Goal: Task Accomplishment & Management: Complete application form

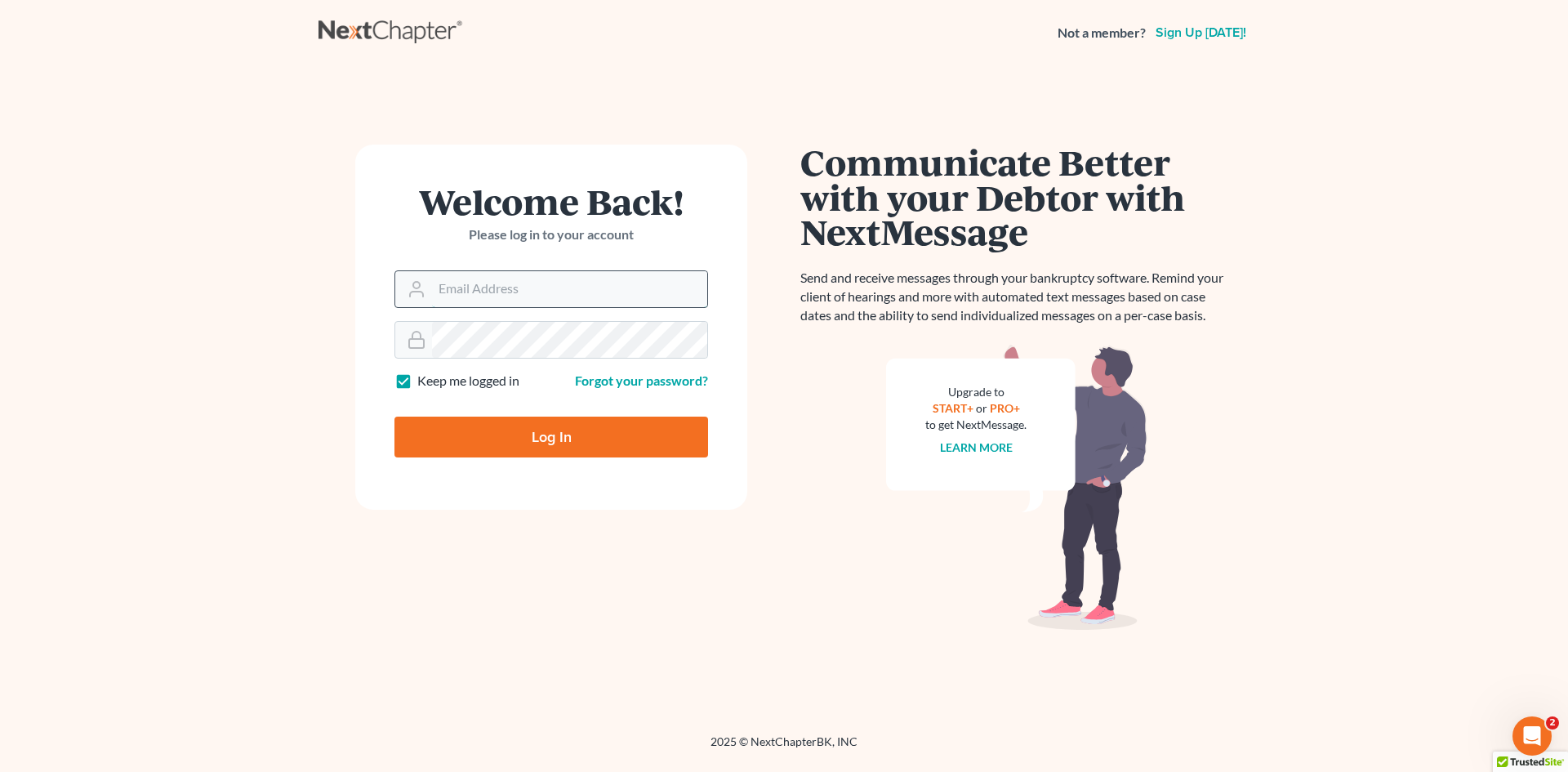
click at [652, 300] on input "Email Address" at bounding box center [570, 289] width 275 height 36
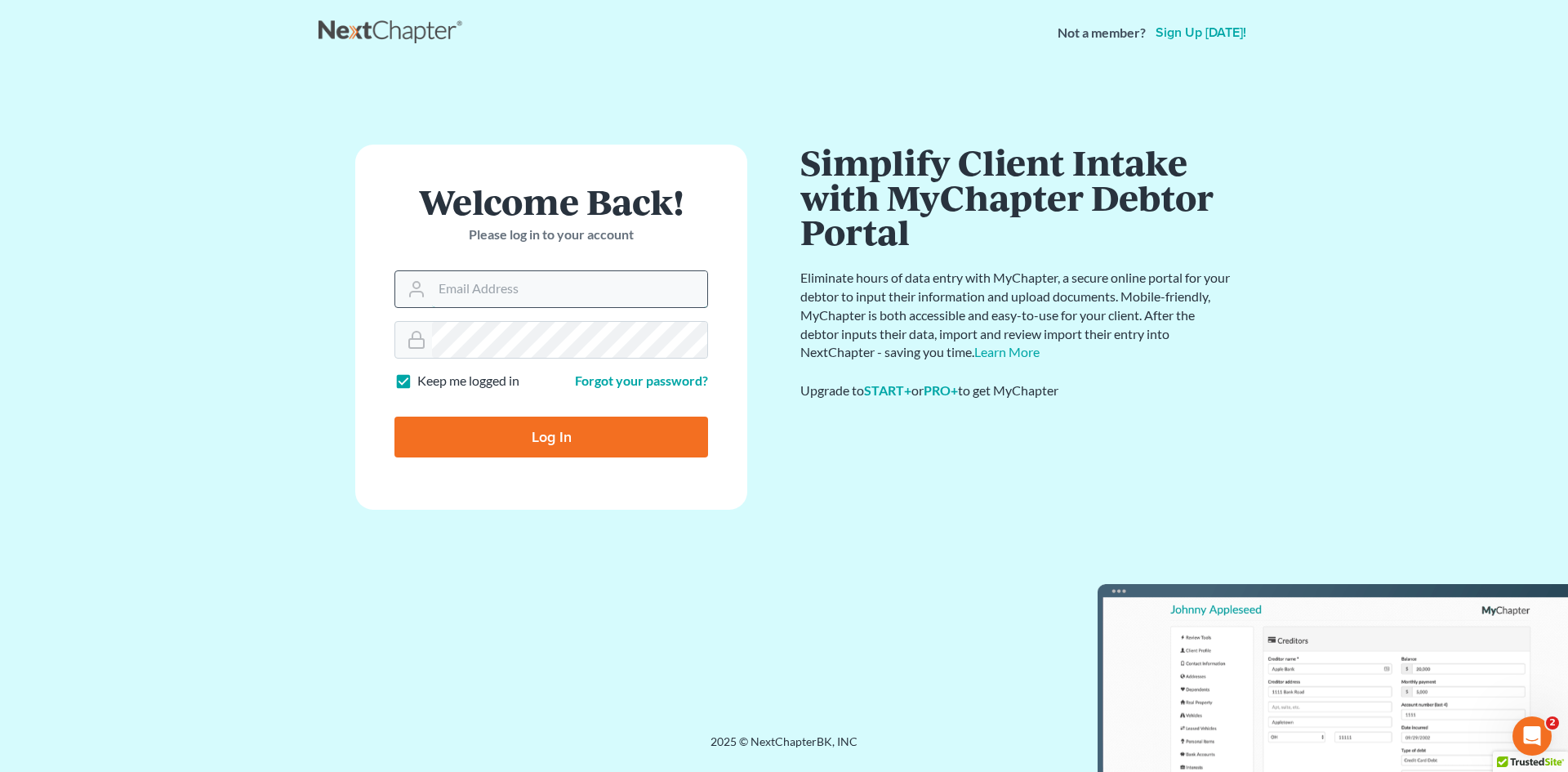
type input "[EMAIL_ADDRESS][DOMAIN_NAME]"
click at [648, 442] on input "Log In" at bounding box center [551, 436] width 313 height 41
type input "Thinking..."
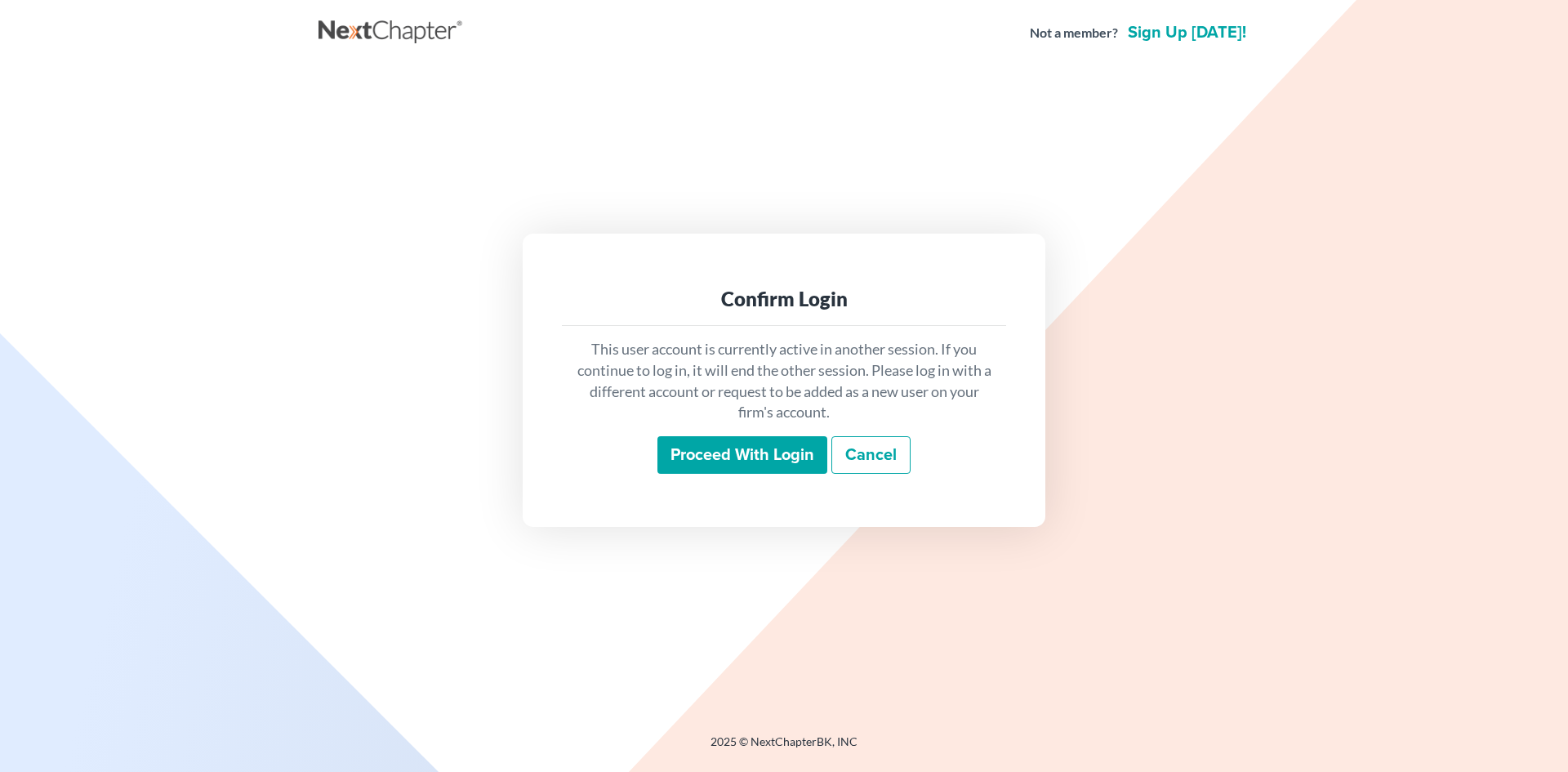
click at [775, 451] on input "Proceed with login" at bounding box center [742, 455] width 170 height 38
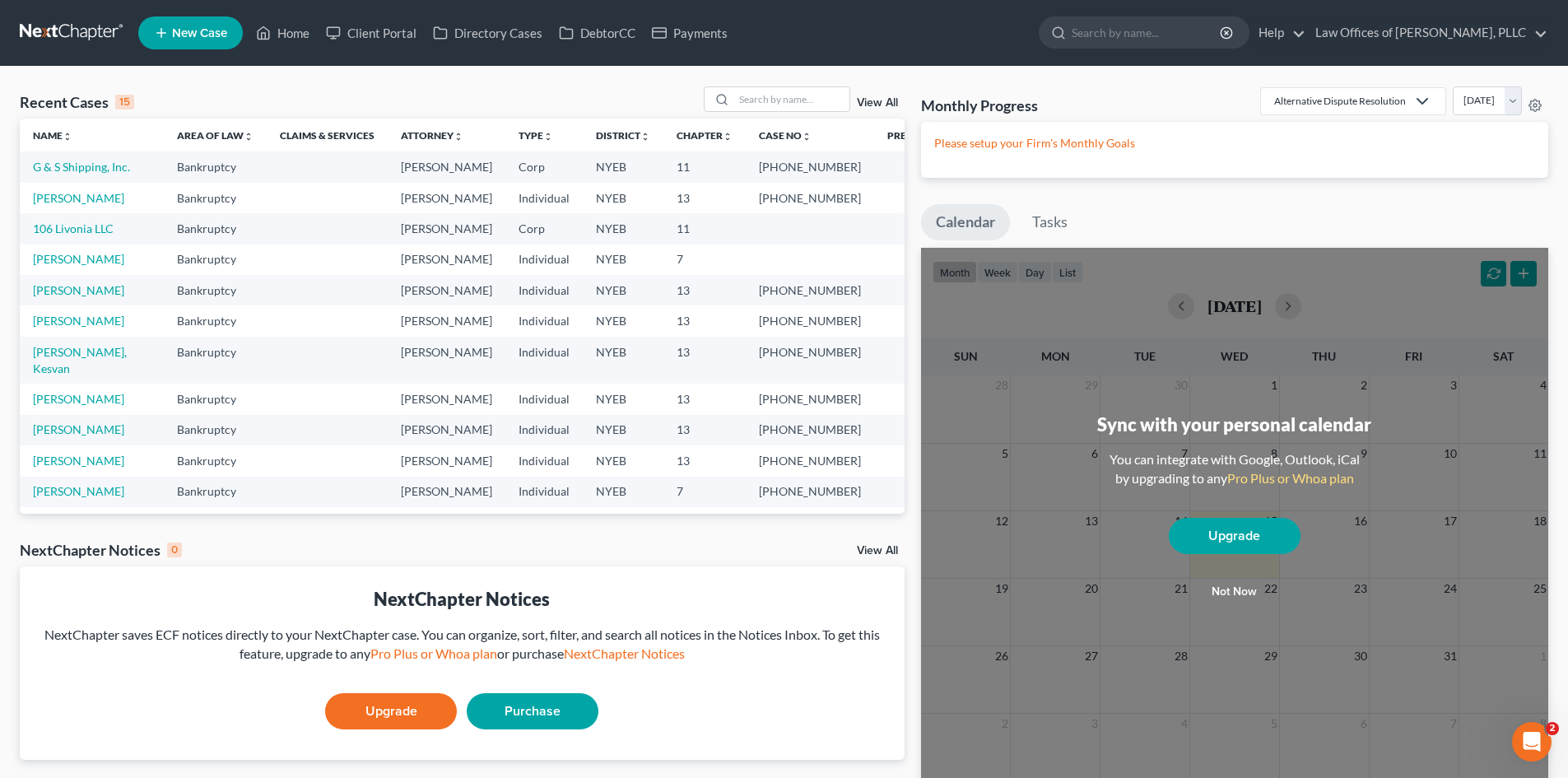
click at [205, 30] on span "New Case" at bounding box center [199, 34] width 55 height 13
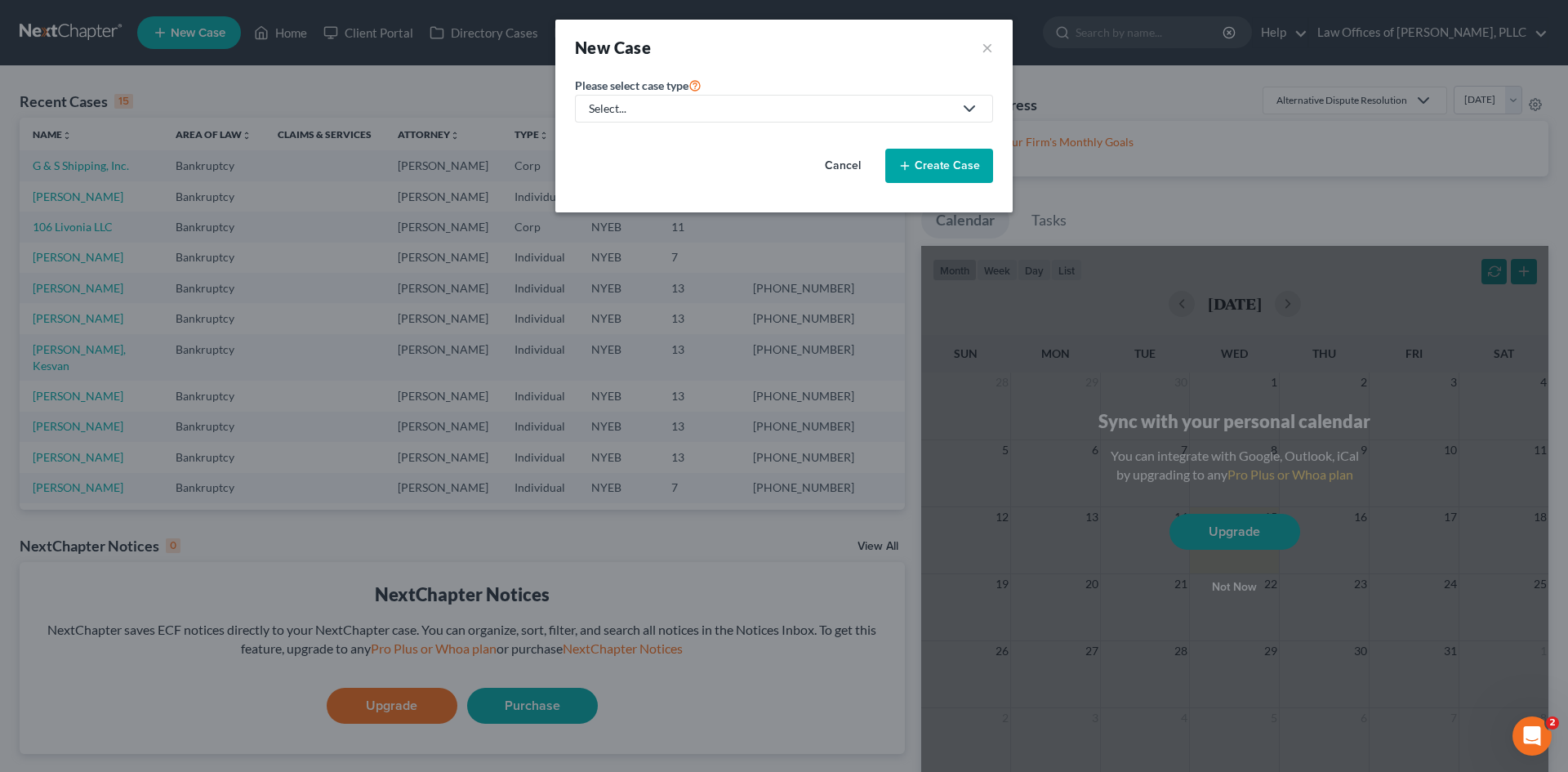
click at [719, 111] on div "Select..." at bounding box center [771, 108] width 365 height 16
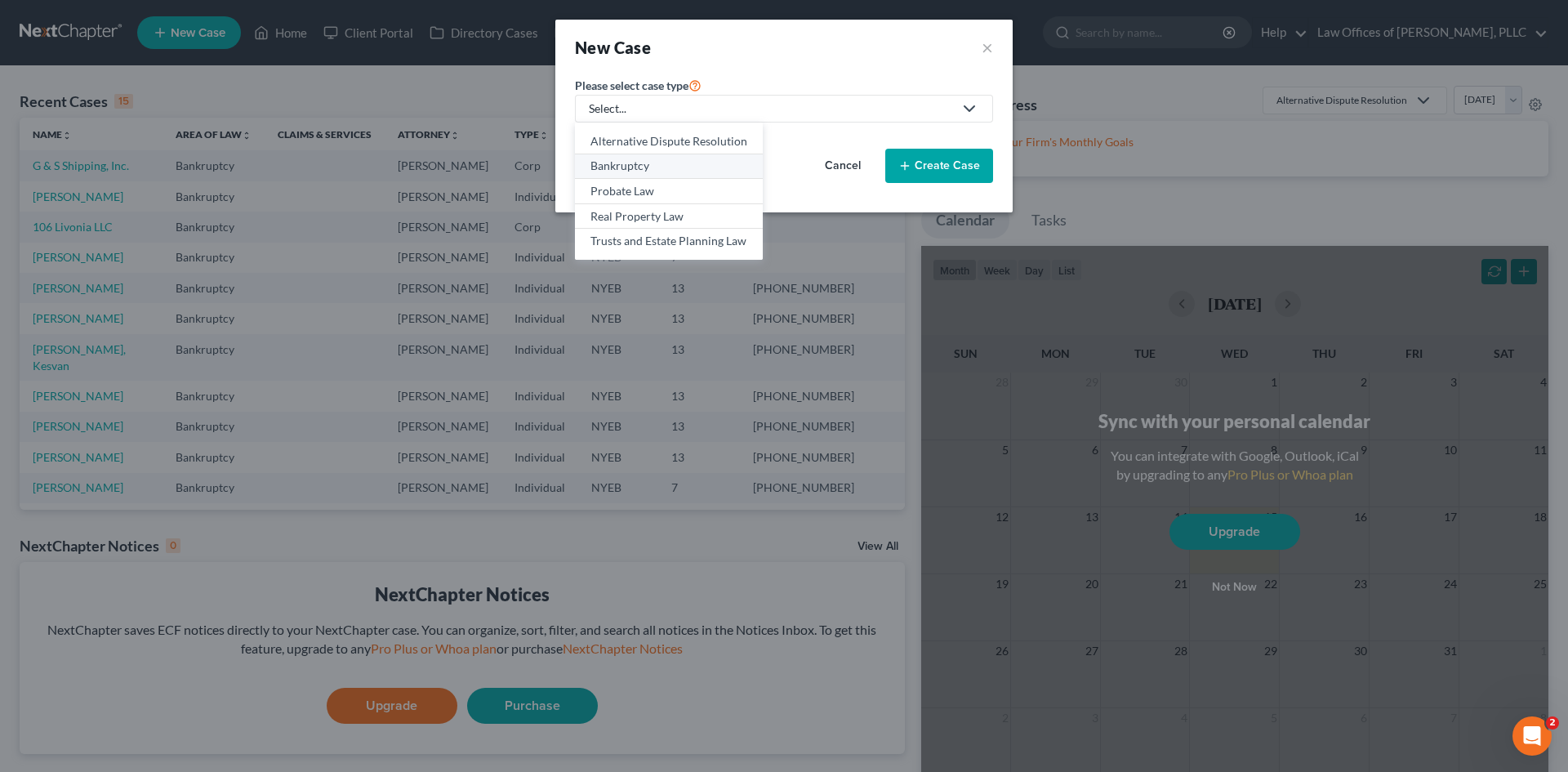
click at [698, 163] on div "Bankruptcy" at bounding box center [669, 166] width 157 height 16
select select "53"
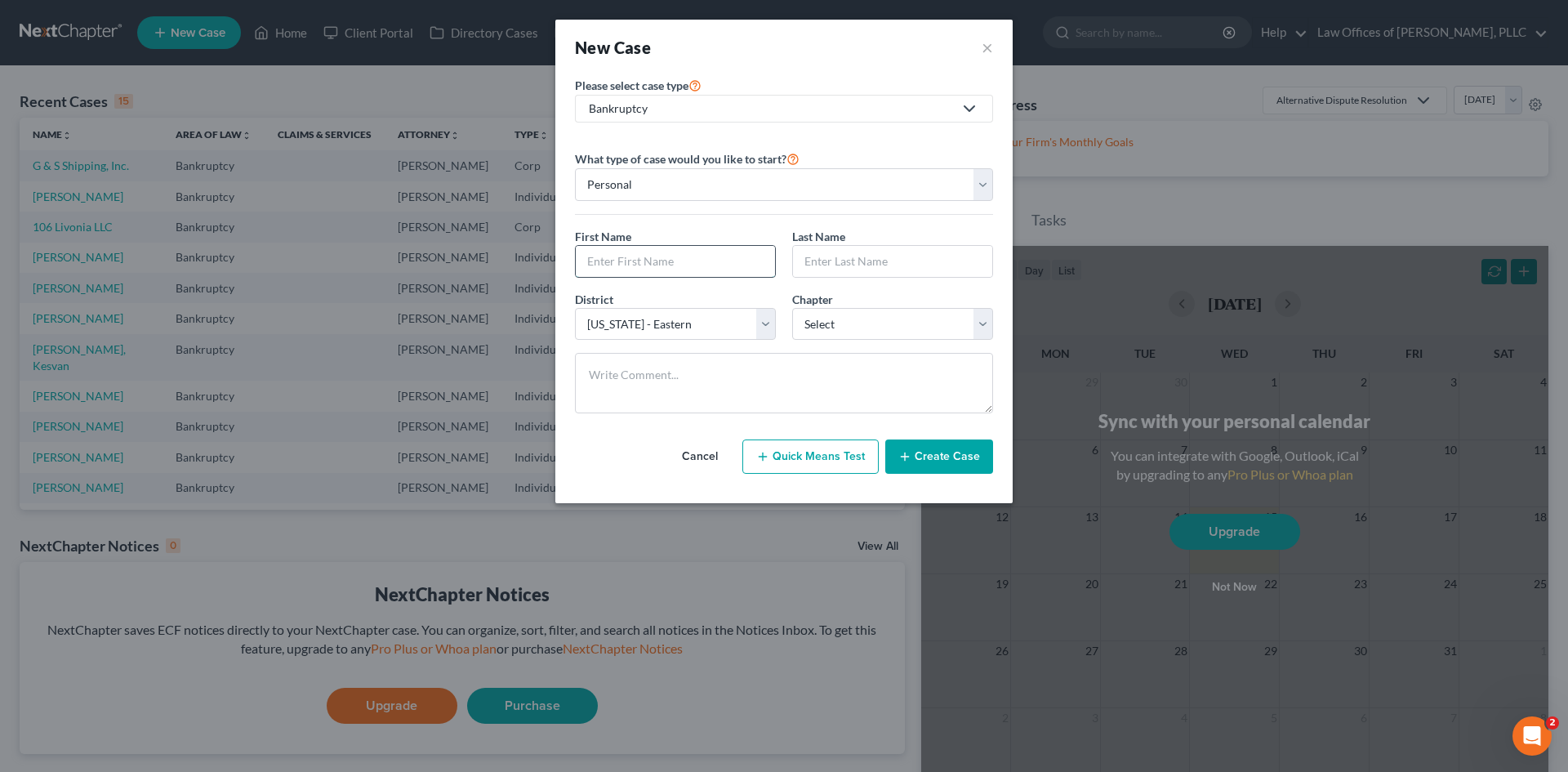
click at [718, 261] on input "text" at bounding box center [675, 261] width 199 height 31
type input "[PERSON_NAME]"
click at [969, 319] on select "Select 7 11 12 13" at bounding box center [893, 324] width 201 height 33
select select "0"
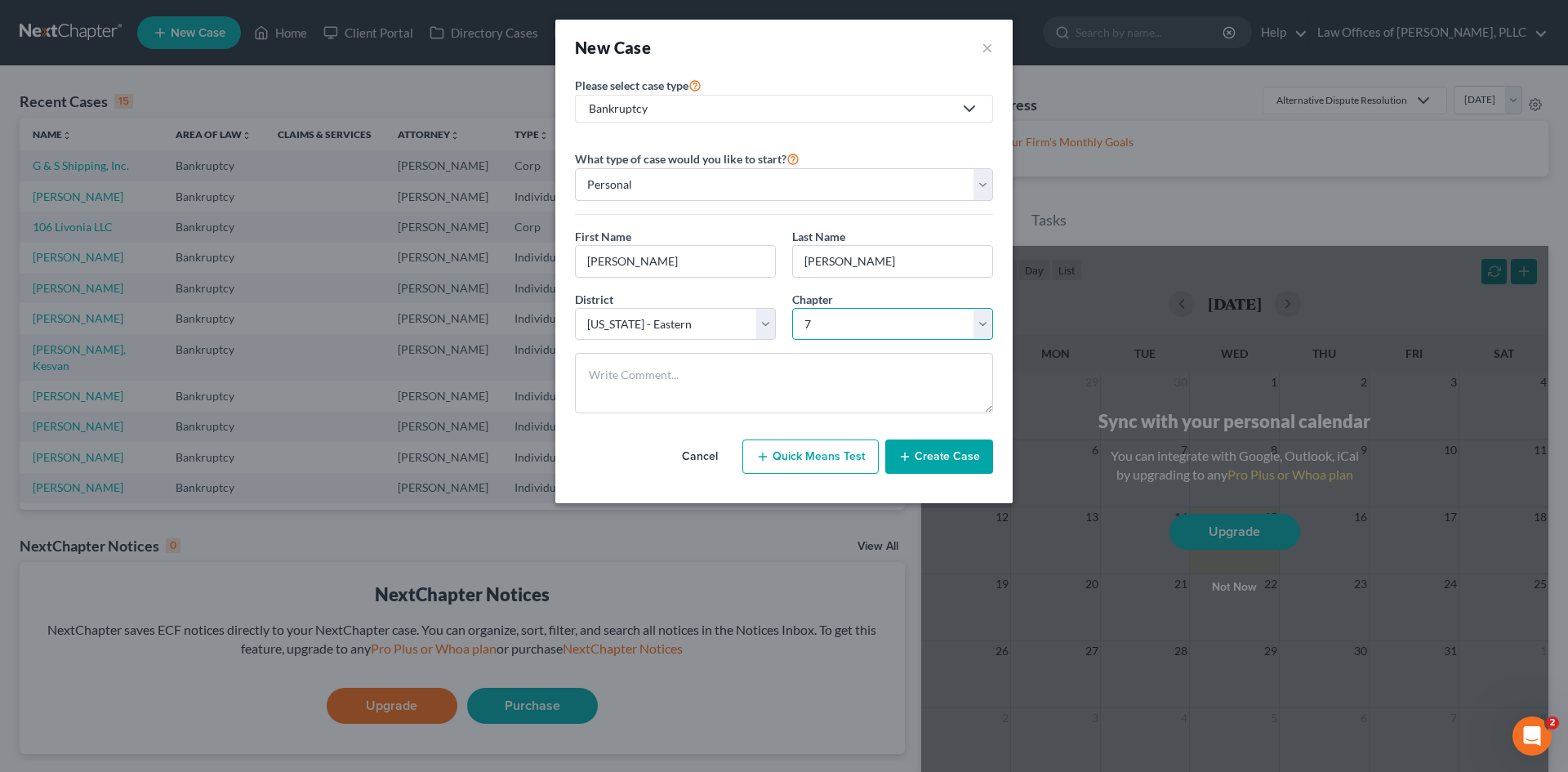
click at [793, 308] on select "Select 7 11 12 13" at bounding box center [893, 324] width 201 height 33
click at [924, 451] on button "Create Case" at bounding box center [939, 457] width 107 height 34
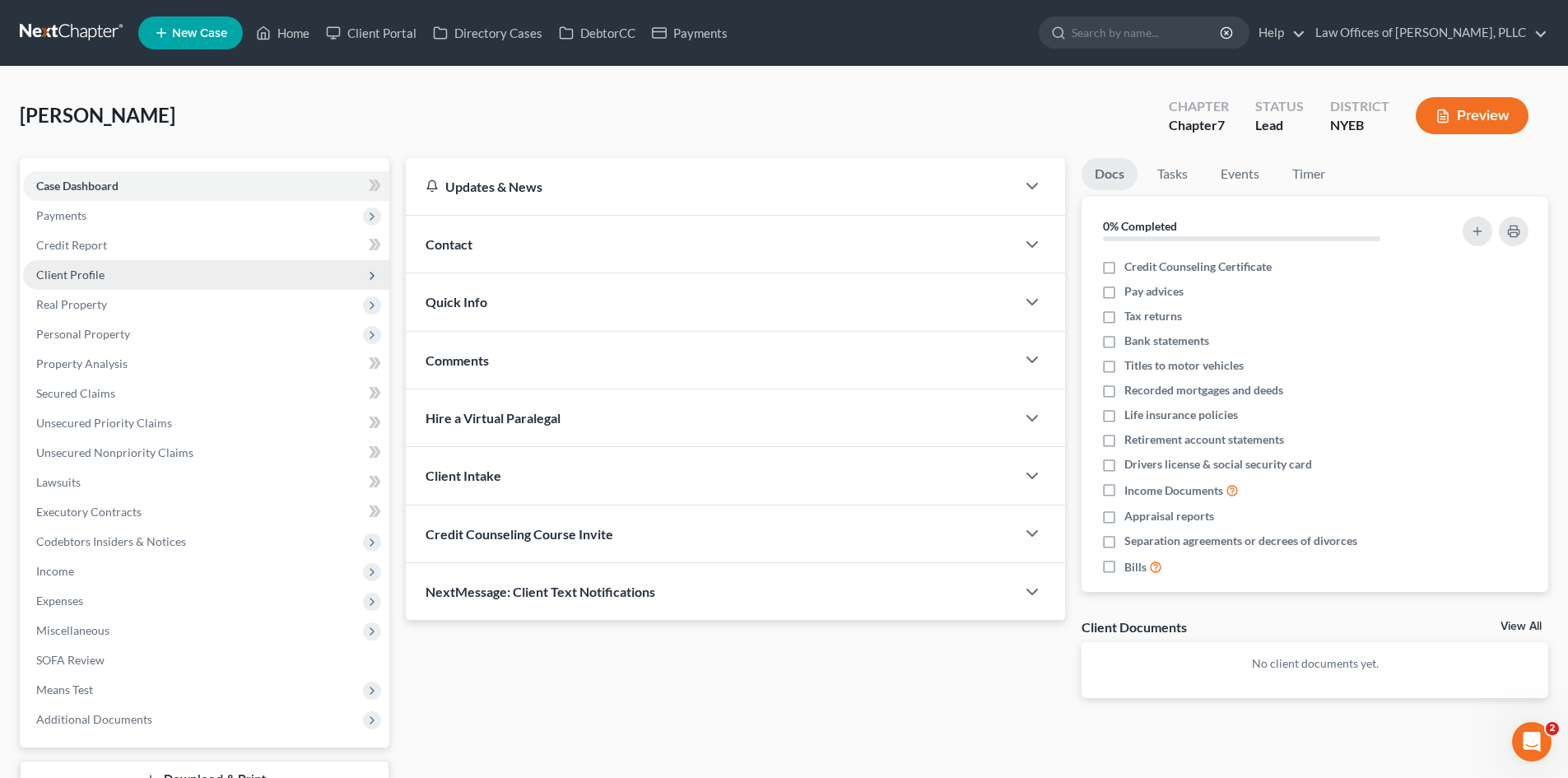
click at [85, 273] on span "Client Profile" at bounding box center [70, 274] width 68 height 14
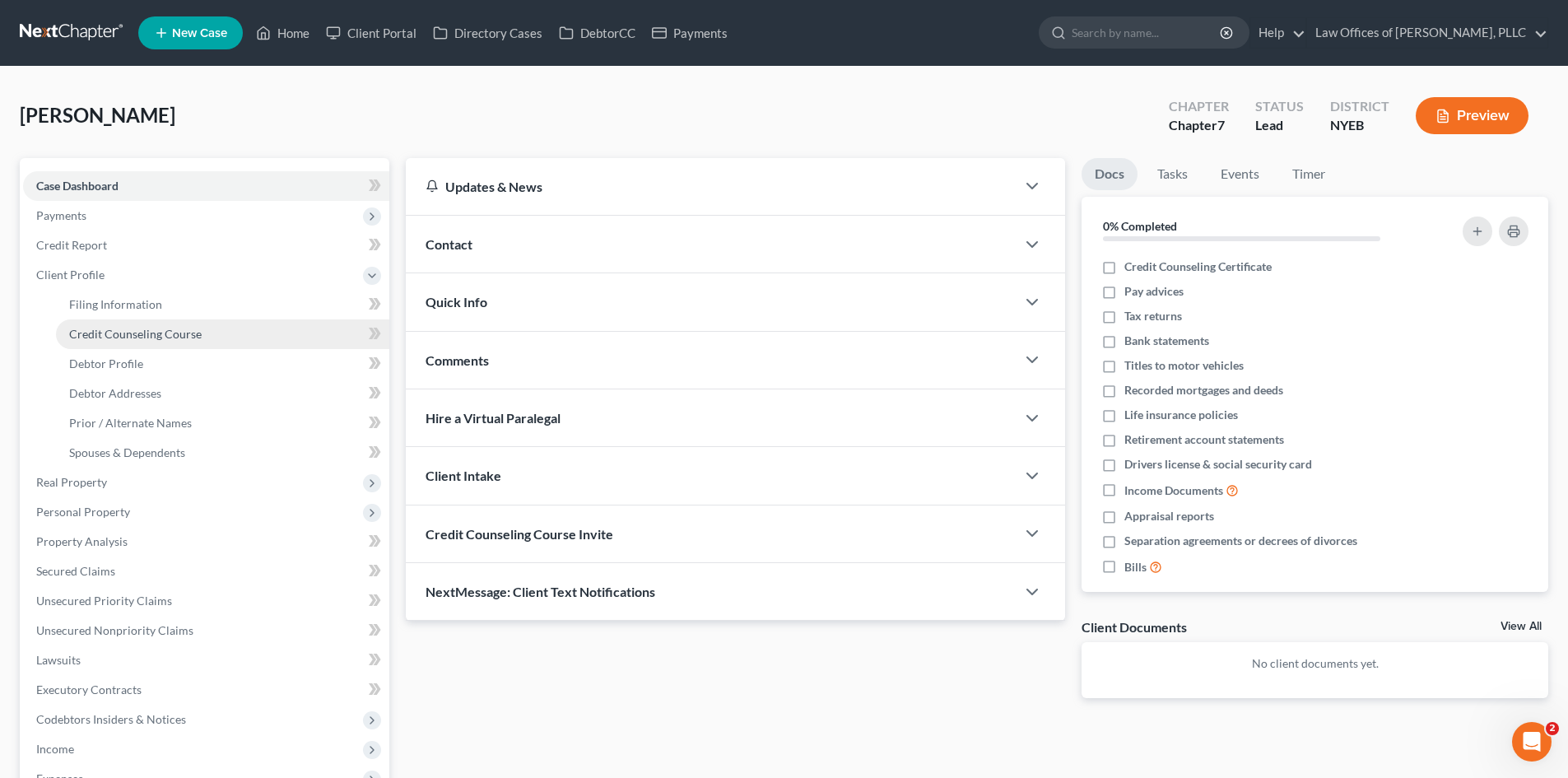
click at [134, 332] on span "Credit Counseling Course" at bounding box center [136, 333] width 133 height 14
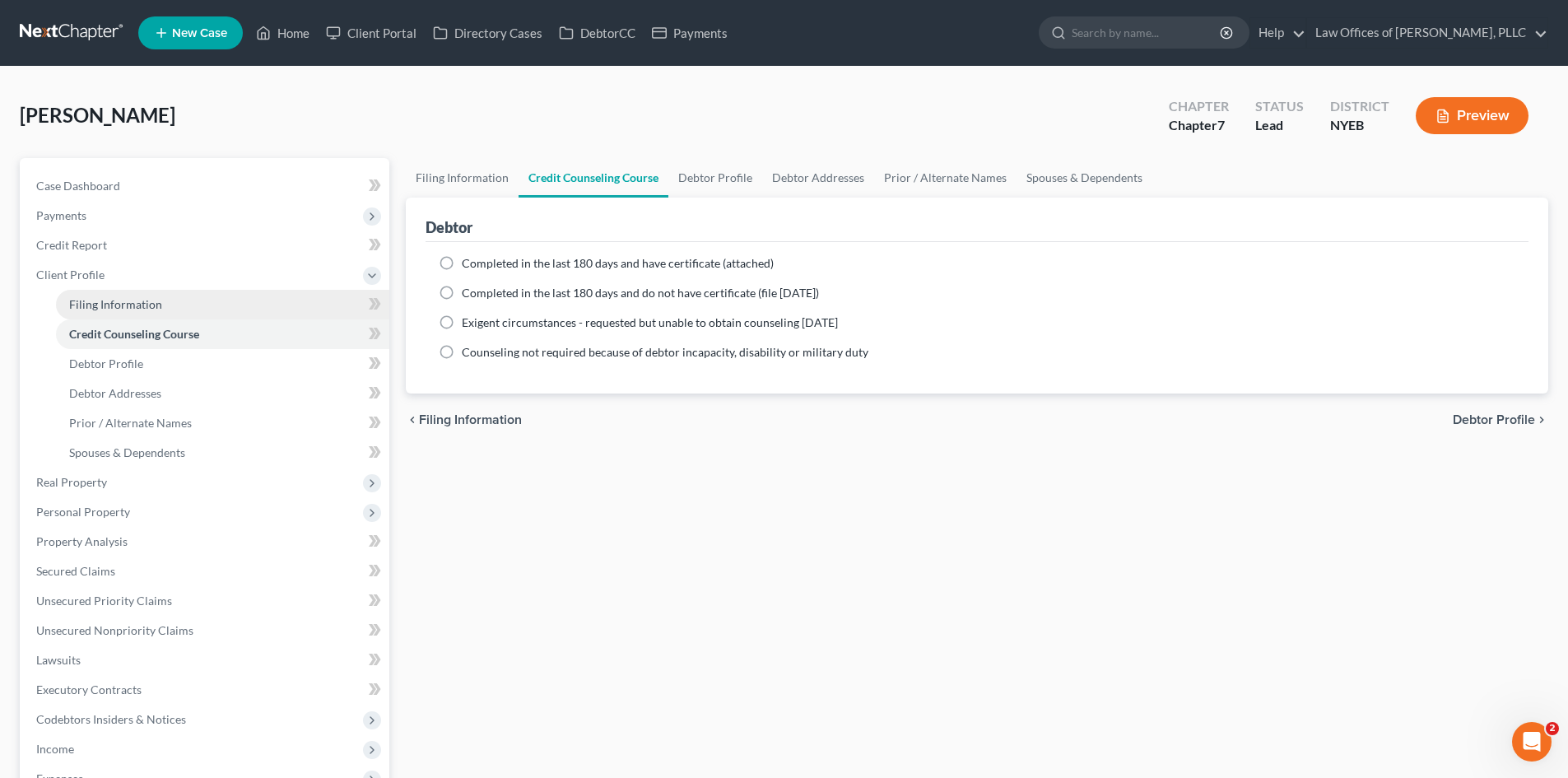
click at [128, 302] on span "Filing Information" at bounding box center [116, 304] width 93 height 14
select select "1"
select select "0"
select select "53"
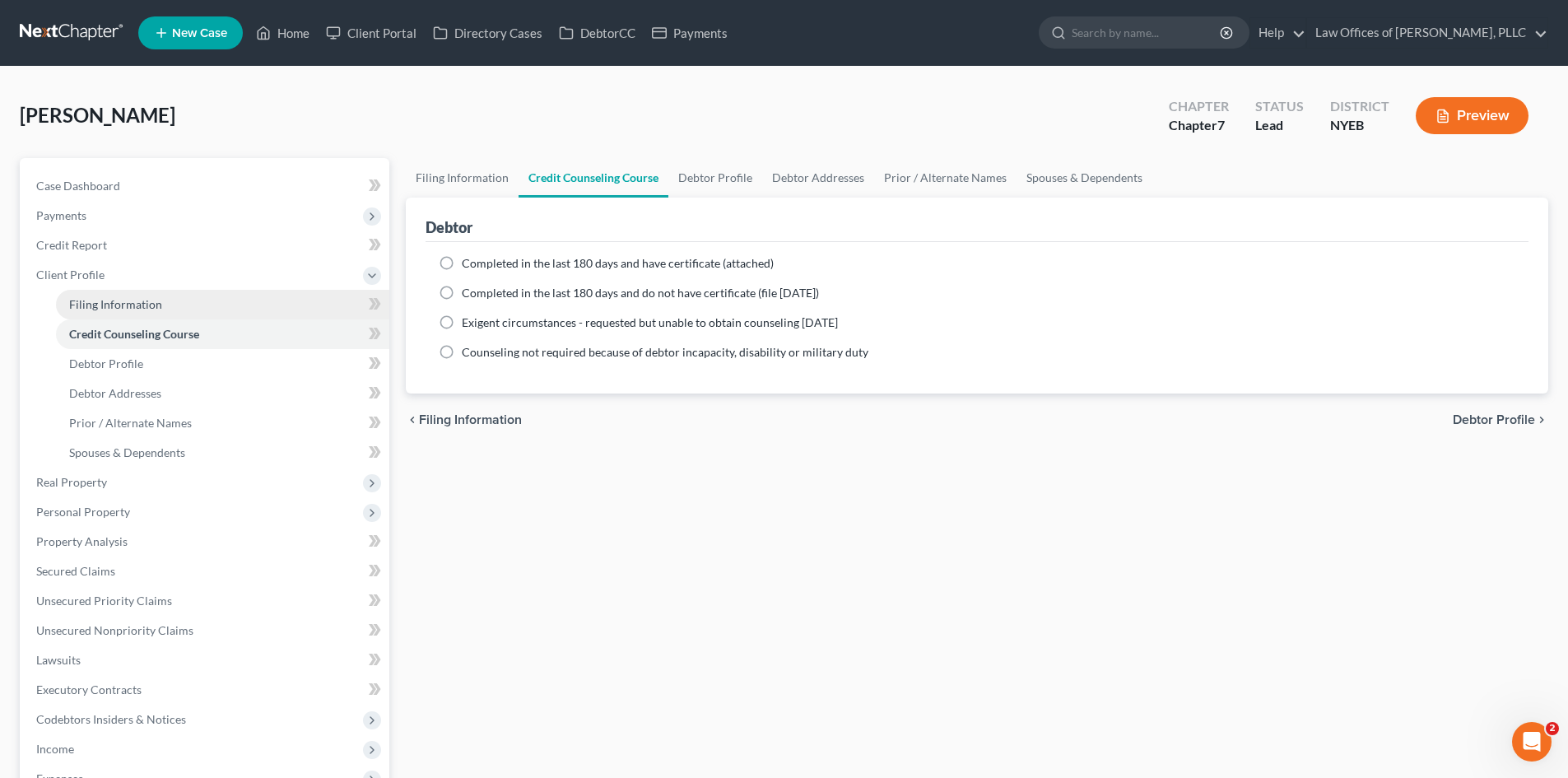
select select "35"
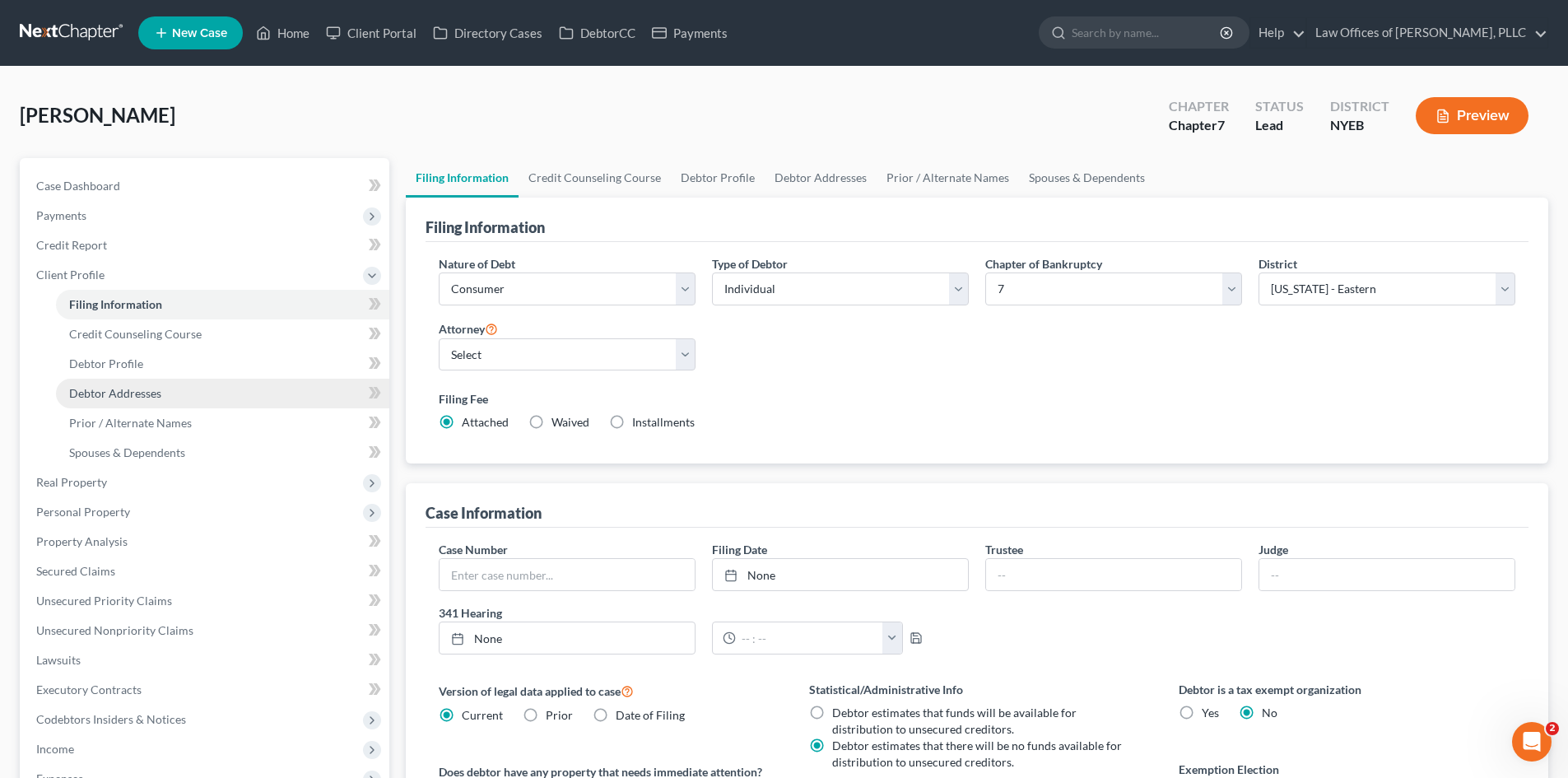
click at [123, 395] on span "Debtor Addresses" at bounding box center [115, 392] width 92 height 14
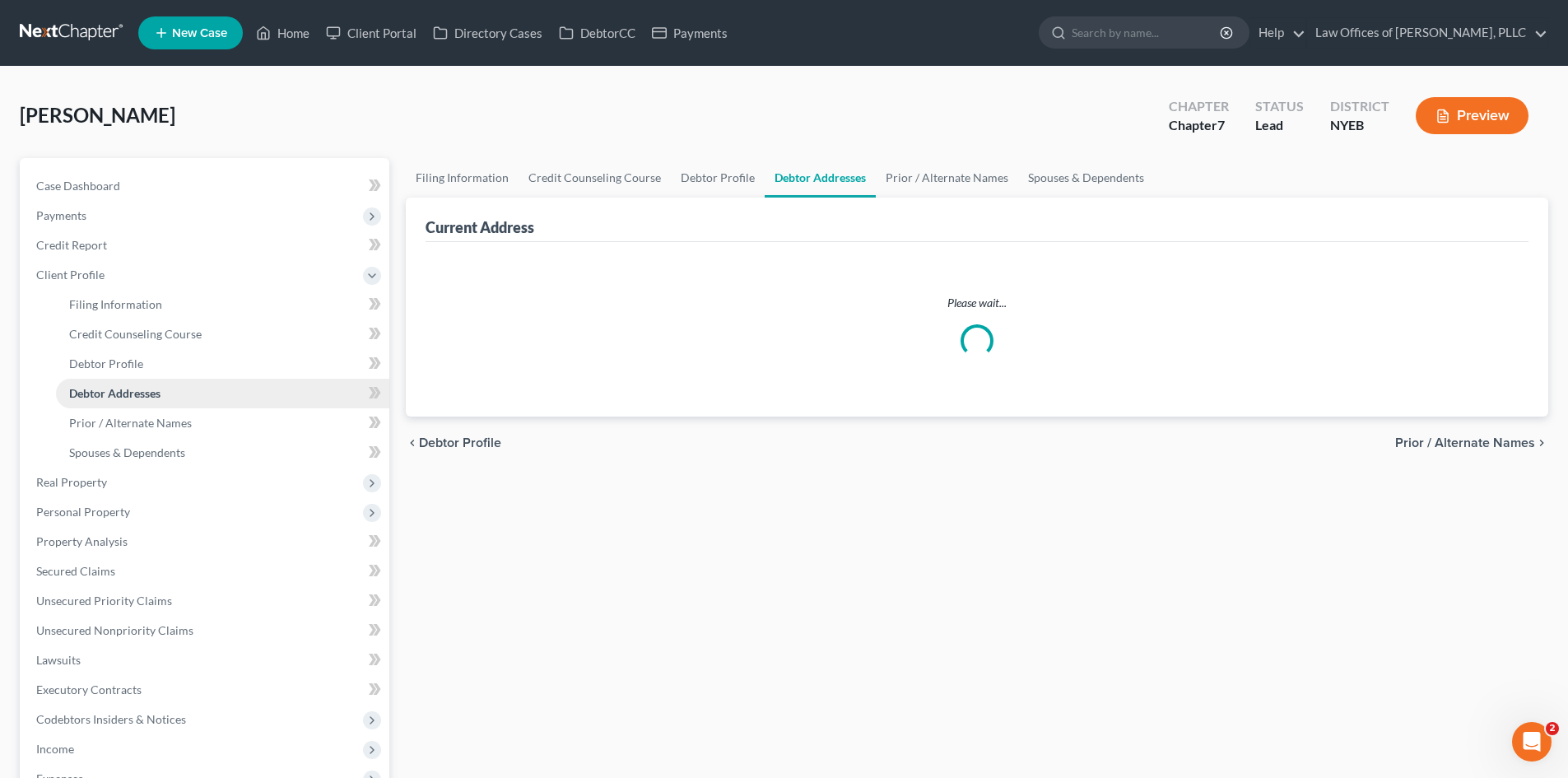
select select "0"
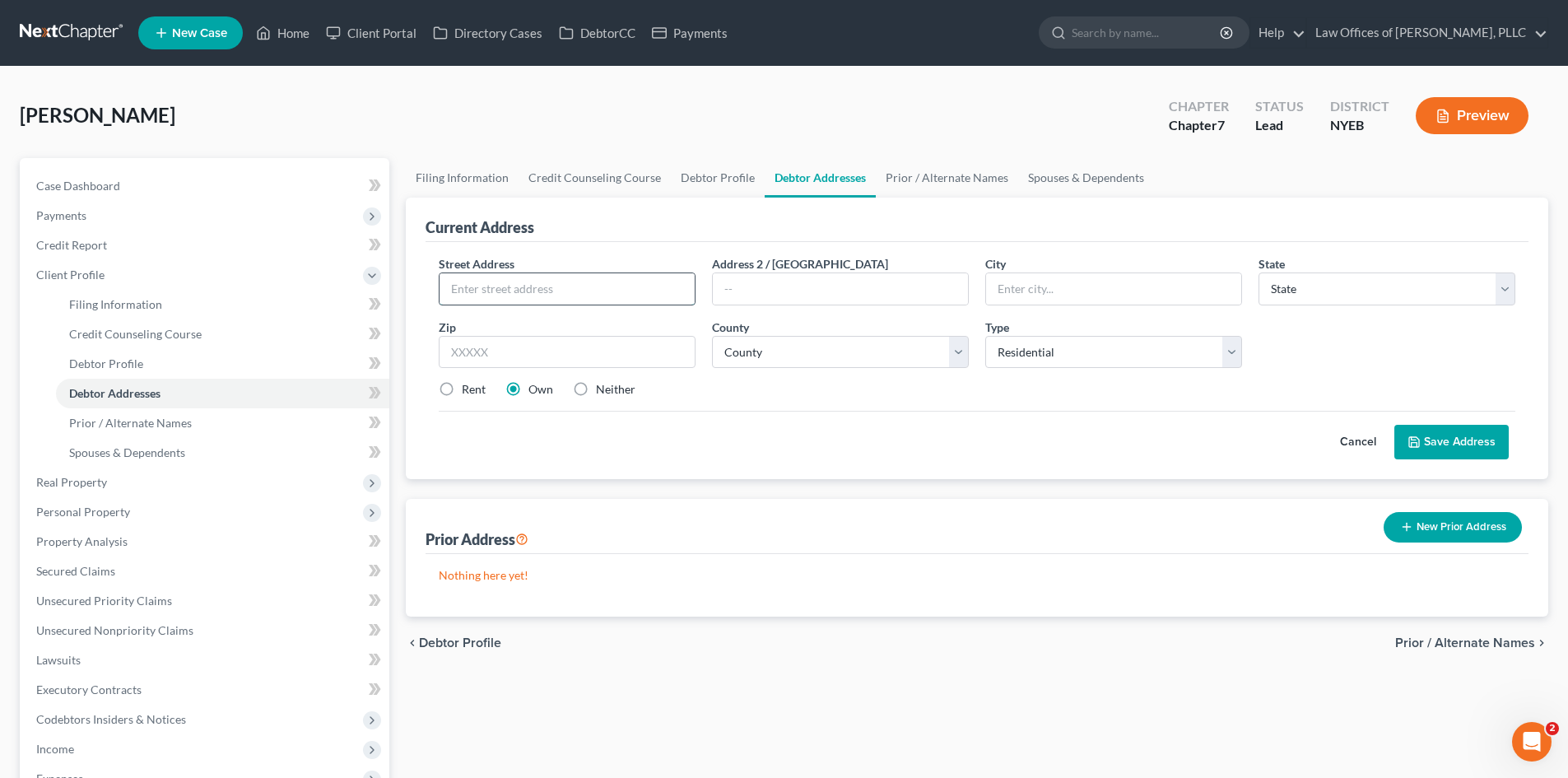
click at [508, 296] on input "text" at bounding box center [567, 288] width 256 height 31
type input "5"
type input "[STREET_ADDRESS]"
type input "[GEOGRAPHIC_DATA]"
select select "35"
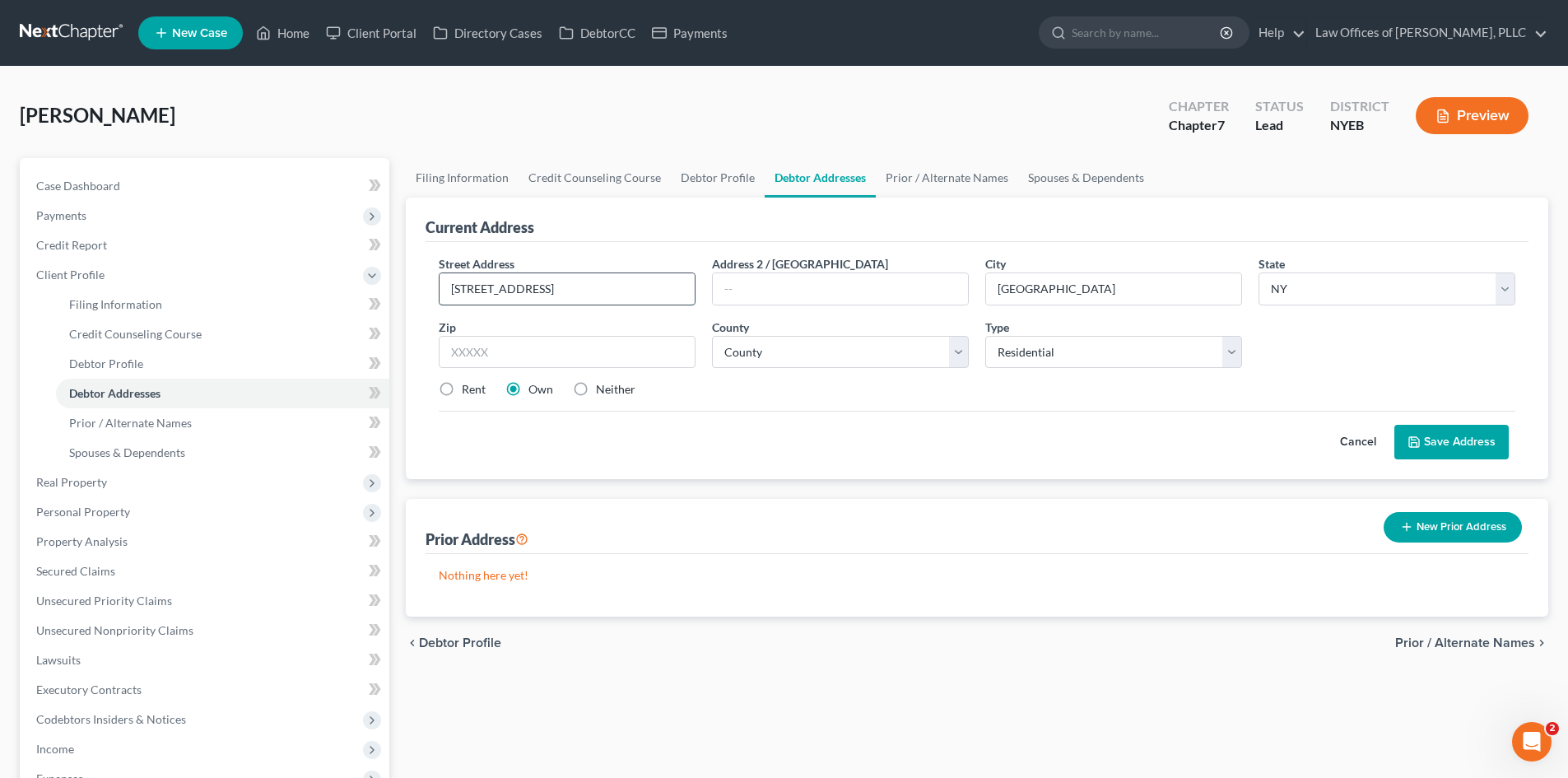
click at [588, 288] on input "[STREET_ADDRESS]" at bounding box center [567, 288] width 256 height 31
type input "[STREET_ADDRESS]"
click at [578, 350] on input "text" at bounding box center [567, 352] width 256 height 33
type input "11212"
click at [462, 389] on label "Rent" at bounding box center [474, 389] width 24 height 16
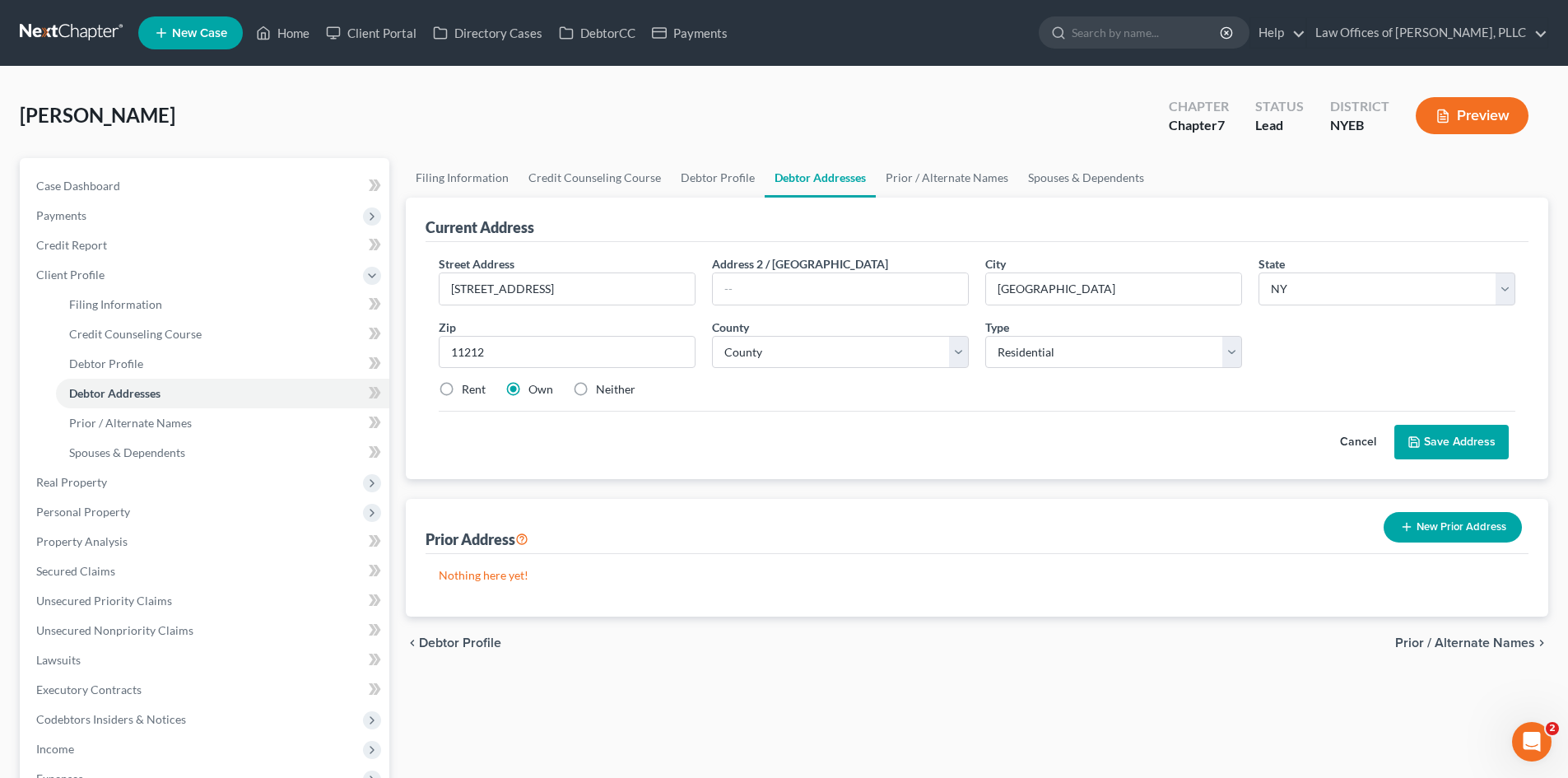
click at [468, 389] on input "Rent" at bounding box center [474, 387] width 11 height 11
radio input "true"
click at [1231, 350] on select "Select Residential Mailing Rental Business" at bounding box center [1113, 352] width 256 height 33
select select "2"
click at [985, 336] on select "Select Residential Mailing Rental Business" at bounding box center [1113, 352] width 256 height 33
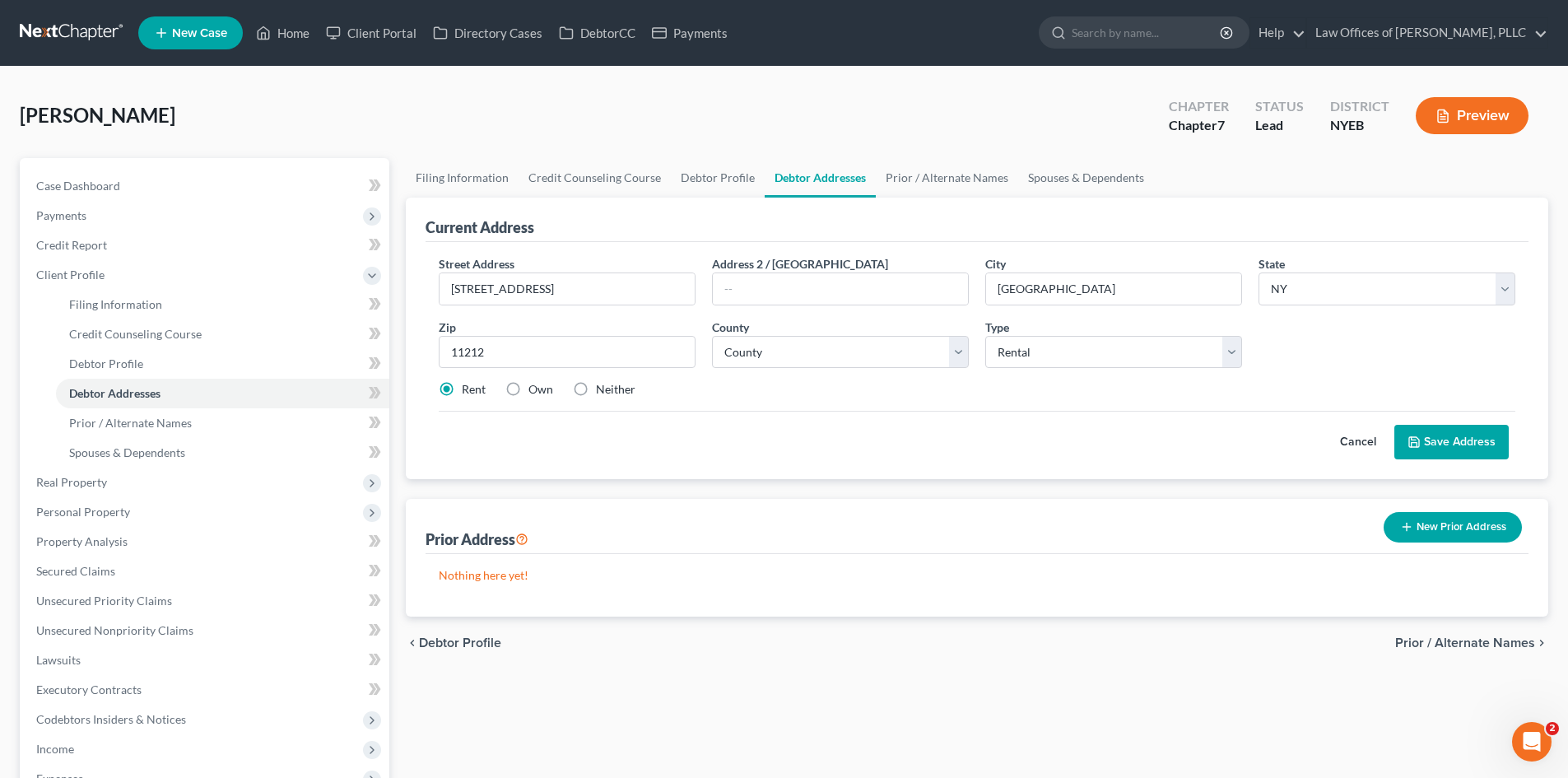
click at [1447, 447] on button "Save Address" at bounding box center [1452, 442] width 115 height 35
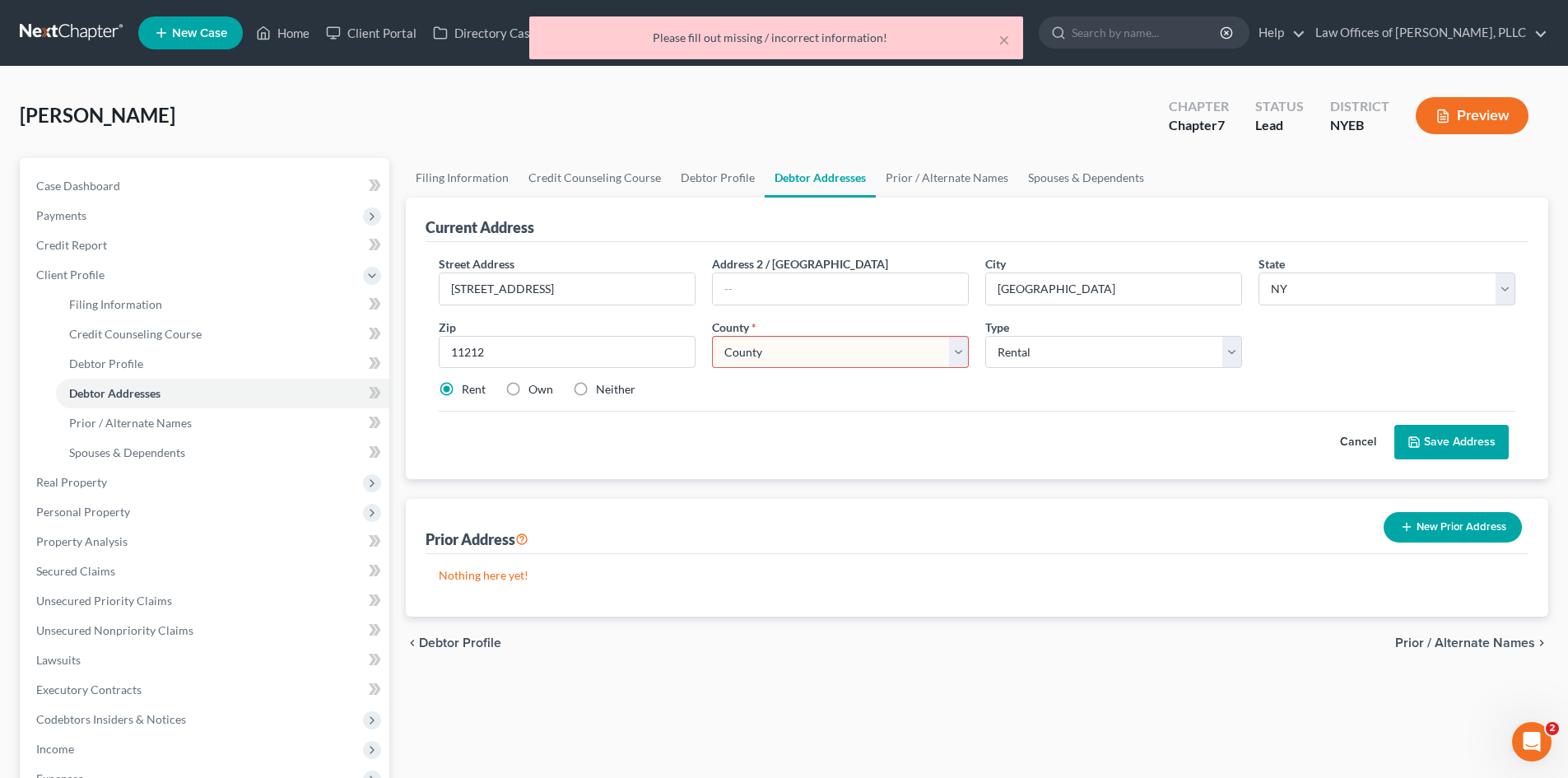
click at [954, 353] on select "County [GEOGRAPHIC_DATA] [GEOGRAPHIC_DATA] [GEOGRAPHIC_DATA] [GEOGRAPHIC_DATA] …" at bounding box center [840, 352] width 256 height 33
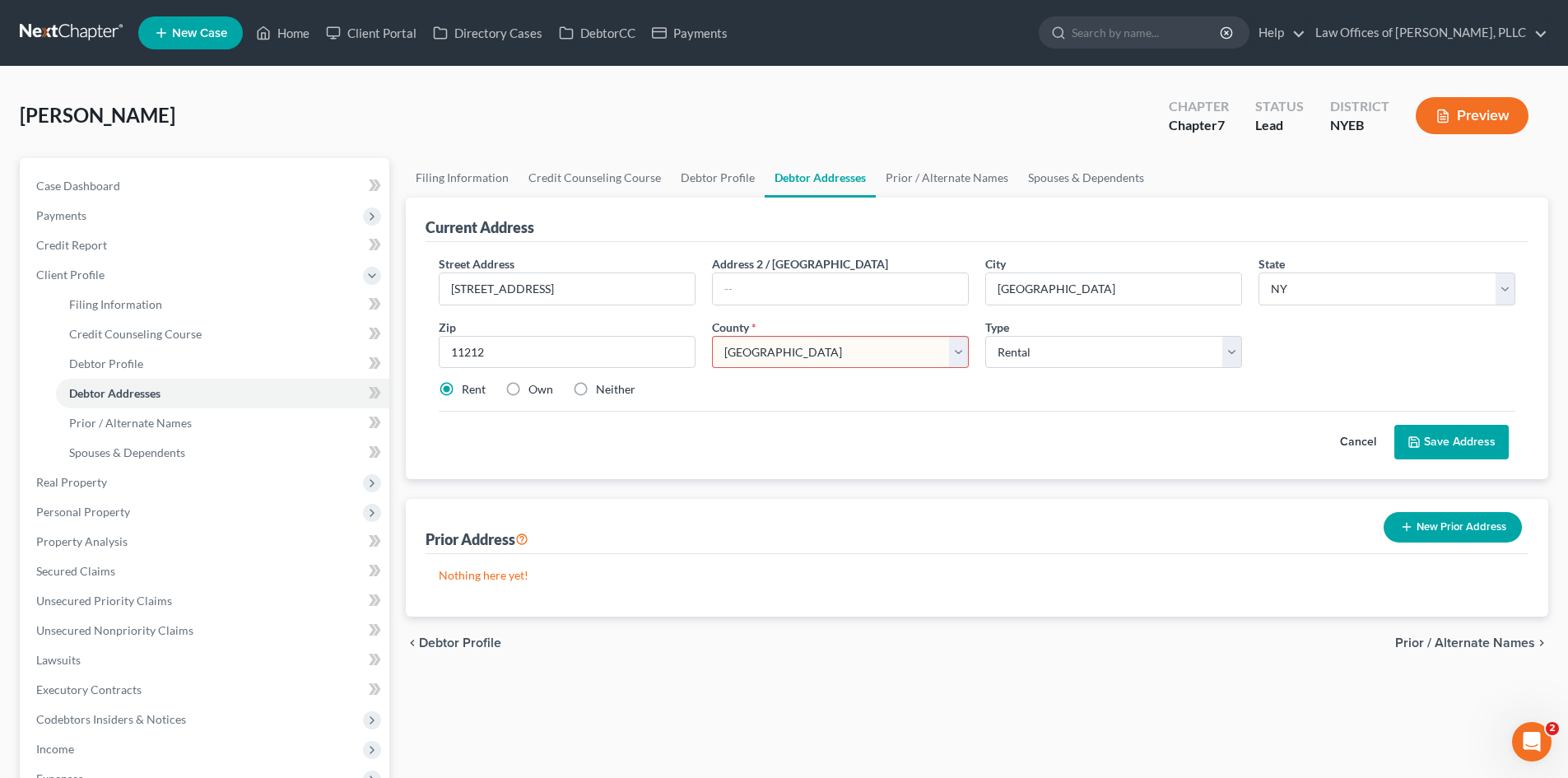
click at [712, 336] on select "County [GEOGRAPHIC_DATA] [GEOGRAPHIC_DATA] [GEOGRAPHIC_DATA] [GEOGRAPHIC_DATA] …" at bounding box center [840, 352] width 256 height 33
select select "23"
click at [1457, 440] on button "Save Address" at bounding box center [1452, 442] width 115 height 35
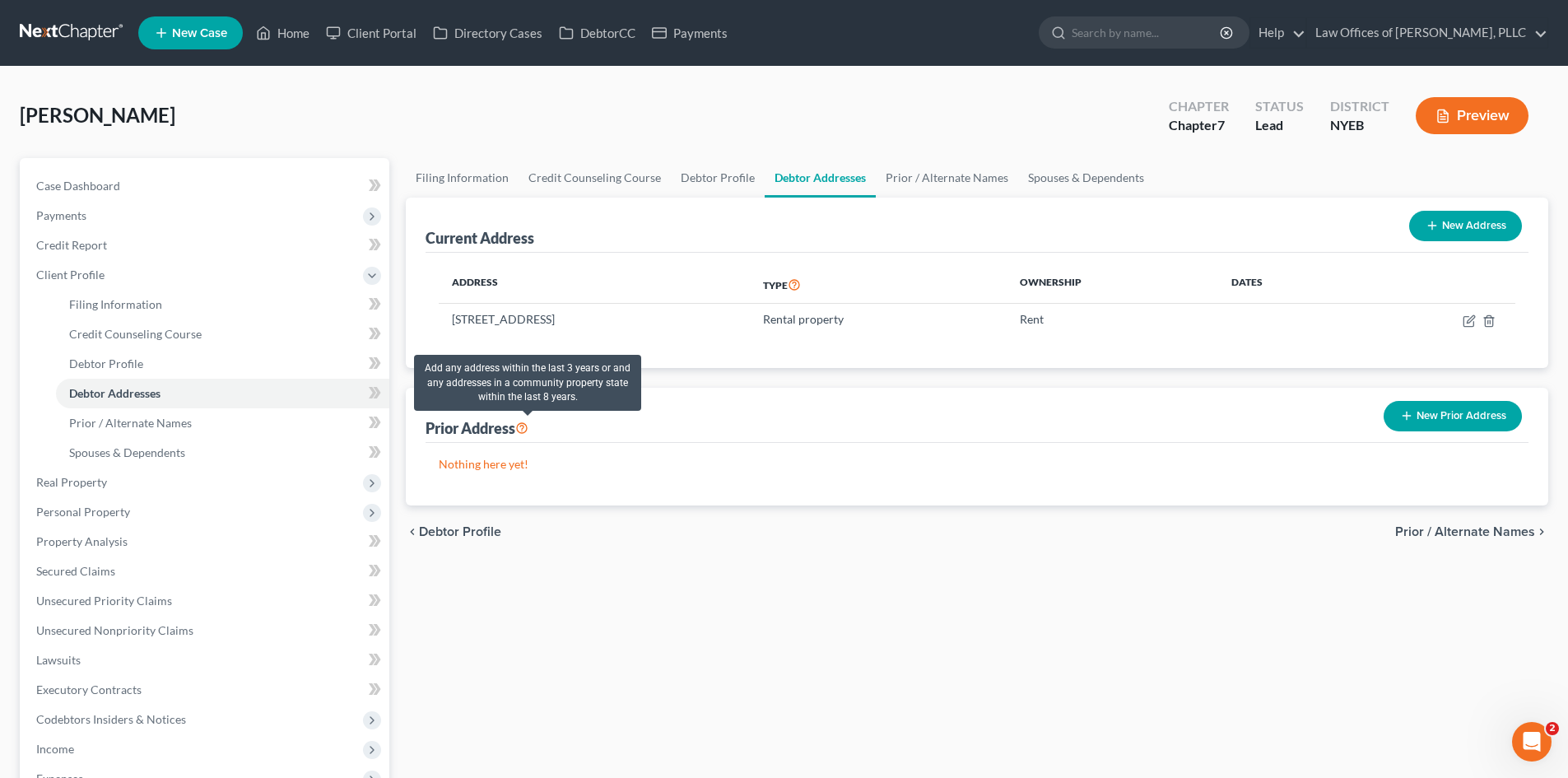
click at [525, 429] on icon at bounding box center [521, 427] width 13 height 15
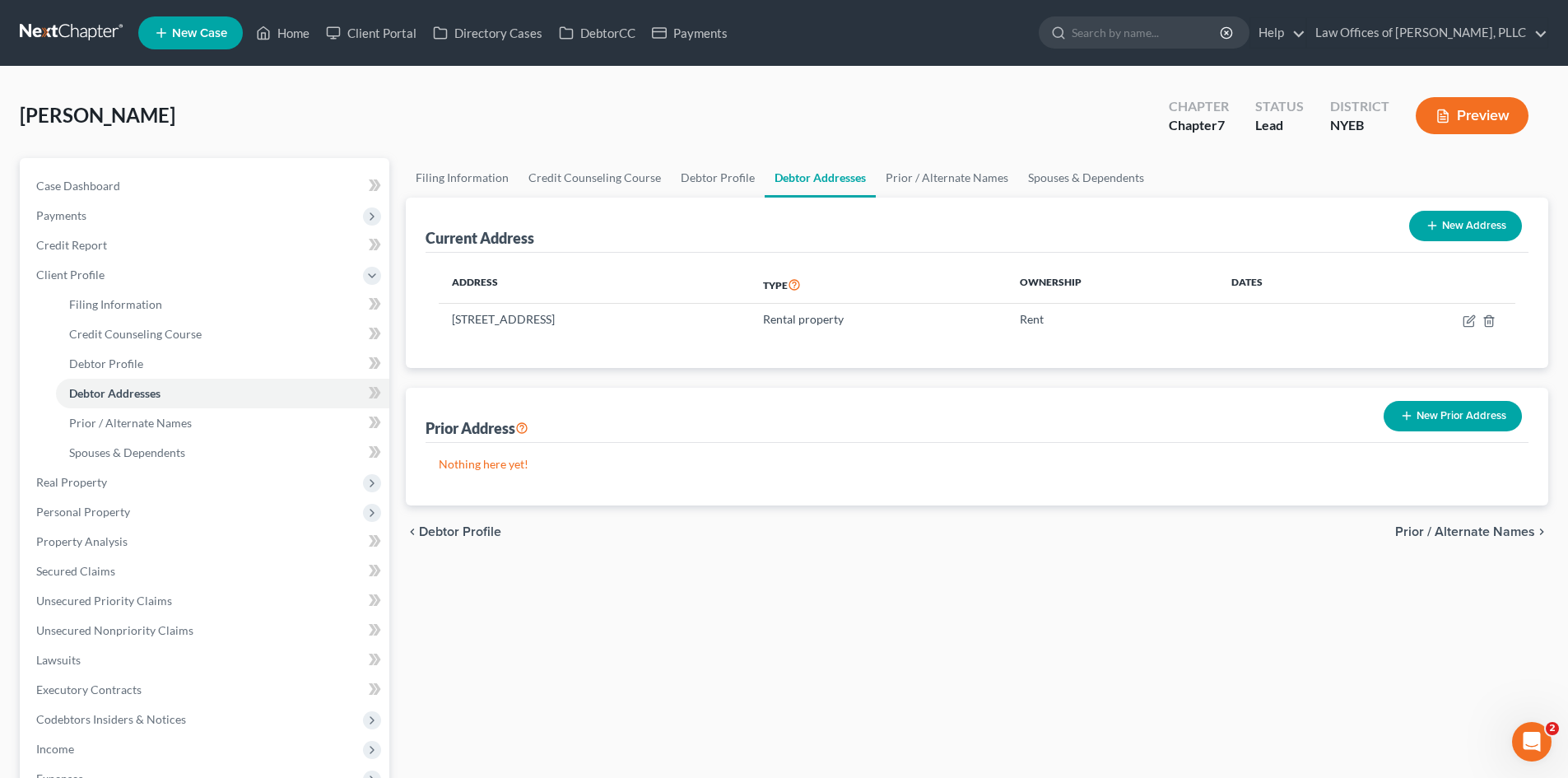
click at [1425, 411] on button "New Prior Address" at bounding box center [1452, 416] width 138 height 30
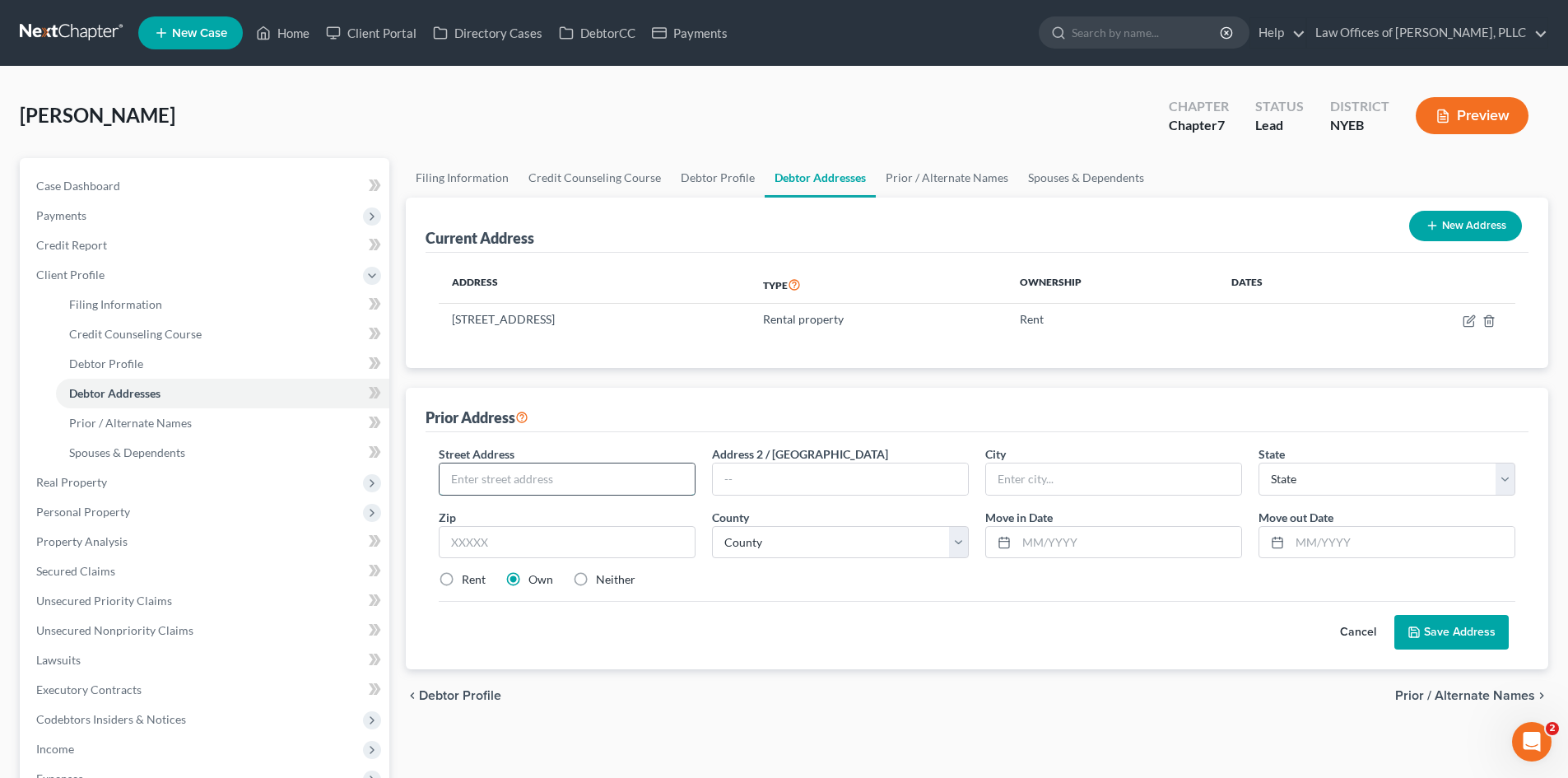
click at [643, 475] on input "text" at bounding box center [567, 479] width 256 height 31
type input "[STREET_ADDRESS]"
type input "[GEOGRAPHIC_DATA]"
select select "35"
type input "11216"
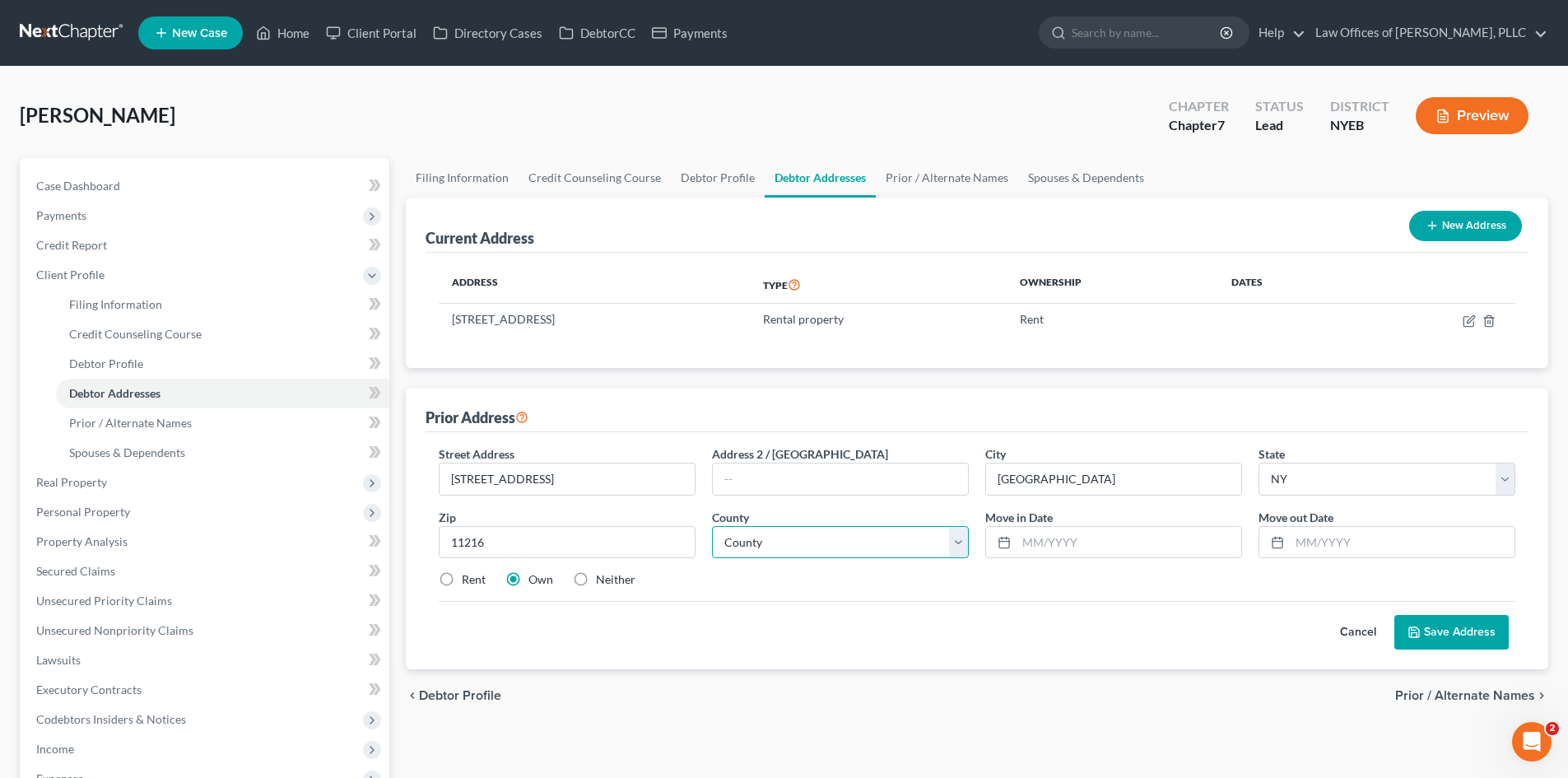
click at [957, 541] on select "County [GEOGRAPHIC_DATA] [GEOGRAPHIC_DATA] [GEOGRAPHIC_DATA] [GEOGRAPHIC_DATA] …" at bounding box center [840, 542] width 256 height 33
select select "23"
click at [712, 526] on select "County [GEOGRAPHIC_DATA] [GEOGRAPHIC_DATA] [GEOGRAPHIC_DATA] [GEOGRAPHIC_DATA] …" at bounding box center [840, 542] width 256 height 33
click at [1050, 556] on input "text" at bounding box center [1128, 542] width 225 height 31
type input "09/2012"
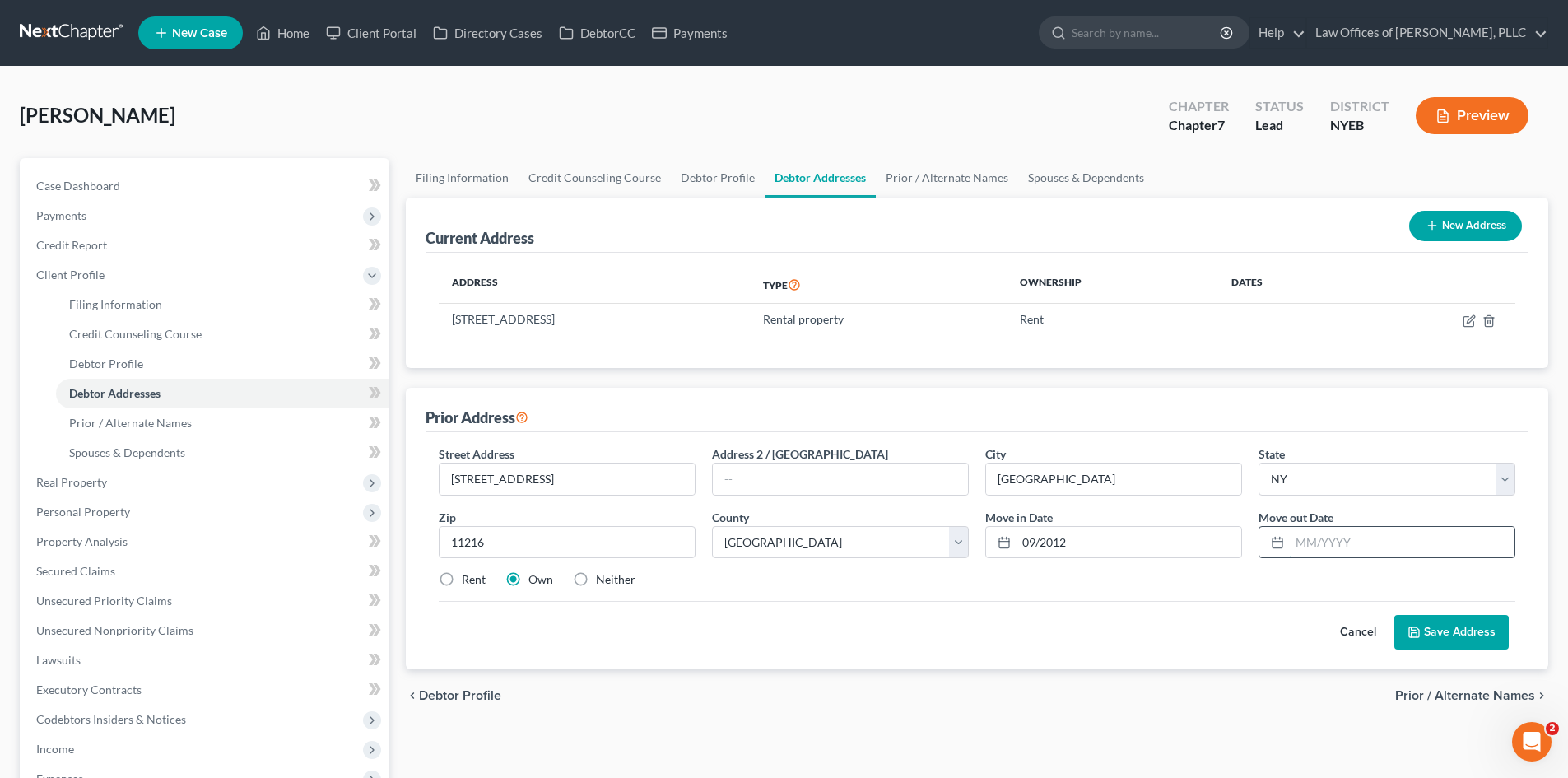
click at [1309, 549] on input "text" at bounding box center [1402, 542] width 225 height 31
type input "10/2024"
click at [1459, 634] on button "Save Address" at bounding box center [1452, 632] width 115 height 35
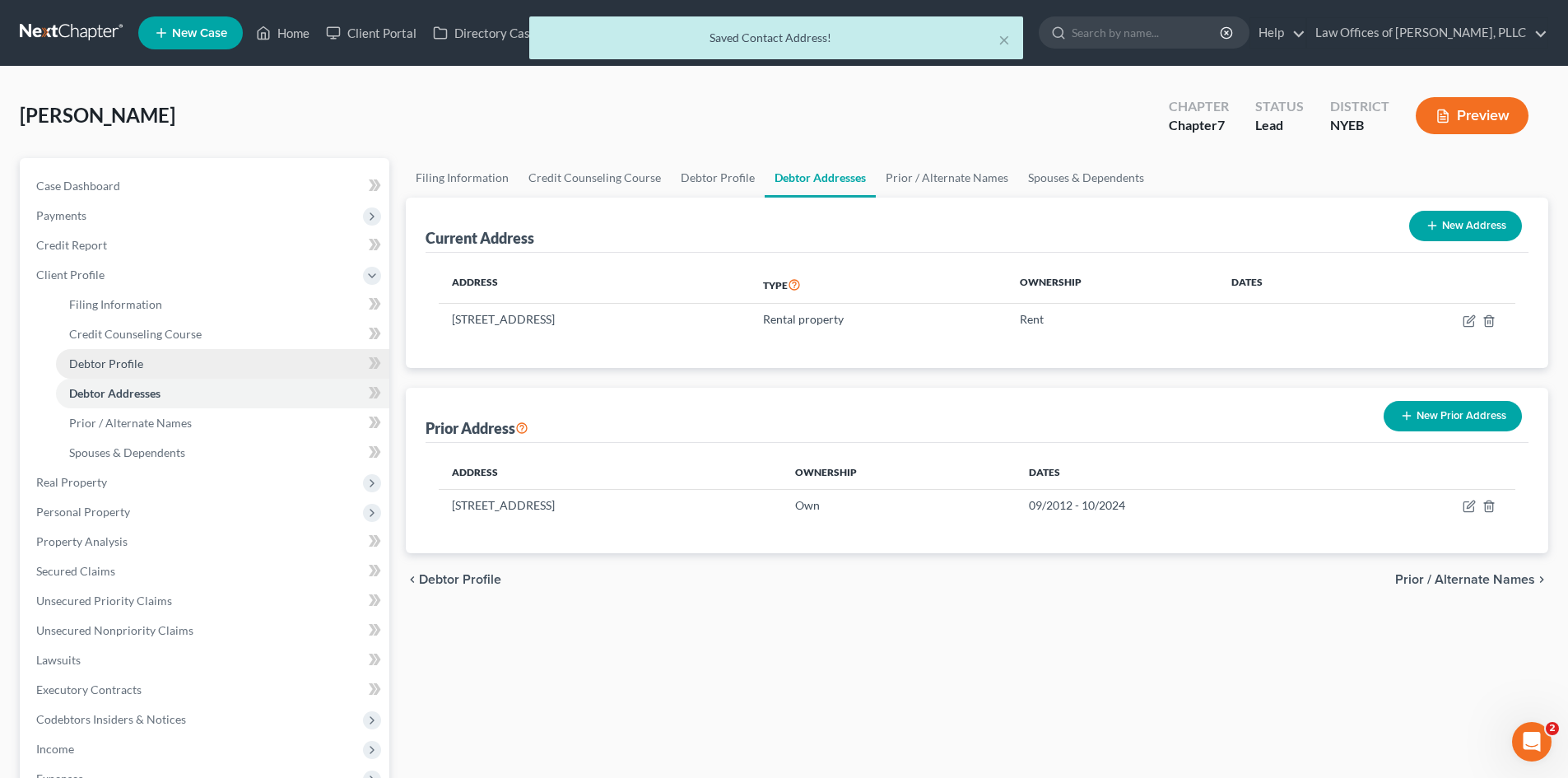
click at [174, 352] on link "Debtor Profile" at bounding box center [223, 364] width 333 height 30
select select "0"
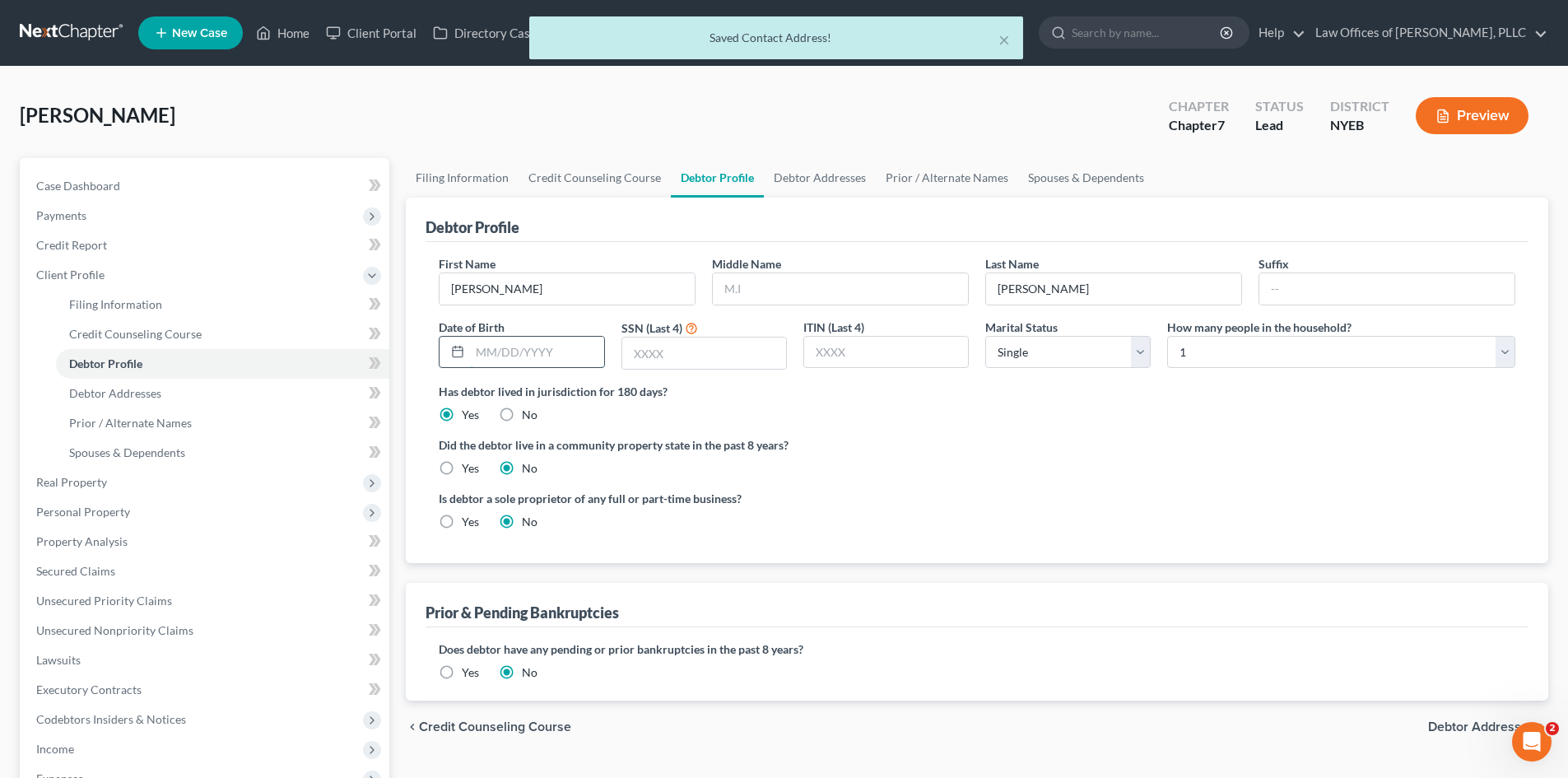
click at [508, 343] on input "text" at bounding box center [537, 352] width 134 height 31
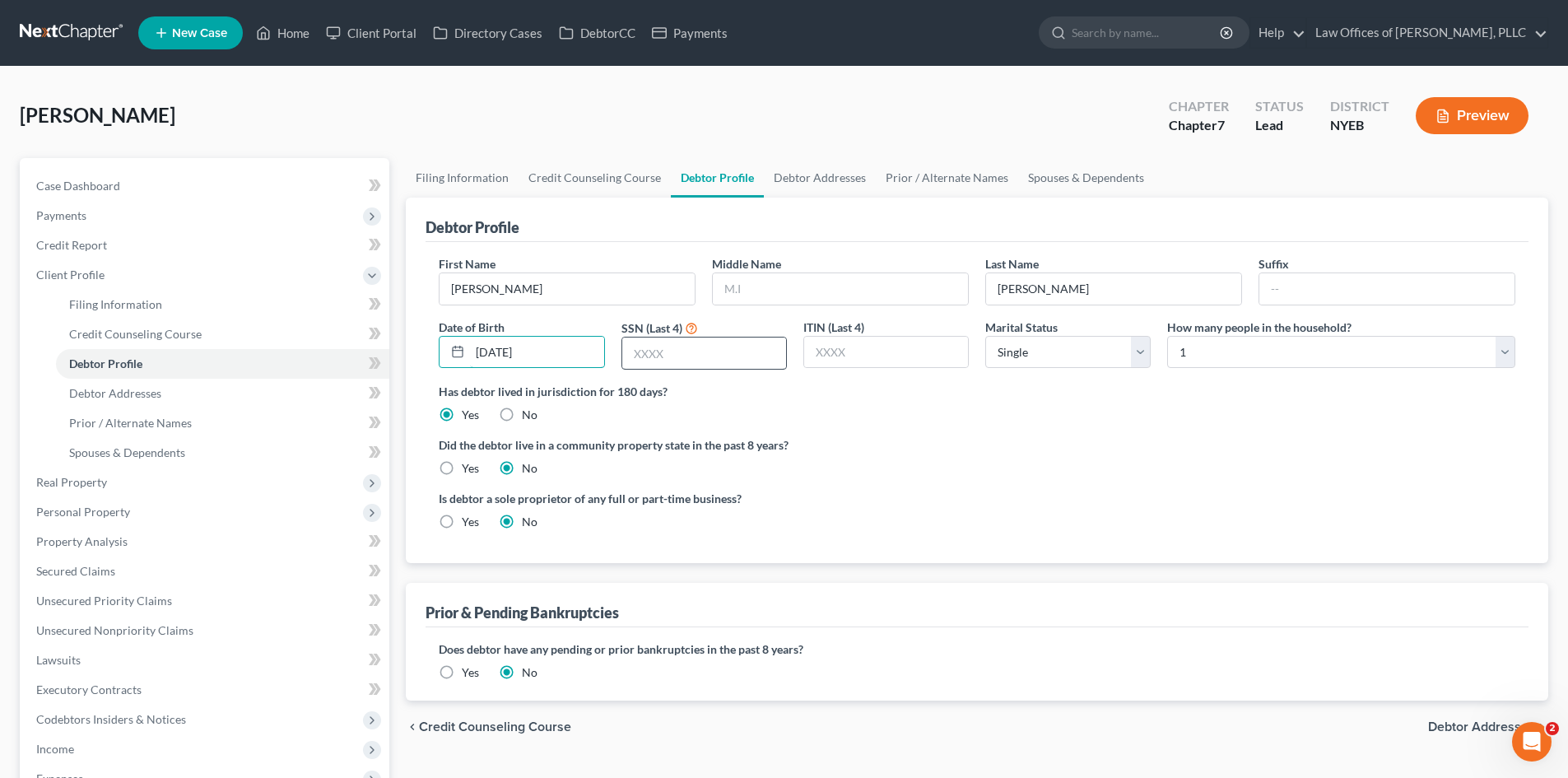
type input "[DATE]"
click at [646, 364] on input "text" at bounding box center [704, 353] width 164 height 31
type input "5025"
click at [825, 361] on input "text" at bounding box center [886, 352] width 164 height 31
click at [1141, 353] on select "Select Single Married Separated Divorced Widowed" at bounding box center [1068, 352] width 166 height 33
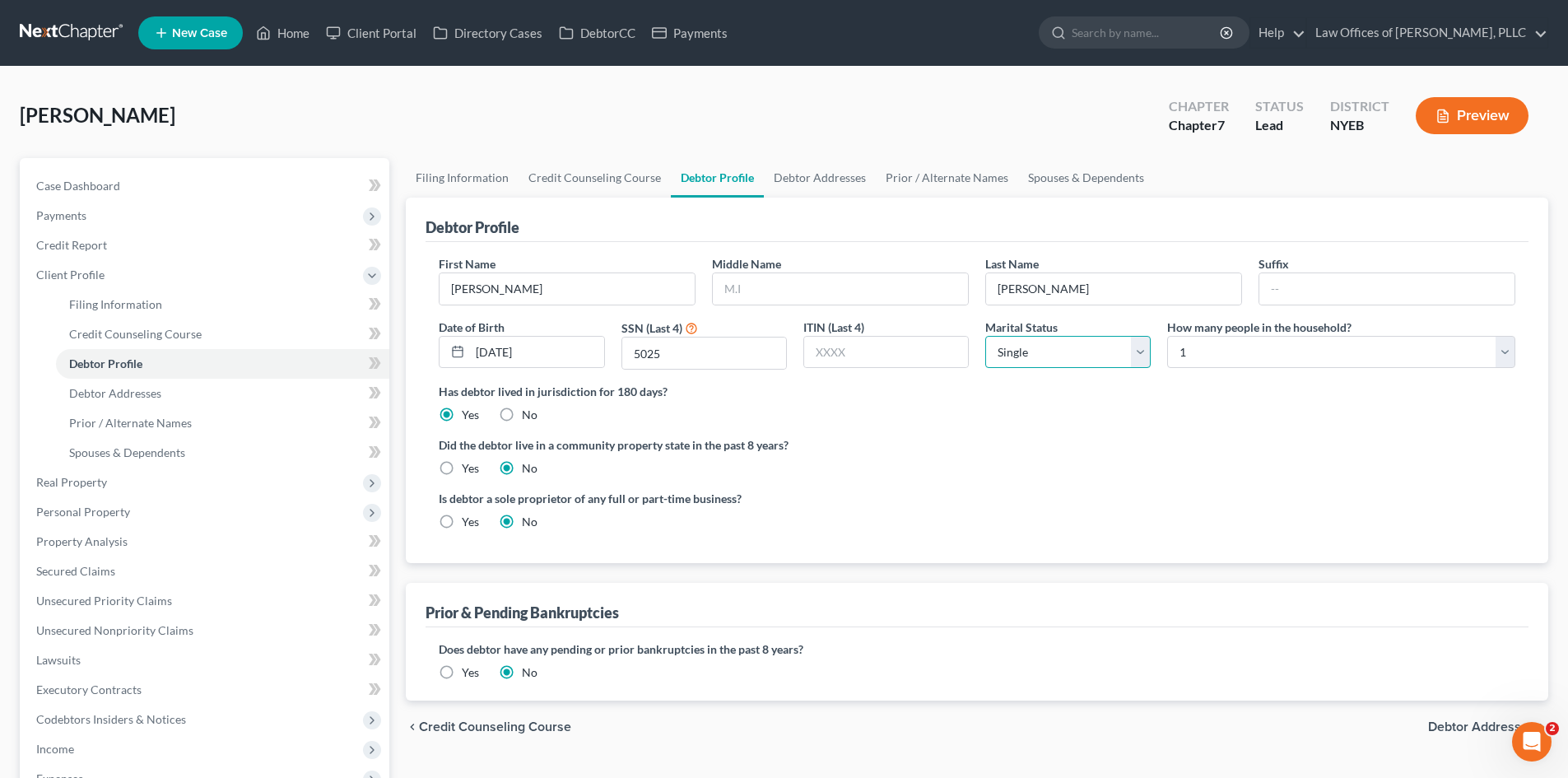
select select "3"
click at [985, 336] on select "Select Single Married Separated Divorced Widowed" at bounding box center [1068, 352] width 166 height 33
click at [462, 671] on label "Yes" at bounding box center [470, 672] width 17 height 16
click at [468, 671] on input "Yes" at bounding box center [474, 670] width 11 height 11
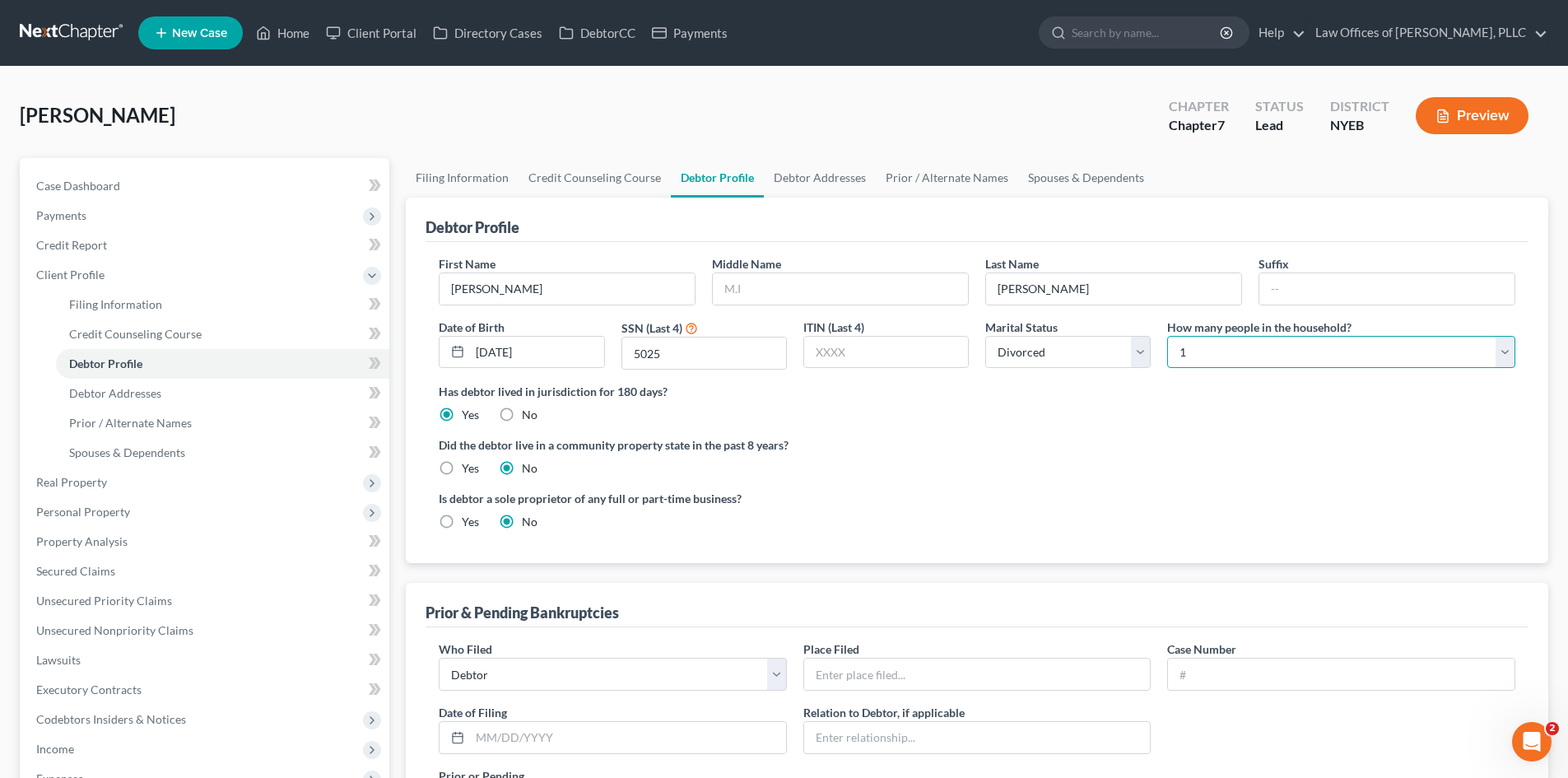
click at [1495, 349] on select "Select 1 2 3 4 5 6 7 8 9 10 11 12 13 14 15 16 17 18 19 20" at bounding box center [1341, 352] width 348 height 33
click at [1167, 336] on select "Select 1 2 3 4 5 6 7 8 9 10 11 12 13 14 15 16 17 18 19 20" at bounding box center [1341, 352] width 348 height 33
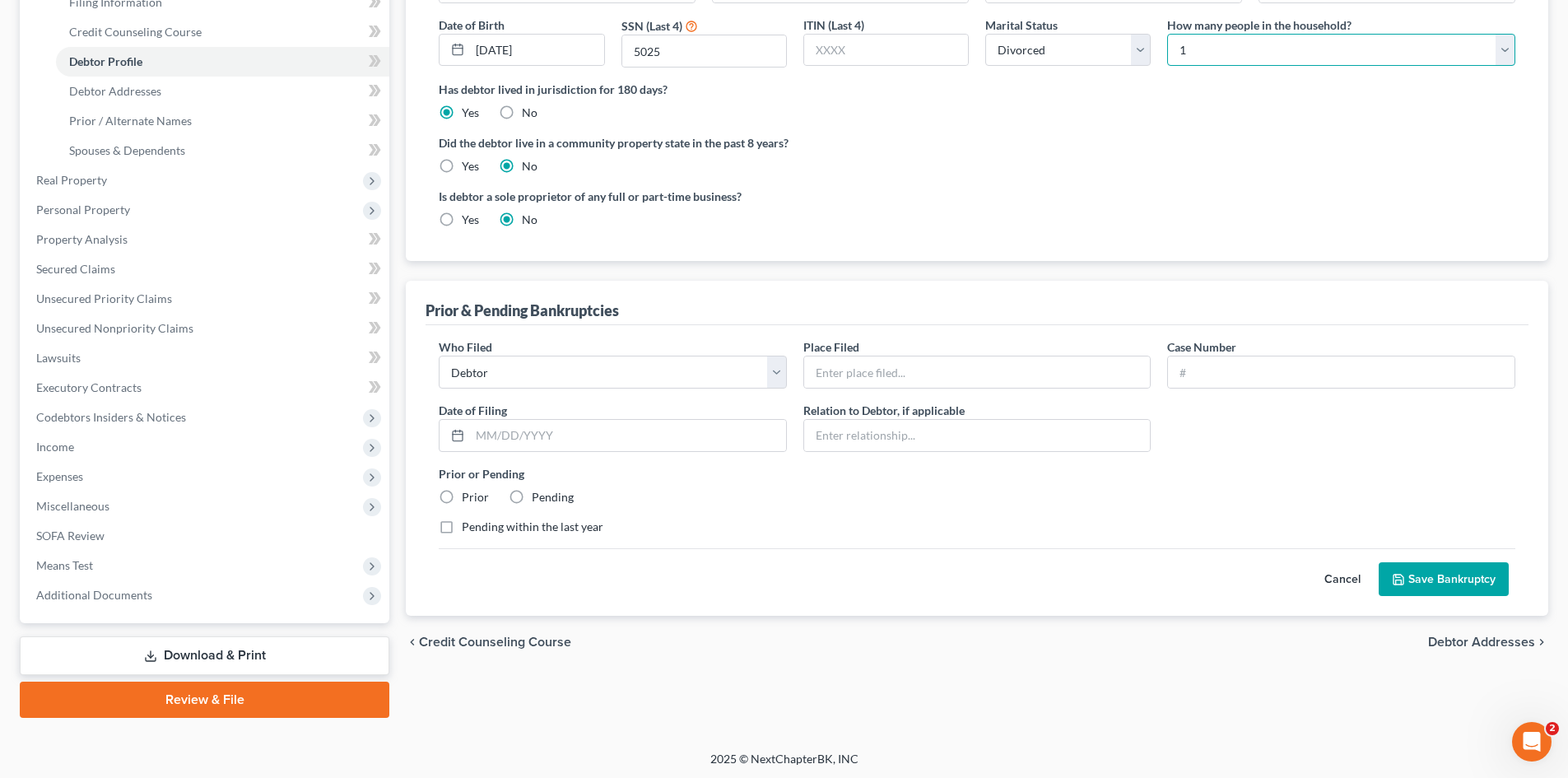
scroll to position [305, 0]
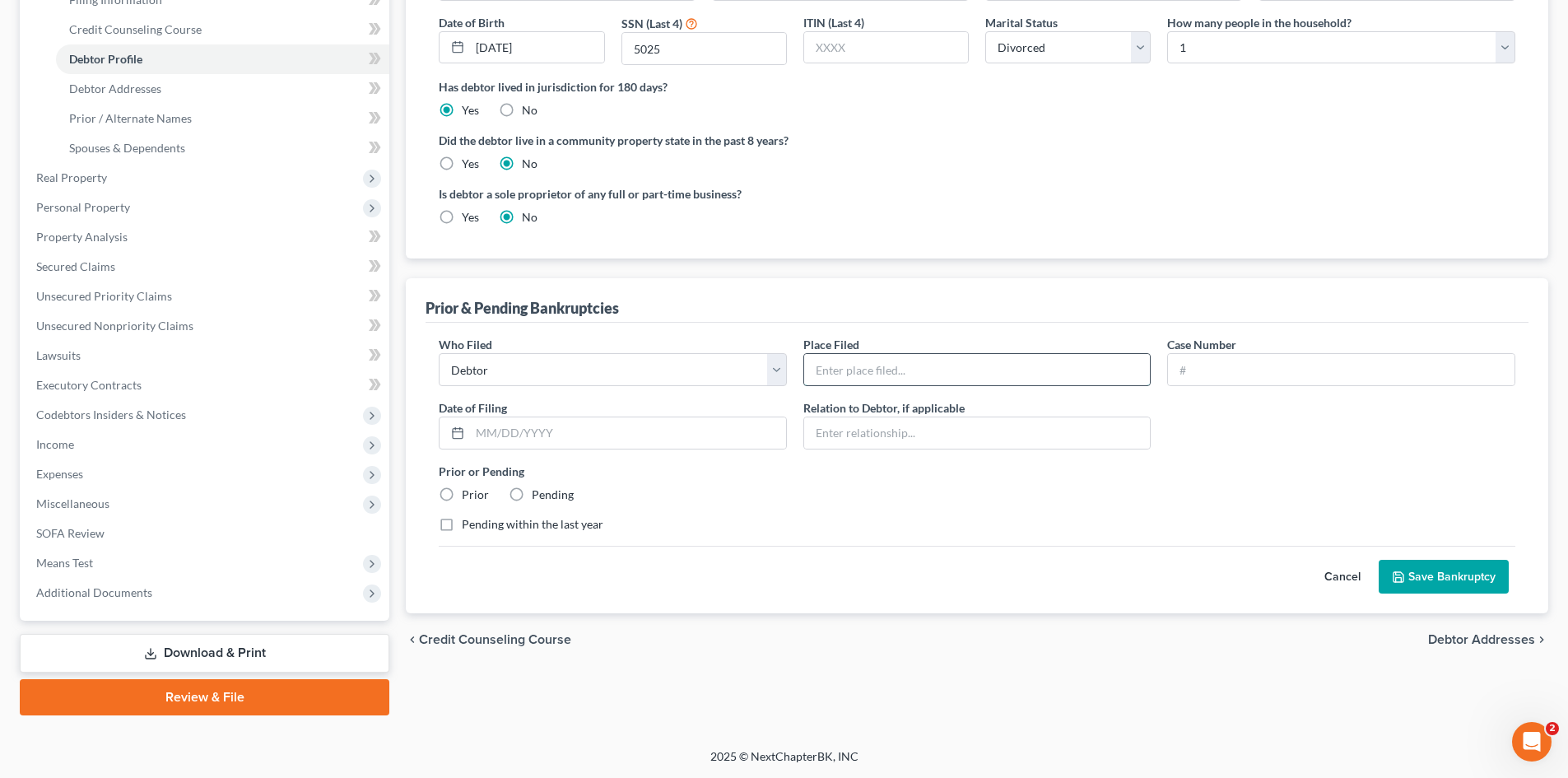
click at [1099, 374] on input "text" at bounding box center [977, 369] width 347 height 31
type input "EDNY Bankruptcy - [PERSON_NAME][GEOGRAPHIC_DATA]"
click at [961, 446] on input "text" at bounding box center [977, 433] width 347 height 31
type input "Self"
click at [462, 491] on label "Prior" at bounding box center [476, 495] width 27 height 16
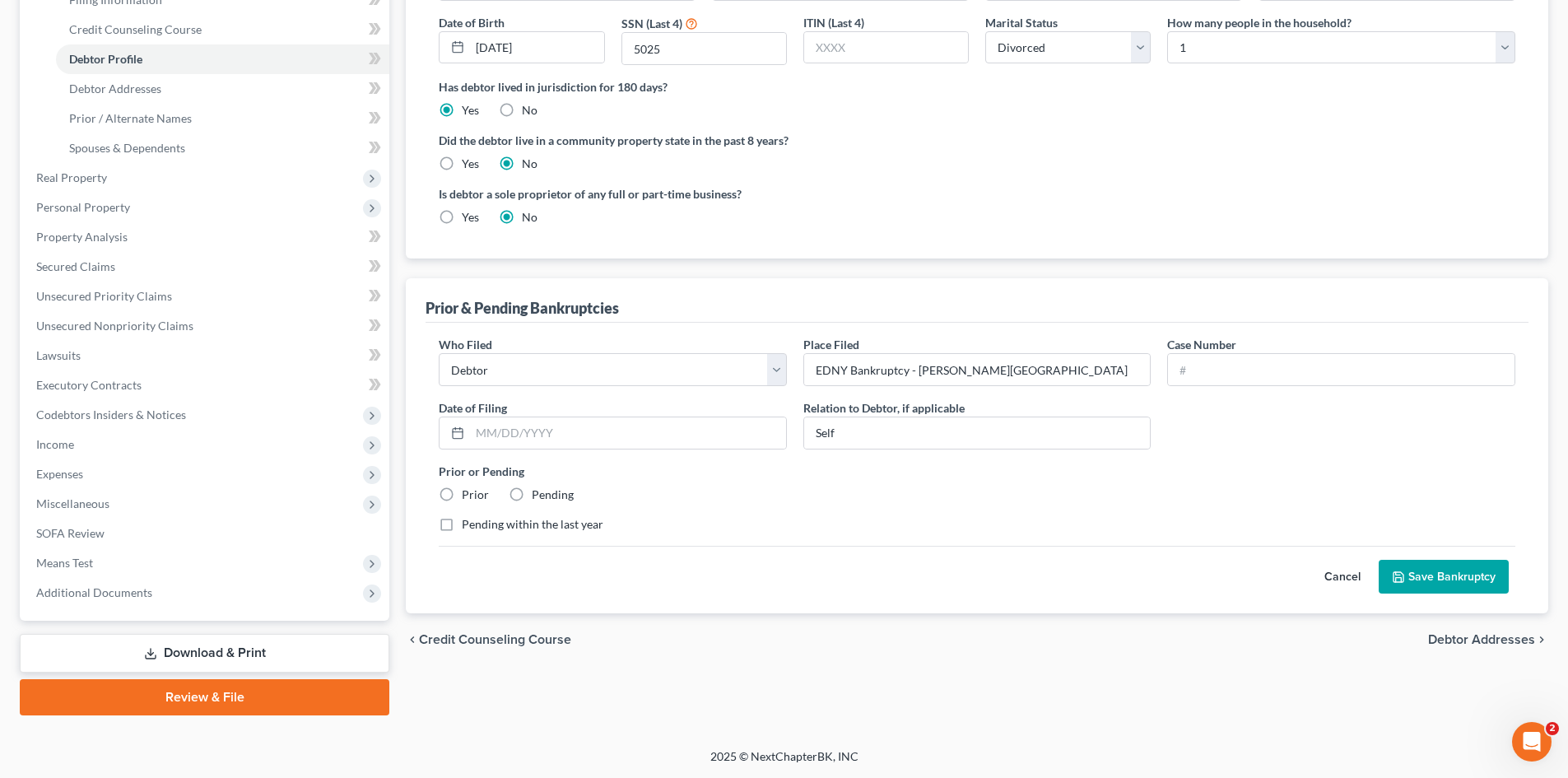
click at [468, 491] on input "Prior" at bounding box center [474, 492] width 11 height 11
radio input "true"
click at [1424, 575] on button "Save Bankruptcy" at bounding box center [1443, 577] width 130 height 35
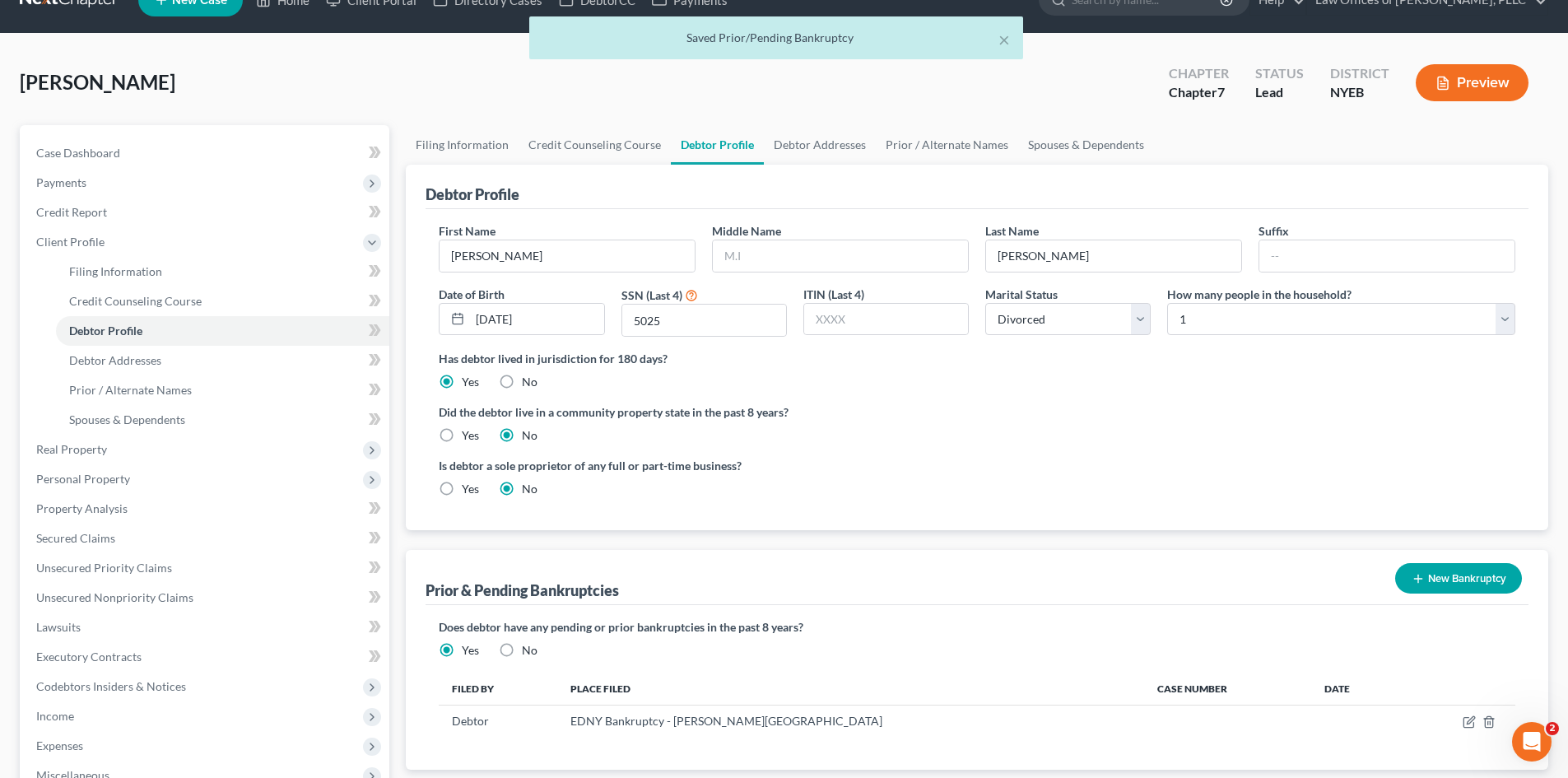
scroll to position [32, 0]
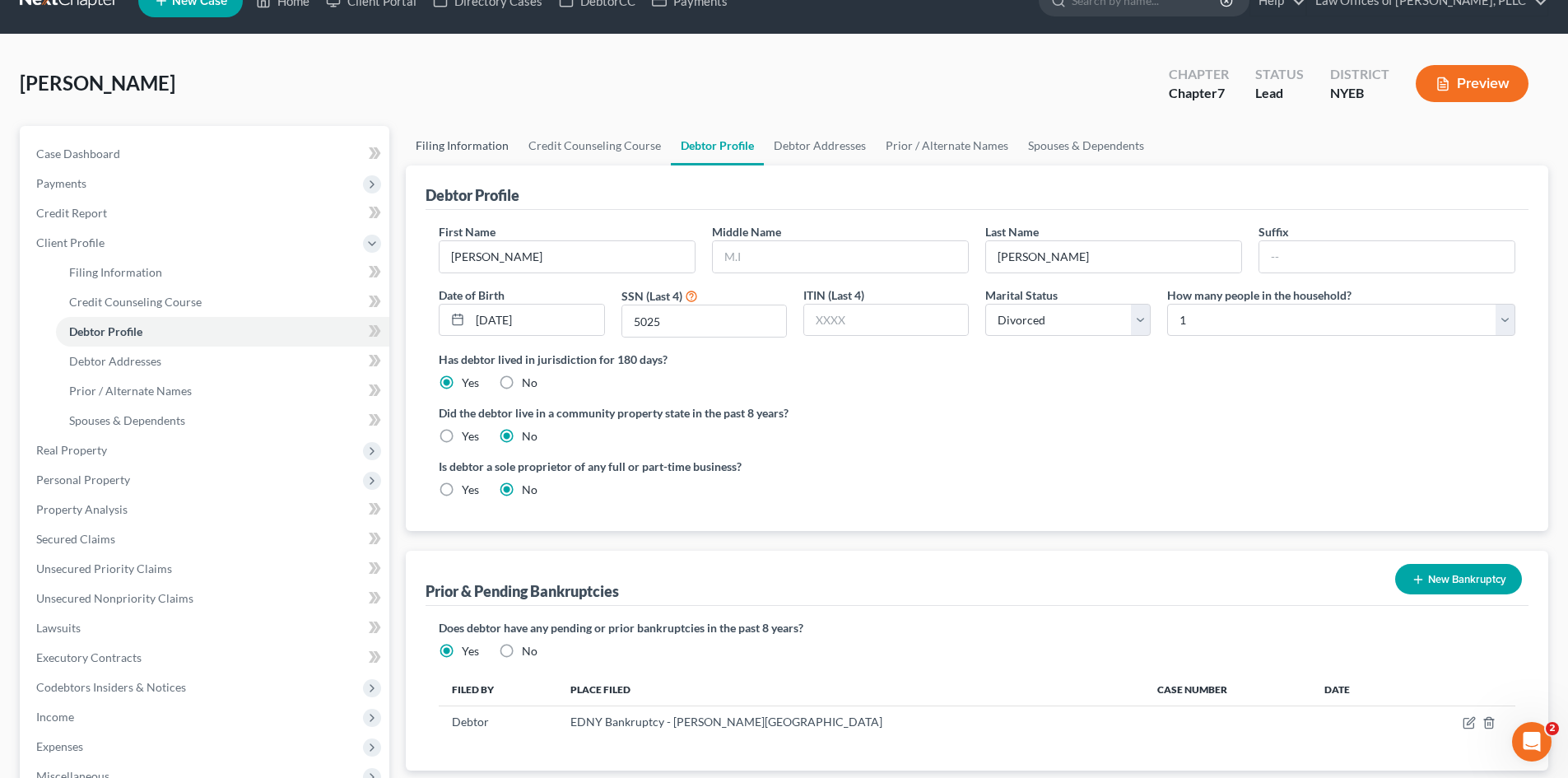
click at [466, 149] on link "Filing Information" at bounding box center [462, 145] width 113 height 39
select select "1"
select select "0"
select select "53"
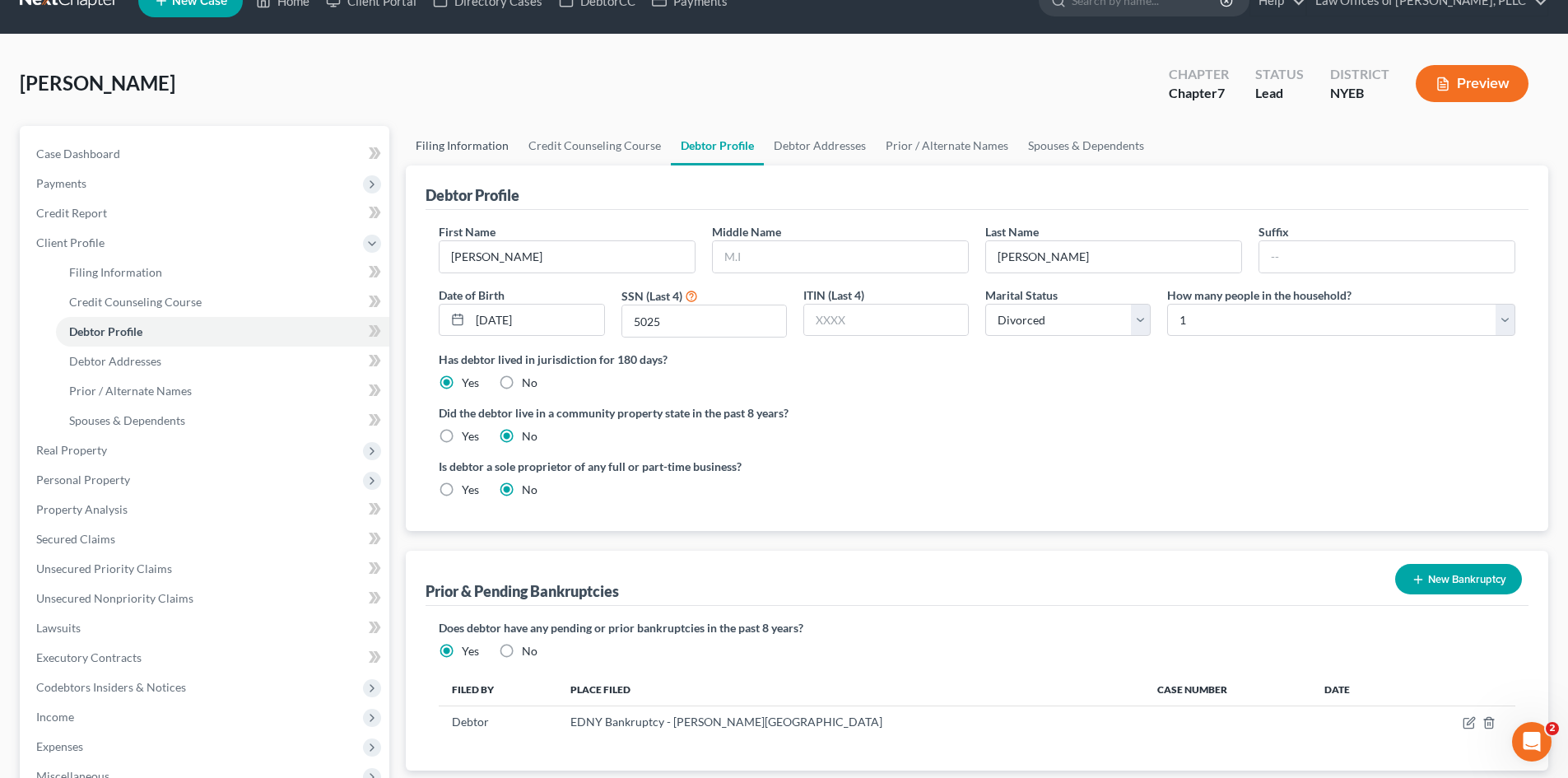
select select "0"
select select "35"
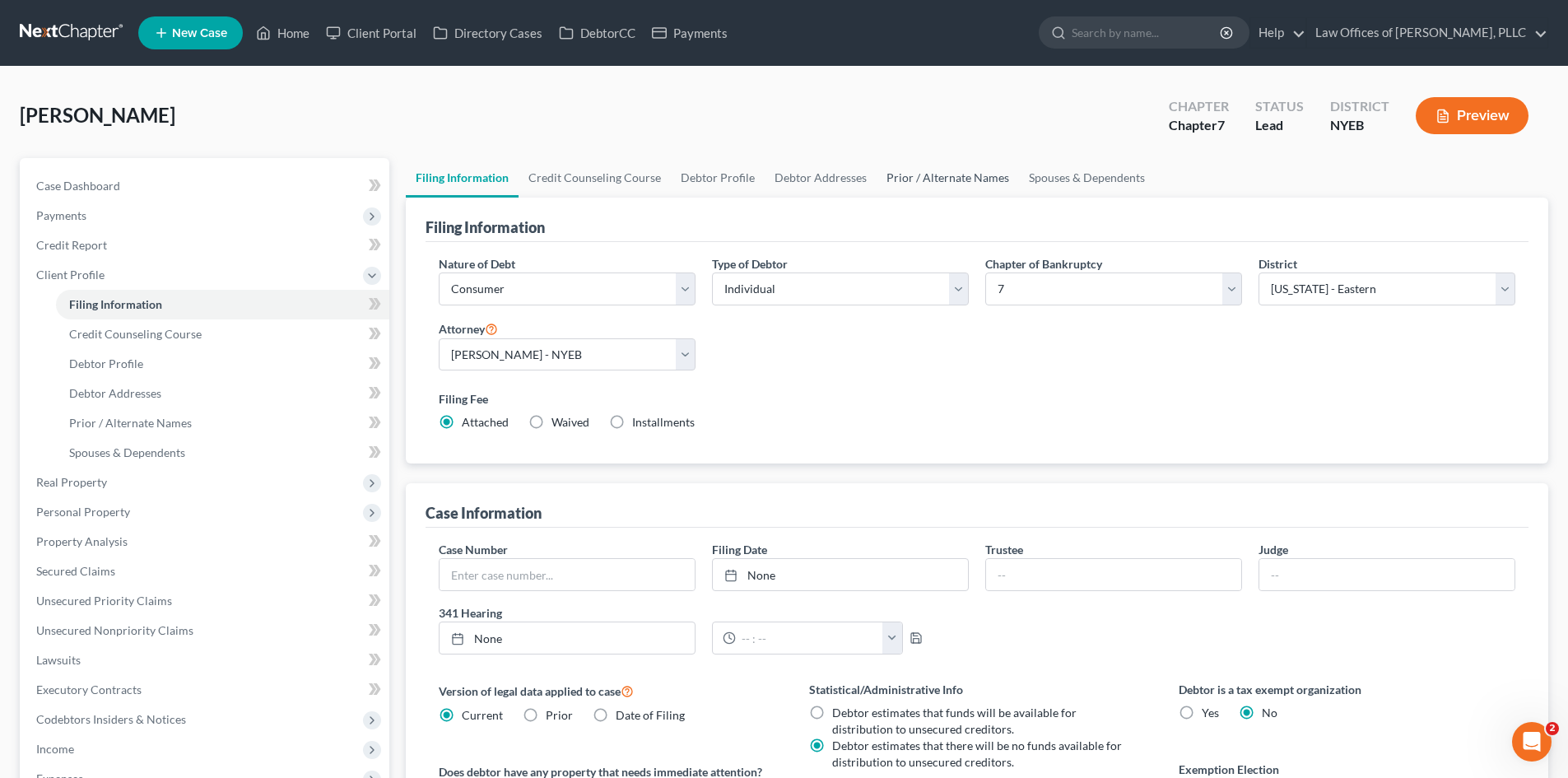
click at [970, 186] on link "Prior / Alternate Names" at bounding box center [948, 177] width 143 height 39
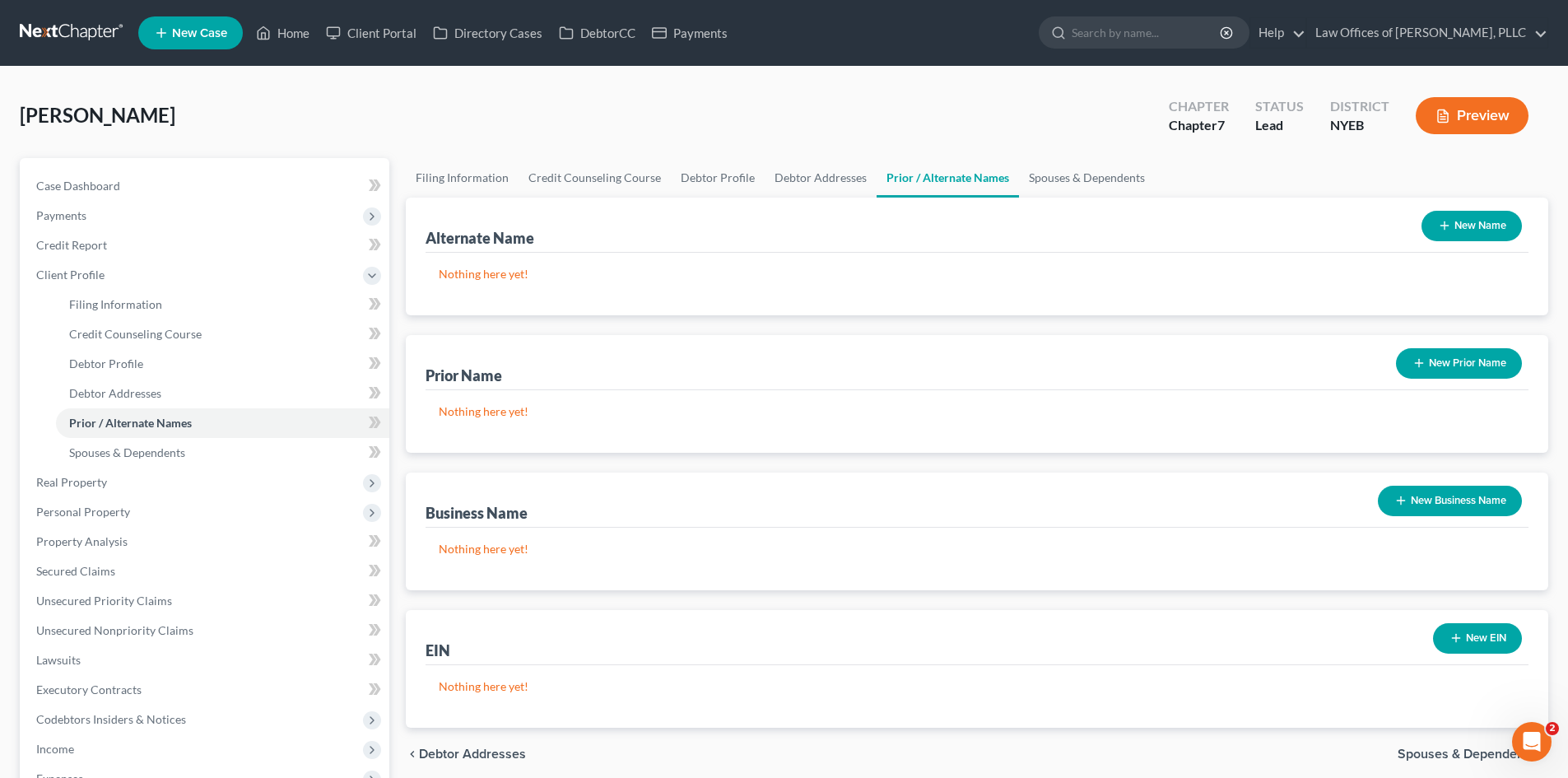
click at [1475, 214] on button "New Name" at bounding box center [1472, 226] width 100 height 30
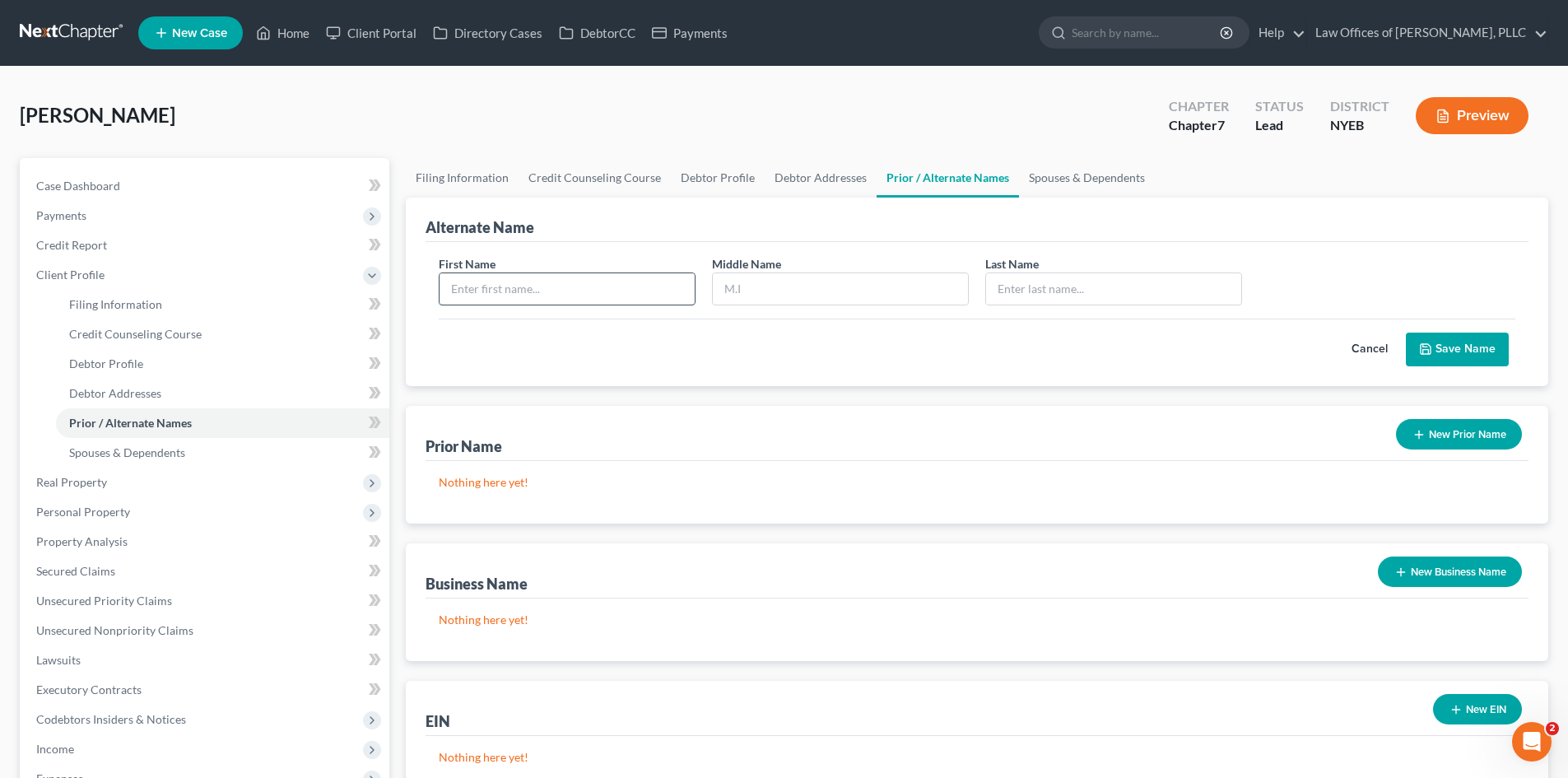
click at [629, 284] on input "text" at bounding box center [567, 288] width 256 height 31
type input "[PERSON_NAME]"
click at [1461, 349] on button "Save Name" at bounding box center [1456, 350] width 103 height 35
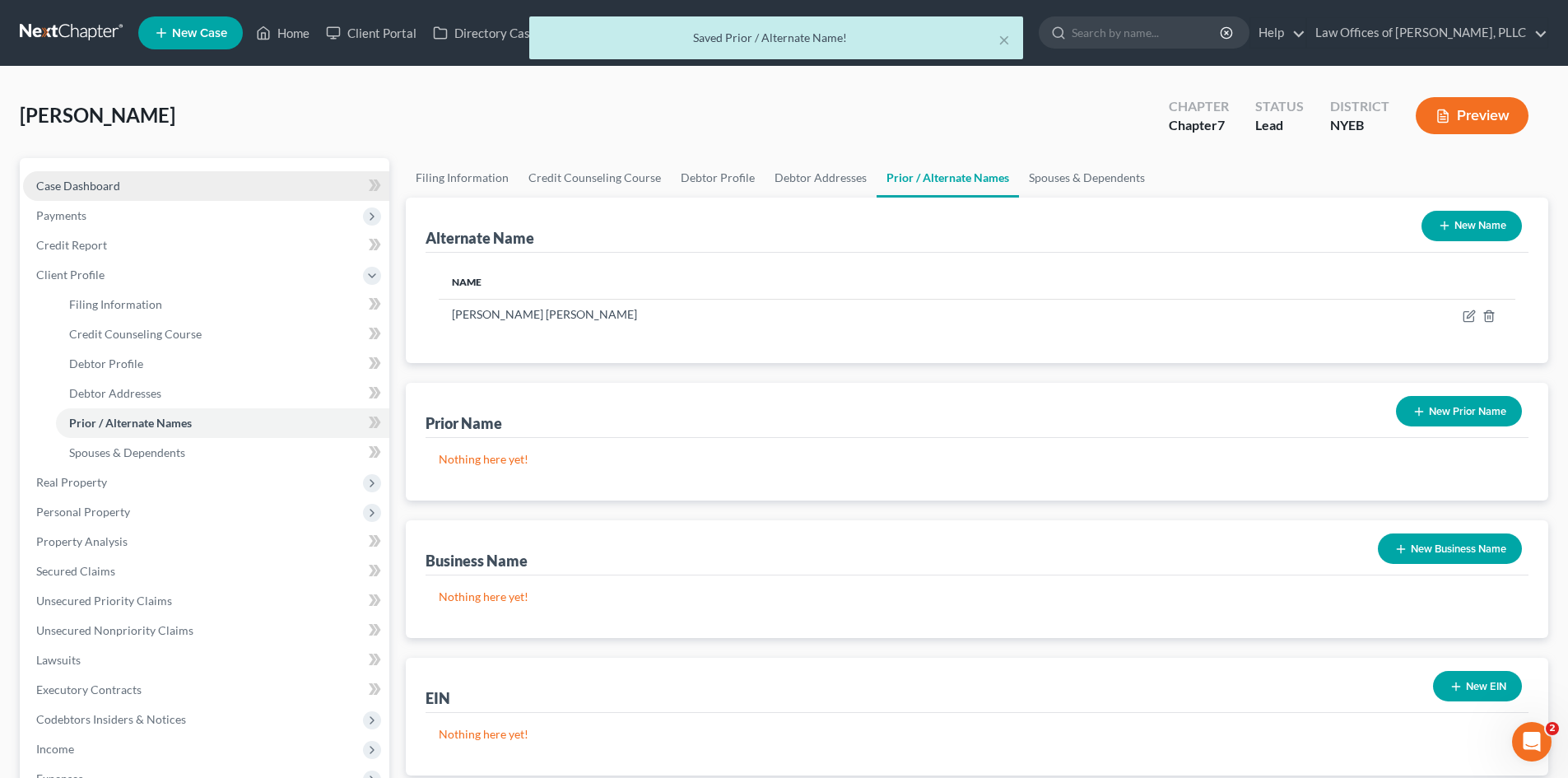
click at [116, 191] on span "Case Dashboard" at bounding box center [78, 185] width 84 height 14
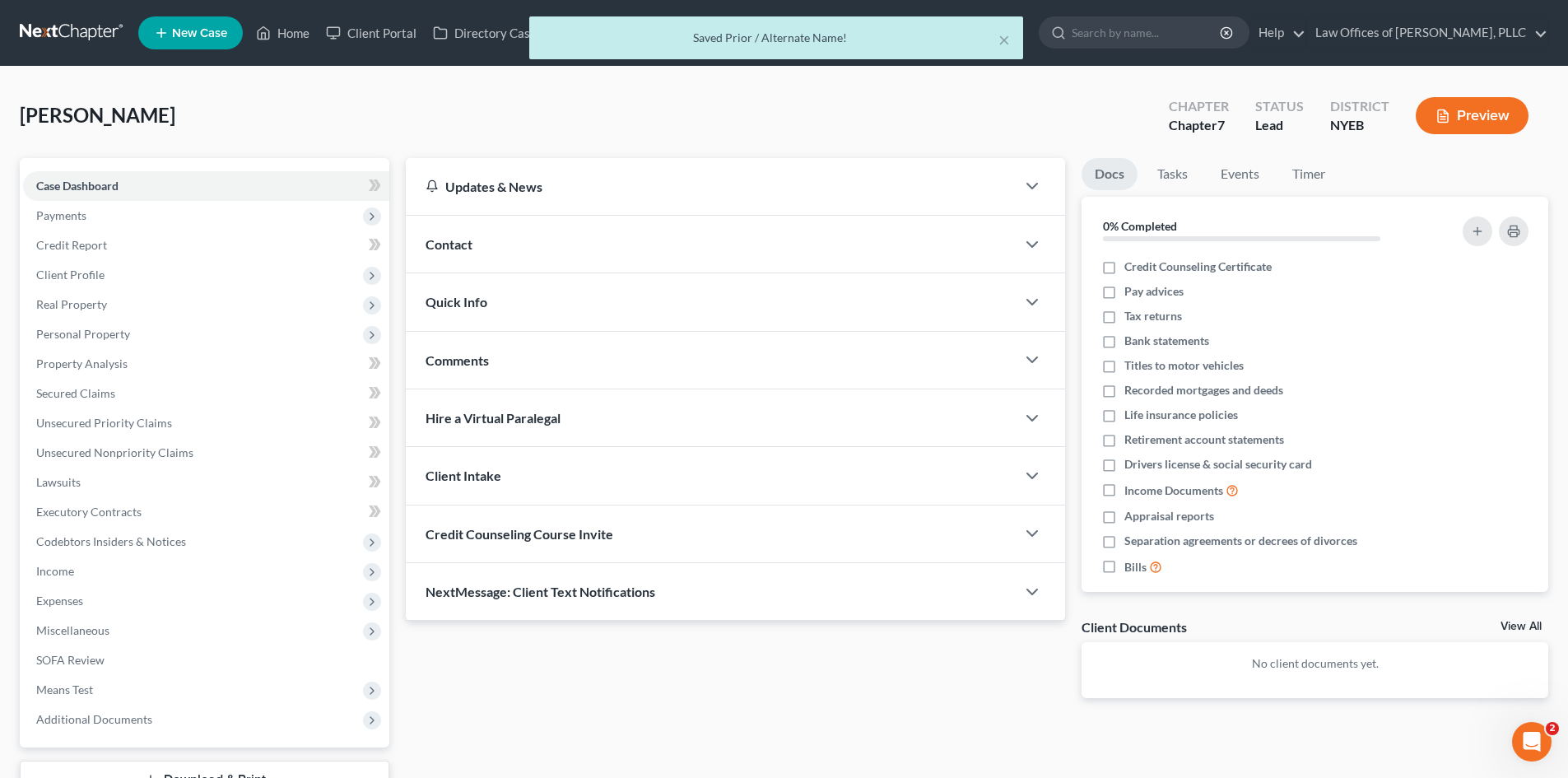
click at [464, 247] on span "Contact" at bounding box center [449, 244] width 47 height 15
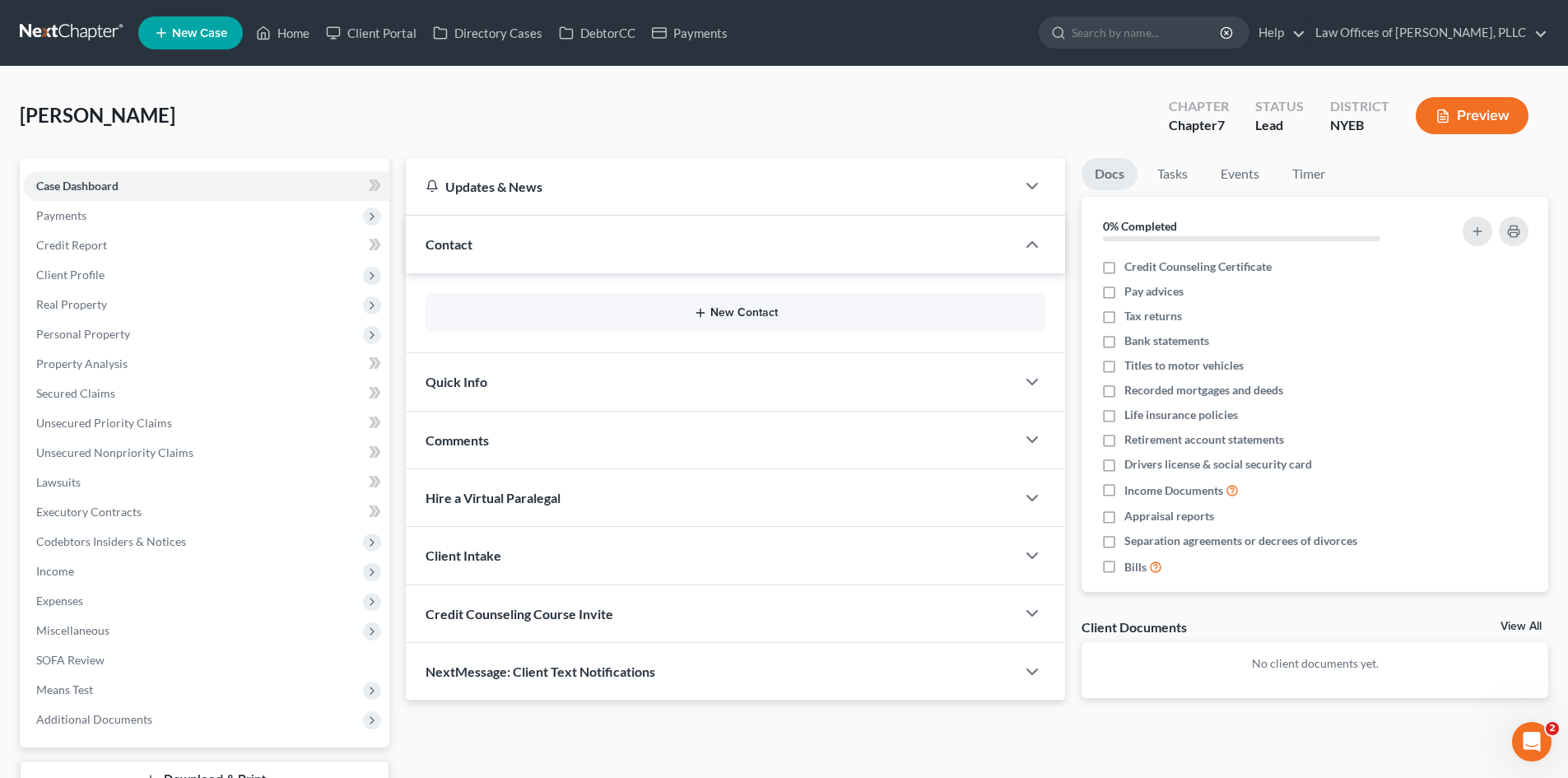
click at [713, 312] on button "New Contact" at bounding box center [735, 313] width 593 height 13
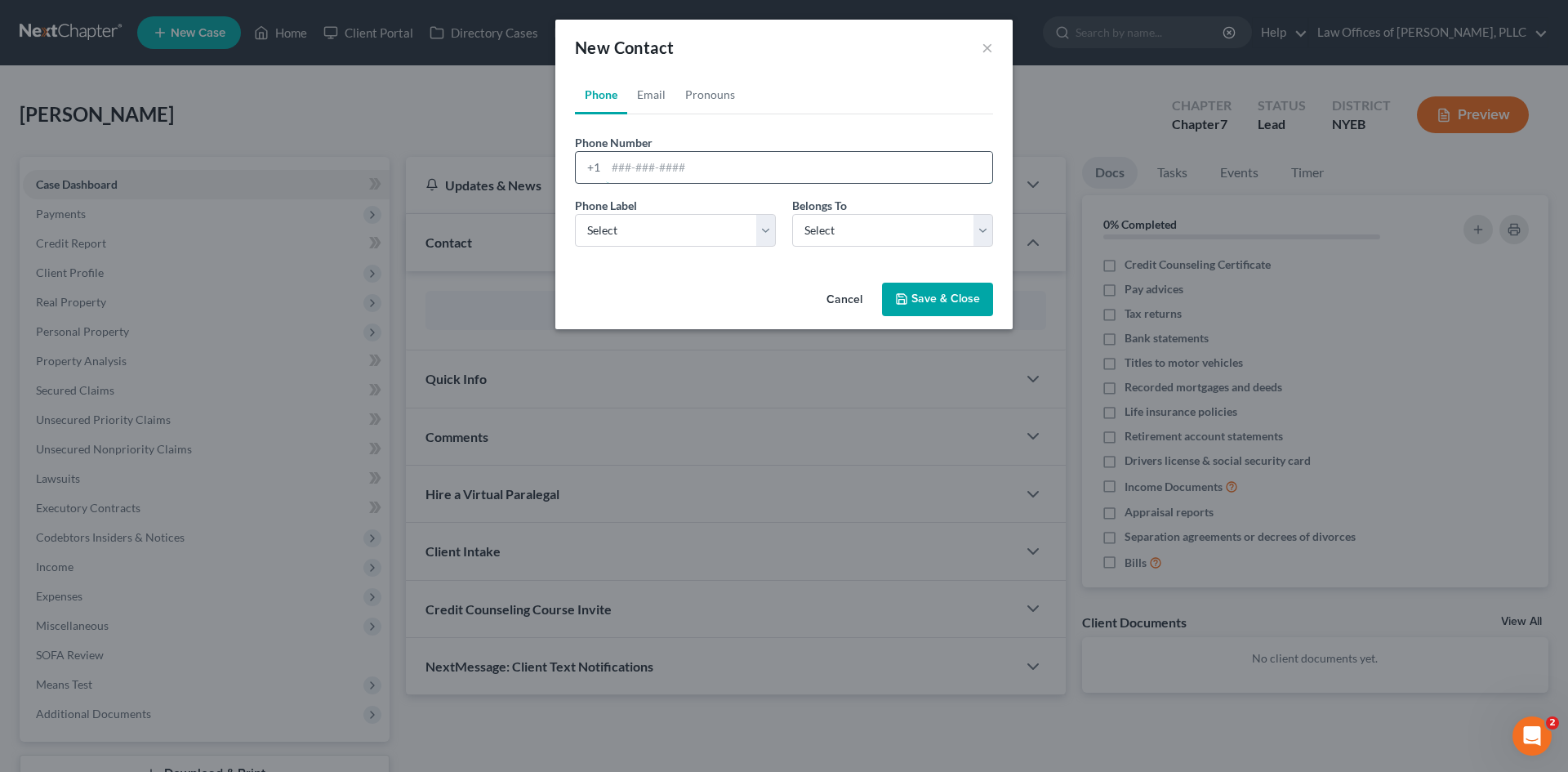
click at [687, 174] on input "tel" at bounding box center [799, 167] width 386 height 31
click at [768, 233] on select "Select Mobile Home Work Other" at bounding box center [675, 230] width 201 height 33
select select "0"
click at [575, 214] on select "Select Mobile Home Work Other" at bounding box center [675, 230] width 201 height 33
click at [942, 222] on select "Select Client Other" at bounding box center [893, 230] width 201 height 33
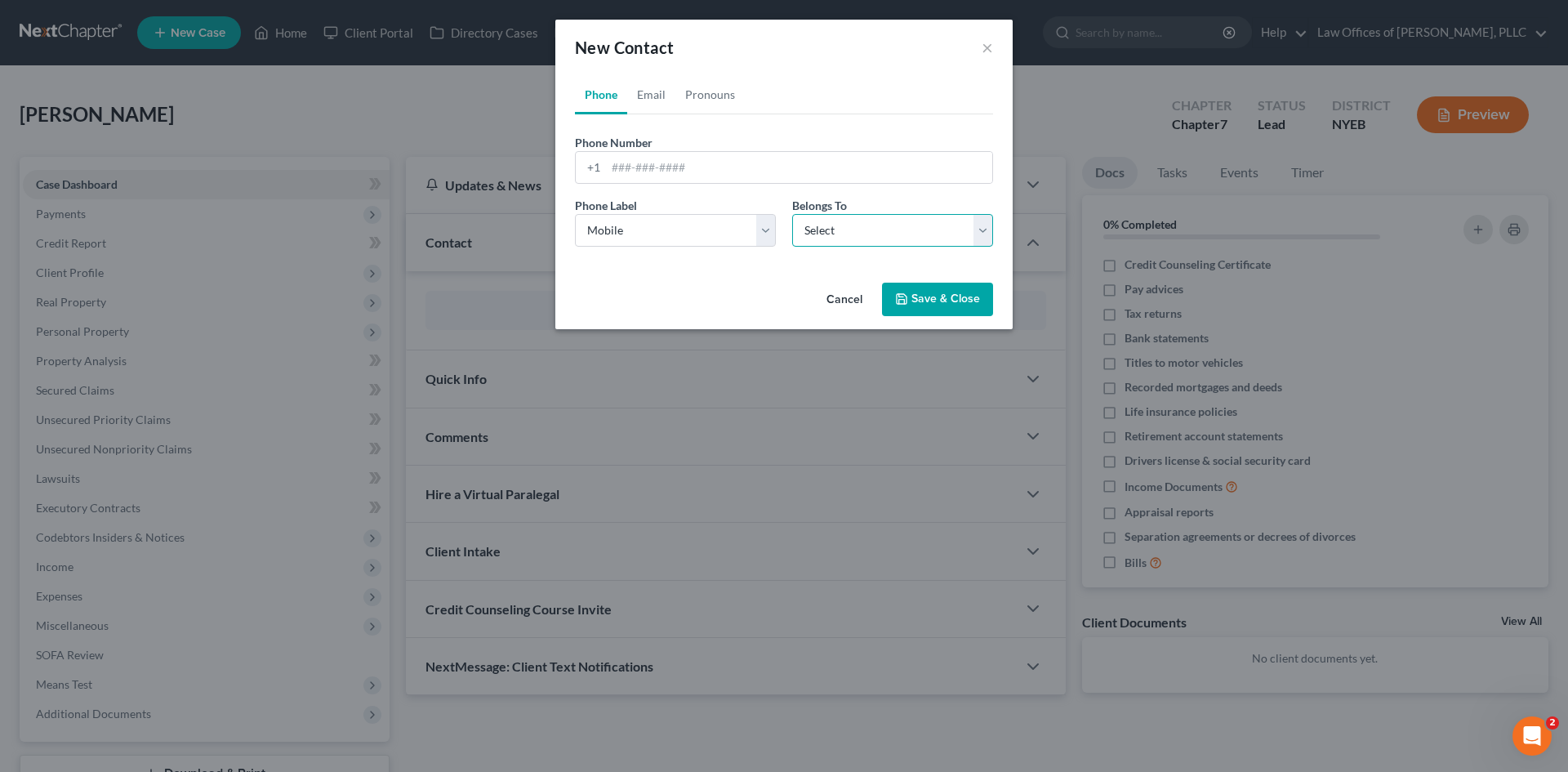
select select "0"
click at [793, 214] on select "Select Client Other" at bounding box center [893, 230] width 201 height 33
click at [783, 174] on input "tel" at bounding box center [799, 167] width 386 height 31
type input "7189710793"
click at [653, 95] on link "Email" at bounding box center [651, 94] width 48 height 39
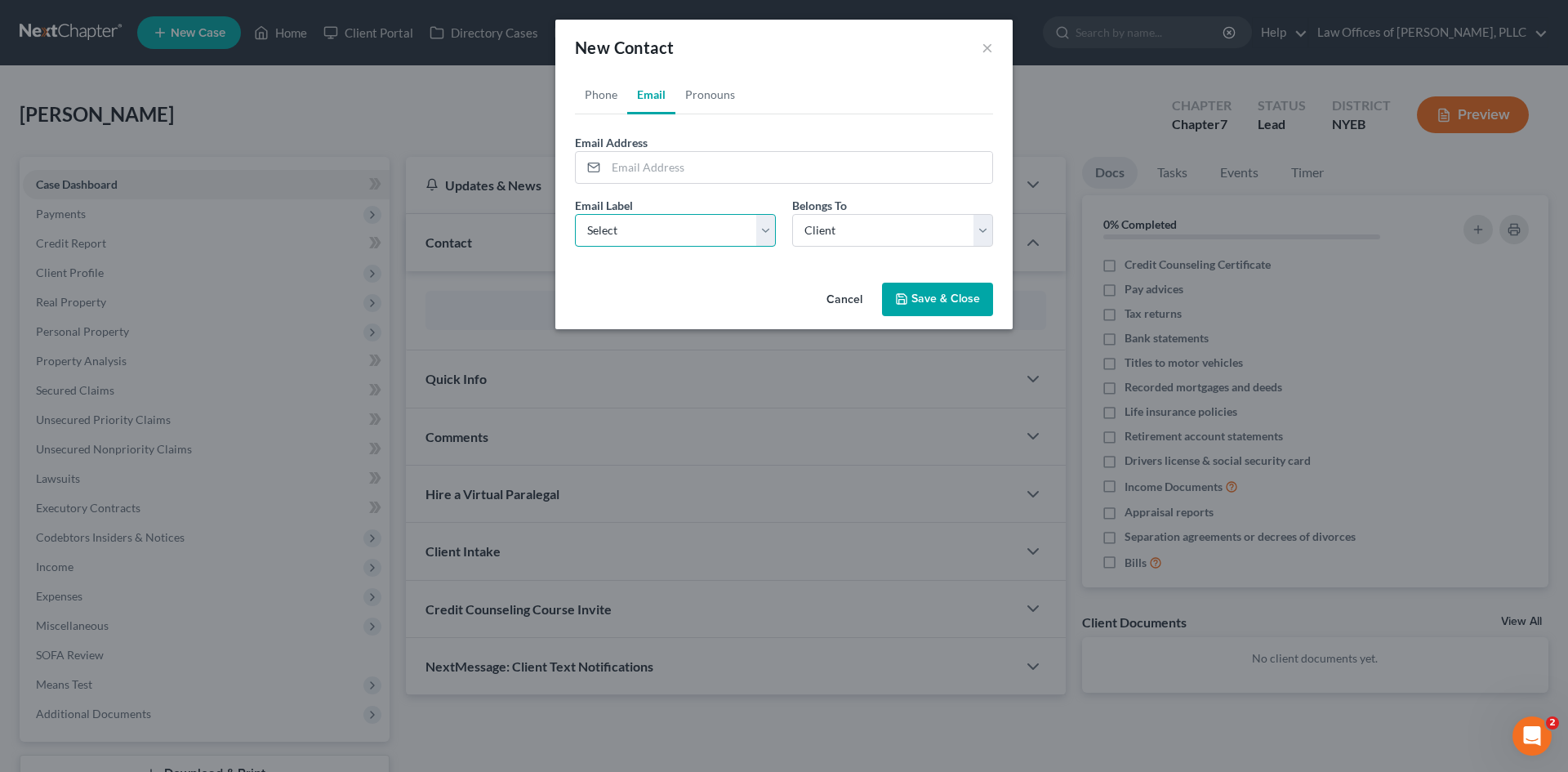
click at [766, 240] on select "Select Home Work Other" at bounding box center [675, 230] width 201 height 33
select select "0"
click at [575, 214] on select "Select Home Work Other" at bounding box center [675, 230] width 201 height 33
click at [723, 169] on input "email" at bounding box center [799, 167] width 386 height 31
type input "[EMAIL_ADDRESS][DOMAIN_NAME]"
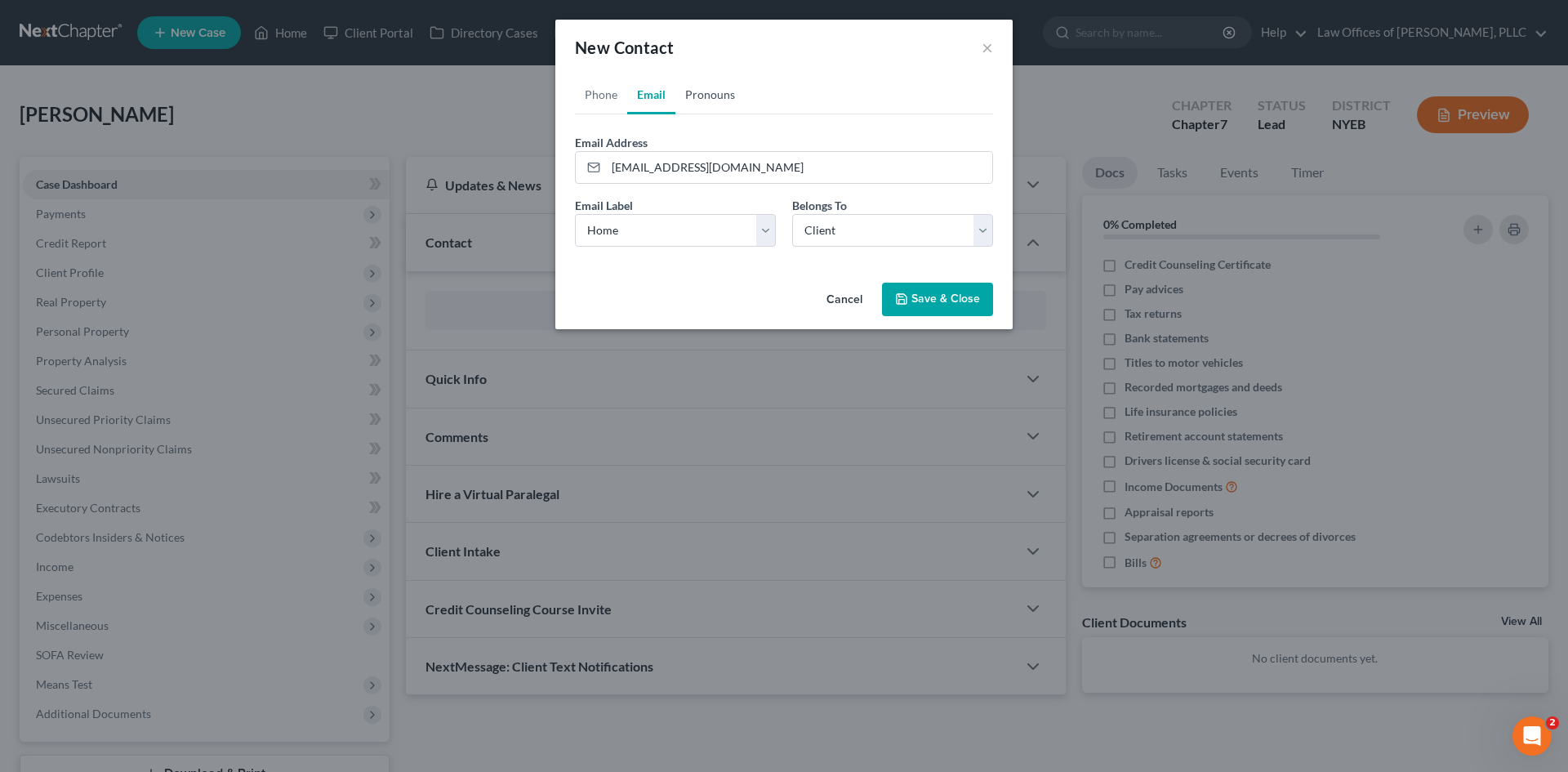
click at [699, 98] on link "Pronouns" at bounding box center [710, 94] width 70 height 39
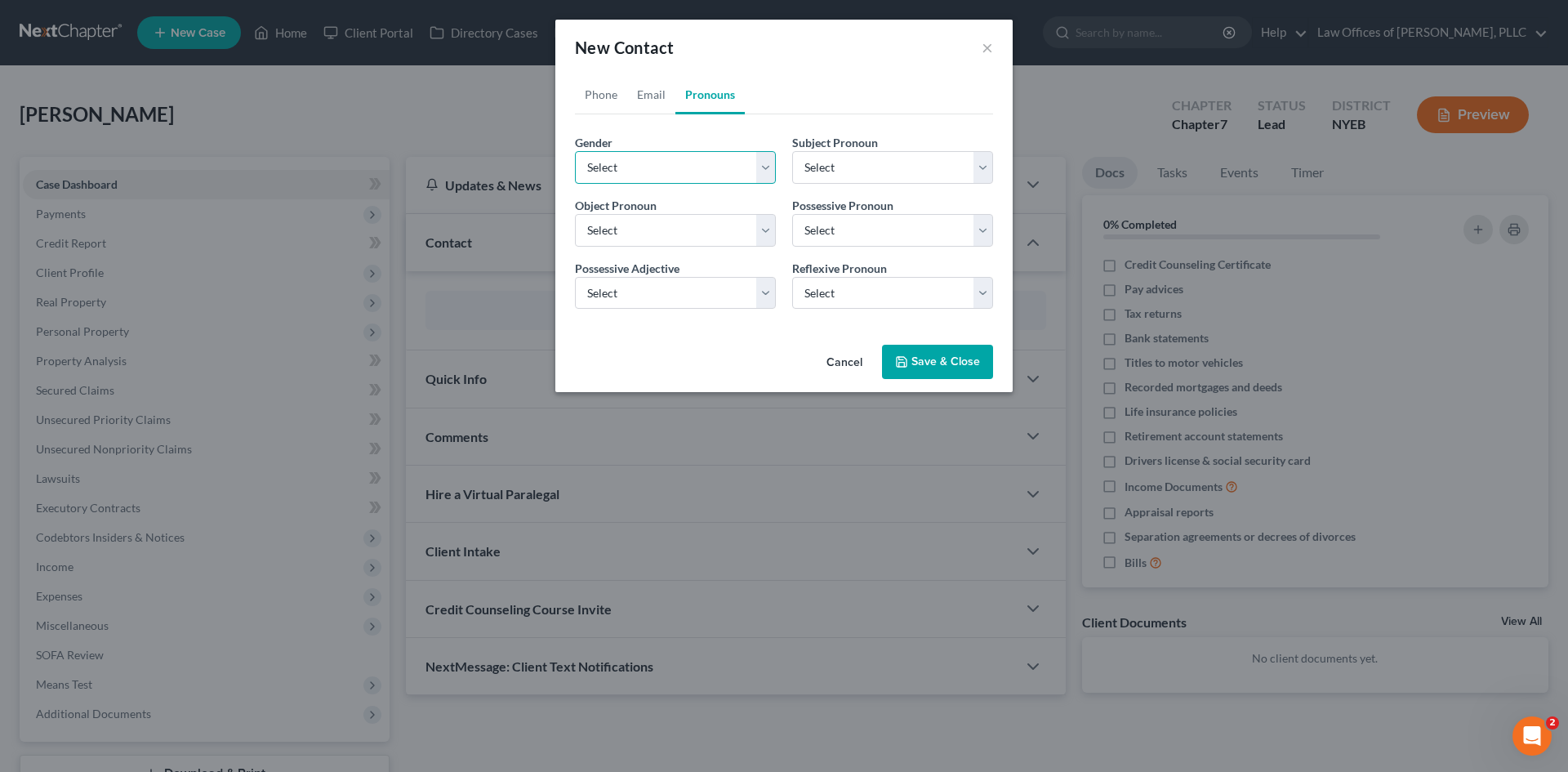
click at [753, 170] on select "Select [DEMOGRAPHIC_DATA] [DEMOGRAPHIC_DATA] [DEMOGRAPHIC_DATA] More Than One P…" at bounding box center [675, 167] width 201 height 33
select select "0"
click at [575, 151] on select "Select [DEMOGRAPHIC_DATA] [DEMOGRAPHIC_DATA] [DEMOGRAPHIC_DATA] More Than One P…" at bounding box center [675, 167] width 201 height 33
select select "0"
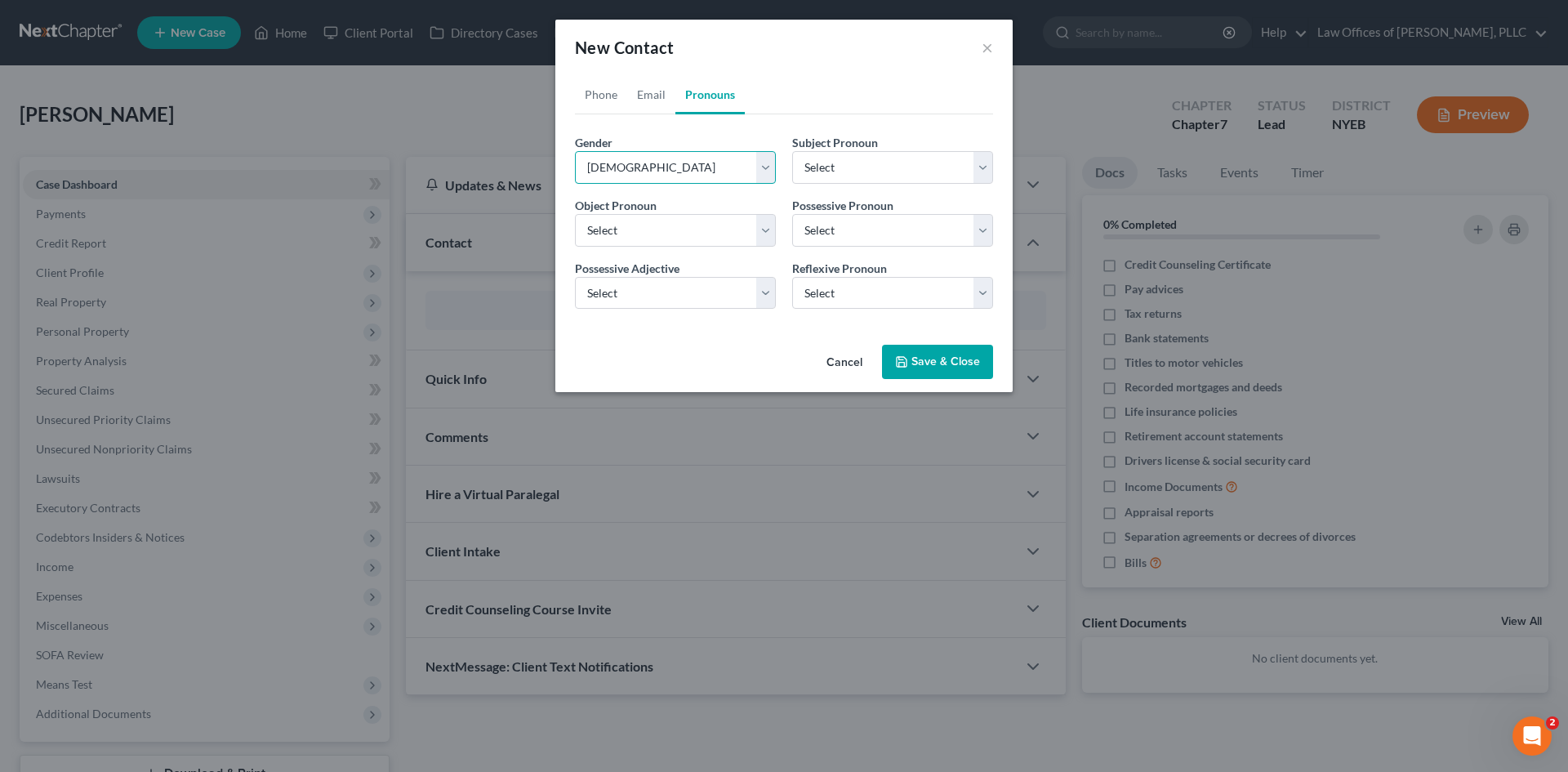
select select "0"
click at [961, 362] on button "Save & Close" at bounding box center [937, 362] width 111 height 34
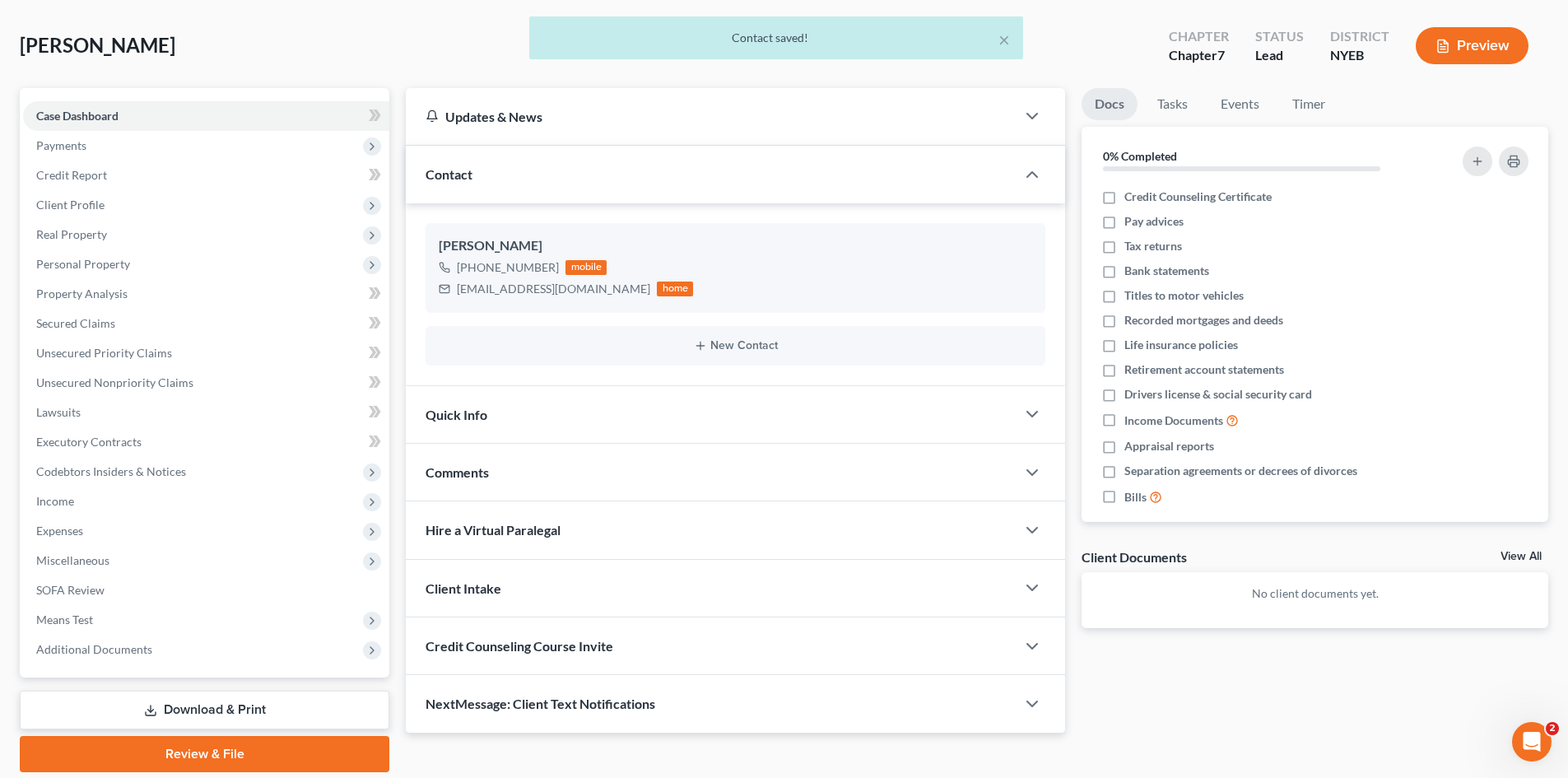
scroll to position [126, 0]
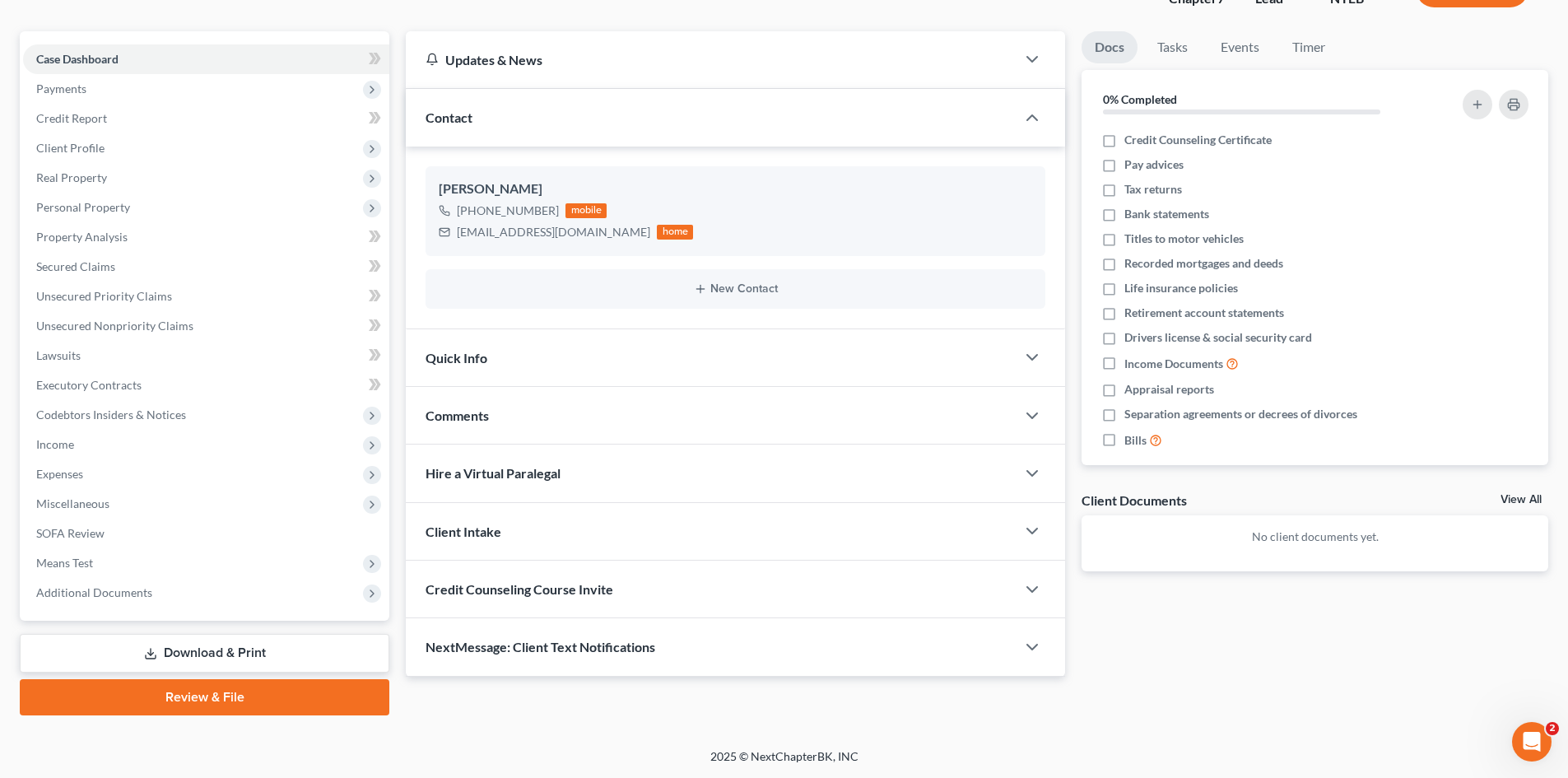
click at [955, 524] on div "Client Intake" at bounding box center [710, 531] width 609 height 56
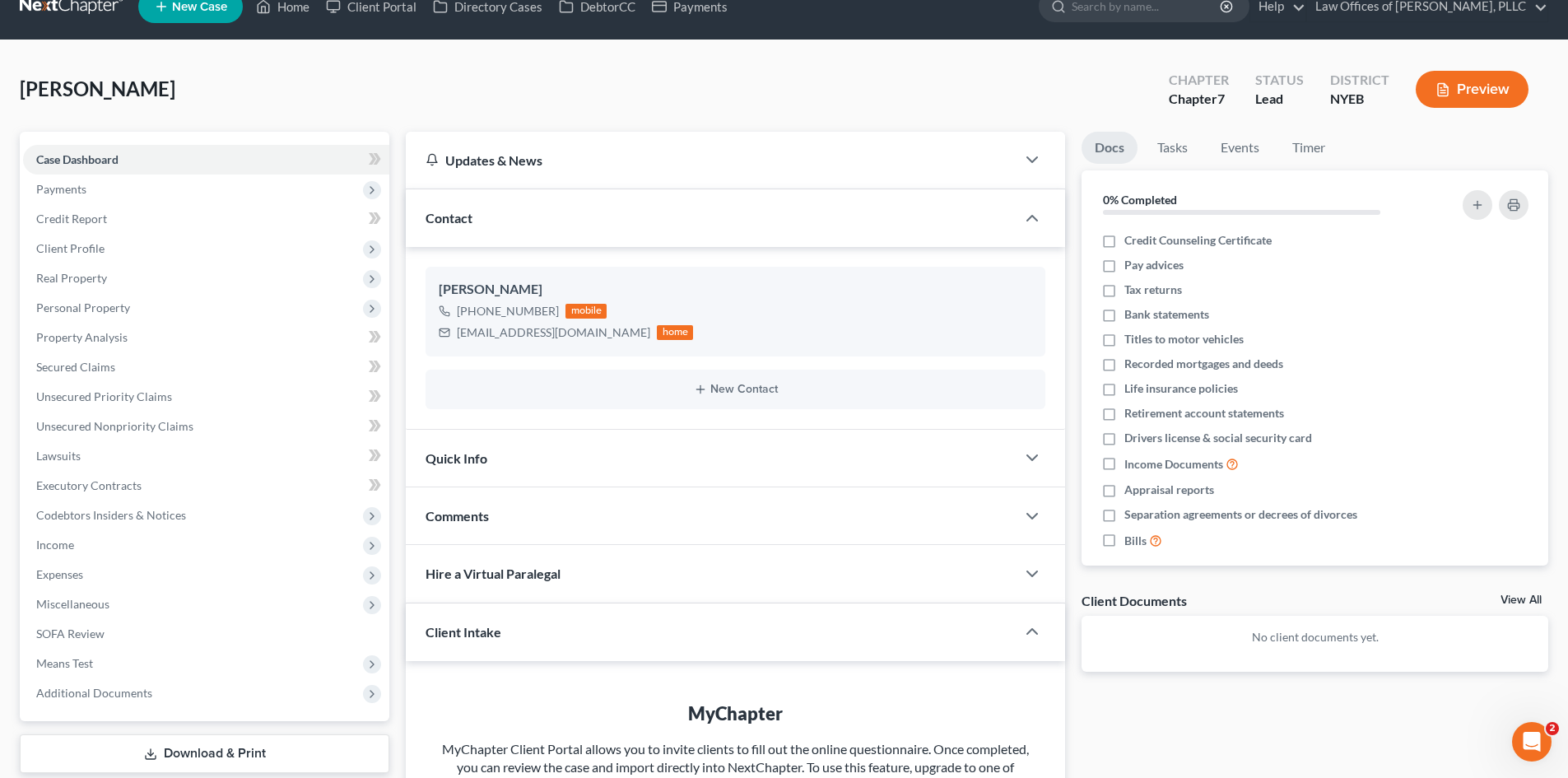
scroll to position [12, 0]
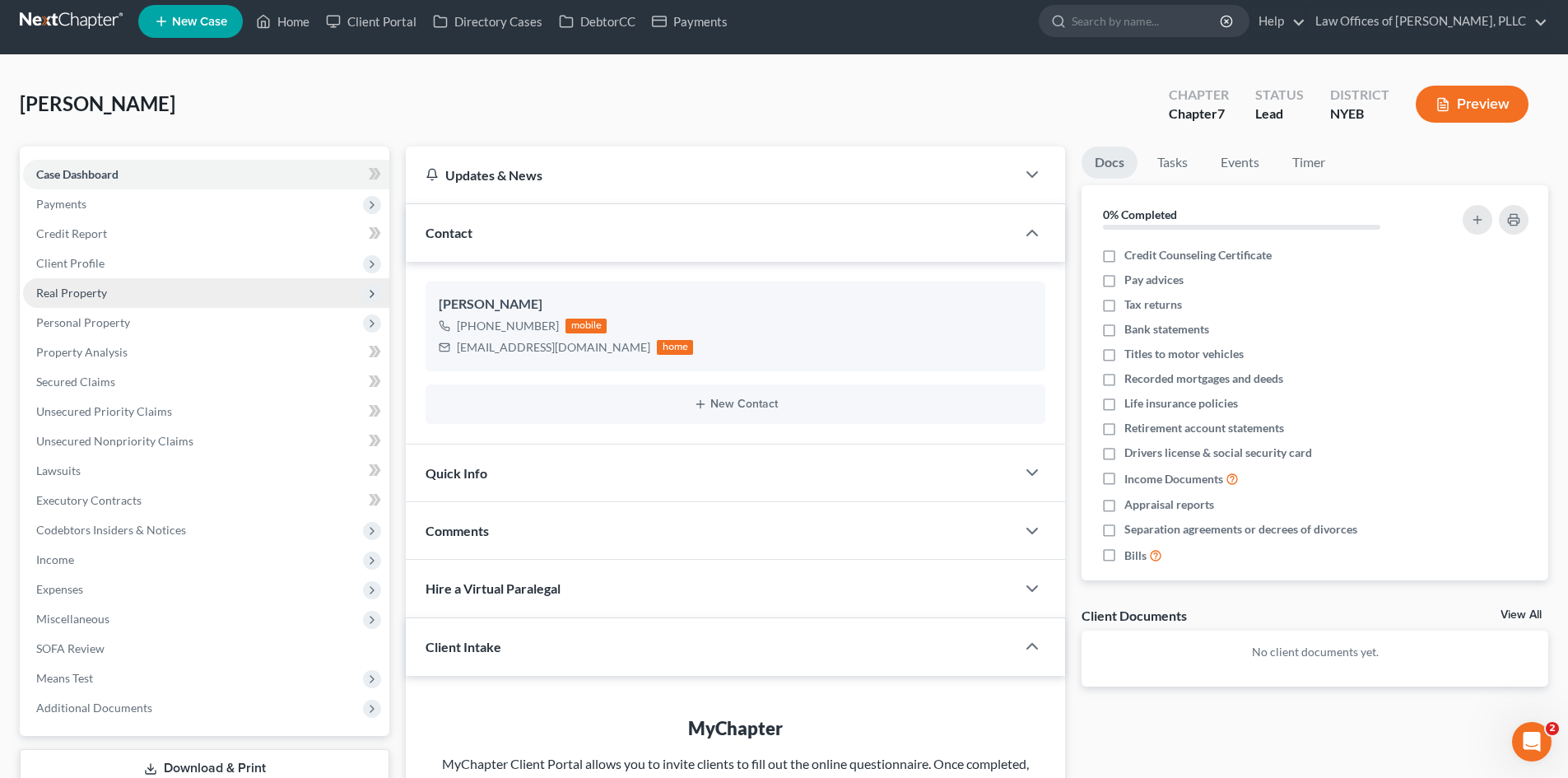
click at [114, 289] on span "Real Property" at bounding box center [206, 293] width 367 height 30
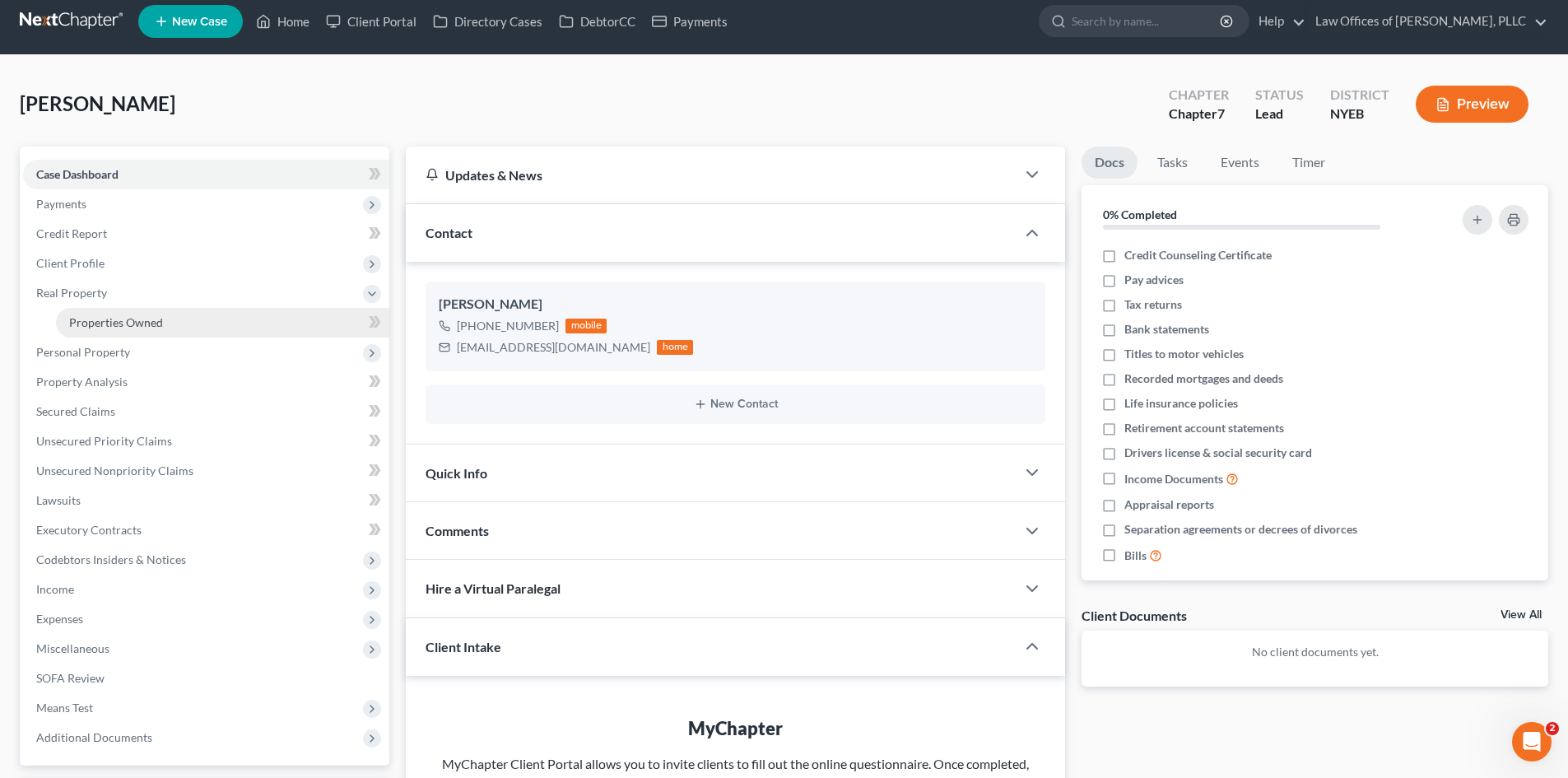
click at [114, 325] on span "Properties Owned" at bounding box center [116, 322] width 94 height 14
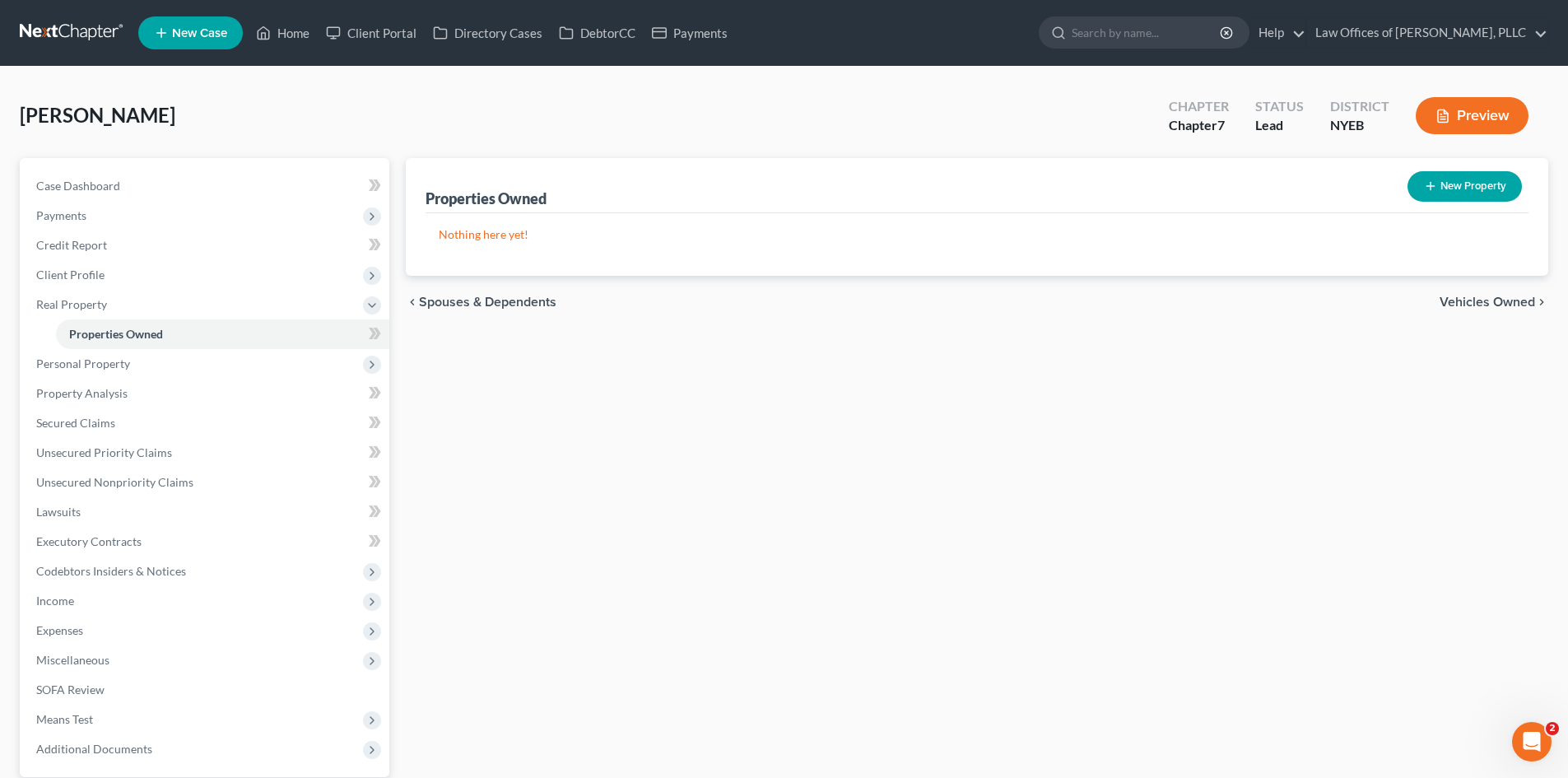
click at [1456, 194] on button "New Property" at bounding box center [1464, 186] width 115 height 30
select select "0"
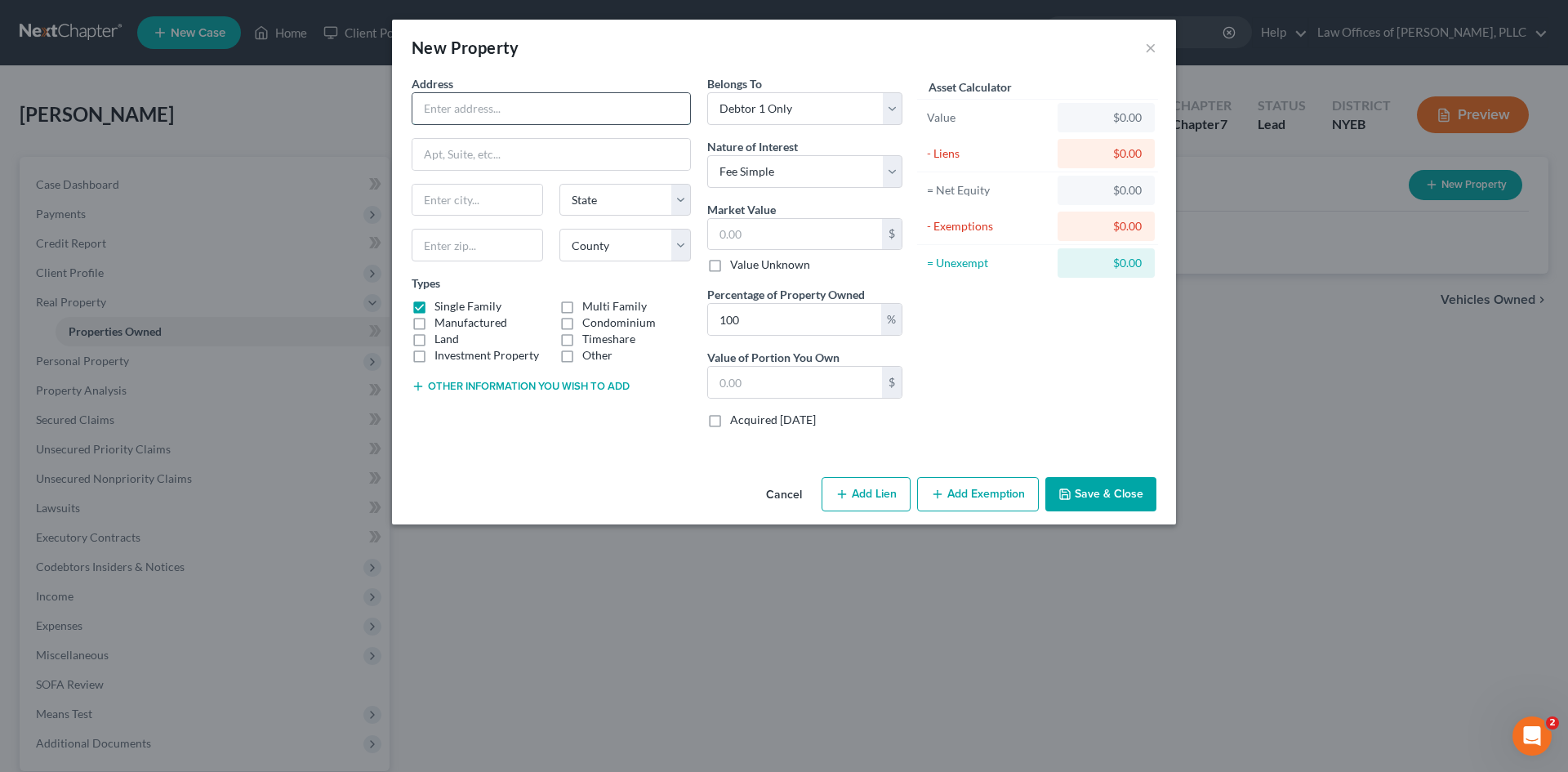
click at [483, 105] on input "text" at bounding box center [552, 108] width 278 height 31
click at [1093, 492] on button "Save & Close" at bounding box center [1100, 494] width 111 height 34
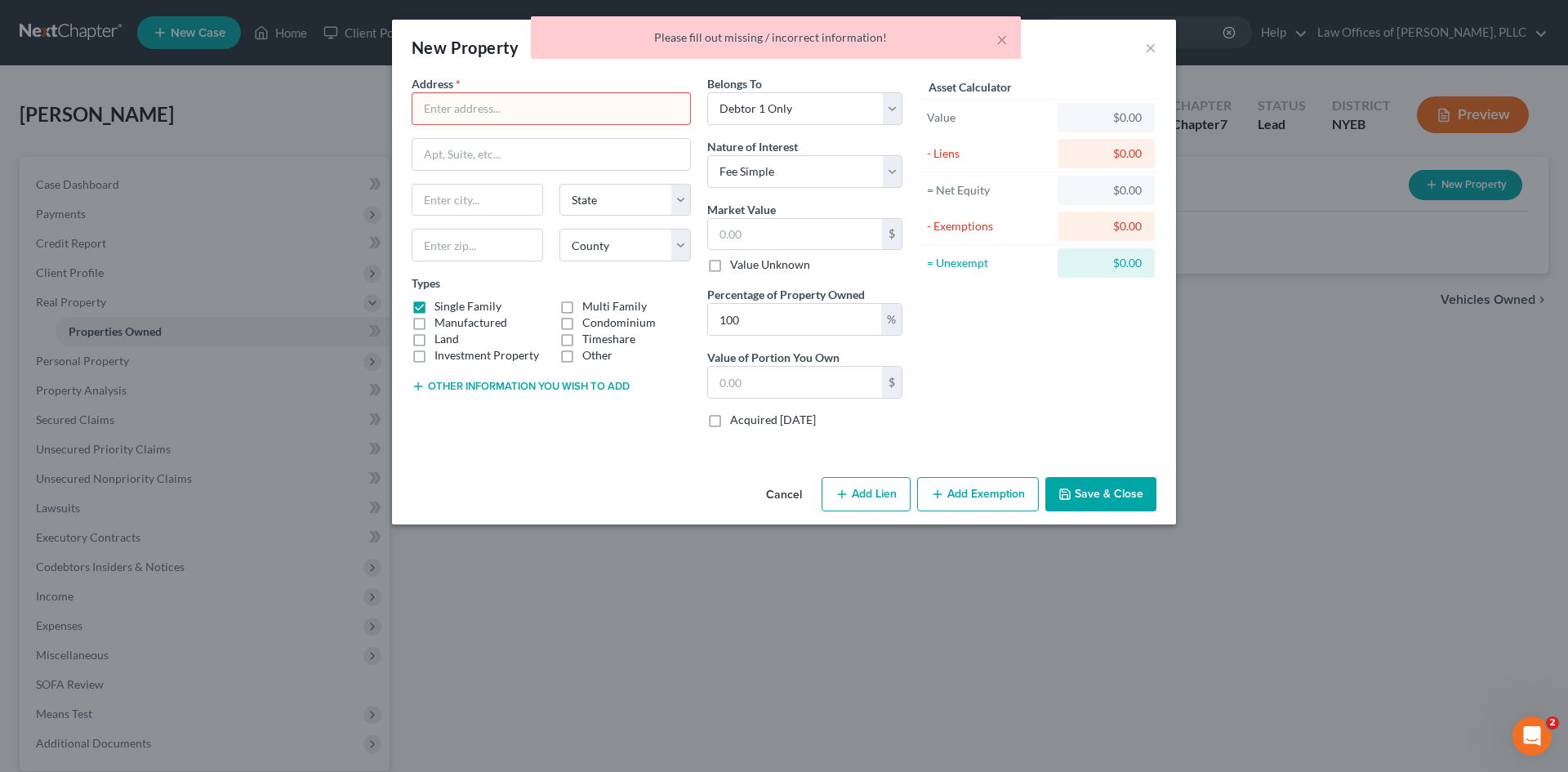
click at [790, 495] on button "Cancel" at bounding box center [784, 495] width 62 height 33
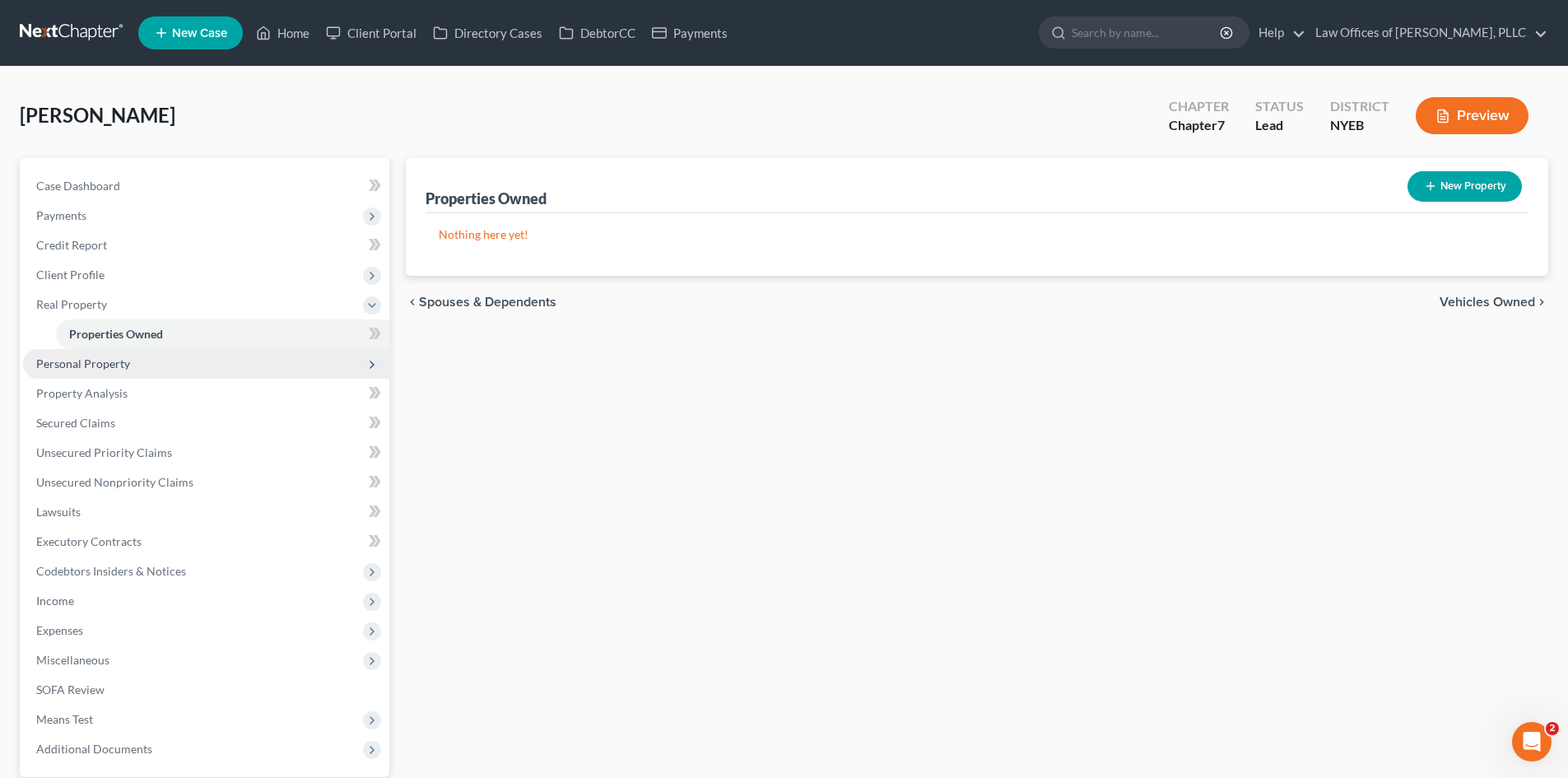
click at [146, 361] on span "Personal Property" at bounding box center [206, 364] width 367 height 30
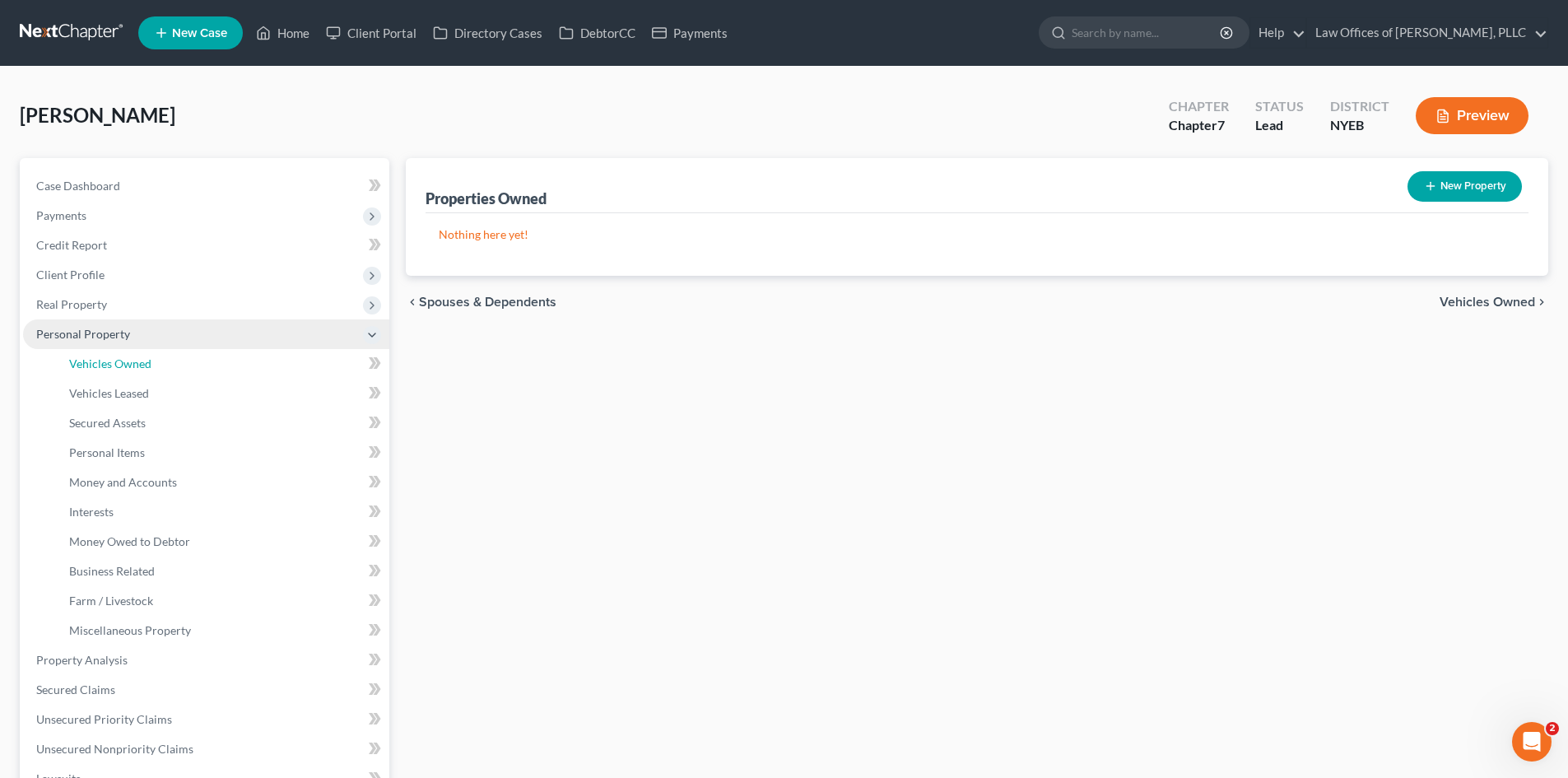
click at [146, 361] on span "Vehicles Owned" at bounding box center [110, 363] width 82 height 14
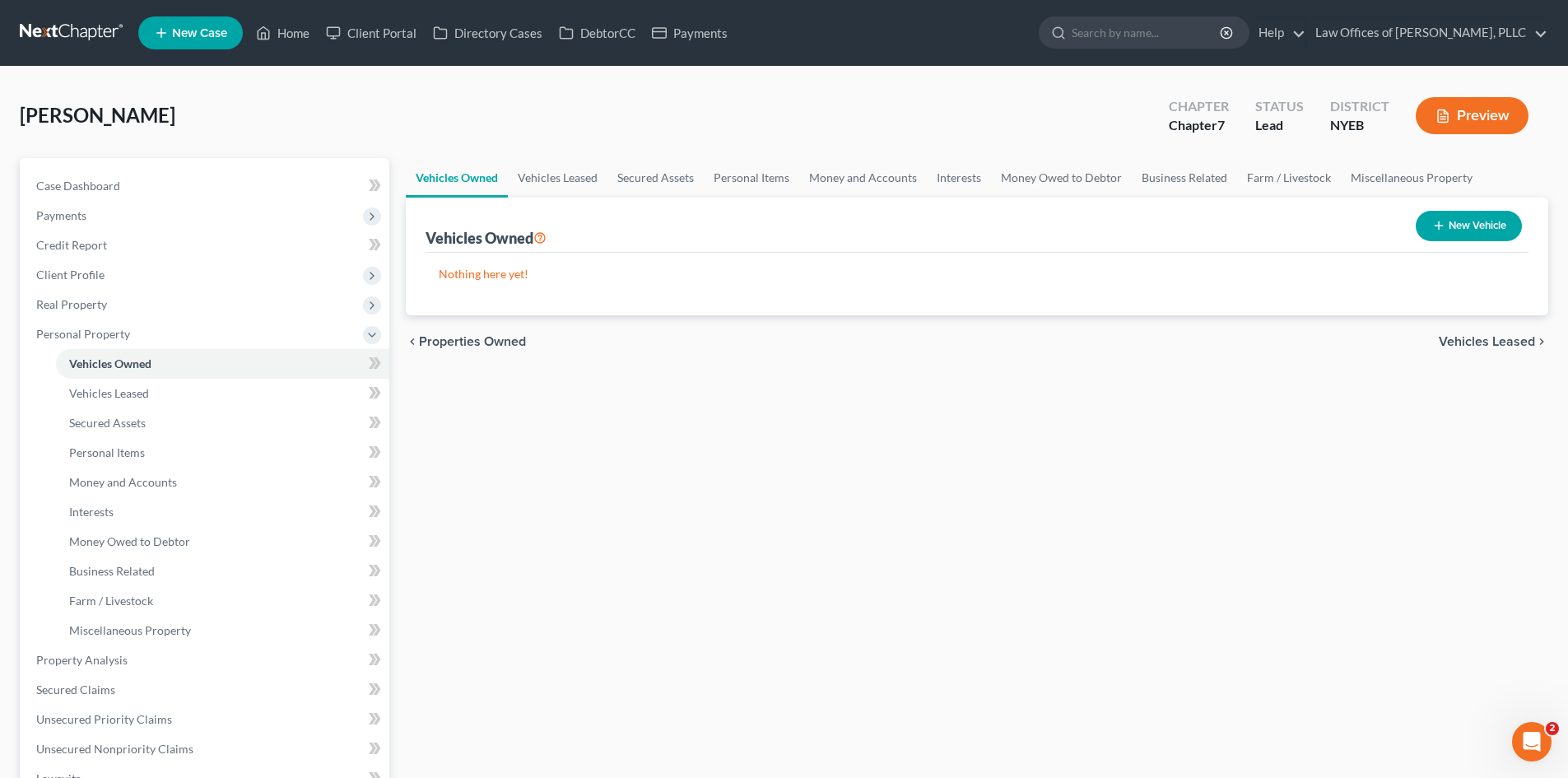
click at [1482, 226] on button "New Vehicle" at bounding box center [1468, 226] width 106 height 30
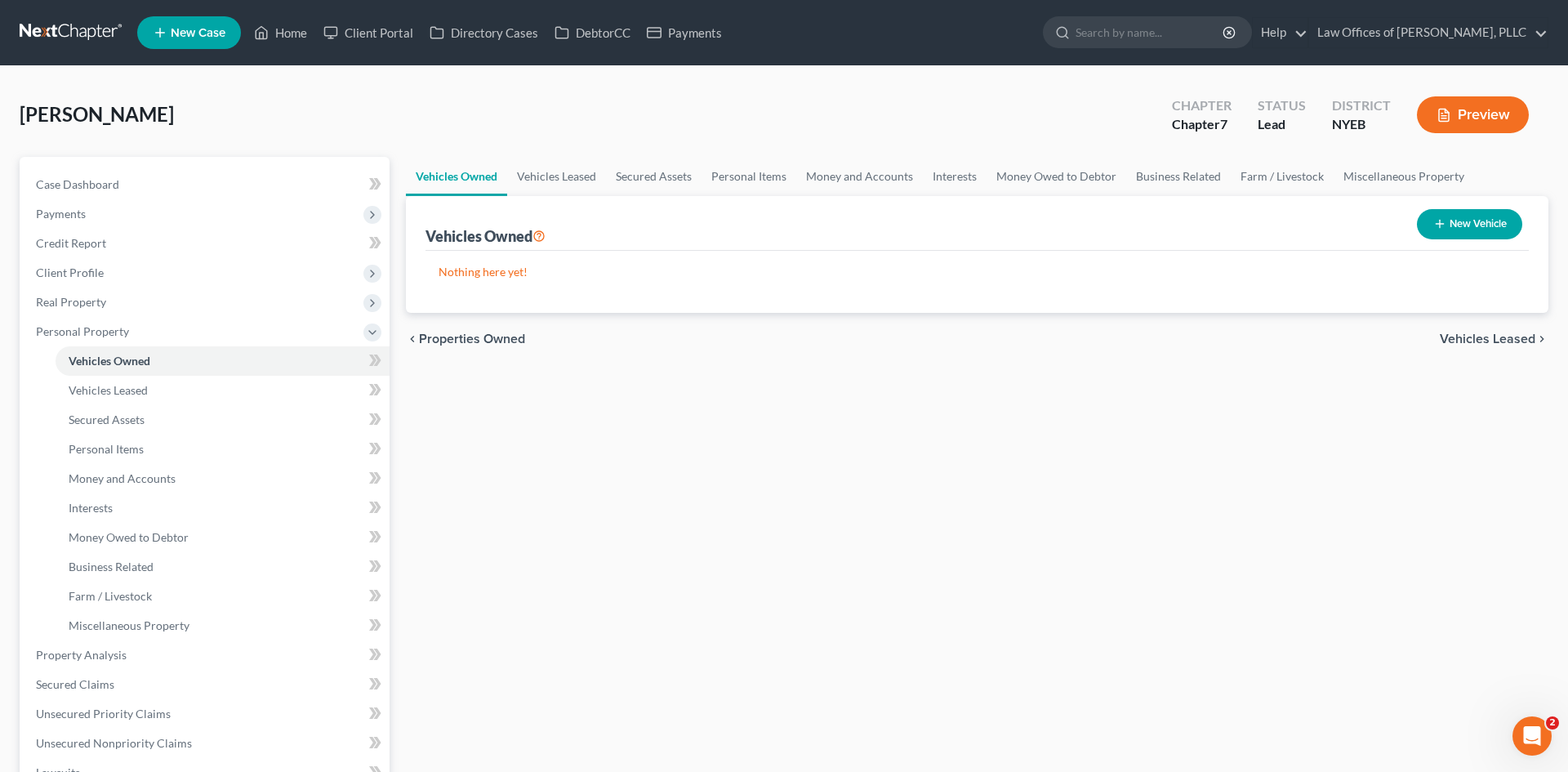
select select "0"
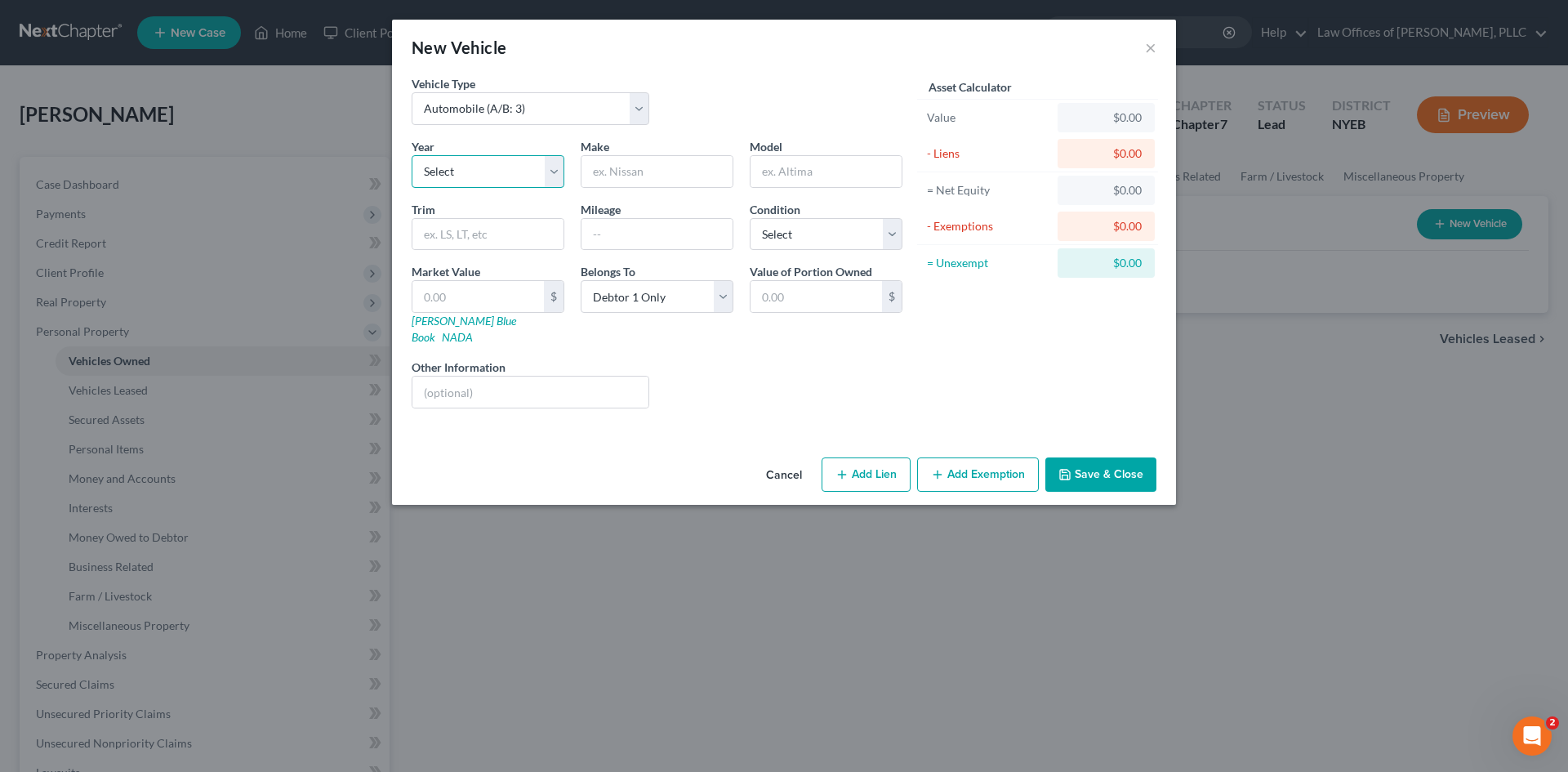
click at [553, 176] on select "Select 2026 2025 2024 2023 2022 2021 2020 2019 2018 2017 2016 2015 2014 2013 20…" at bounding box center [487, 172] width 153 height 33
select select "18"
click at [412, 155] on select "Select 2026 2025 2024 2023 2022 2021 2020 2019 2018 2017 2016 2015 2014 2013 20…" at bounding box center [487, 172] width 153 height 33
click at [658, 173] on input "text" at bounding box center [656, 172] width 151 height 31
type input "Hyundai"
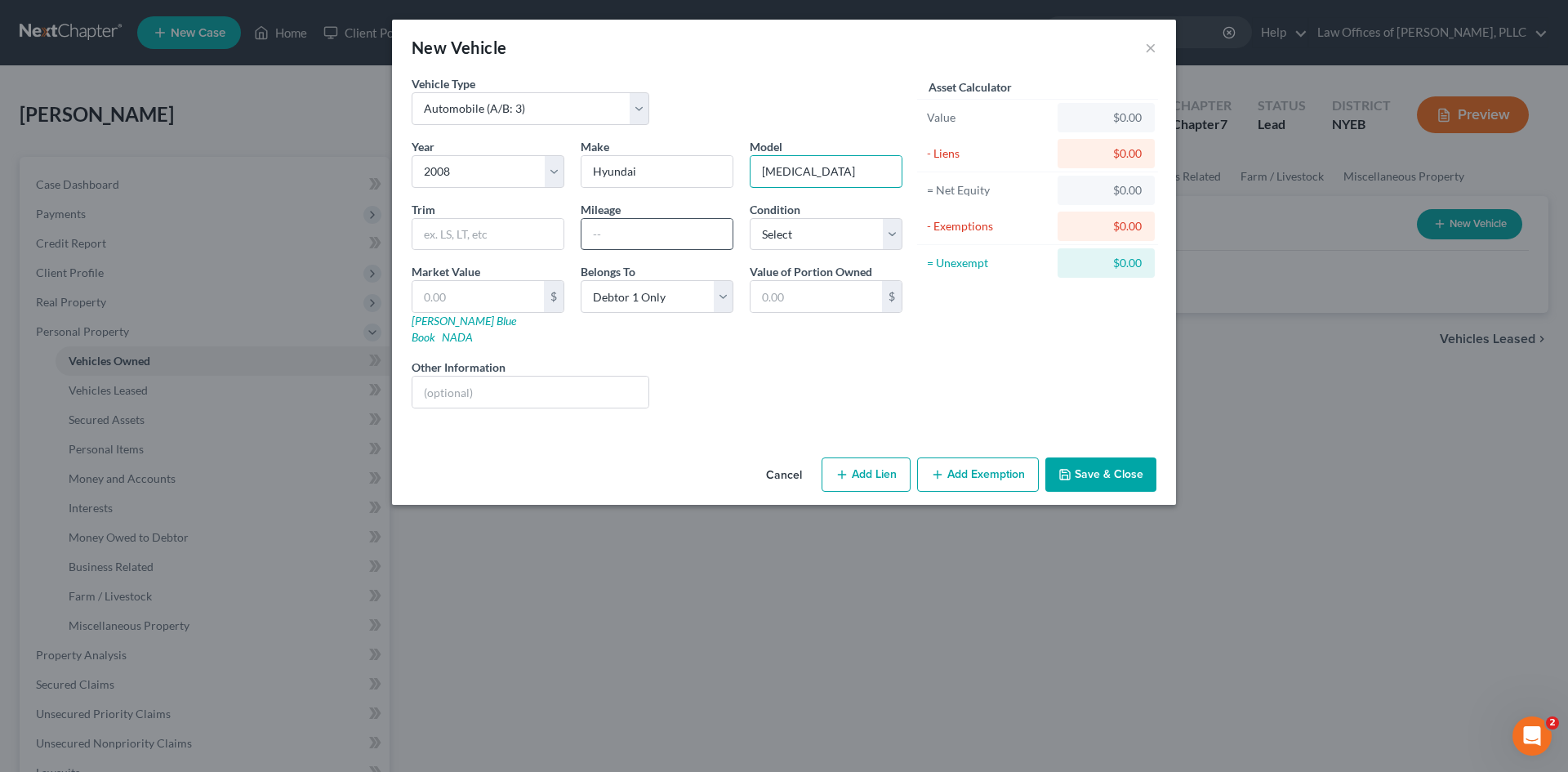
type input "[MEDICAL_DATA]"
click at [622, 242] on input "text" at bounding box center [656, 234] width 151 height 31
click at [817, 246] on select "Select Excellent Very Good Good Fair Poor" at bounding box center [826, 235] width 153 height 33
click at [626, 236] on input "132,223" at bounding box center [656, 234] width 151 height 31
type input "132,233"
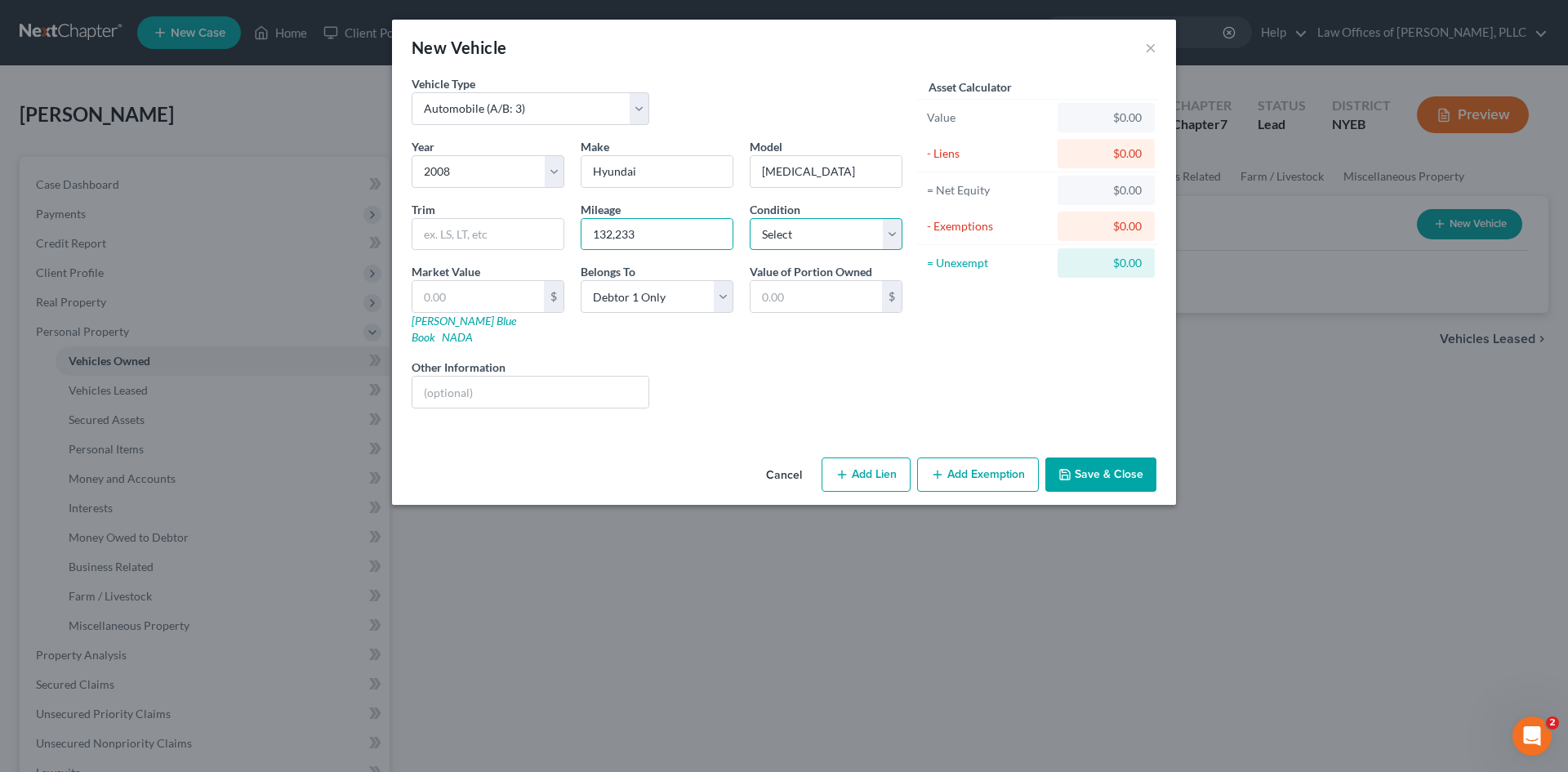
click at [799, 243] on select "Select Excellent Very Good Good Fair Poor" at bounding box center [826, 235] width 153 height 33
select select "2"
click at [750, 219] on select "Select Excellent Very Good Good Fair Poor" at bounding box center [826, 235] width 153 height 33
click at [554, 378] on input "text" at bounding box center [530, 392] width 236 height 31
click at [587, 380] on input "VIN: [US_VEHICLE_IDENTIFICATION_NUMBER]" at bounding box center [530, 392] width 236 height 31
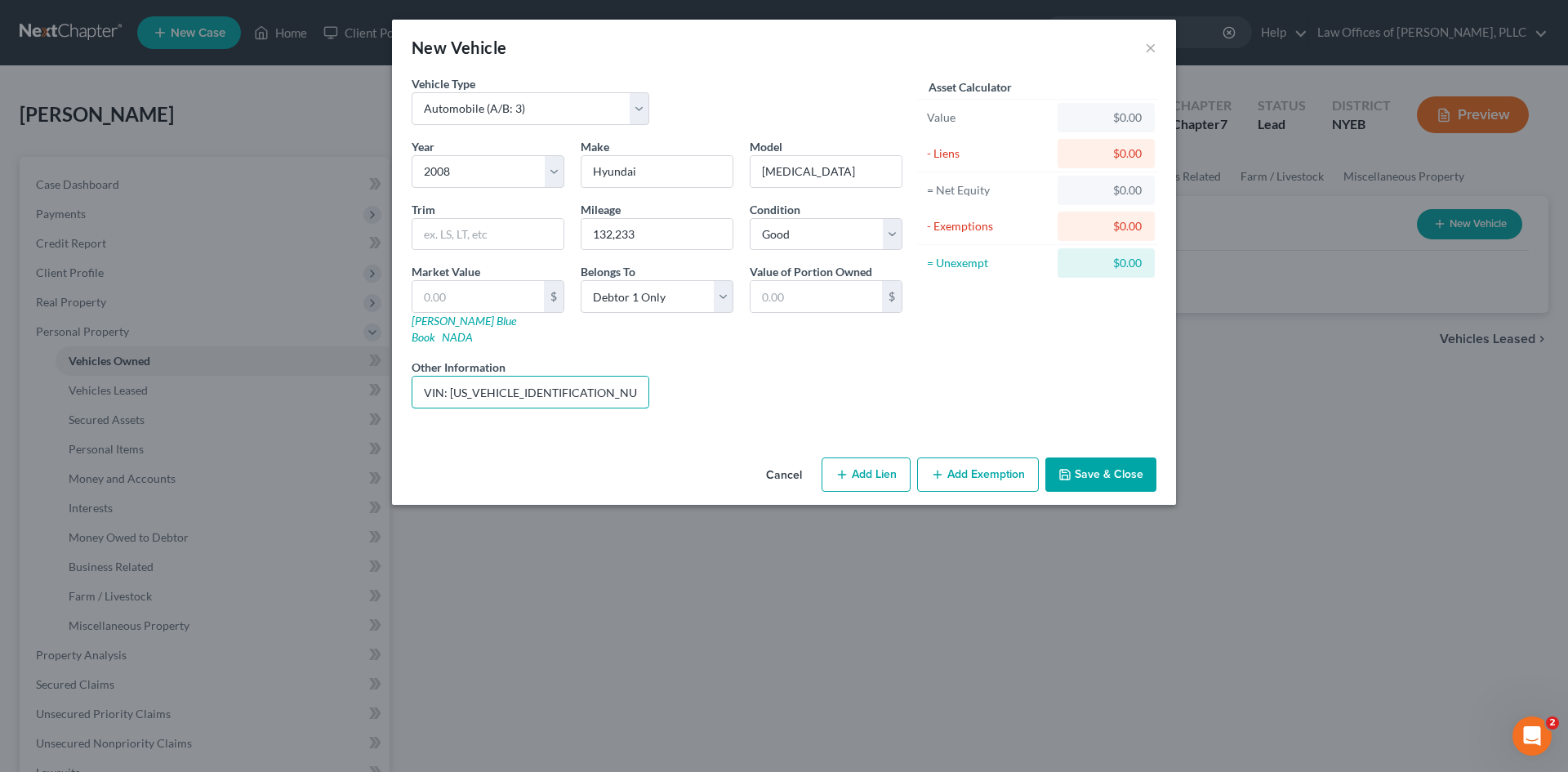
type input "VIN: [US_VEHICLE_IDENTIFICATION_NUMBER]"
click at [1101, 458] on button "Save & Close" at bounding box center [1100, 475] width 111 height 34
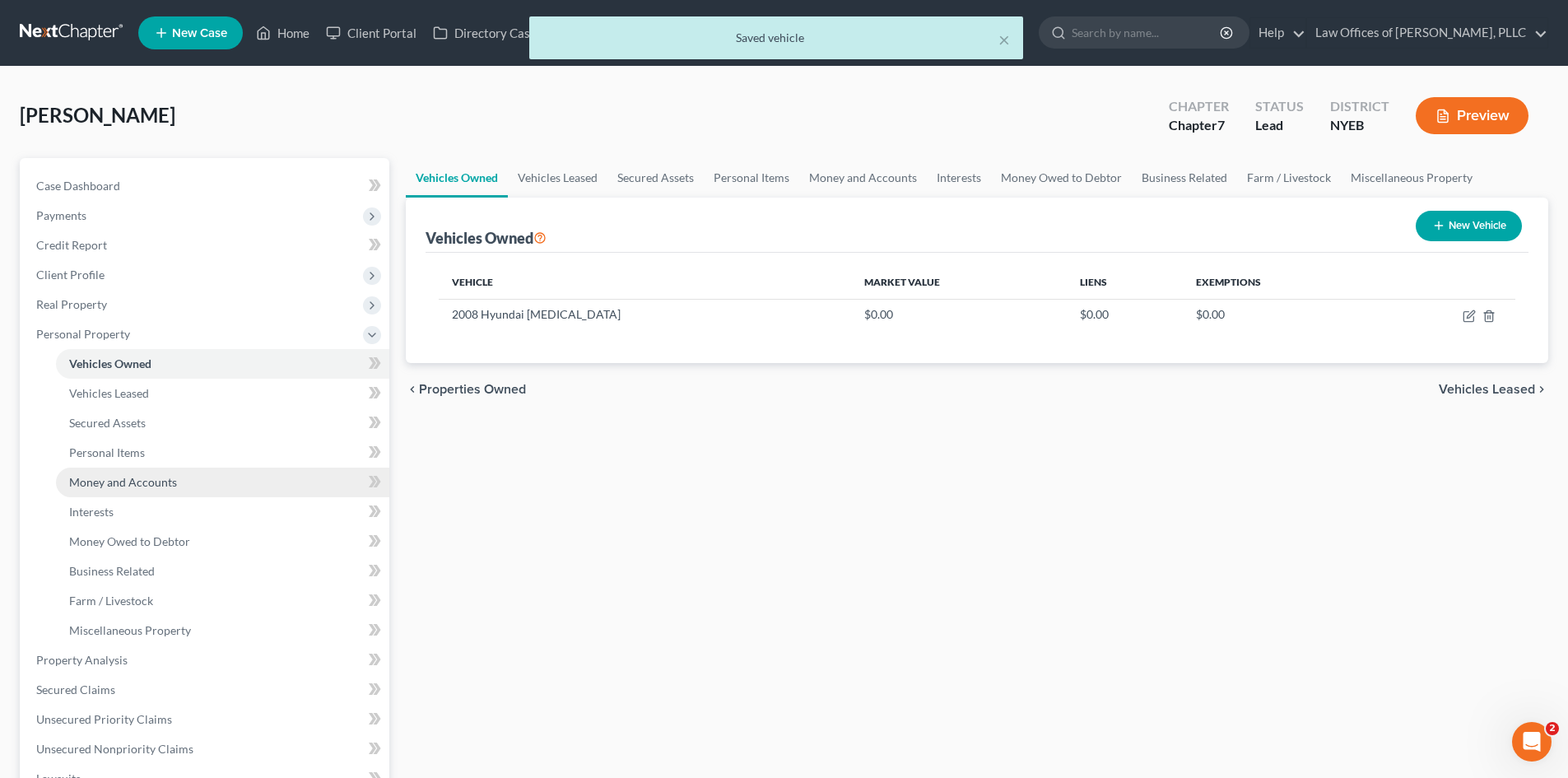
click at [156, 480] on span "Money and Accounts" at bounding box center [123, 481] width 108 height 14
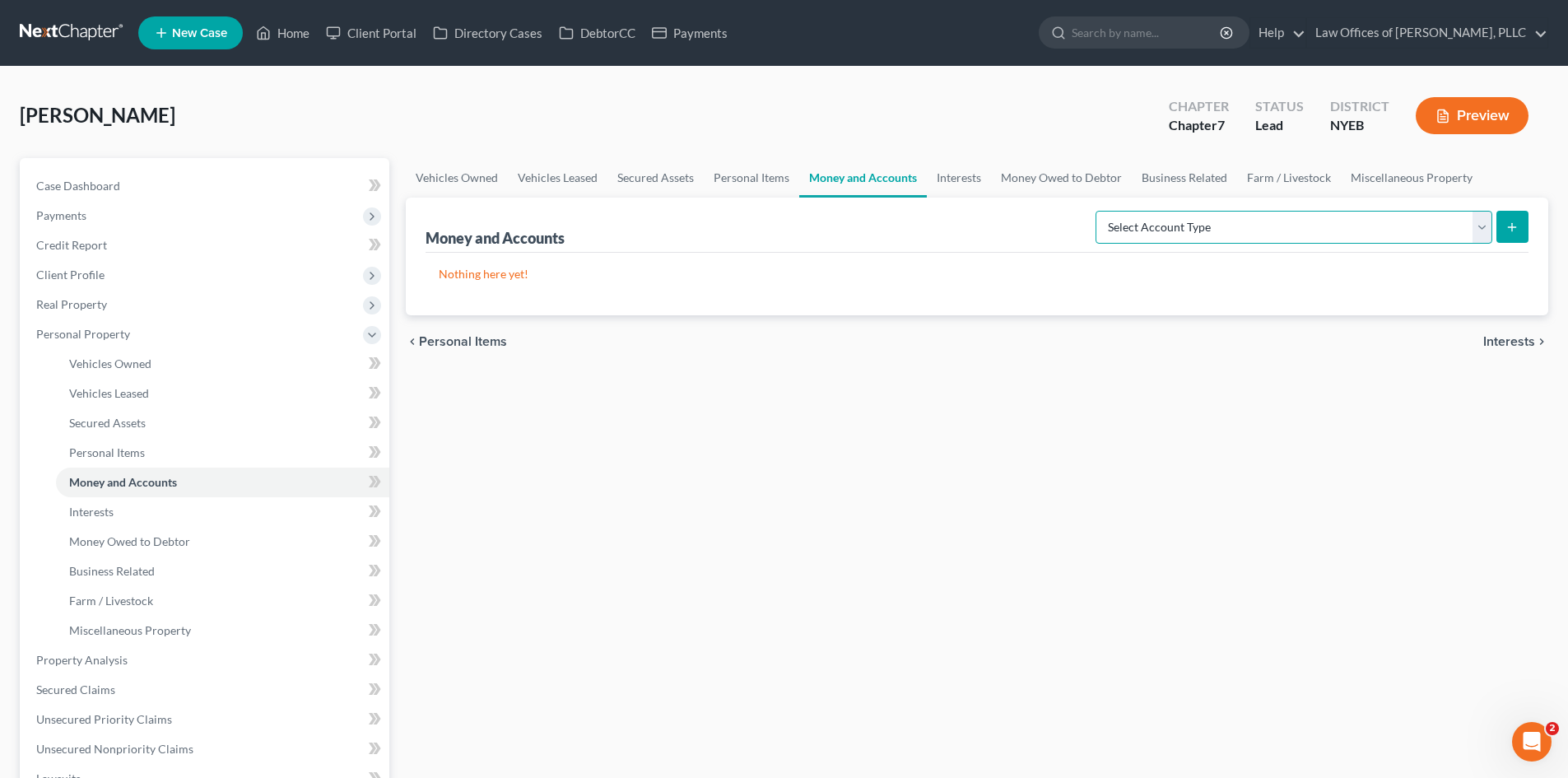
click at [1483, 226] on select "Select Account Type Brokerage (A/B: 18, SOFA: 20) Cash on Hand (A/B: 16) Certif…" at bounding box center [1293, 227] width 397 height 33
select select "checking"
click at [1100, 211] on select "Select Account Type Brokerage (A/B: 18, SOFA: 20) Cash on Hand (A/B: 16) Certif…" at bounding box center [1293, 227] width 397 height 33
click at [1512, 223] on line "submit" at bounding box center [1512, 227] width 0 height 7
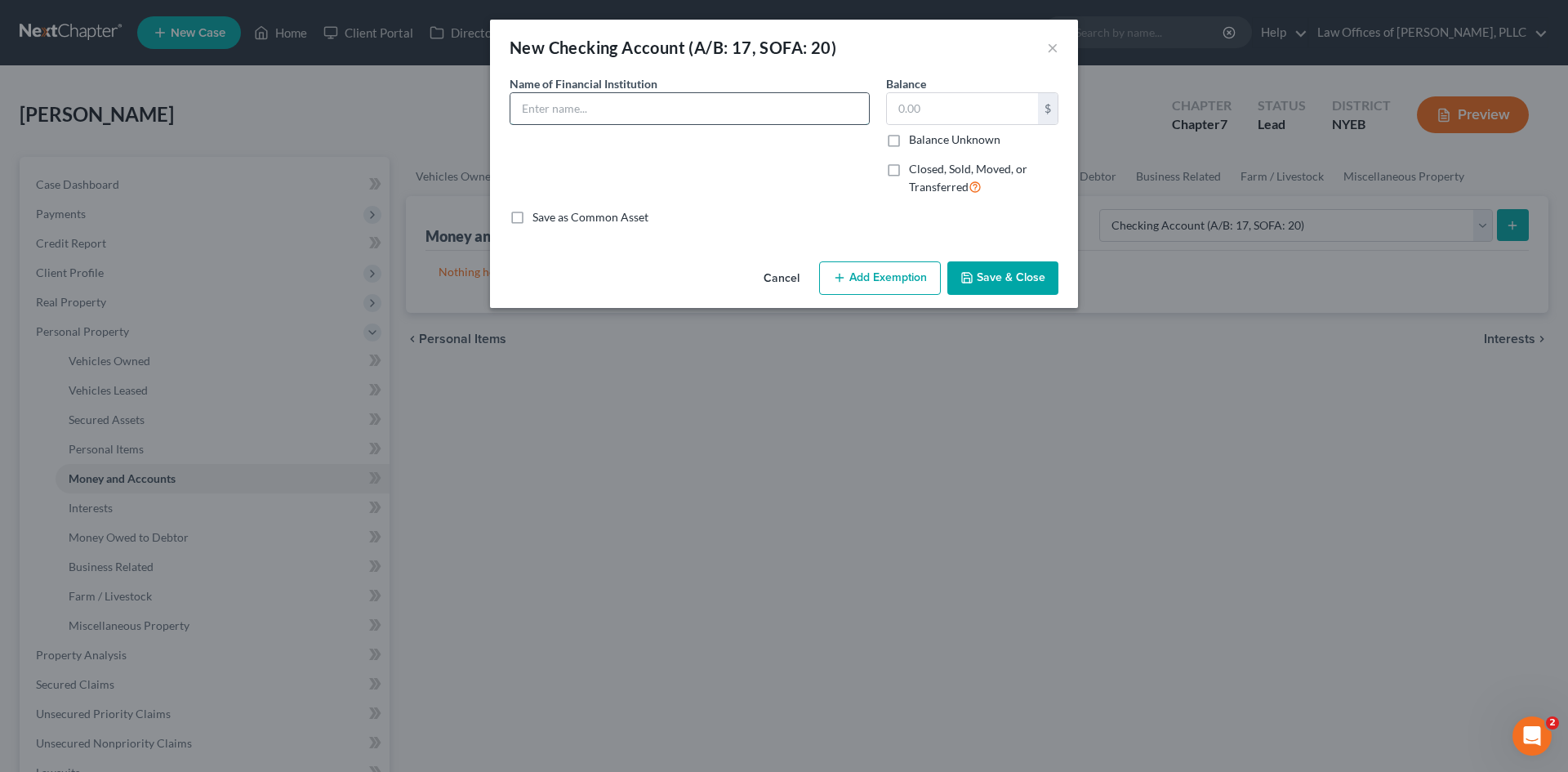
click at [641, 117] on input "text" at bounding box center [690, 108] width 358 height 31
type input "Capital One (x1490)"
click at [932, 106] on input "text" at bounding box center [962, 108] width 151 height 31
type input "2,373.60"
click at [974, 280] on icon "button" at bounding box center [967, 277] width 13 height 13
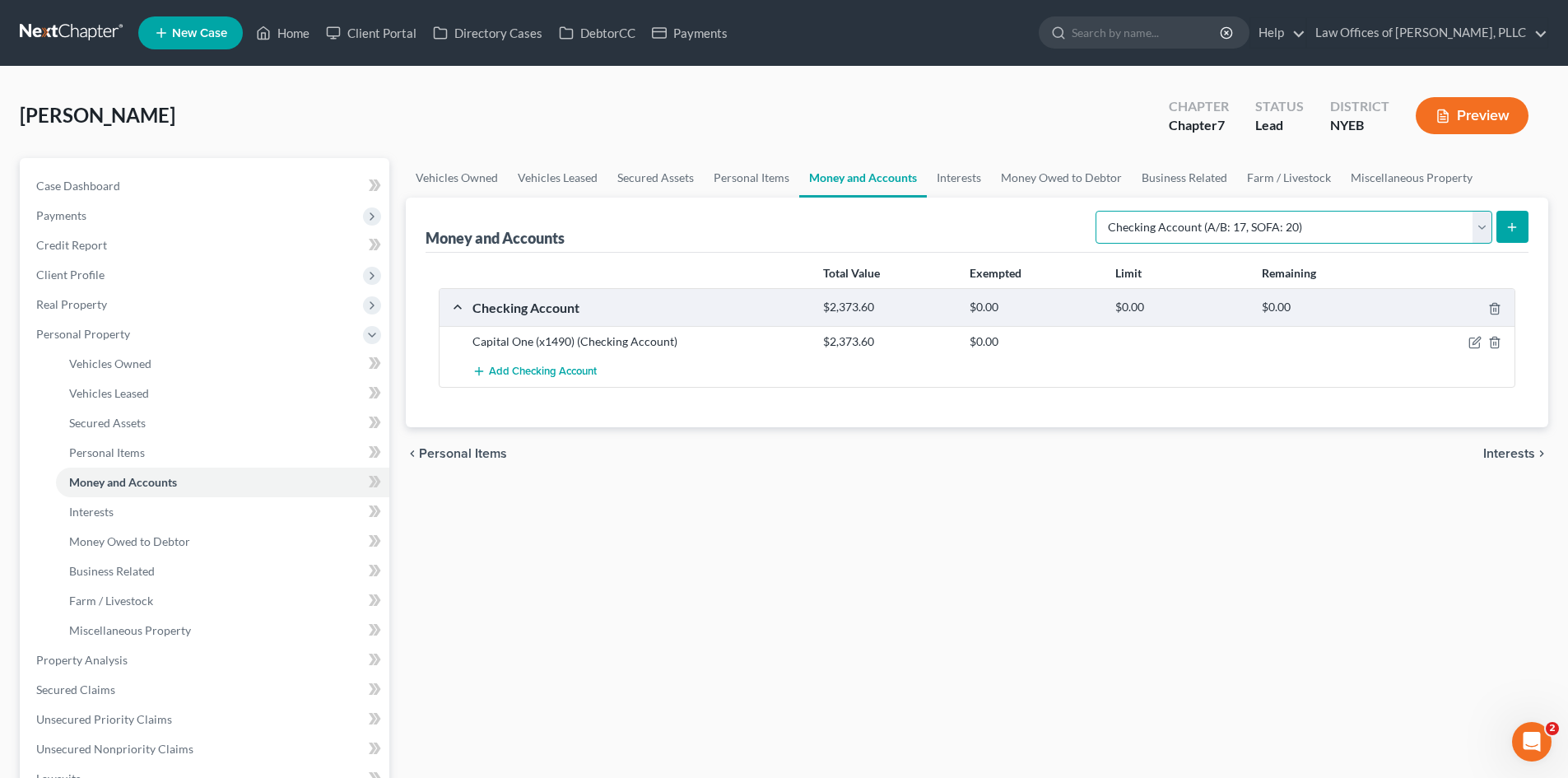
click at [1489, 227] on select "Select Account Type Brokerage (A/B: 18, SOFA: 20) Cash on Hand (A/B: 16) Certif…" at bounding box center [1293, 227] width 397 height 33
select select "savings"
click at [1100, 211] on select "Select Account Type Brokerage (A/B: 18, SOFA: 20) Cash on Hand (A/B: 16) Certif…" at bounding box center [1293, 227] width 397 height 33
click at [1511, 233] on icon "submit" at bounding box center [1512, 227] width 13 height 13
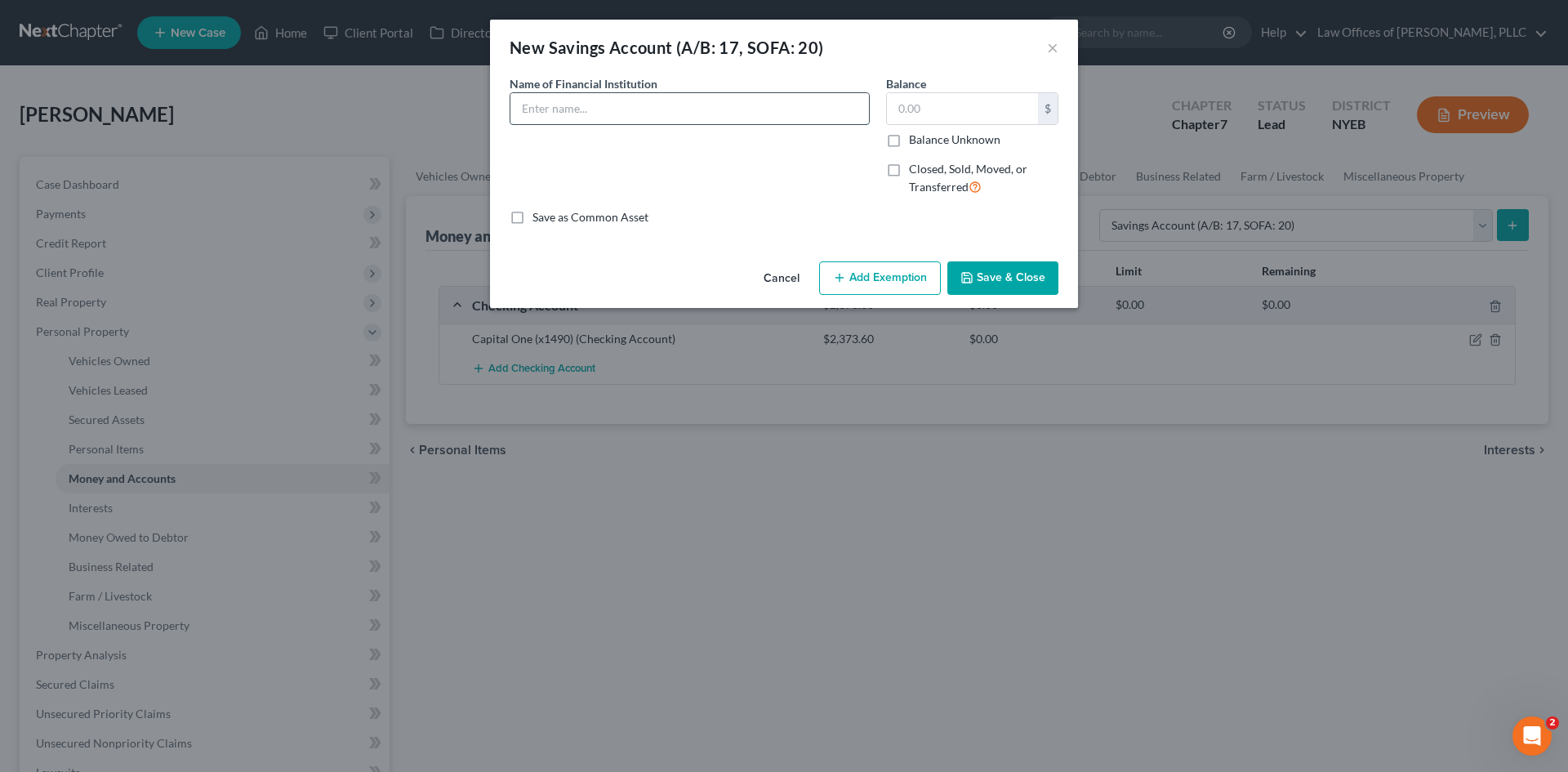
click at [769, 113] on input "text" at bounding box center [690, 108] width 358 height 31
type input "People's Federal Alliance Credit Union"
click at [932, 102] on input "text" at bounding box center [962, 108] width 151 height 31
type input "3,000"
click at [993, 267] on button "Save & Close" at bounding box center [1003, 279] width 111 height 34
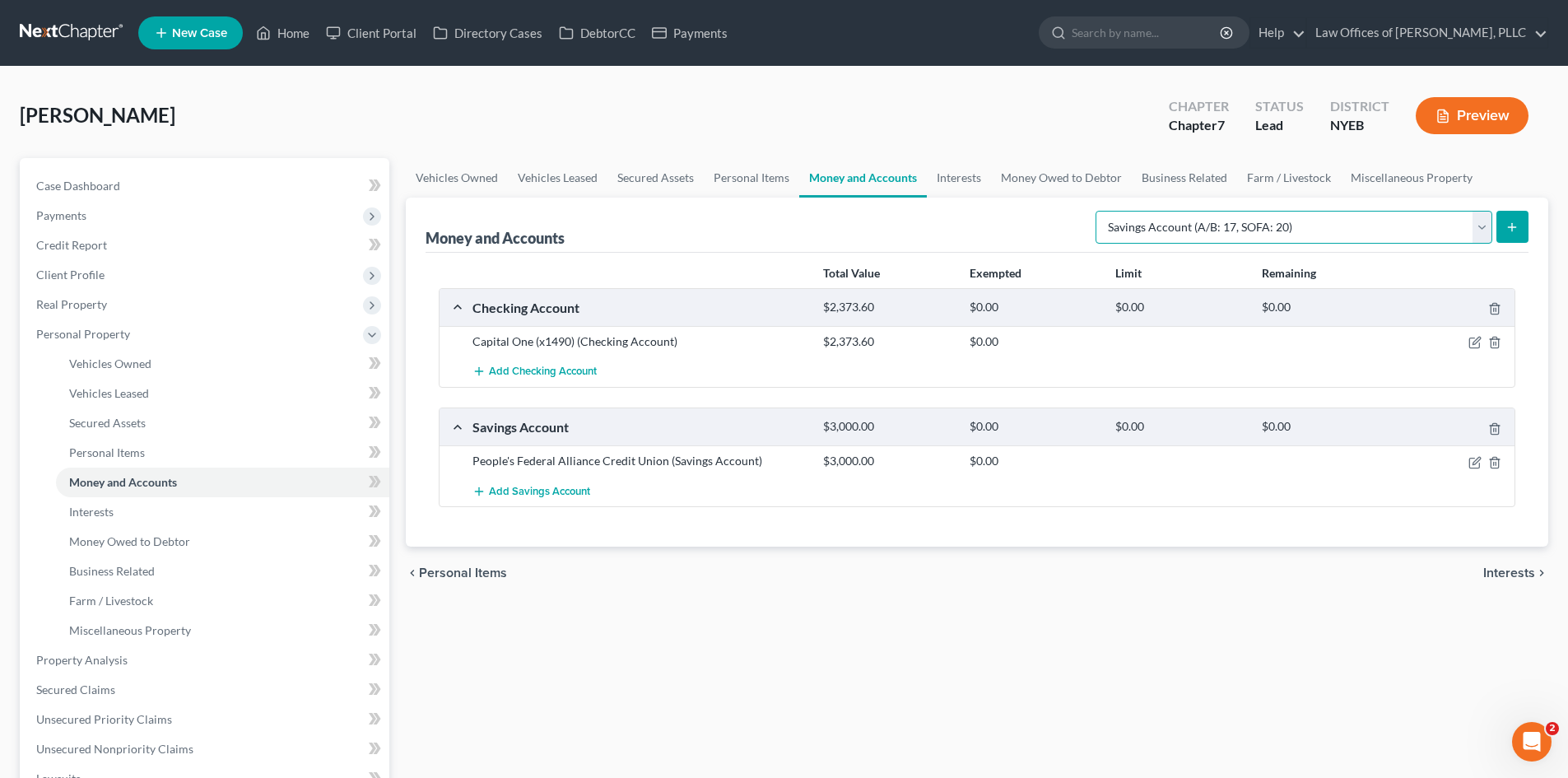
click at [1474, 227] on select "Select Account Type Brokerage (A/B: 18, SOFA: 20) Cash on Hand (A/B: 16) Certif…" at bounding box center [1293, 227] width 397 height 33
select select "other"
click at [1100, 211] on select "Select Account Type Brokerage (A/B: 18, SOFA: 20) Cash on Hand (A/B: 16) Certif…" at bounding box center [1293, 227] width 397 height 33
click at [1512, 227] on line "submit" at bounding box center [1512, 227] width 0 height 7
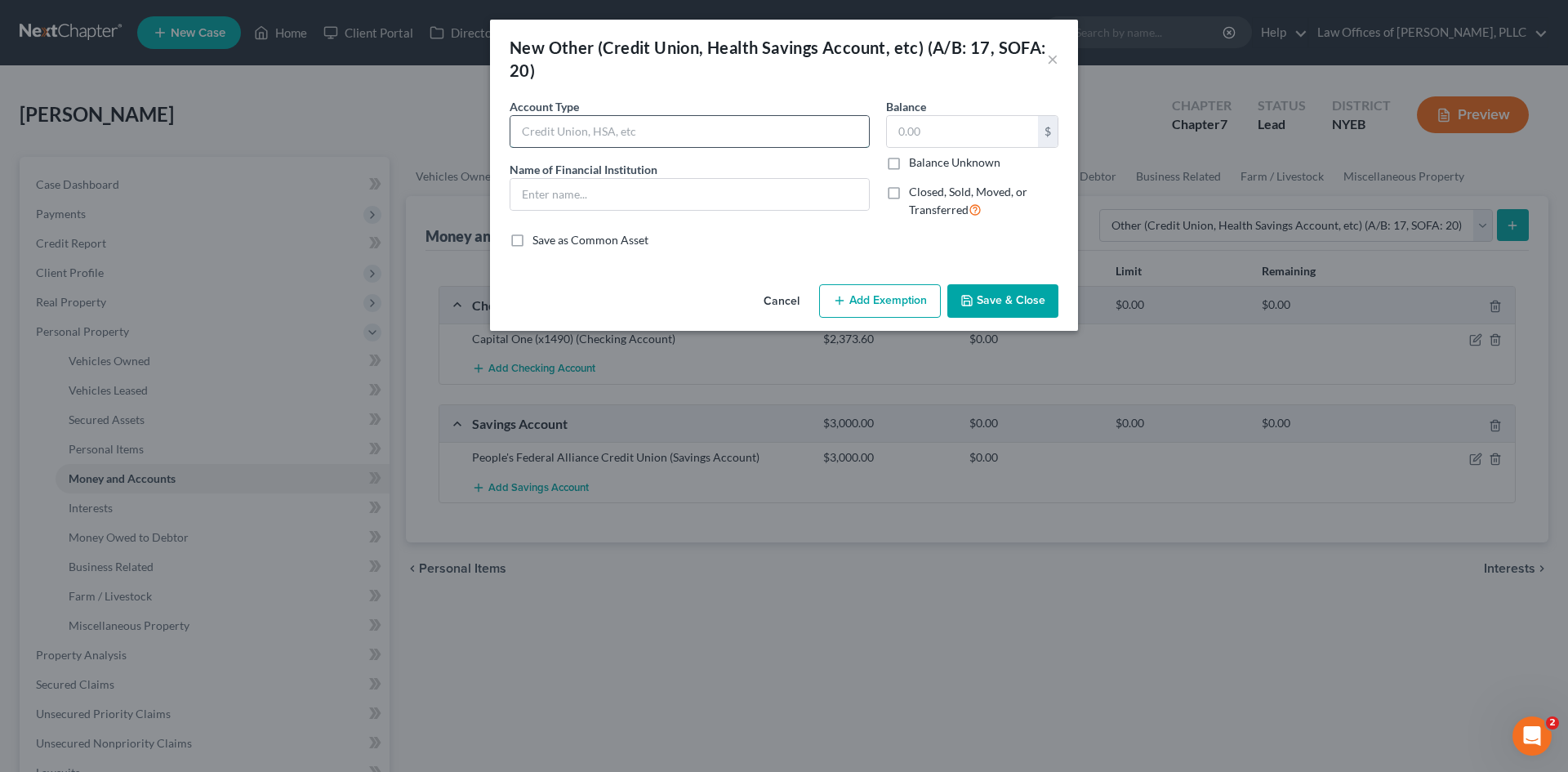
click at [729, 134] on input "text" at bounding box center [690, 131] width 358 height 31
type input "People's Federal Cred"
drag, startPoint x: 724, startPoint y: 136, endPoint x: 522, endPoint y: 140, distance: 202.0
click at [522, 140] on input "People's Federal Cred" at bounding box center [690, 131] width 358 height 31
click at [545, 197] on input "text" at bounding box center [690, 194] width 358 height 31
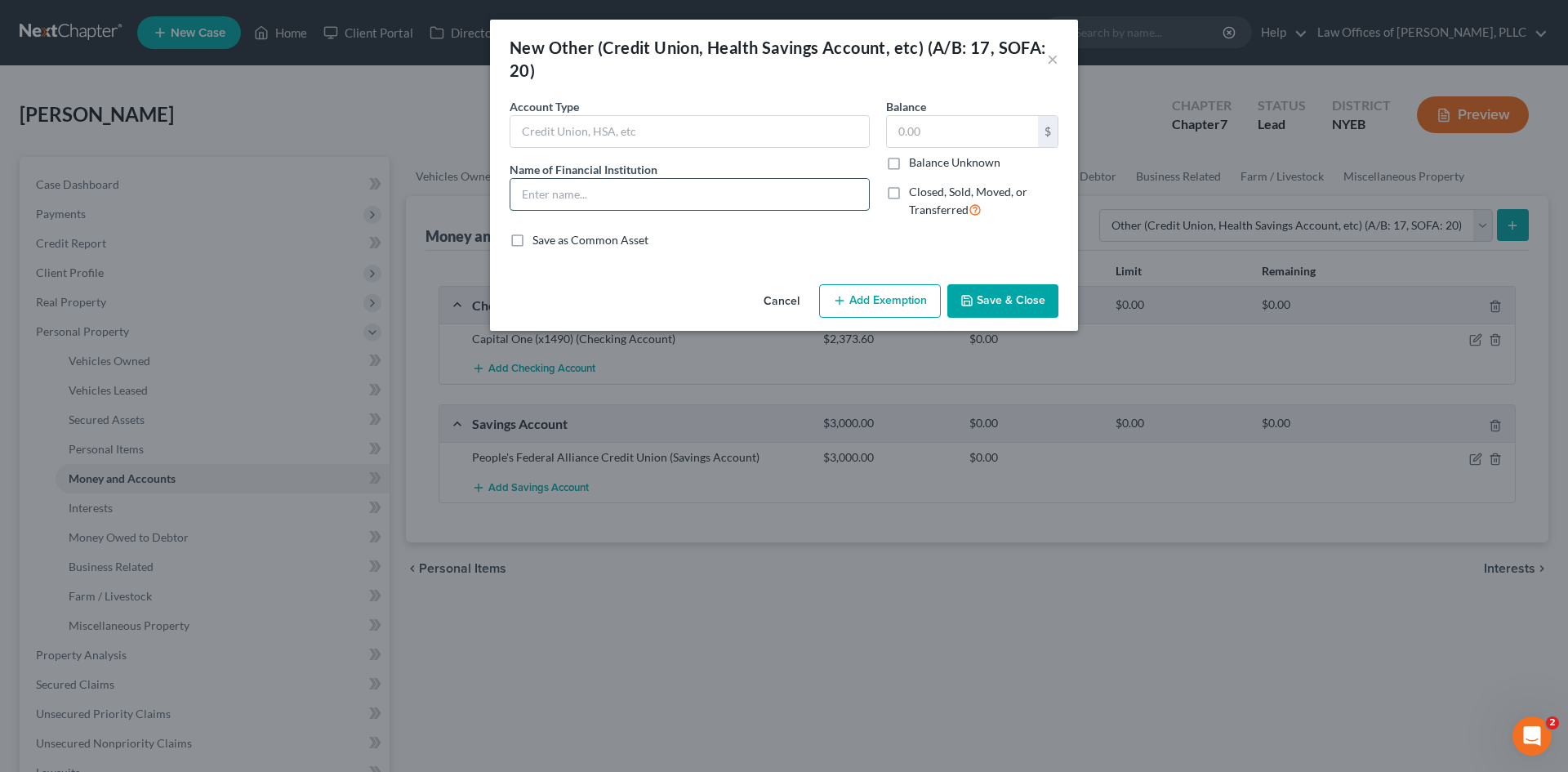
paste input "People's Federal Cred"
type input "People's Federal Alliance Credit Union"
click at [585, 133] on input "text" at bounding box center [690, 131] width 358 height 31
type input "Savings Account"
type input "3,000"
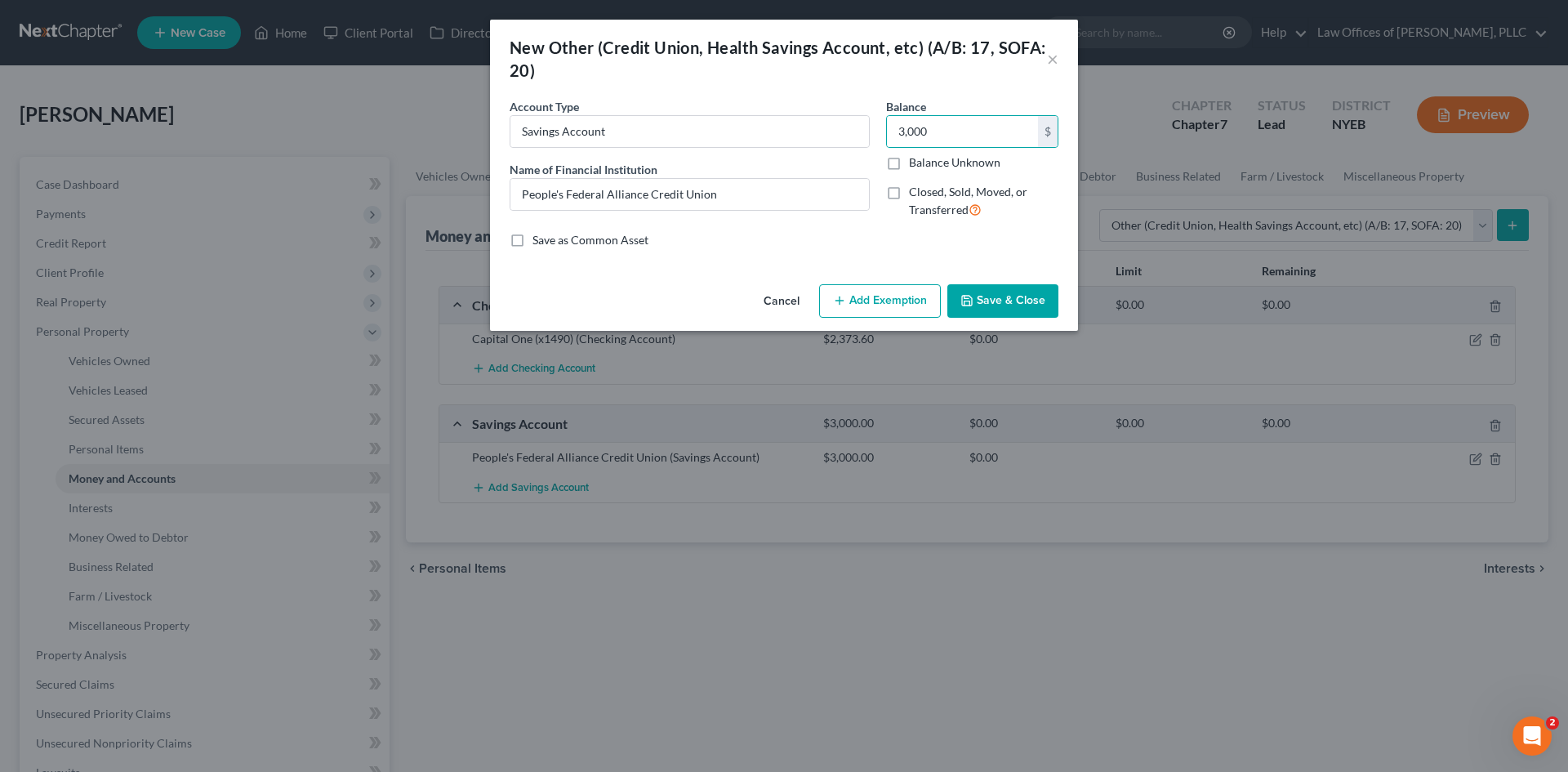
click at [971, 298] on icon "button" at bounding box center [967, 301] width 13 height 13
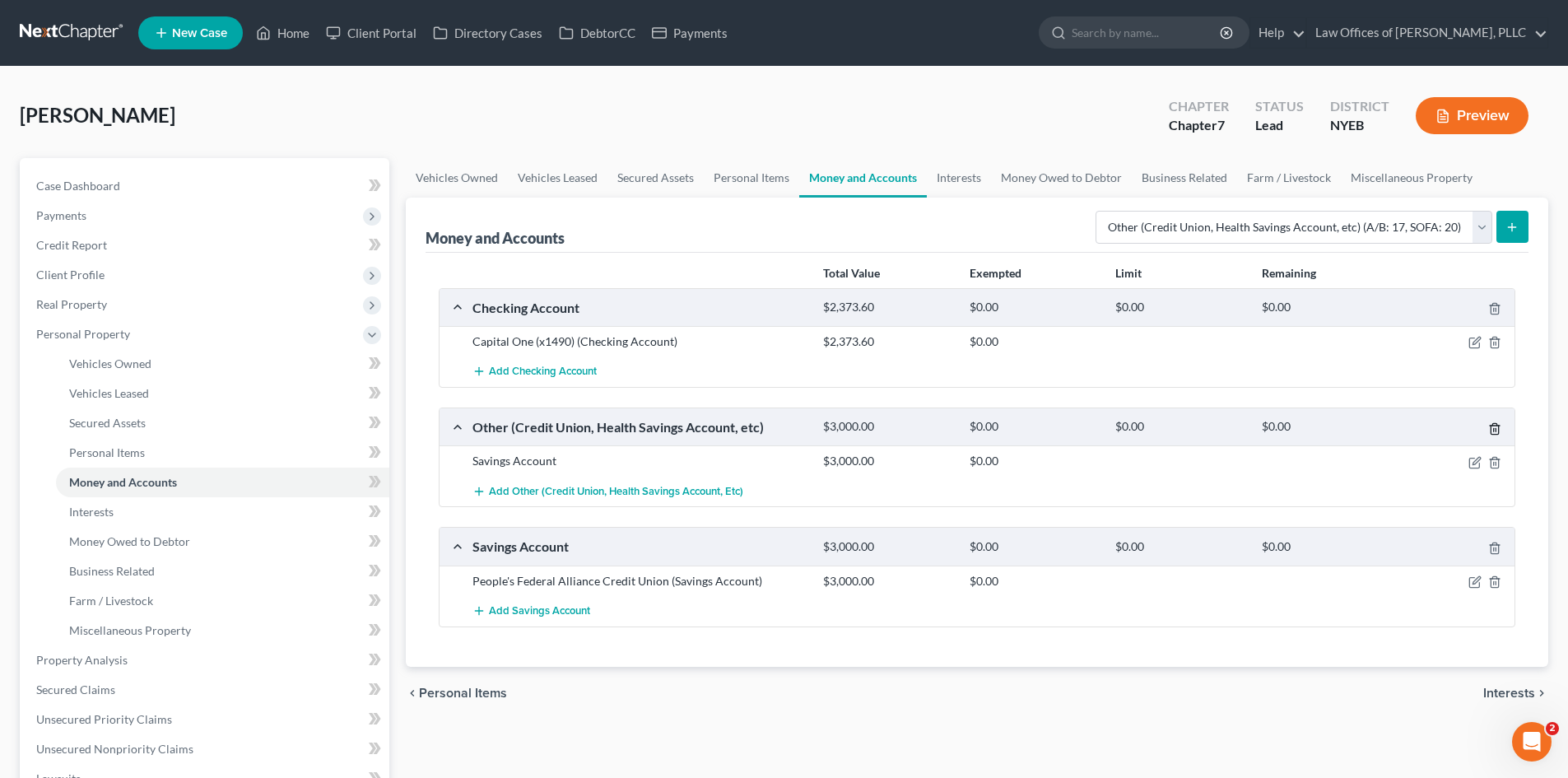
click at [1501, 425] on icon "button" at bounding box center [1494, 429] width 13 height 13
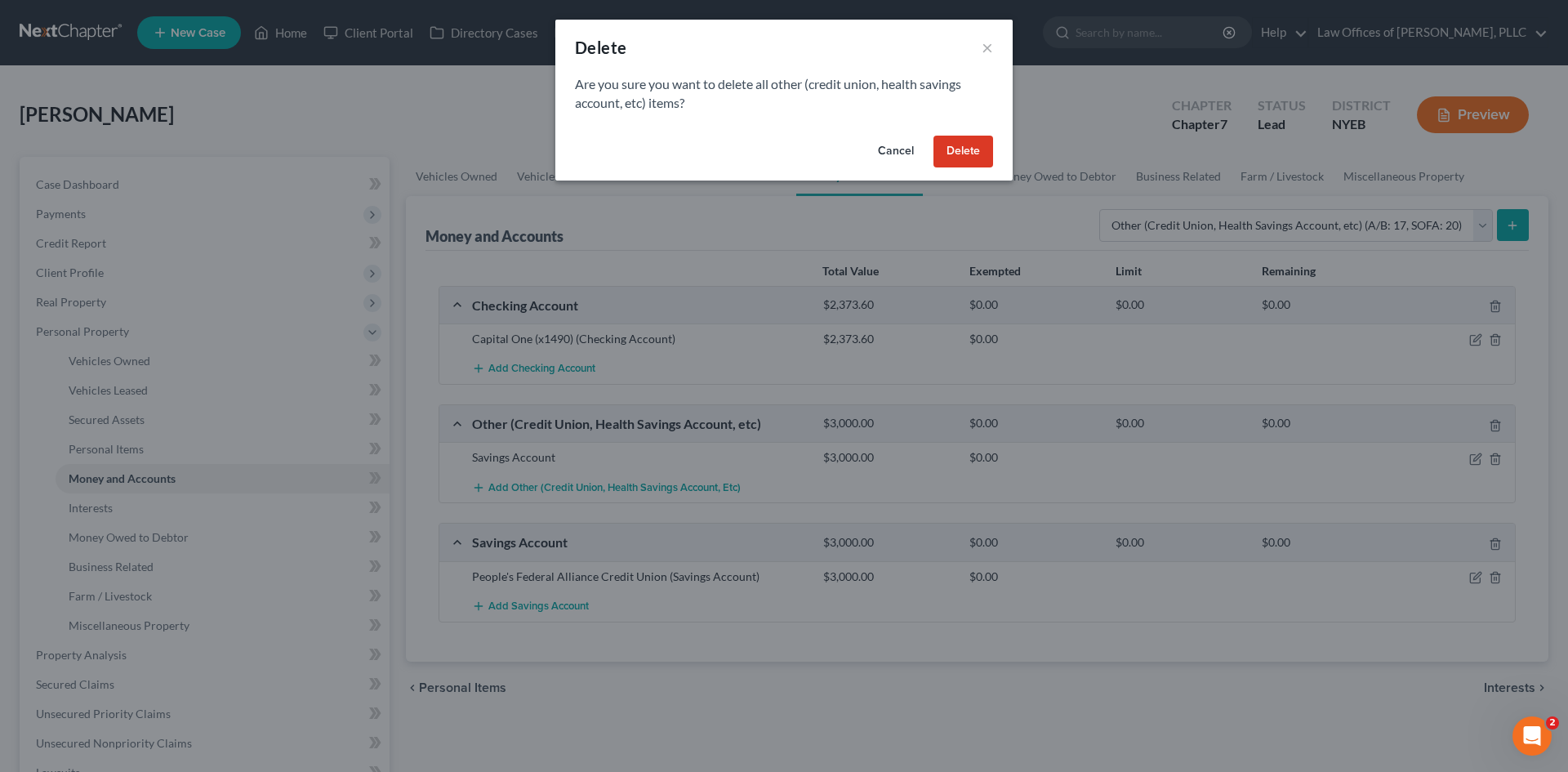
click at [903, 149] on button "Cancel" at bounding box center [895, 152] width 62 height 33
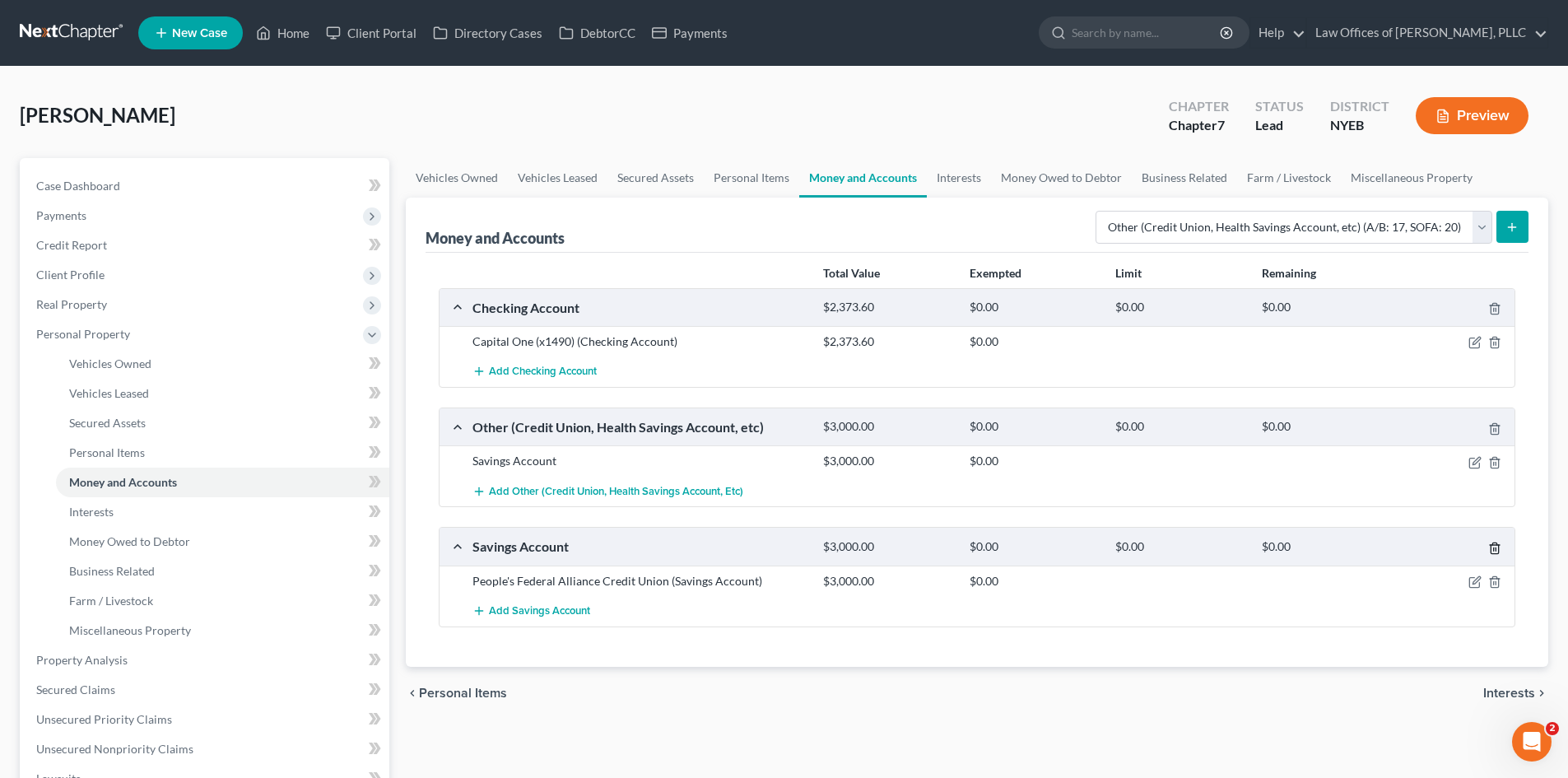
click at [1496, 550] on icon "button" at bounding box center [1494, 548] width 13 height 13
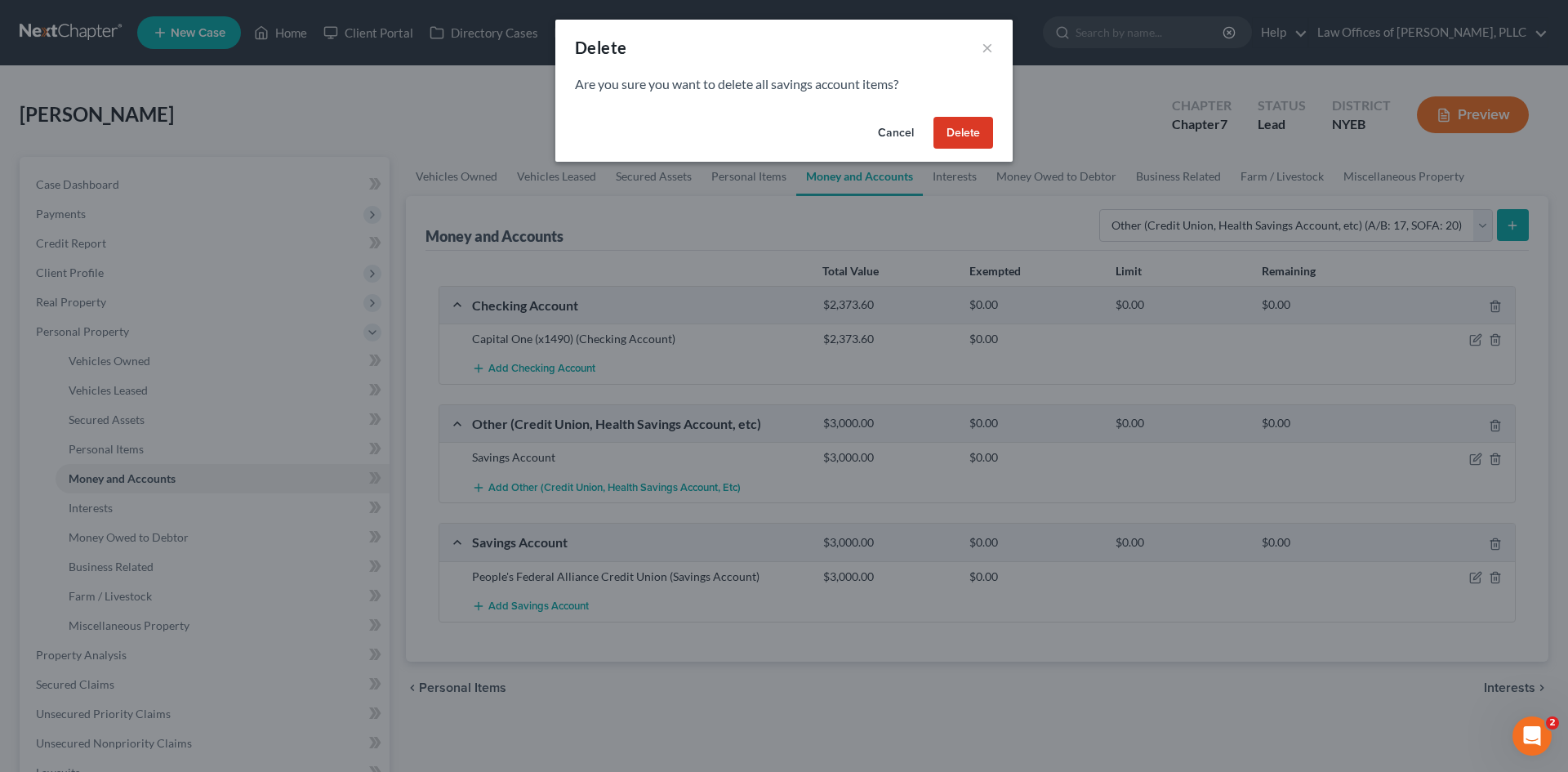
click at [967, 133] on button "Delete" at bounding box center [963, 133] width 60 height 33
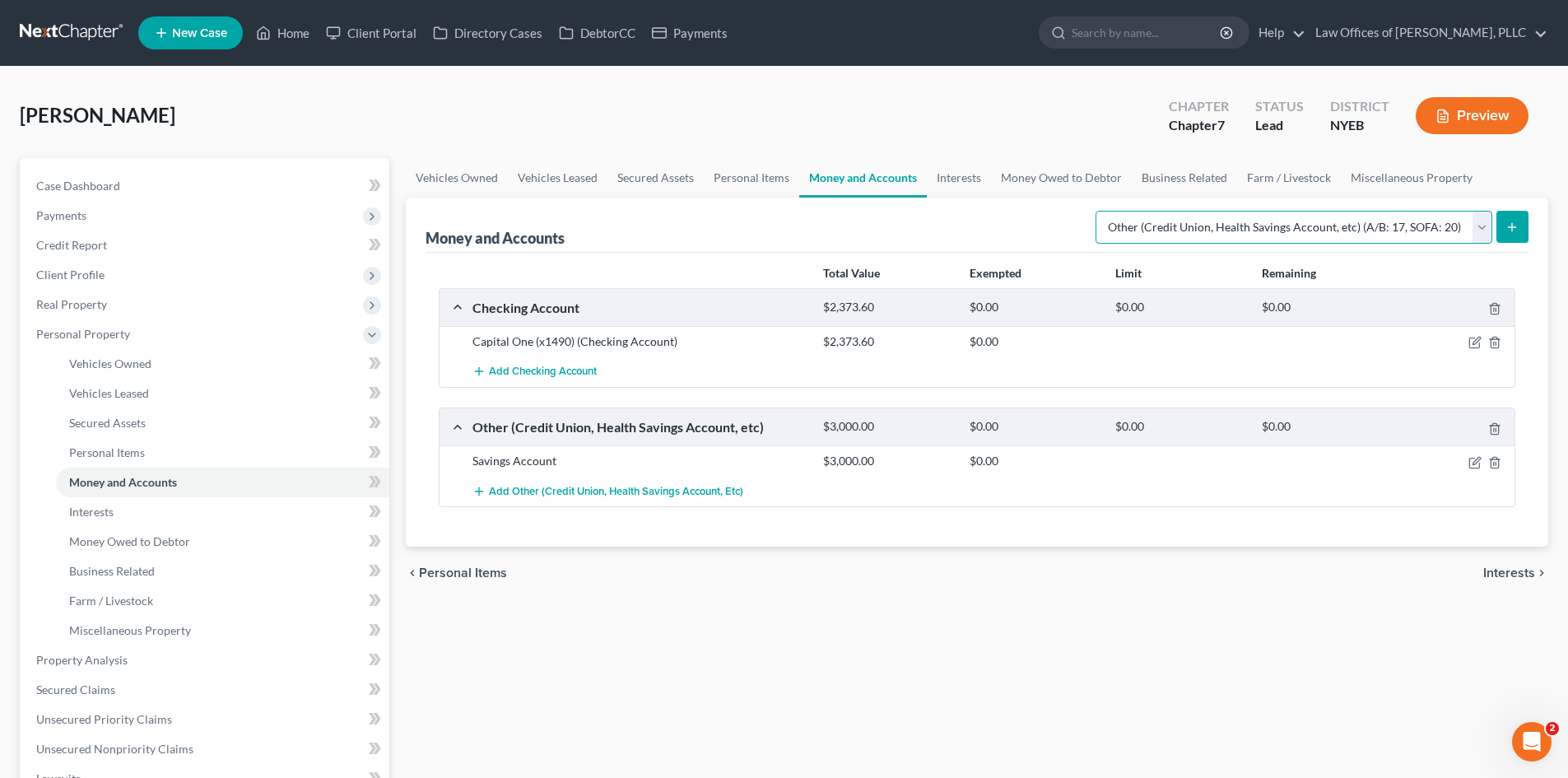
click at [1482, 222] on select "Select Account Type Brokerage (A/B: 18, SOFA: 20) Cash on Hand (A/B: 16) Certif…" at bounding box center [1293, 227] width 397 height 33
select select "cash_on_hand"
click at [1100, 211] on select "Select Account Type Brokerage (A/B: 18, SOFA: 20) Cash on Hand (A/B: 16) Certif…" at bounding box center [1293, 227] width 397 height 33
click at [1506, 222] on icon "submit" at bounding box center [1512, 227] width 13 height 13
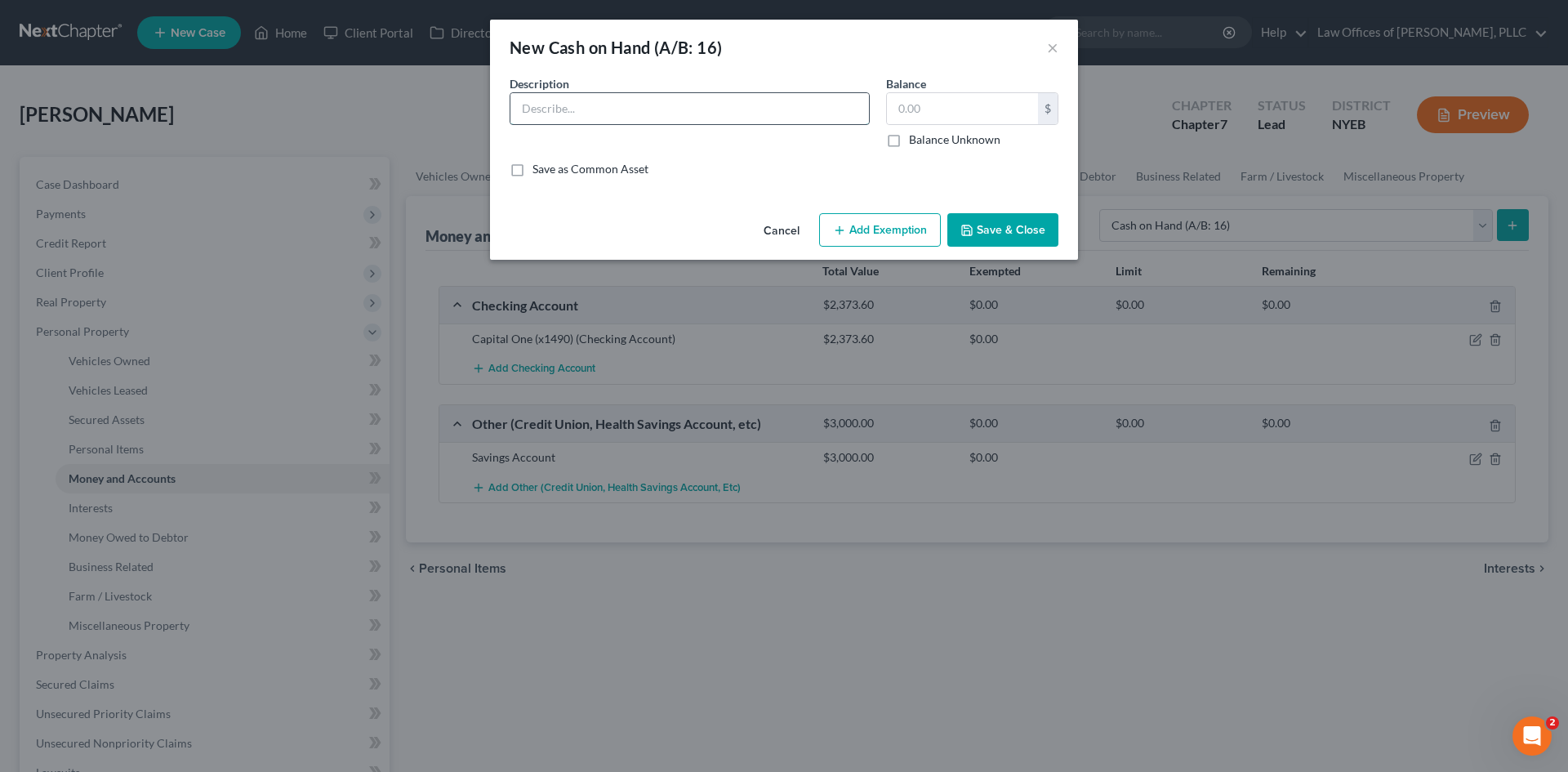
click at [757, 104] on input "text" at bounding box center [690, 108] width 358 height 31
type input "Cash in Wallet"
click at [964, 93] on input "text" at bounding box center [962, 108] width 151 height 31
type input "1,000"
click at [988, 233] on button "Save & Close" at bounding box center [1003, 230] width 111 height 34
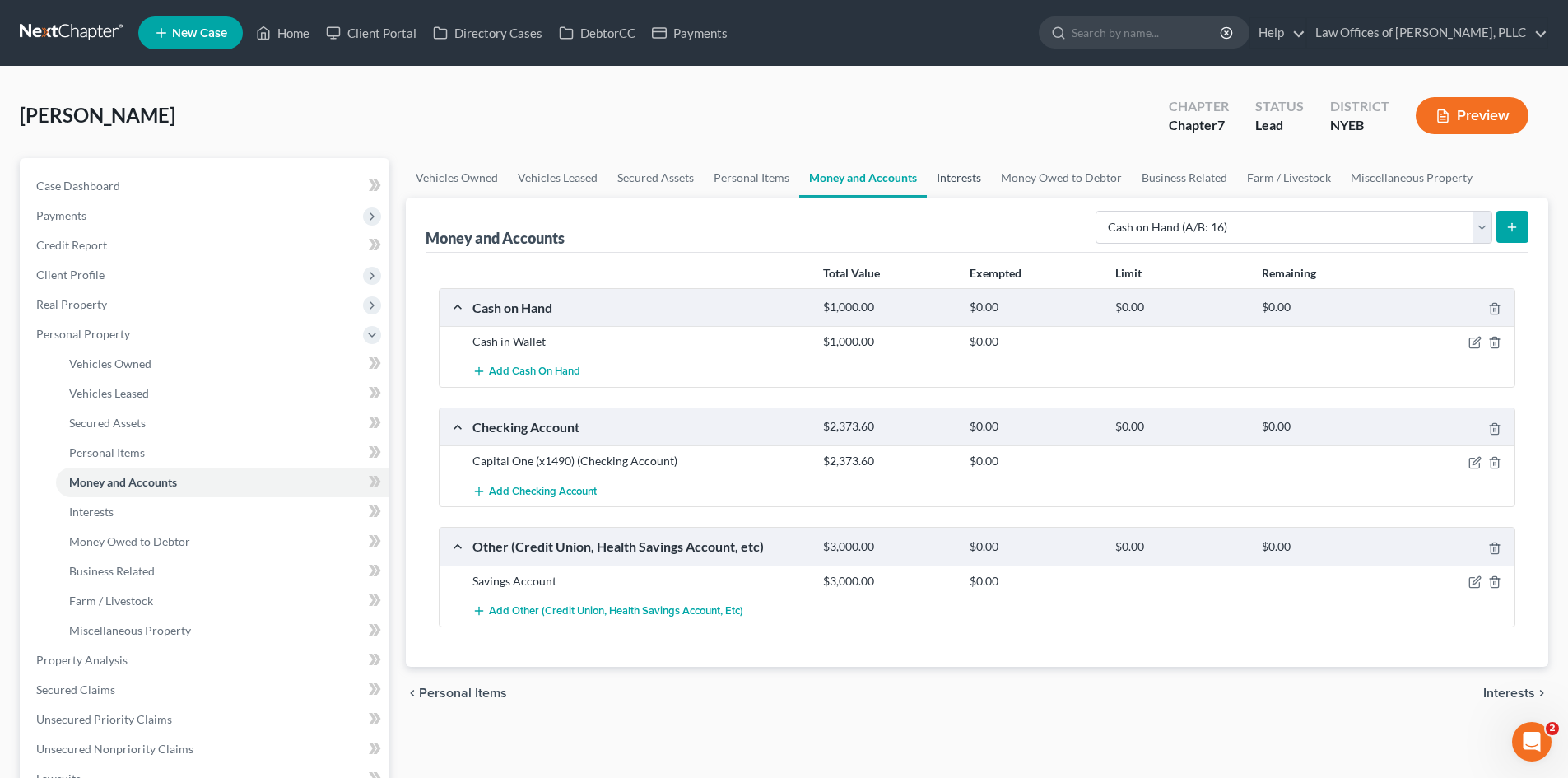
click at [956, 181] on link "Interests" at bounding box center [959, 177] width 65 height 39
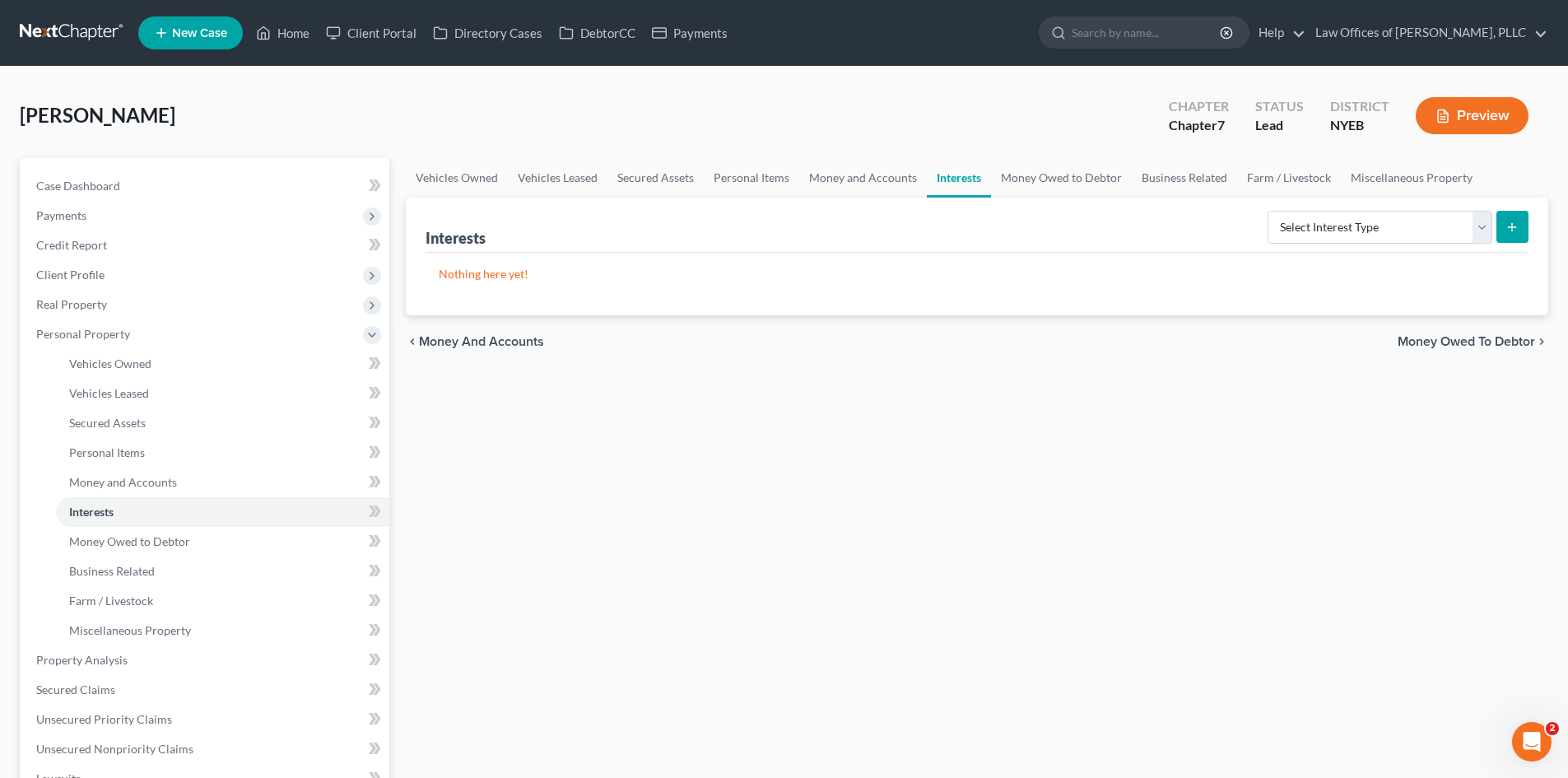
click at [1528, 220] on div "Interests Select Interest Type 401K (A/B: 21) Annuity (A/B: 23) Bond (A/B: 18) …" at bounding box center [977, 256] width 1142 height 117
click at [1518, 224] on icon "submit" at bounding box center [1512, 227] width 13 height 13
click at [1510, 227] on icon "submit" at bounding box center [1512, 227] width 13 height 13
click at [1482, 227] on select "Select Interest Type 401K (A/B: 21) Annuity (A/B: 23) Bond (A/B: 18) Education …" at bounding box center [1379, 227] width 225 height 33
click at [1228, 237] on div "Interests Select Interest Type 401K (A/B: 21) Annuity (A/B: 23) Bond (A/B: 18) …" at bounding box center [977, 225] width 1102 height 56
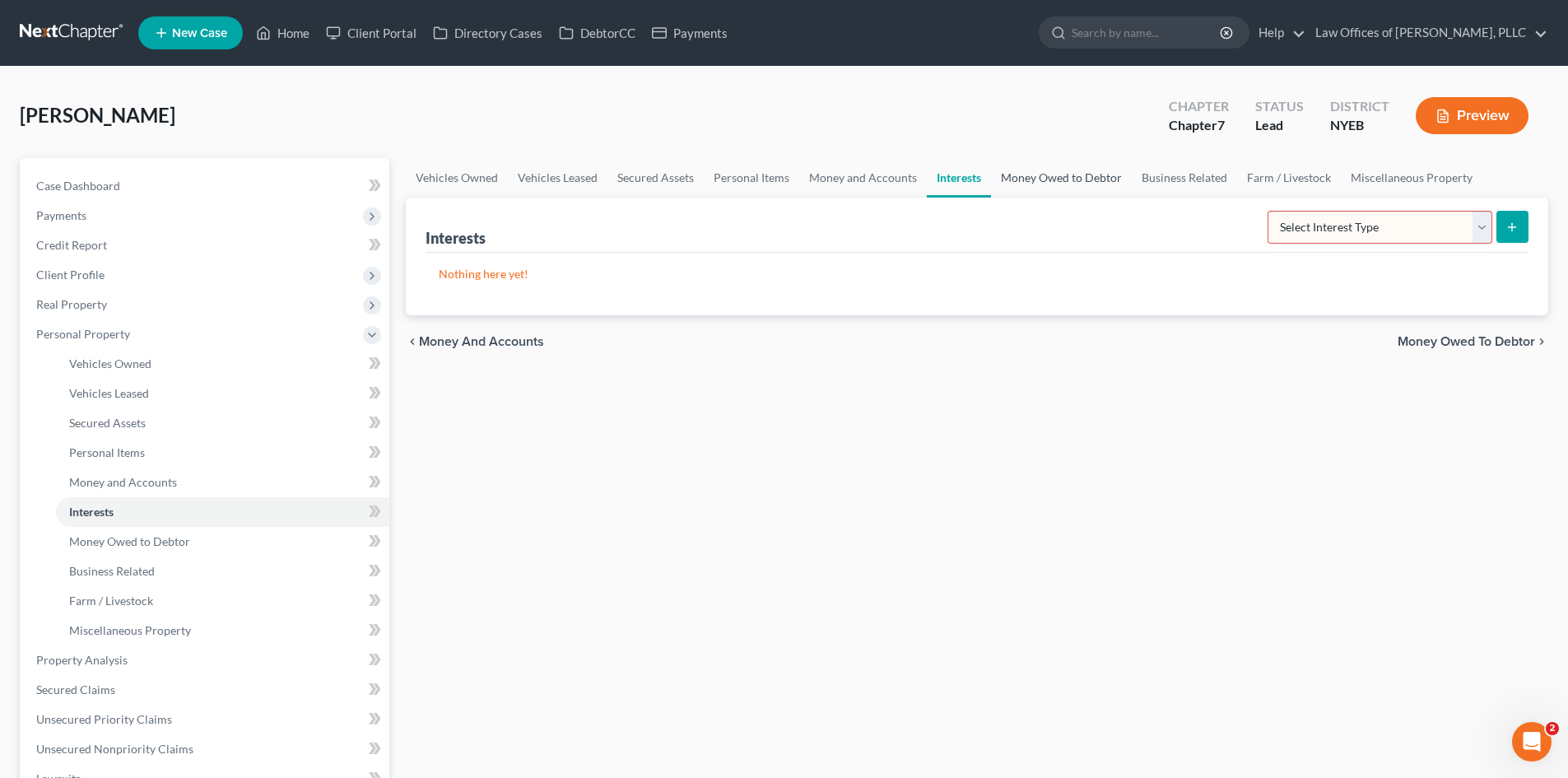
click at [1081, 180] on link "Money Owed to Debtor" at bounding box center [1060, 177] width 141 height 39
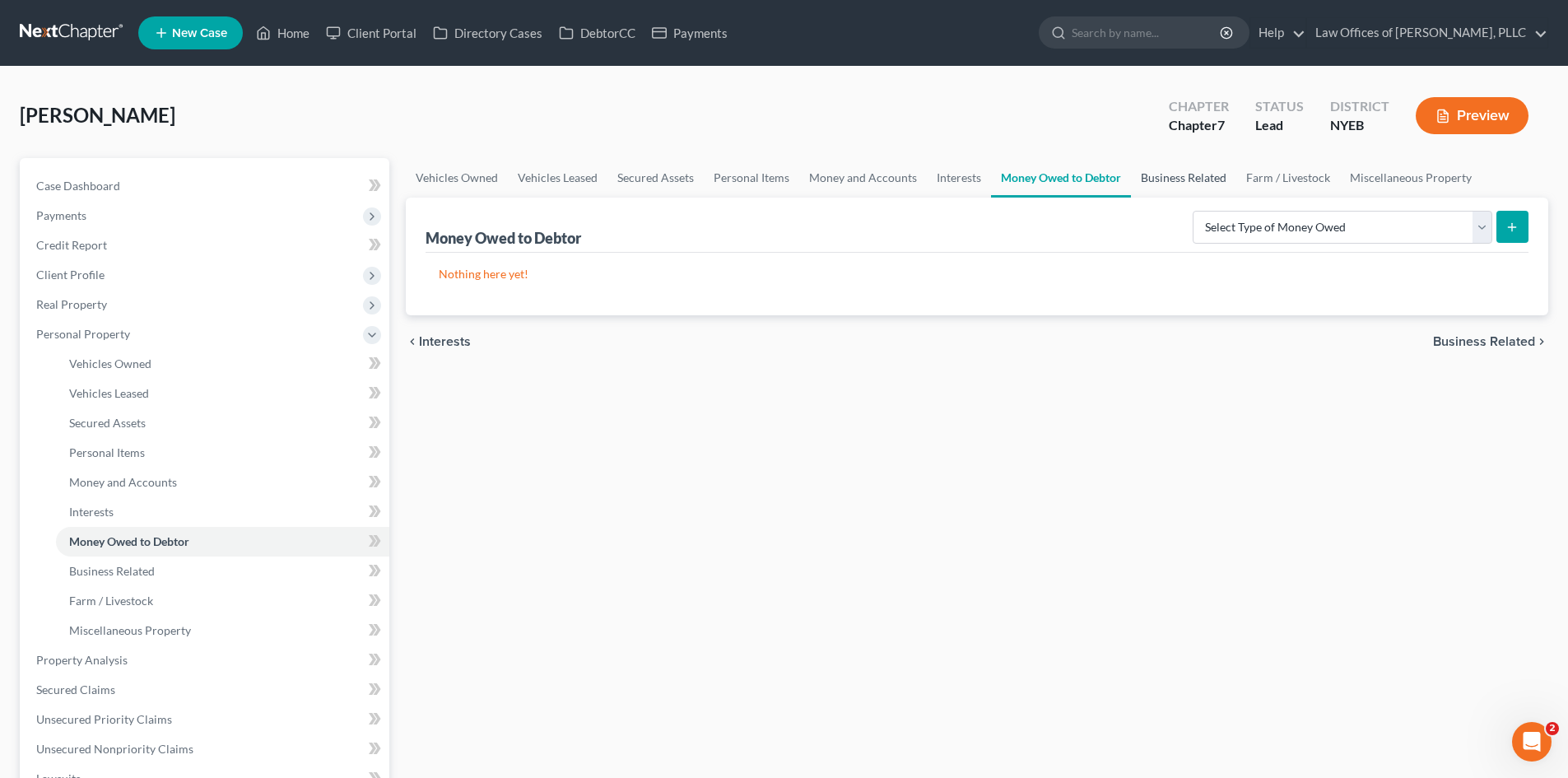
click at [1172, 186] on link "Business Related" at bounding box center [1183, 177] width 106 height 39
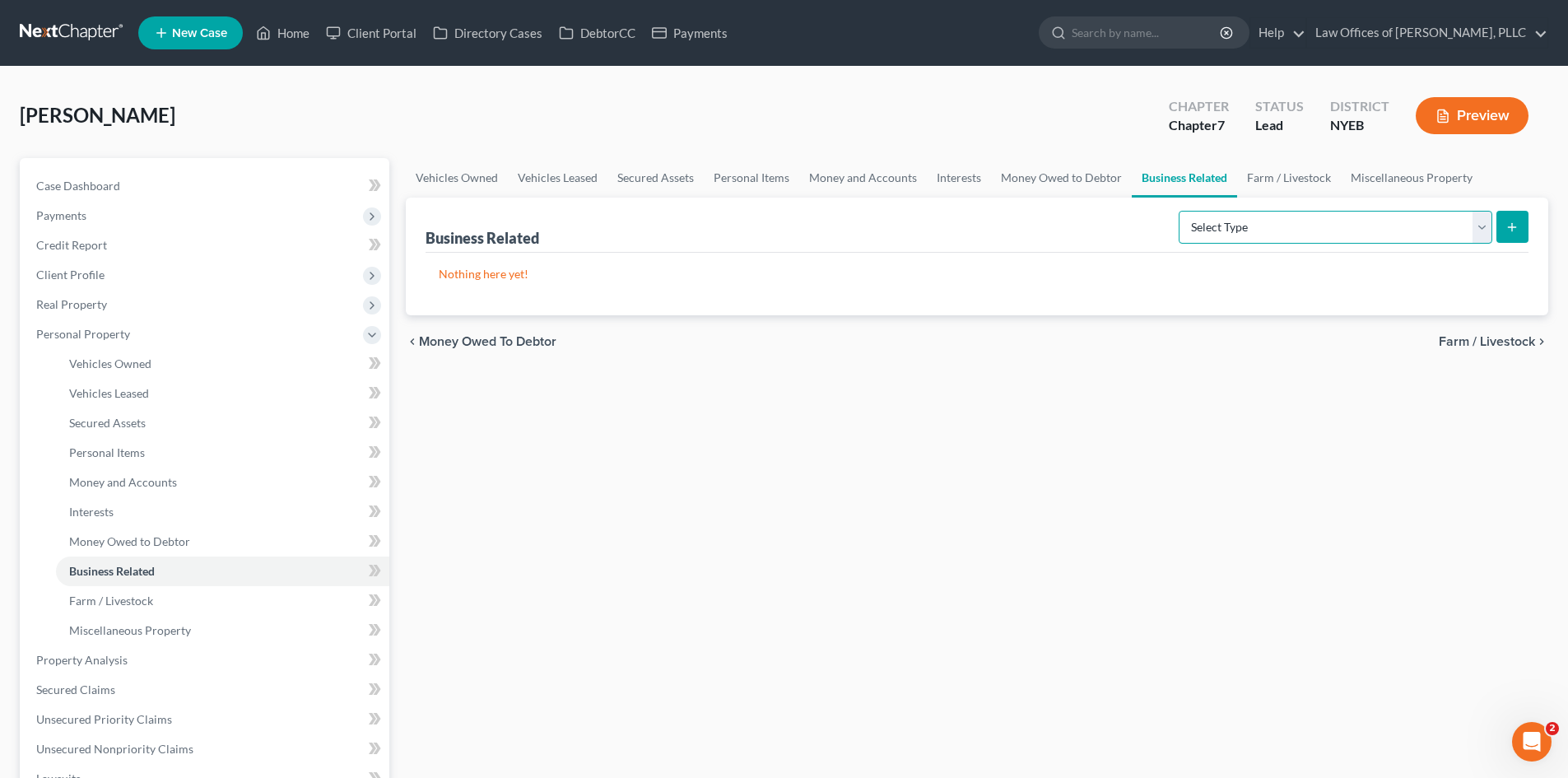
click at [1483, 226] on select "Select Type Customer Lists (A/B: 43) Franchises (A/B: 27) Inventory (A/B: 41) L…" at bounding box center [1335, 227] width 314 height 33
click at [1284, 178] on link "Farm / Livestock" at bounding box center [1289, 177] width 104 height 39
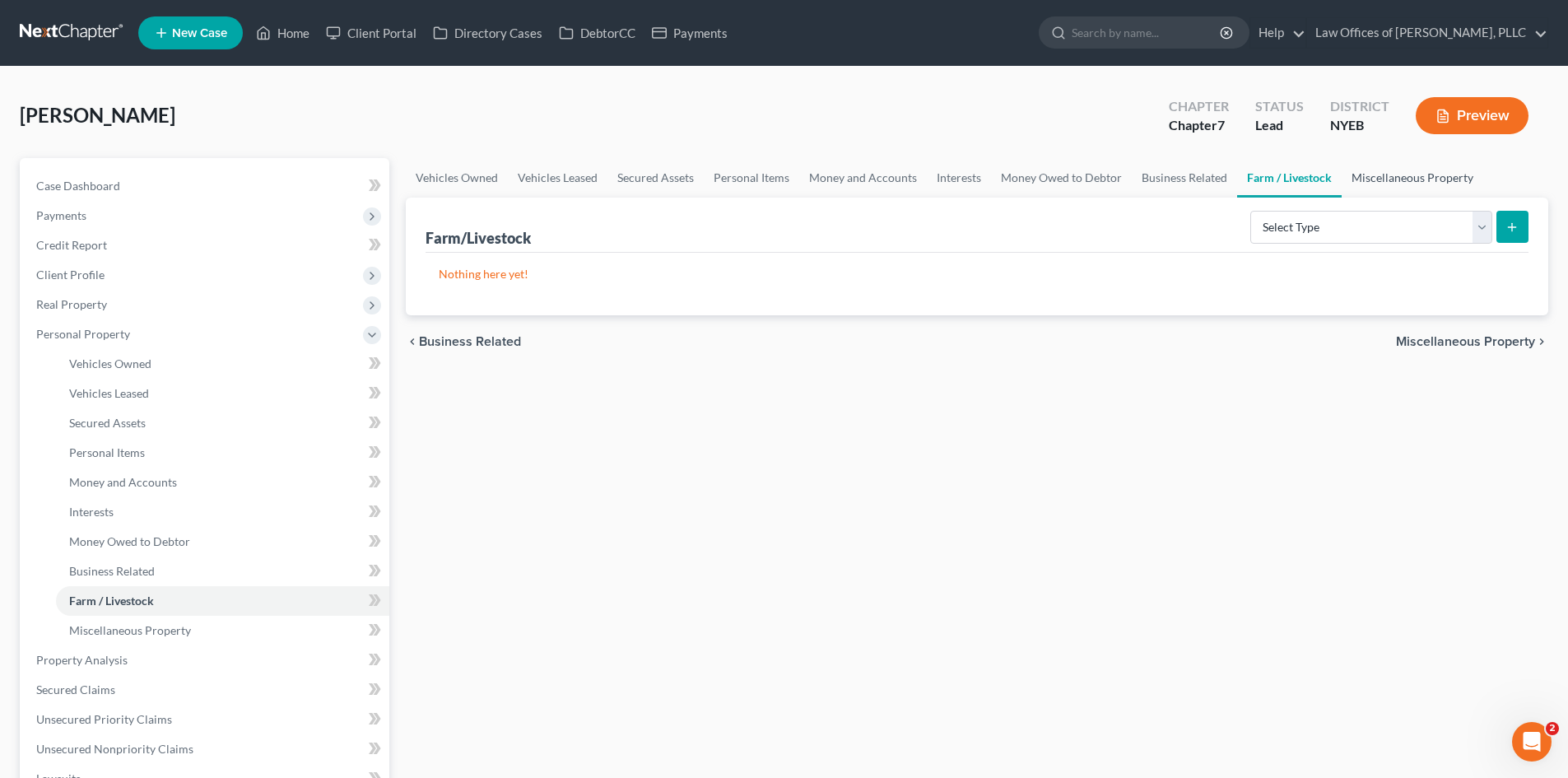
click at [1368, 180] on link "Miscellaneous Property" at bounding box center [1412, 177] width 142 height 39
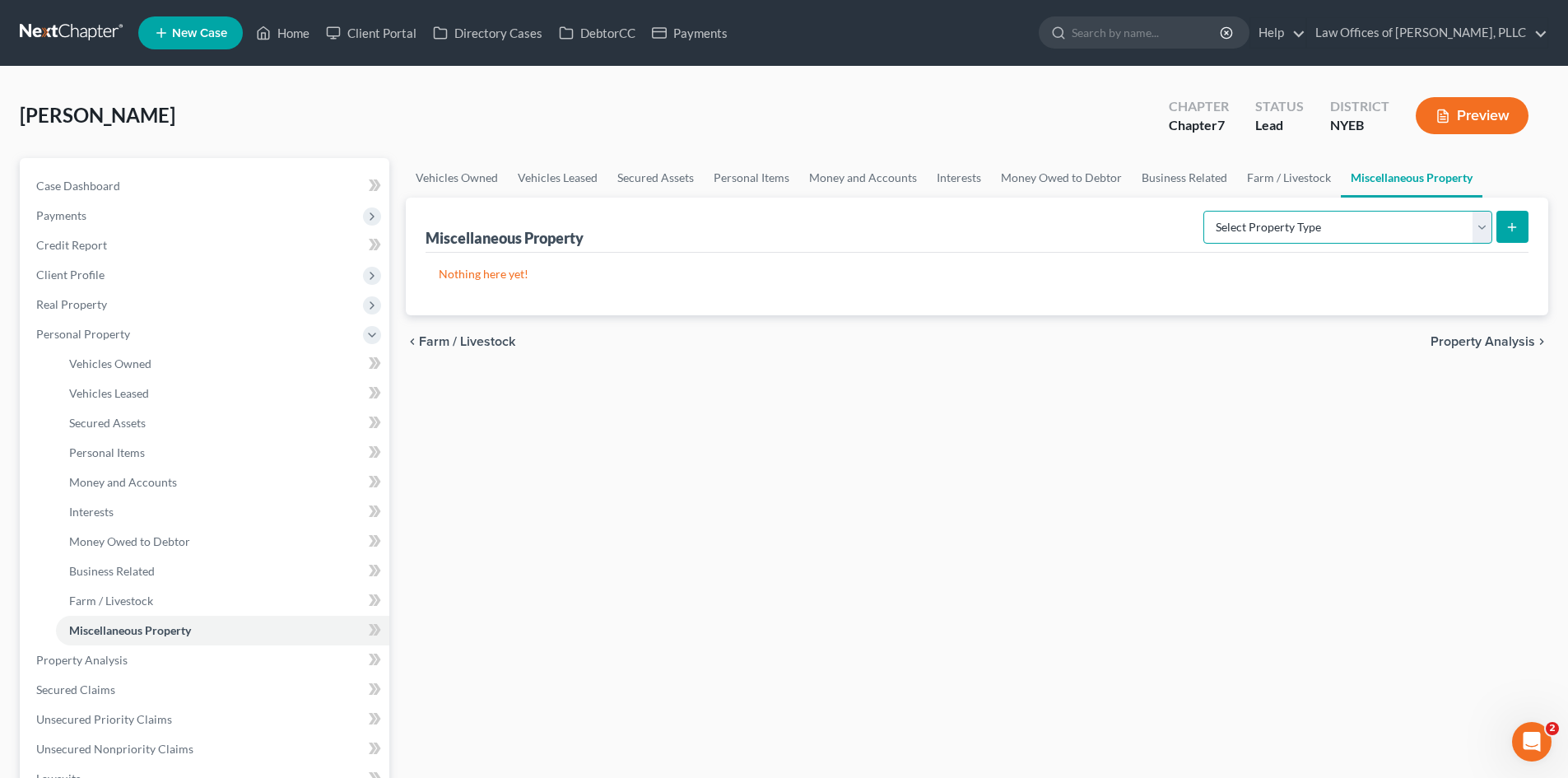
click at [1459, 228] on select "Select Property Type Assigned for Creditor Benefit [DATE] (SOFA: 12) Holding fo…" at bounding box center [1348, 227] width 289 height 33
click at [1058, 224] on div "Miscellaneous Property Select Property Type Assigned for Creditor Benefit [DATE…" at bounding box center [977, 225] width 1102 height 56
click at [676, 171] on link "Secured Assets" at bounding box center [656, 177] width 96 height 39
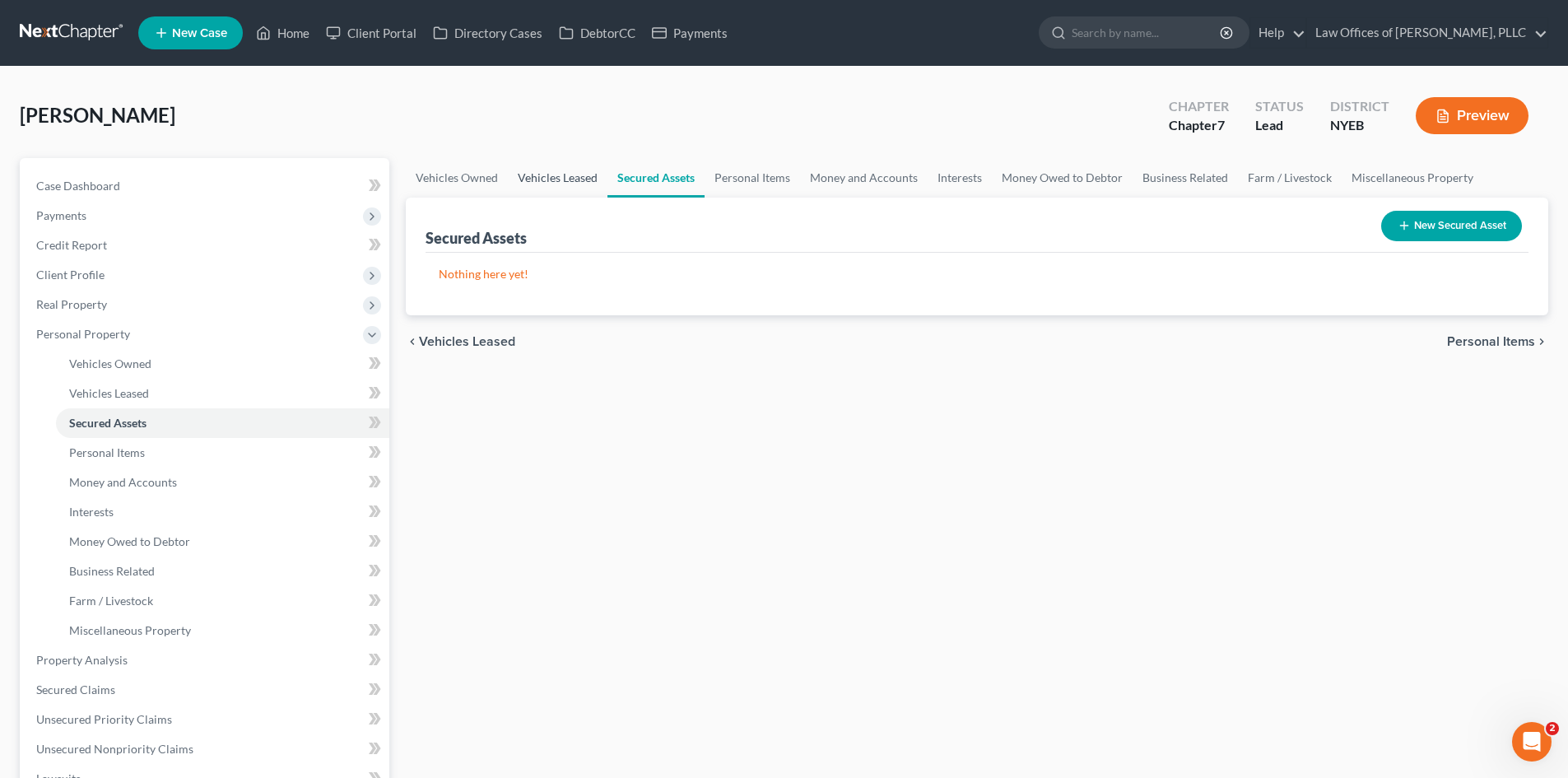
click at [544, 174] on link "Vehicles Leased" at bounding box center [557, 177] width 99 height 39
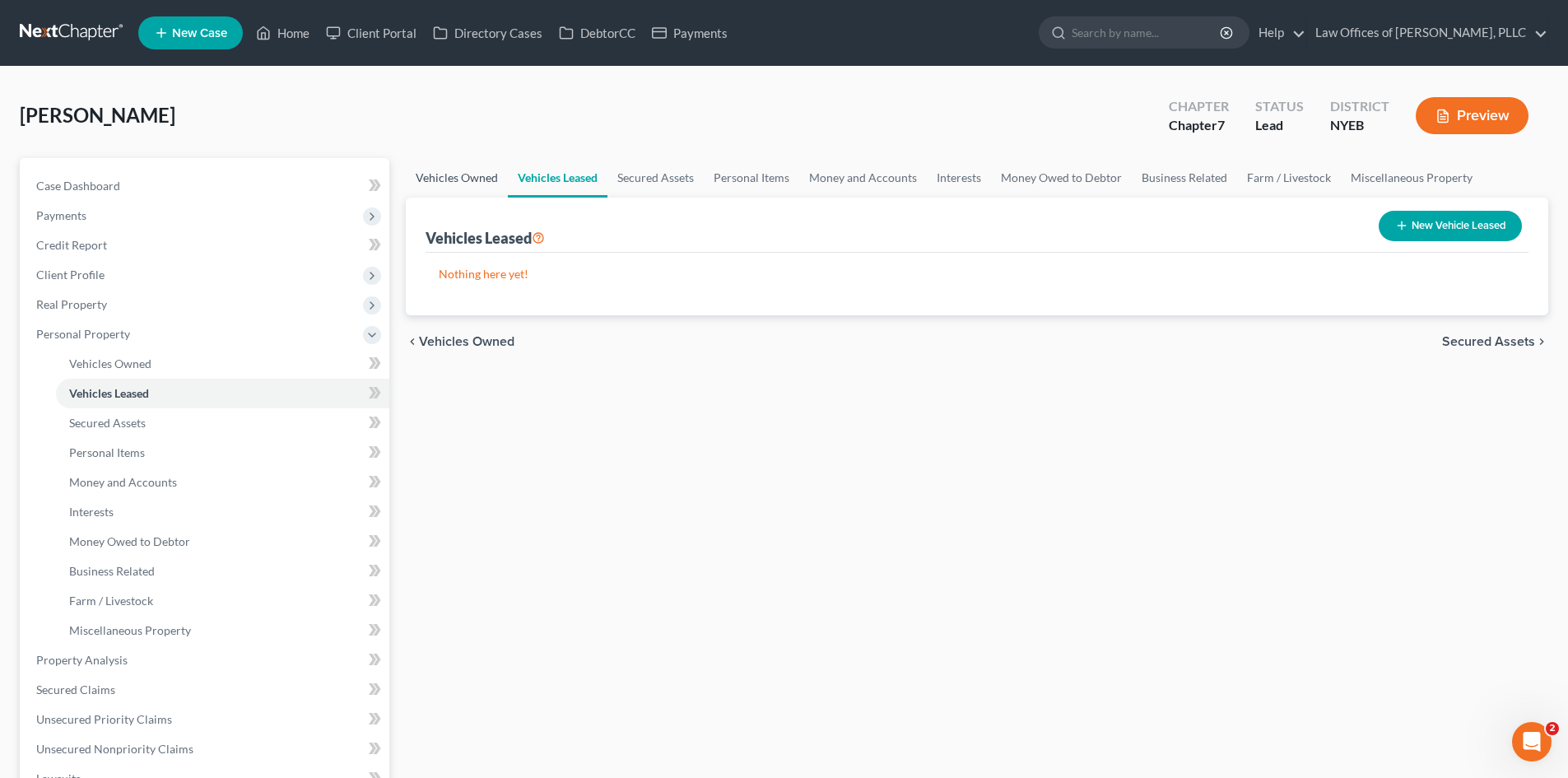
click at [467, 177] on link "Vehicles Owned" at bounding box center [457, 177] width 102 height 39
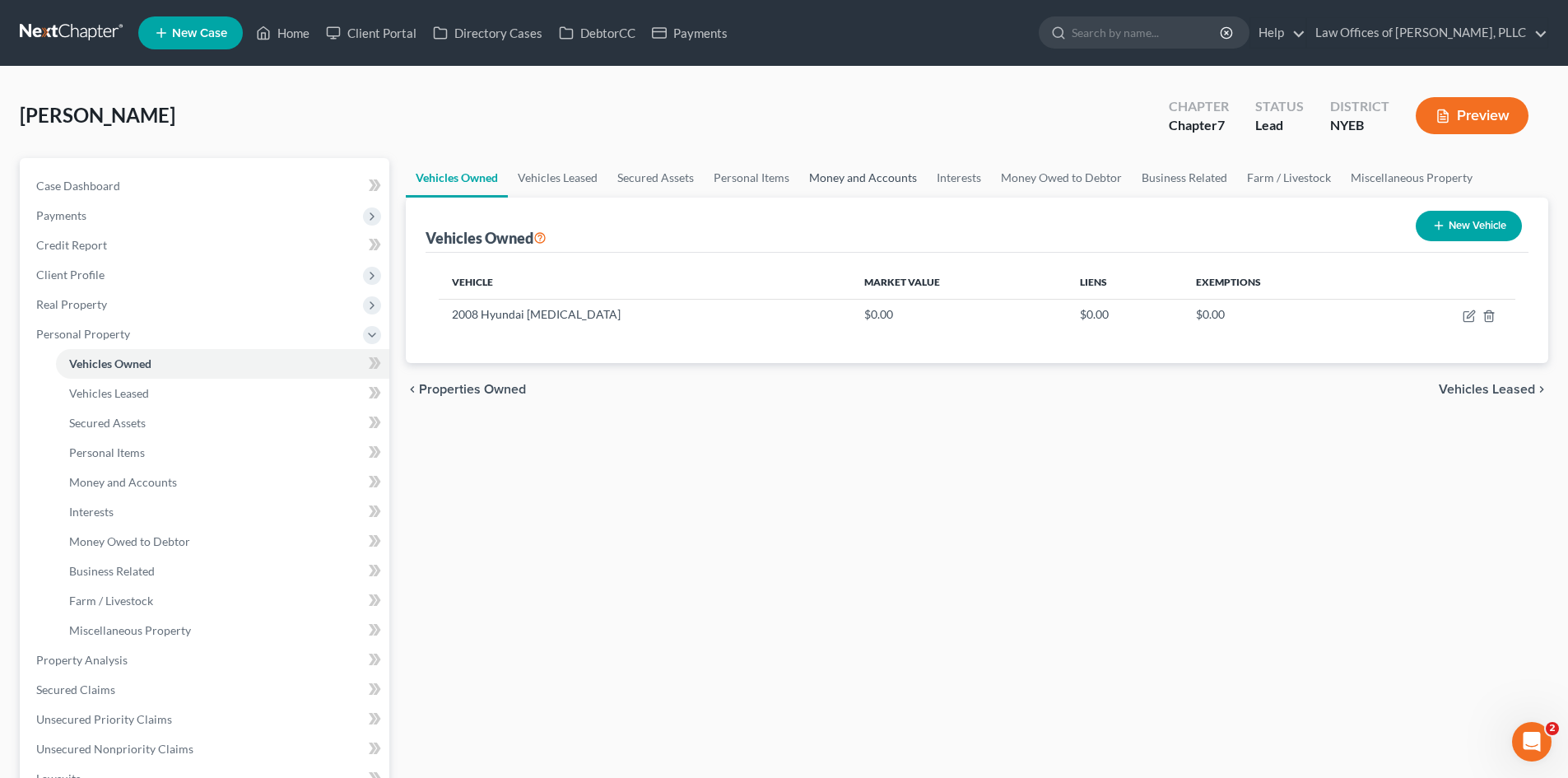
click at [845, 176] on link "Money and Accounts" at bounding box center [863, 177] width 127 height 39
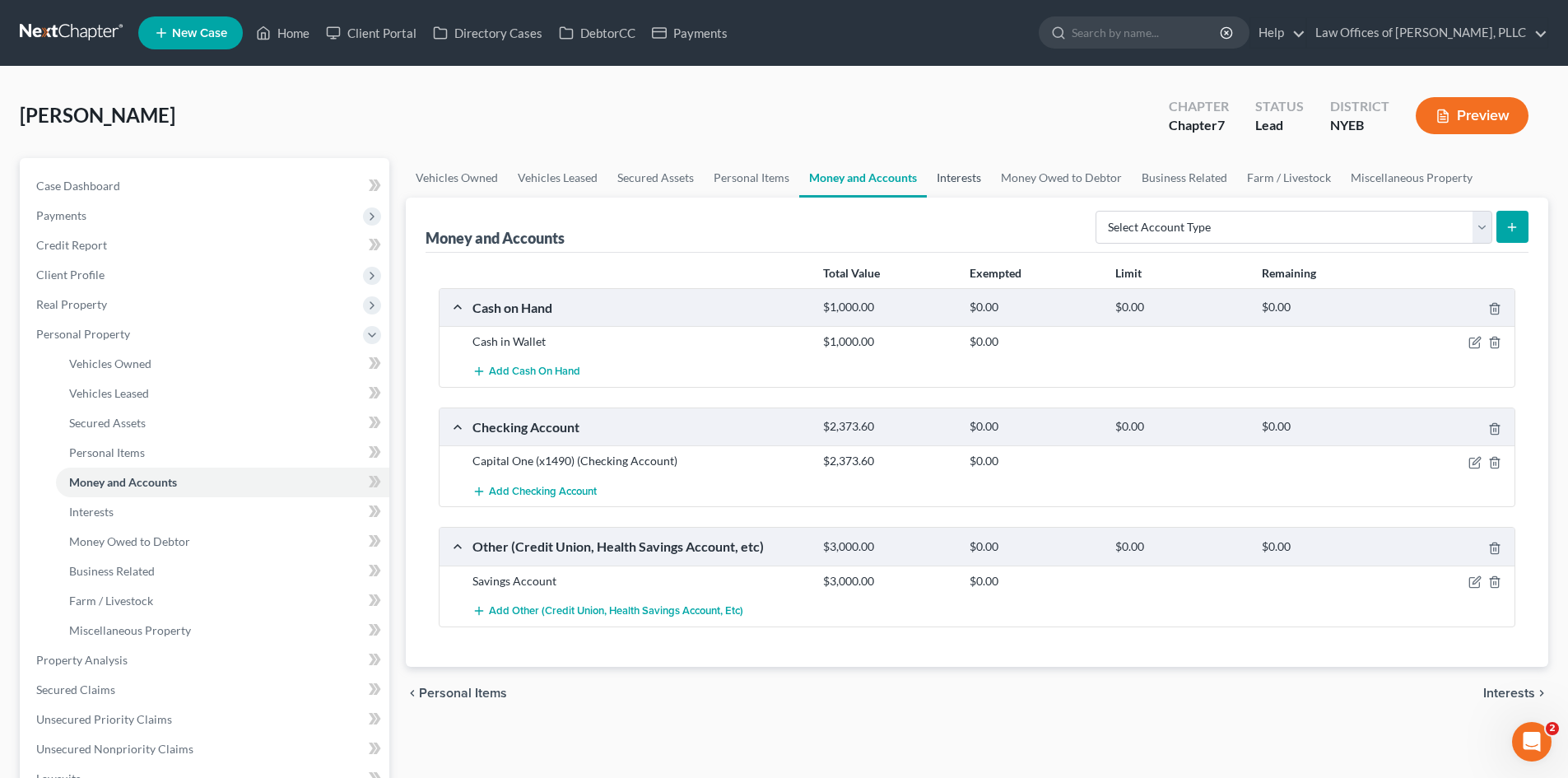
click at [960, 179] on link "Interests" at bounding box center [959, 177] width 65 height 39
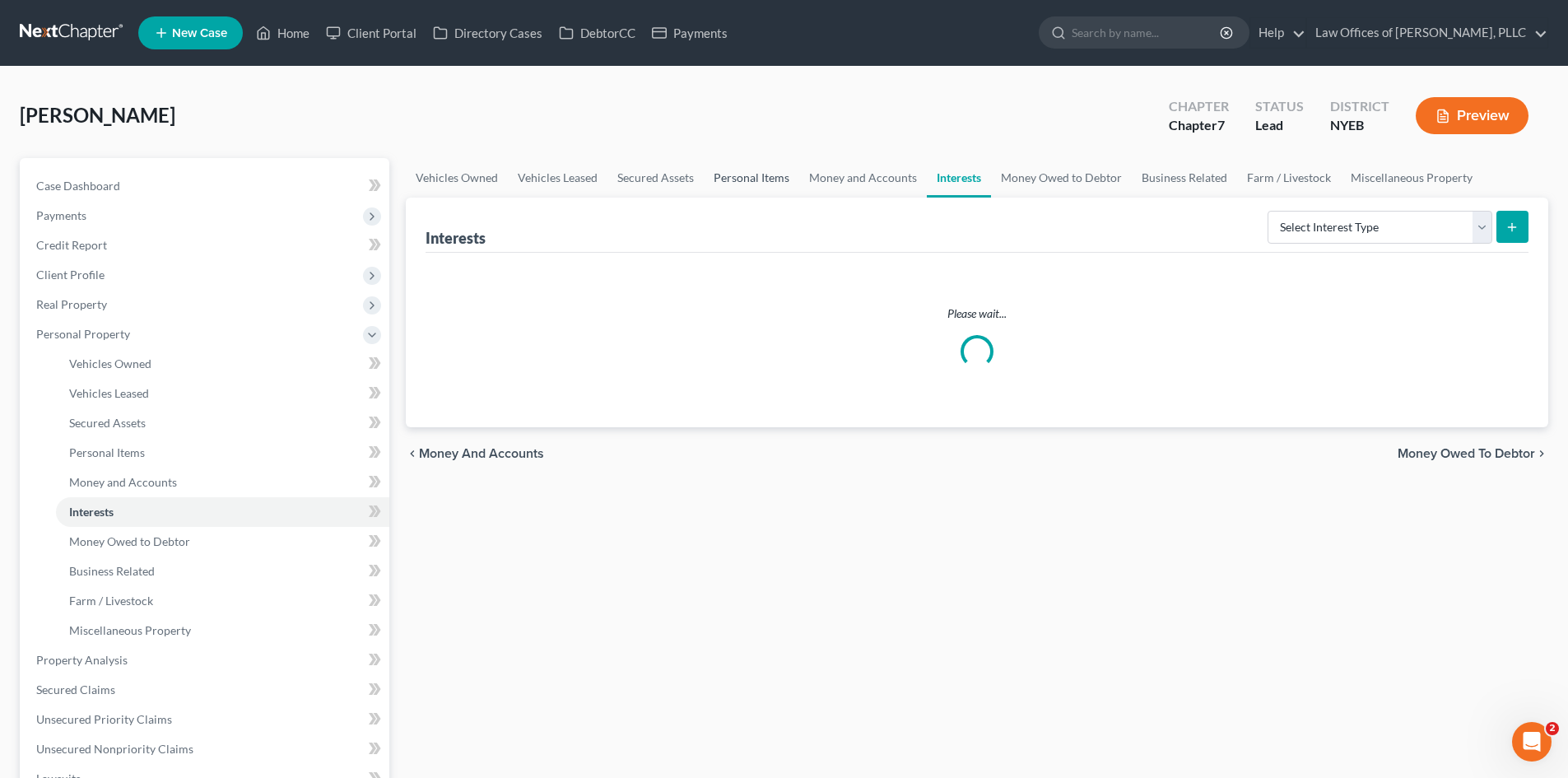
click at [749, 174] on link "Personal Items" at bounding box center [751, 177] width 95 height 39
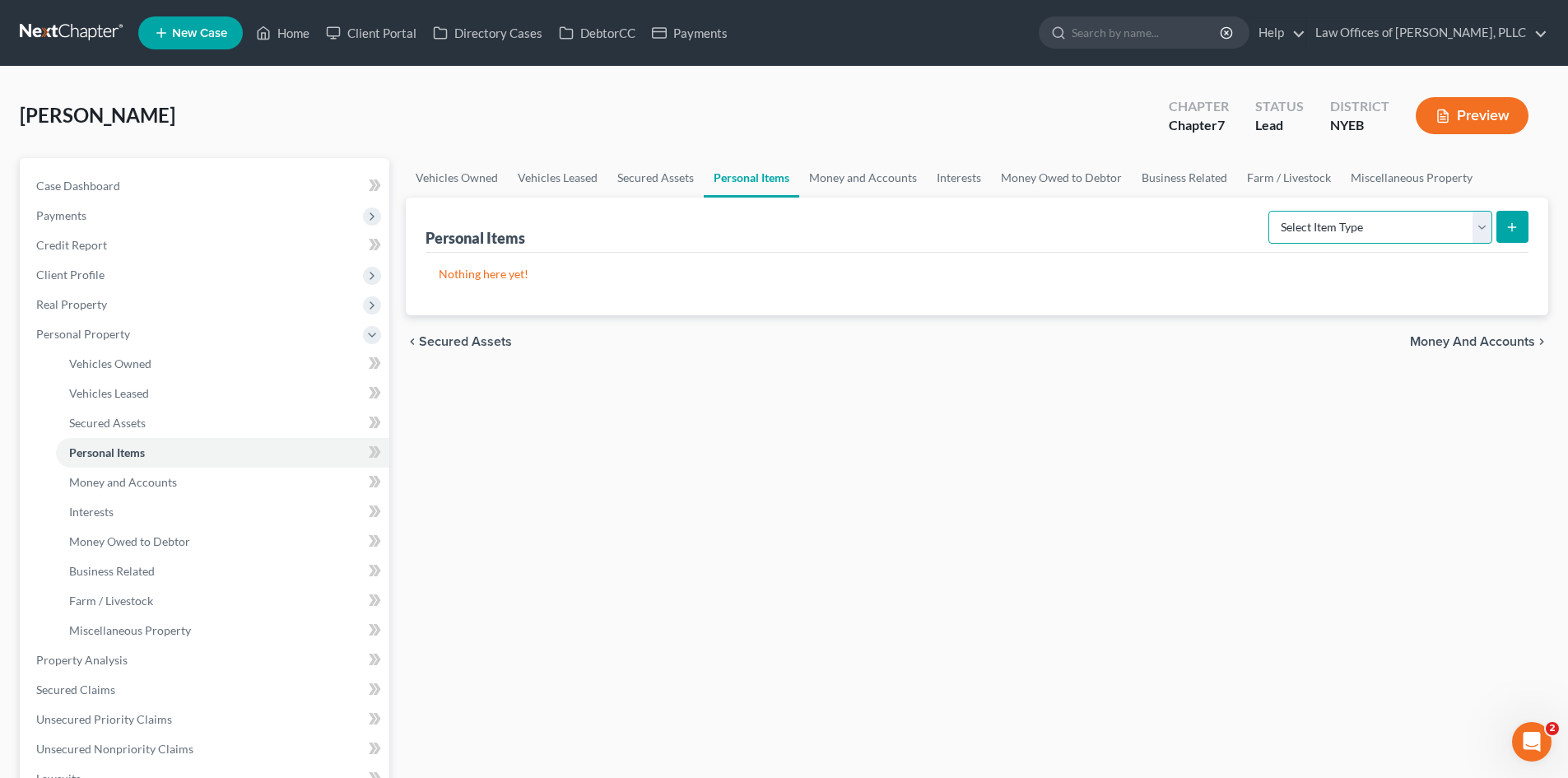
click at [1473, 227] on select "Select Item Type Clothing (A/B: 11) Collectibles Of Value (A/B: 8) Electronics …" at bounding box center [1380, 227] width 224 height 33
click at [1487, 237] on select "Select Item Type Clothing (A/B: 11) Collectibles Of Value (A/B: 8) Electronics …" at bounding box center [1380, 227] width 224 height 33
click at [144, 480] on span "Money and Accounts" at bounding box center [123, 481] width 108 height 14
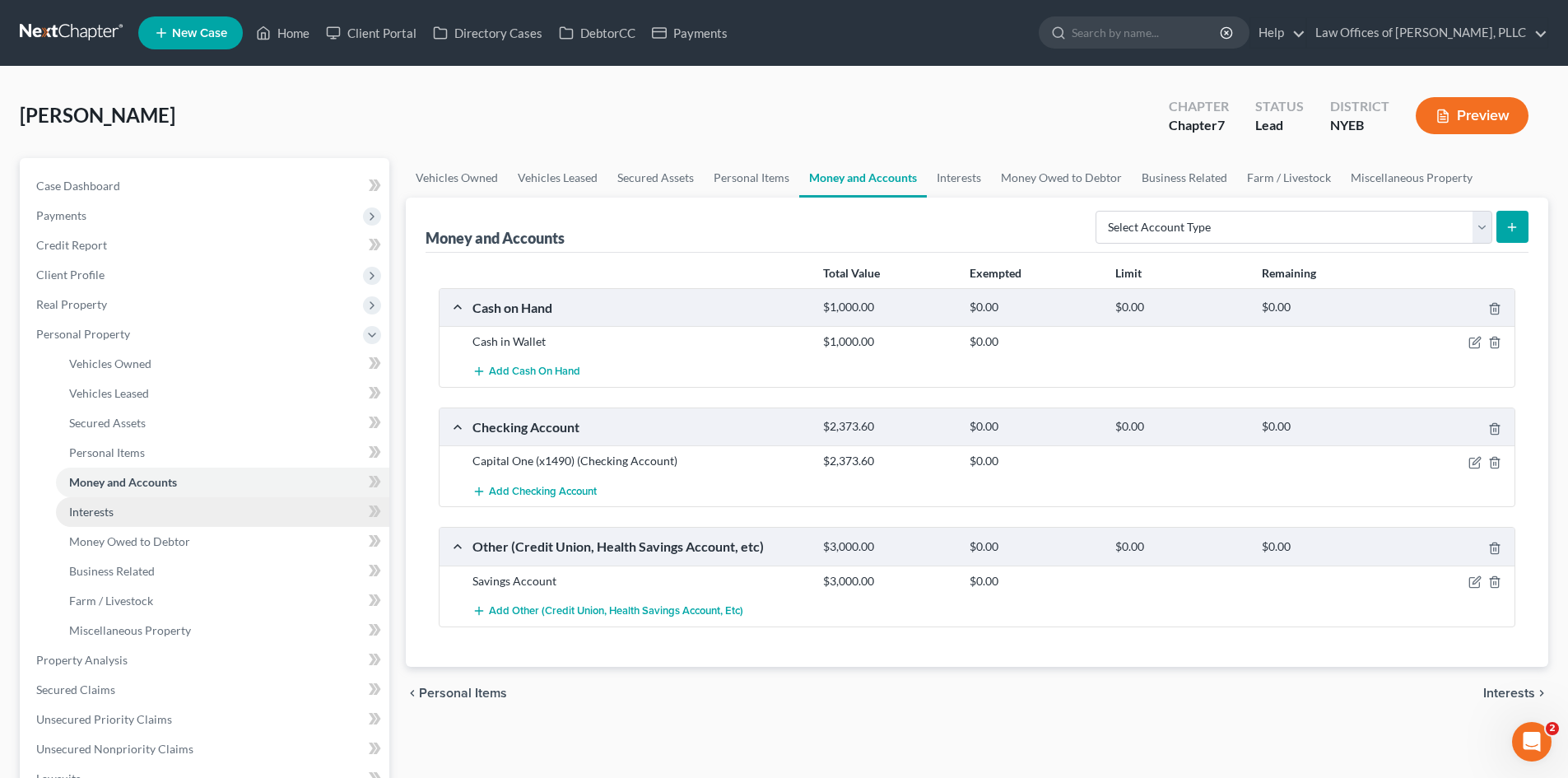
click at [135, 505] on link "Interests" at bounding box center [223, 512] width 333 height 30
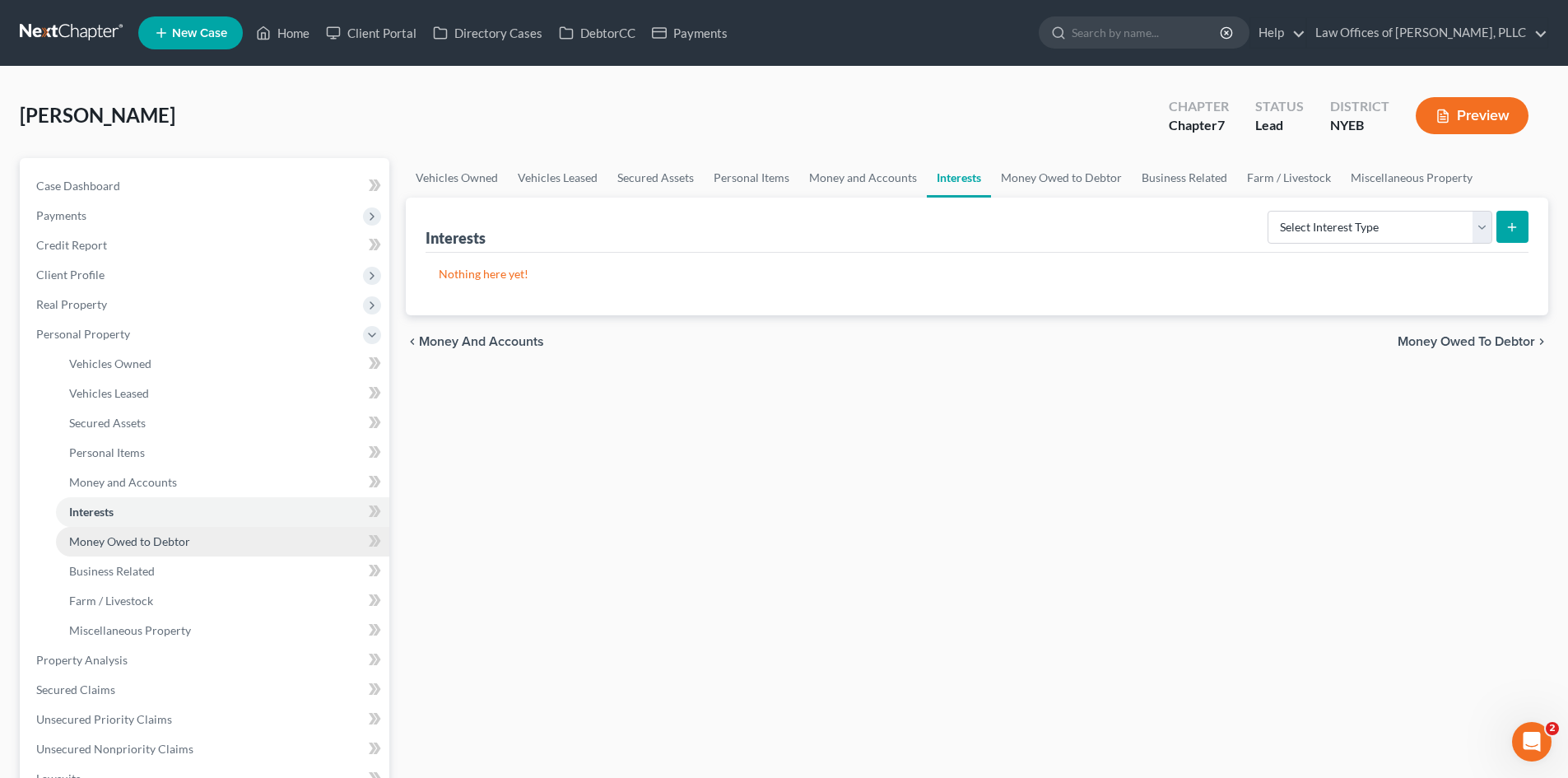
click at [152, 548] on span "Money Owed to Debtor" at bounding box center [129, 541] width 121 height 14
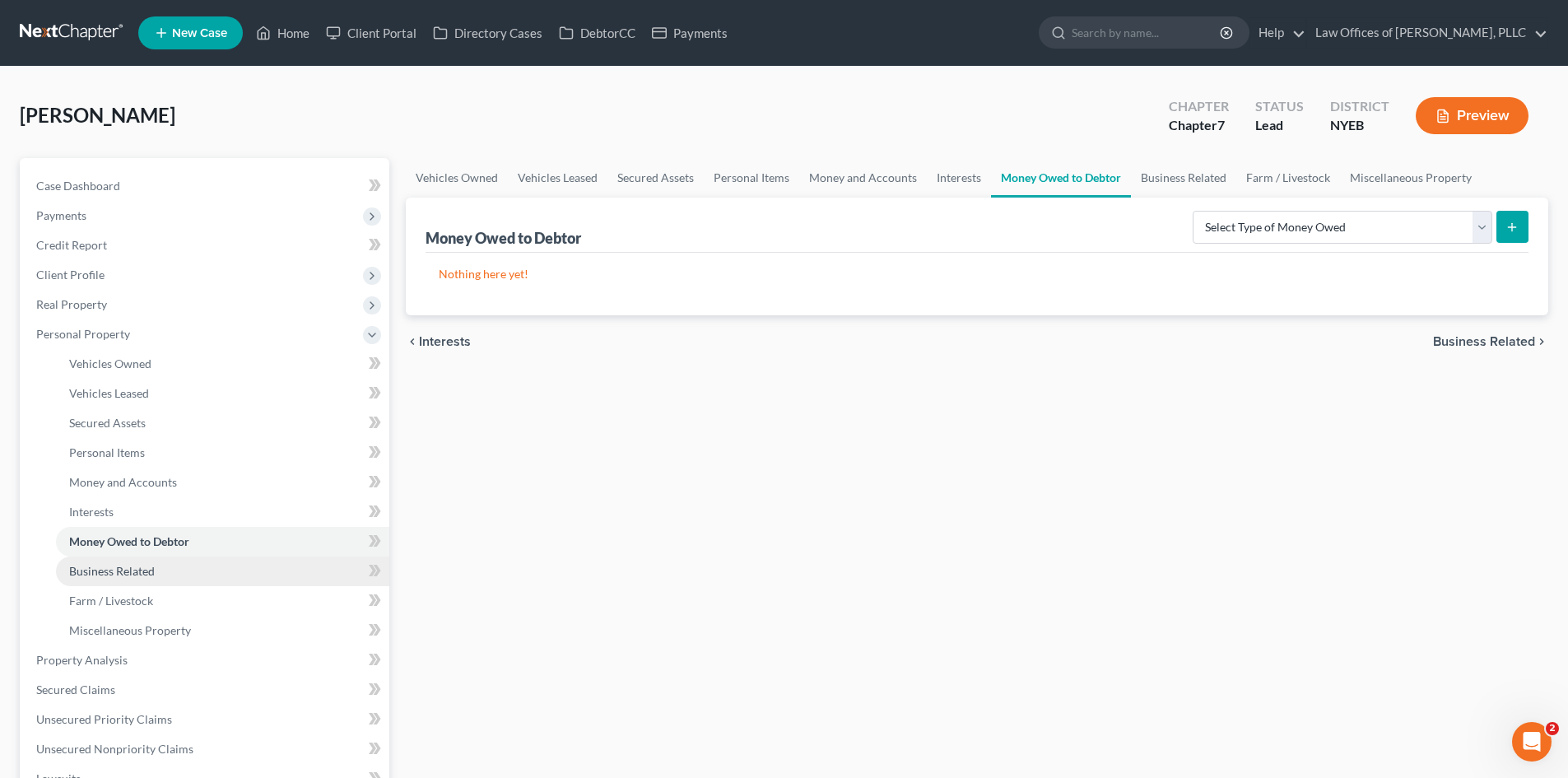
click at [146, 571] on span "Business Related" at bounding box center [112, 571] width 85 height 14
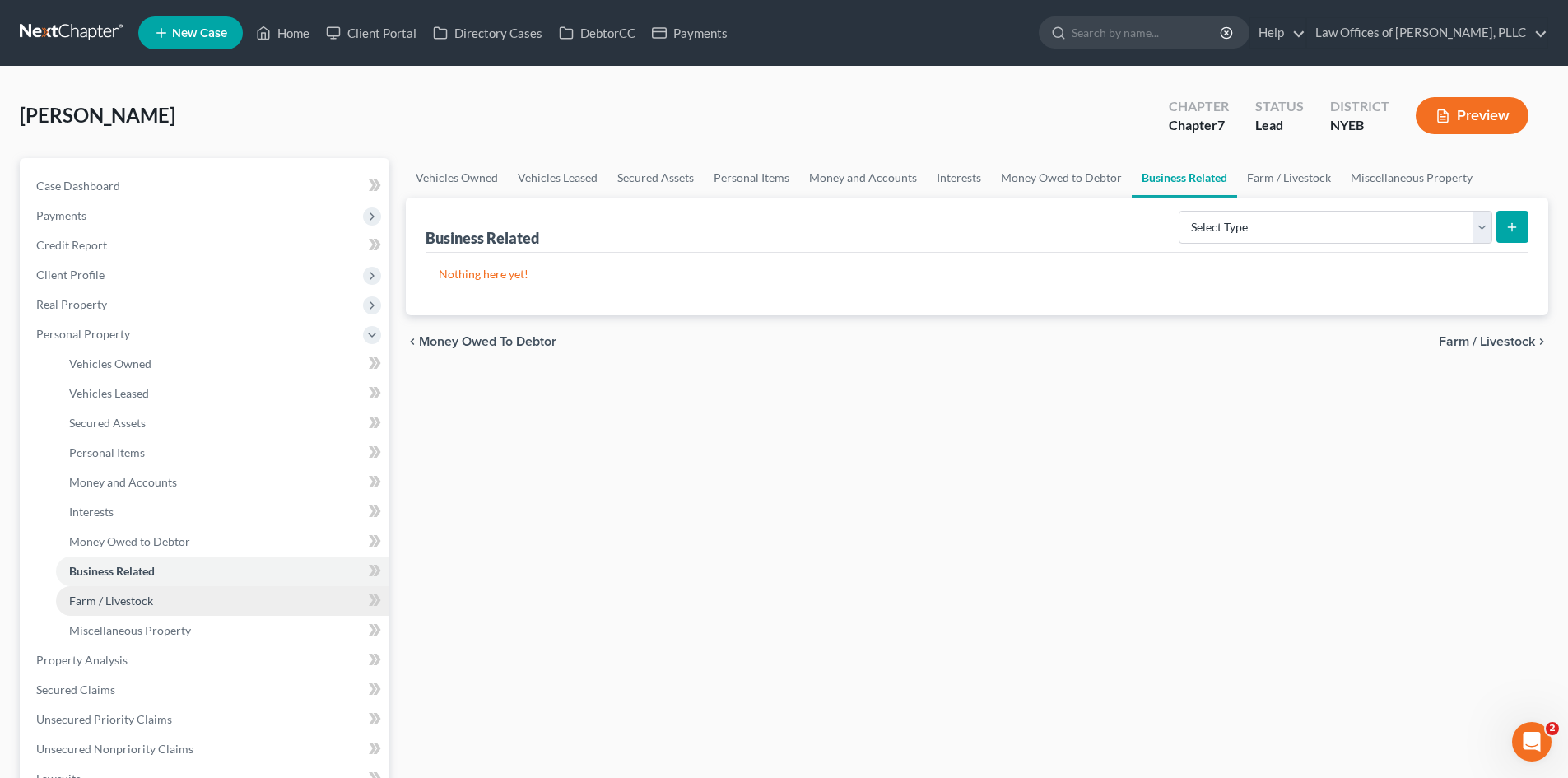
click at [145, 601] on span "Farm / Livestock" at bounding box center [111, 600] width 84 height 14
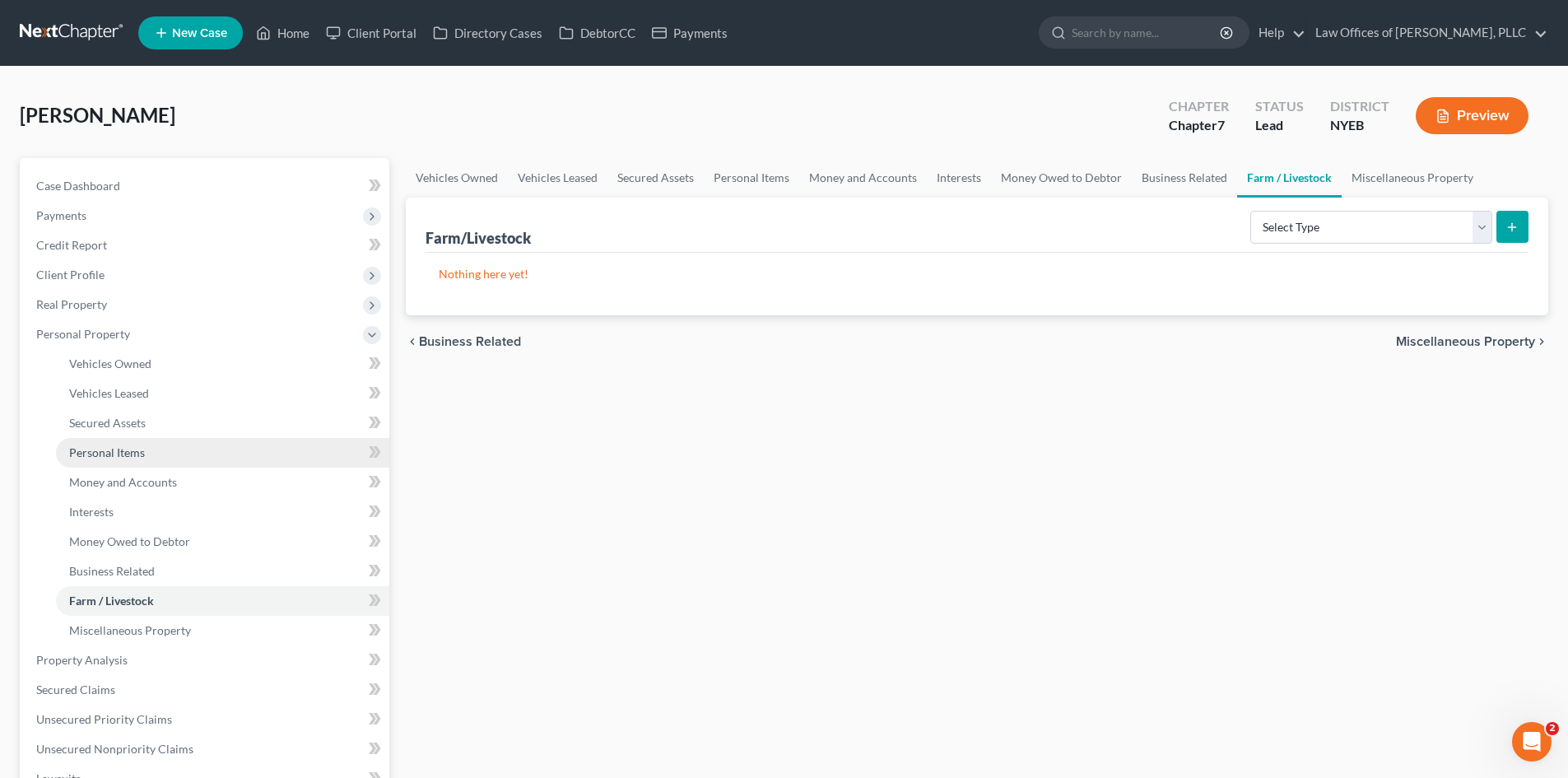
click at [152, 449] on link "Personal Items" at bounding box center [223, 452] width 333 height 30
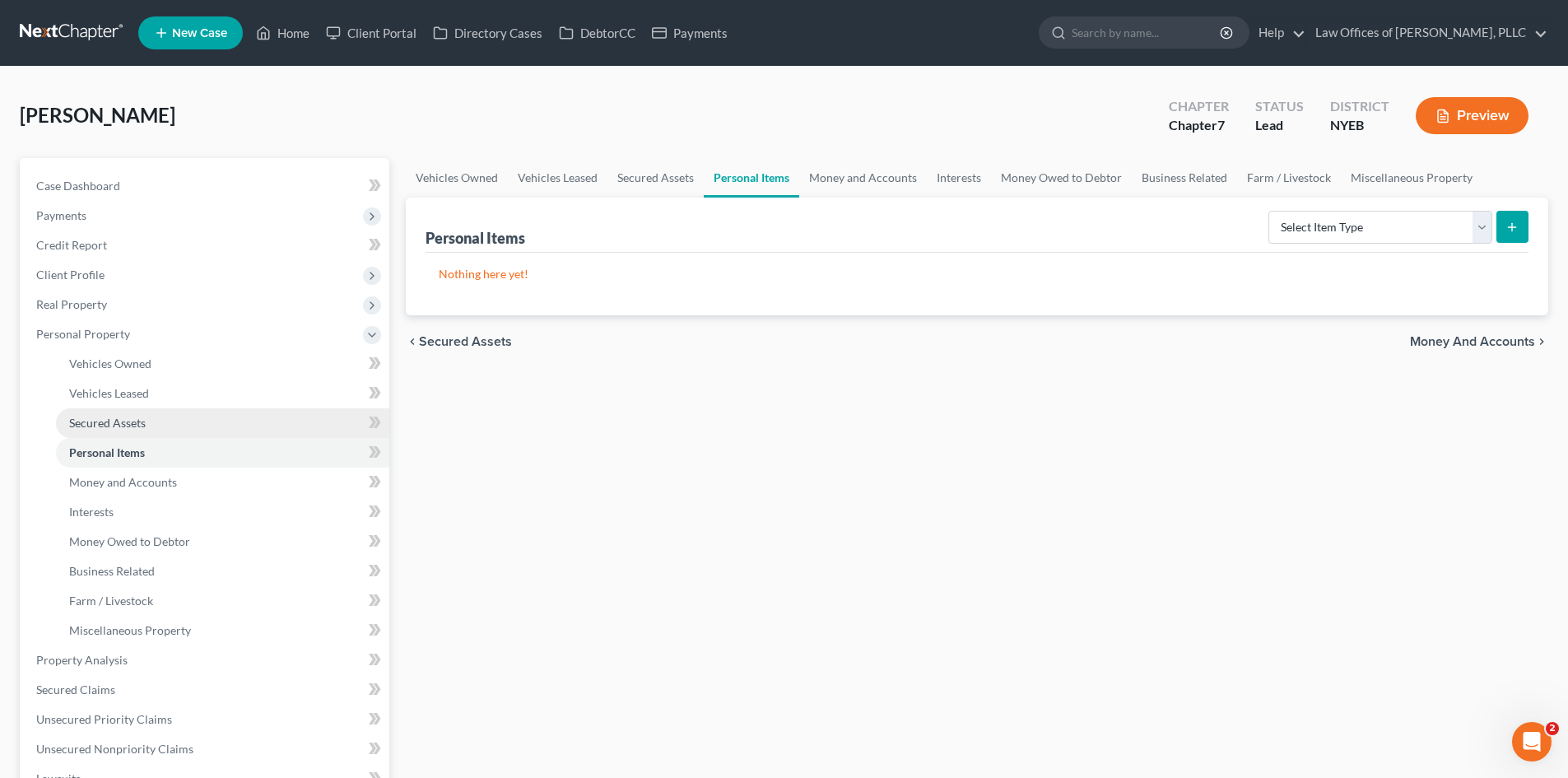
click at [152, 417] on link "Secured Assets" at bounding box center [223, 423] width 333 height 30
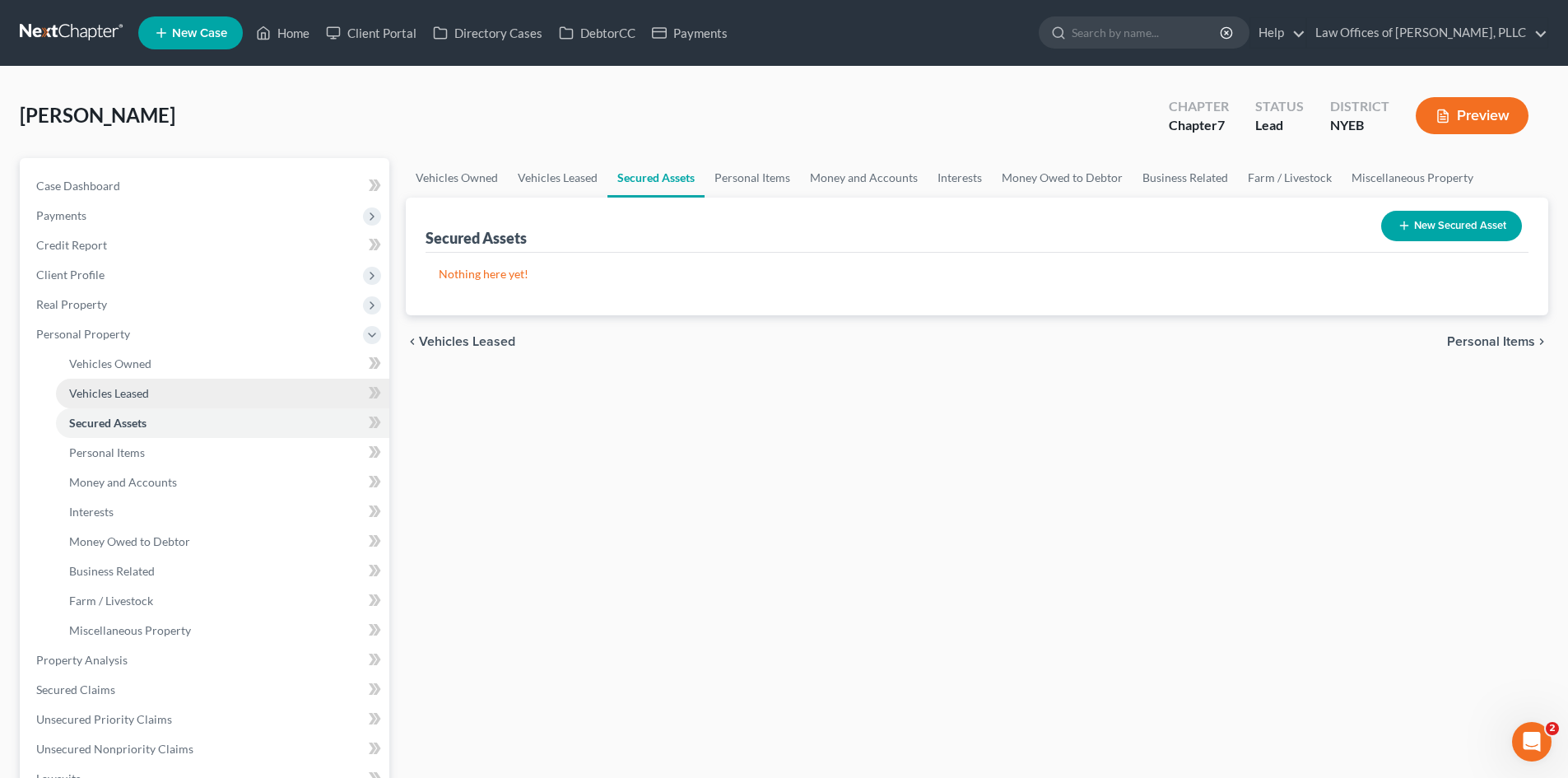
click at [157, 389] on link "Vehicles Leased" at bounding box center [223, 393] width 333 height 30
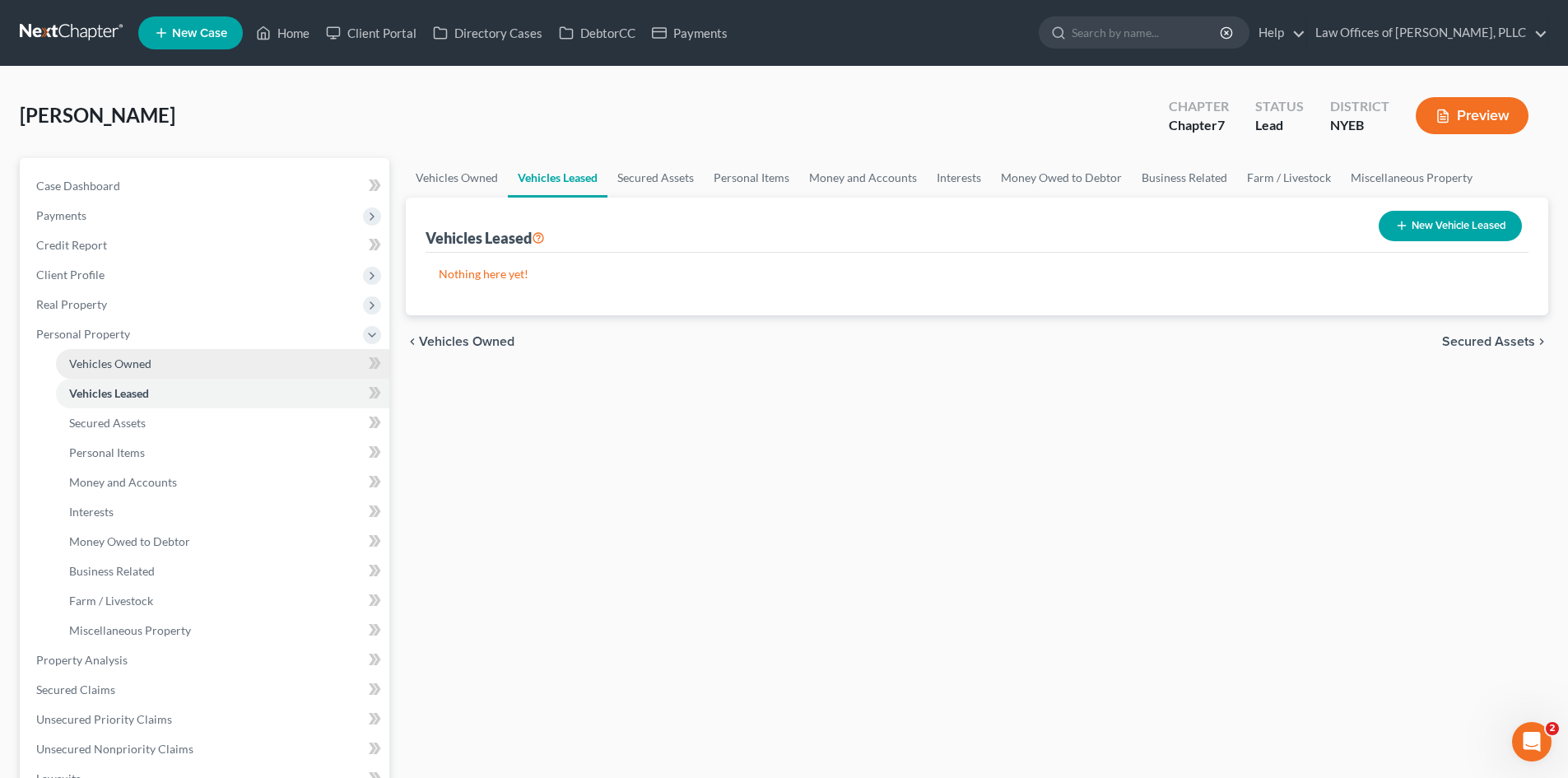
click at [156, 359] on link "Vehicles Owned" at bounding box center [223, 364] width 333 height 30
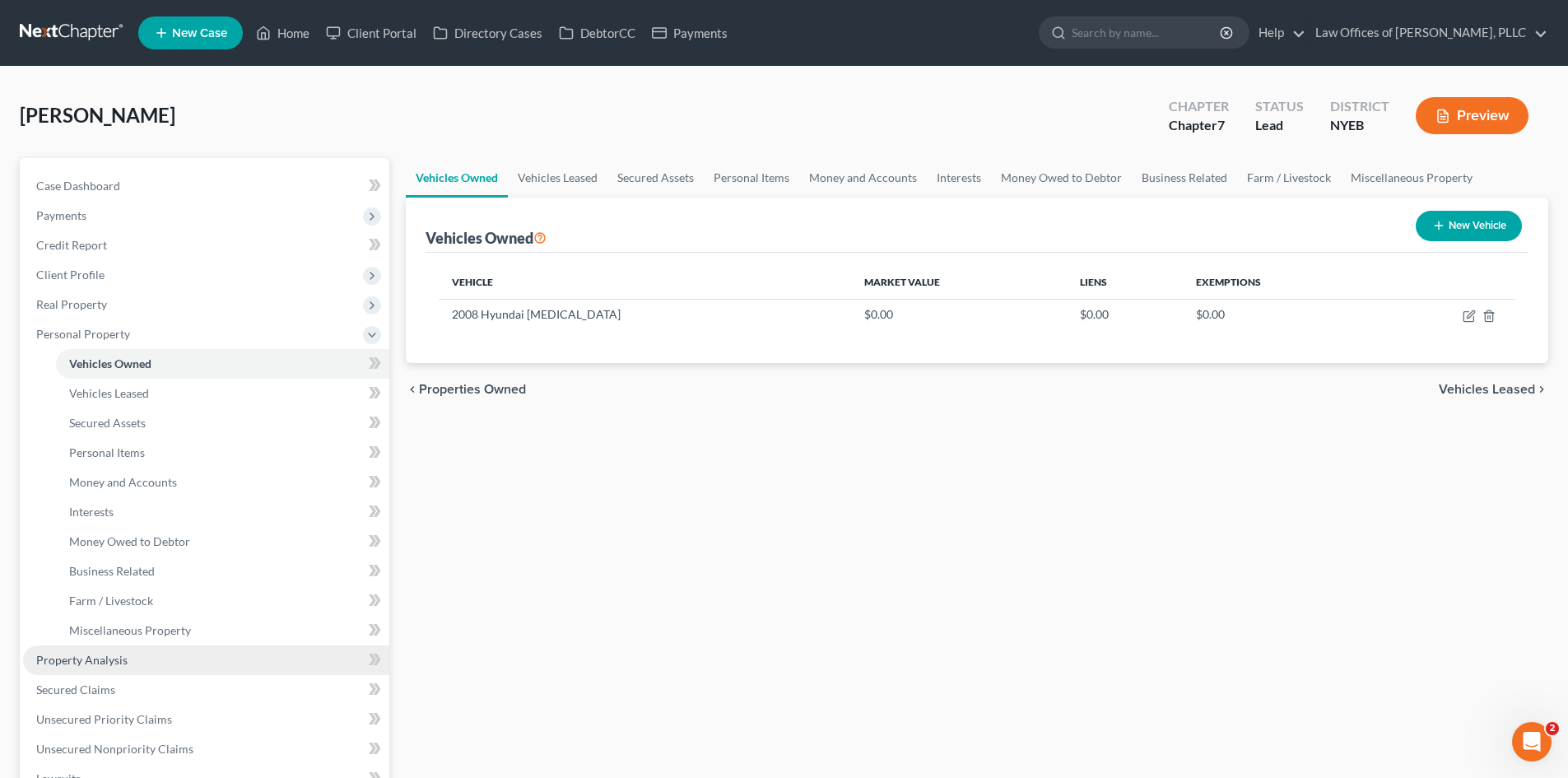
click at [151, 652] on link "Property Analysis" at bounding box center [206, 660] width 367 height 30
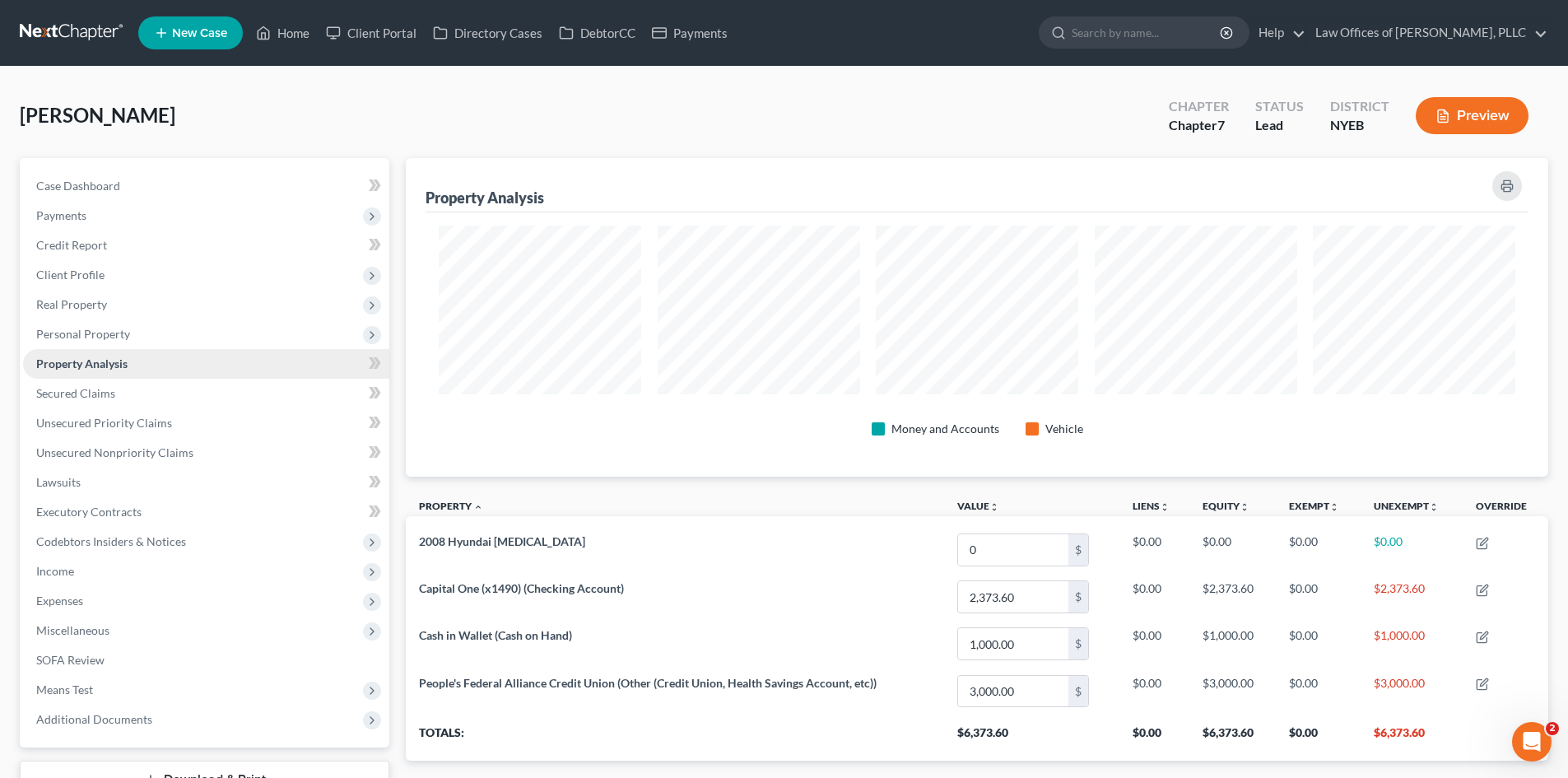
scroll to position [318, 1142]
click at [157, 654] on link "SOFA Review" at bounding box center [206, 660] width 367 height 30
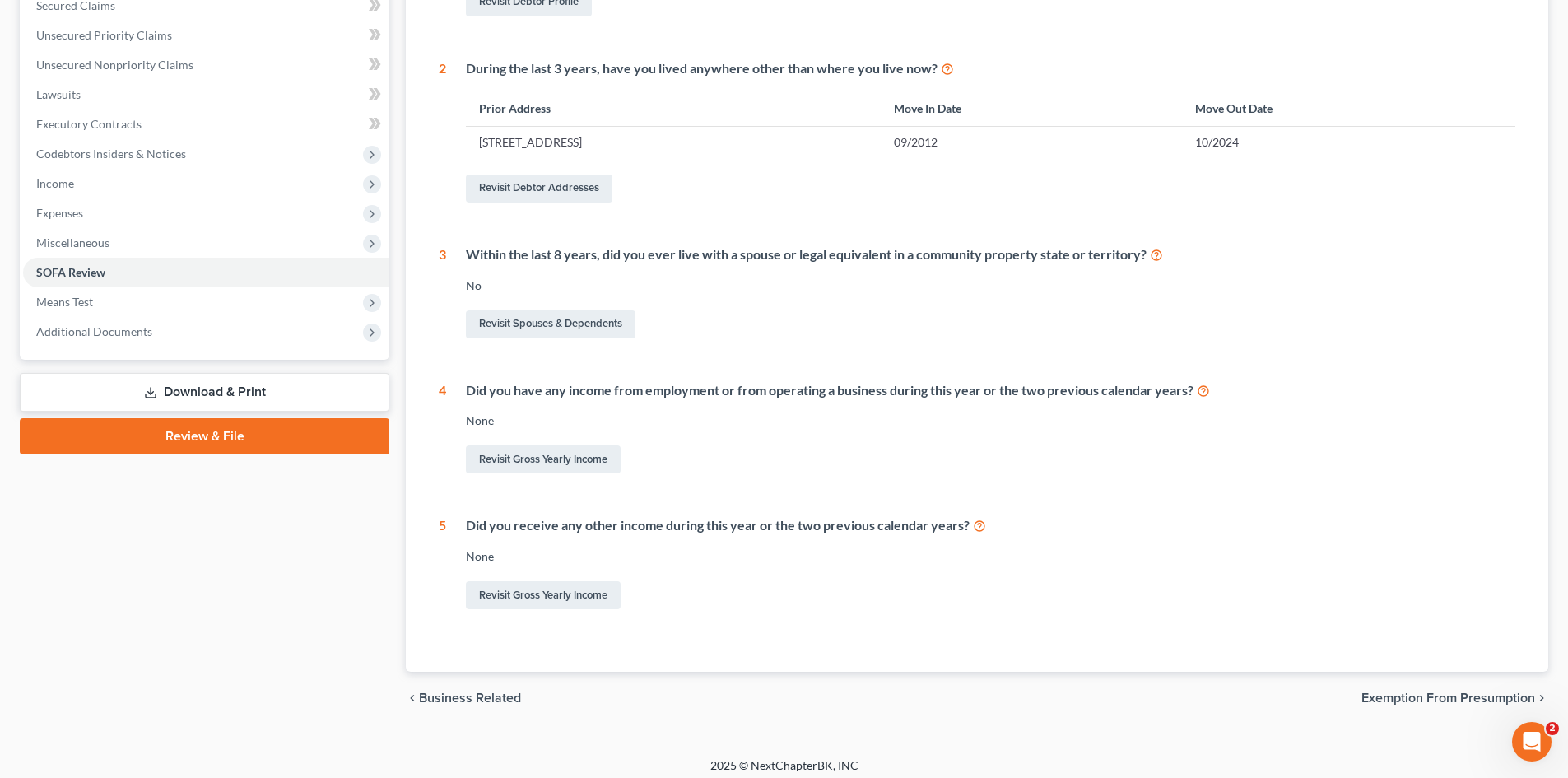
scroll to position [389, 0]
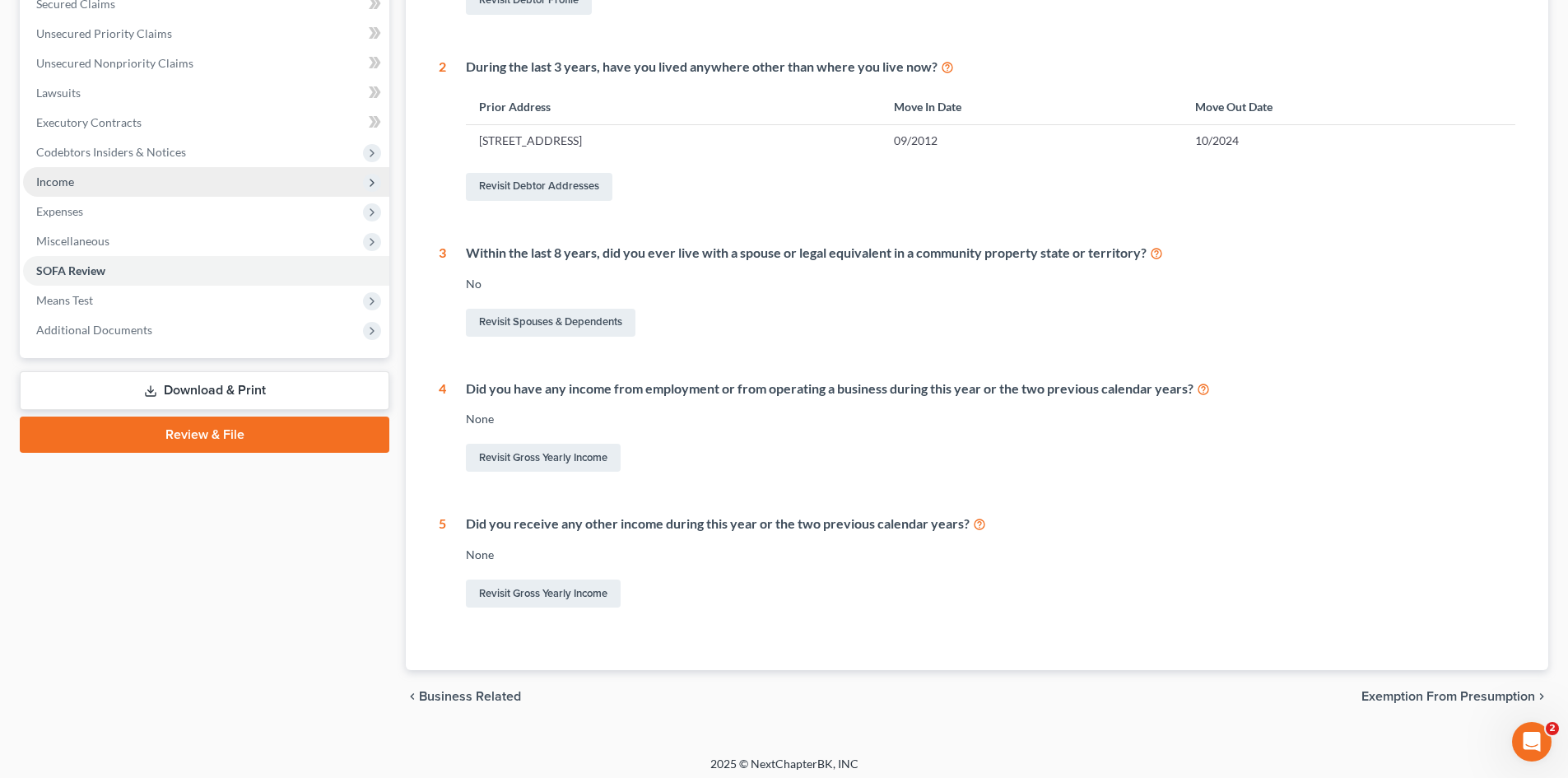
click at [106, 187] on span "Income" at bounding box center [206, 182] width 367 height 30
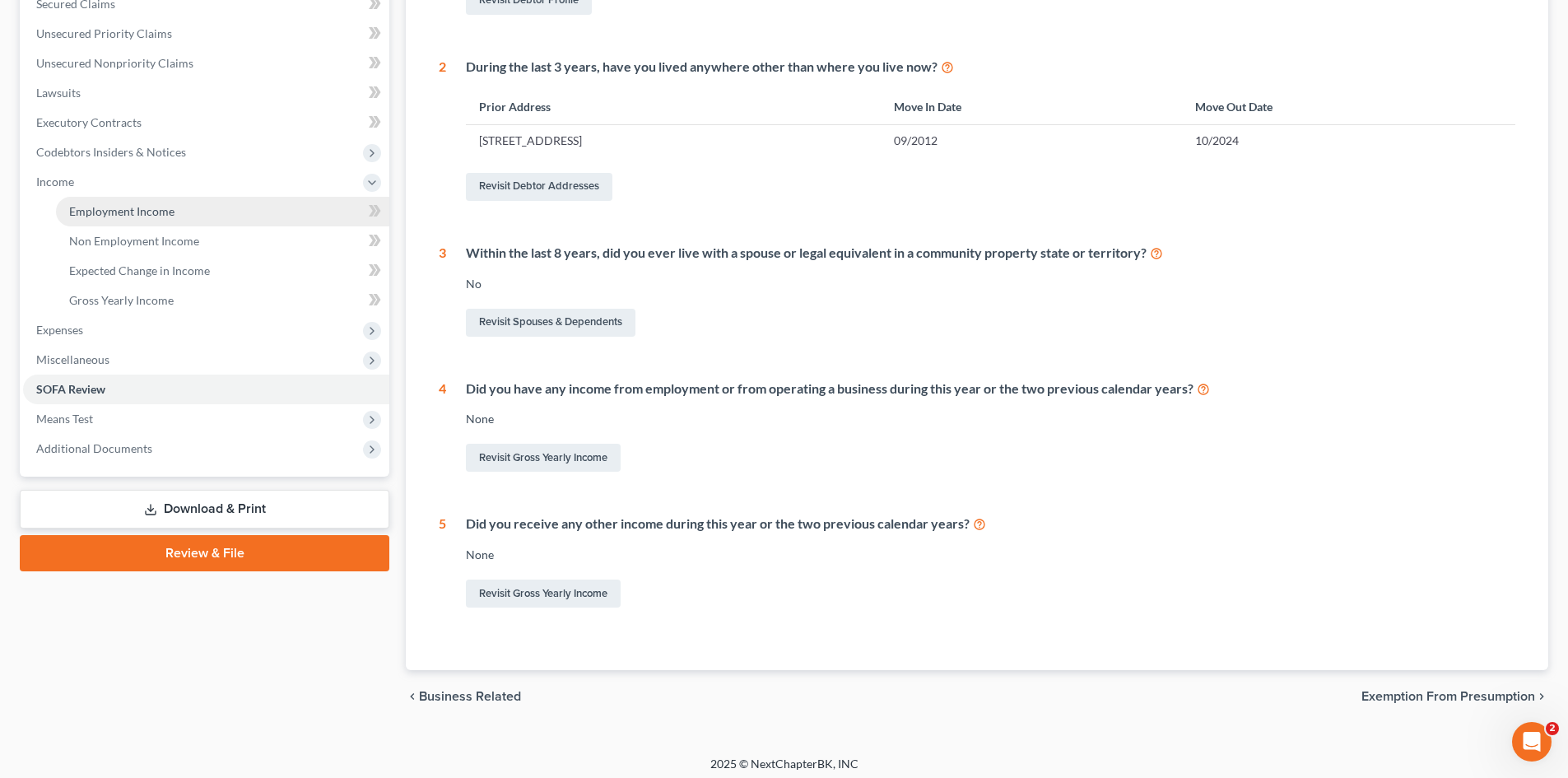
click at [116, 207] on span "Employment Income" at bounding box center [122, 210] width 106 height 14
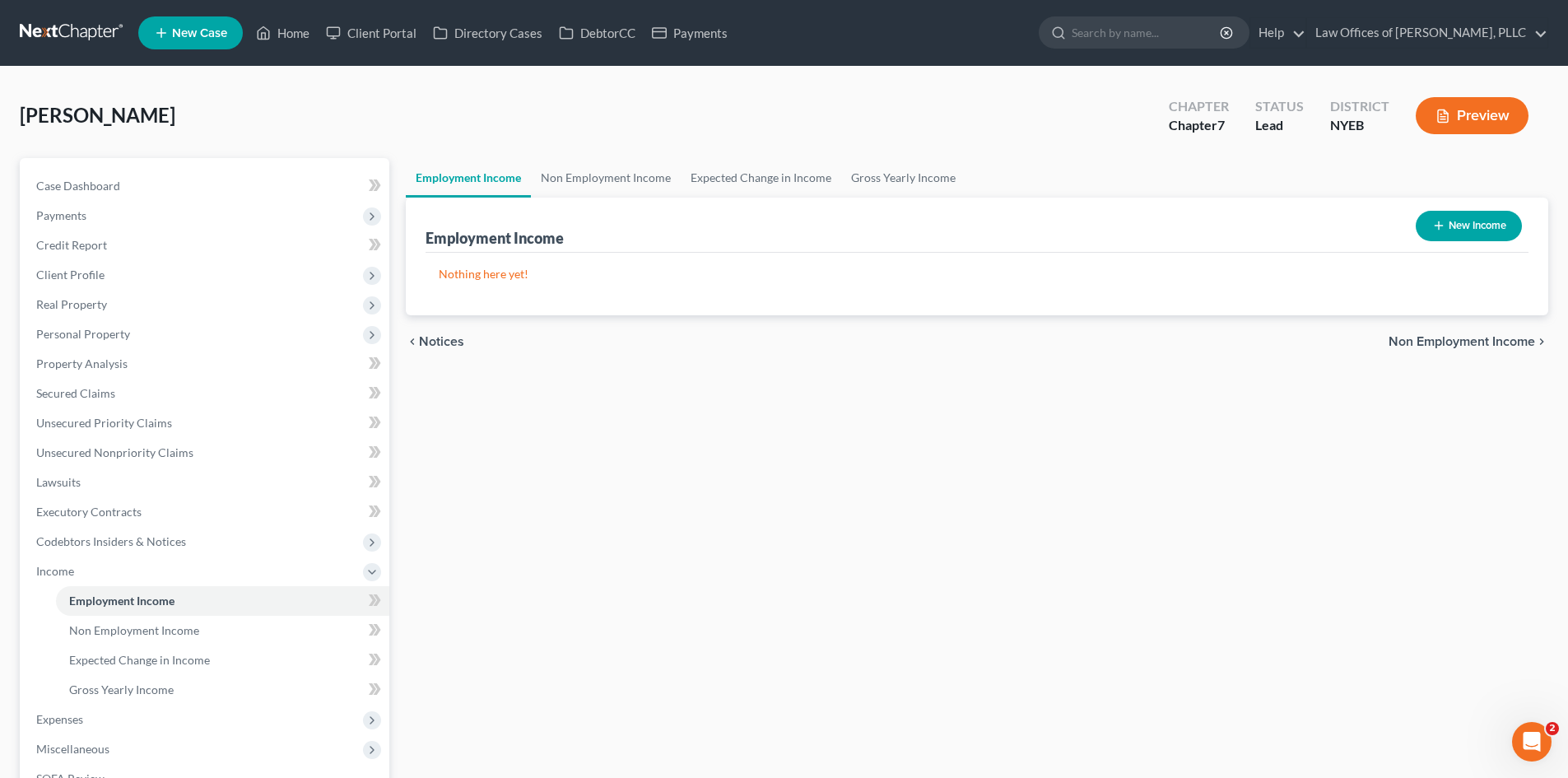
click at [1442, 232] on icon "button" at bounding box center [1438, 226] width 13 height 13
select select "0"
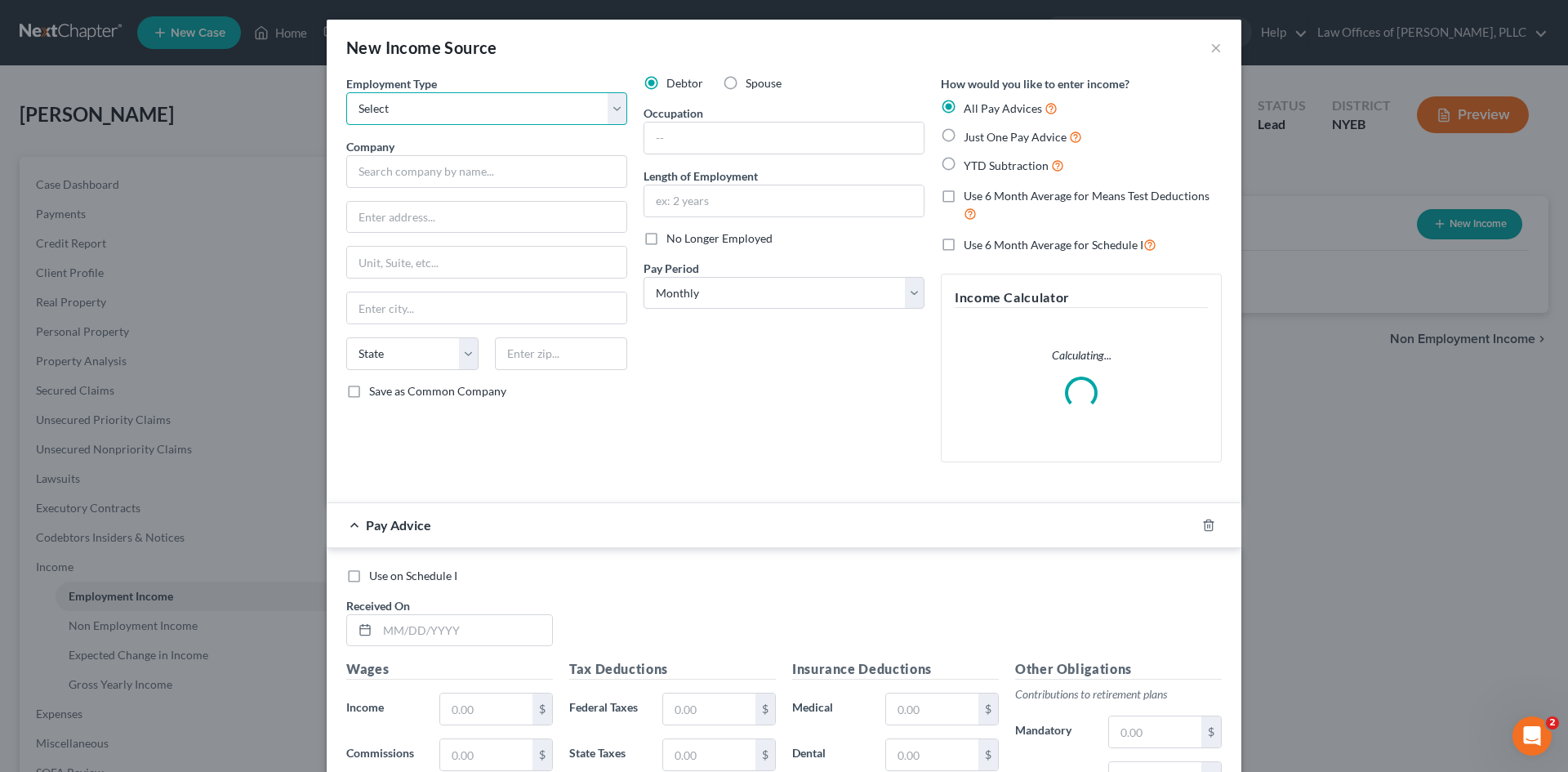
click at [502, 99] on select "Select Full or [DEMOGRAPHIC_DATA] Employment Self Employment" at bounding box center [487, 108] width 281 height 33
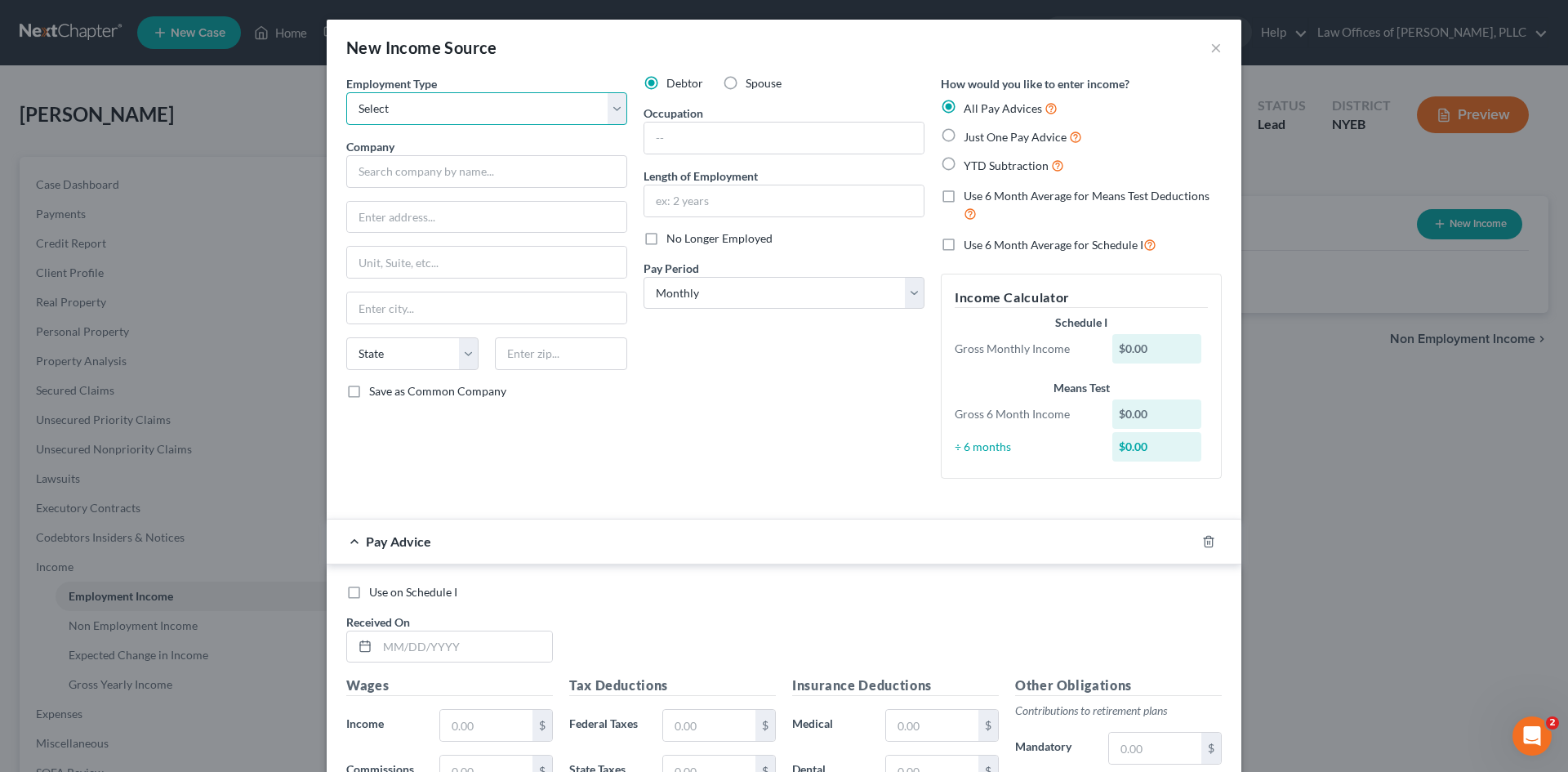
select select "1"
click at [347, 92] on select "Select Full or [DEMOGRAPHIC_DATA] Employment Self Employment" at bounding box center [487, 108] width 281 height 33
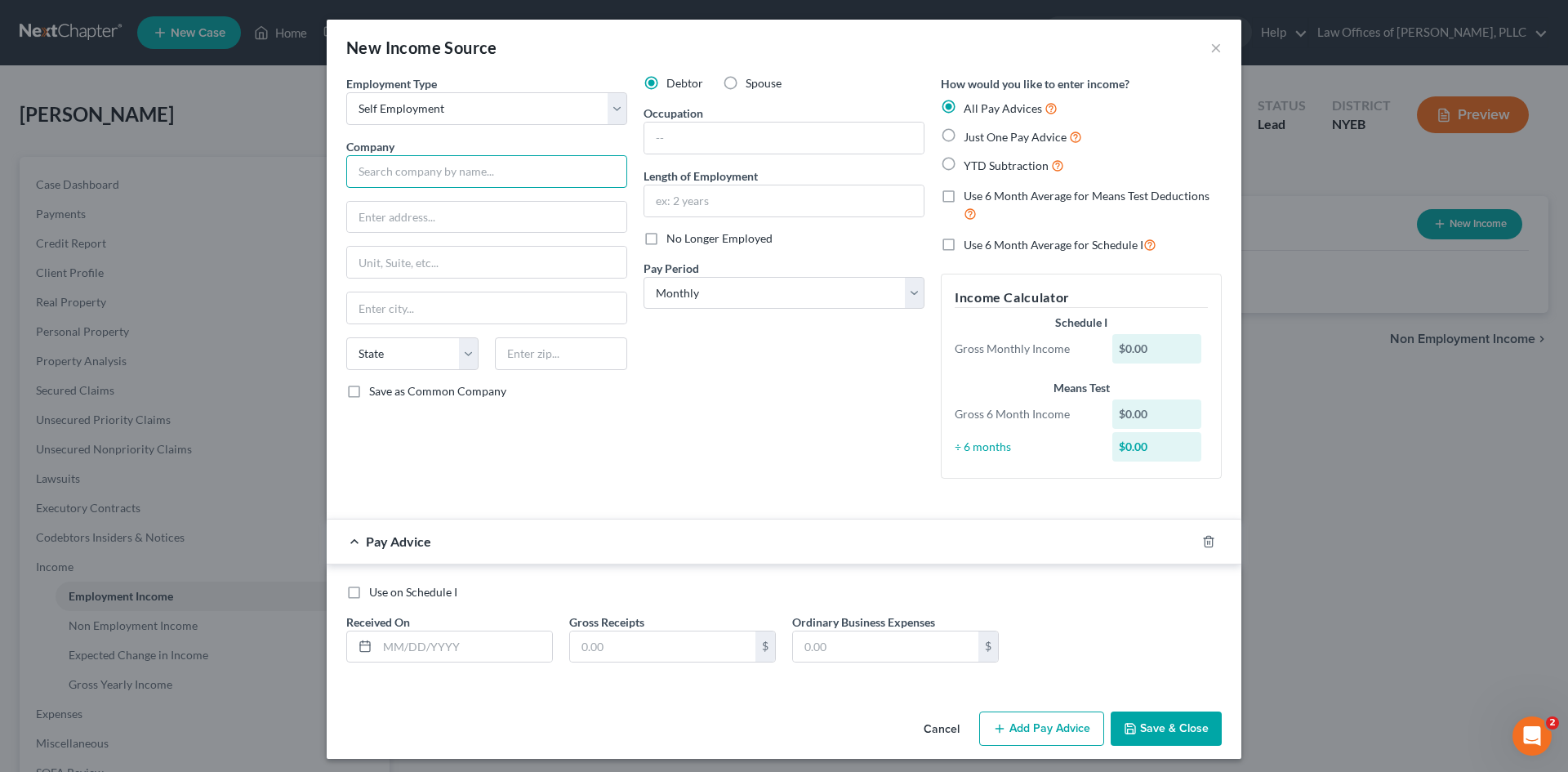
click at [493, 176] on input "text" at bounding box center [487, 172] width 281 height 33
click at [742, 206] on input "text" at bounding box center [784, 200] width 279 height 31
click at [850, 199] on input "text" at bounding box center [784, 200] width 279 height 31
type input "since [DATE]"
click at [910, 296] on select "Select Monthly Twice Monthly Every Other Week Weekly" at bounding box center [784, 293] width 281 height 33
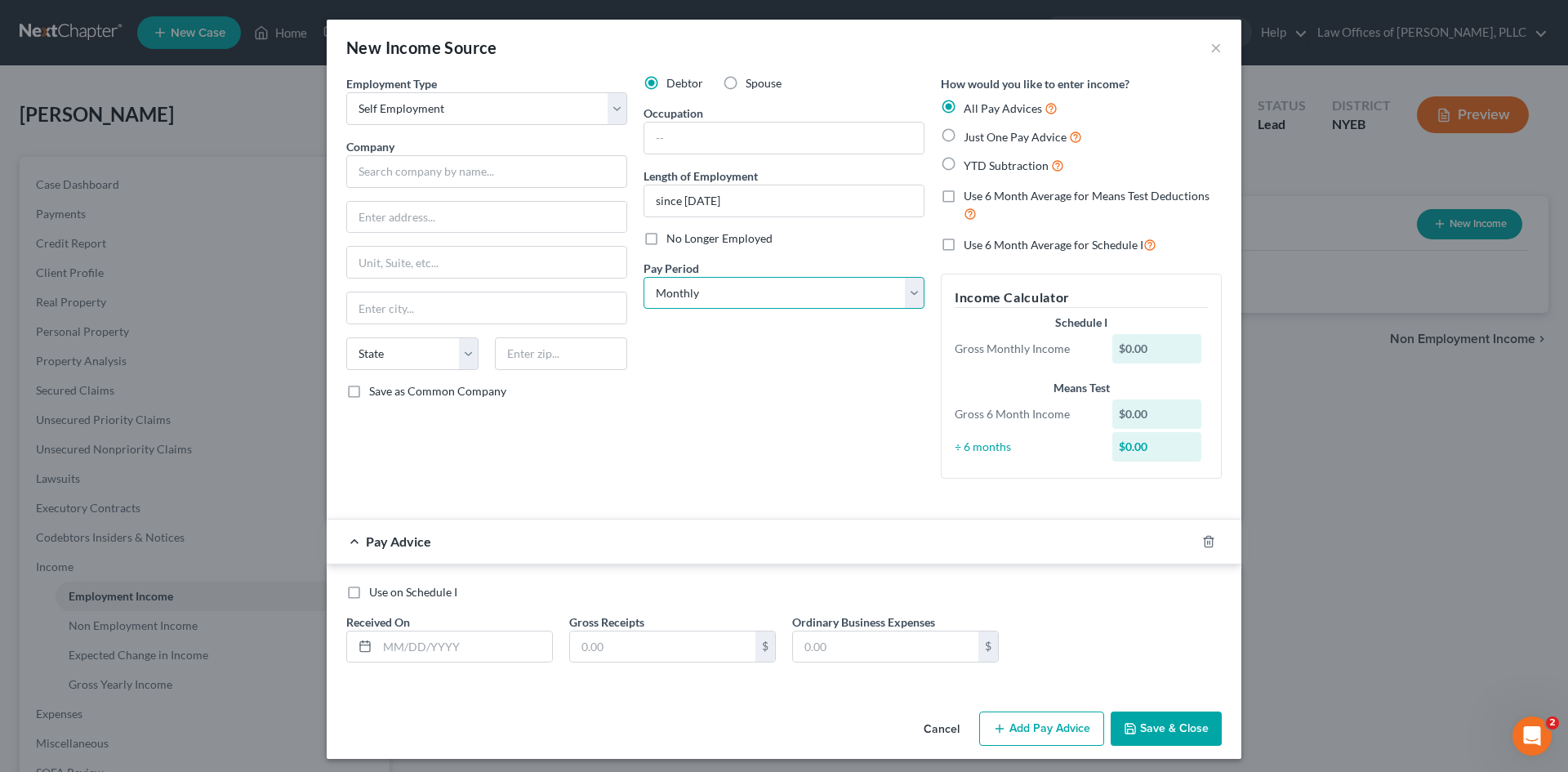
click at [867, 301] on select "Select Monthly Twice Monthly Every Other Week Weekly" at bounding box center [784, 293] width 281 height 33
select select "3"
click at [644, 277] on select "Select Monthly Twice Monthly Every Other Week Weekly" at bounding box center [784, 293] width 281 height 33
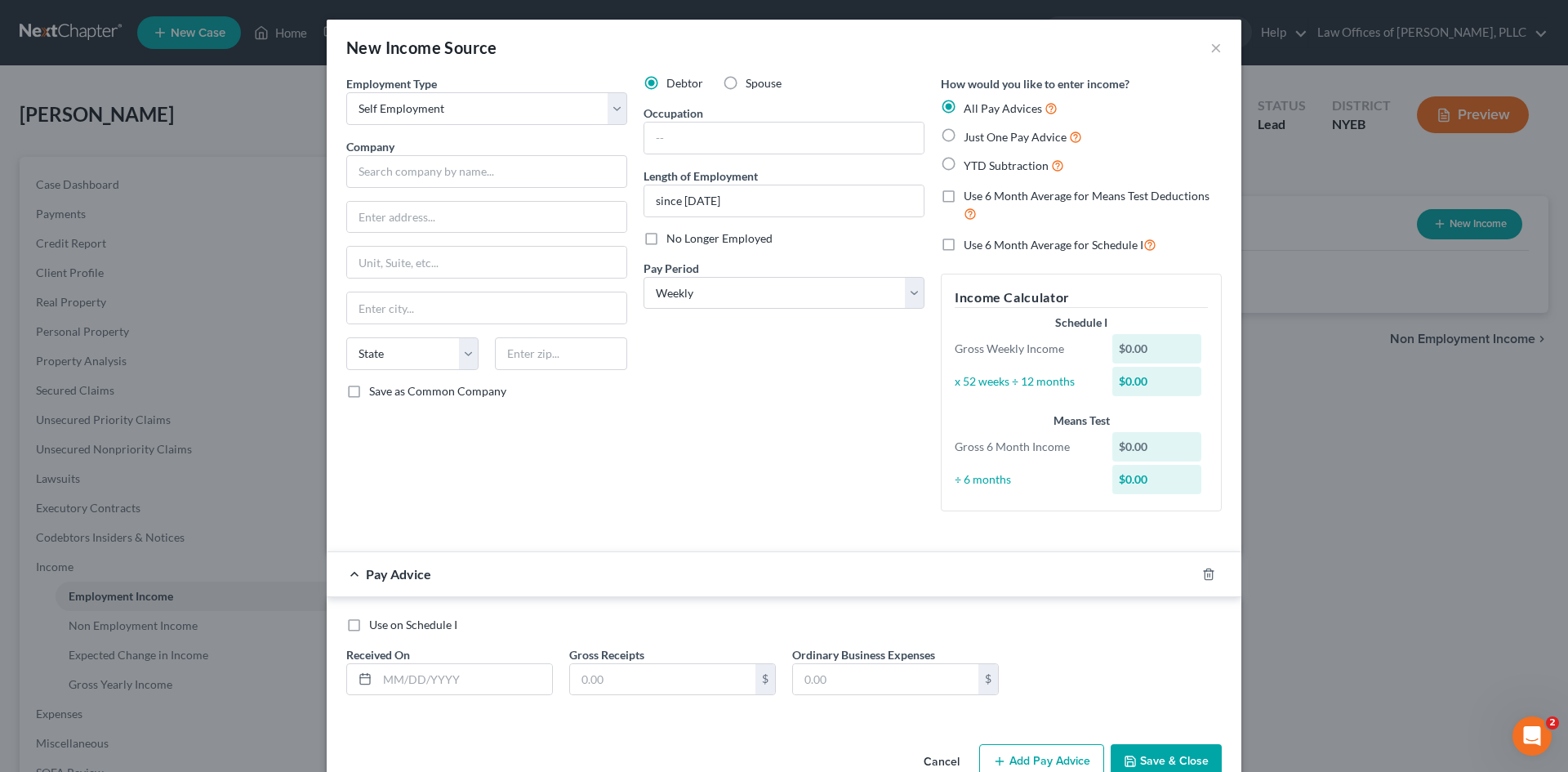
click at [964, 134] on label "Just One Pay Advice" at bounding box center [1023, 136] width 118 height 19
click at [970, 134] on input "Just One Pay Advice" at bounding box center [976, 133] width 11 height 11
radio input "true"
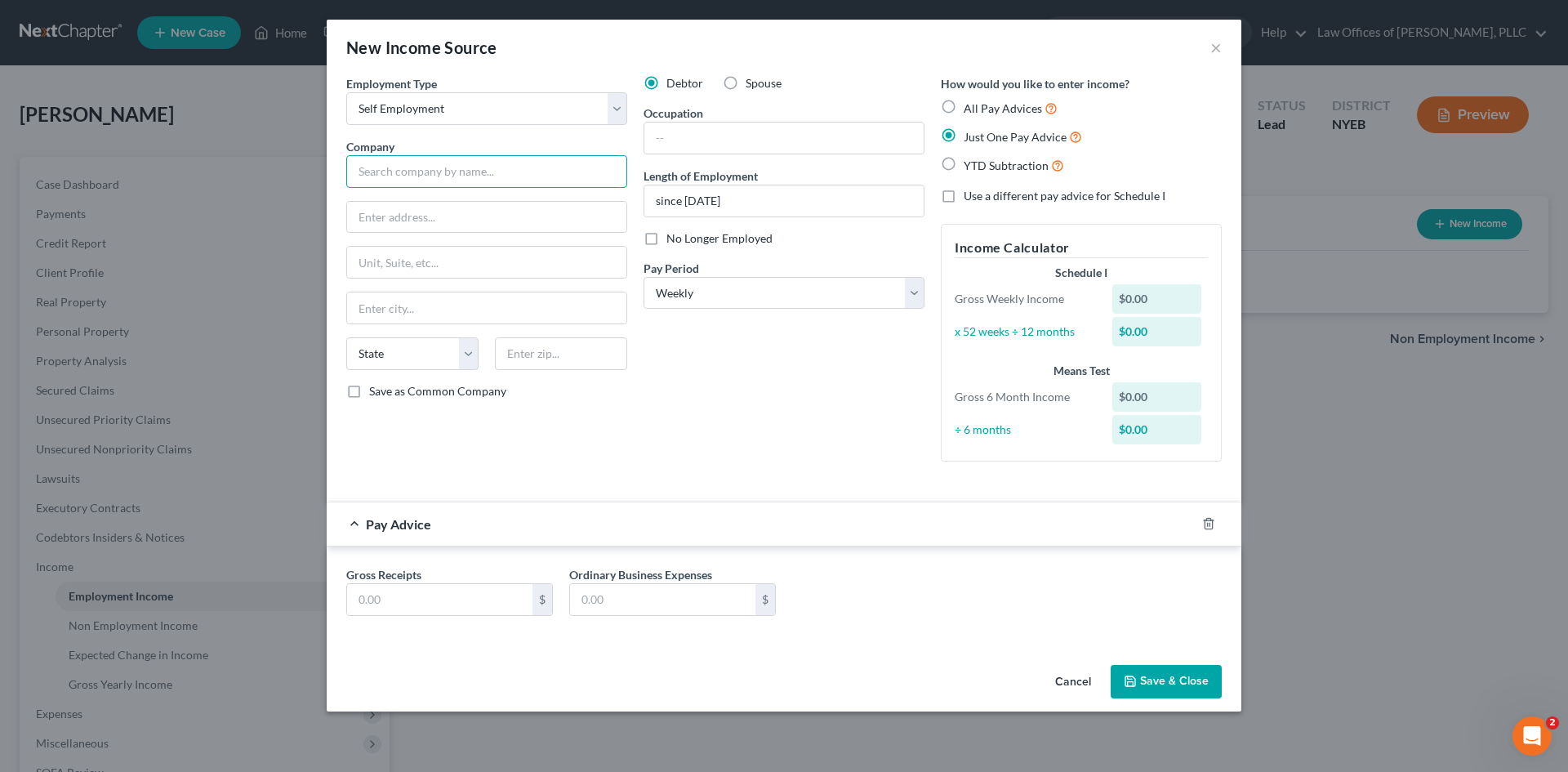
click at [446, 181] on input "text" at bounding box center [487, 172] width 281 height 33
type input "Sole Proprietor / Travel [PERSON_NAME]"
click at [399, 605] on input "text" at bounding box center [440, 600] width 185 height 31
click at [521, 219] on input "text" at bounding box center [487, 217] width 279 height 31
click at [765, 140] on input "text" at bounding box center [784, 138] width 279 height 31
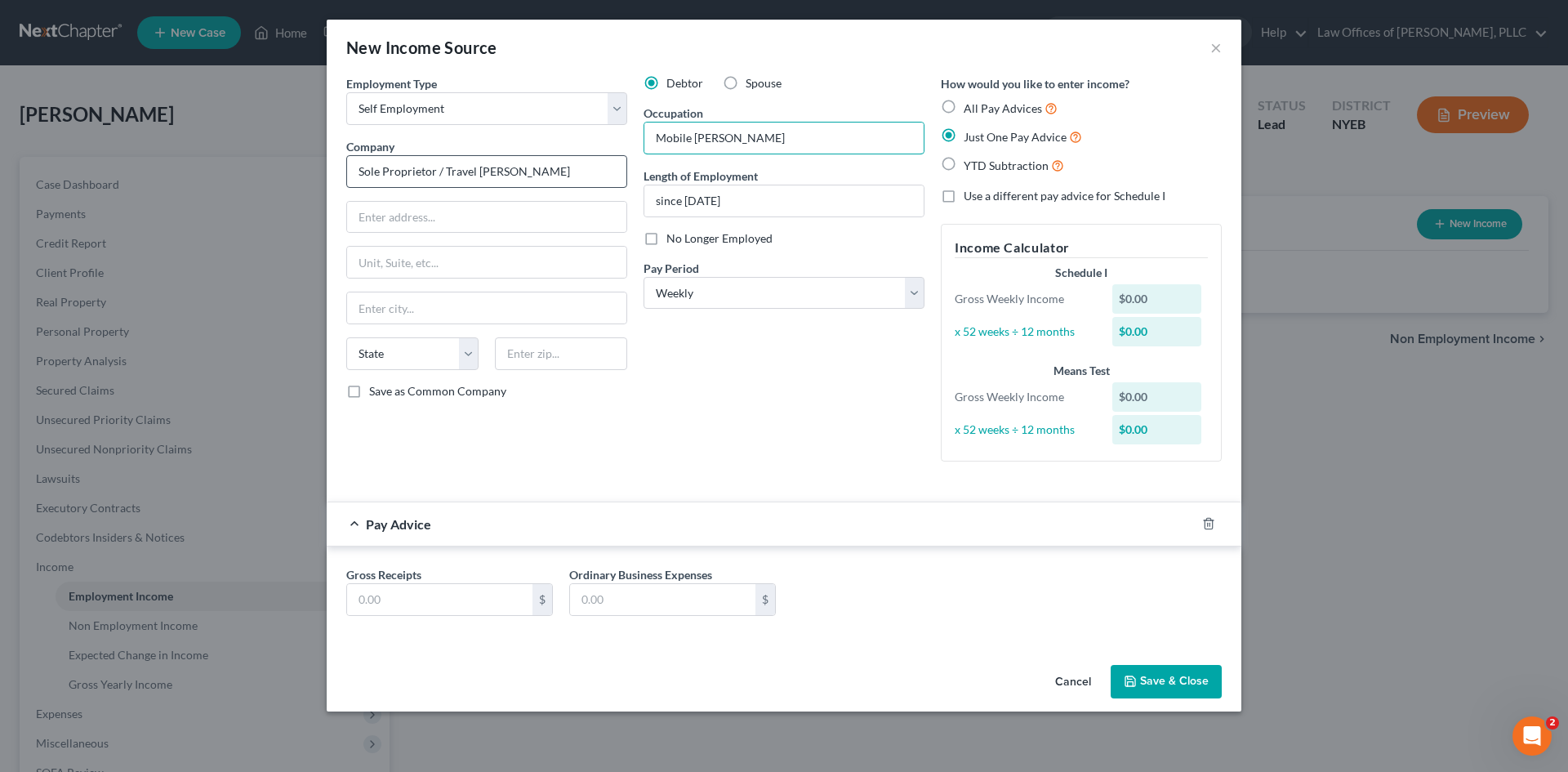
type input "Mobile [PERSON_NAME]"
drag, startPoint x: 540, startPoint y: 177, endPoint x: 435, endPoint y: 167, distance: 105.5
click at [435, 167] on input "Sole Proprietor / Travel [PERSON_NAME]" at bounding box center [487, 172] width 281 height 33
click at [352, 174] on input "Sole Proprietor" at bounding box center [487, 172] width 281 height 33
click at [500, 171] on input "Kev Kuts Sole Proprietor" at bounding box center [487, 172] width 281 height 33
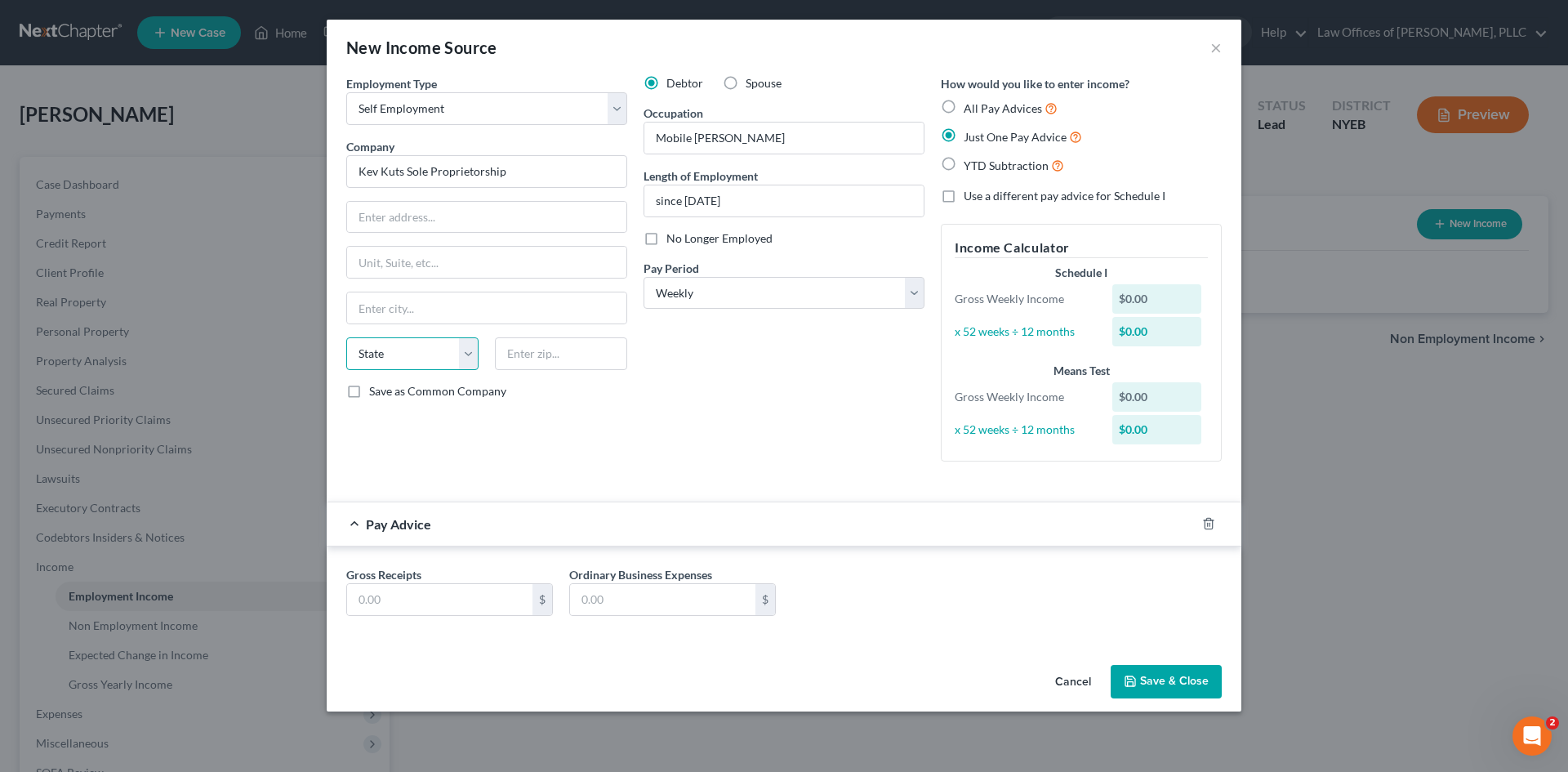
click at [471, 358] on select "State [US_STATE] AK AR AZ CA CO CT DE DC [GEOGRAPHIC_DATA] [GEOGRAPHIC_DATA] GU…" at bounding box center [413, 354] width 133 height 33
click at [513, 177] on input "Kev Kuts Sole Proprietorship" at bounding box center [487, 172] width 281 height 33
click at [382, 177] on input "Kev Kuts Sole Proprietorship" at bounding box center [487, 172] width 281 height 33
click at [408, 172] on input "Kevv Cut Sole Proprietorship" at bounding box center [487, 172] width 281 height 33
drag, startPoint x: 408, startPoint y: 172, endPoint x: 308, endPoint y: 174, distance: 100.0
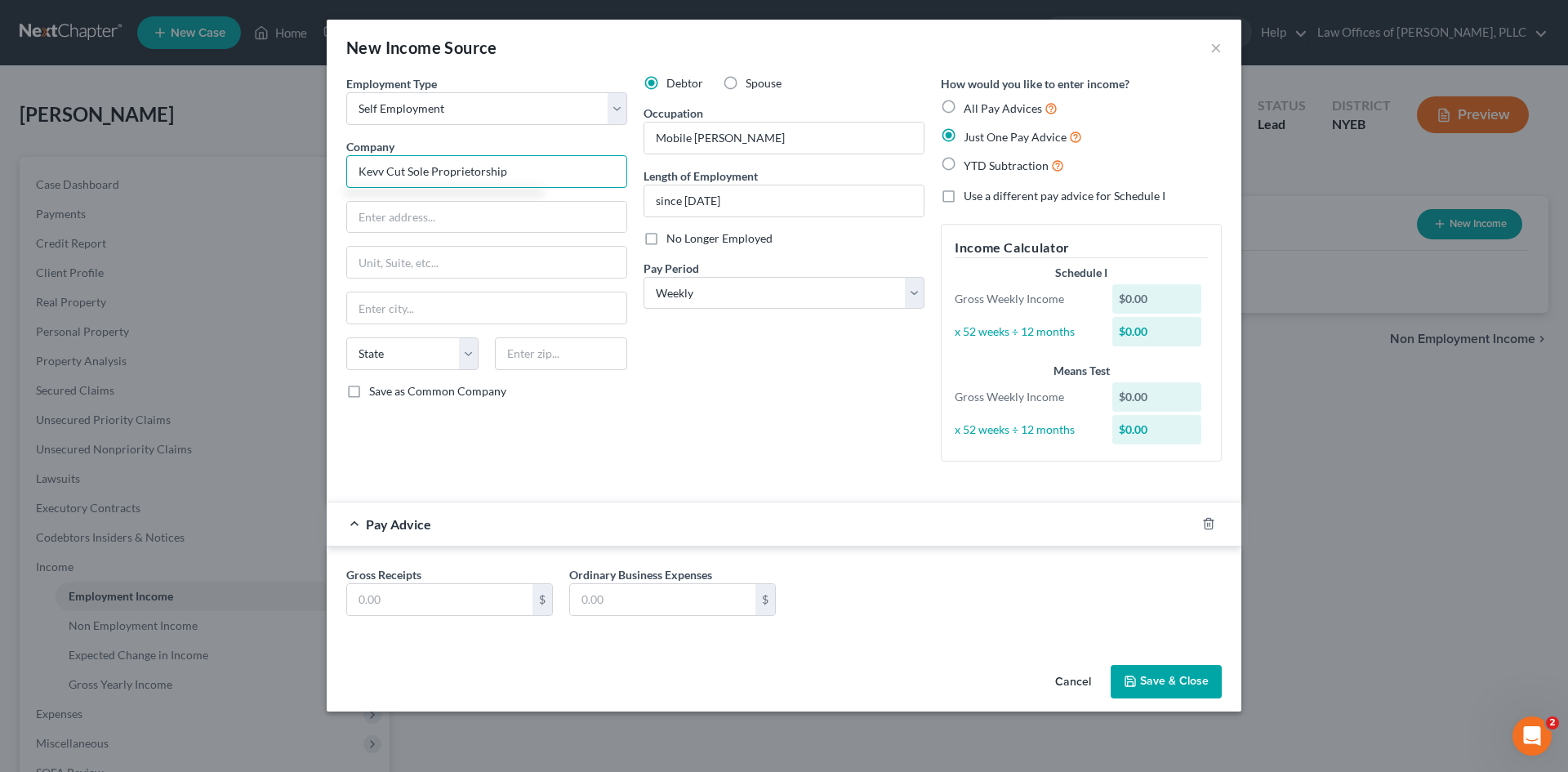
click at [308, 174] on div "New Income Source × Employment Type * Select Full or [DEMOGRAPHIC_DATA] Employm…" at bounding box center [784, 386] width 1568 height 772
click at [510, 159] on input "Sole Proprietorship" at bounding box center [487, 172] width 281 height 33
paste input "Kevv Cut"
type input "Sole Proprietorship d/b/a Kevv Cut"
click at [438, 313] on input "text" at bounding box center [487, 308] width 279 height 31
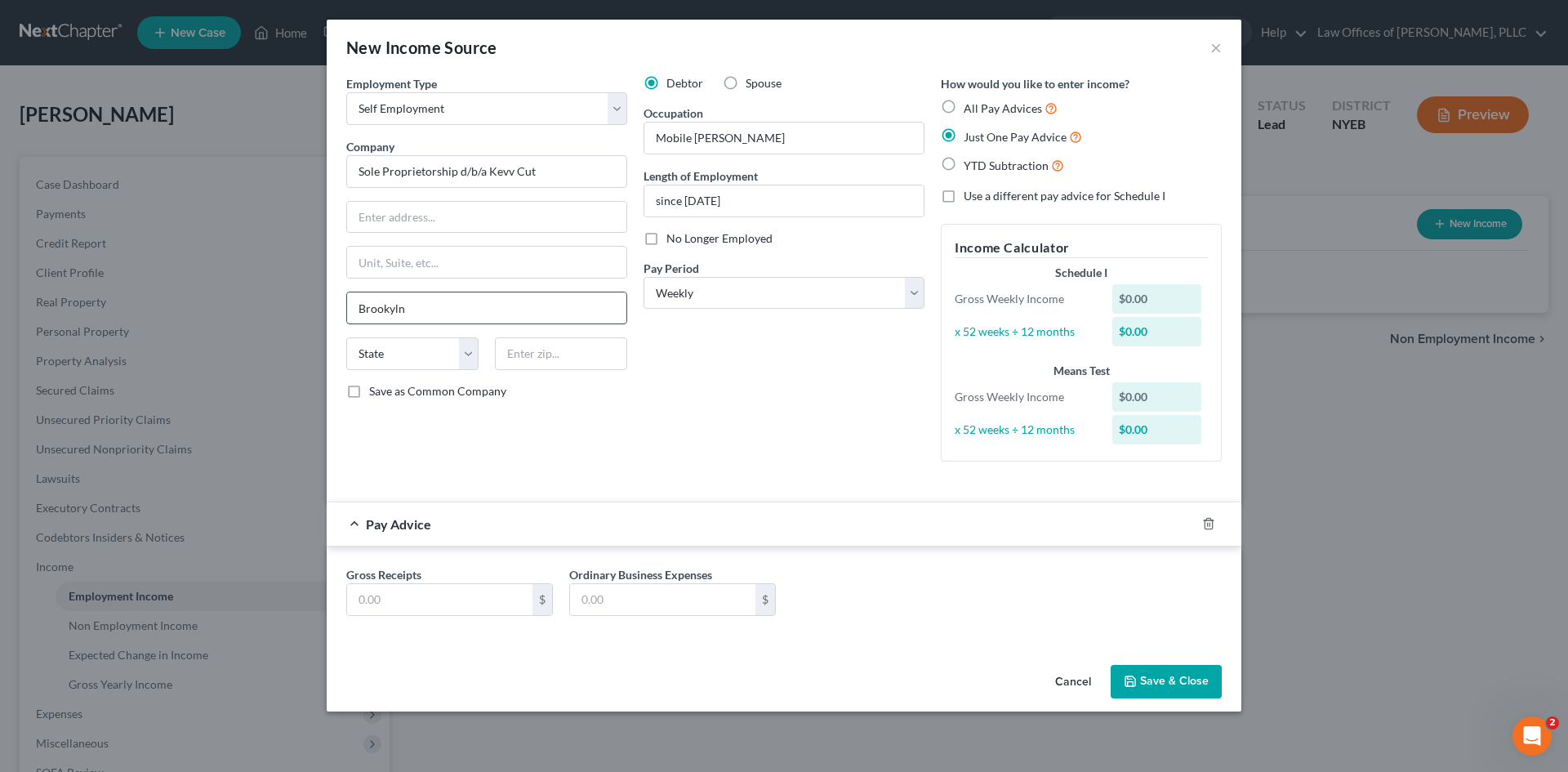
type input "Brookyln"
select select "35"
type input "11216"
type input "[GEOGRAPHIC_DATA]"
click at [1132, 682] on icon "button" at bounding box center [1130, 681] width 13 height 13
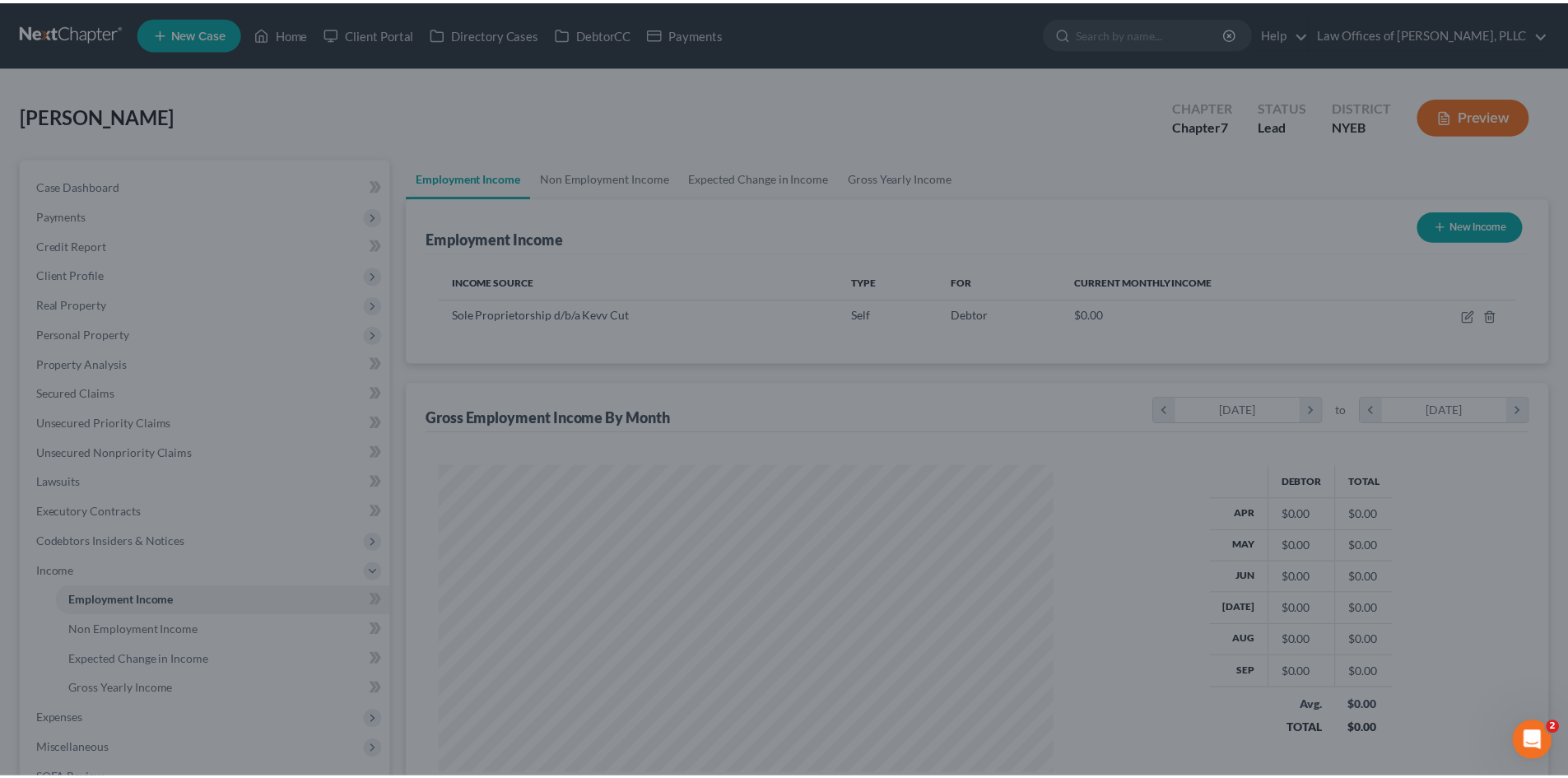
scroll to position [308, 647]
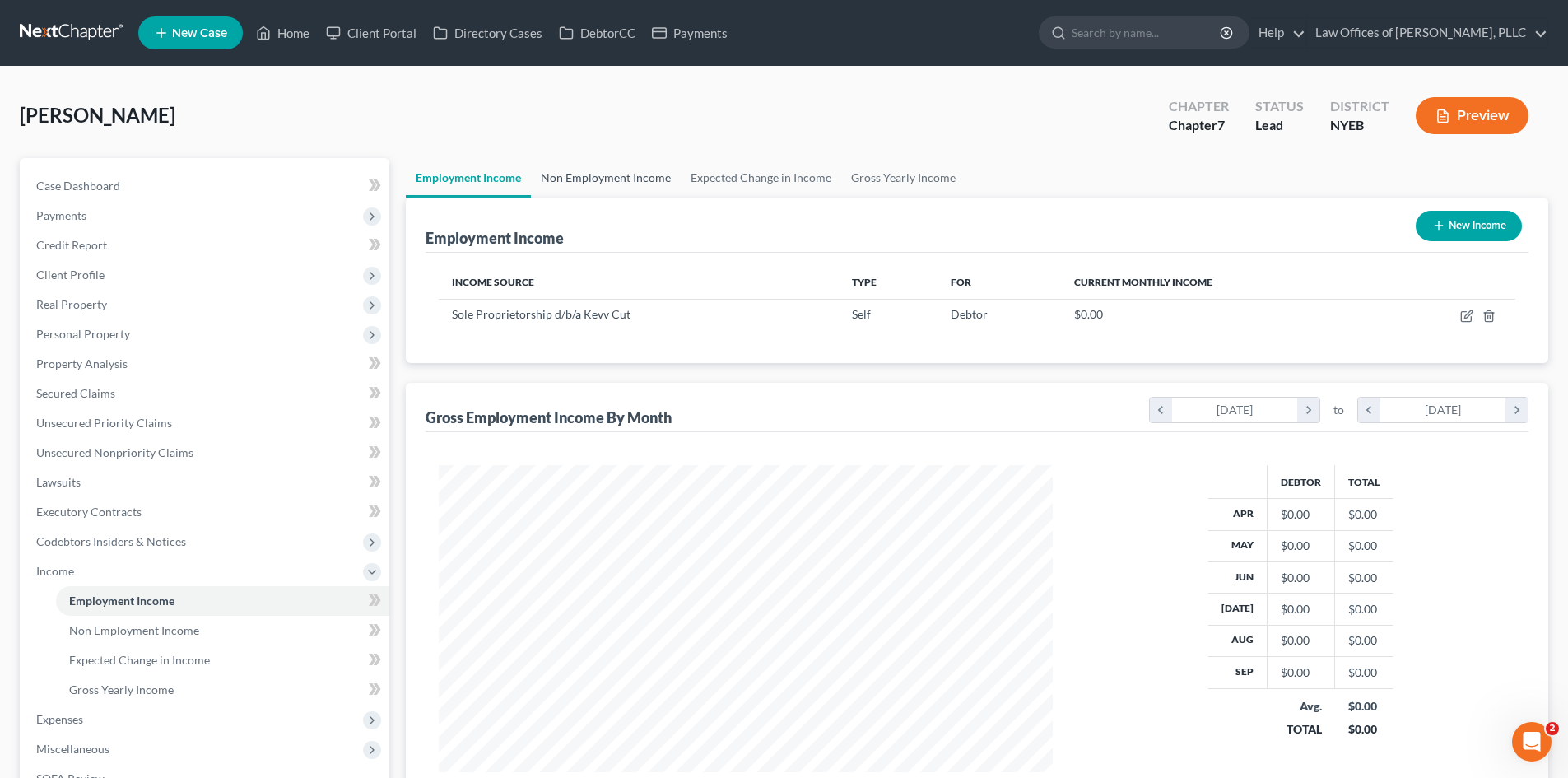
click at [625, 177] on link "Non Employment Income" at bounding box center [606, 177] width 150 height 39
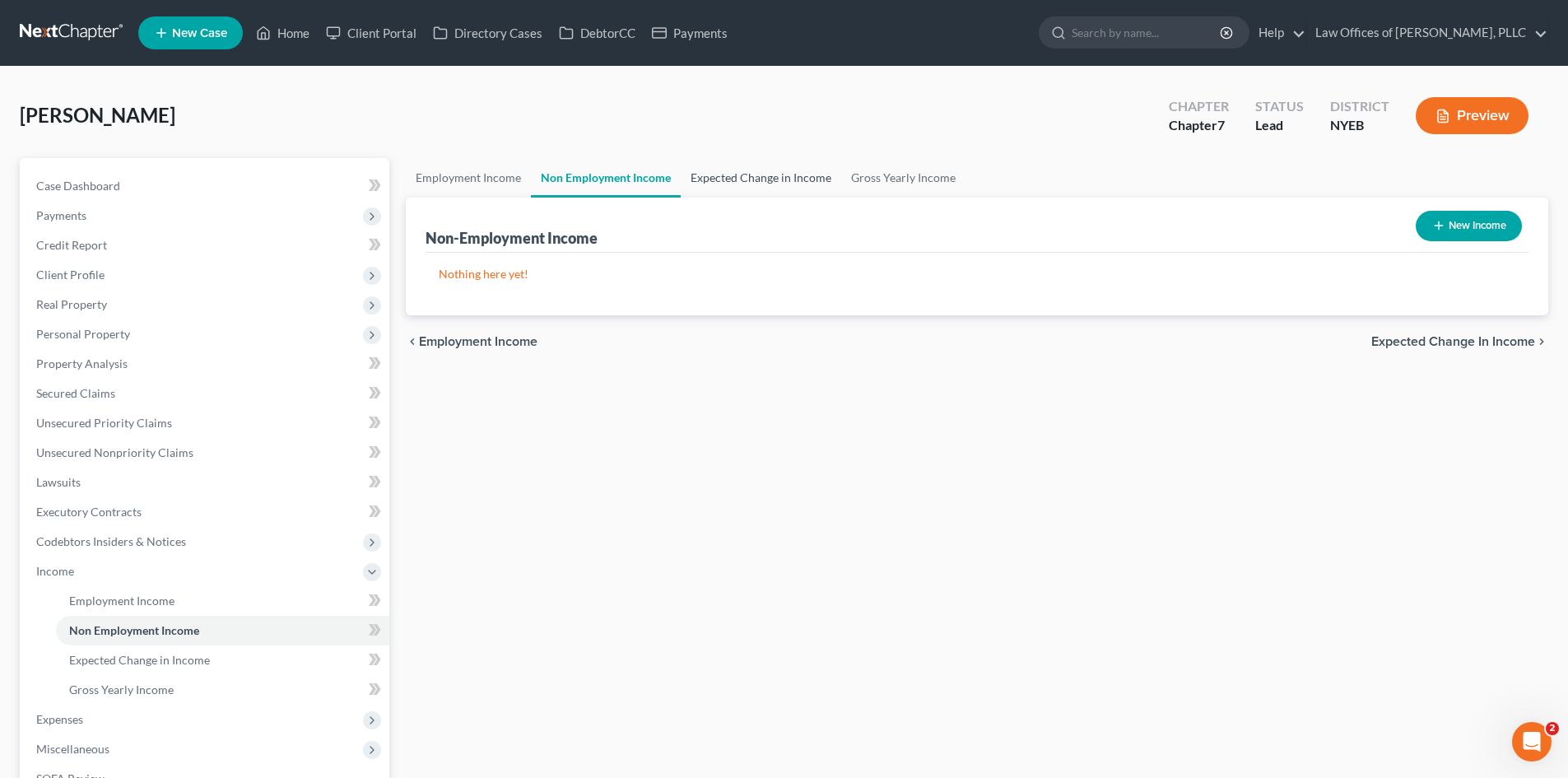
click at [715, 180] on link "Expected Change in Income" at bounding box center [760, 177] width 160 height 39
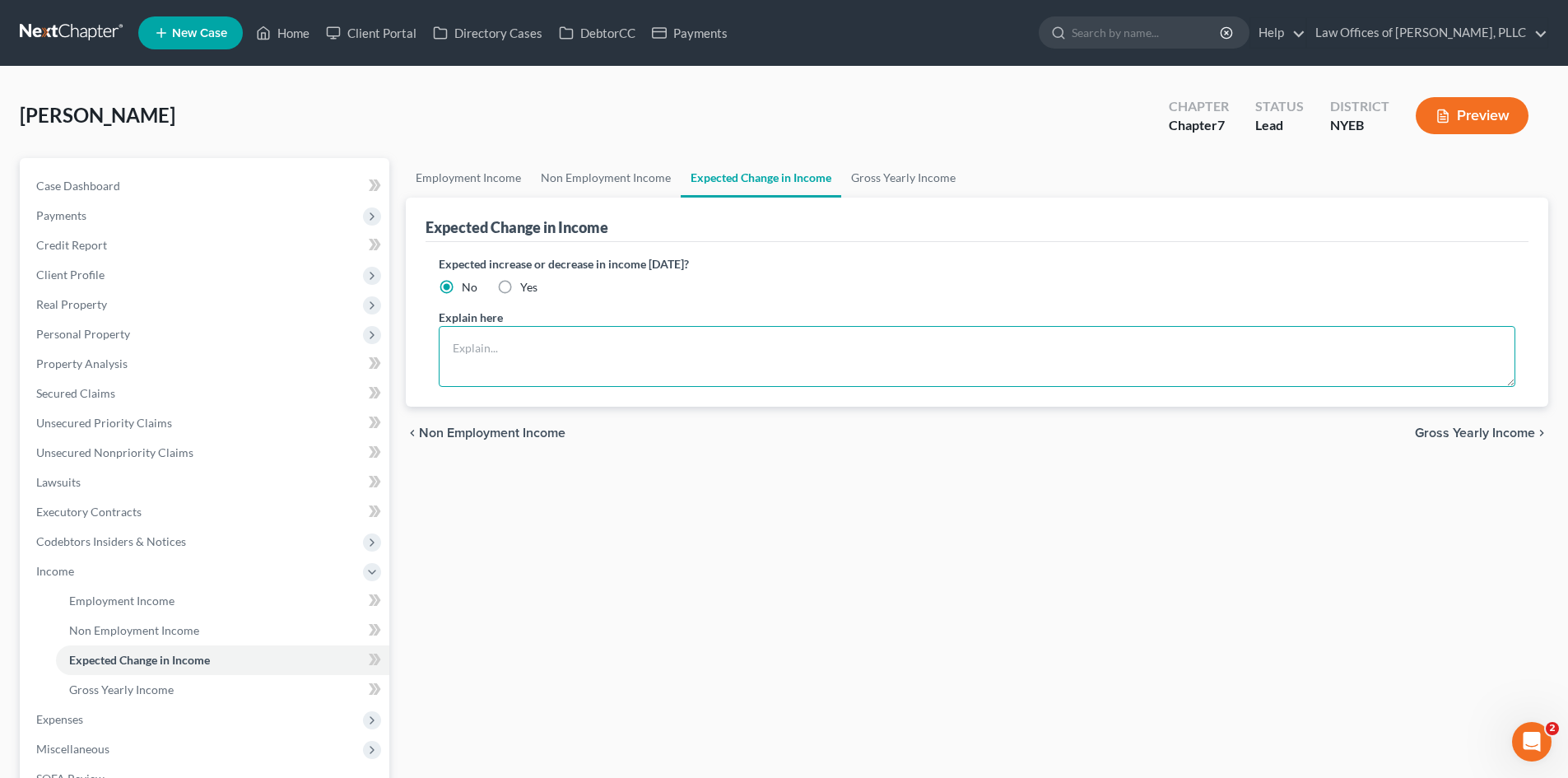
click at [699, 344] on textarea at bounding box center [977, 356] width 1077 height 61
click at [895, 185] on link "Gross Yearly Income" at bounding box center [903, 177] width 125 height 39
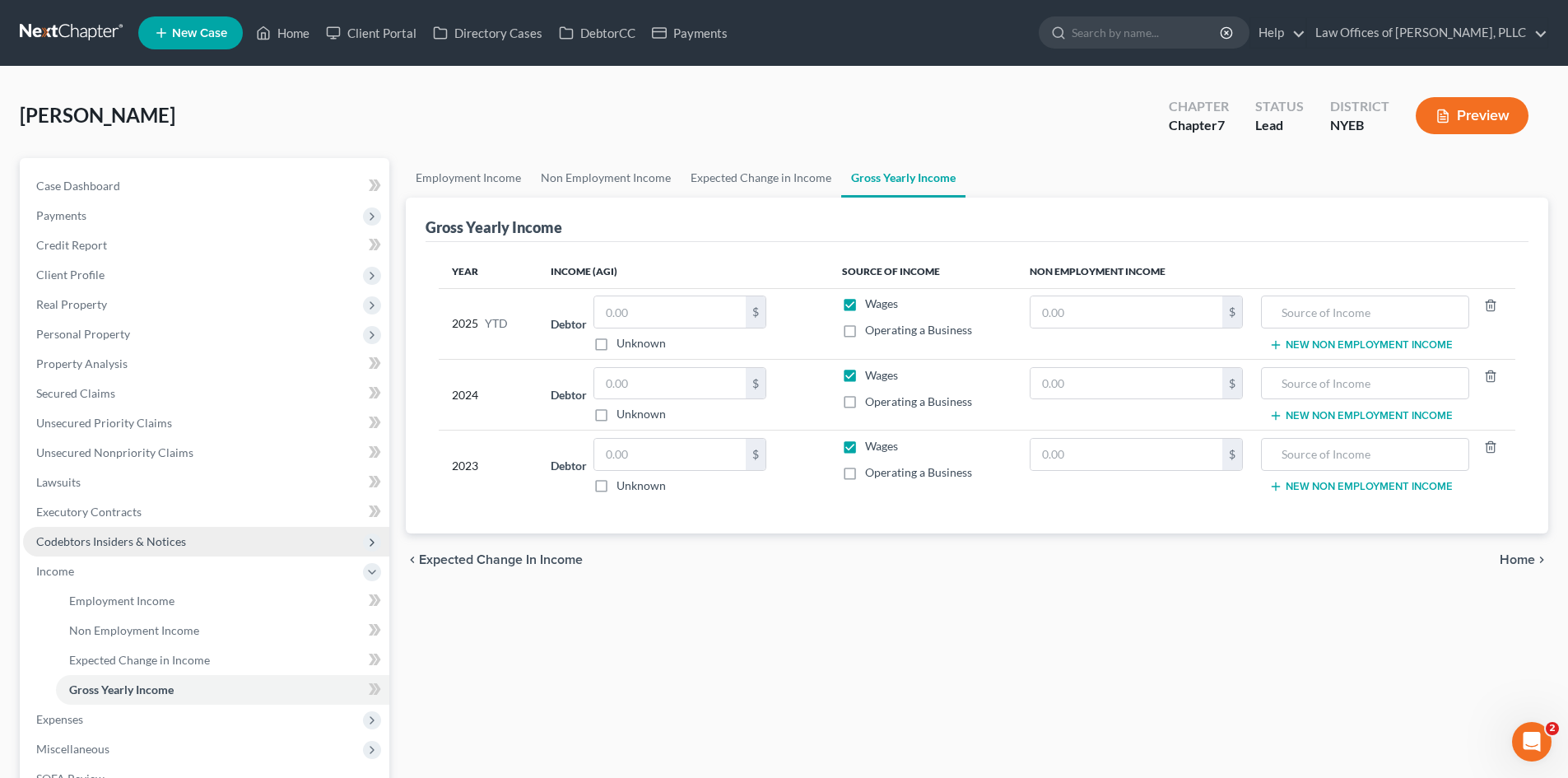
click at [155, 547] on span "Codebtors Insiders & Notices" at bounding box center [111, 541] width 150 height 14
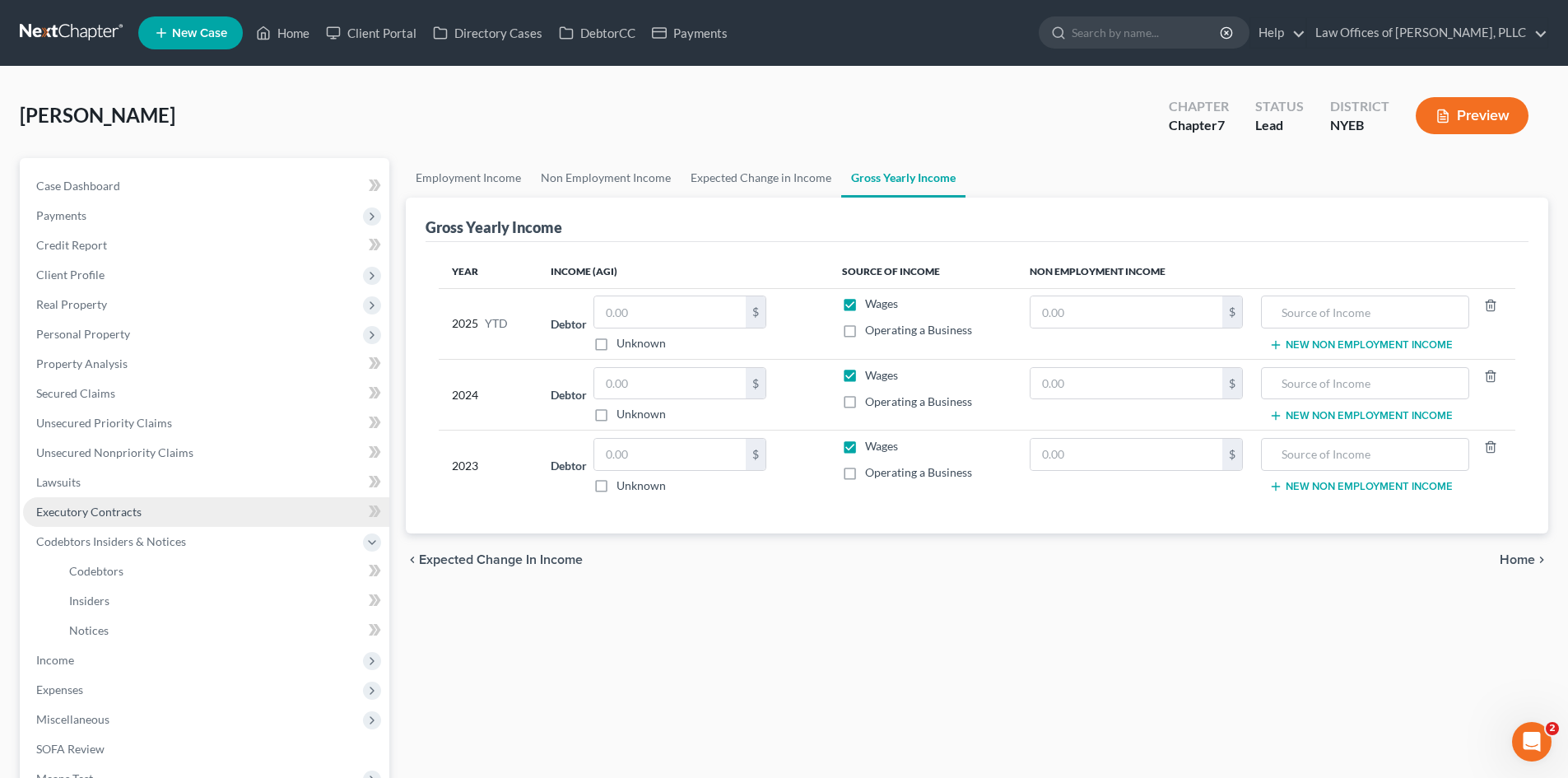
click at [110, 510] on span "Executory Contracts" at bounding box center [89, 511] width 106 height 14
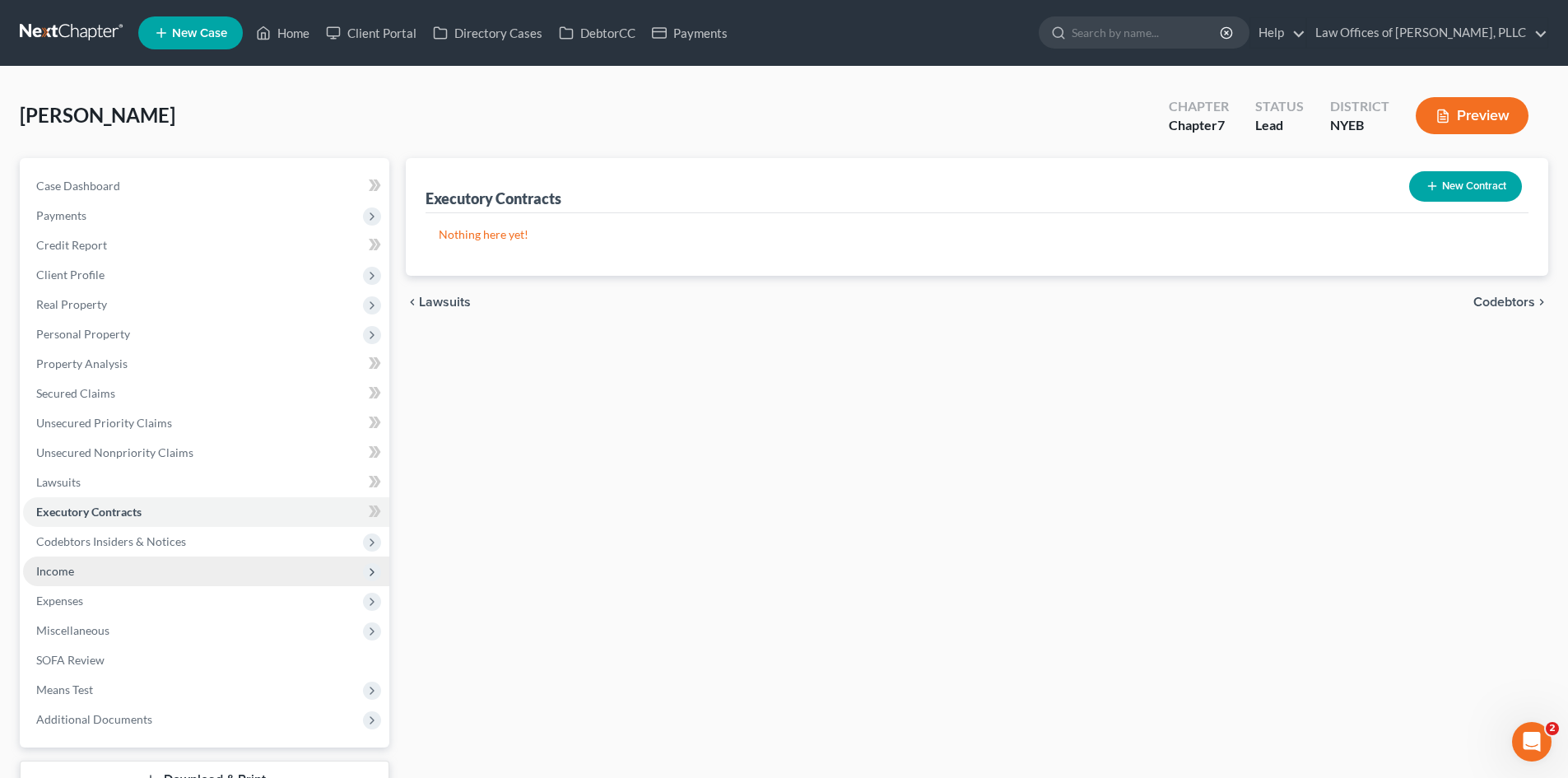
click at [126, 577] on span "Income" at bounding box center [206, 571] width 367 height 30
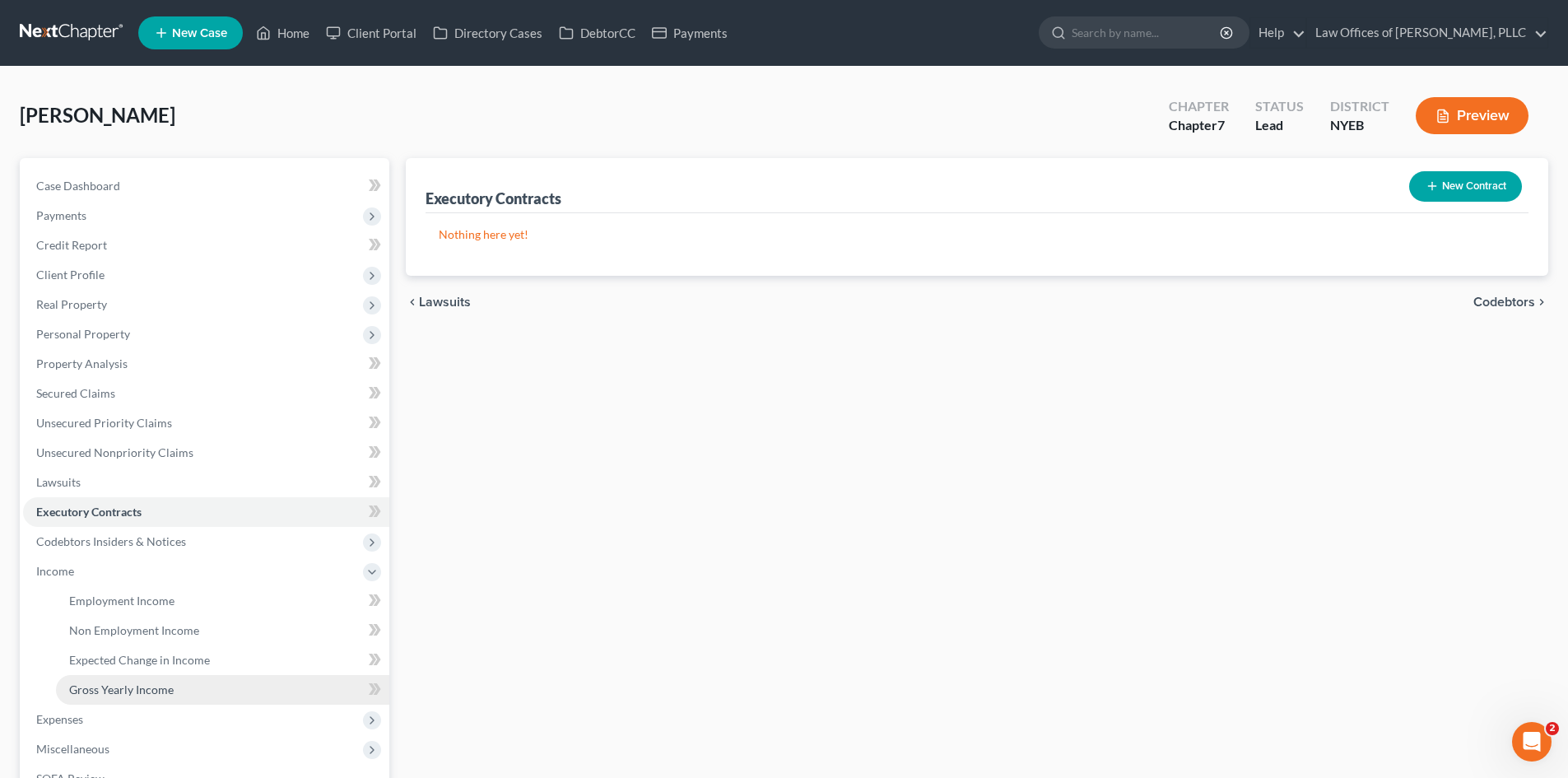
click at [144, 692] on span "Gross Yearly Income" at bounding box center [121, 689] width 105 height 14
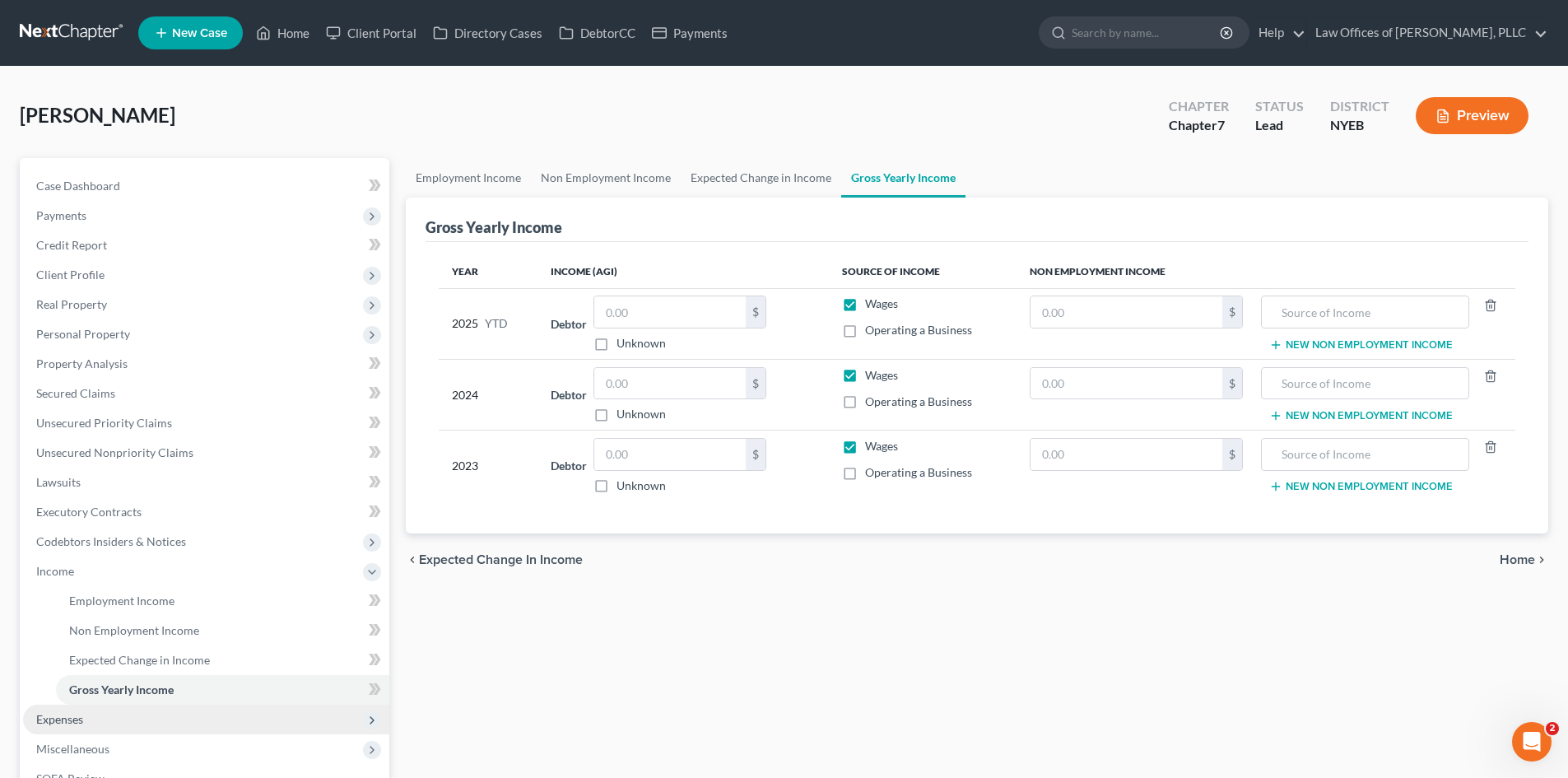
click at [82, 717] on span "Expenses" at bounding box center [60, 719] width 47 height 14
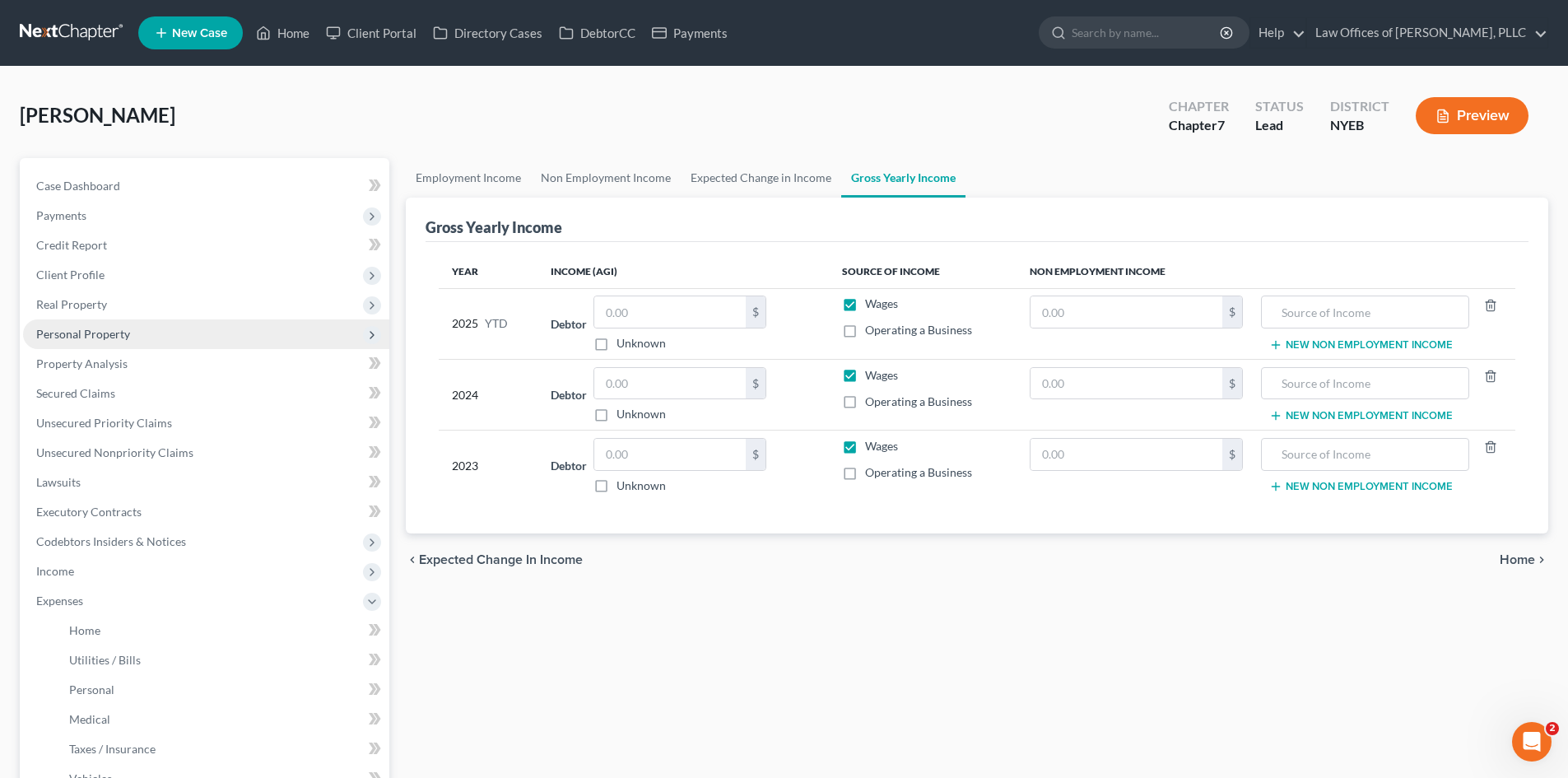
click at [130, 325] on span "Personal Property" at bounding box center [206, 334] width 367 height 30
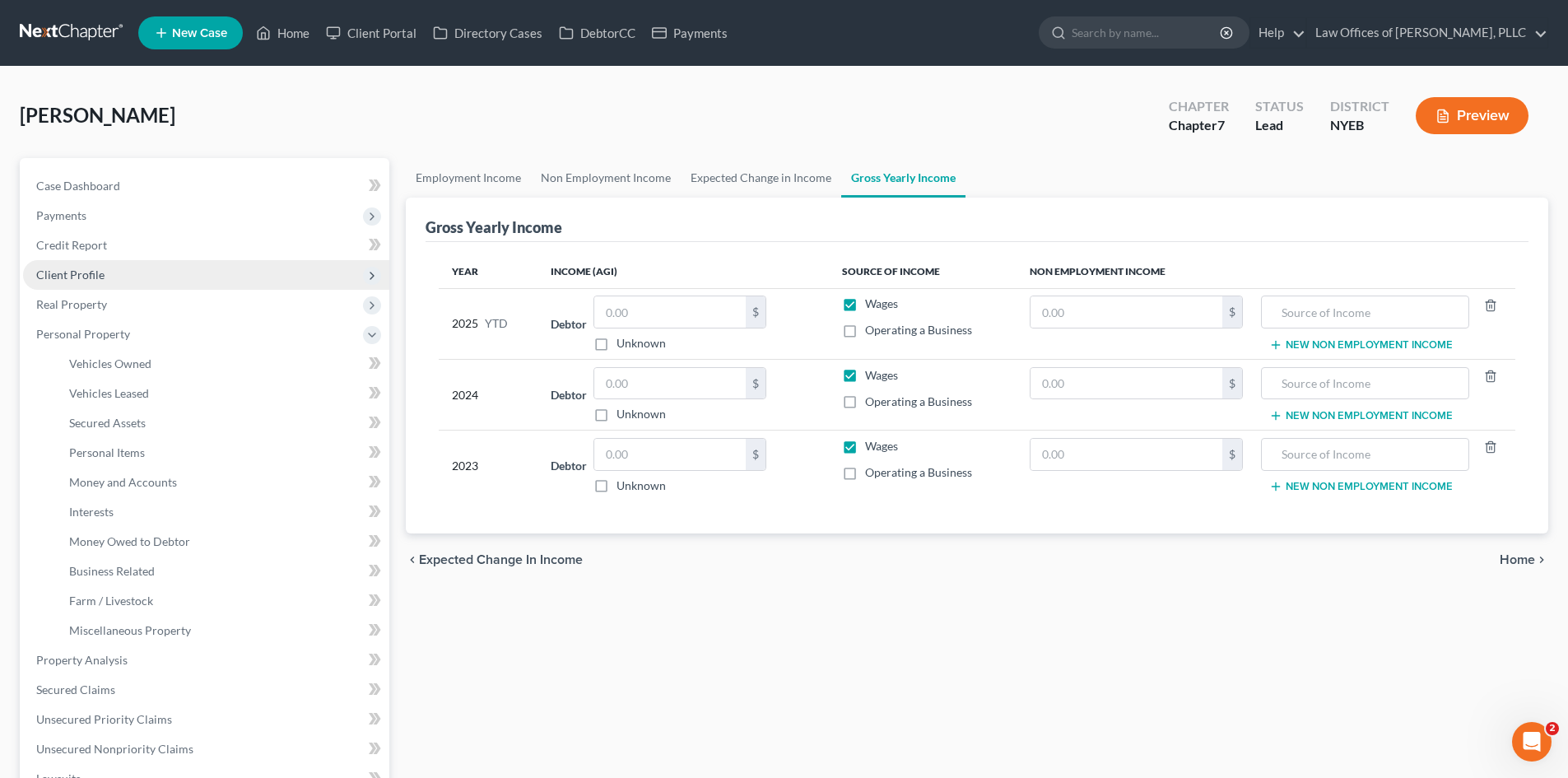
click at [109, 283] on span "Client Profile" at bounding box center [206, 275] width 367 height 30
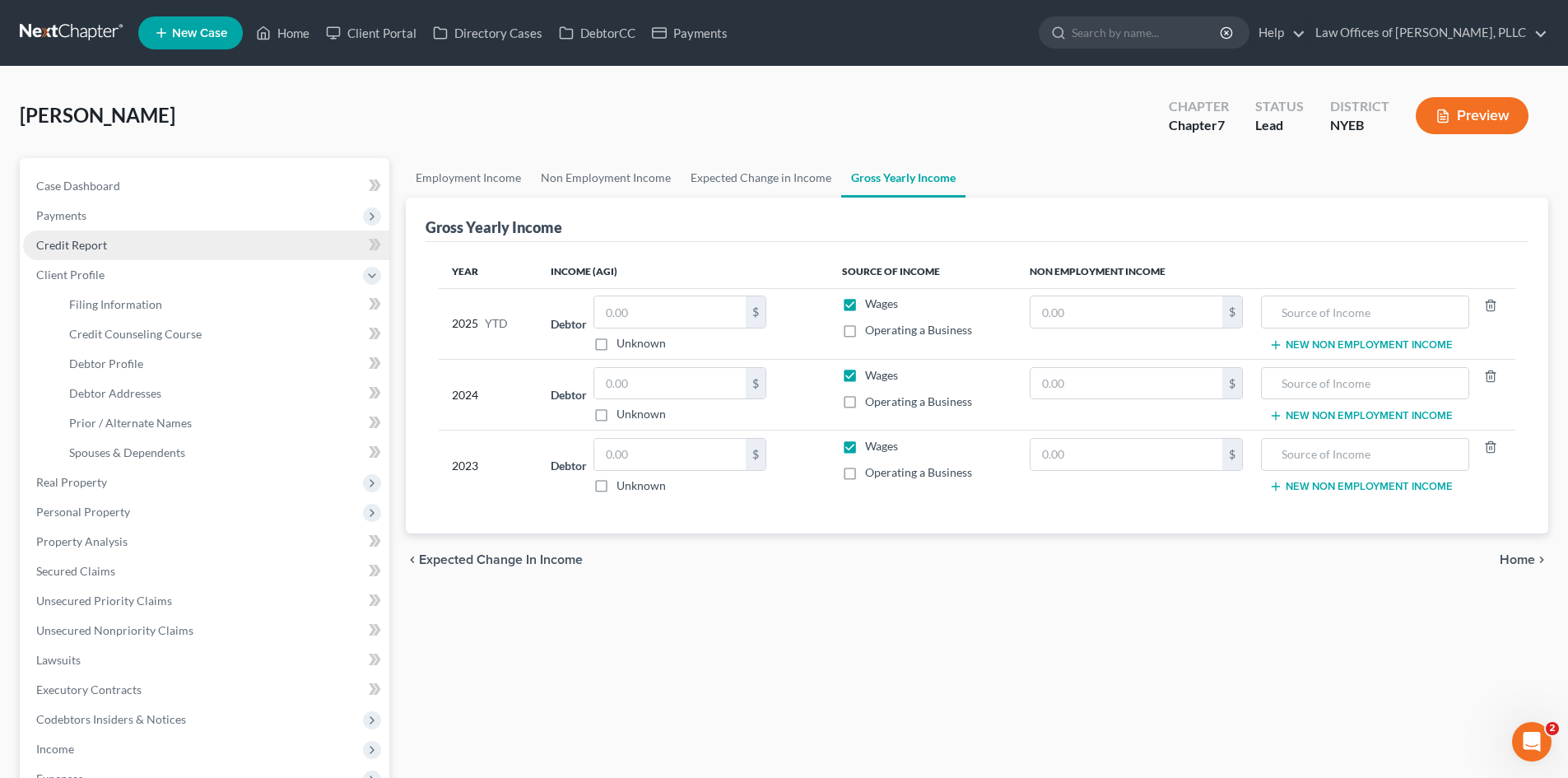
click at [119, 248] on link "Credit Report" at bounding box center [206, 245] width 367 height 30
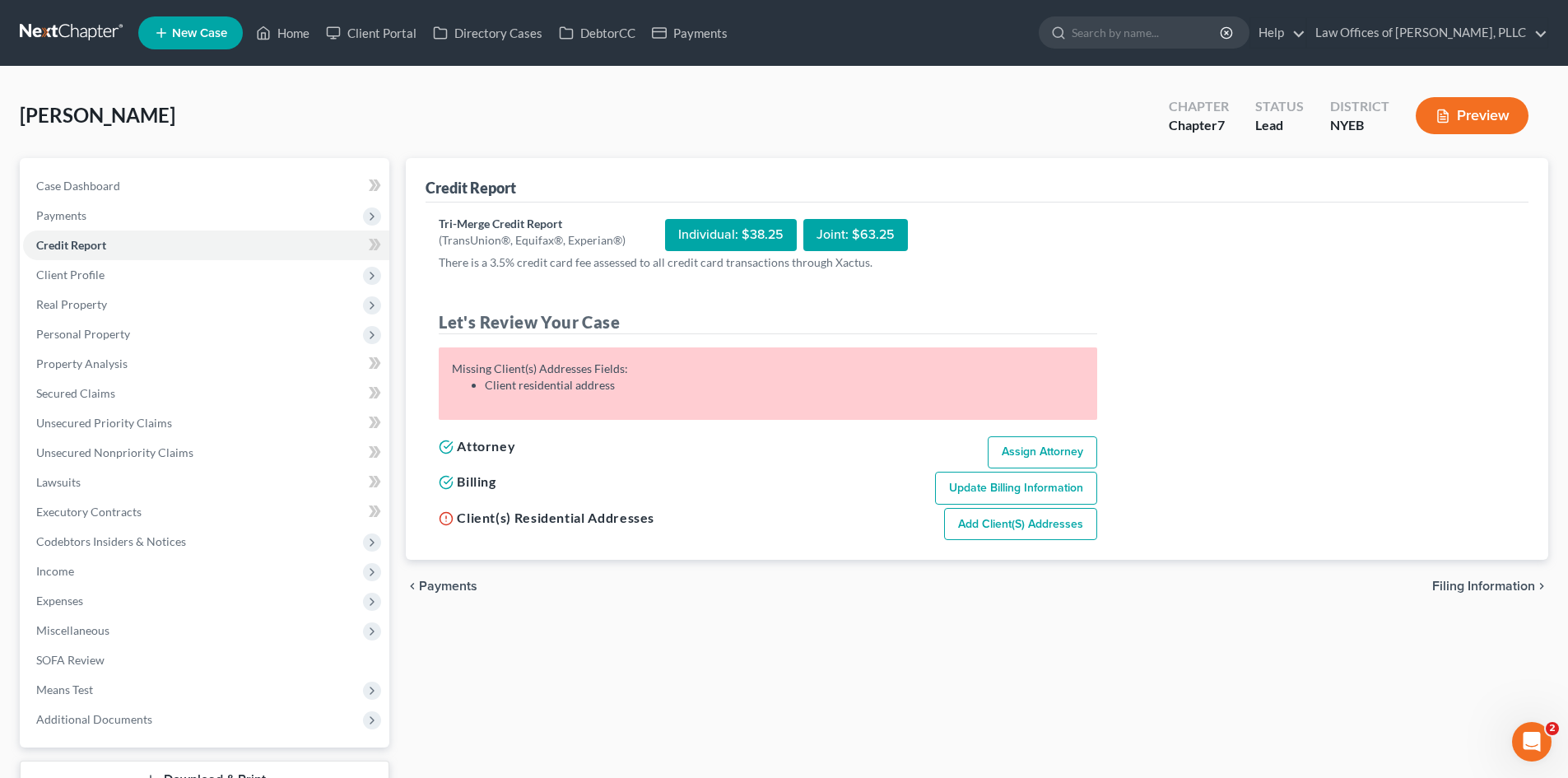
click at [978, 521] on link "Add Client(s) Addresses" at bounding box center [1020, 524] width 153 height 33
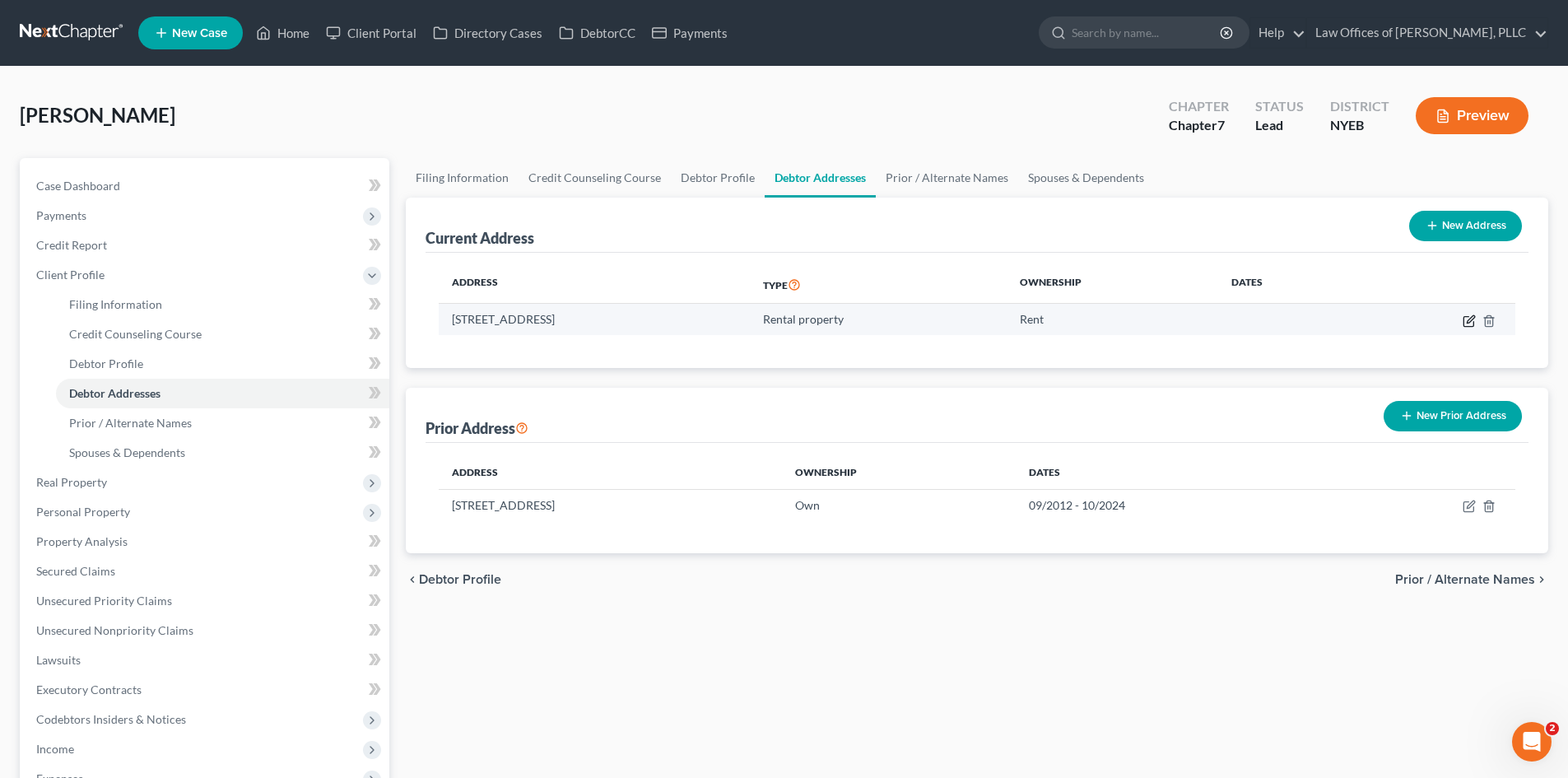
click at [1470, 319] on icon "button" at bounding box center [1469, 321] width 13 height 13
select select "35"
select select "23"
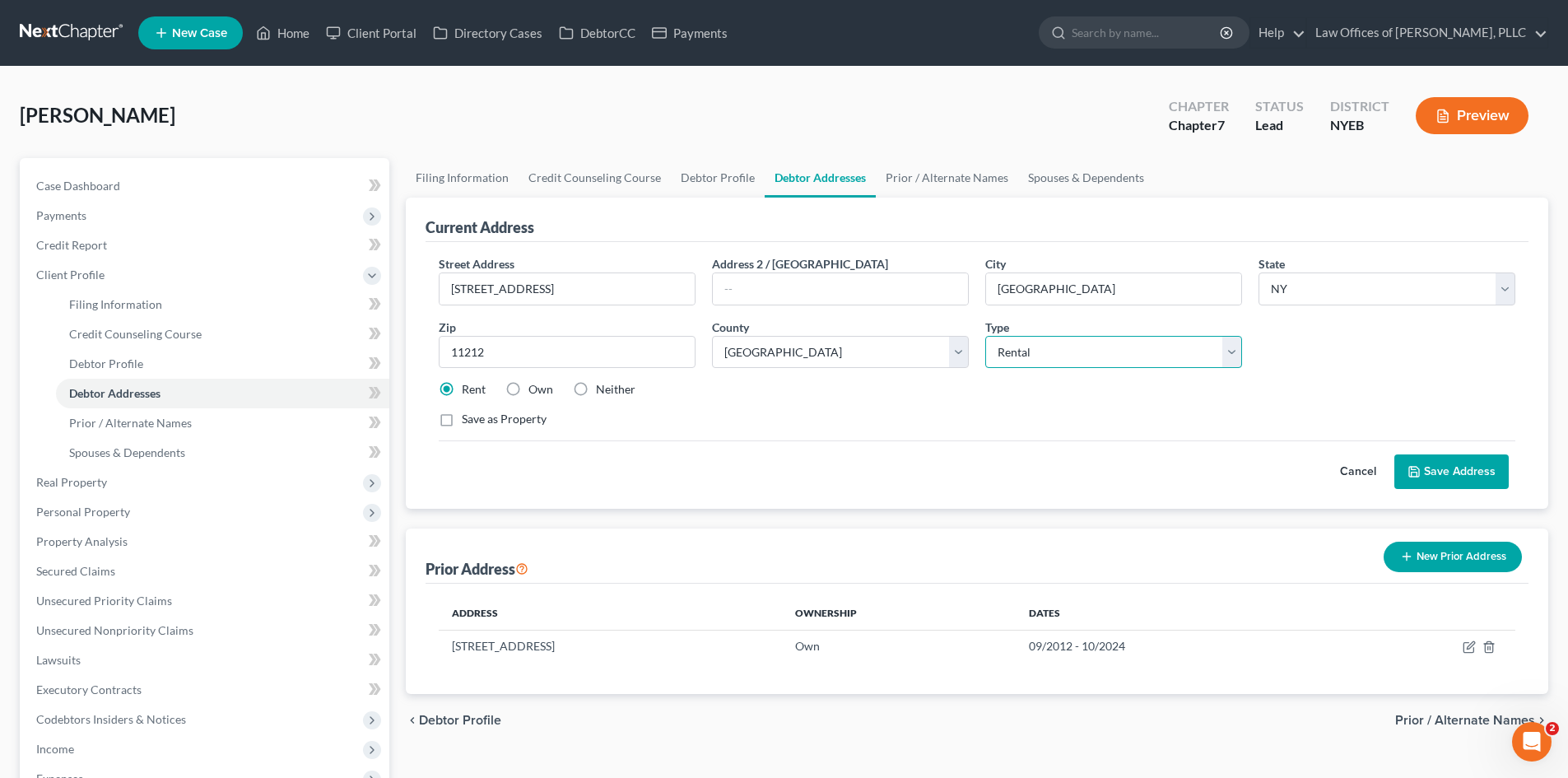
click at [1236, 347] on select "Select Residential Mailing Rental Business" at bounding box center [1113, 352] width 256 height 33
select select "0"
click at [985, 336] on select "Select Residential Mailing Rental Business" at bounding box center [1113, 352] width 256 height 33
click at [1420, 469] on icon at bounding box center [1413, 471] width 13 height 13
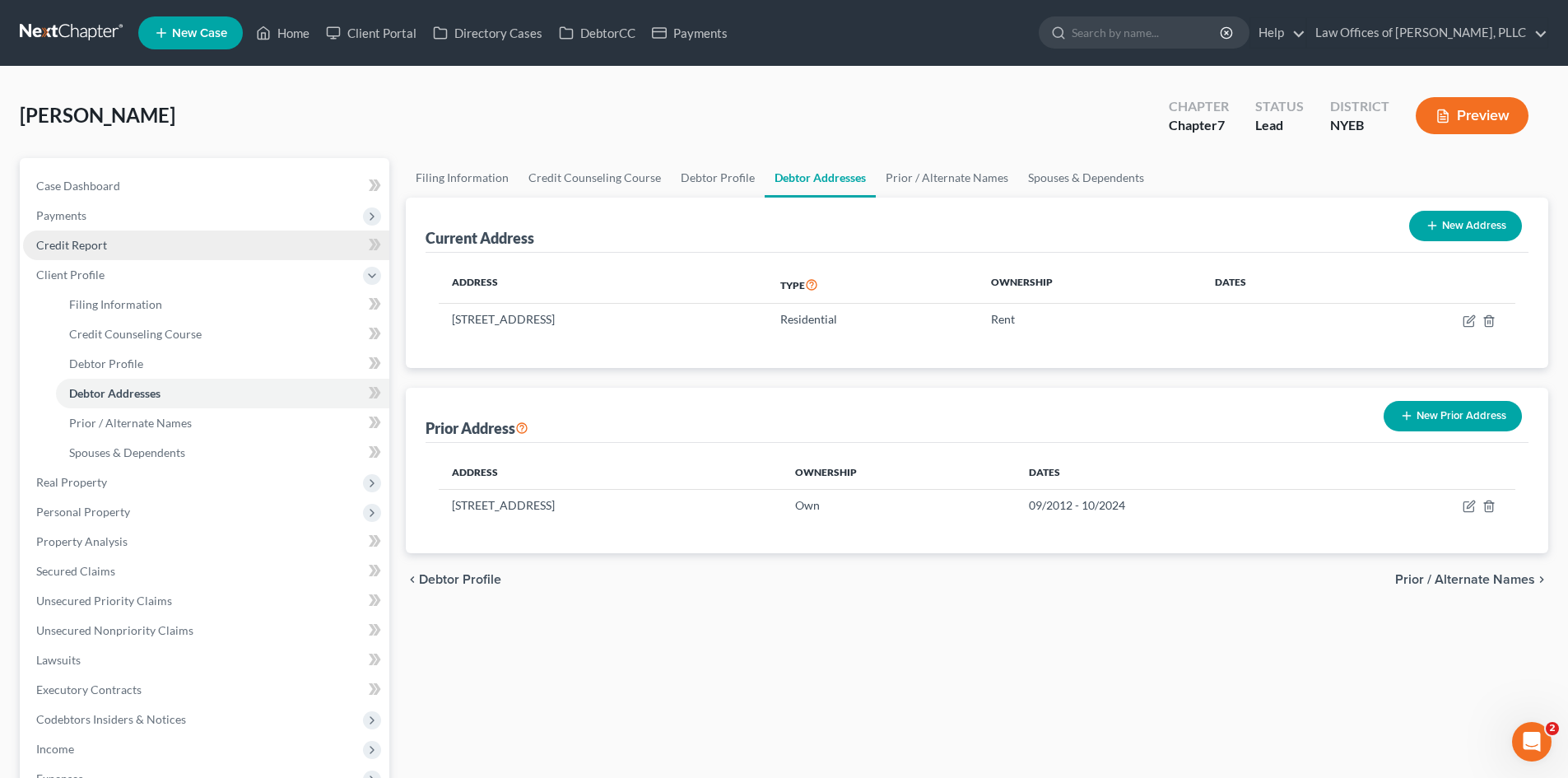
click at [108, 248] on link "Credit Report" at bounding box center [206, 245] width 367 height 30
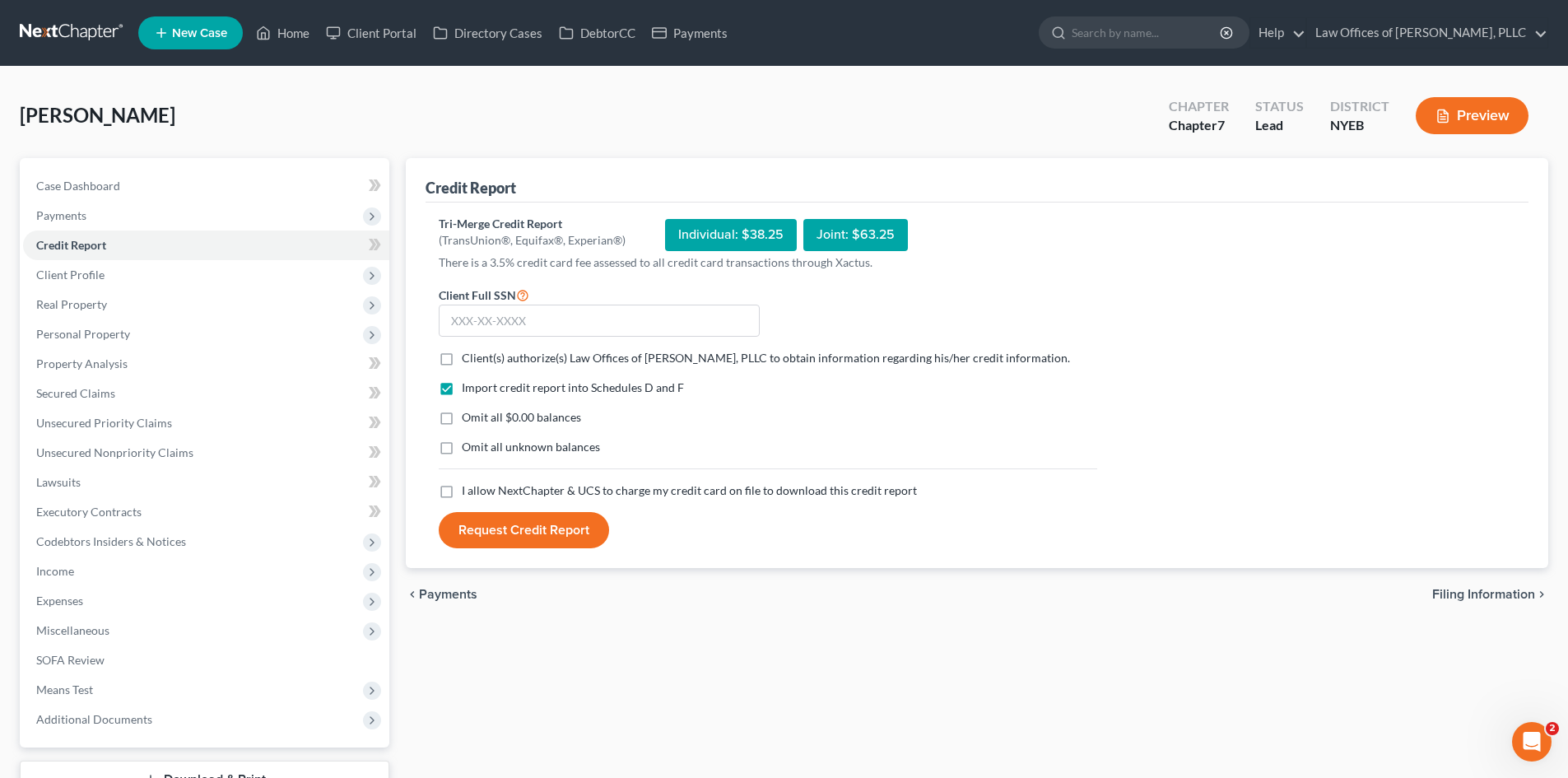
click at [462, 356] on label "Client(s) authorize(s) Law Offices of [PERSON_NAME], PLLC to obtain information…" at bounding box center [766, 359] width 608 height 16
click at [468, 356] on input "Client(s) authorize(s) Law Offices of [PERSON_NAME], PLLC to obtain information…" at bounding box center [474, 356] width 11 height 11
checkbox input "true"
click at [462, 495] on label "I allow NextChapter & UCS to charge my credit card on file to download this cre…" at bounding box center [689, 490] width 455 height 16
click at [468, 493] on input "I allow NextChapter & UCS to charge my credit card on file to download this cre…" at bounding box center [474, 488] width 11 height 11
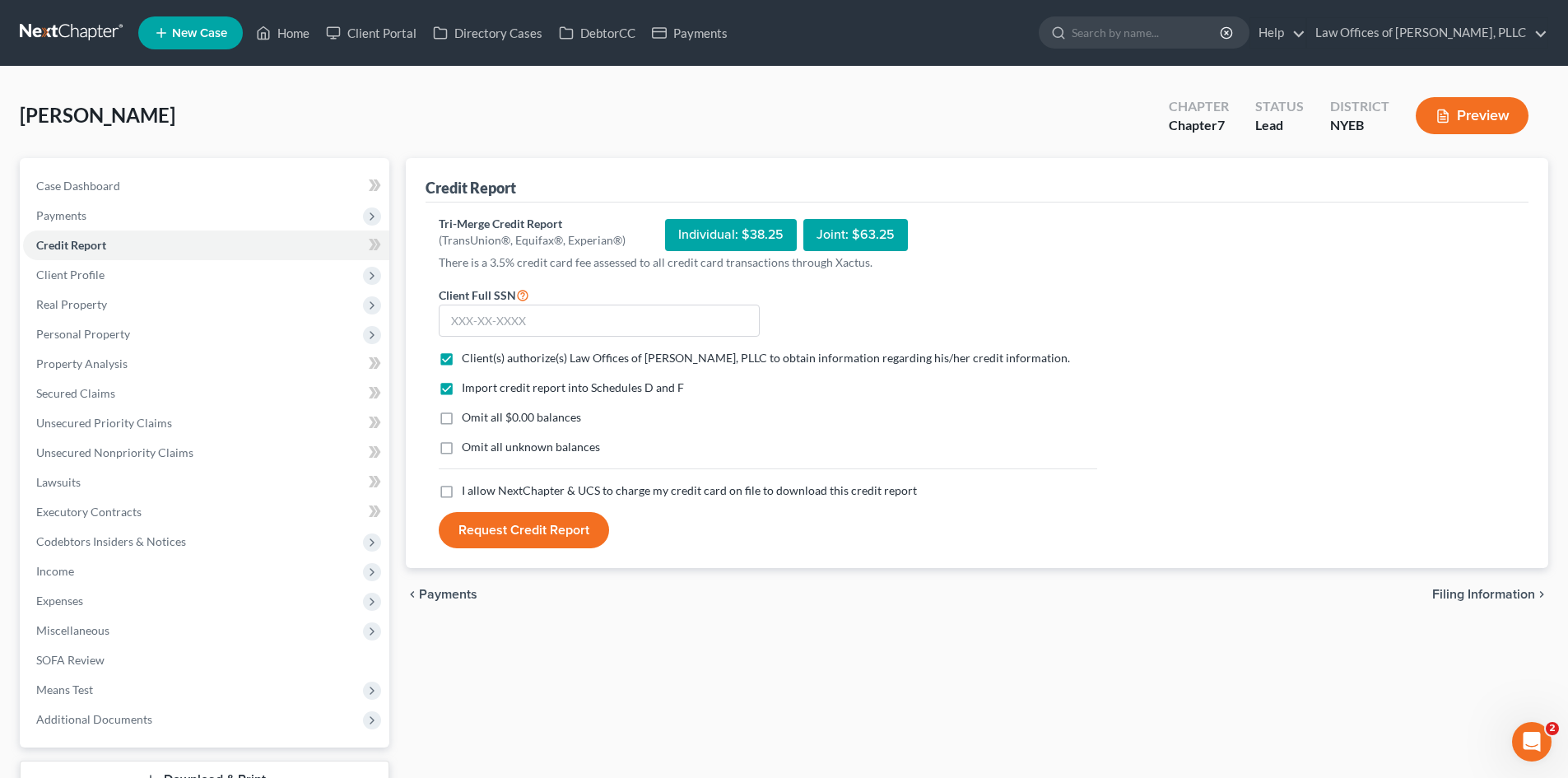
checkbox input "true"
click at [529, 529] on button "Request Credit Report" at bounding box center [523, 530] width 170 height 36
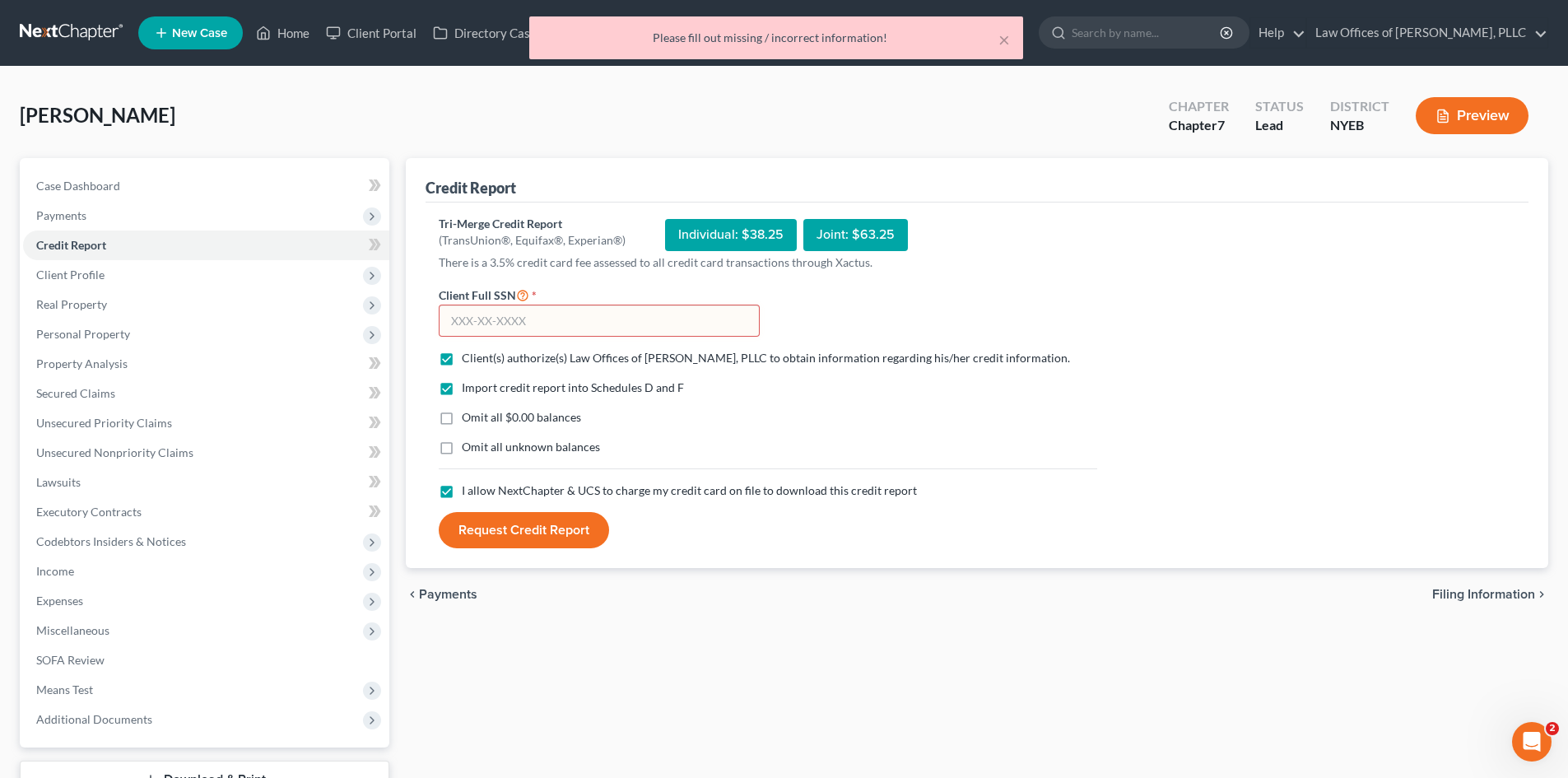
click at [498, 325] on input "text" at bounding box center [598, 321] width 321 height 33
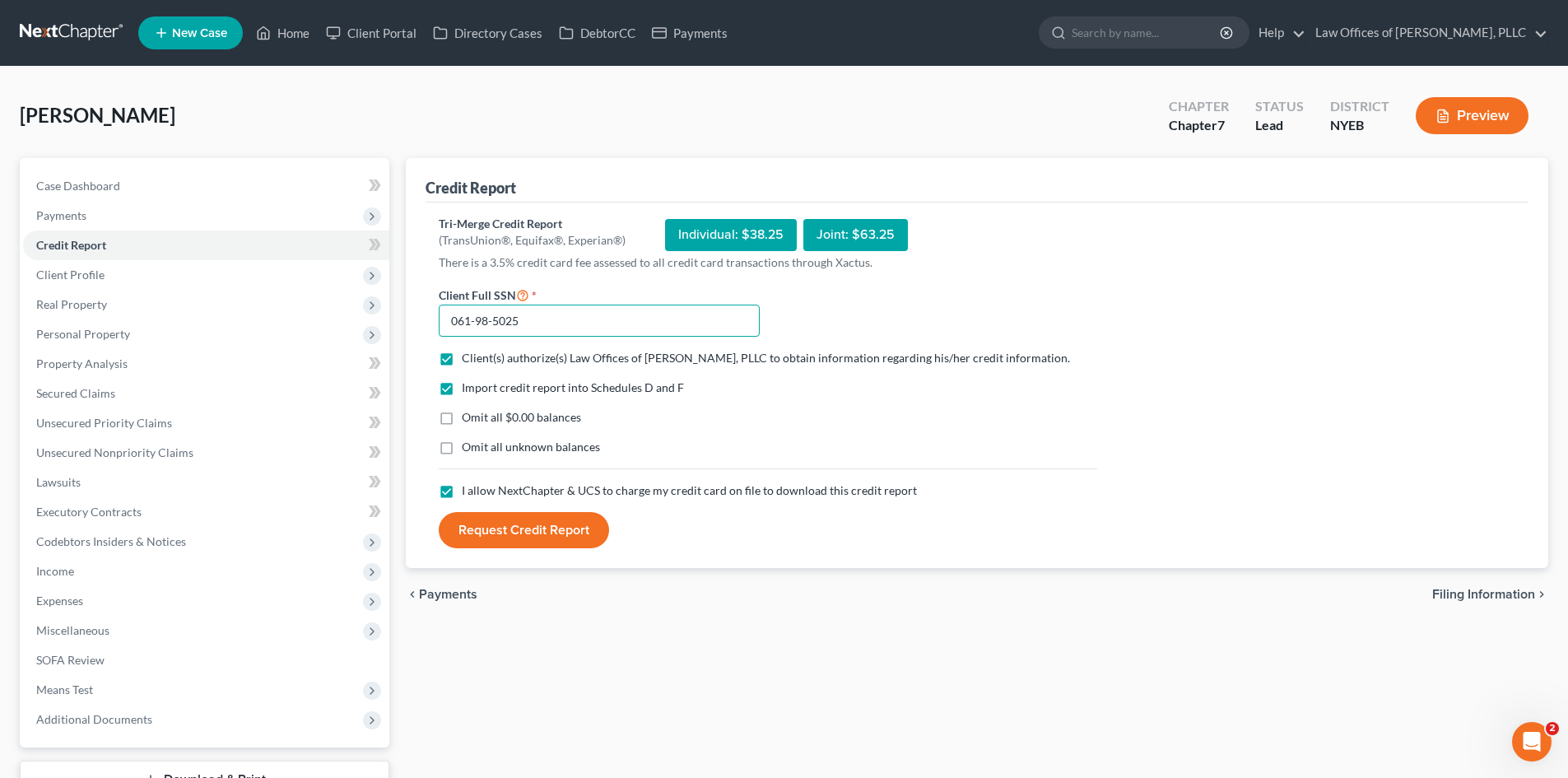
type input "061-98-5025"
click at [521, 535] on button "Request Credit Report" at bounding box center [523, 530] width 170 height 36
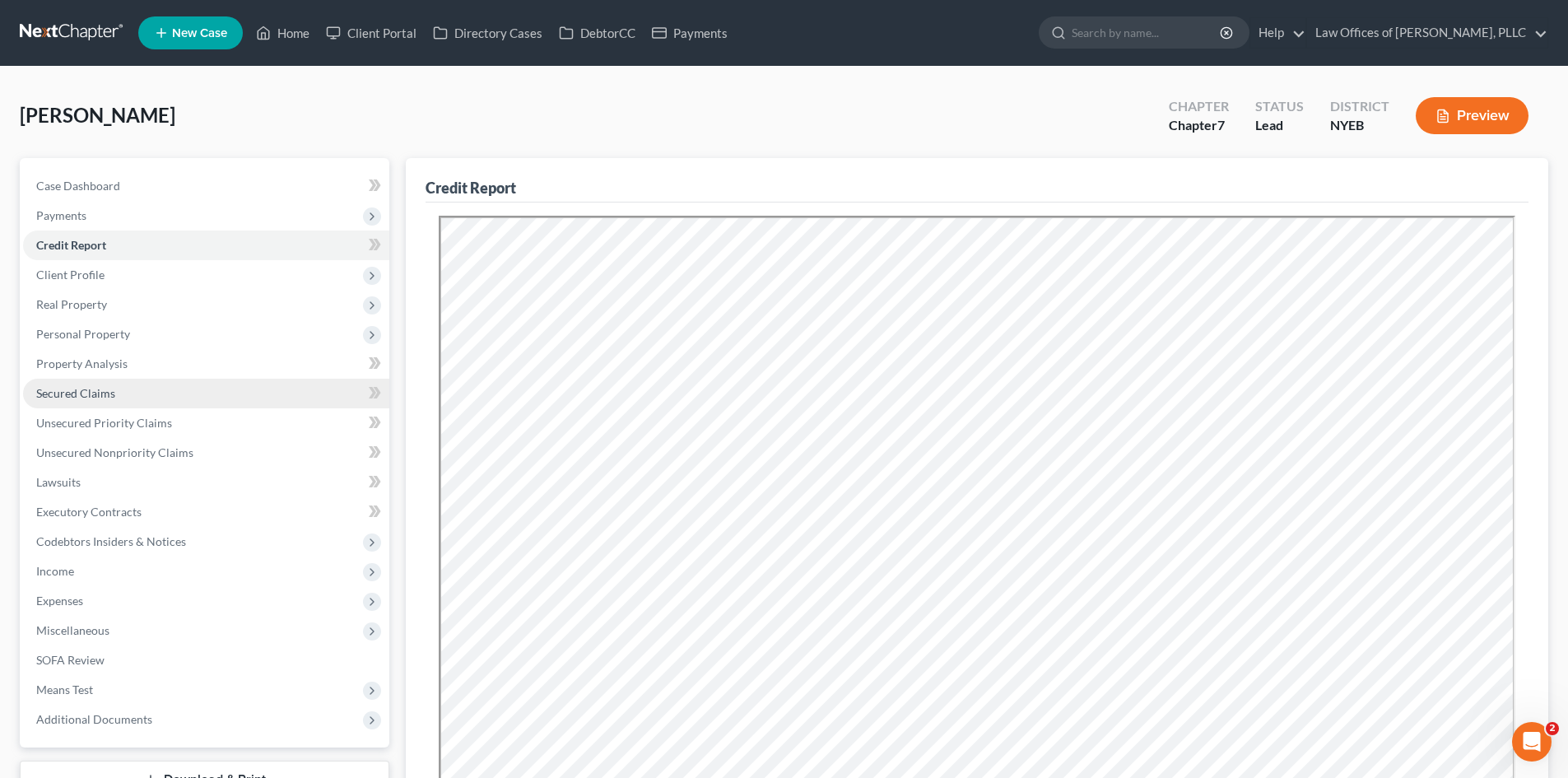
click at [55, 393] on span "Secured Claims" at bounding box center [75, 392] width 79 height 14
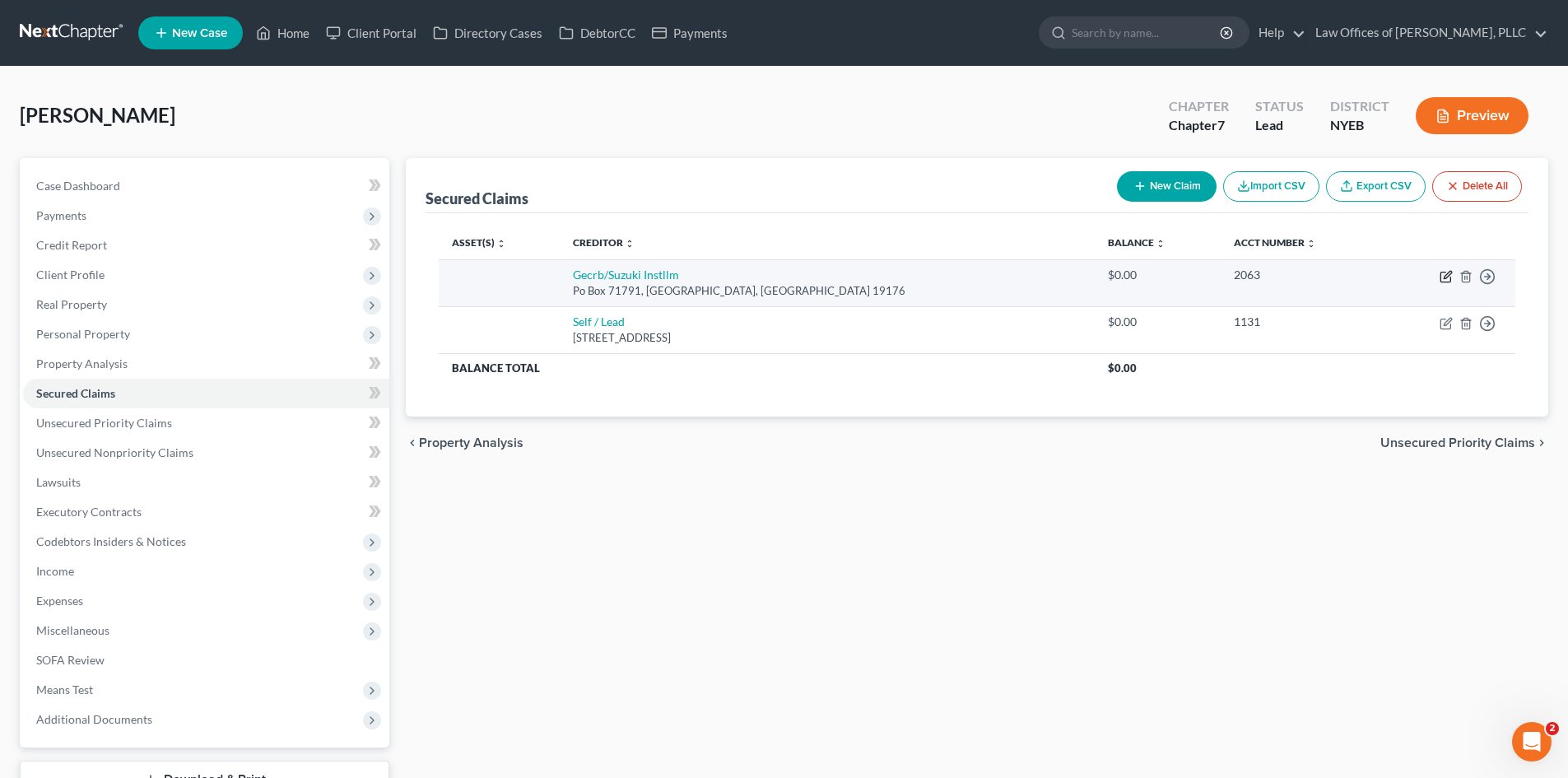
click at [1446, 275] on icon "button" at bounding box center [1447, 275] width 7 height 7
select select "39"
select select "0"
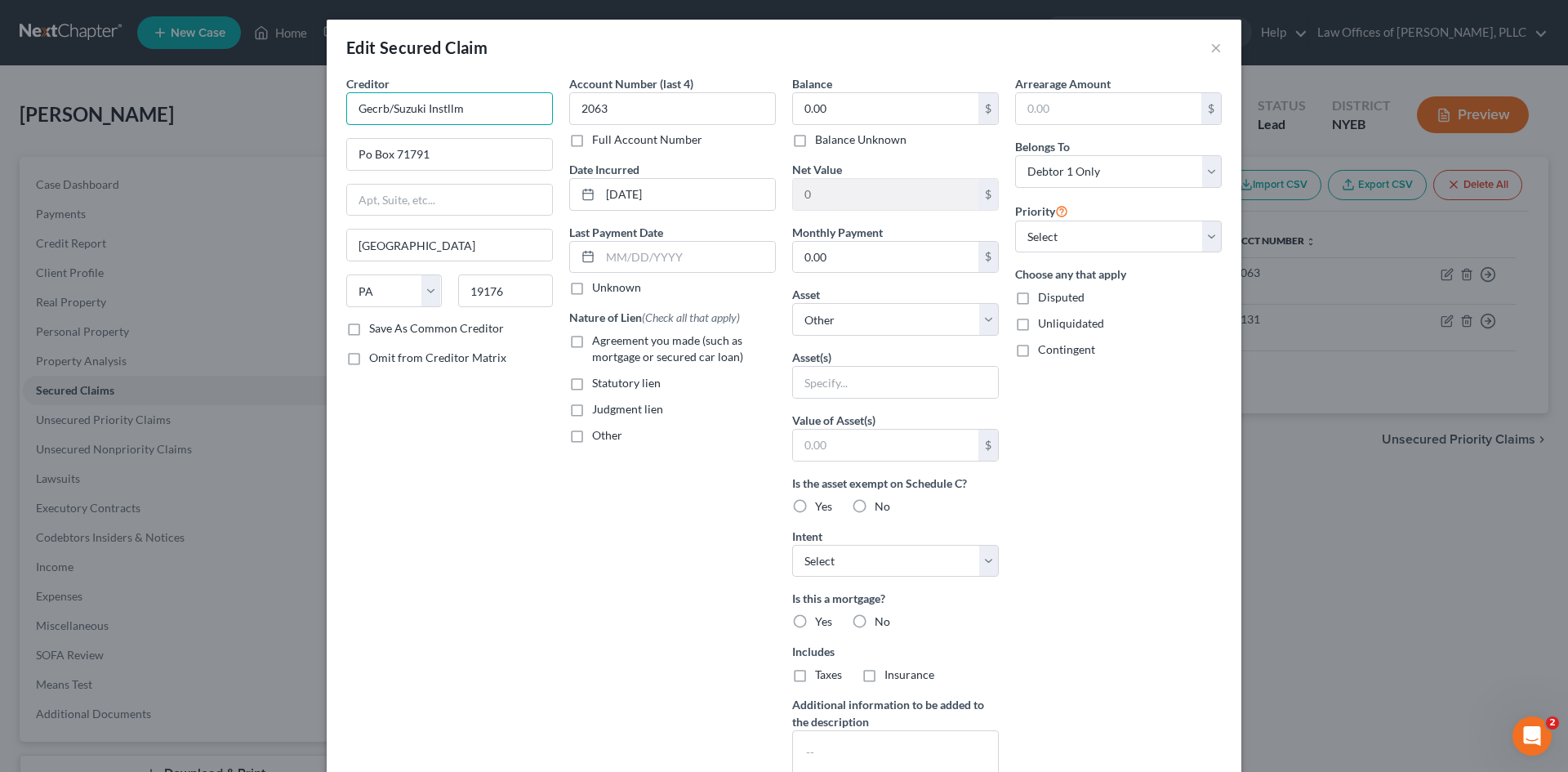
click at [465, 107] on input "Gecrb/Suzuki Instllm" at bounding box center [450, 108] width 207 height 33
click at [366, 110] on input "Gecrb/Suzuki Installment" at bounding box center [450, 108] width 207 height 33
type input "Gecrb/Suzuki Installment"
click at [366, 148] on input "Po Box 71791" at bounding box center [450, 154] width 205 height 31
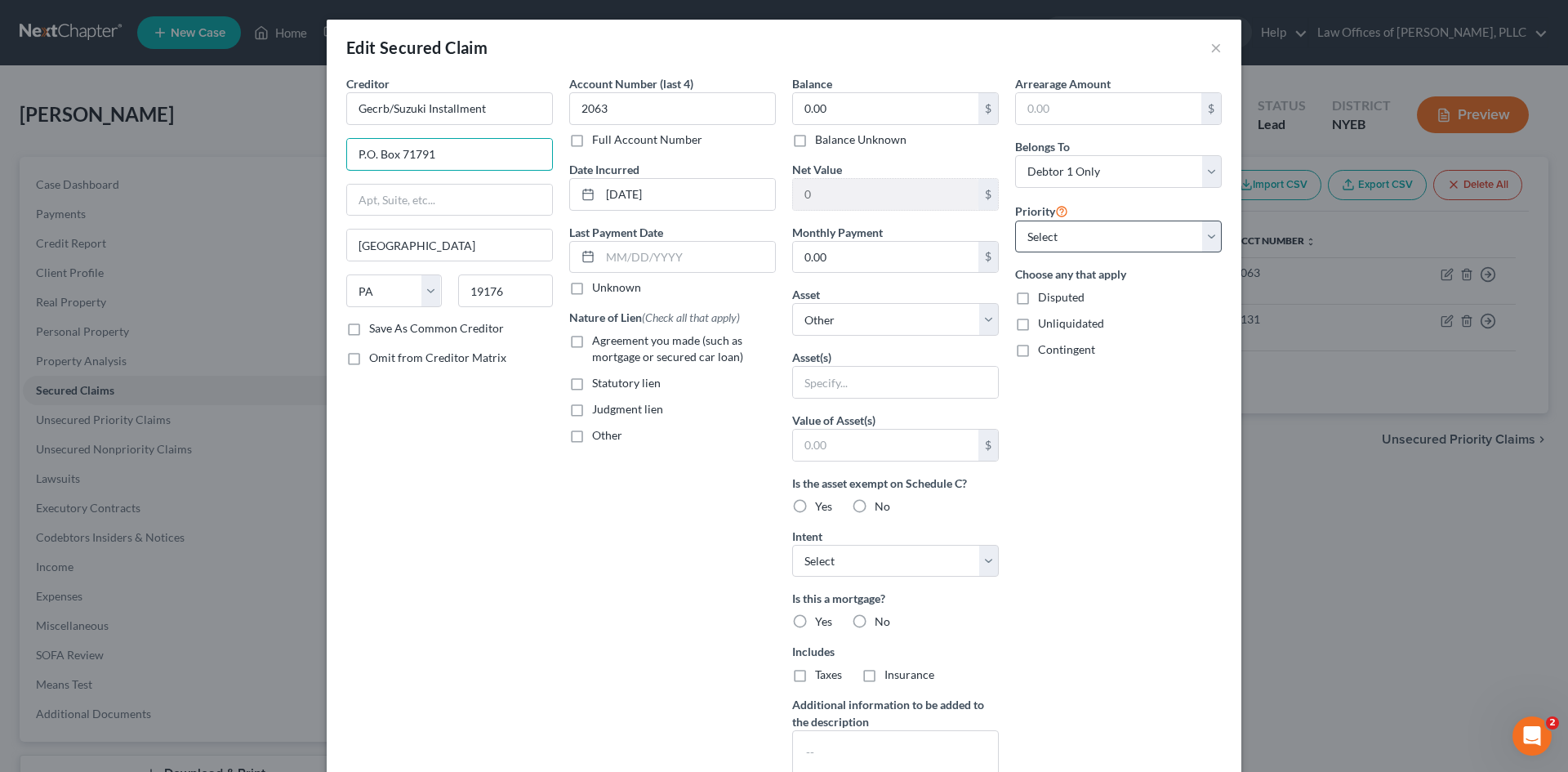
type input "P.O. Box 71791"
click at [1207, 236] on select "Select 1st 2nd 3rd 4th 5th 6th 7th 8th 9th 10th 11th 12th 13th 14th 15th 16th 1…" at bounding box center [1118, 237] width 207 height 33
select select "0"
click at [1016, 220] on select "Select 1st 2nd 3rd 4th 5th 6th 7th 8th 9th 10th 11th 12th 13th 14th 15th 16th 1…" at bounding box center [1118, 237] width 207 height 33
click at [592, 343] on label "Agreement you made (such as mortgage or secured car loan)" at bounding box center [684, 349] width 184 height 33
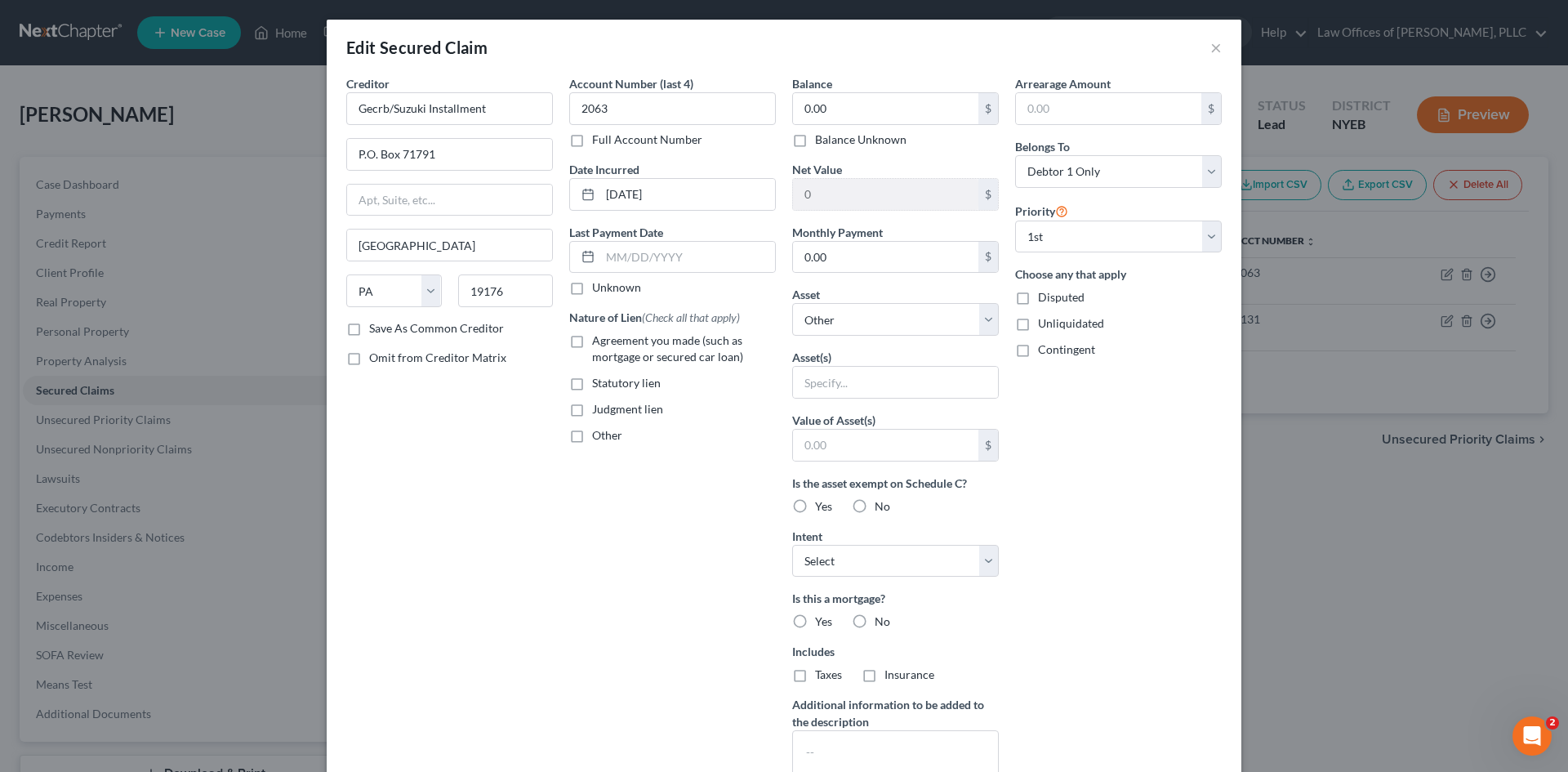
click at [598, 343] on input "Agreement you made (such as mortgage or secured car loan)" at bounding box center [604, 338] width 11 height 11
checkbox input "true"
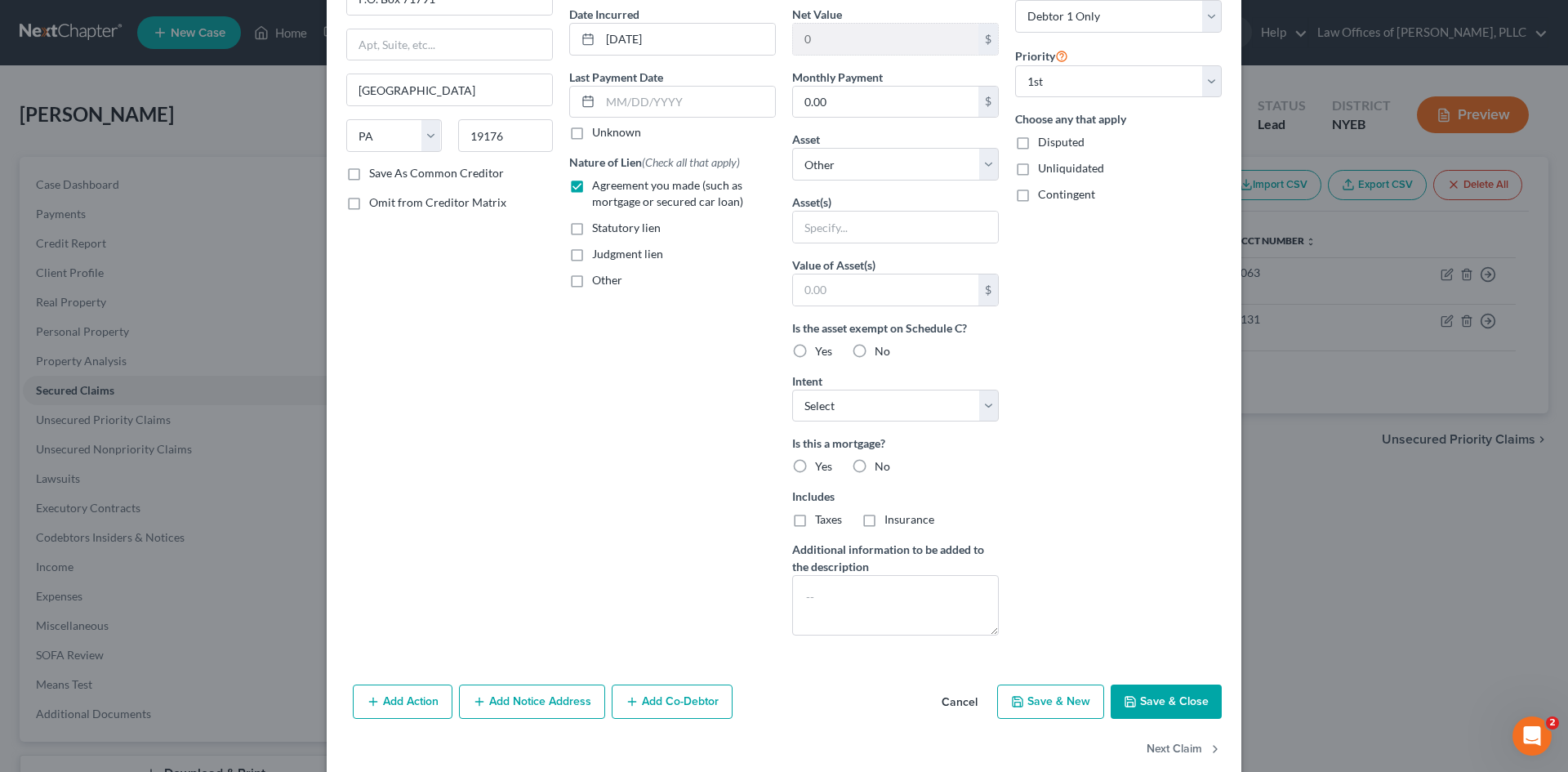
scroll to position [182, 0]
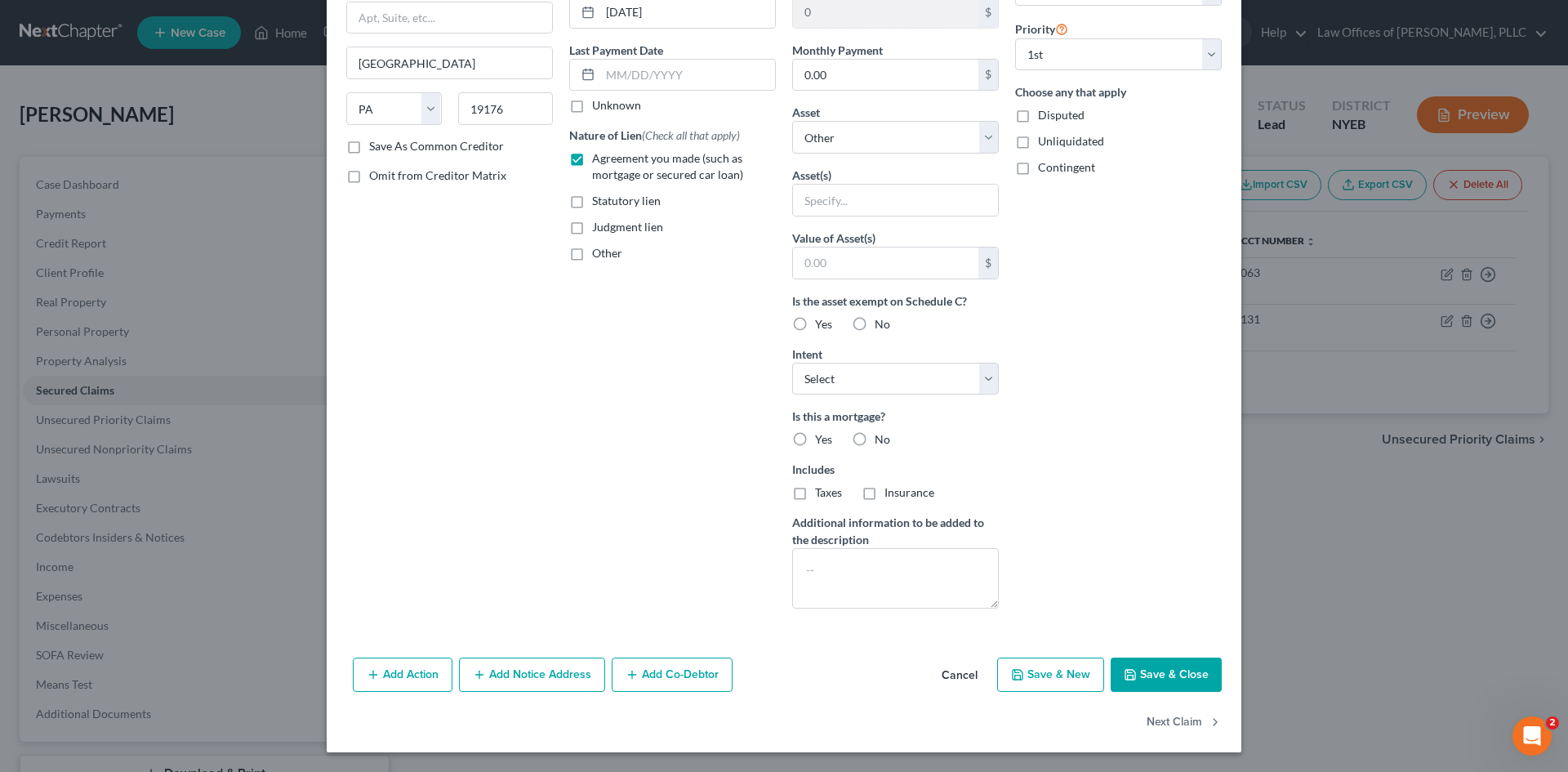
click at [1163, 670] on button "Save & Close" at bounding box center [1166, 674] width 111 height 34
select select
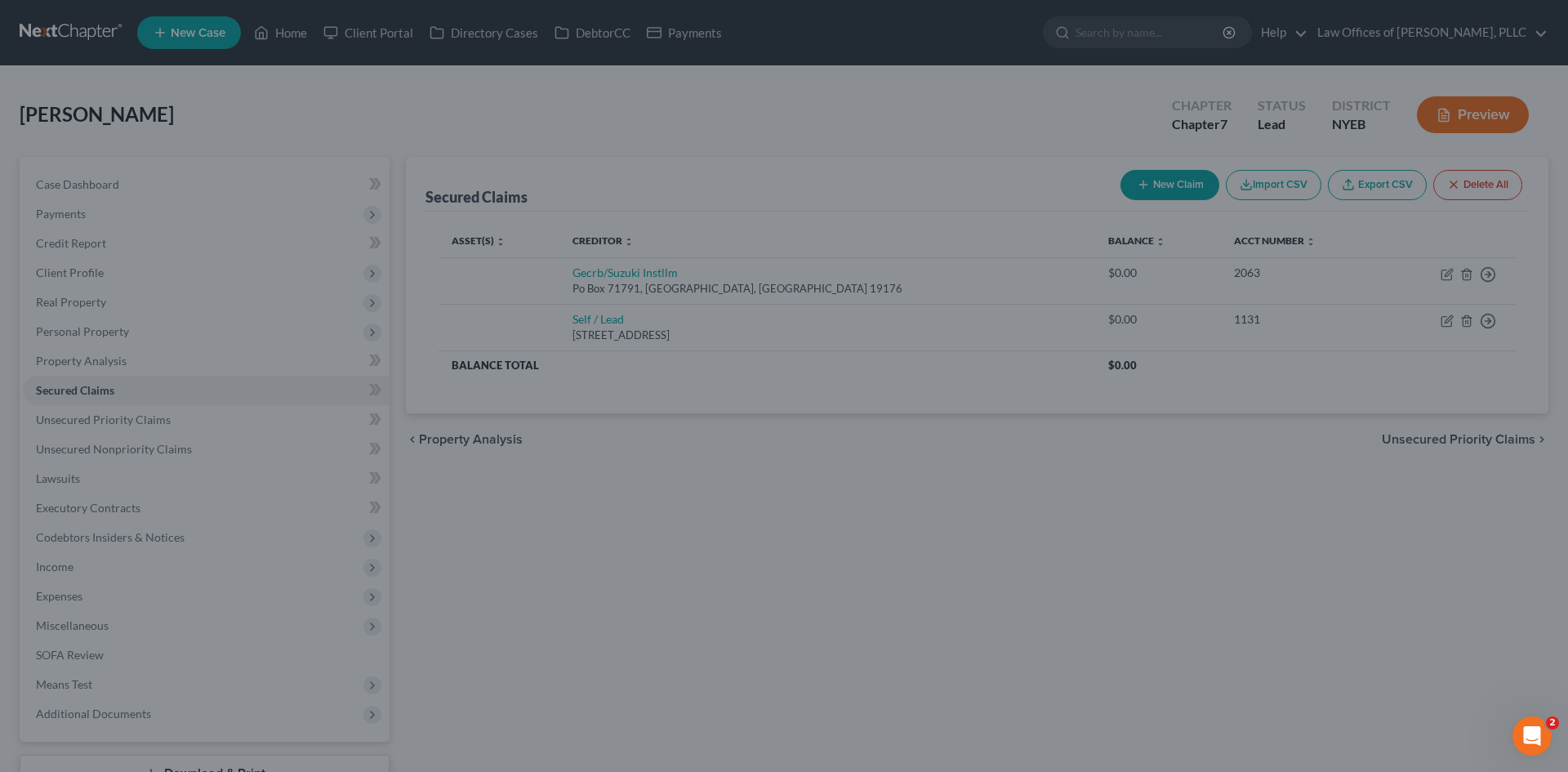
type input "0"
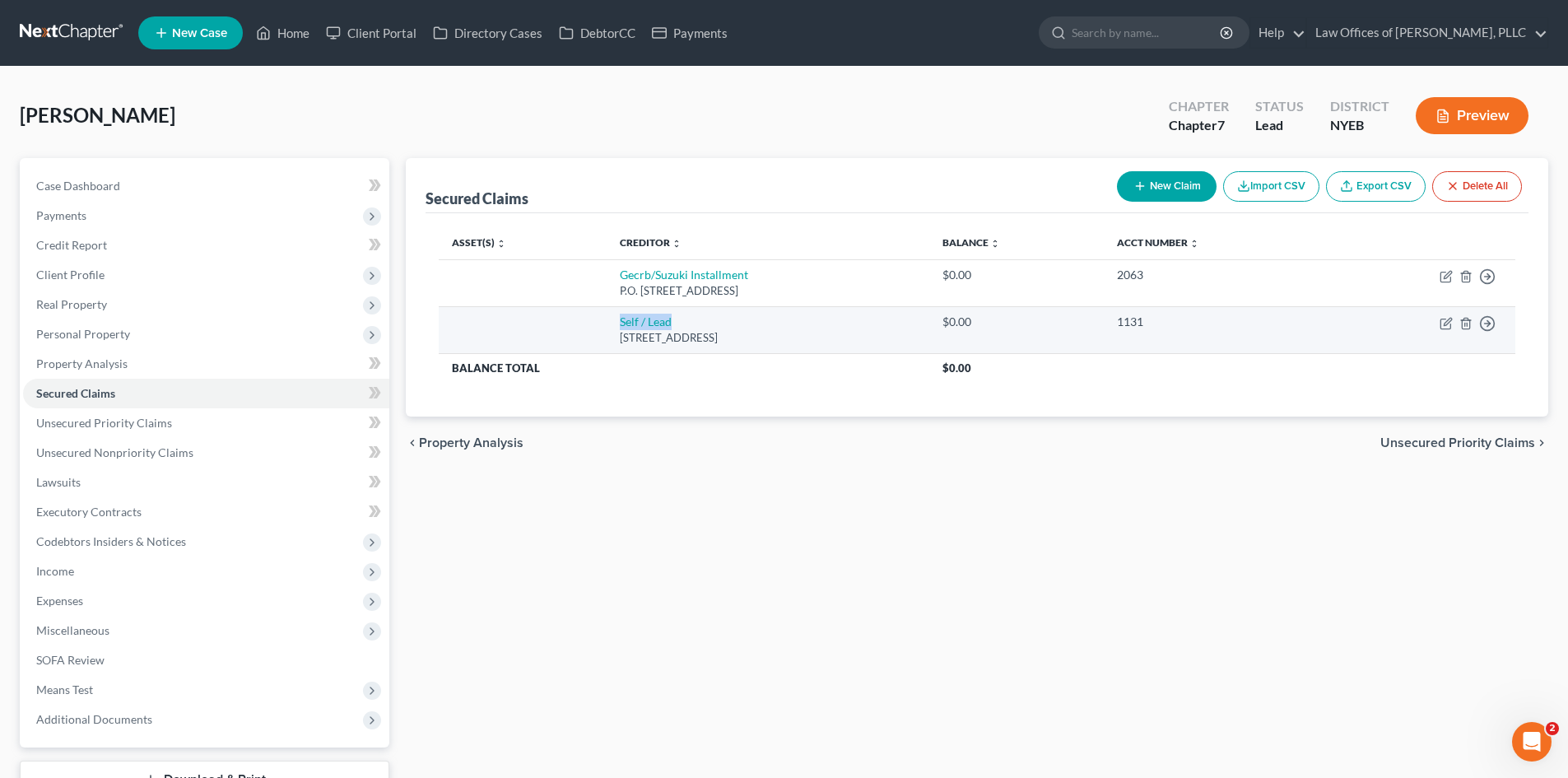
drag, startPoint x: 658, startPoint y: 320, endPoint x: 592, endPoint y: 321, distance: 66.0
click at [607, 321] on td "Self / Lead [STREET_ADDRESS]" at bounding box center [768, 330] width 322 height 47
copy link "Self / Lead"
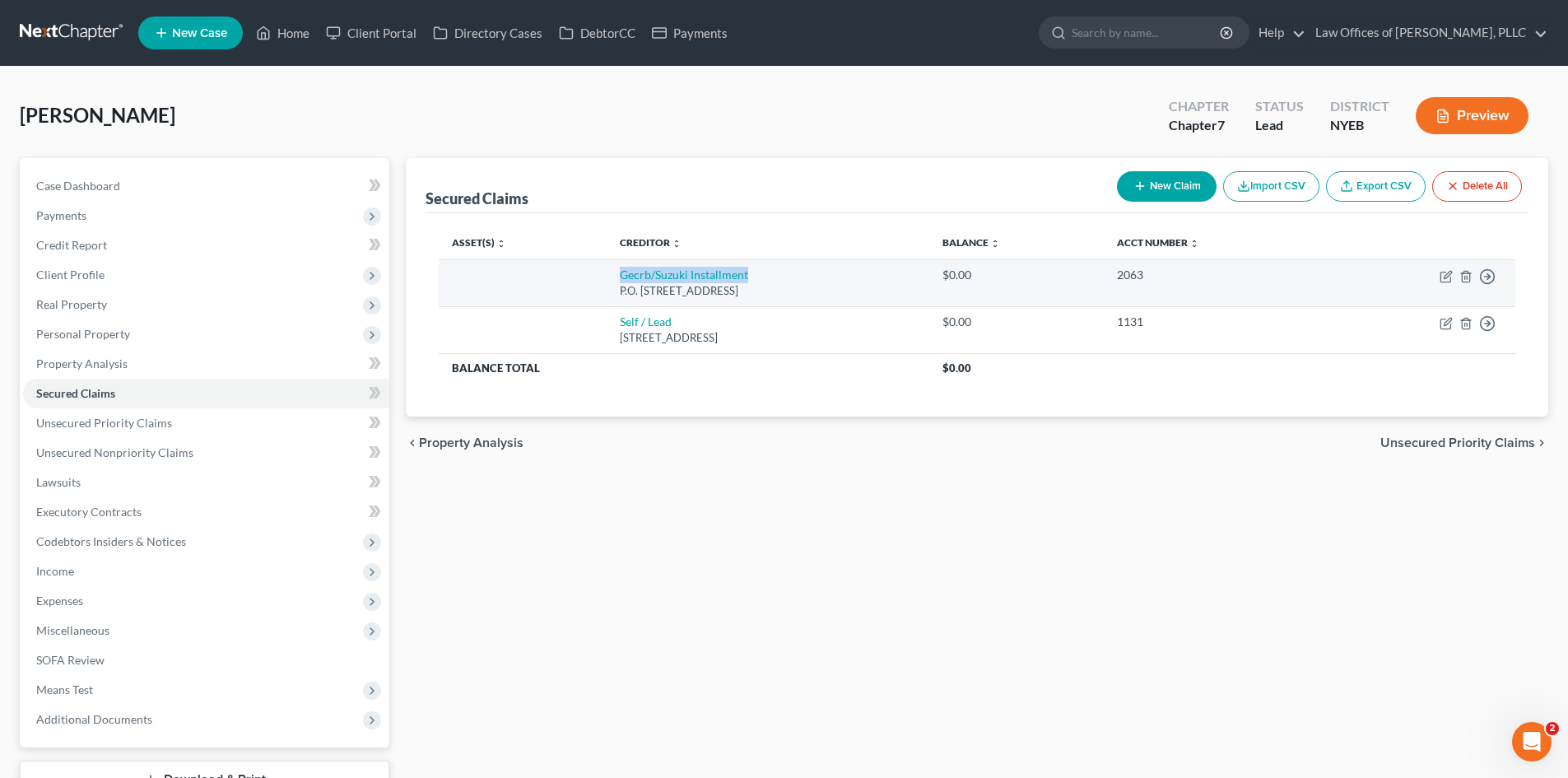
drag, startPoint x: 738, startPoint y: 277, endPoint x: 584, endPoint y: 283, distance: 154.1
click at [584, 283] on tr "Gecrb/Suzuki Installment P.O. [GEOGRAPHIC_DATA] 19176 $0.00 2063 Move to E Move…" at bounding box center [977, 283] width 1077 height 47
copy link "Gecrb/Suzuki Installment"
click at [626, 275] on link "Gecrb/Suzuki Installment" at bounding box center [683, 274] width 128 height 14
select select "39"
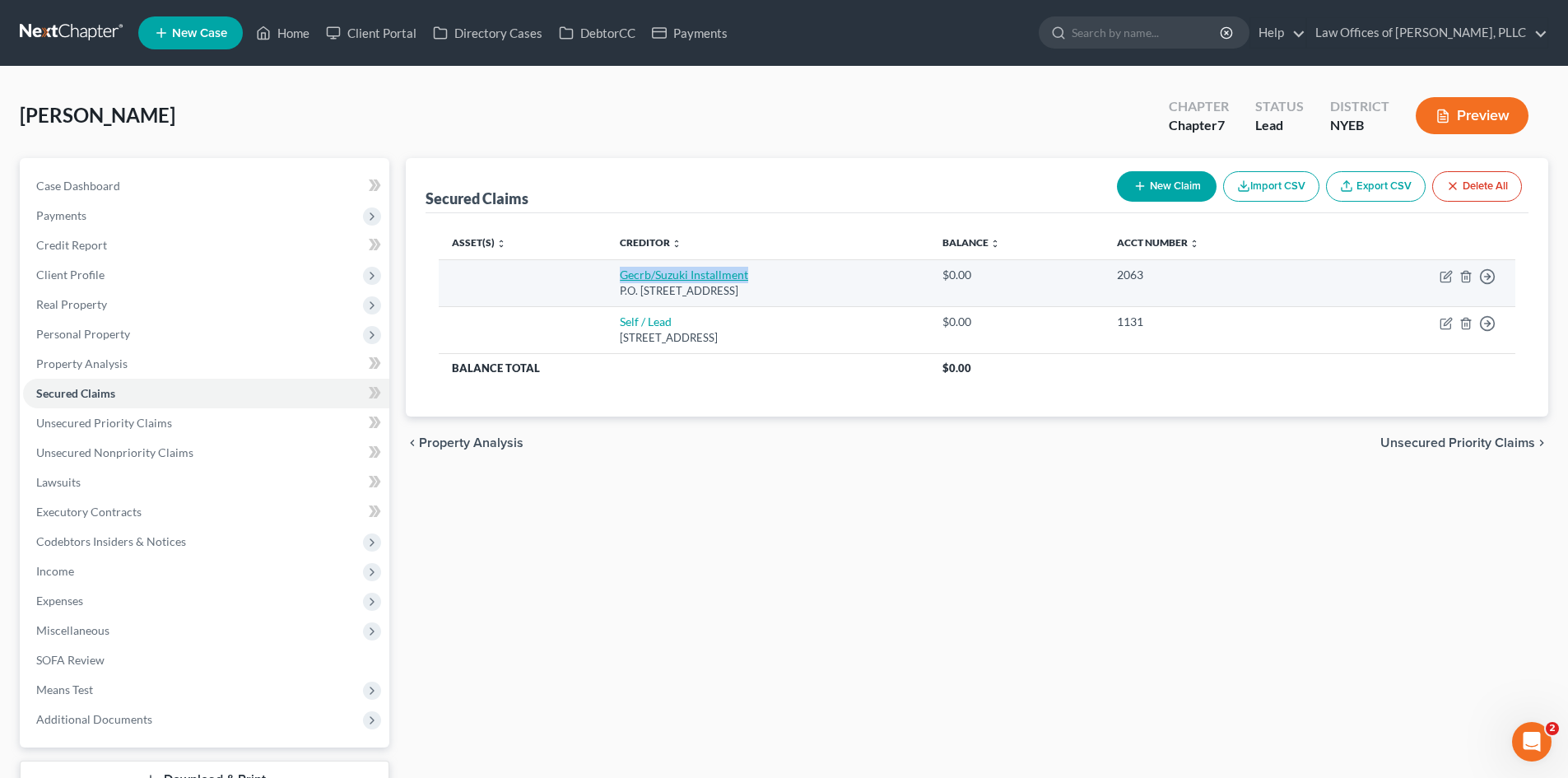
select select "0"
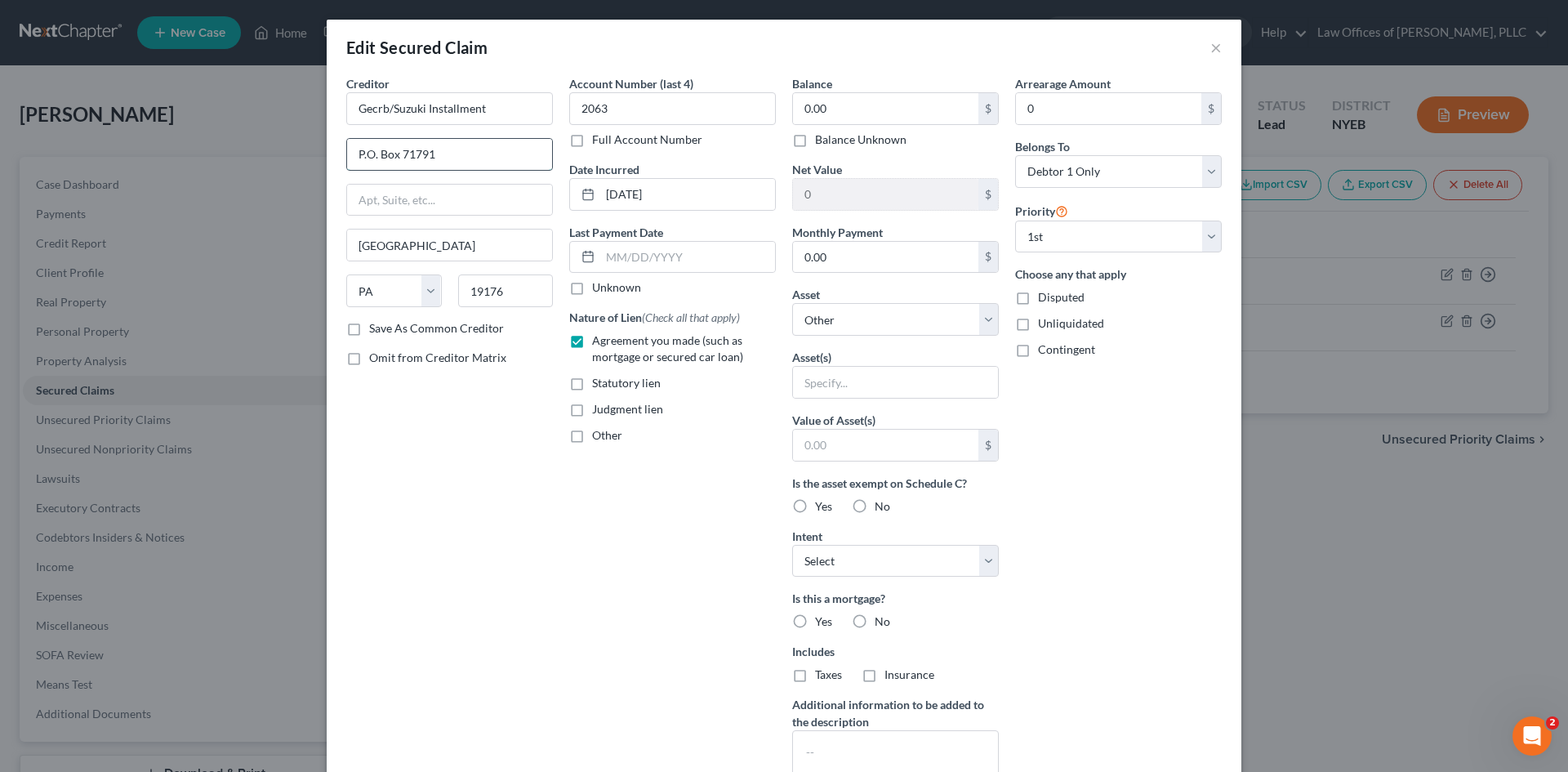
click at [396, 154] on input "P.O. Box 71791" at bounding box center [450, 154] width 205 height 31
click at [409, 108] on input "Gecrb/Suzuki Installment" at bounding box center [450, 108] width 207 height 33
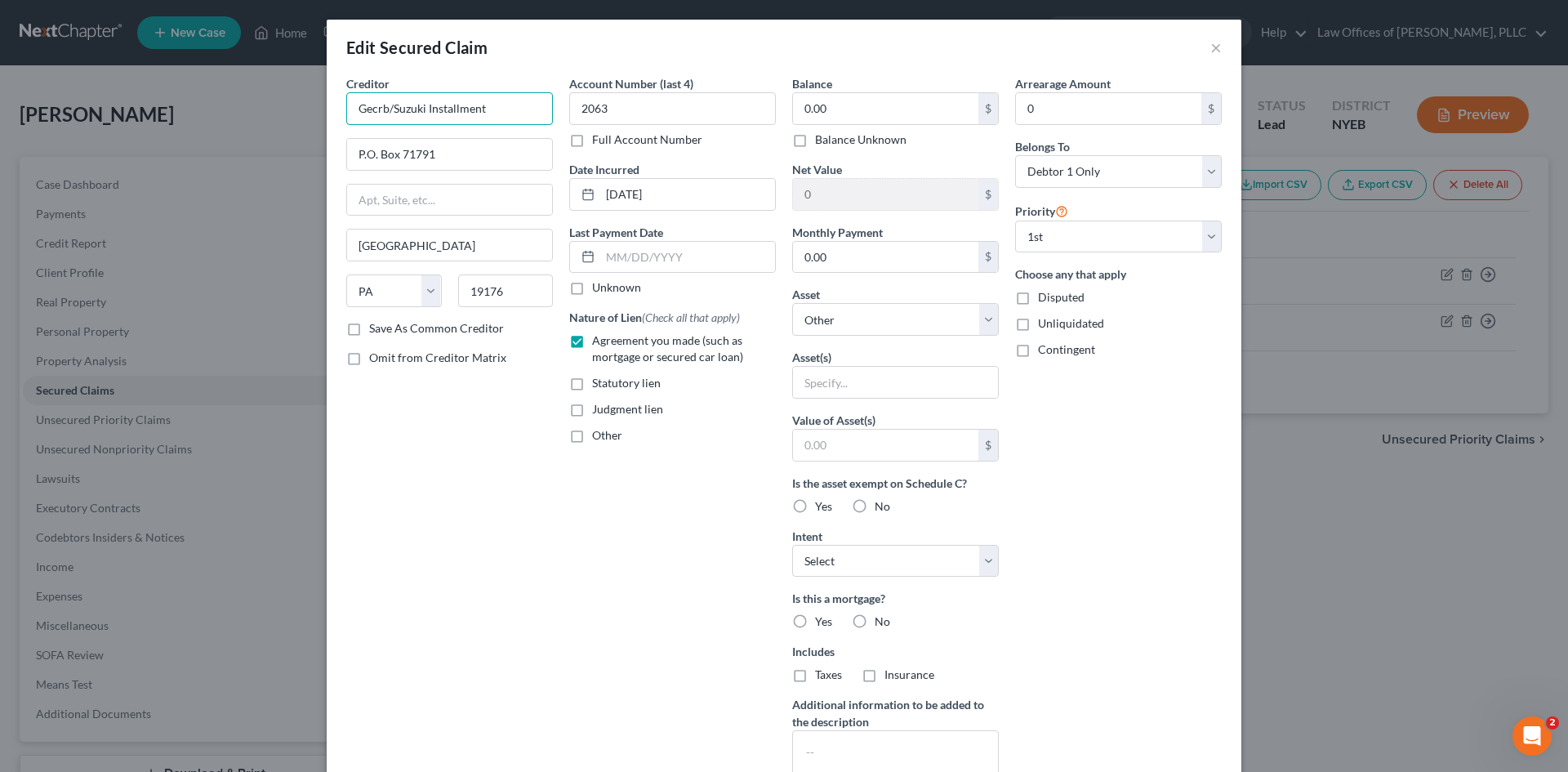
click at [409, 108] on input "Gecrb/Suzuki Installment" at bounding box center [450, 108] width 207 height 33
paste input "General Electric Capital Retail Bank"
type input "Suzuki c/o General Electric Capital Retail Bank"
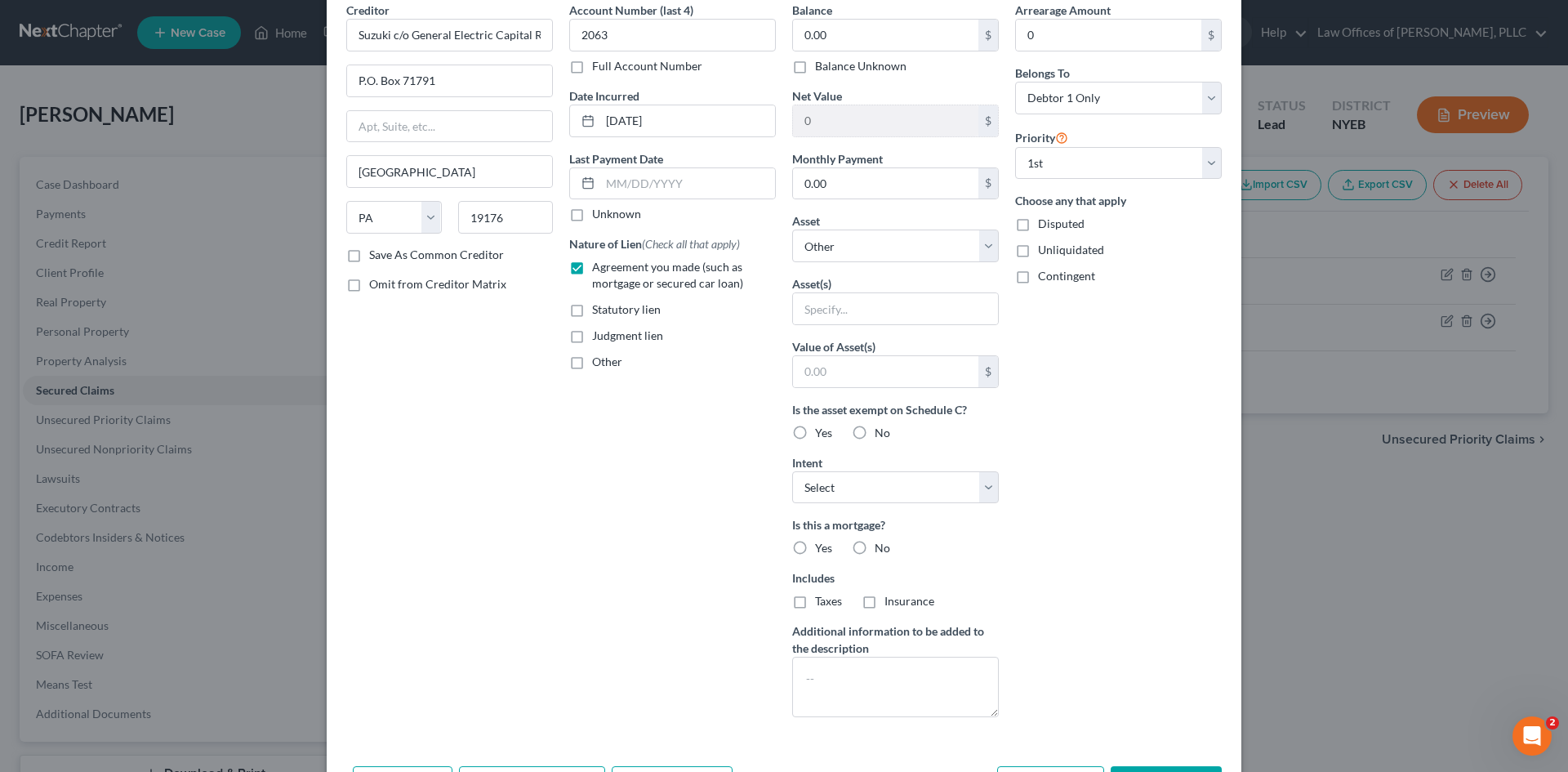
scroll to position [182, 0]
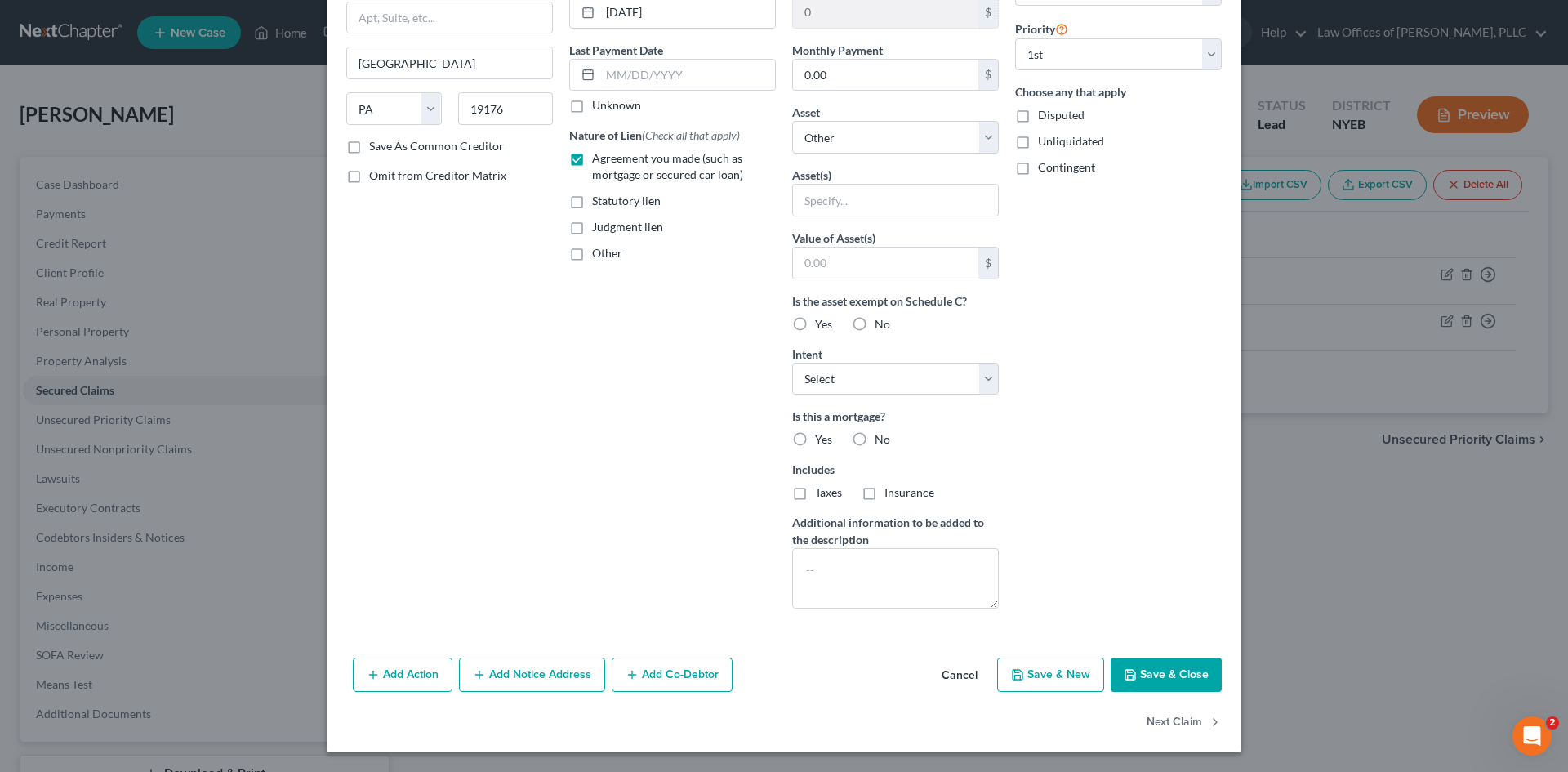
click at [875, 439] on label "No" at bounding box center [882, 440] width 15 height 16
click at [881, 439] on input "No" at bounding box center [886, 437] width 11 height 11
radio input "true"
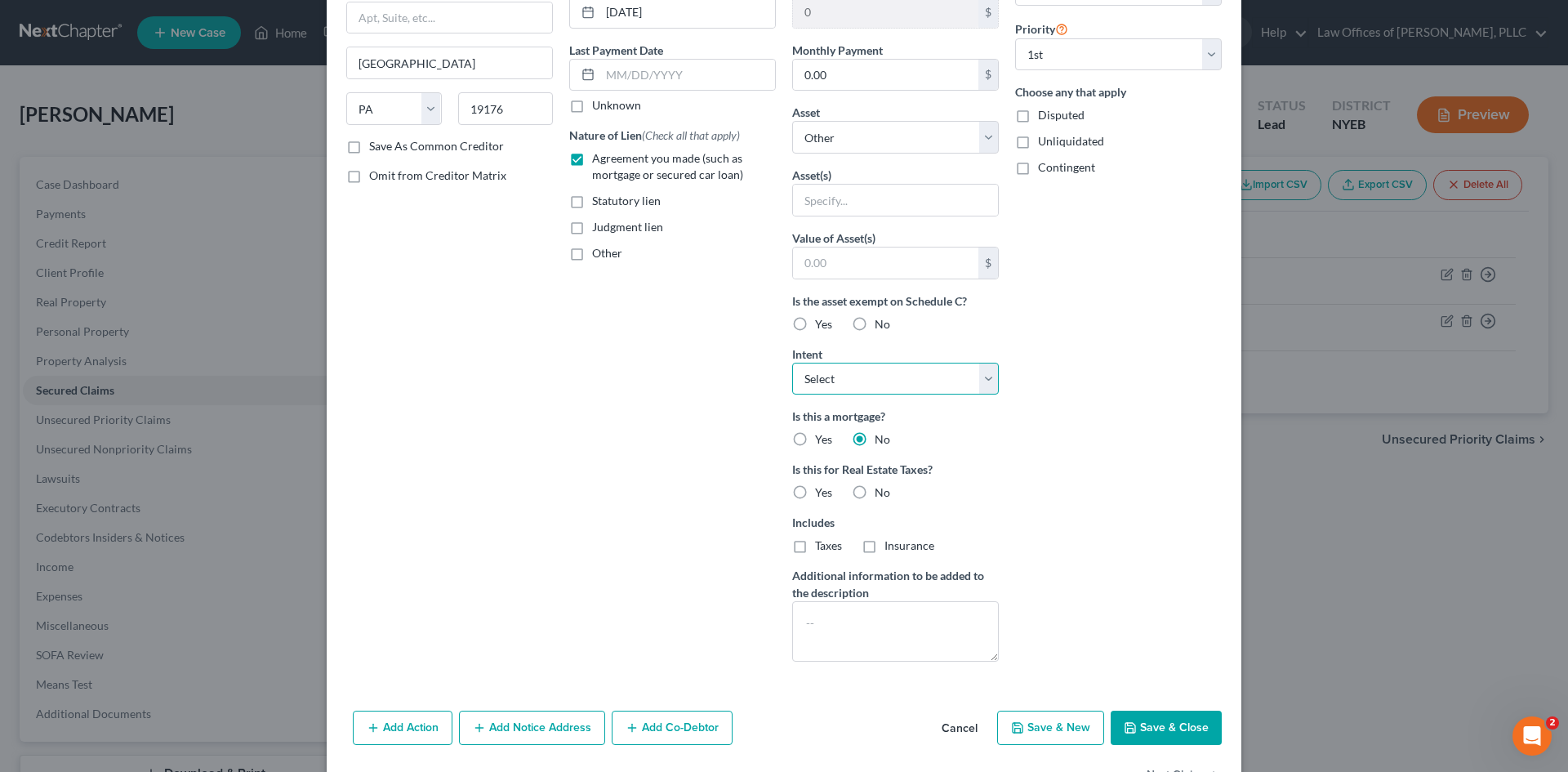
click at [970, 381] on select "Select Surrender Redeem Reaffirm Avoid Other" at bounding box center [895, 379] width 207 height 33
click at [980, 327] on div "Is the asset exempt on Schedule C? Yes No" at bounding box center [895, 312] width 207 height 40
click at [1164, 723] on button "Save & Close" at bounding box center [1166, 728] width 111 height 34
select select
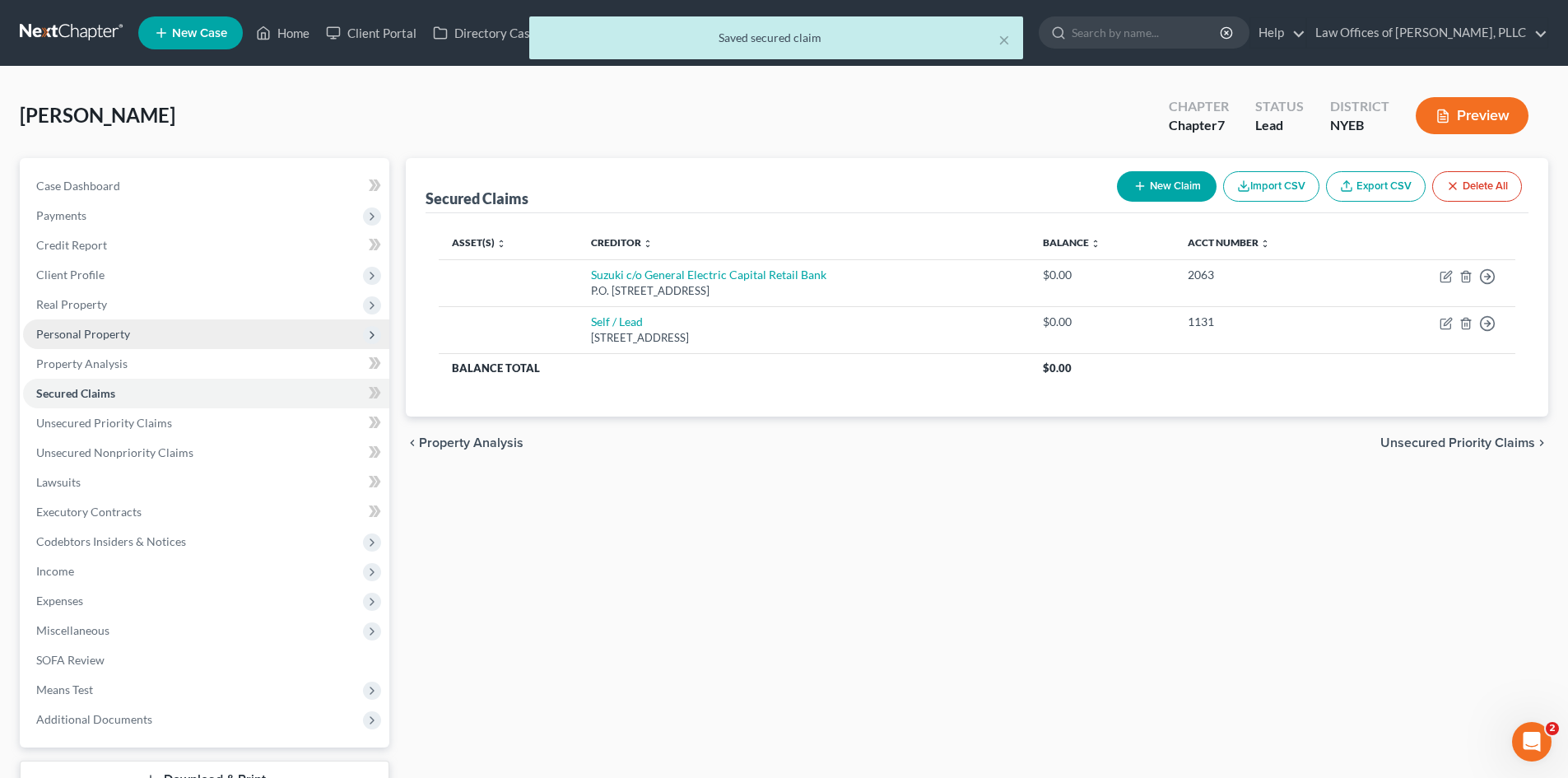
click at [107, 331] on span "Personal Property" at bounding box center [83, 333] width 94 height 14
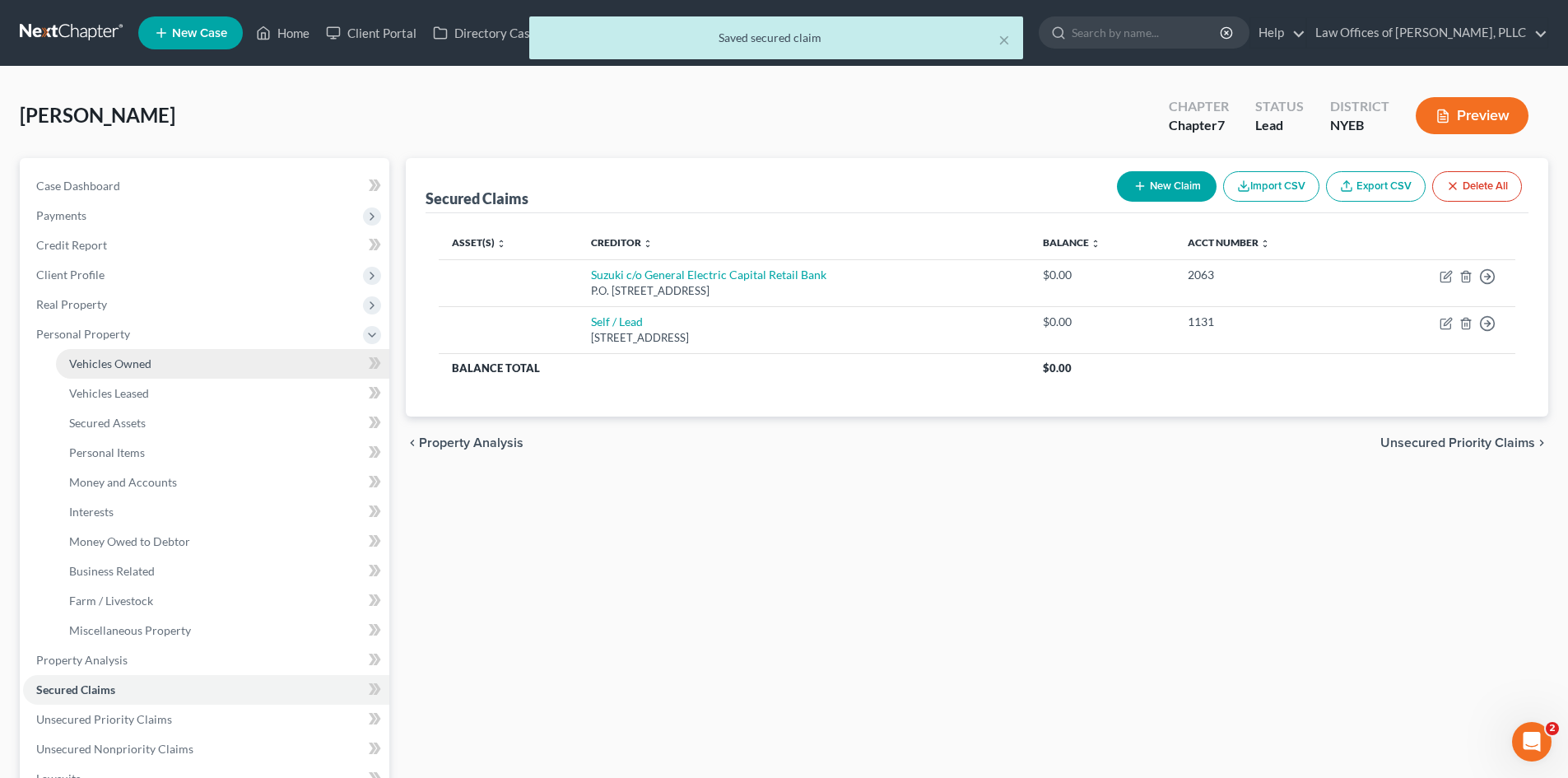
click at [118, 368] on span "Vehicles Owned" at bounding box center [110, 363] width 82 height 14
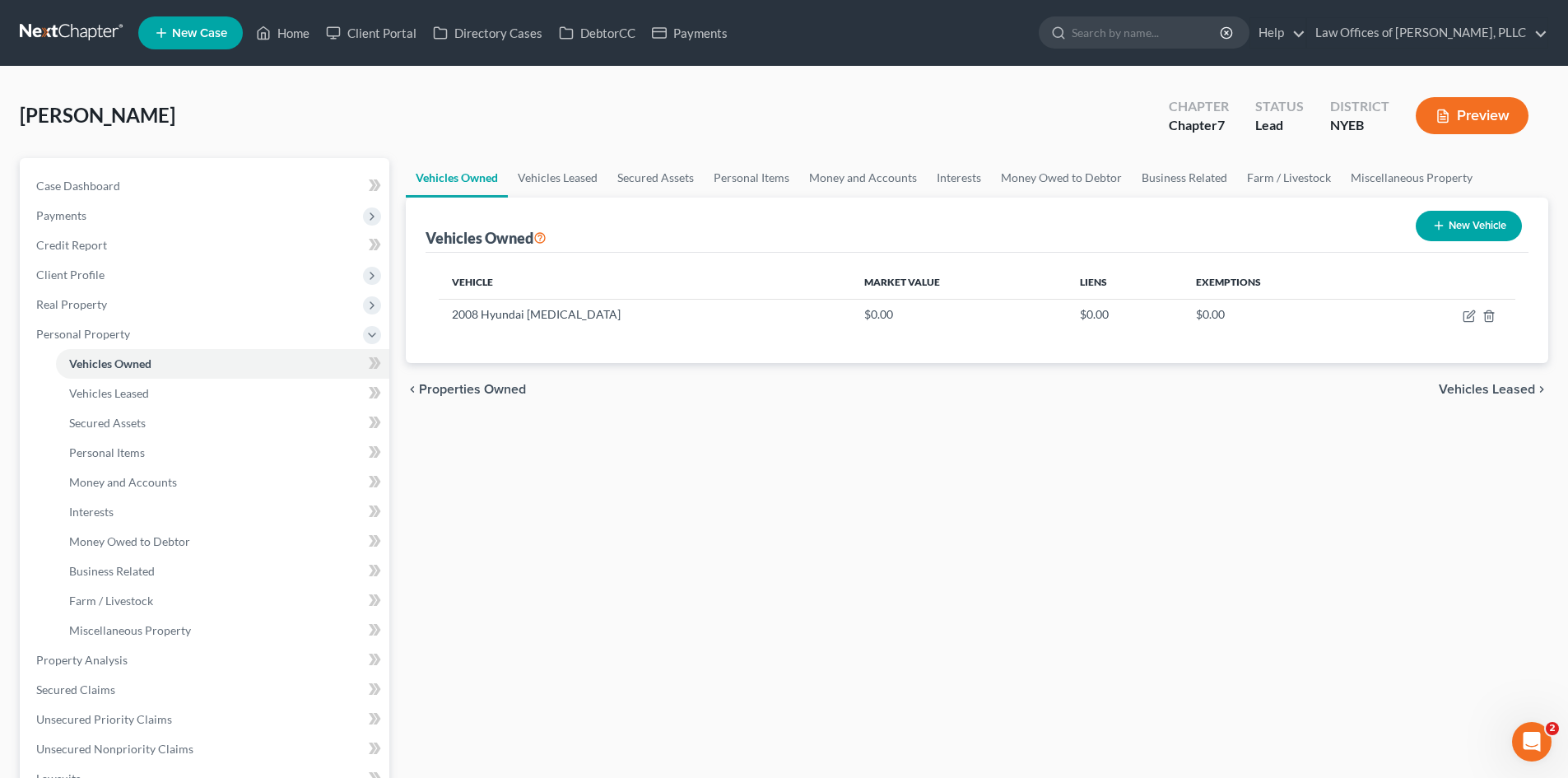
click at [1457, 209] on div "New Vehicle" at bounding box center [1468, 226] width 119 height 44
click at [1457, 220] on button "New Vehicle" at bounding box center [1468, 226] width 106 height 30
select select "0"
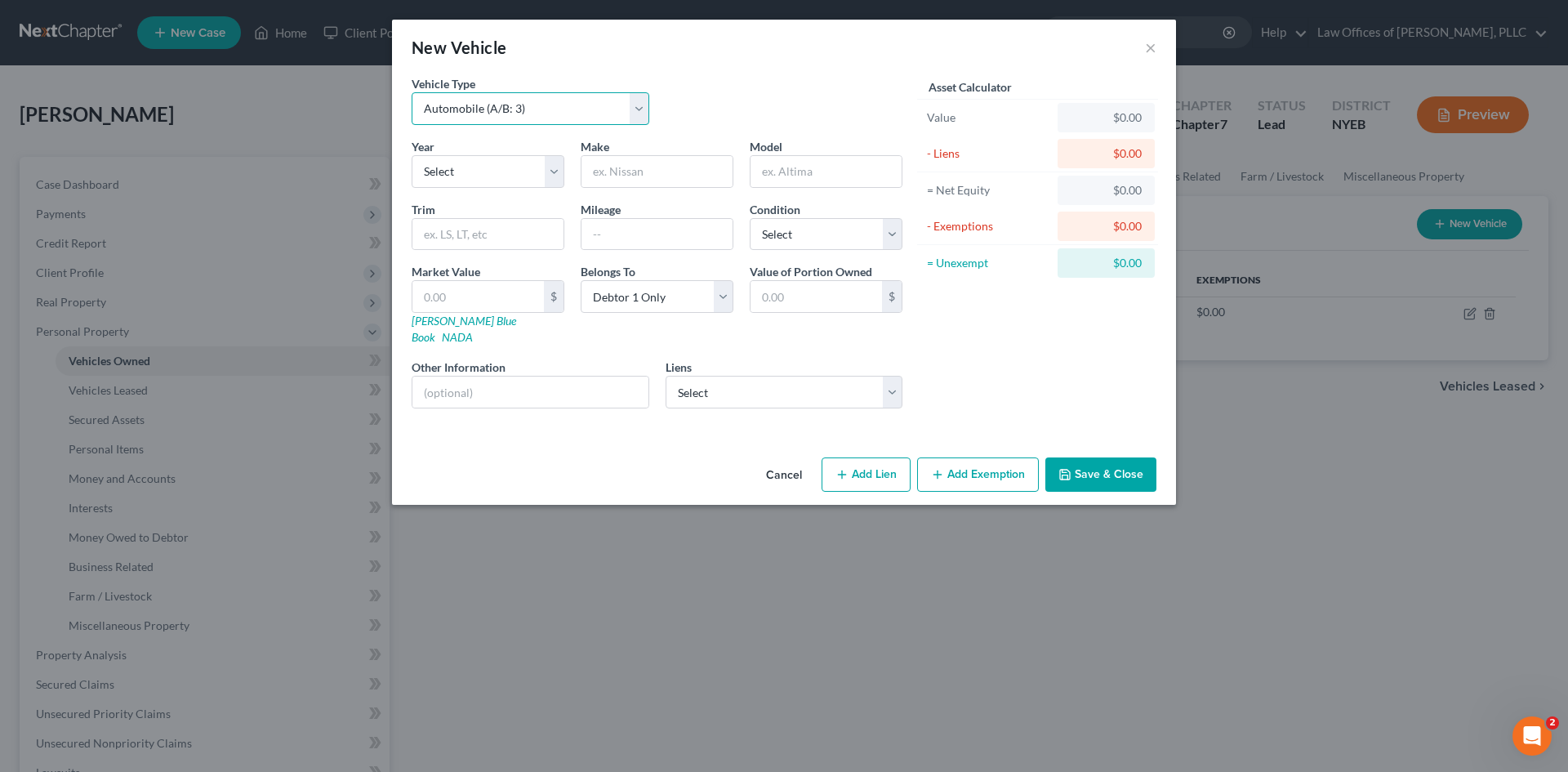
click at [575, 107] on select "Select Automobile (A/B: 3) Truck (A/B: 3) Trailer (A/B: 4) Watercraft (A/B: 4) …" at bounding box center [530, 108] width 237 height 33
select select "7"
click at [412, 92] on select "Select Automobile (A/B: 3) Truck (A/B: 3) Trailer (A/B: 4) Watercraft (A/B: 4) …" at bounding box center [530, 108] width 237 height 33
click at [522, 183] on select "Select 2026 2025 2024 2023 2022 2021 2020 2019 2018 2017 2016 2015 2014 2013 20…" at bounding box center [487, 172] width 153 height 33
select select "7"
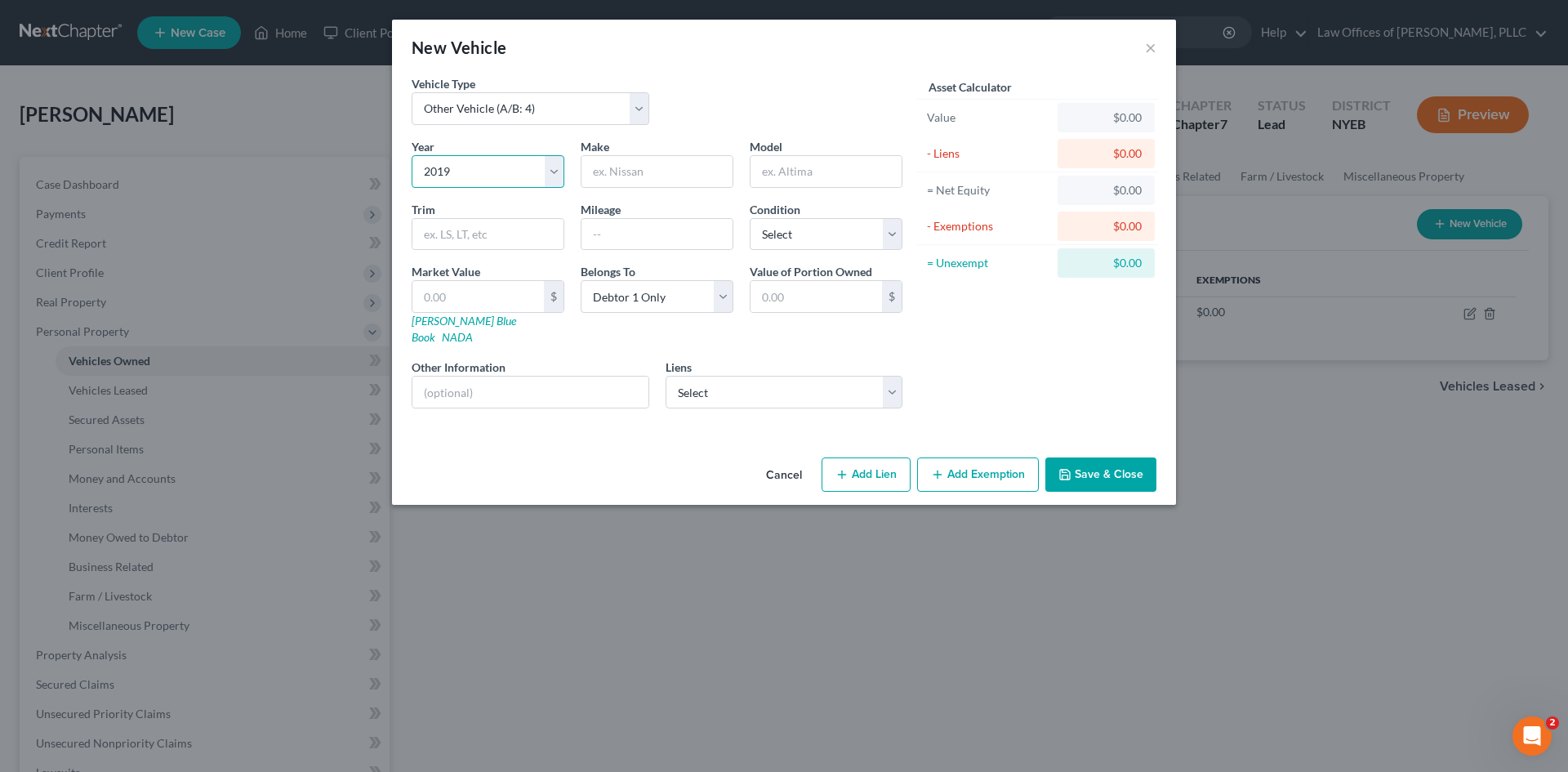
click at [412, 155] on select "Select 2026 2025 2024 2023 2022 2021 2020 2019 2018 2017 2016 2015 2014 2013 20…" at bounding box center [487, 172] width 153 height 33
click at [608, 178] on input "text" at bounding box center [656, 172] width 151 height 31
type input "Suzuki"
type input "Boulevard M50"
type input "M50"
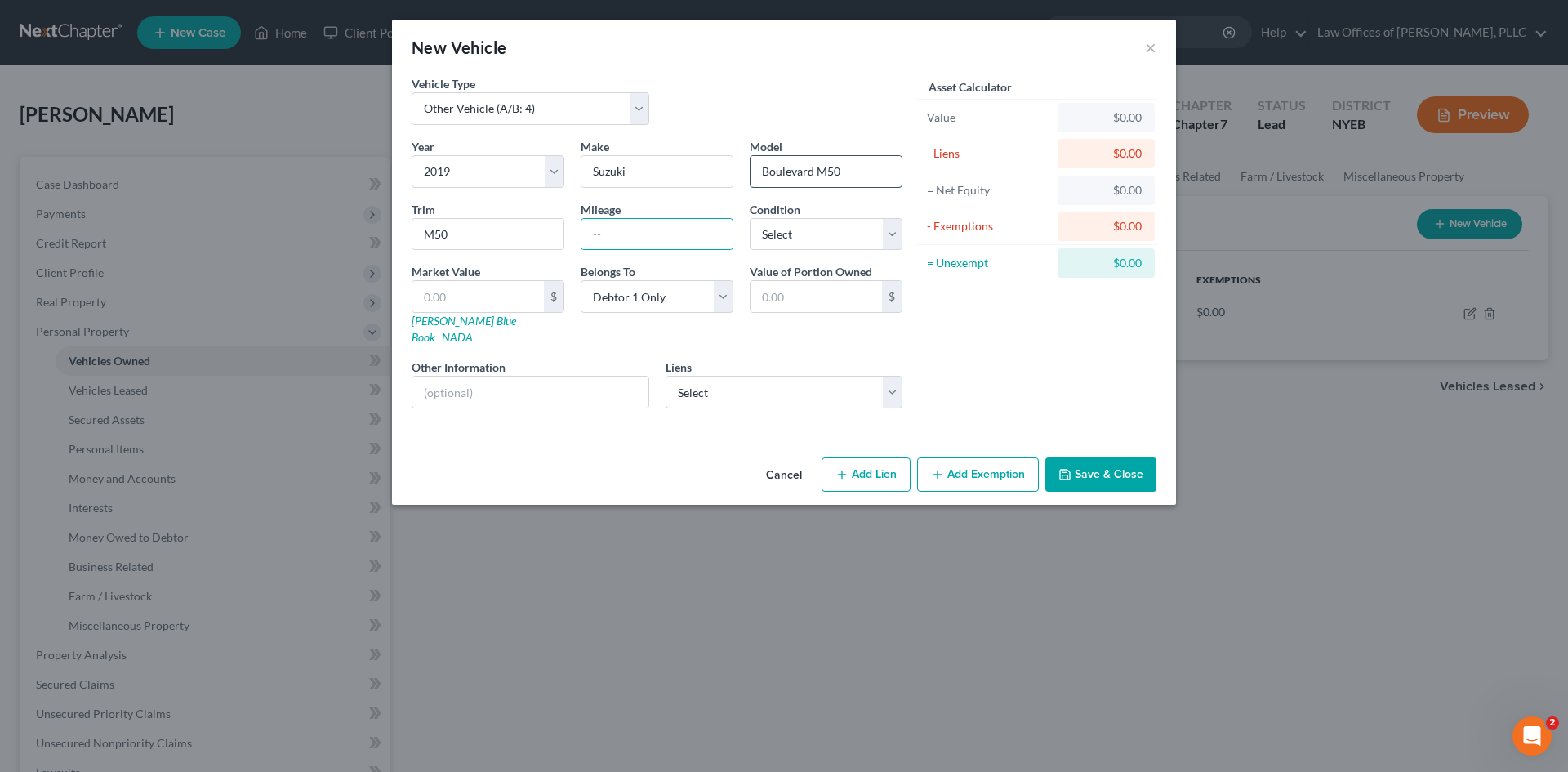
click at [850, 174] on input "Boulevard M50" at bounding box center [826, 172] width 151 height 31
type input "Boulevard"
click at [888, 237] on select "Select Excellent Very Good Good Fair Poor" at bounding box center [826, 235] width 153 height 33
select select "0"
click at [750, 219] on select "Select Excellent Very Good Good Fair Poor" at bounding box center [826, 235] width 153 height 33
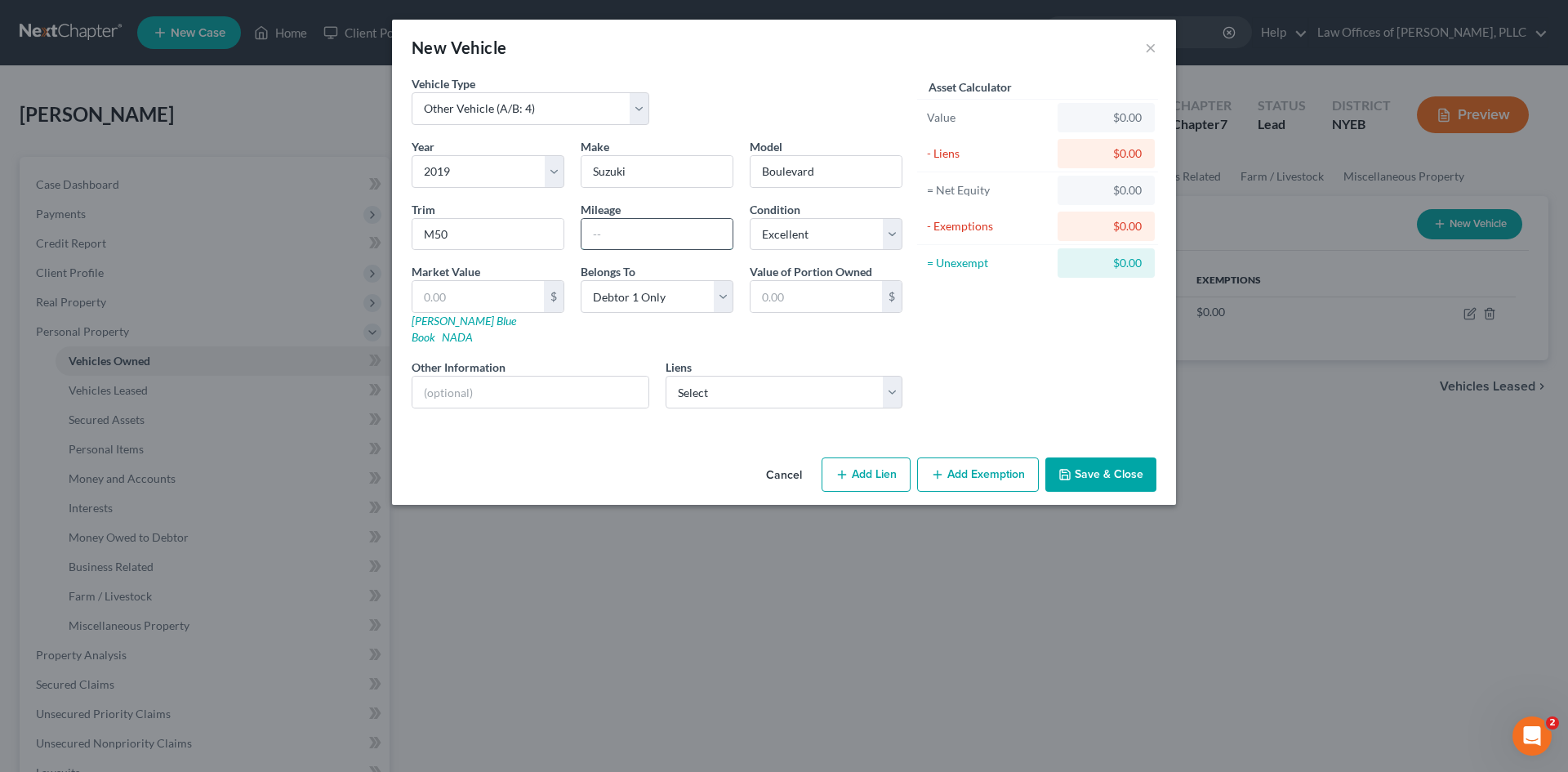
click at [668, 236] on input "text" at bounding box center [656, 234] width 151 height 31
type input "10000"
click at [788, 358] on div "Liens Select Suzuki c/o General Electric Capital Retail Bank - $0.00 Self / Lea…" at bounding box center [784, 383] width 237 height 50
click at [719, 378] on select "Select Suzuki c/o General Electric Capital Retail Bank - $0.00 Self / Lead - $0…" at bounding box center [784, 392] width 237 height 33
select select "0"
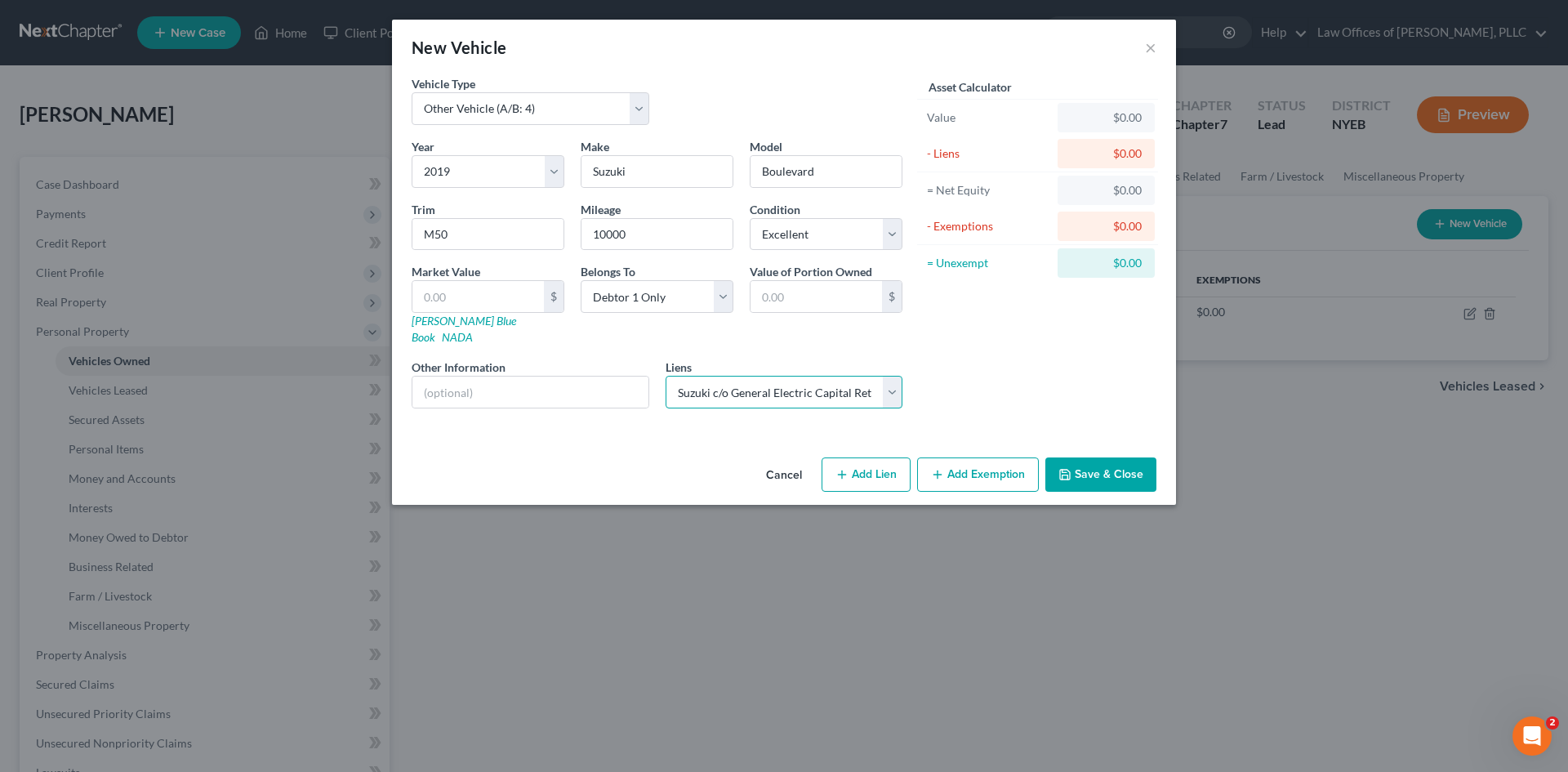
click at [665, 376] on select "Select Suzuki c/o General Electric Capital Retail Bank - $0.00 Self / Lead - $0…" at bounding box center [784, 392] width 237 height 33
select select
select select "39"
select select "0"
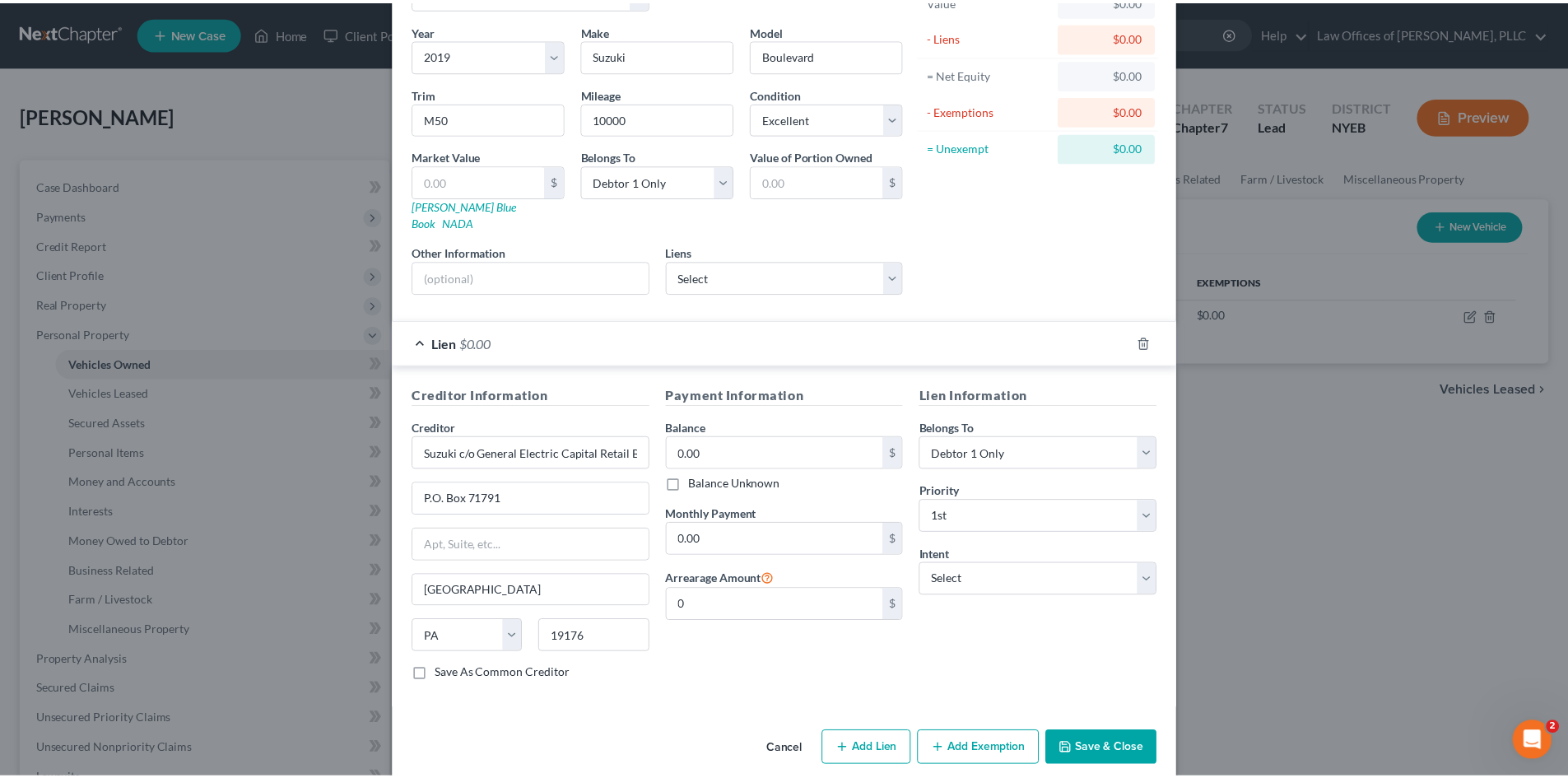
scroll to position [123, 0]
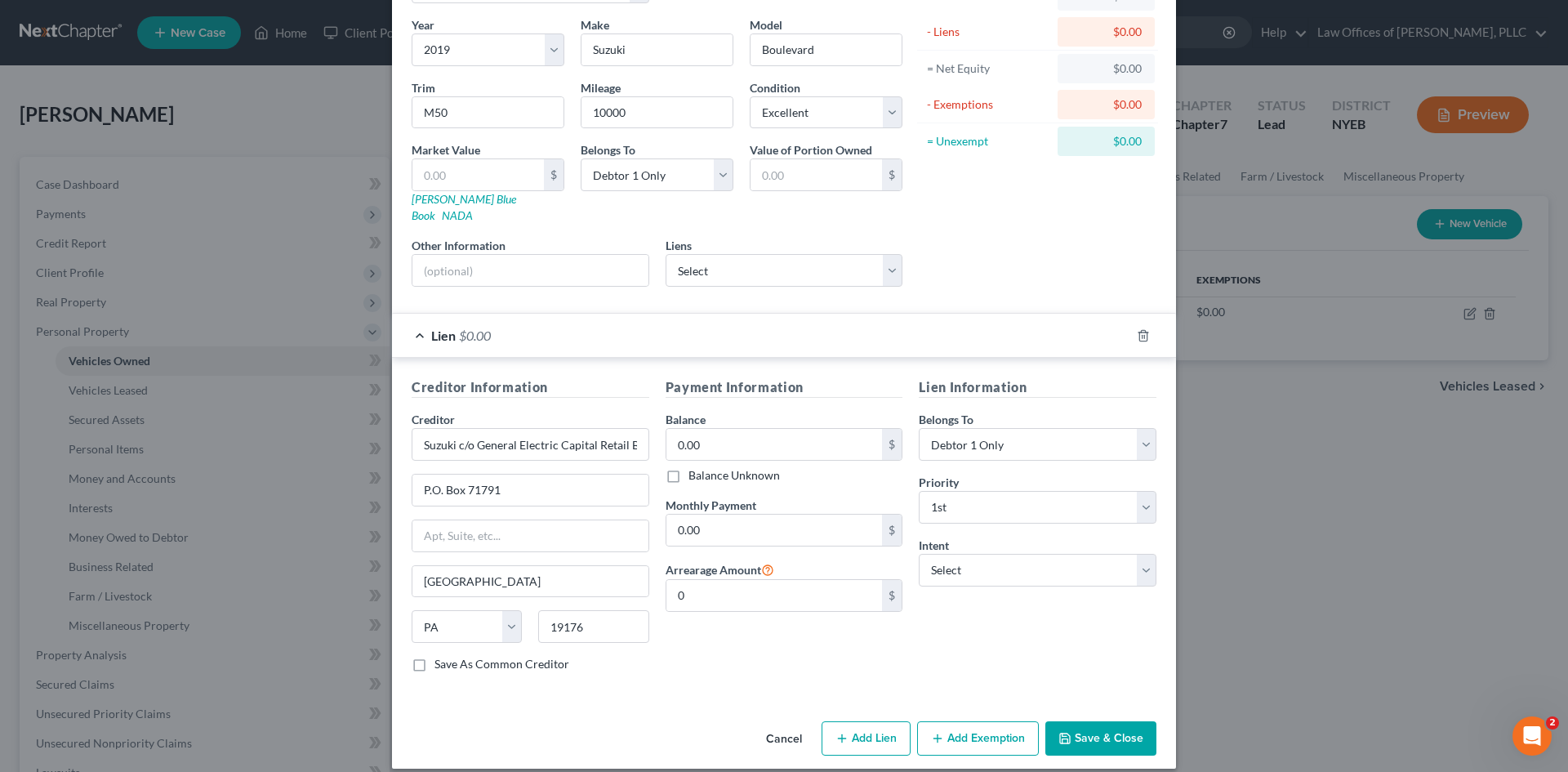
click at [1094, 726] on button "Save & Close" at bounding box center [1100, 739] width 111 height 34
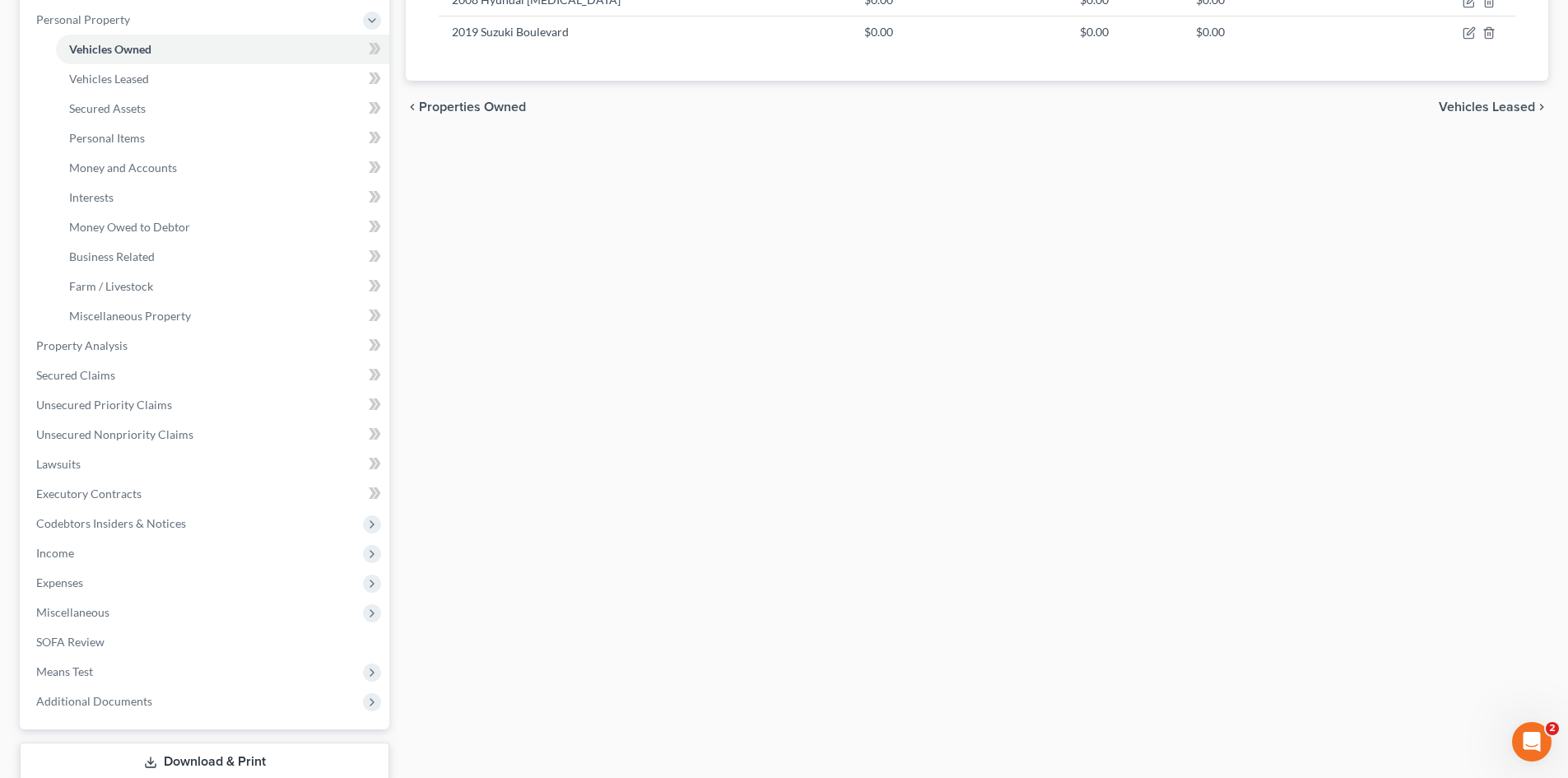
scroll to position [318, 0]
click at [202, 170] on link "Money and Accounts" at bounding box center [223, 164] width 333 height 30
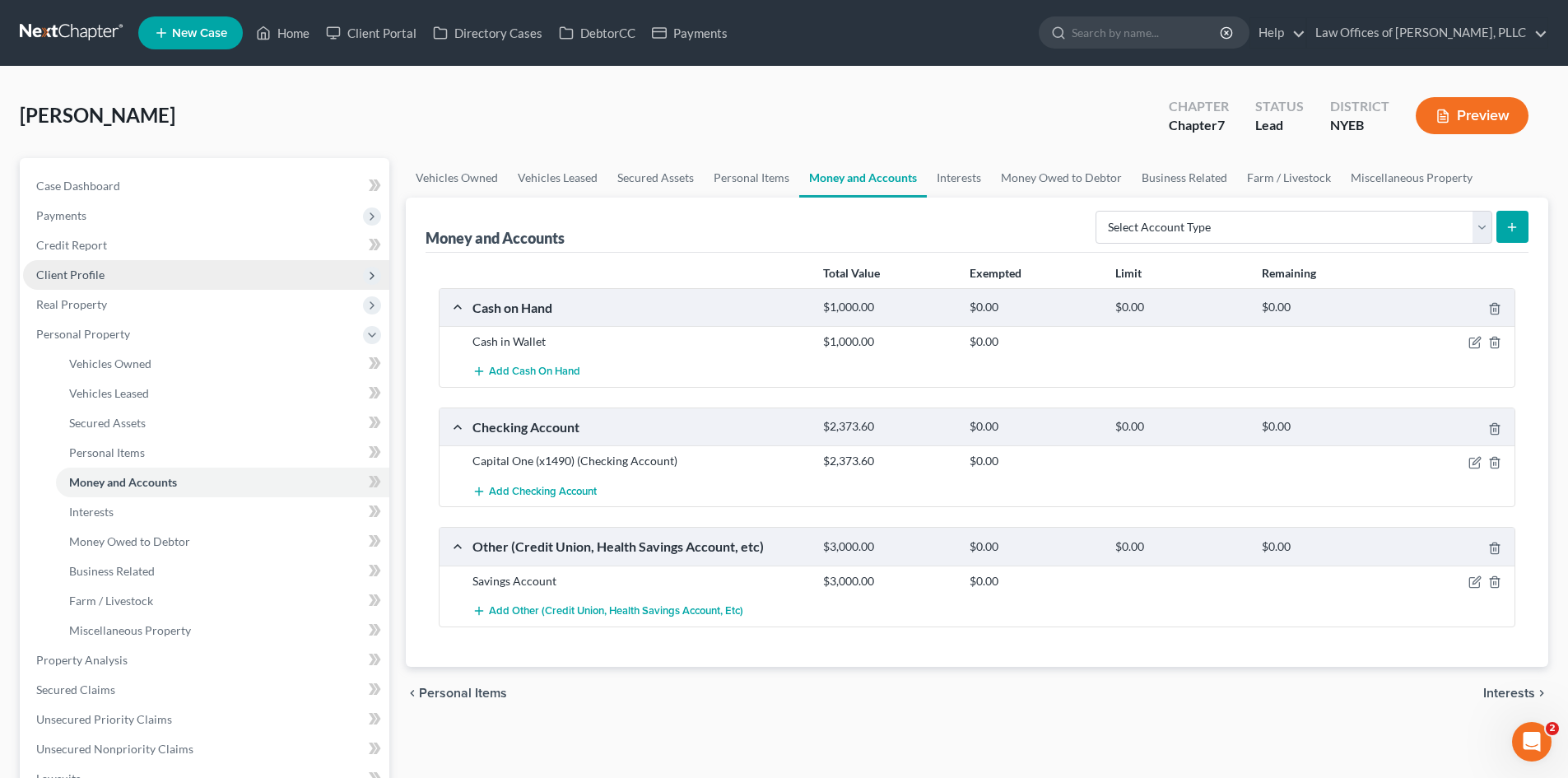
click at [106, 284] on span "Client Profile" at bounding box center [206, 275] width 367 height 30
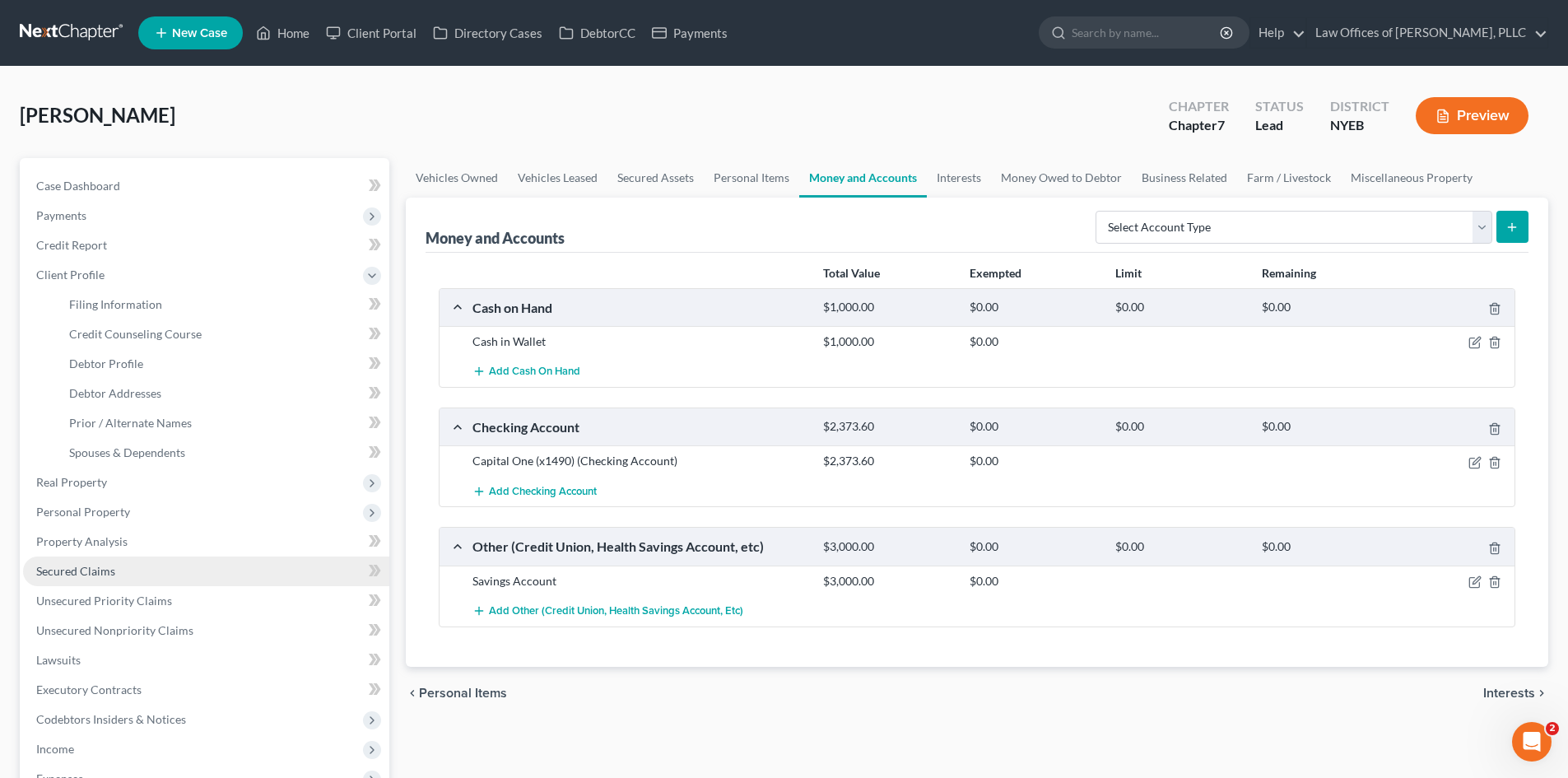
click at [99, 570] on span "Secured Claims" at bounding box center [75, 571] width 79 height 14
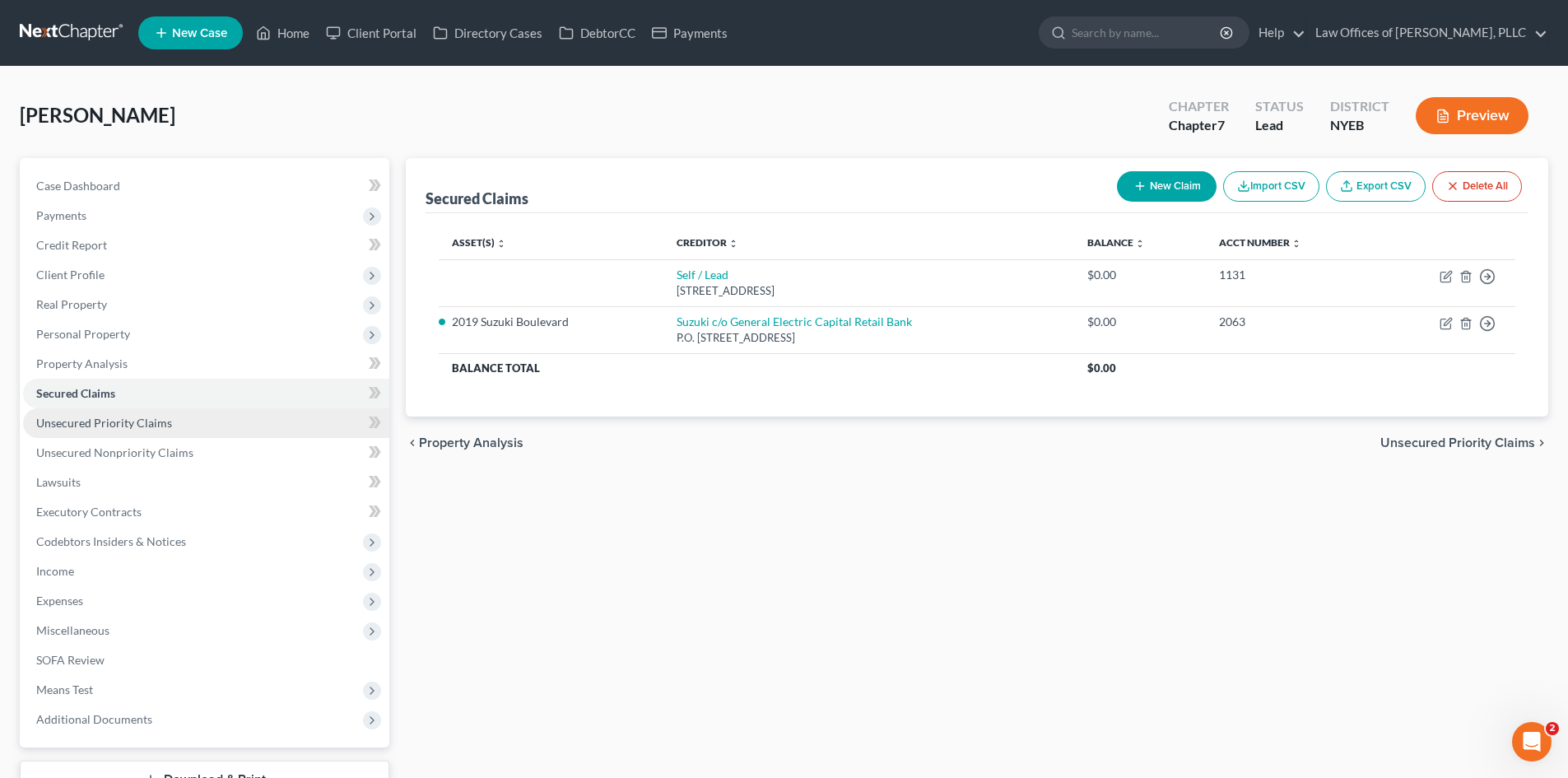
click at [95, 428] on span "Unsecured Priority Claims" at bounding box center [104, 422] width 136 height 14
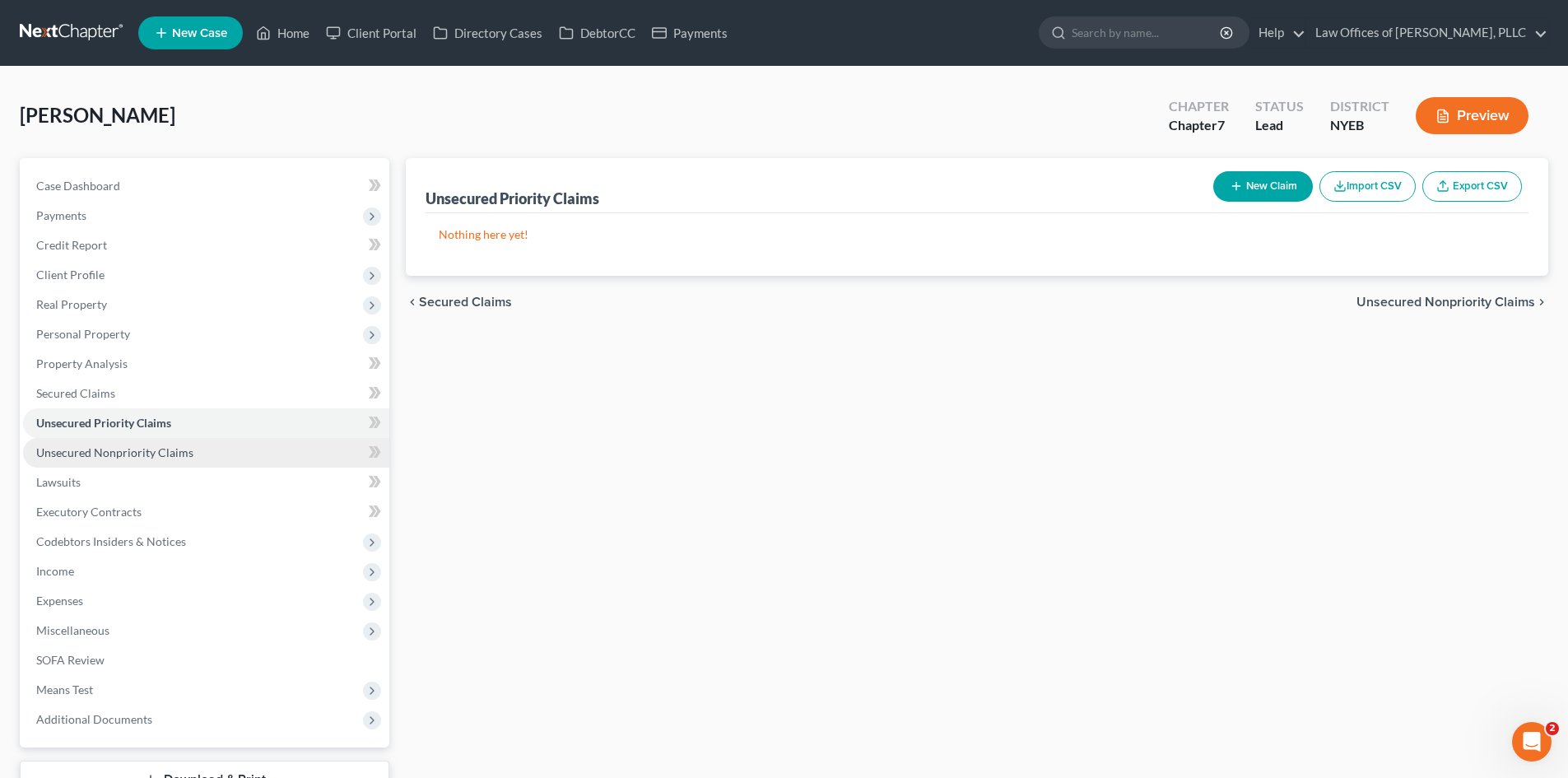
click at [99, 453] on span "Unsecured Nonpriority Claims" at bounding box center [115, 452] width 157 height 14
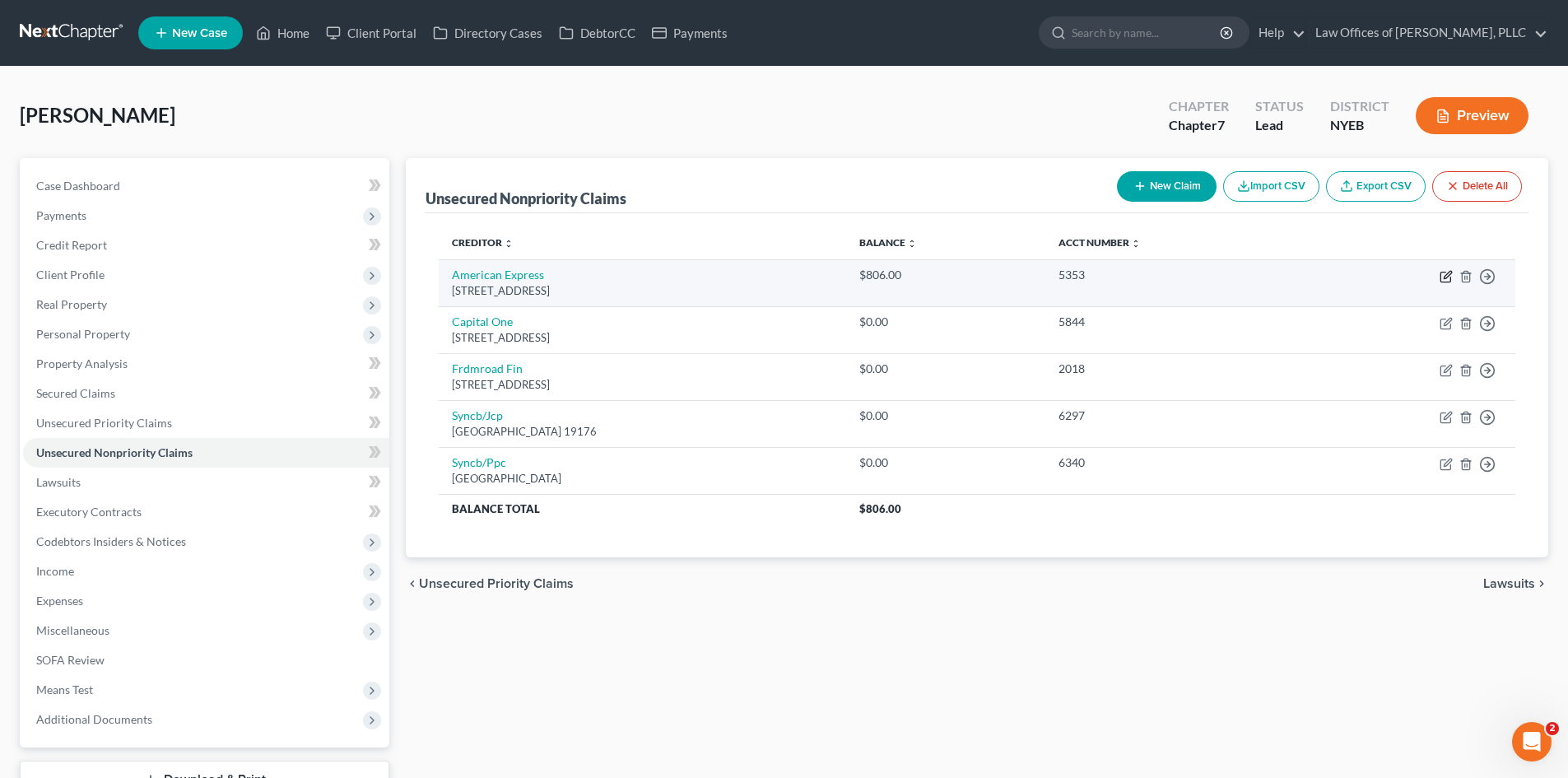
click at [1449, 278] on icon "button" at bounding box center [1446, 277] width 13 height 13
select select "45"
select select "2"
select select "0"
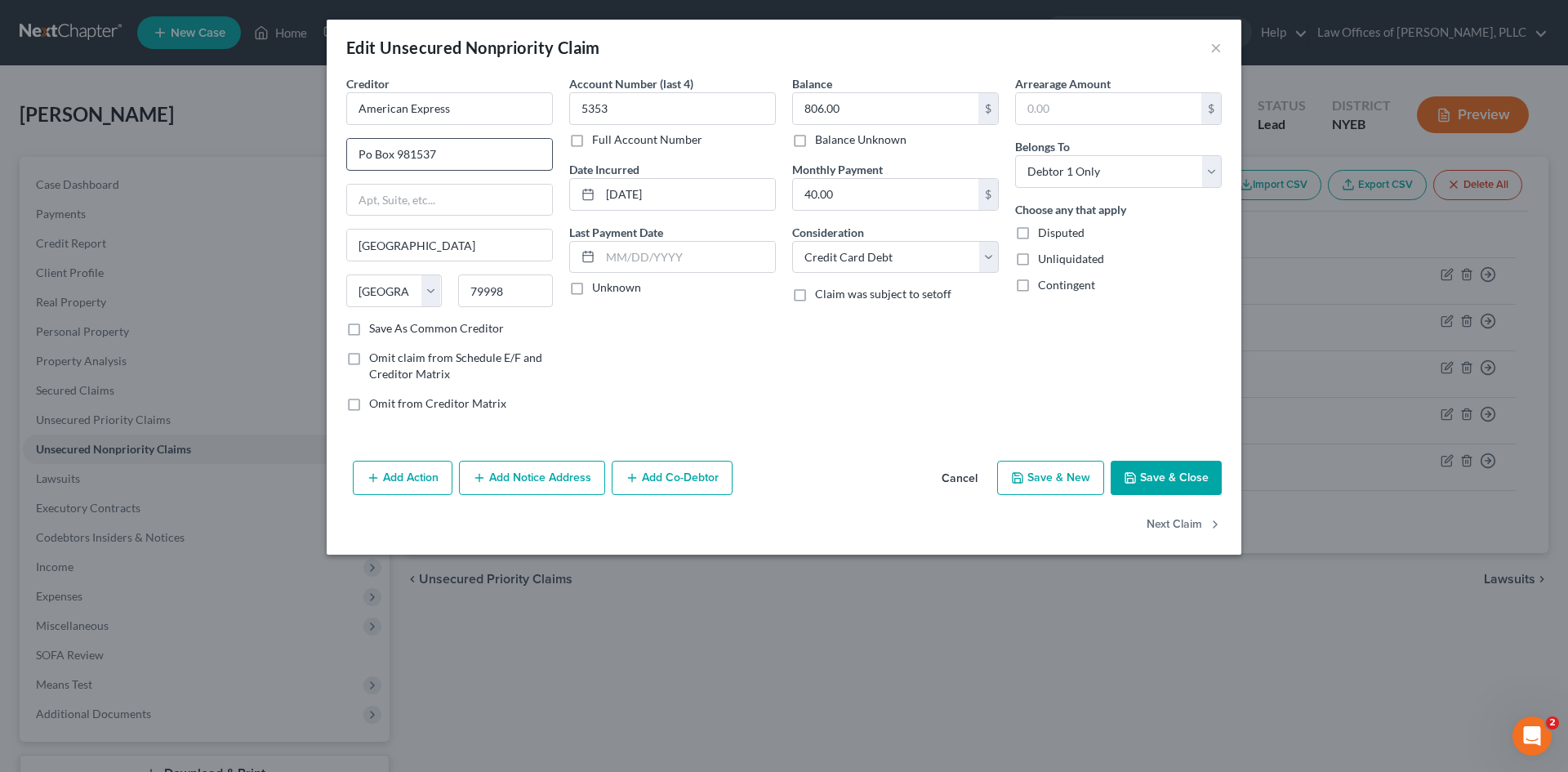
click at [370, 161] on input "Po Box 981537" at bounding box center [450, 154] width 205 height 31
type input "P.O. Box 981537"
click at [1146, 476] on button "Save & Close" at bounding box center [1166, 478] width 111 height 34
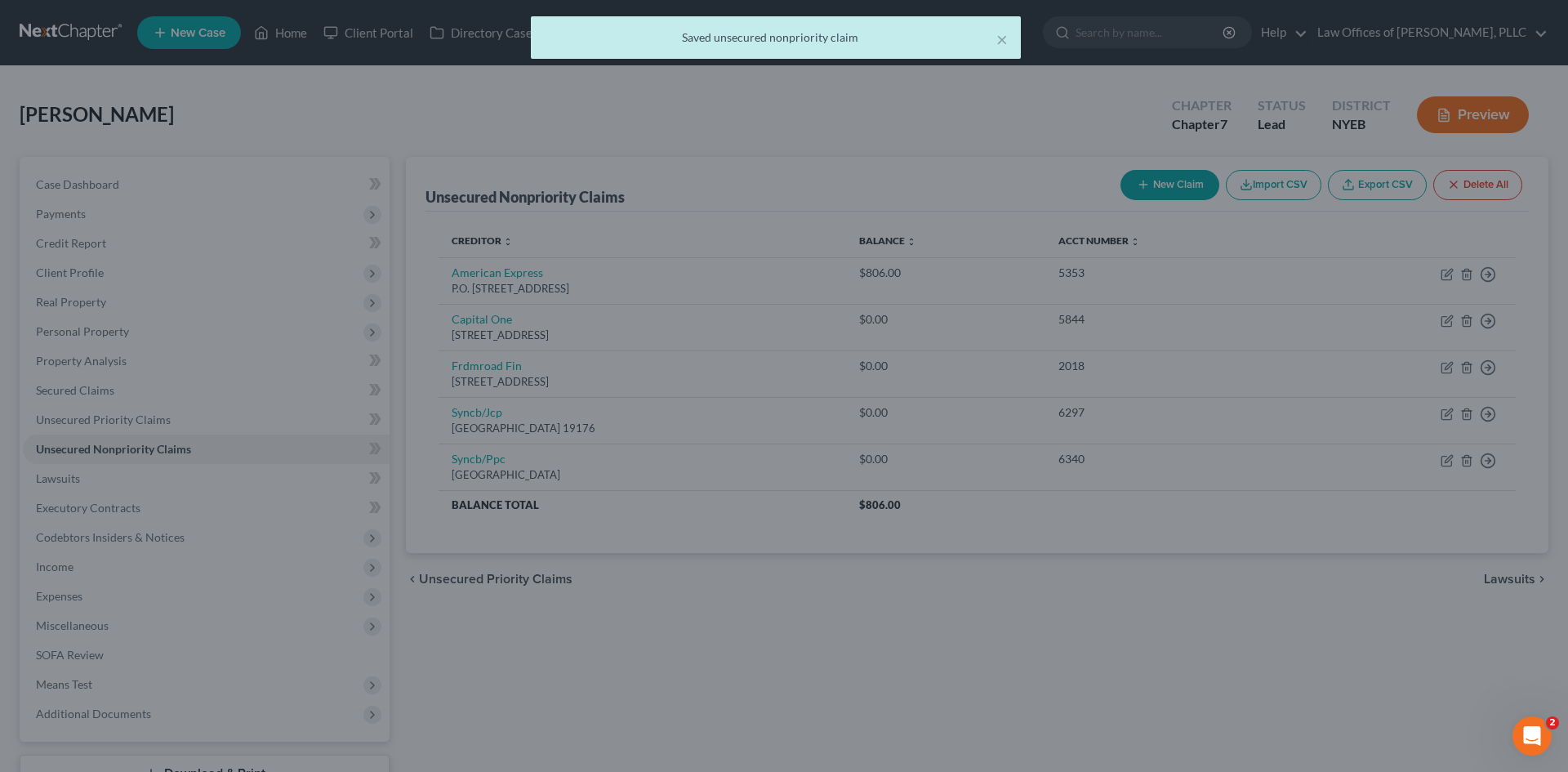
type input "0"
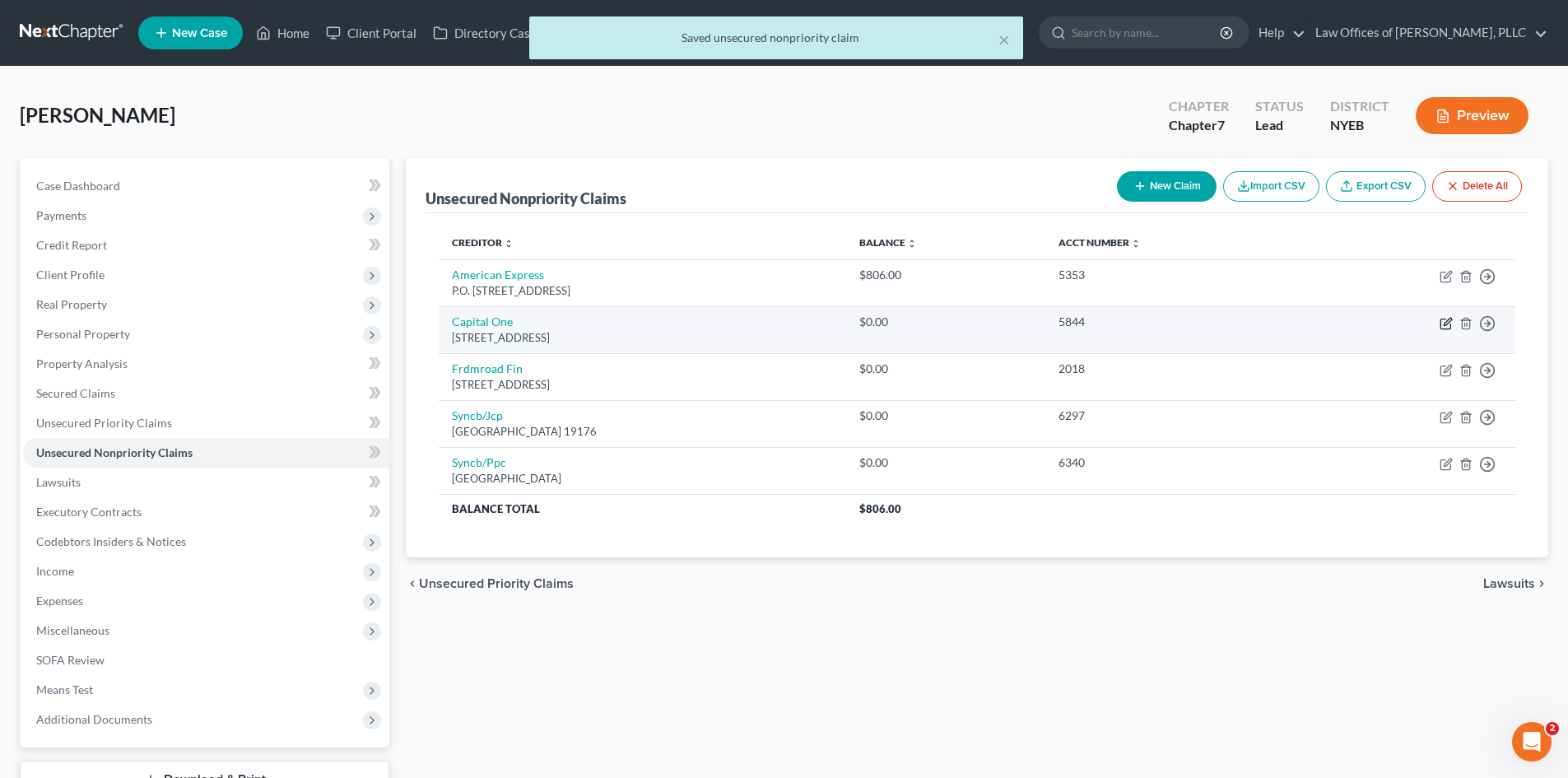
click at [1444, 324] on icon "button" at bounding box center [1447, 321] width 7 height 7
select select "46"
select select "2"
select select "0"
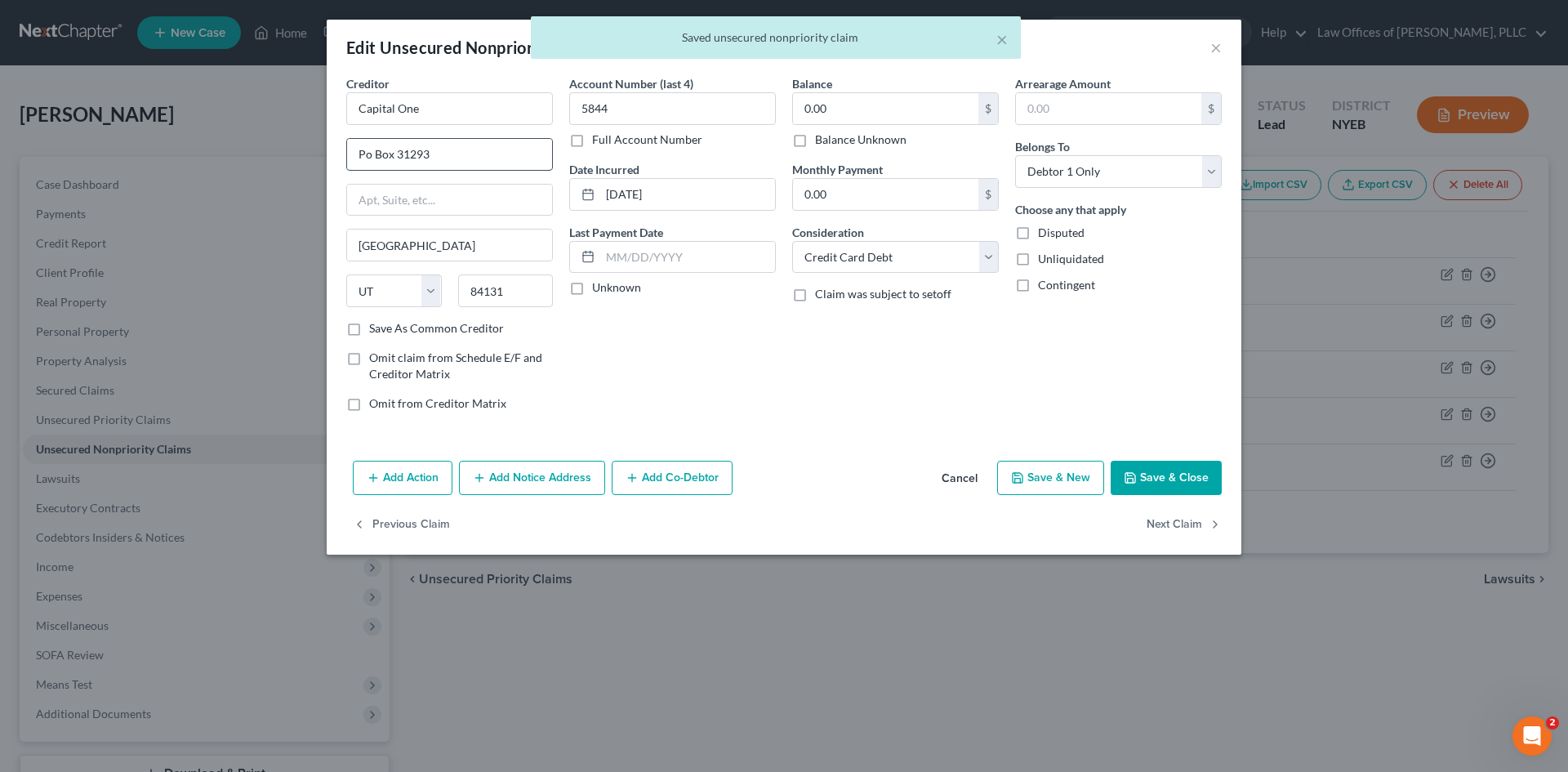
click at [370, 158] on input "Po Box 31293" at bounding box center [450, 154] width 205 height 31
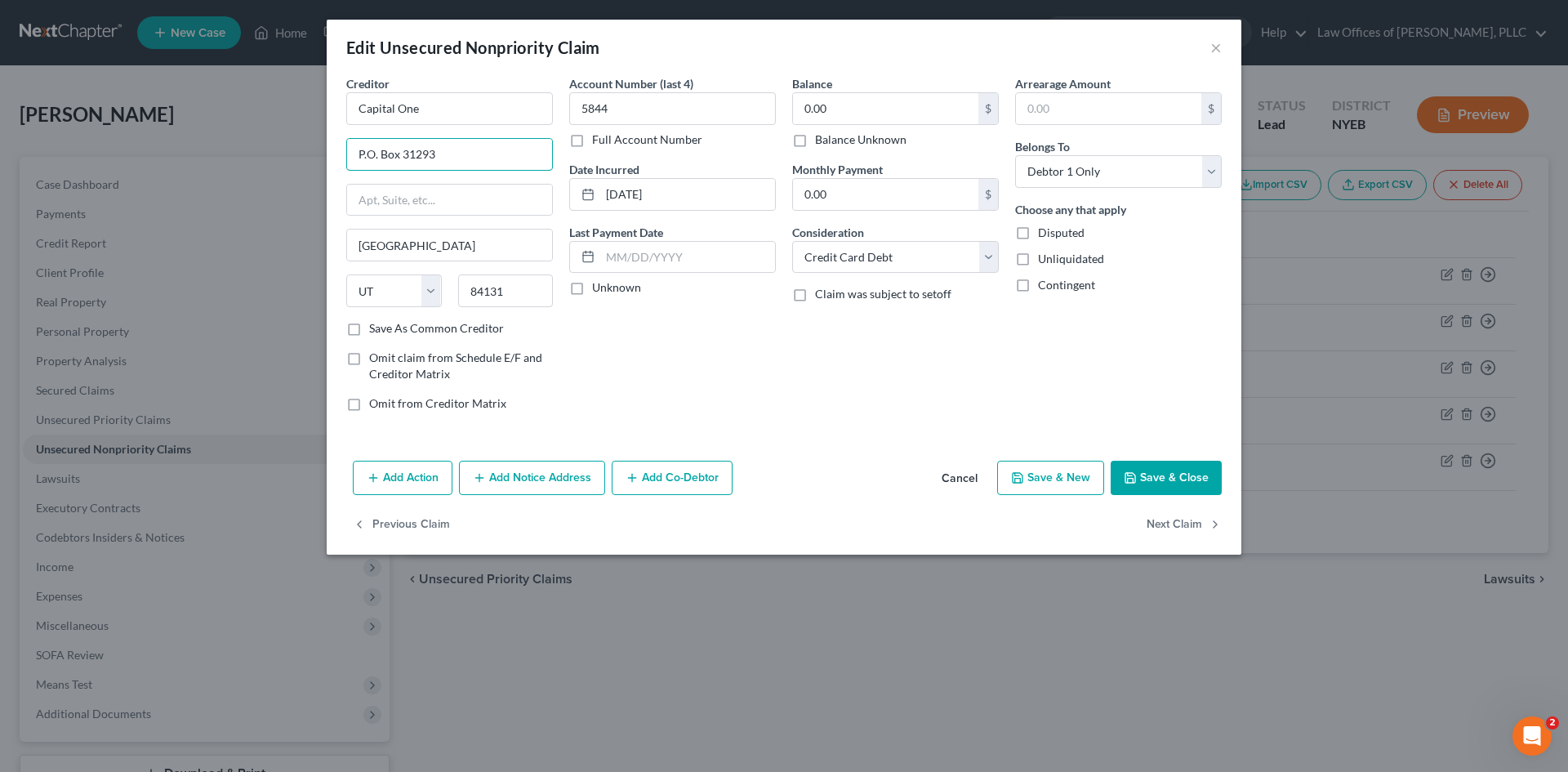
type input "P.O. Box 31293"
click at [1200, 479] on button "Save & Close" at bounding box center [1166, 478] width 111 height 34
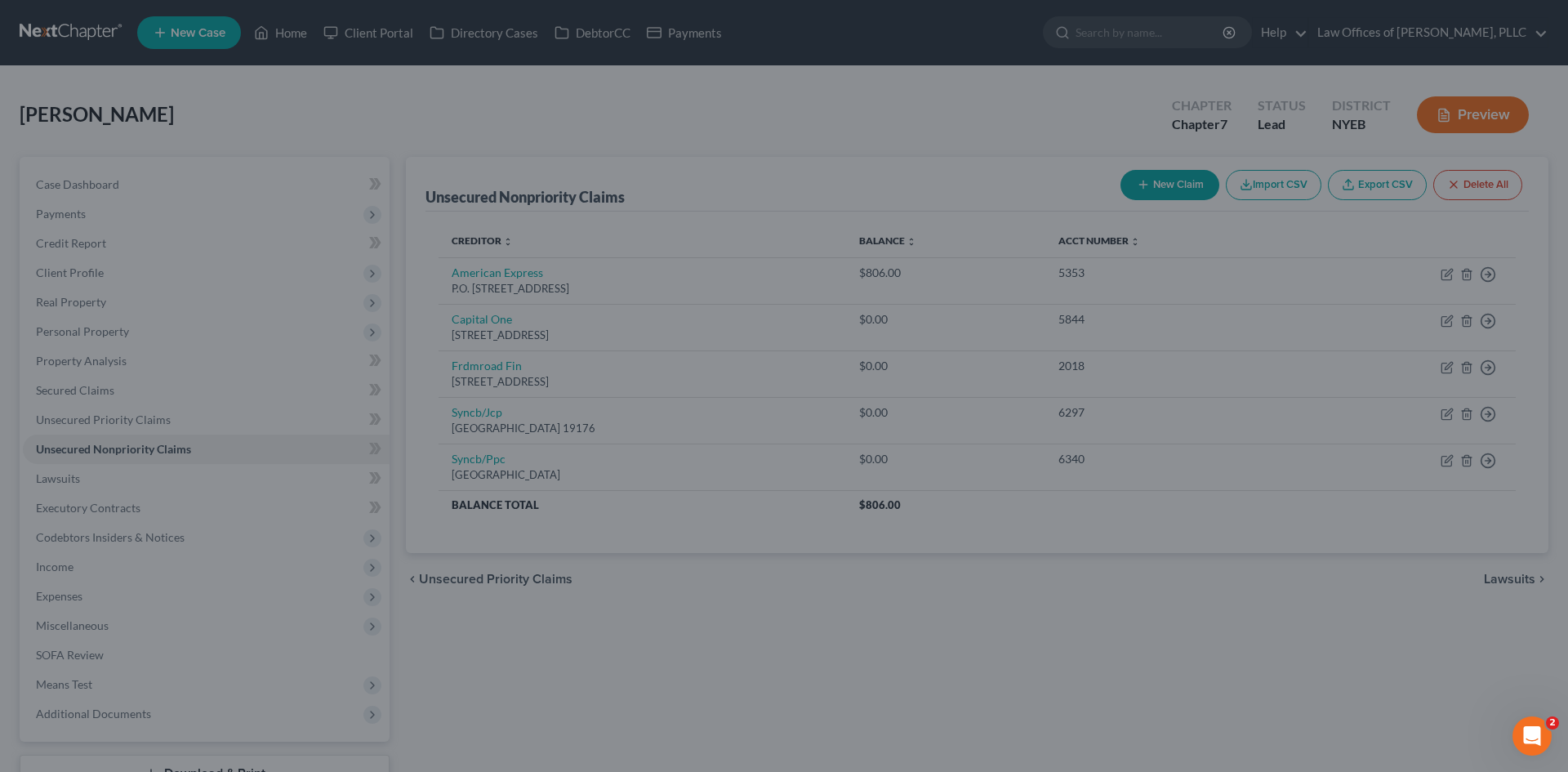
type input "0"
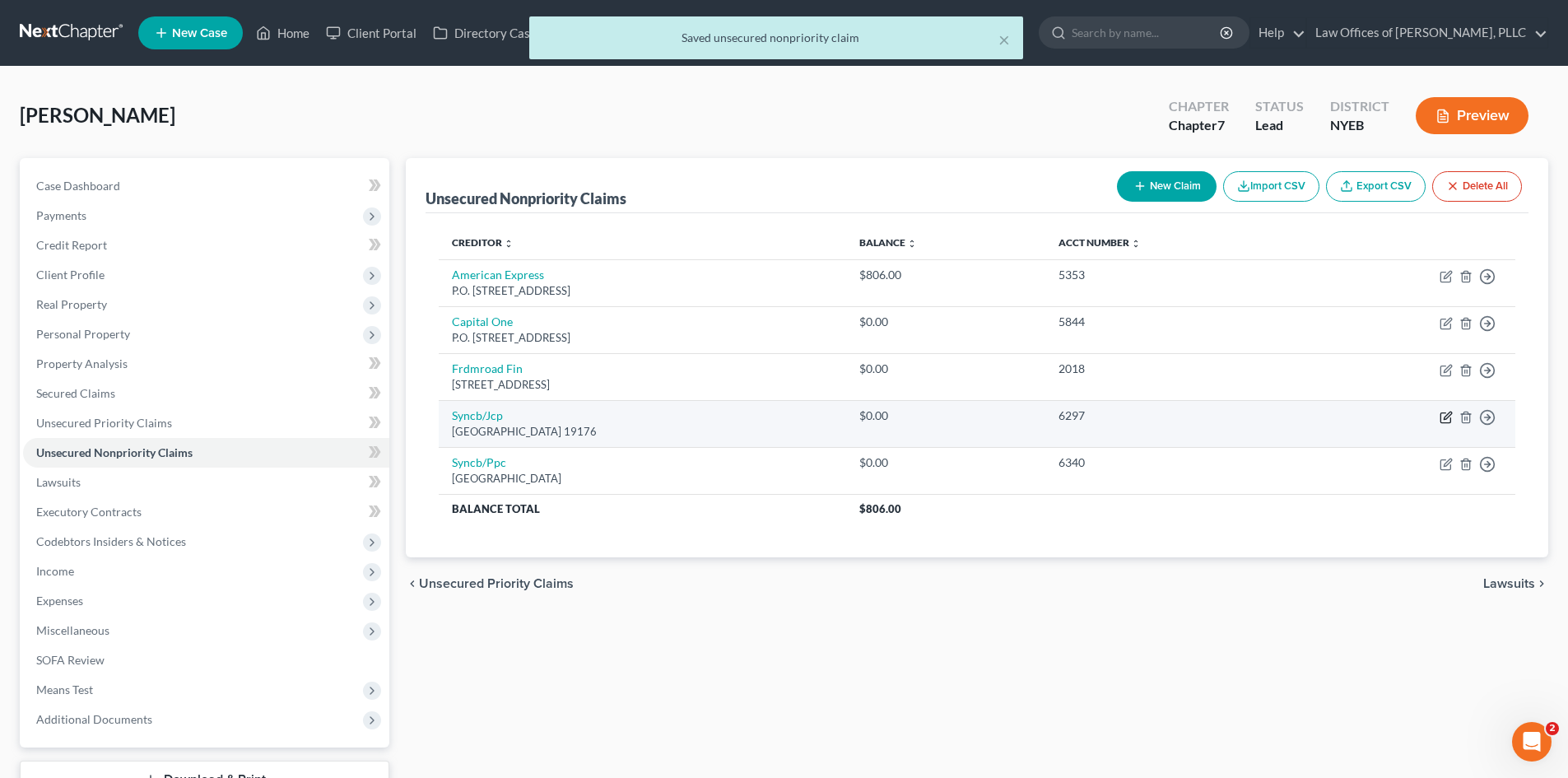
click at [1444, 417] on icon "button" at bounding box center [1447, 415] width 7 height 7
select select "39"
select select "2"
select select "0"
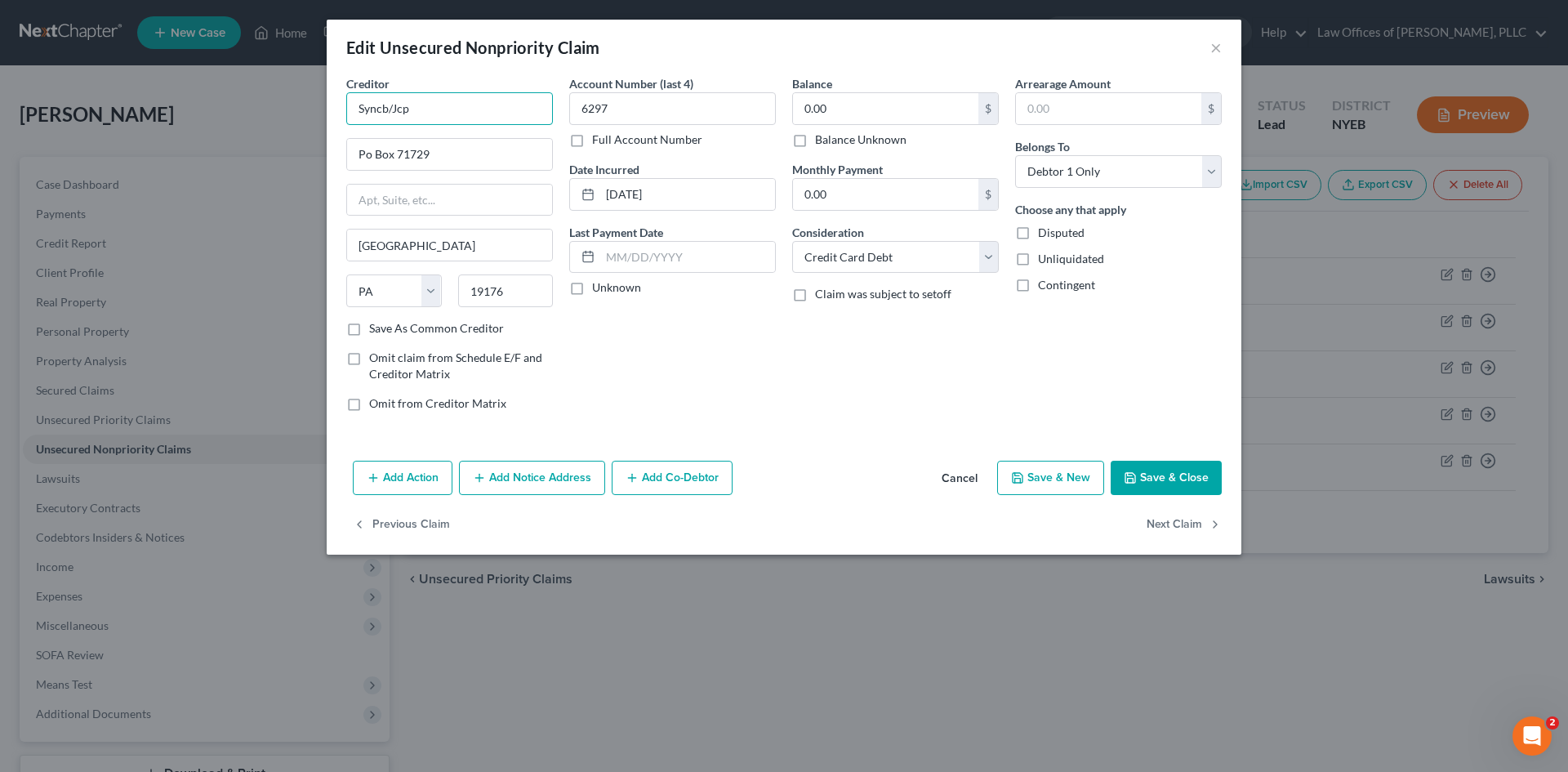
drag, startPoint x: 429, startPoint y: 106, endPoint x: 291, endPoint y: 81, distance: 140.2
click at [291, 81] on div "Edit Unsecured Nonpriority Claim × Creditor * Syncb/Jcp Po Box 71729 [GEOGRAPHI…" at bounding box center [784, 386] width 1568 height 772
type input "Synchrony Bank / JCPenny"
click at [372, 150] on input "Po Box 71729" at bounding box center [450, 154] width 205 height 31
type input "P.O. Box 71729"
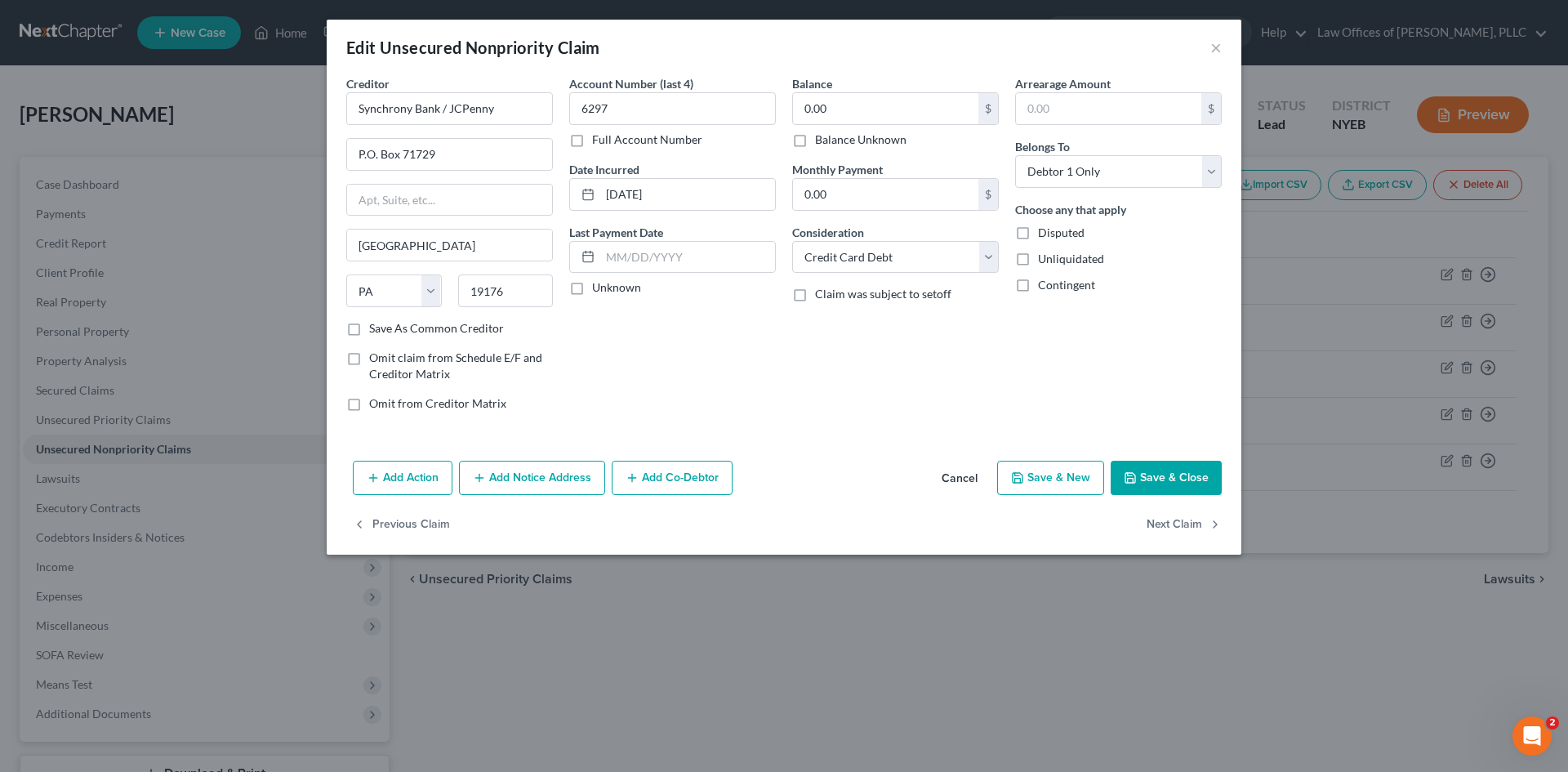
click at [1139, 472] on button "Save & Close" at bounding box center [1166, 478] width 111 height 34
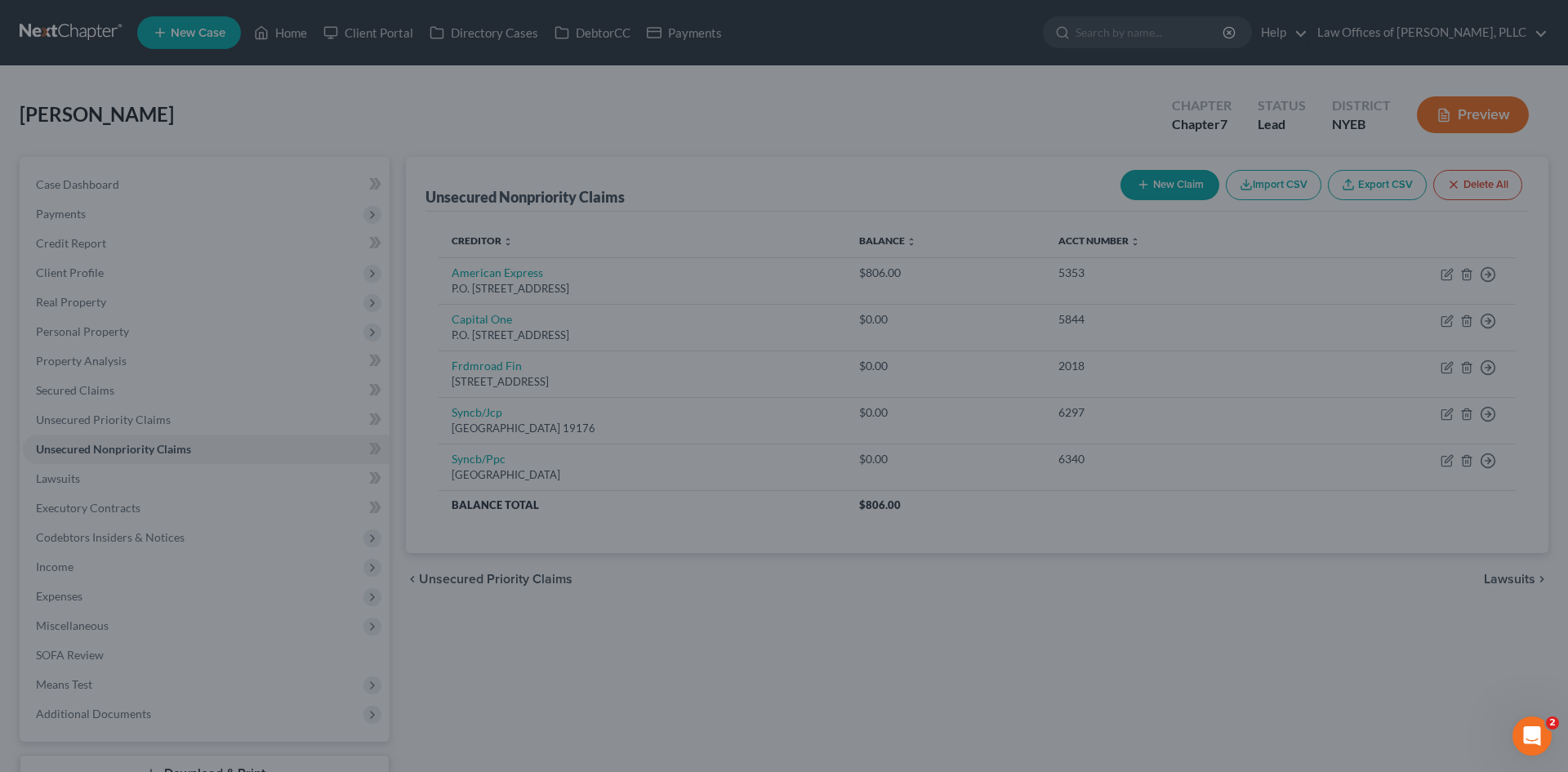
type input "0"
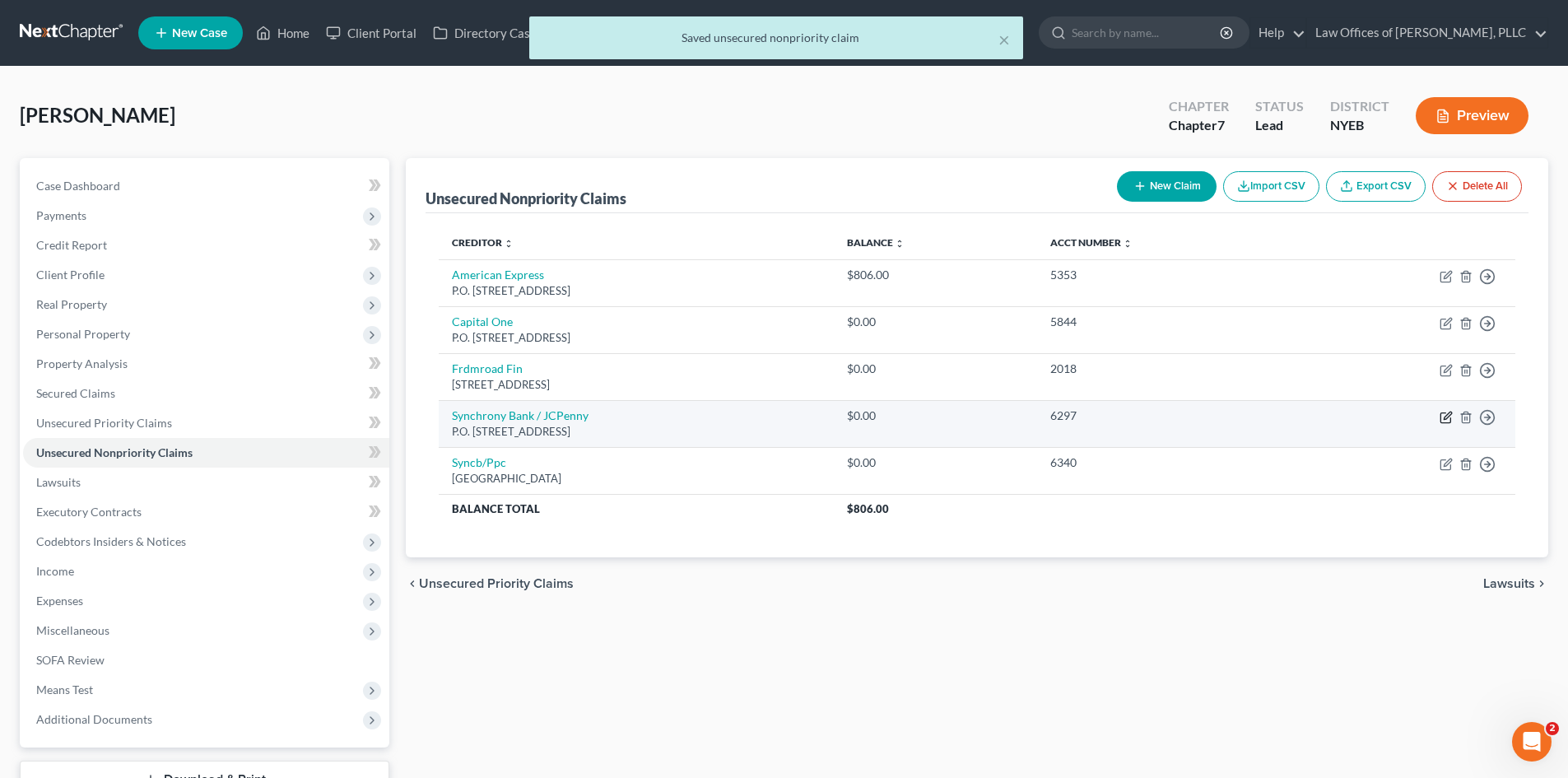
click at [1440, 419] on icon "button" at bounding box center [1446, 418] width 13 height 13
select select "39"
select select "2"
select select "0"
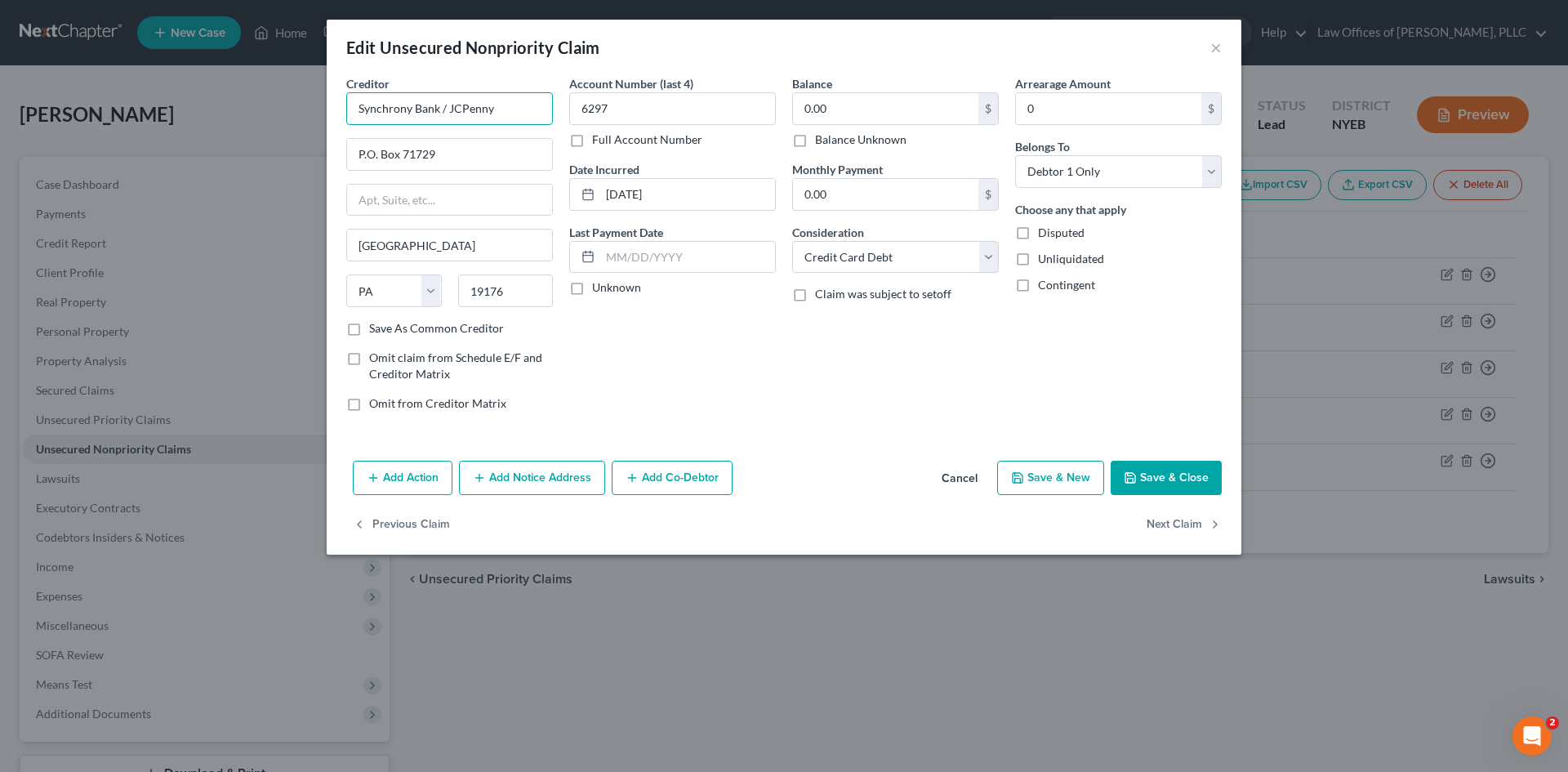
drag, startPoint x: 526, startPoint y: 106, endPoint x: 286, endPoint y: 98, distance: 240.1
click at [286, 98] on div "Edit Unsecured Nonpriority Claim × Creditor * Synchrony Bank / JCPenny P.O. [GE…" at bounding box center [784, 386] width 1568 height 772
click at [1135, 474] on icon "button" at bounding box center [1130, 478] width 10 height 10
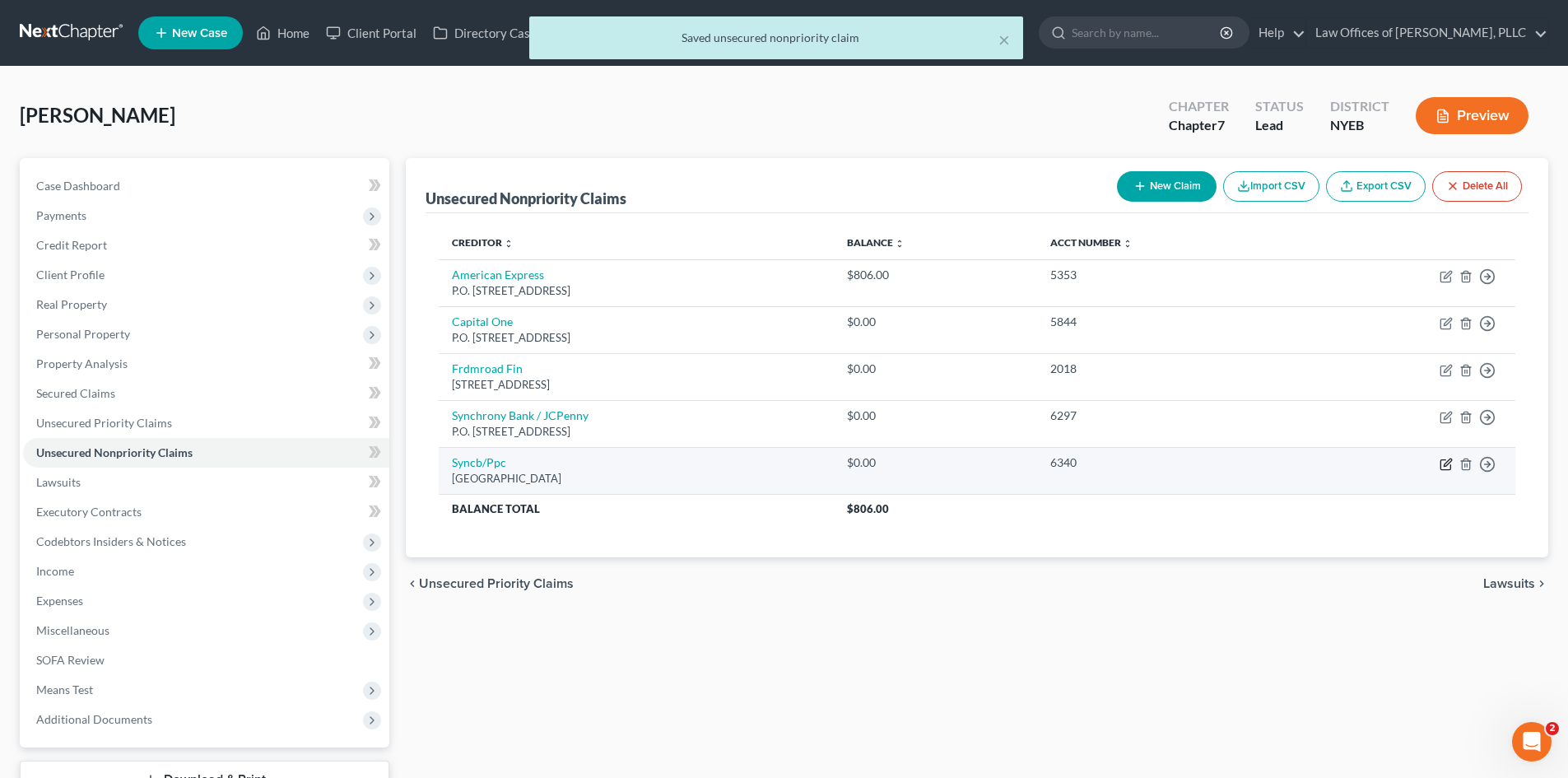
click at [1447, 470] on icon "button" at bounding box center [1444, 464] width 10 height 10
select select "39"
select select "2"
select select "0"
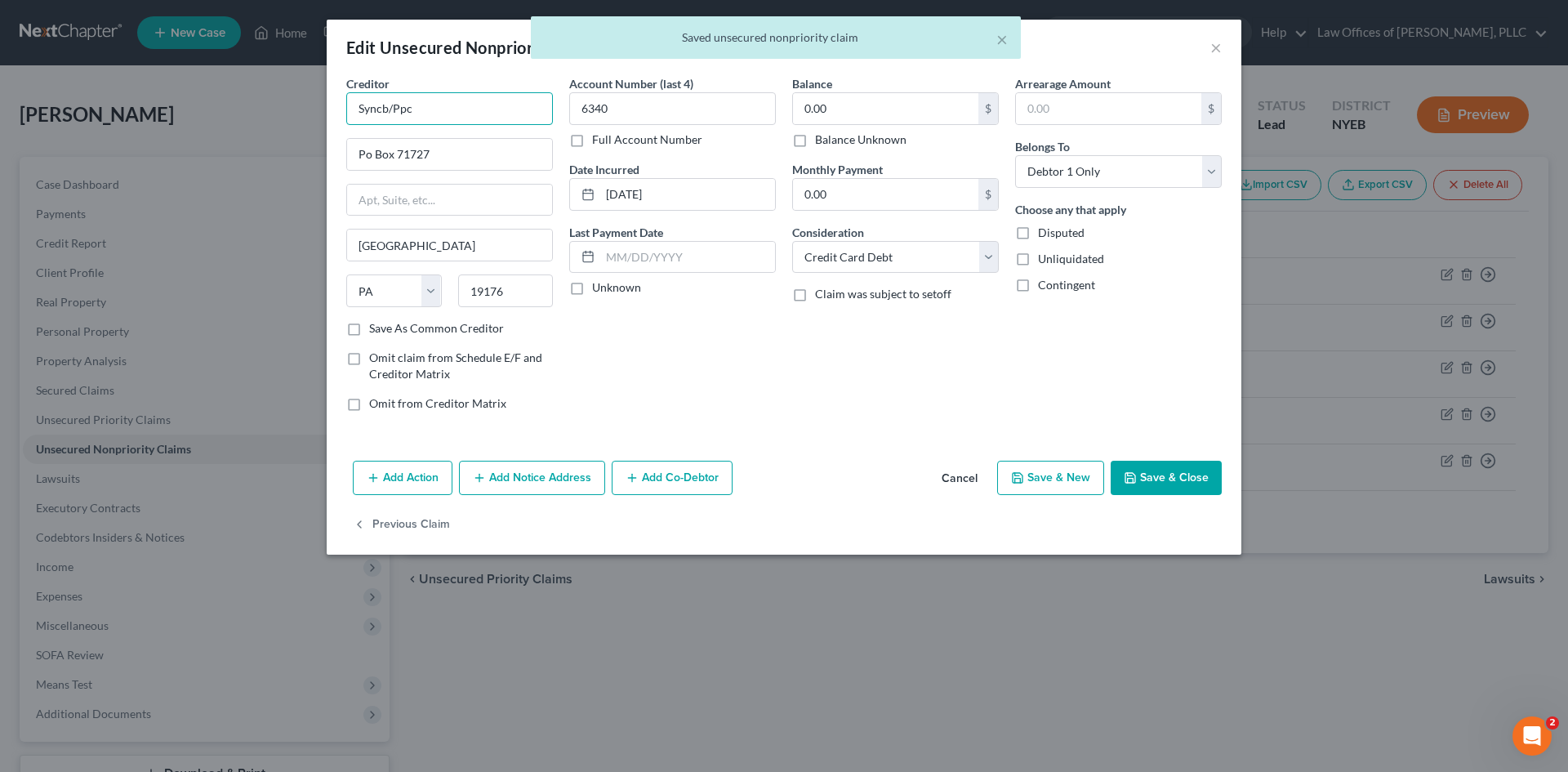
drag, startPoint x: 457, startPoint y: 108, endPoint x: 261, endPoint y: 84, distance: 197.5
click at [261, 84] on div "Edit Unsecured Nonpriority Claim × Creditor * Syncb/Ppc Po Box 71727 [GEOGRAPHI…" at bounding box center [784, 386] width 1568 height 772
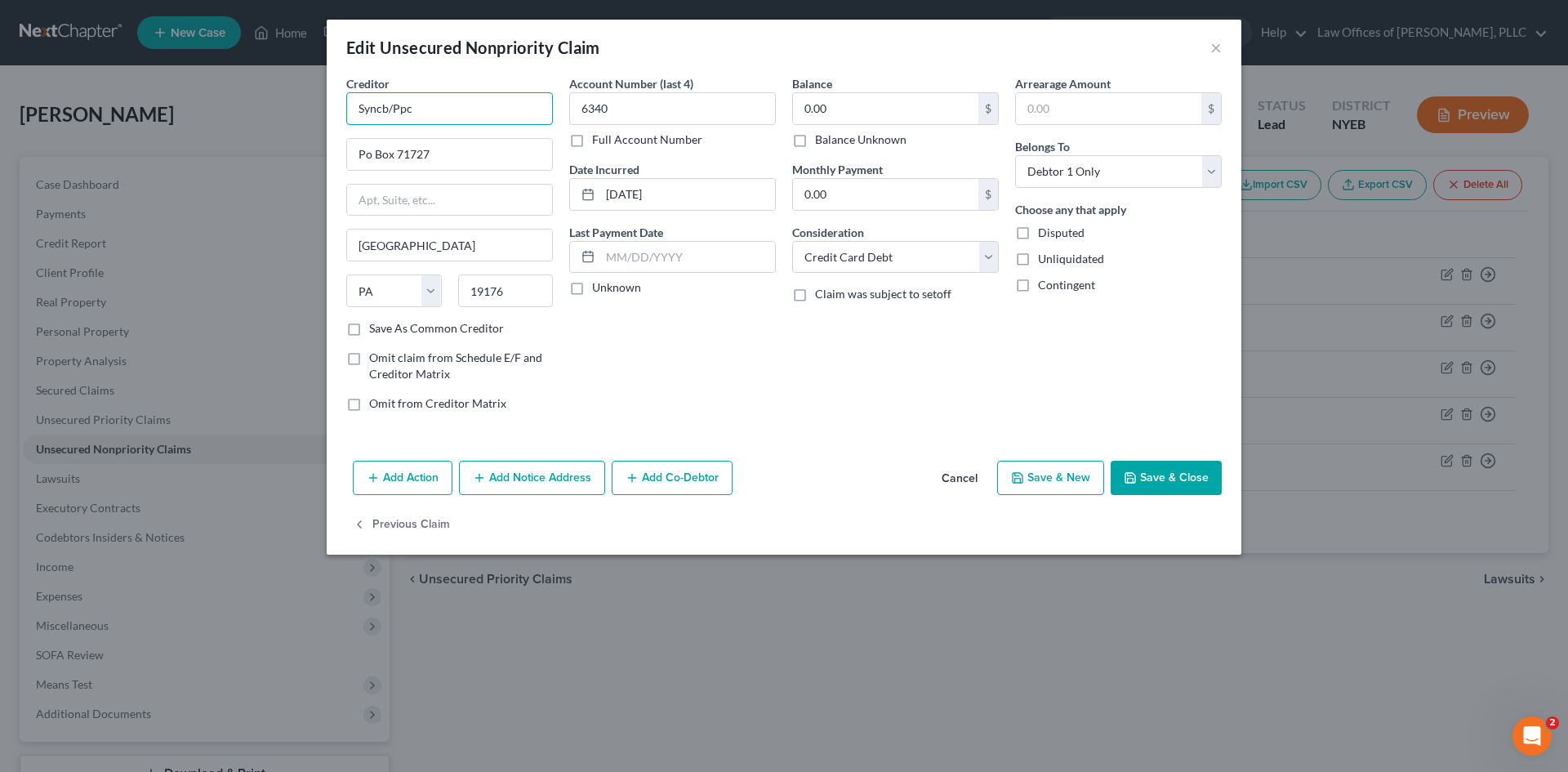
paste input "hrony Bank / JCPenny"
type input "Synchrony Bank / Paypal Credit"
click at [369, 155] on input "Po Box 71727" at bounding box center [450, 154] width 205 height 31
type input "P.O. Box 71727"
click at [1174, 483] on button "Save & Close" at bounding box center [1166, 478] width 111 height 34
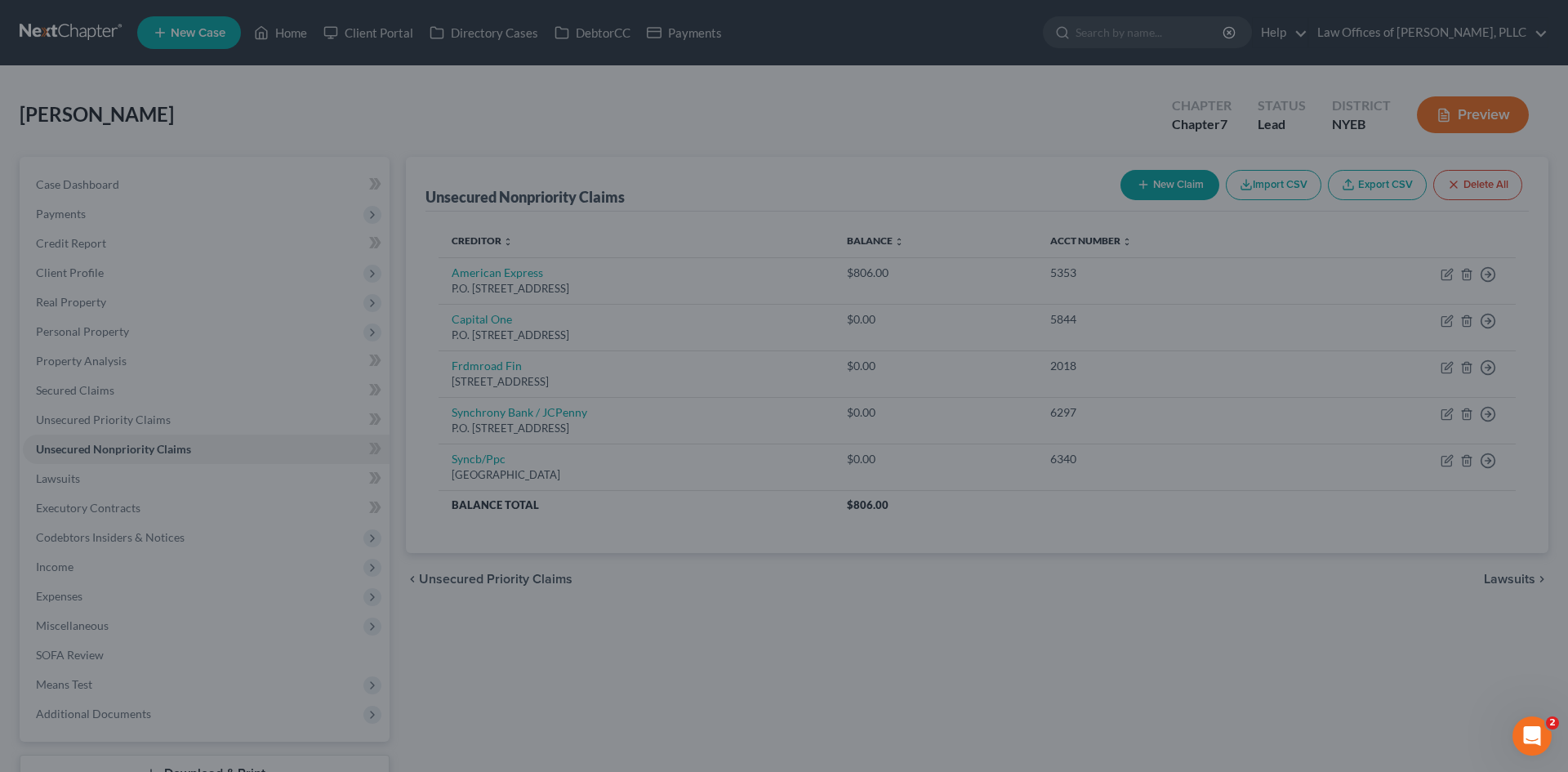
type input "0"
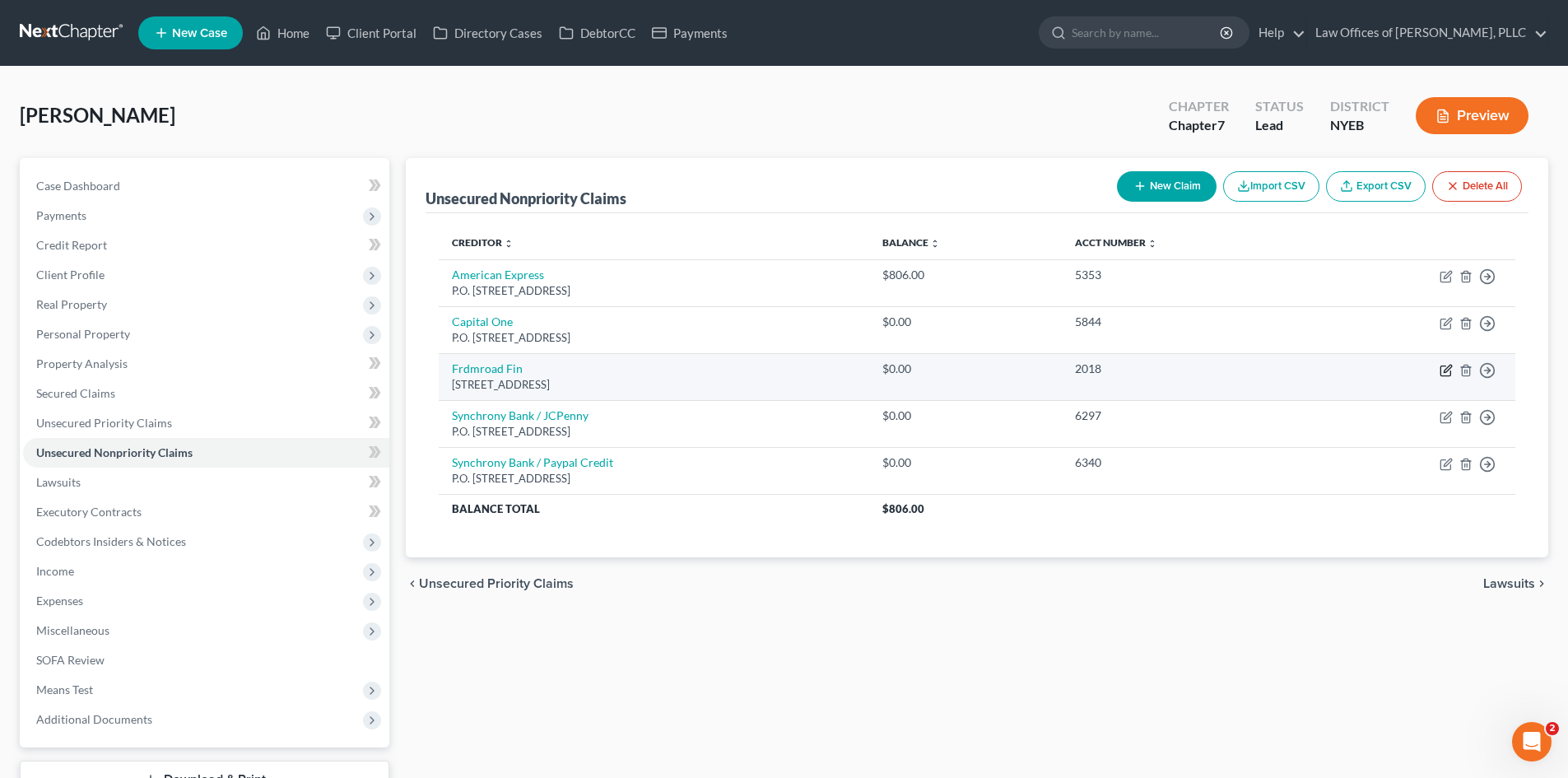
click at [1451, 370] on icon "button" at bounding box center [1446, 370] width 13 height 13
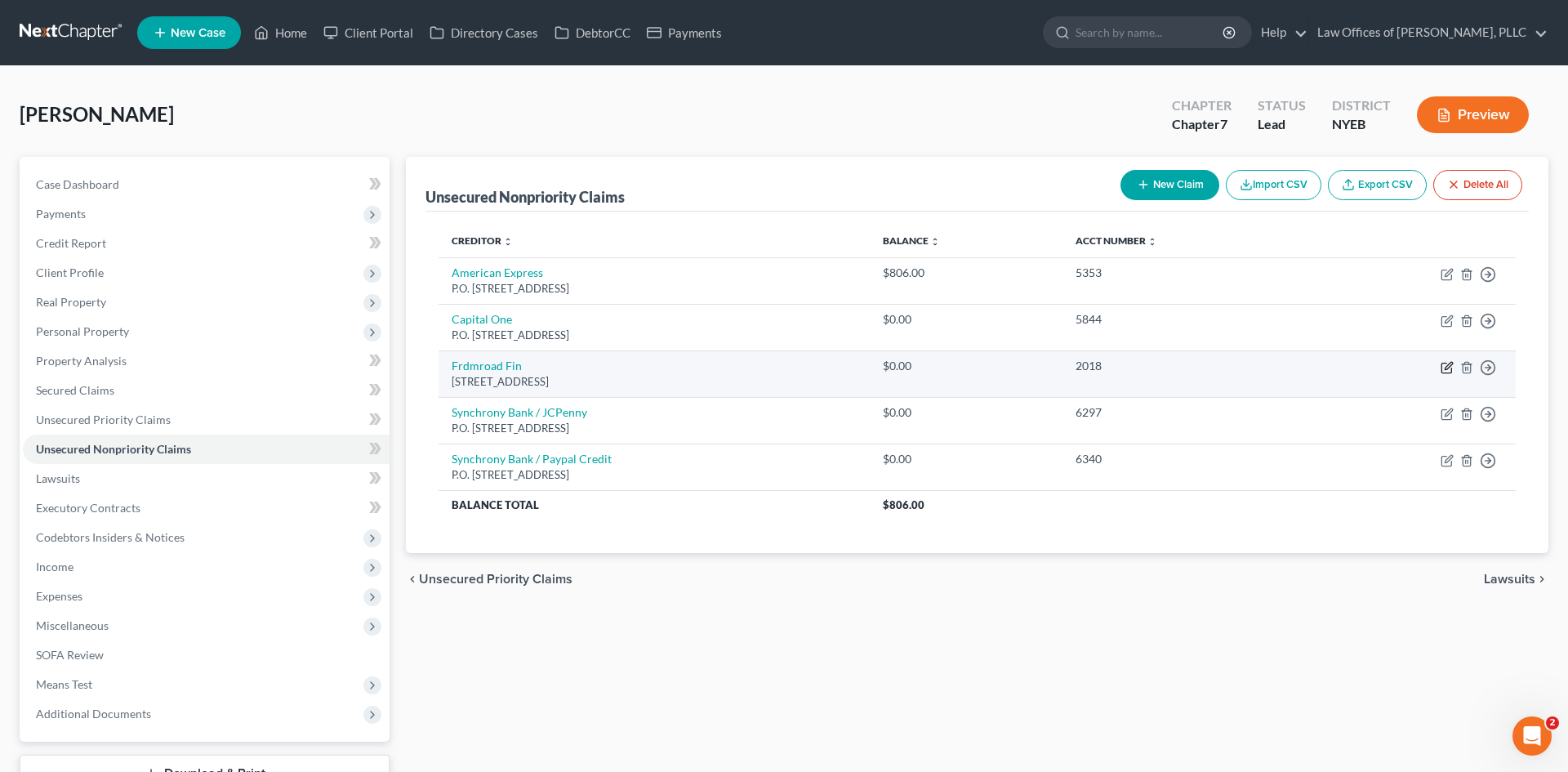
select select "31"
select select "0"
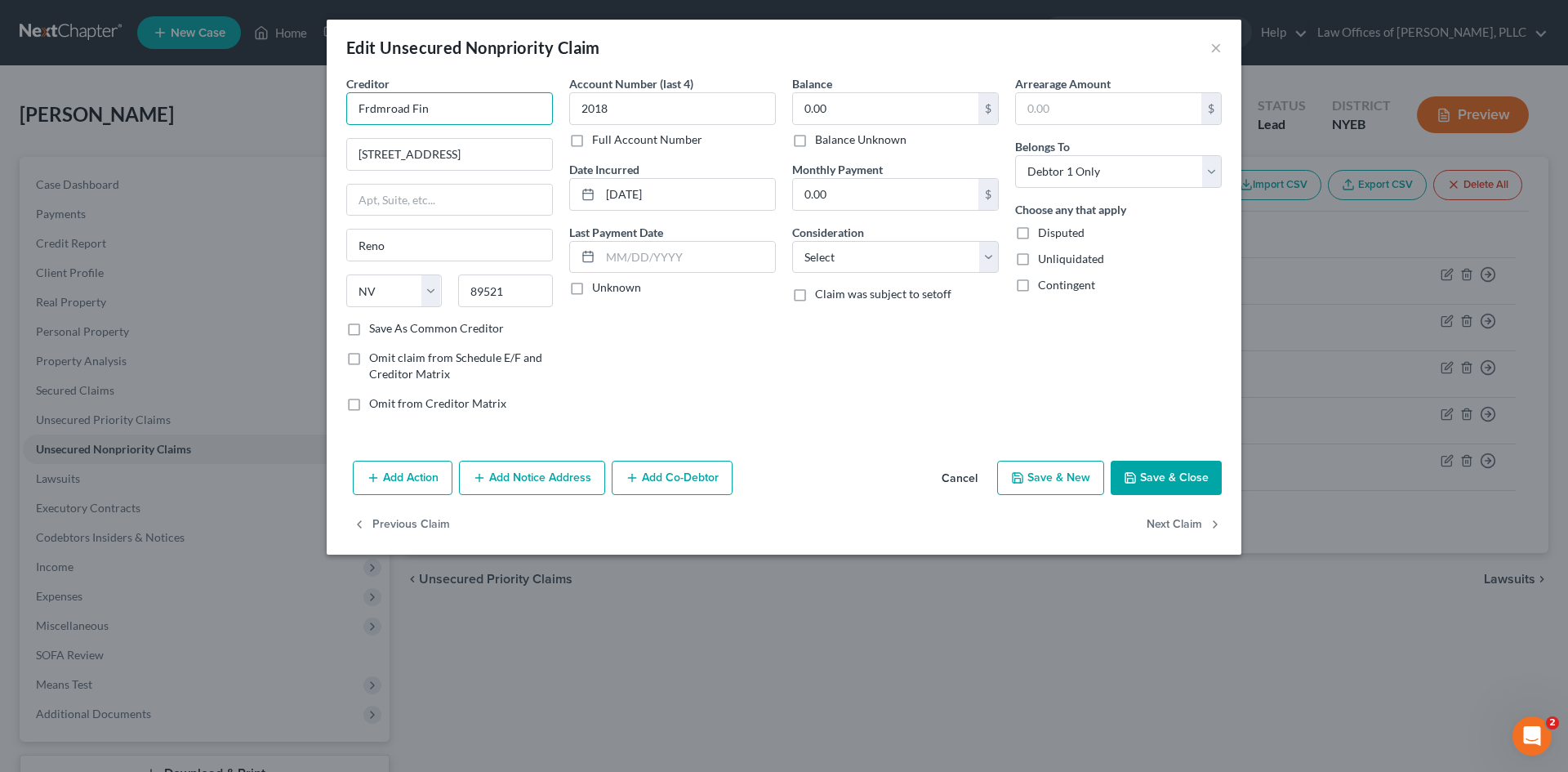
drag, startPoint x: 441, startPoint y: 109, endPoint x: 304, endPoint y: 116, distance: 137.2
click at [304, 116] on div "Edit Unsecured Nonpriority Claim × Creditor * Frdmroad Fin [STREET_ADDRESS][GEO…" at bounding box center [784, 386] width 1568 height 772
type input "Freedom Road Financial"
click at [994, 266] on select "Select Cable / Satellite Services Collection Agency Credit Card Debt Debt Couns…" at bounding box center [895, 257] width 207 height 33
select select "10"
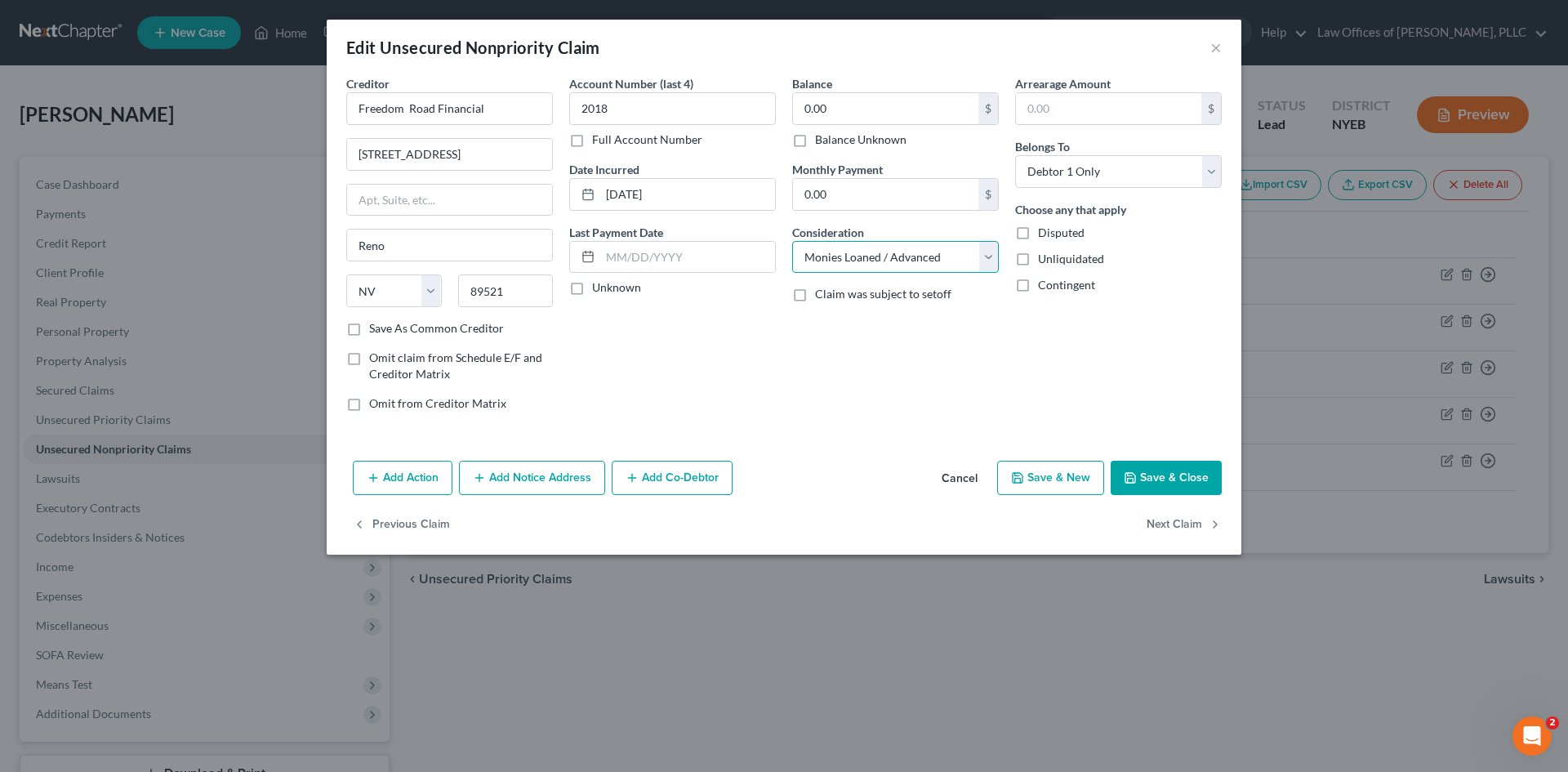
click at [793, 241] on select "Select Cable / Satellite Services Collection Agency Credit Card Debt Debt Couns…" at bounding box center [895, 257] width 207 height 33
click at [1164, 481] on button "Save & Close" at bounding box center [1166, 478] width 111 height 34
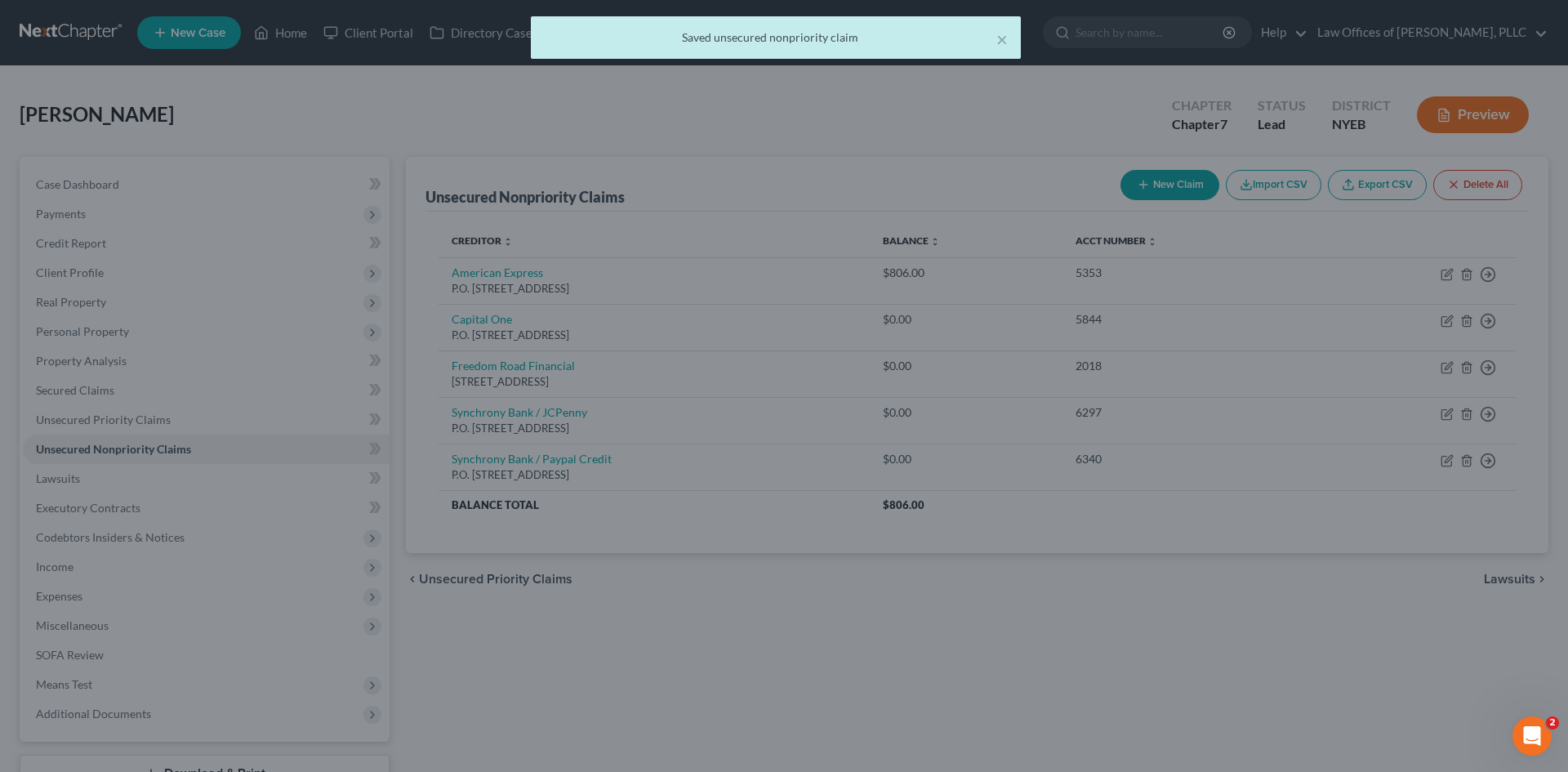
type input "0"
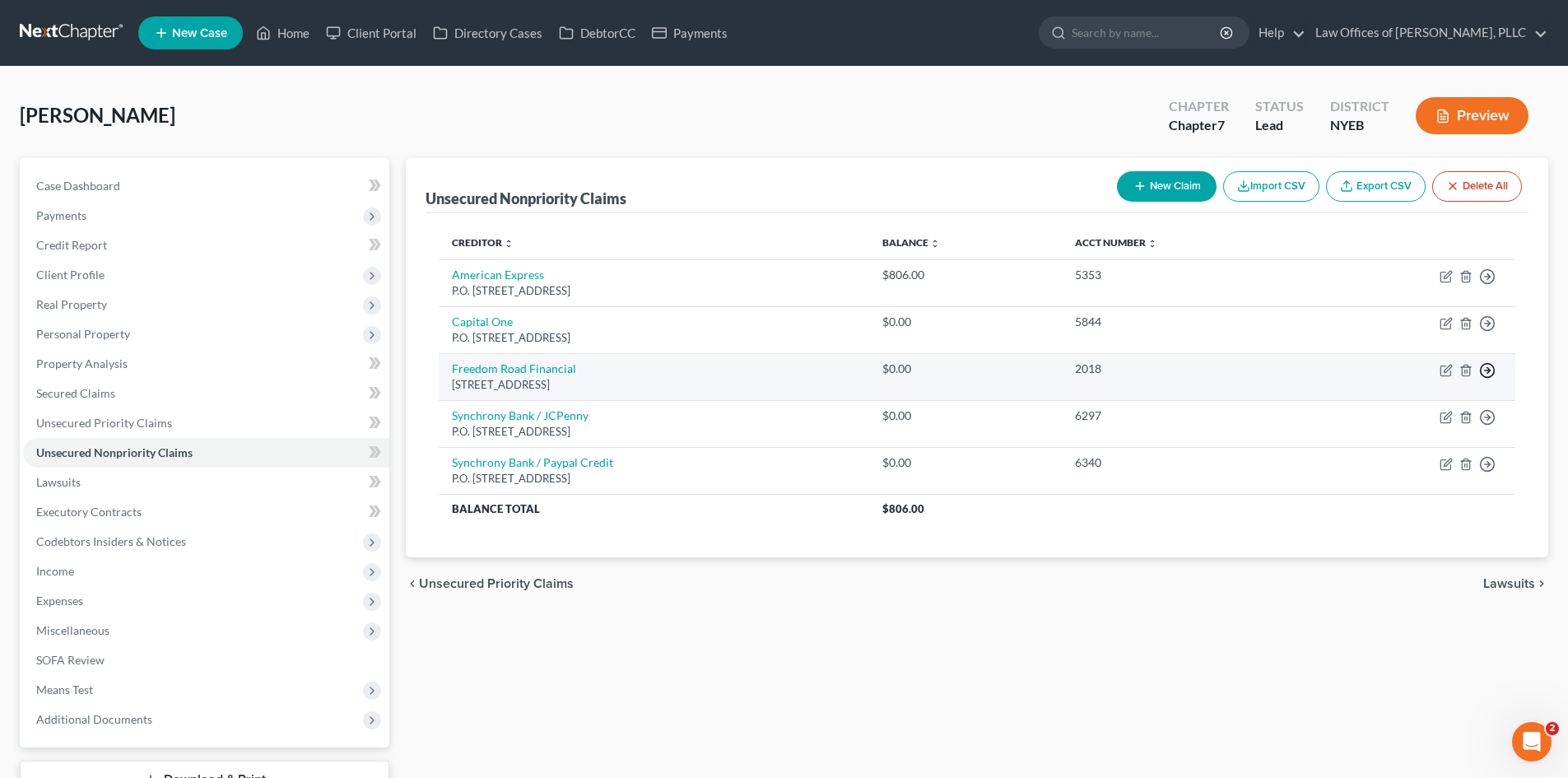
click at [1483, 367] on icon "button" at bounding box center [1487, 370] width 16 height 16
click at [1420, 404] on link "Move to E" at bounding box center [1412, 409] width 137 height 28
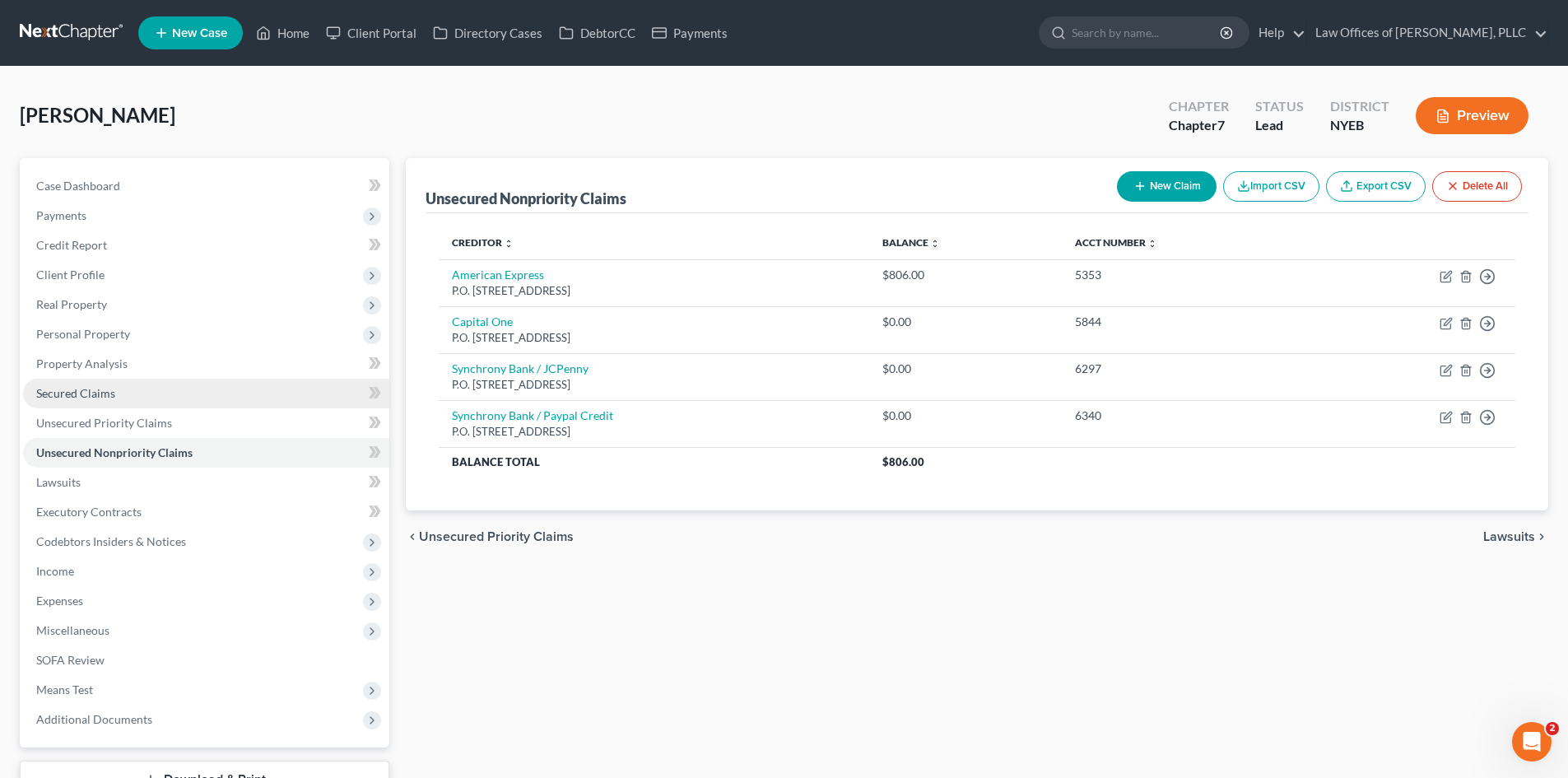
click at [272, 390] on link "Secured Claims" at bounding box center [206, 393] width 367 height 30
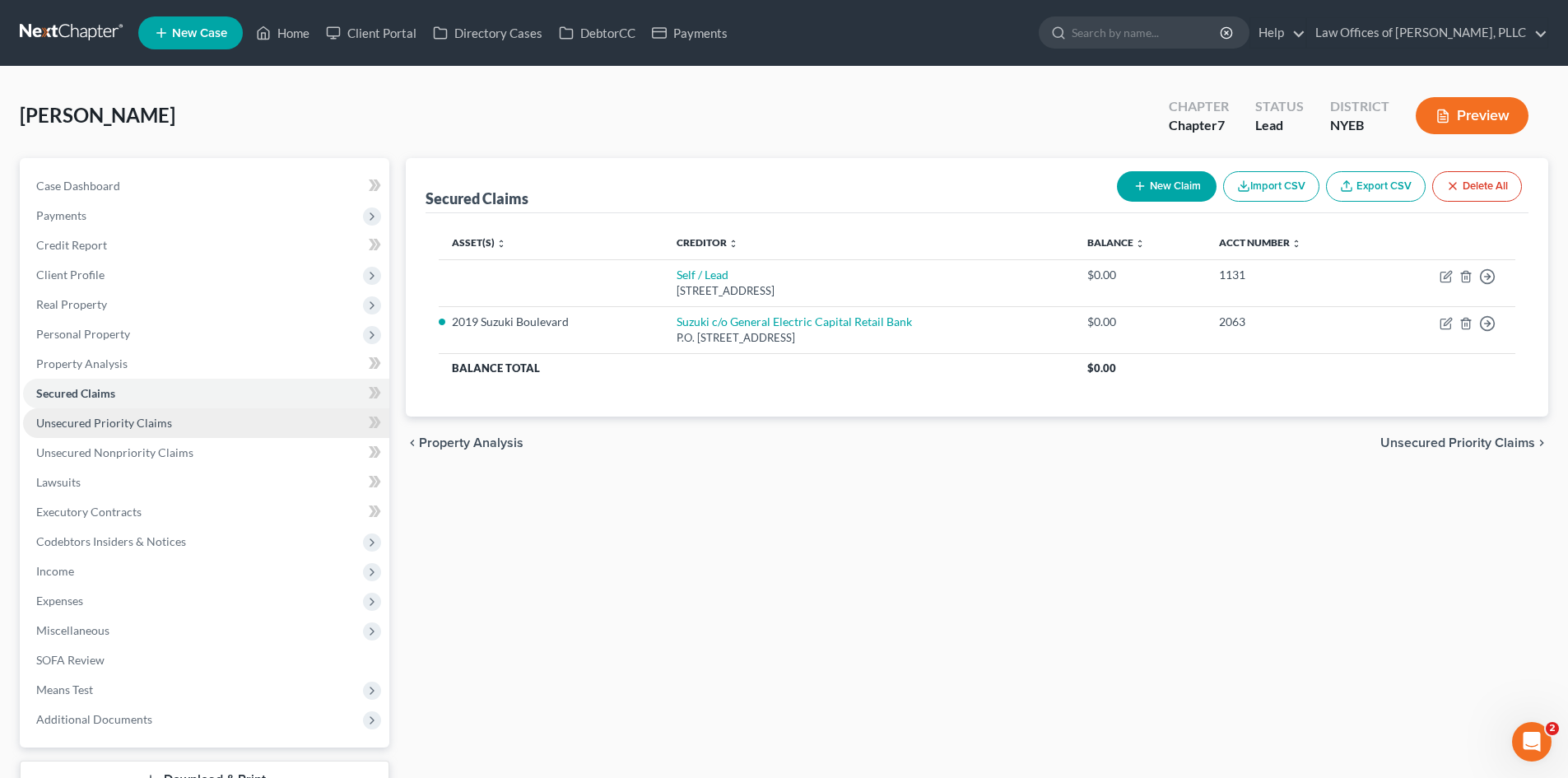
click at [267, 419] on link "Unsecured Priority Claims" at bounding box center [206, 423] width 367 height 30
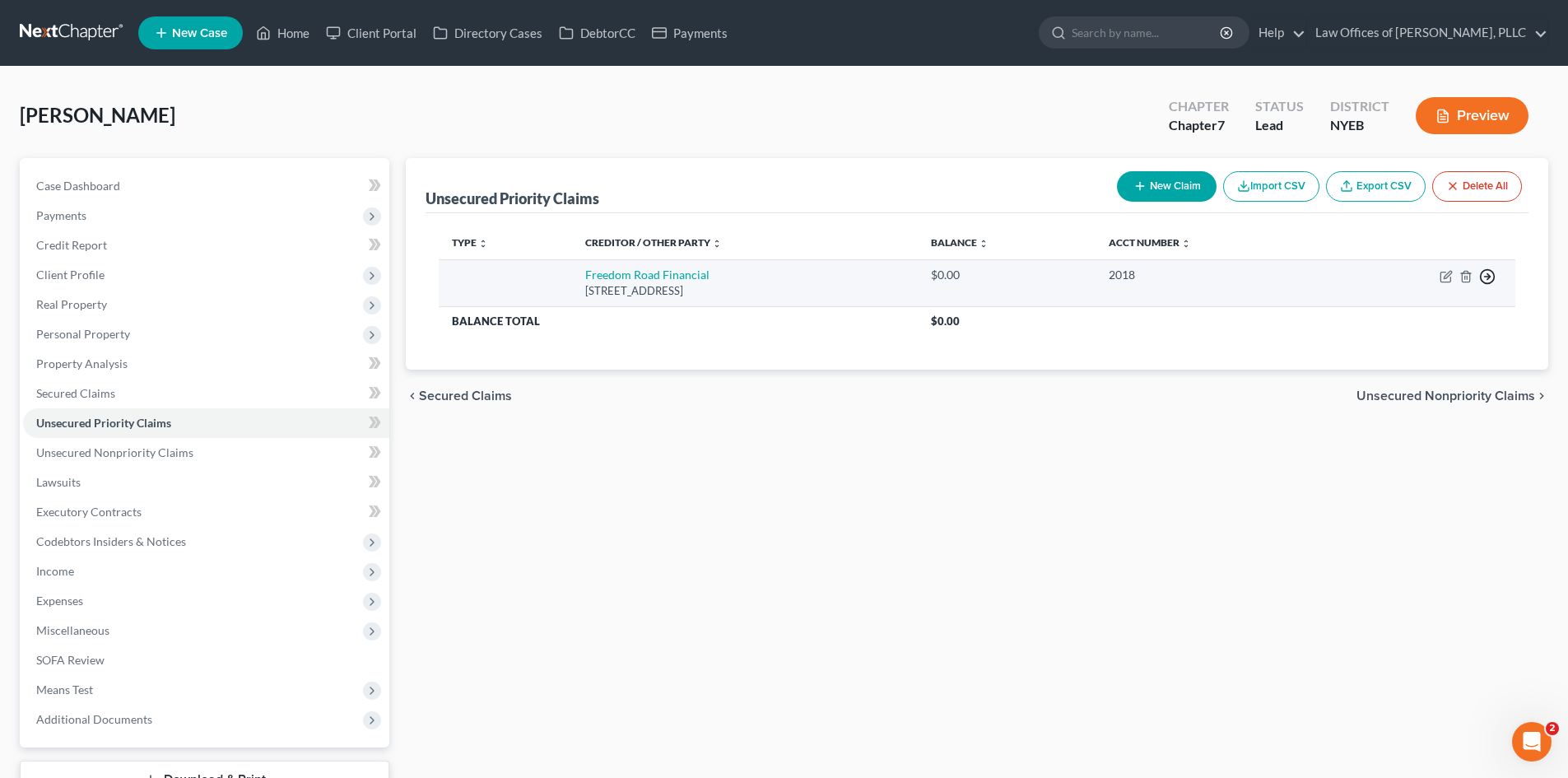
click at [1485, 276] on icon "button" at bounding box center [1487, 277] width 16 height 16
click at [1432, 285] on link "Move to D" at bounding box center [1412, 288] width 137 height 28
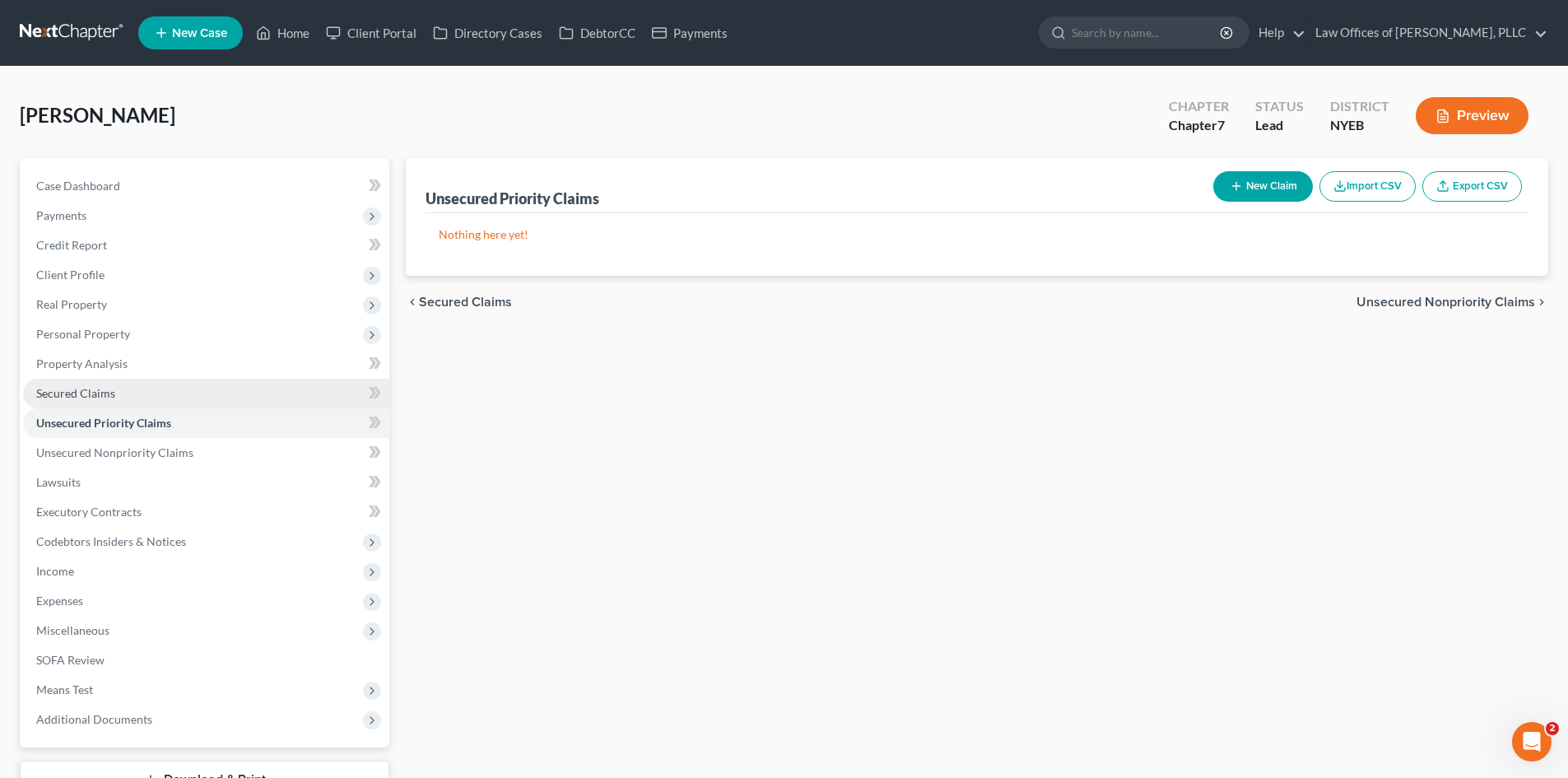
click at [252, 384] on link "Secured Claims" at bounding box center [206, 393] width 367 height 30
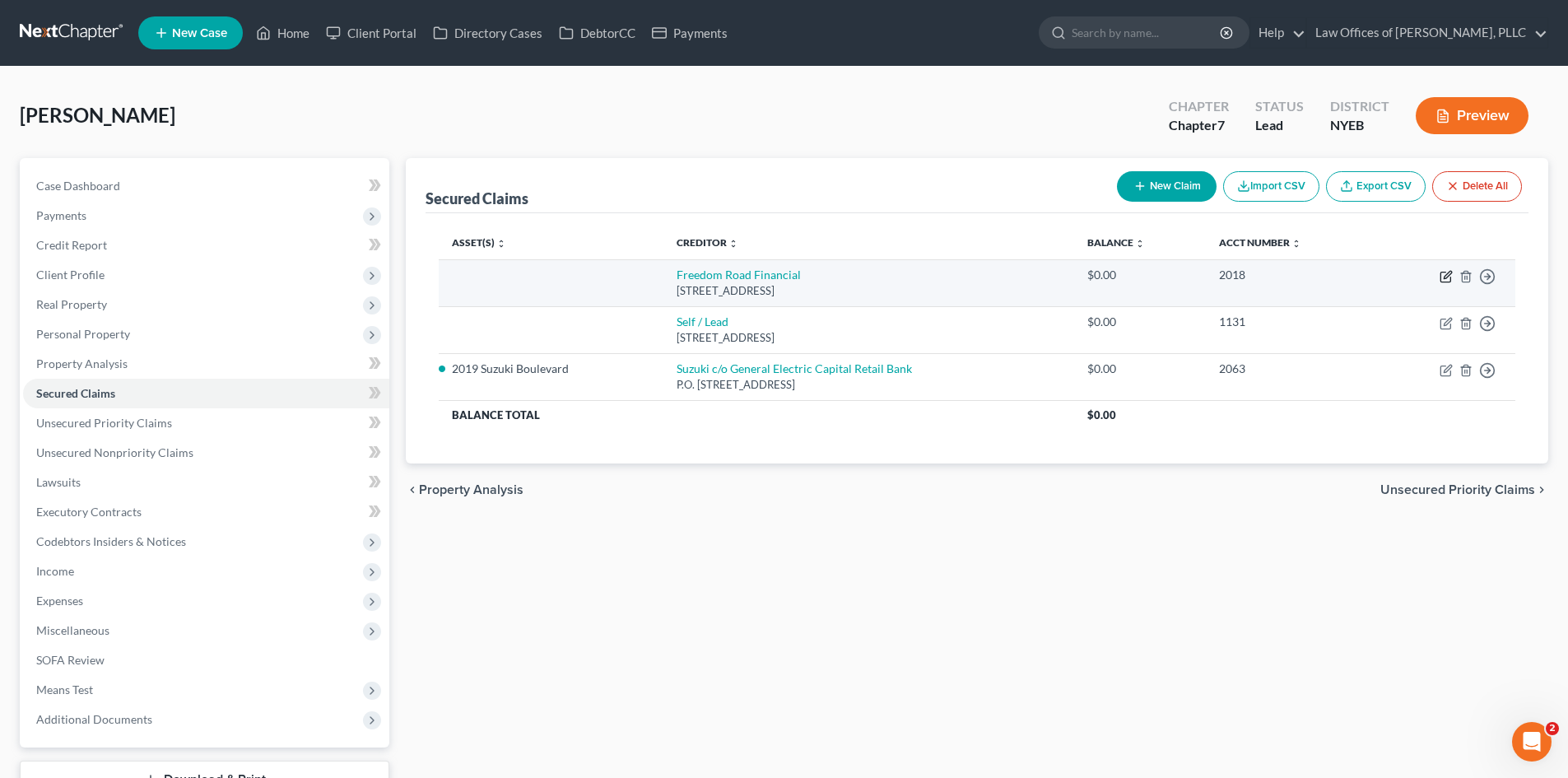
click at [1446, 273] on icon "button" at bounding box center [1446, 277] width 13 height 13
select select "31"
select select "0"
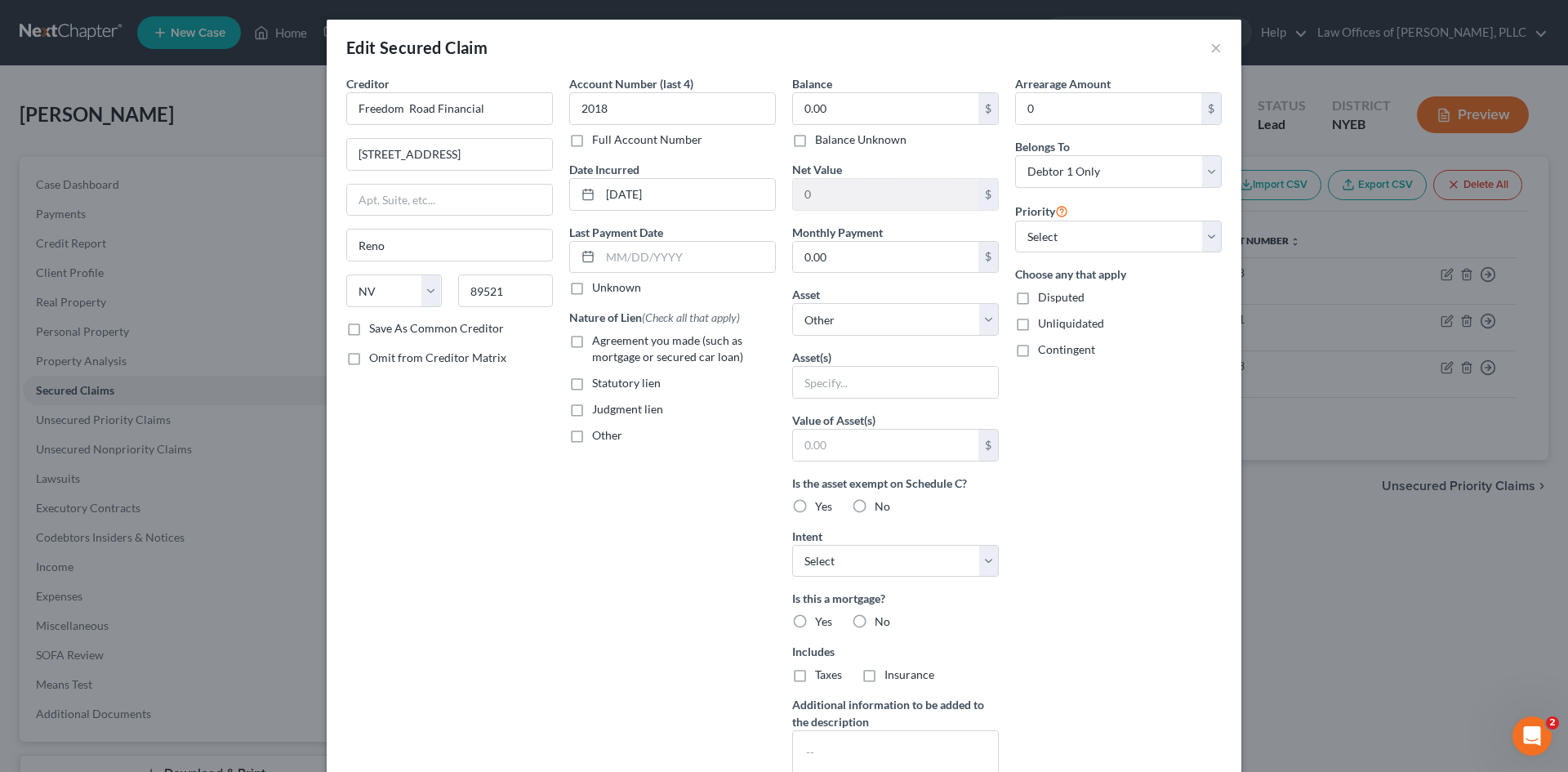
click at [875, 623] on label "No" at bounding box center [882, 622] width 15 height 16
click at [881, 623] on input "No" at bounding box center [886, 619] width 11 height 11
radio input "true"
click at [592, 339] on label "Agreement you made (such as mortgage or secured car loan)" at bounding box center [684, 349] width 184 height 33
click at [598, 339] on input "Agreement you made (such as mortgage or secured car loan)" at bounding box center [604, 338] width 11 height 11
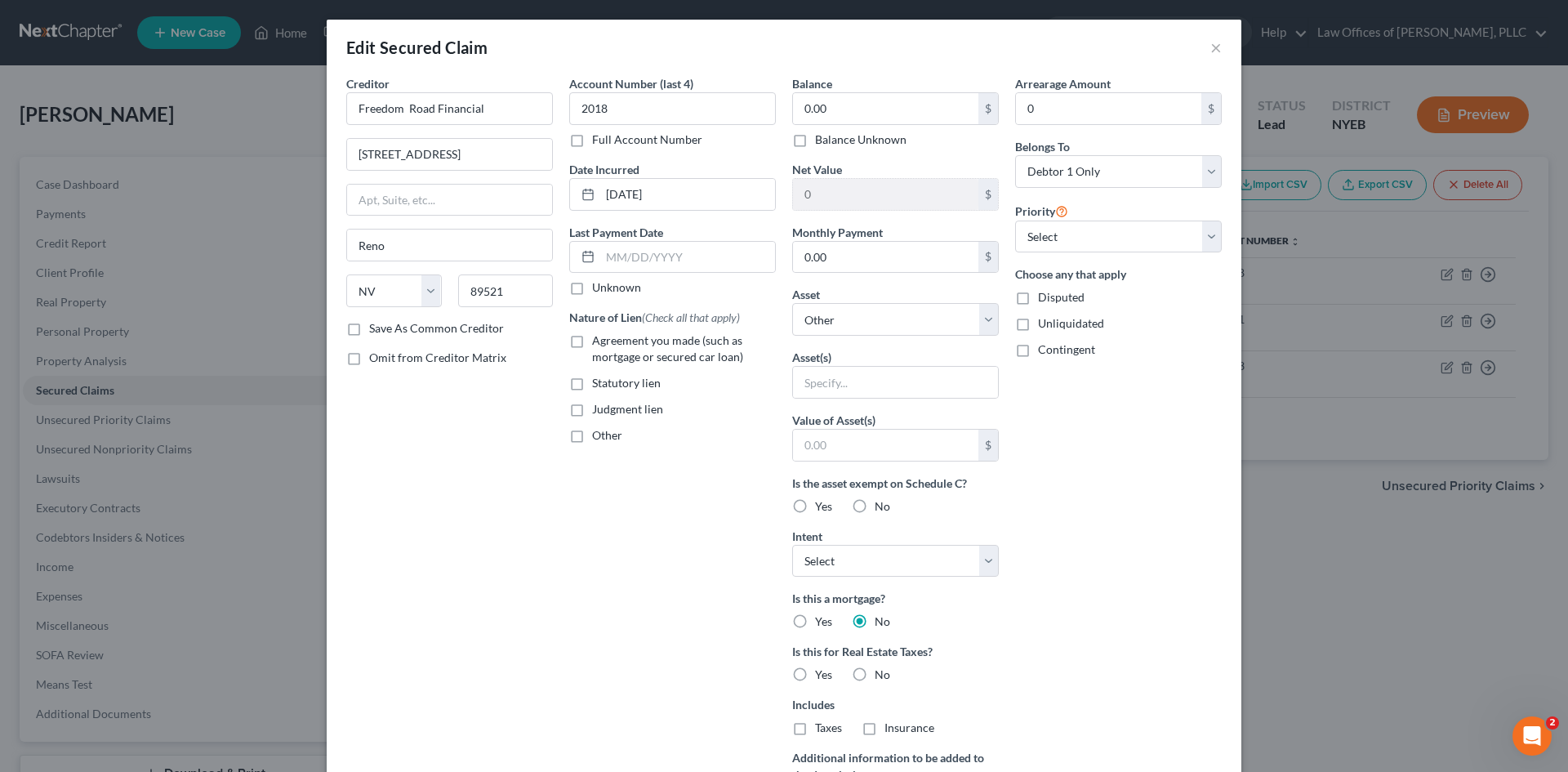
checkbox input "true"
click at [875, 506] on label "No" at bounding box center [882, 507] width 15 height 16
click at [881, 506] on input "No" at bounding box center [886, 504] width 11 height 11
radio input "true"
click at [898, 382] on input "text" at bounding box center [895, 382] width 205 height 31
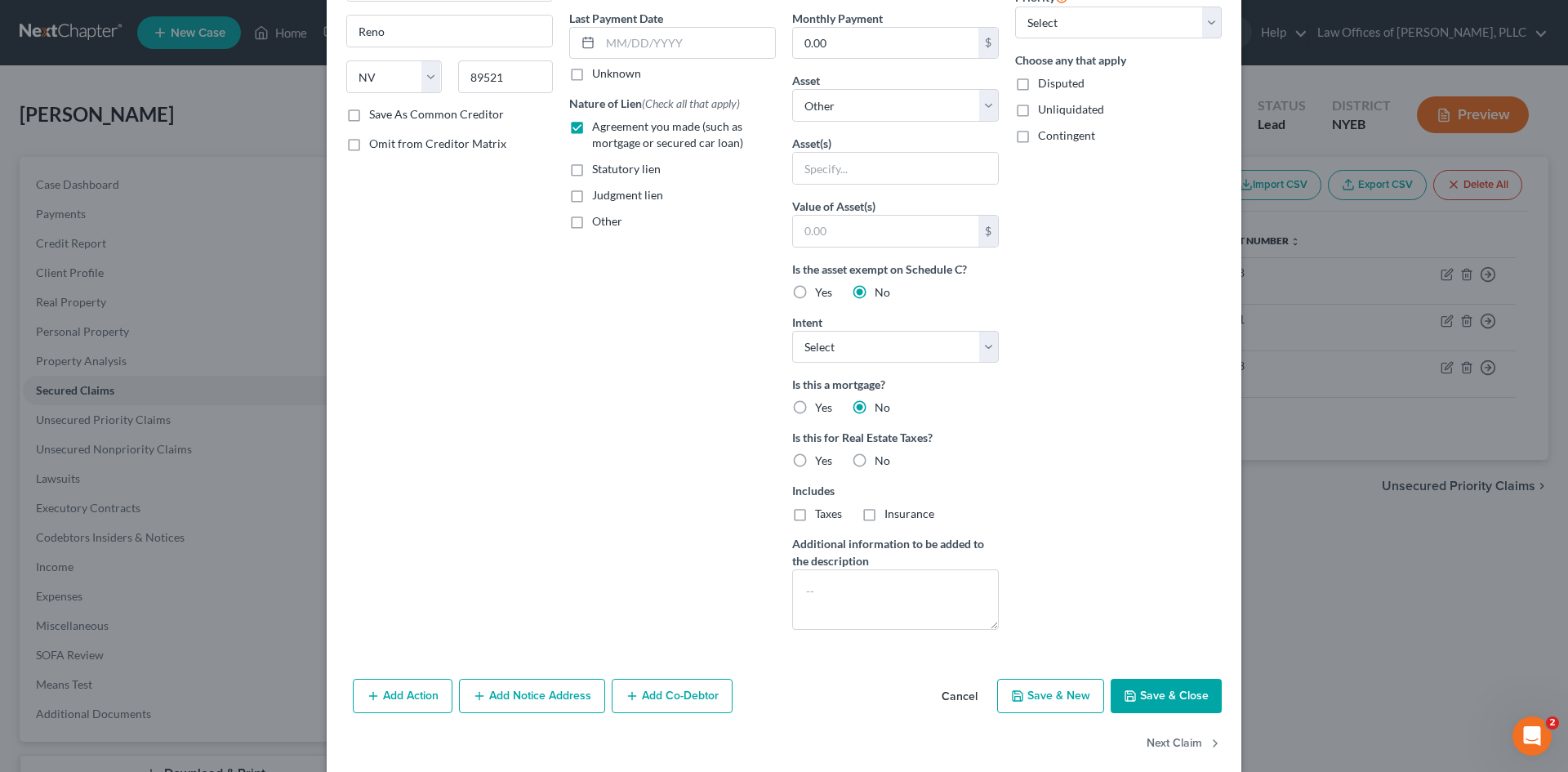
scroll to position [236, 0]
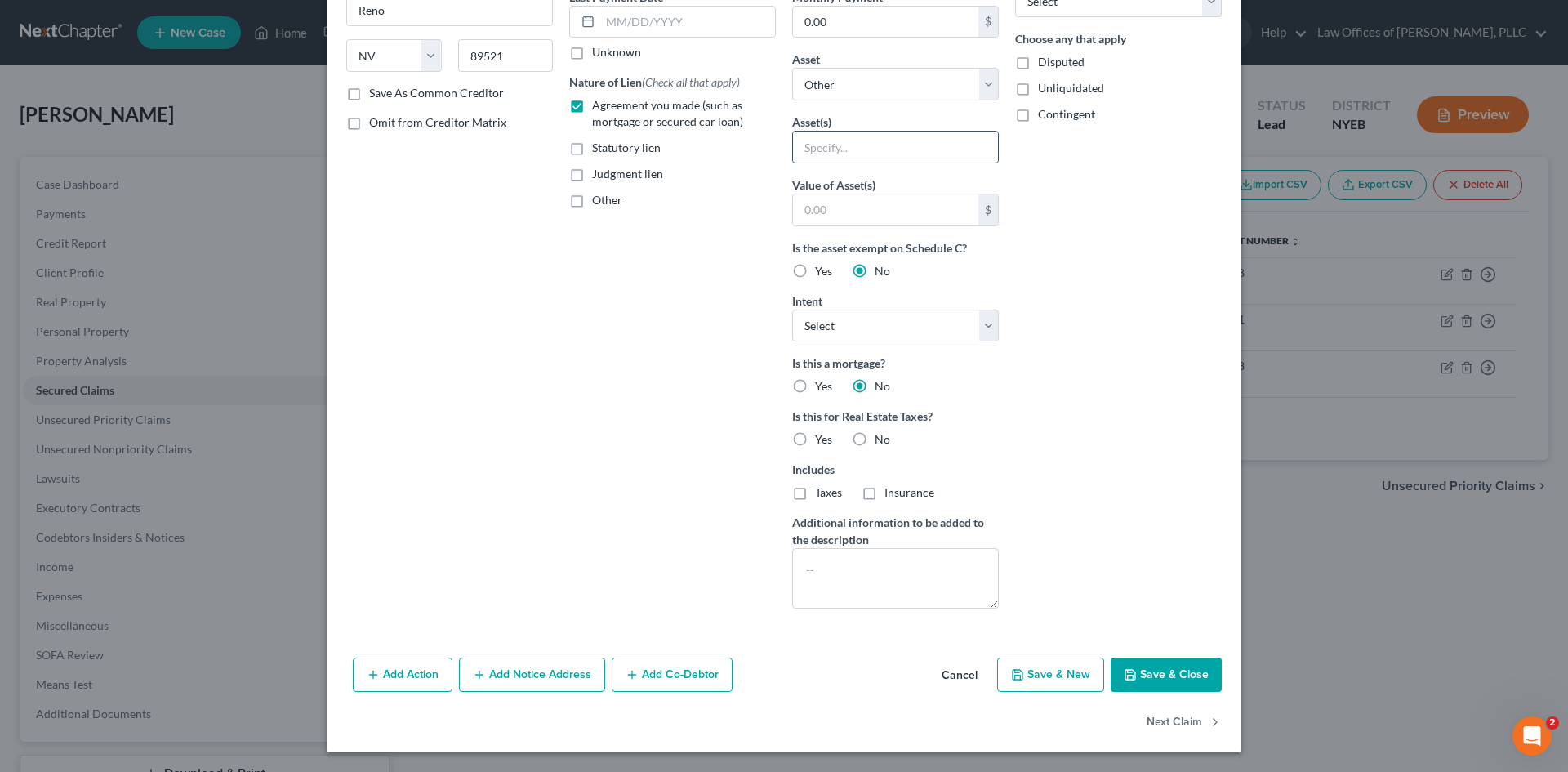
click at [896, 153] on input "text" at bounding box center [895, 147] width 205 height 31
type input "2013 Triumph Street RRR"
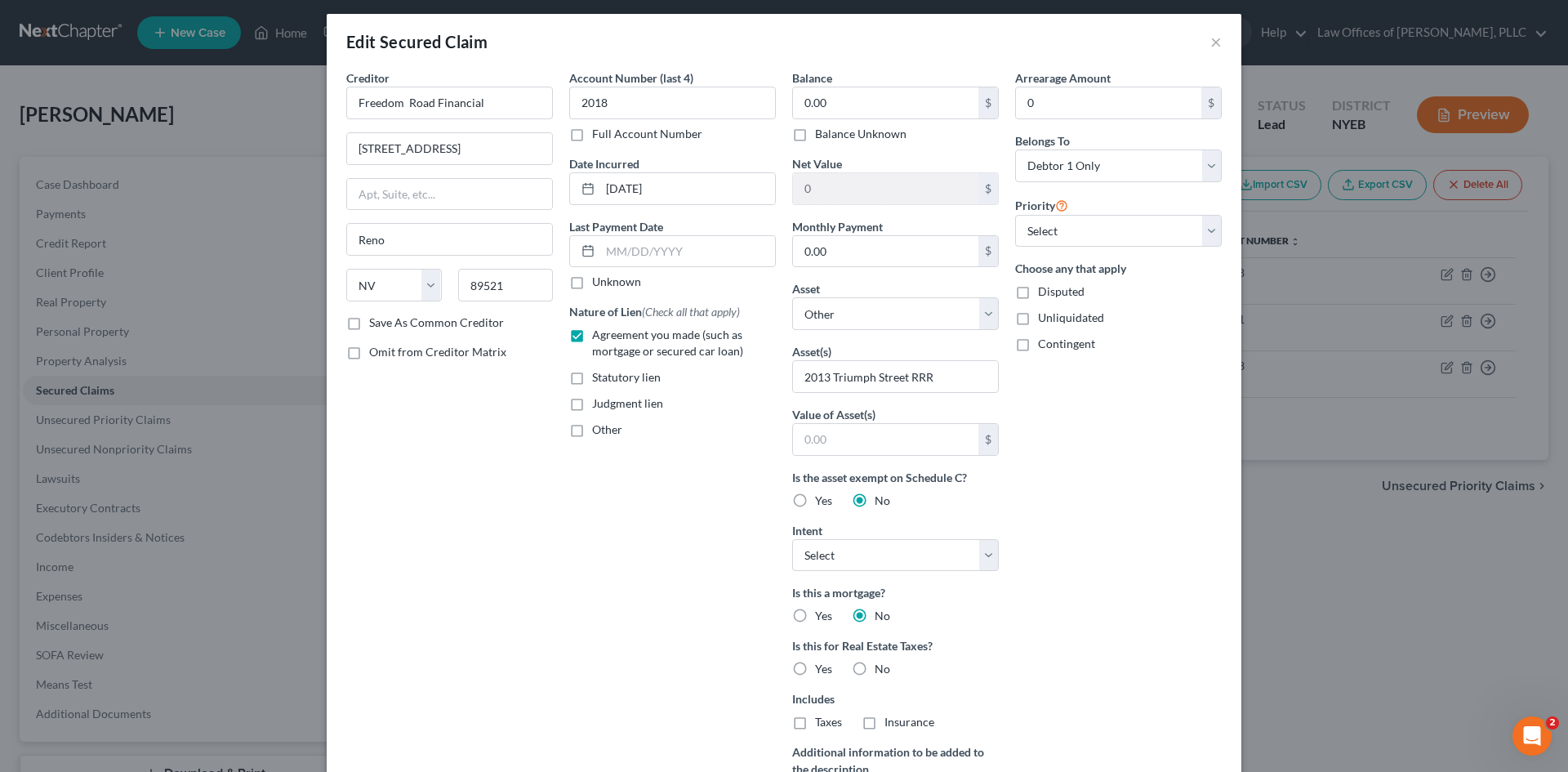
scroll to position [0, 0]
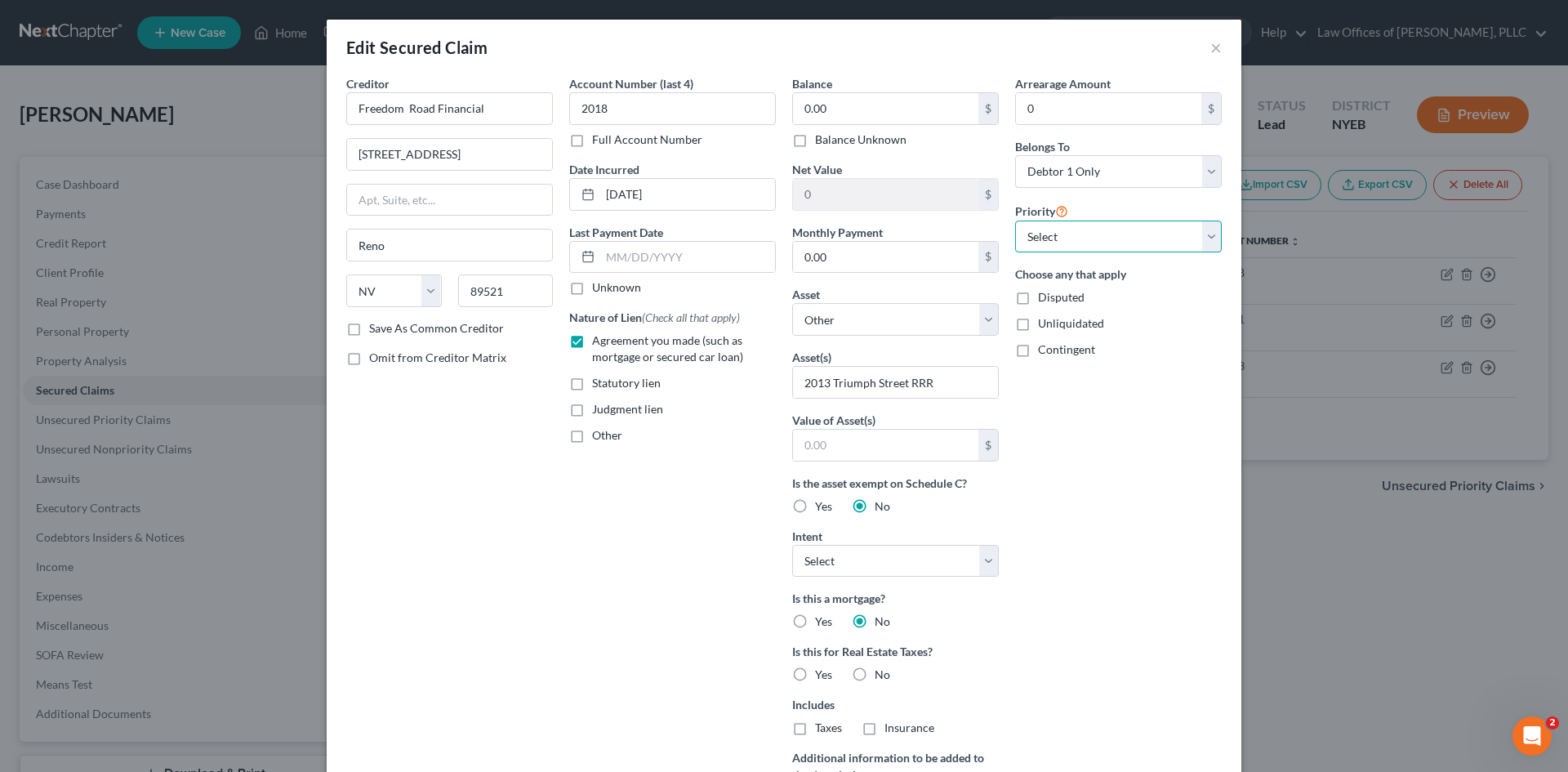
click at [1209, 240] on select "Select 1st 2nd 3rd 4th 5th 6th 7th 8th 9th 10th 11th 12th 13th 14th 15th 16th 1…" at bounding box center [1118, 237] width 207 height 33
select select "0"
click at [1016, 220] on select "Select 1st 2nd 3rd 4th 5th 6th 7th 8th 9th 10th 11th 12th 13th 14th 15th 16th 1…" at bounding box center [1118, 237] width 207 height 33
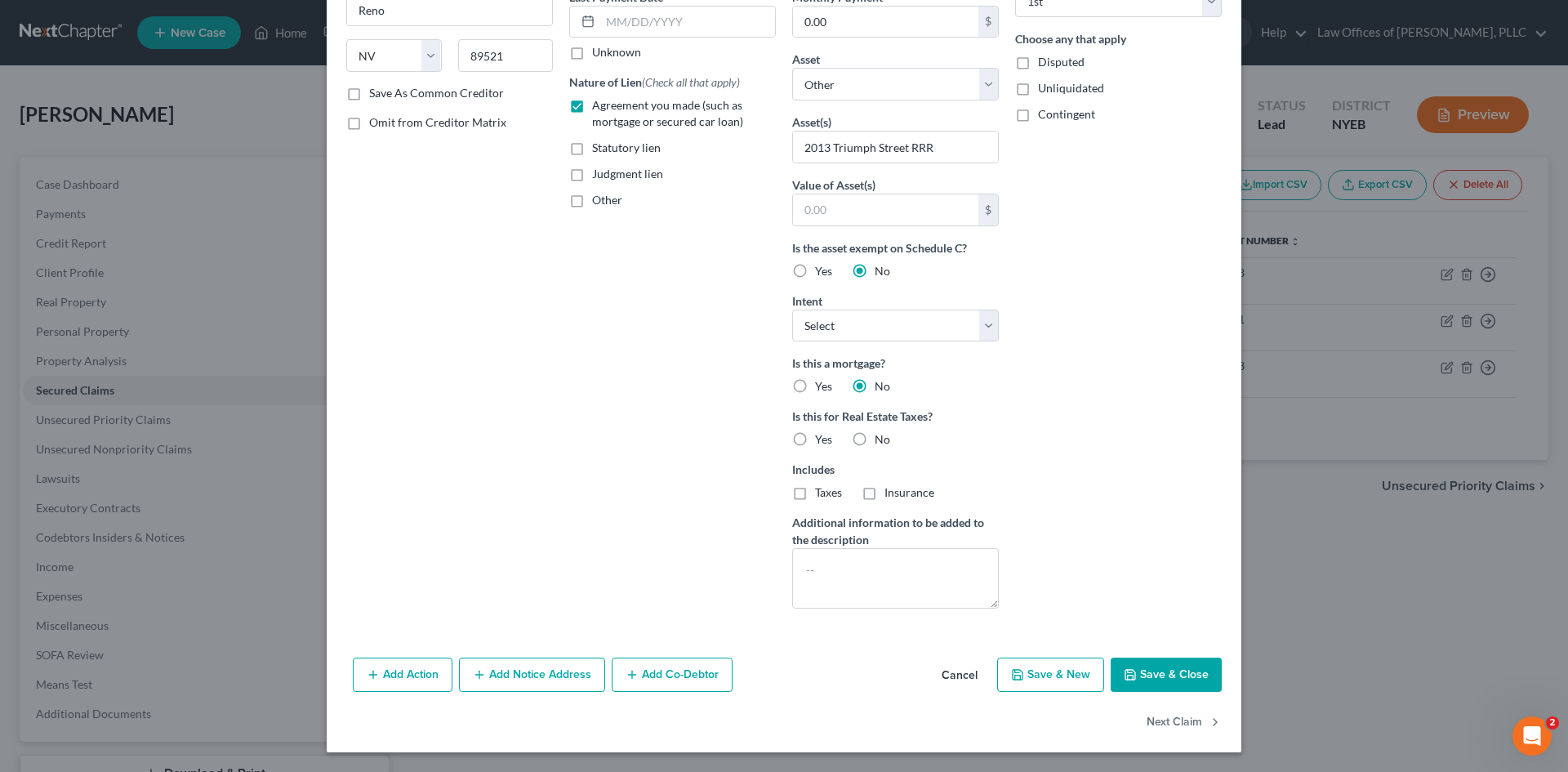
click at [875, 438] on label "No" at bounding box center [882, 440] width 15 height 16
click at [881, 438] on input "No" at bounding box center [886, 437] width 11 height 11
radio input "true"
click at [898, 216] on input "text" at bounding box center [886, 209] width 185 height 31
type input "0"
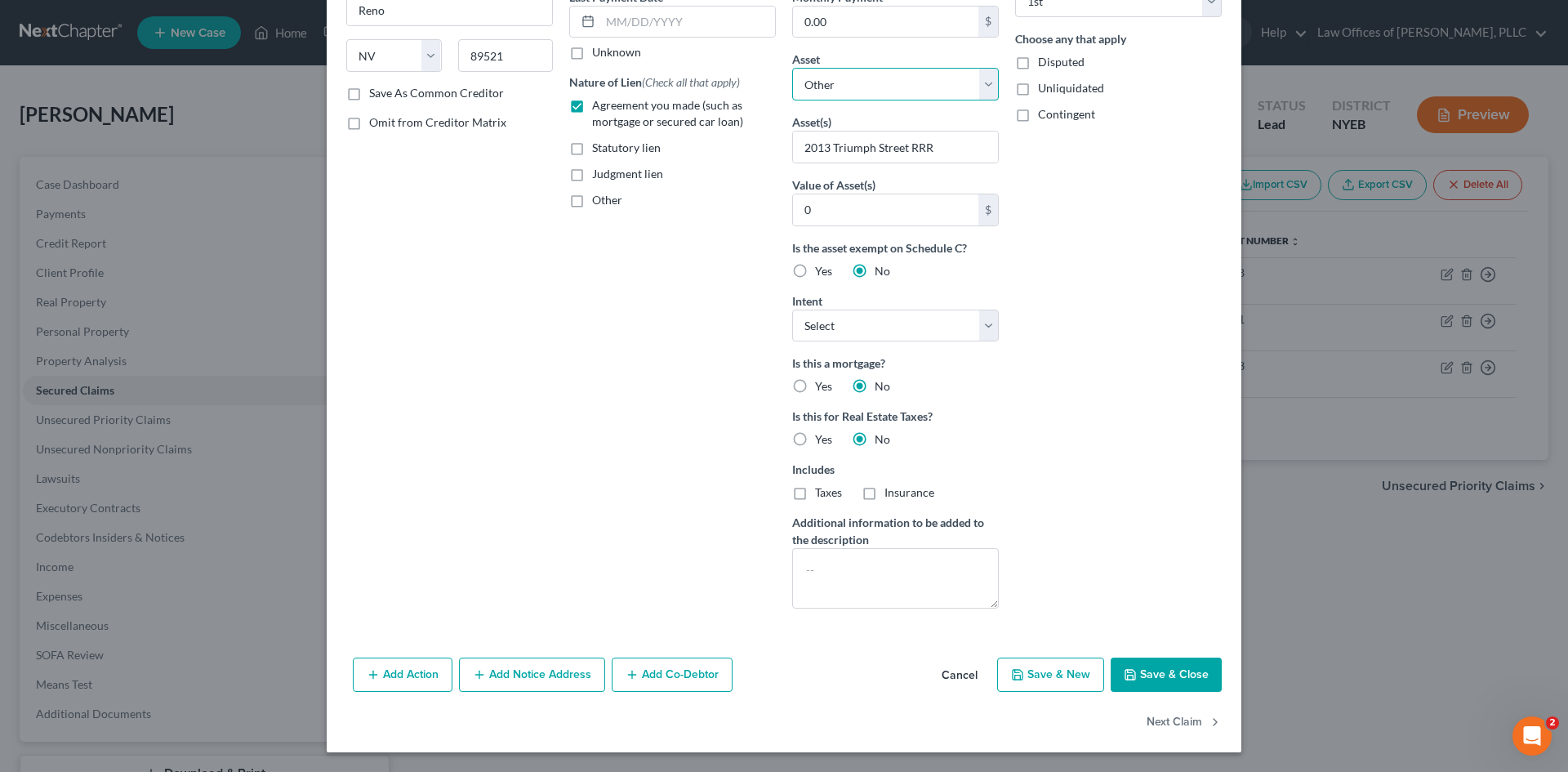
click at [983, 69] on select "Select Other Multiple Assets Capital One (x1490) (Checking Account) - $2373.6 2…" at bounding box center [895, 84] width 207 height 33
click at [1137, 674] on button "Save & Close" at bounding box center [1166, 674] width 111 height 34
select select
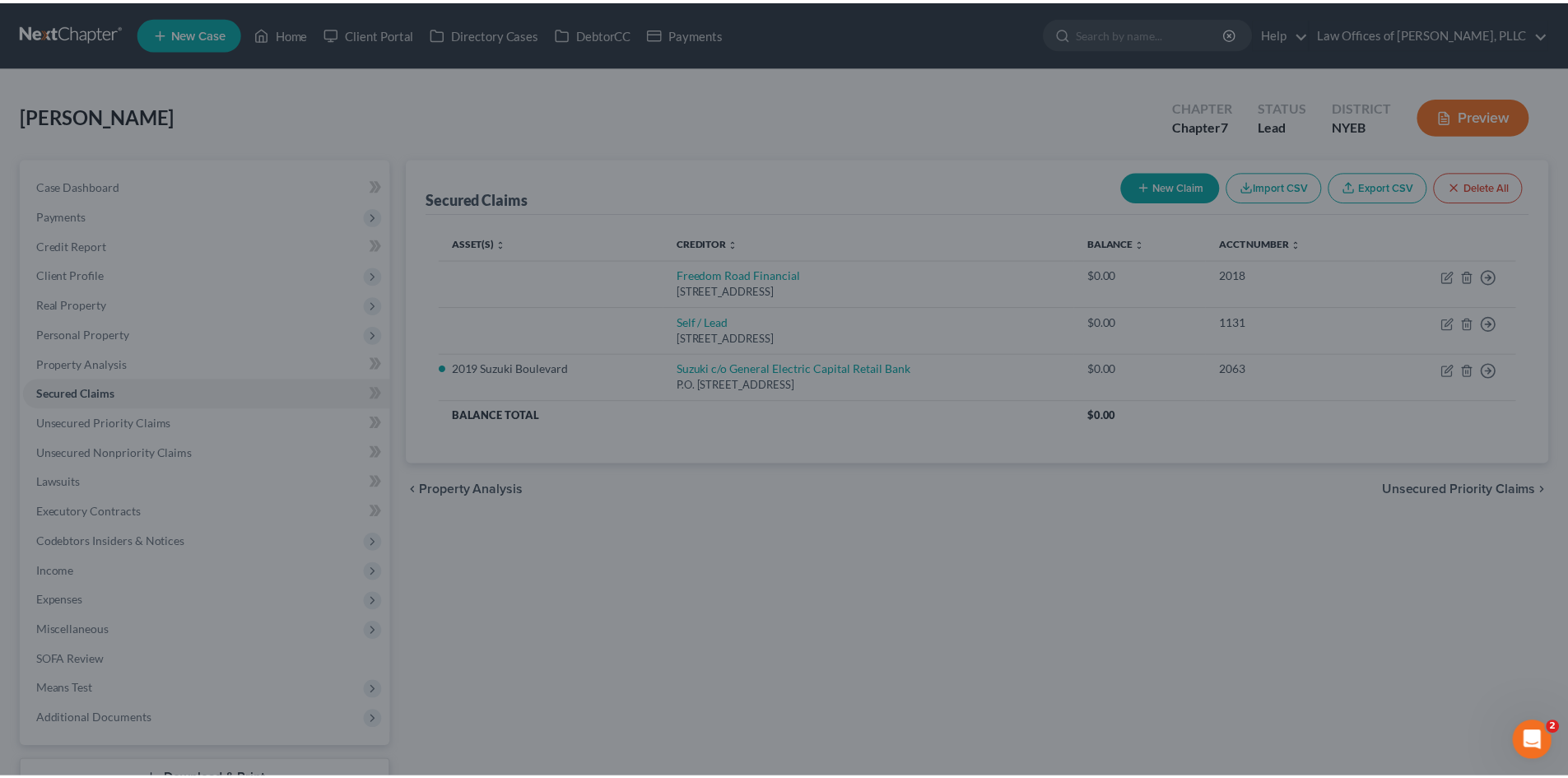
scroll to position [56, 0]
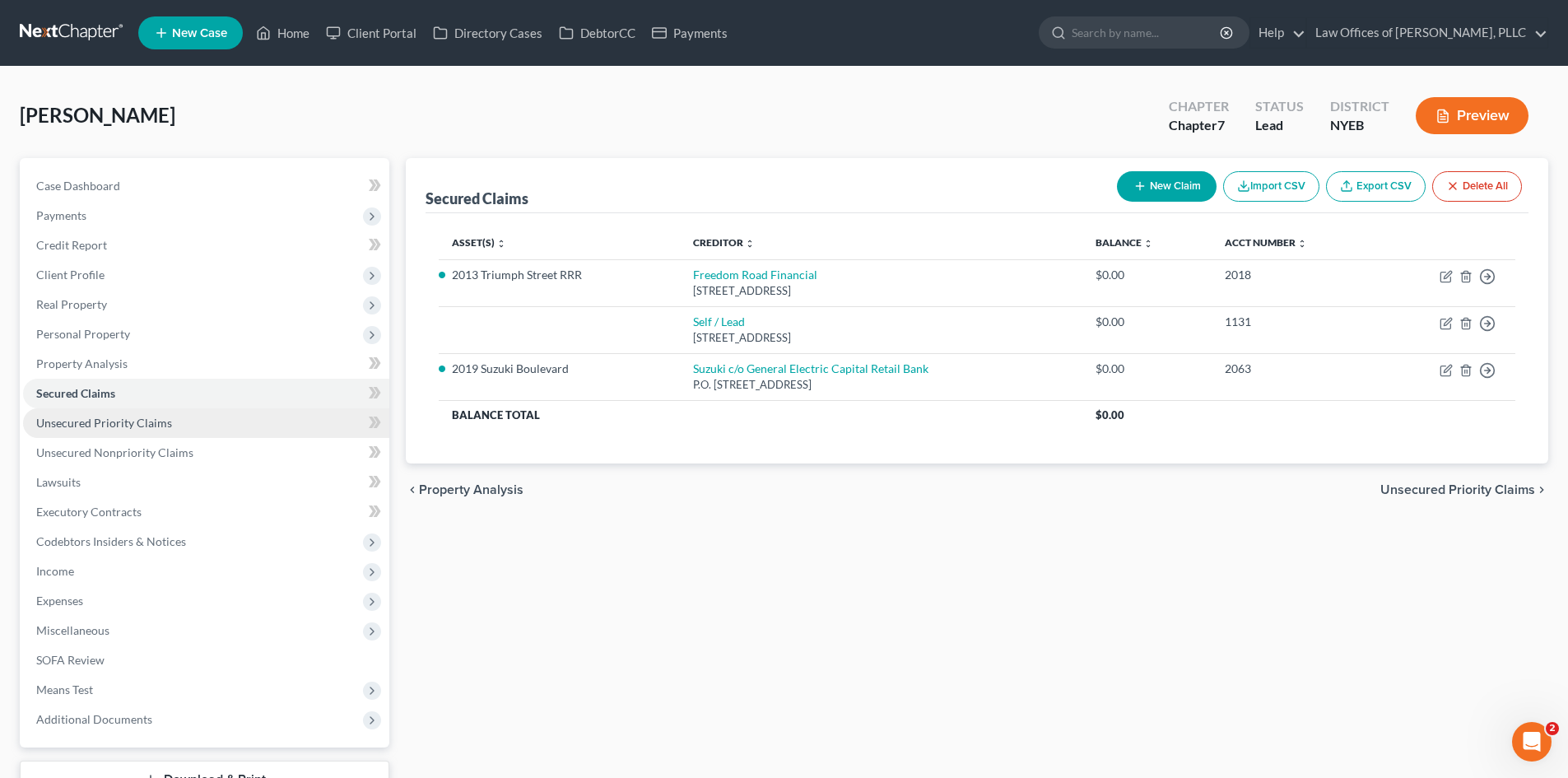
click at [153, 426] on span "Unsecured Priority Claims" at bounding box center [104, 422] width 136 height 14
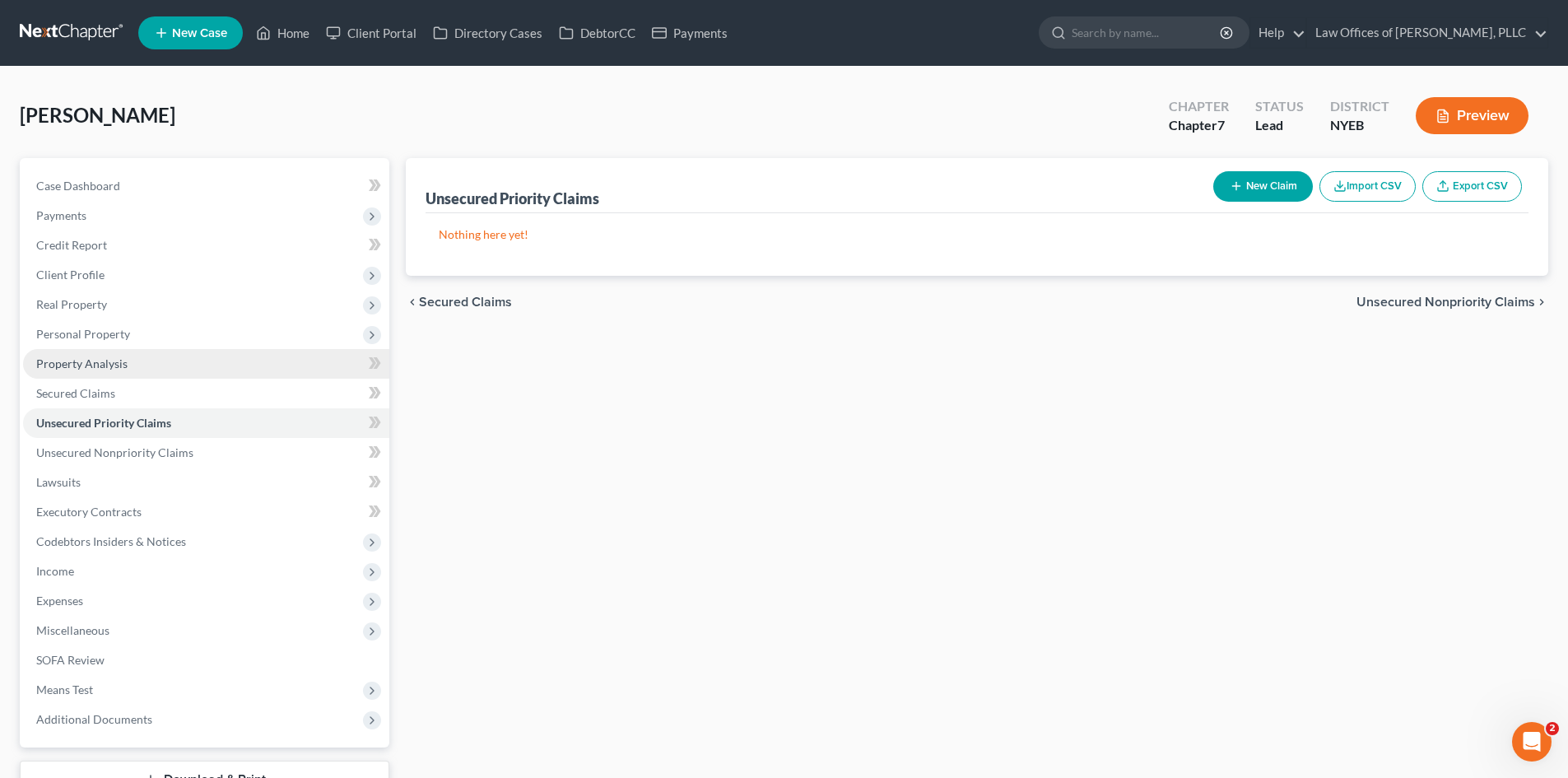
click at [156, 365] on link "Property Analysis" at bounding box center [206, 364] width 367 height 30
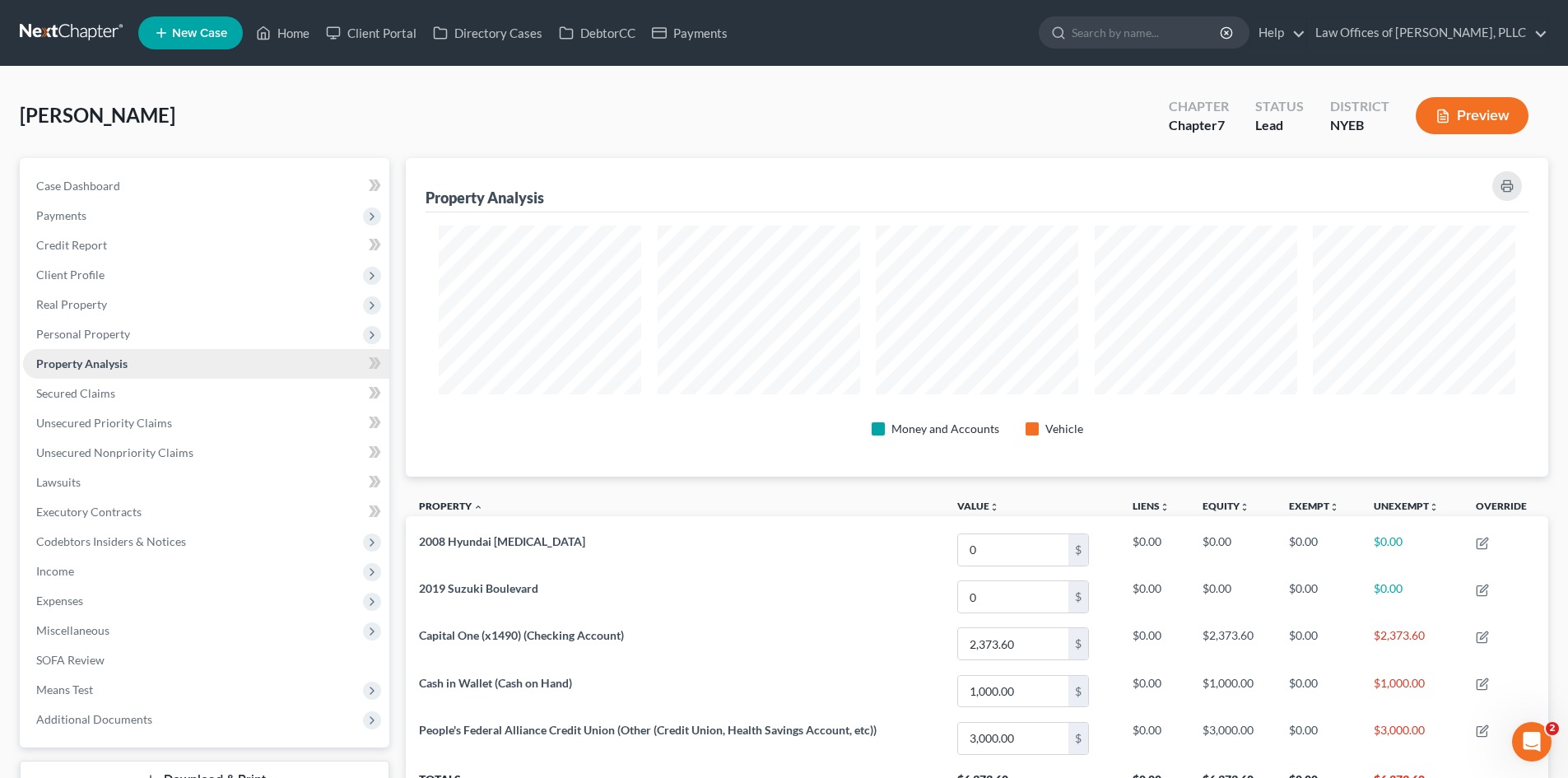
scroll to position [318, 1142]
click at [159, 454] on span "Unsecured Nonpriority Claims" at bounding box center [115, 452] width 157 height 14
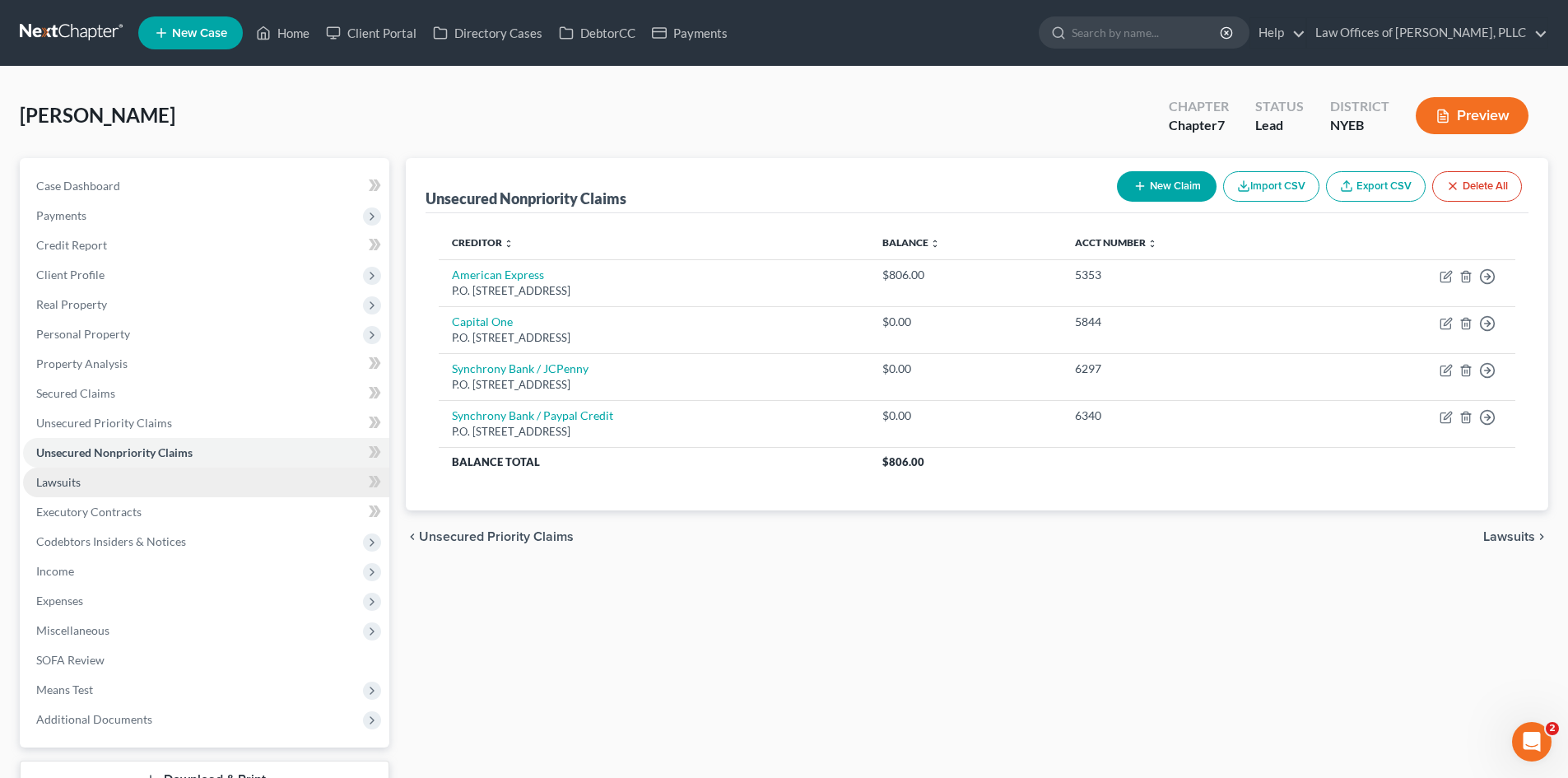
click at [198, 486] on link "Lawsuits" at bounding box center [206, 482] width 367 height 30
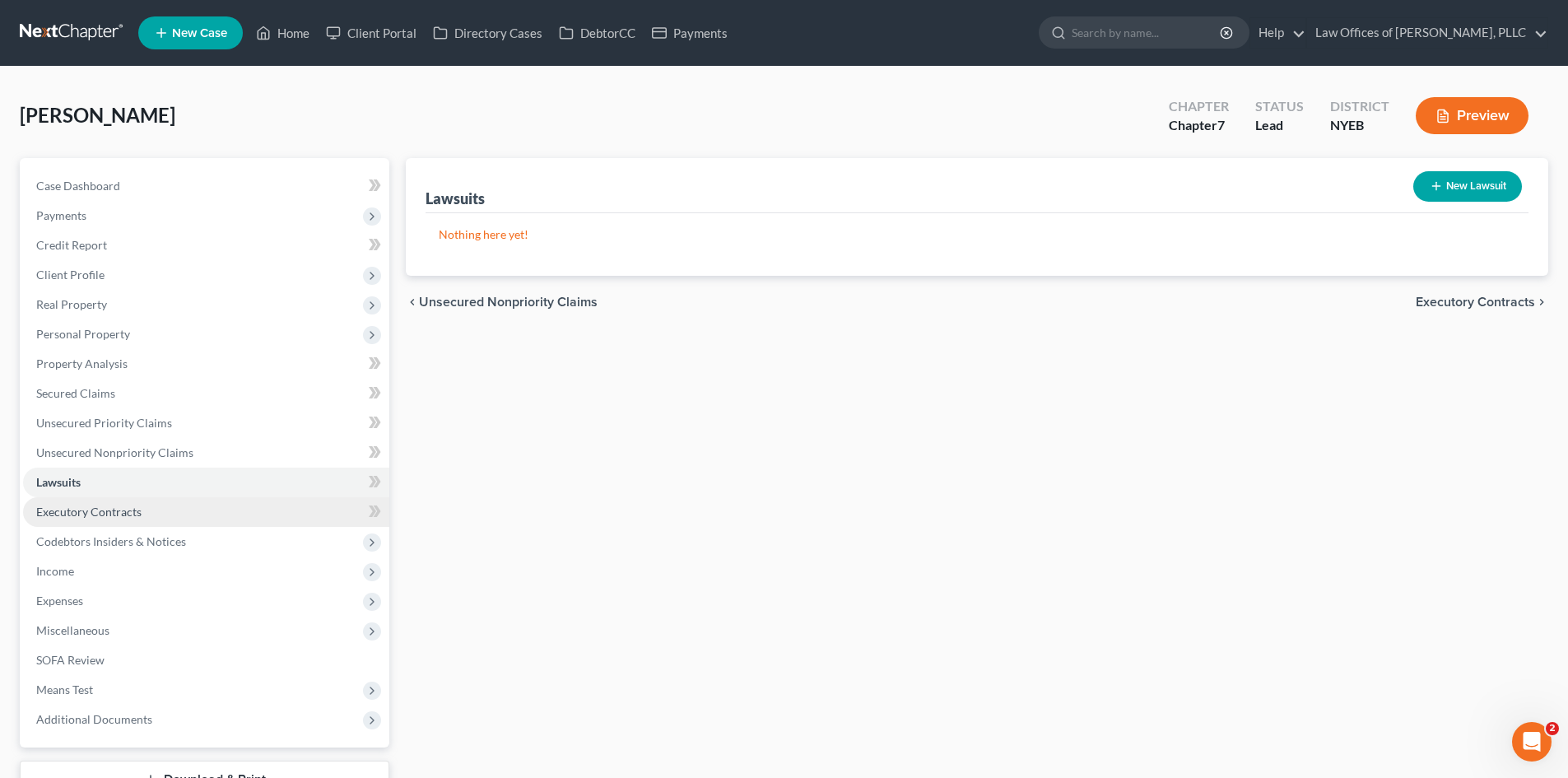
click at [216, 510] on link "Executory Contracts" at bounding box center [206, 512] width 367 height 30
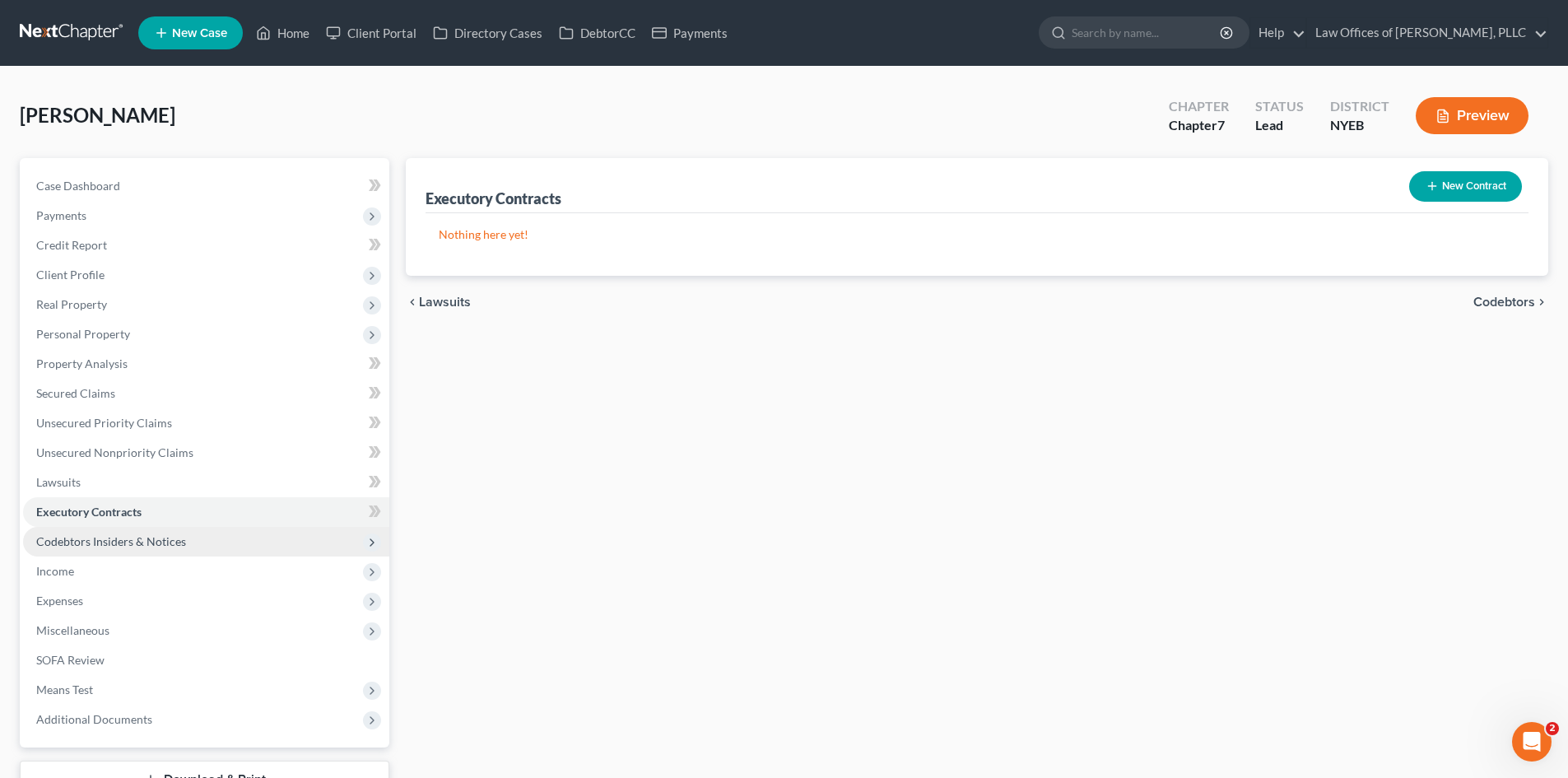
click at [202, 535] on span "Codebtors Insiders & Notices" at bounding box center [206, 541] width 367 height 30
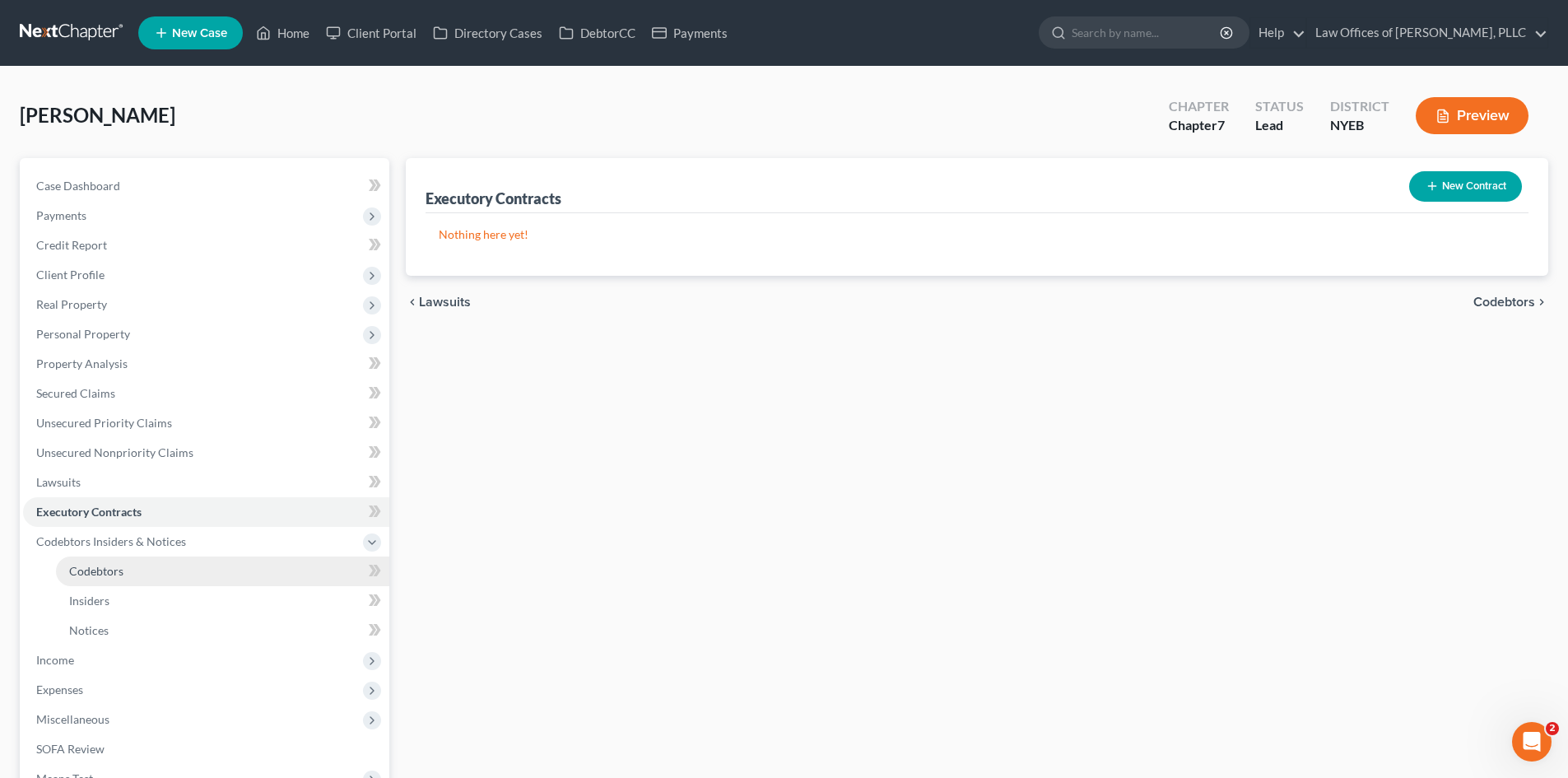
click at [188, 574] on link "Codebtors" at bounding box center [223, 571] width 333 height 30
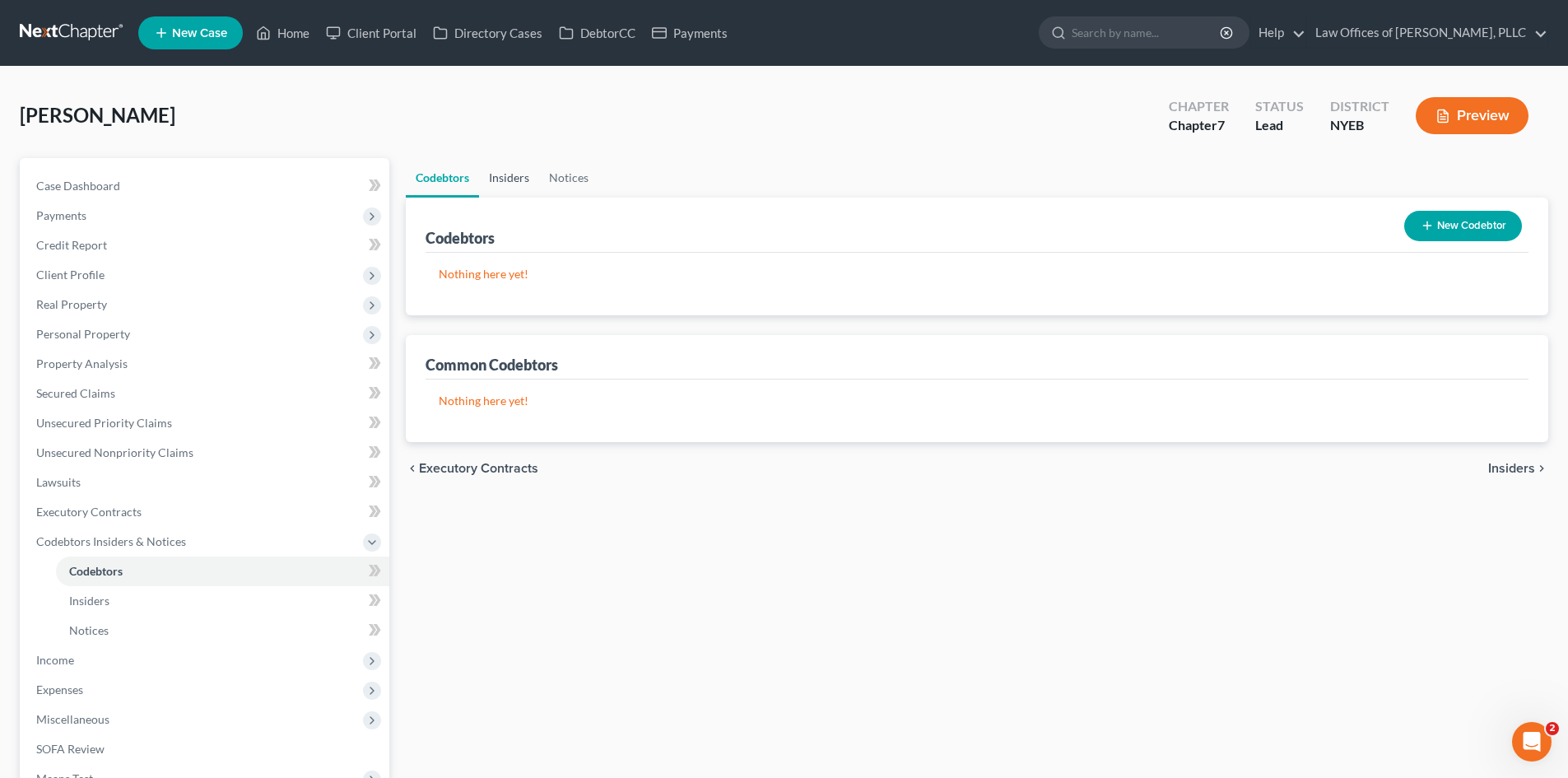
click at [517, 177] on link "Insiders" at bounding box center [509, 177] width 60 height 39
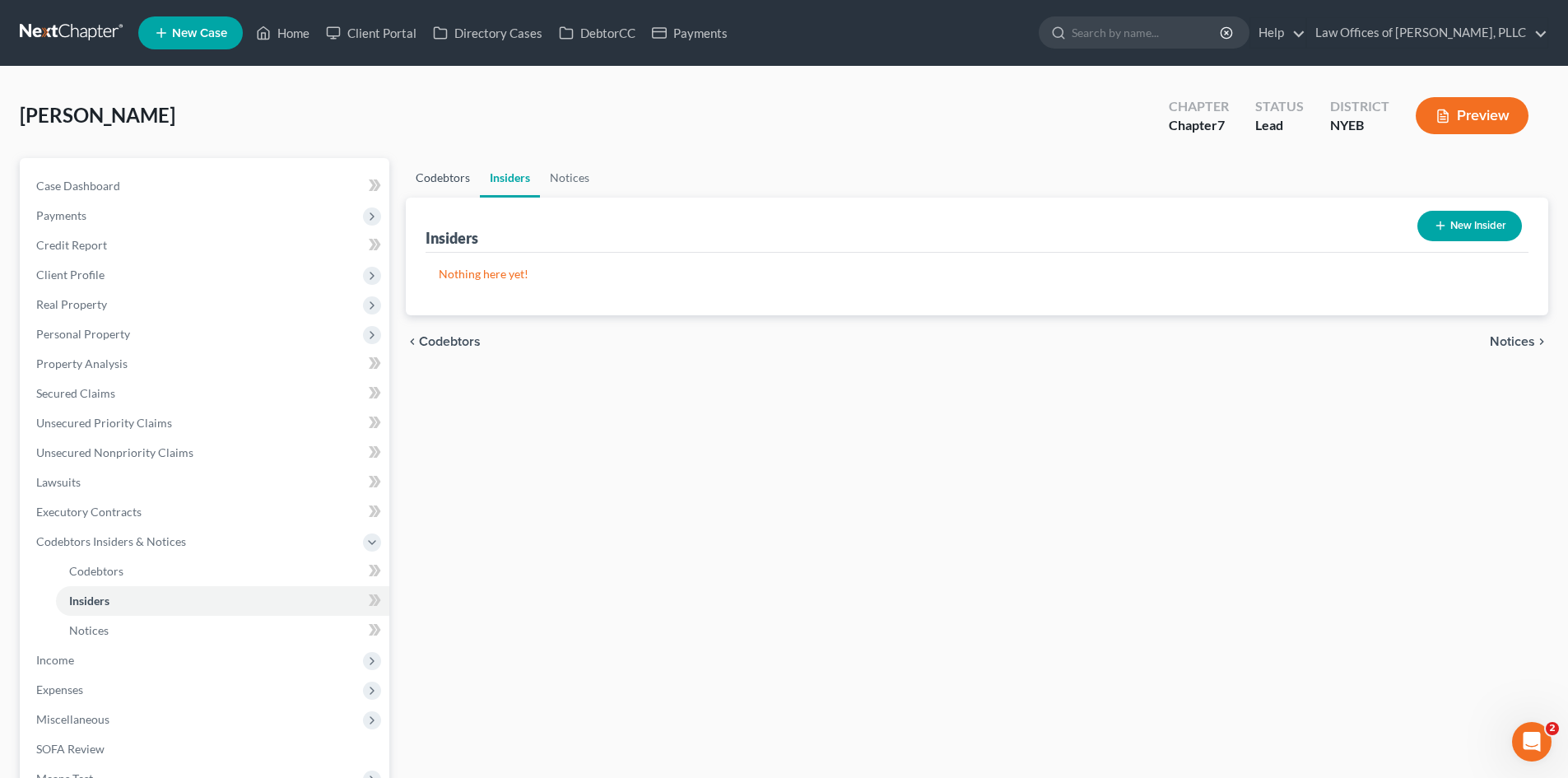
click at [437, 177] on link "Codebtors" at bounding box center [442, 177] width 74 height 39
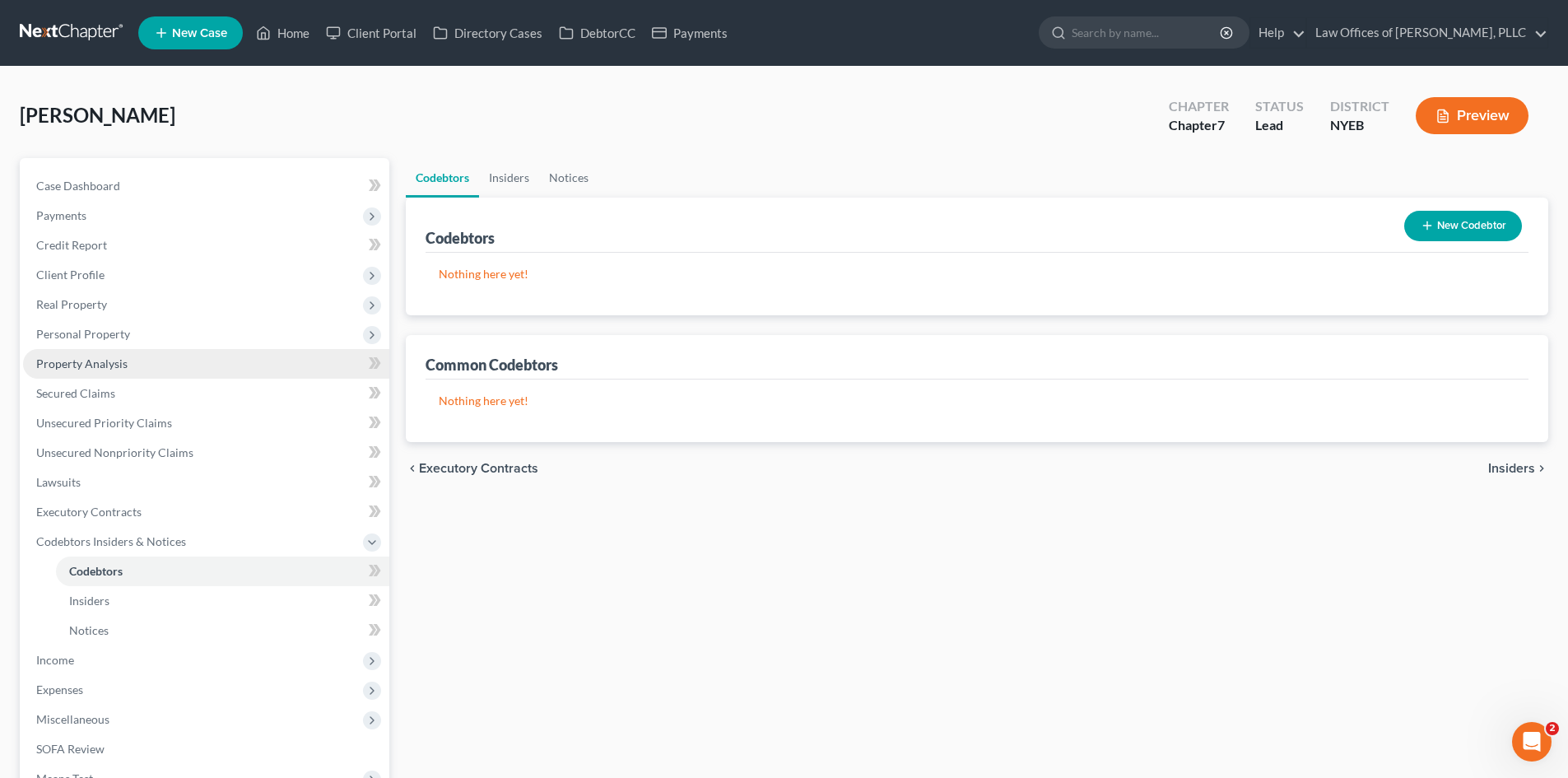
click at [143, 360] on link "Property Analysis" at bounding box center [206, 364] width 367 height 30
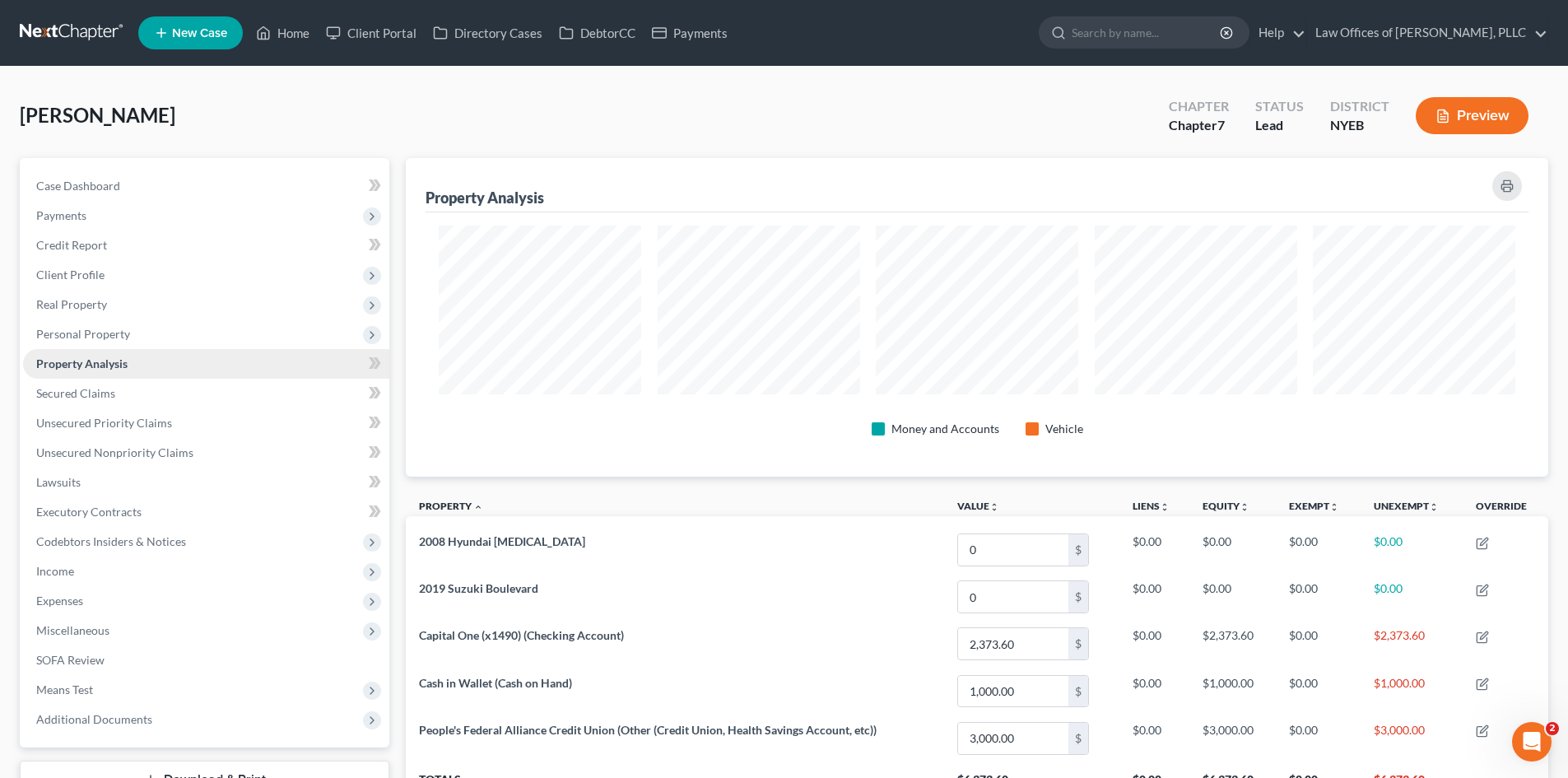
scroll to position [318, 1142]
click at [142, 397] on link "Secured Claims" at bounding box center [206, 393] width 367 height 30
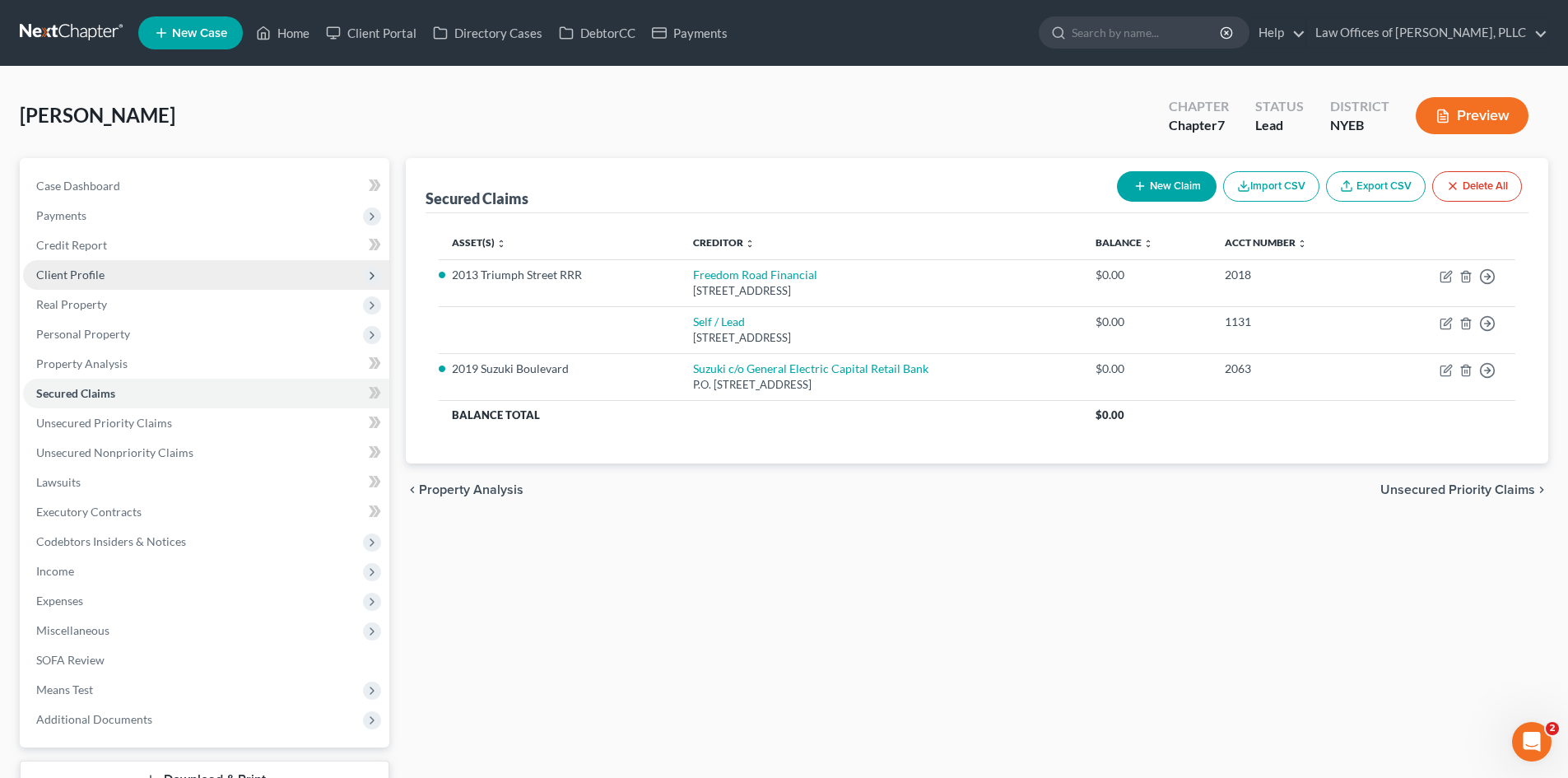
click at [93, 274] on span "Client Profile" at bounding box center [70, 274] width 68 height 14
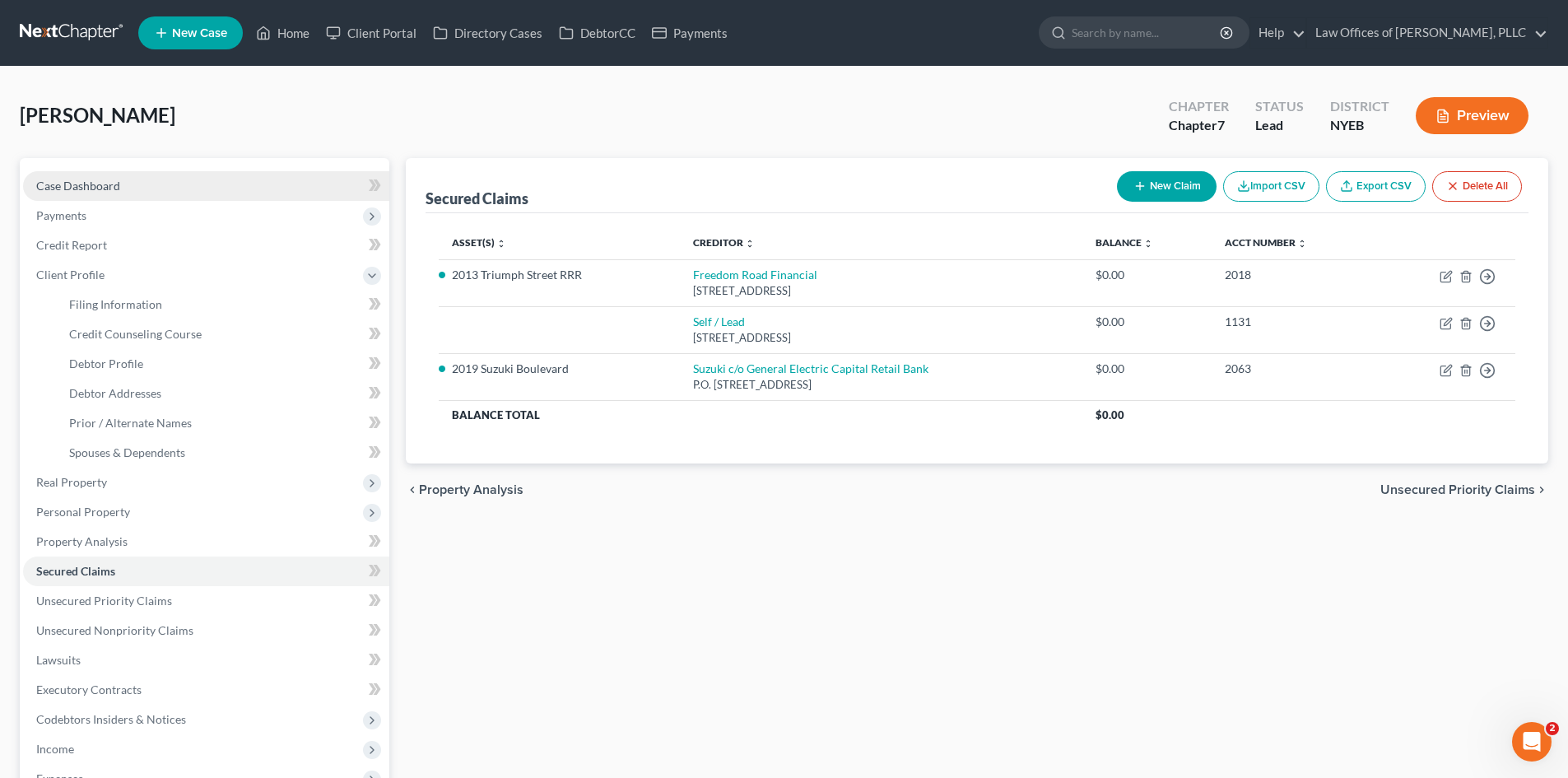
click at [92, 190] on span "Case Dashboard" at bounding box center [78, 185] width 84 height 14
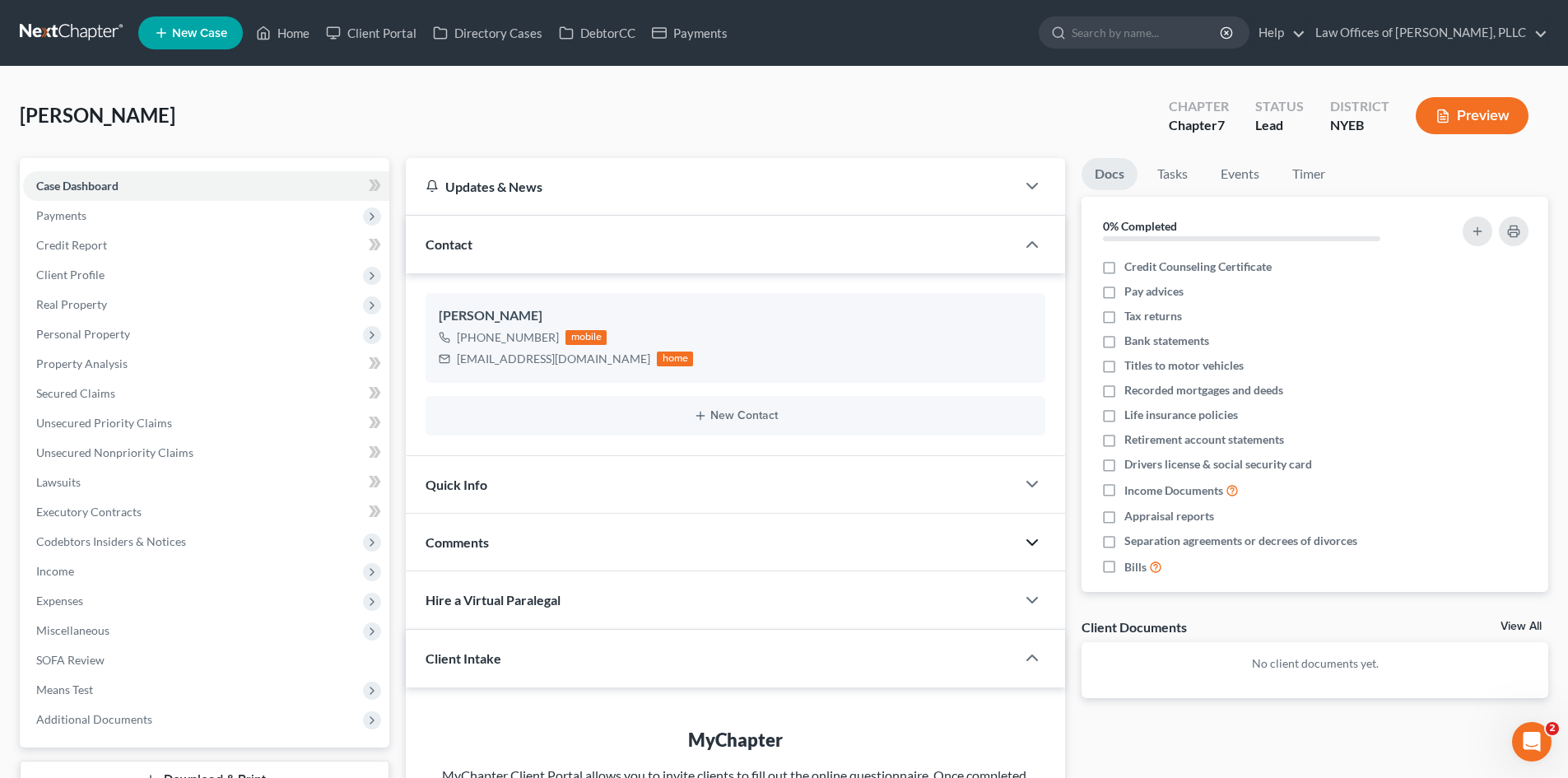
click at [1030, 549] on icon "button" at bounding box center [1032, 542] width 20 height 20
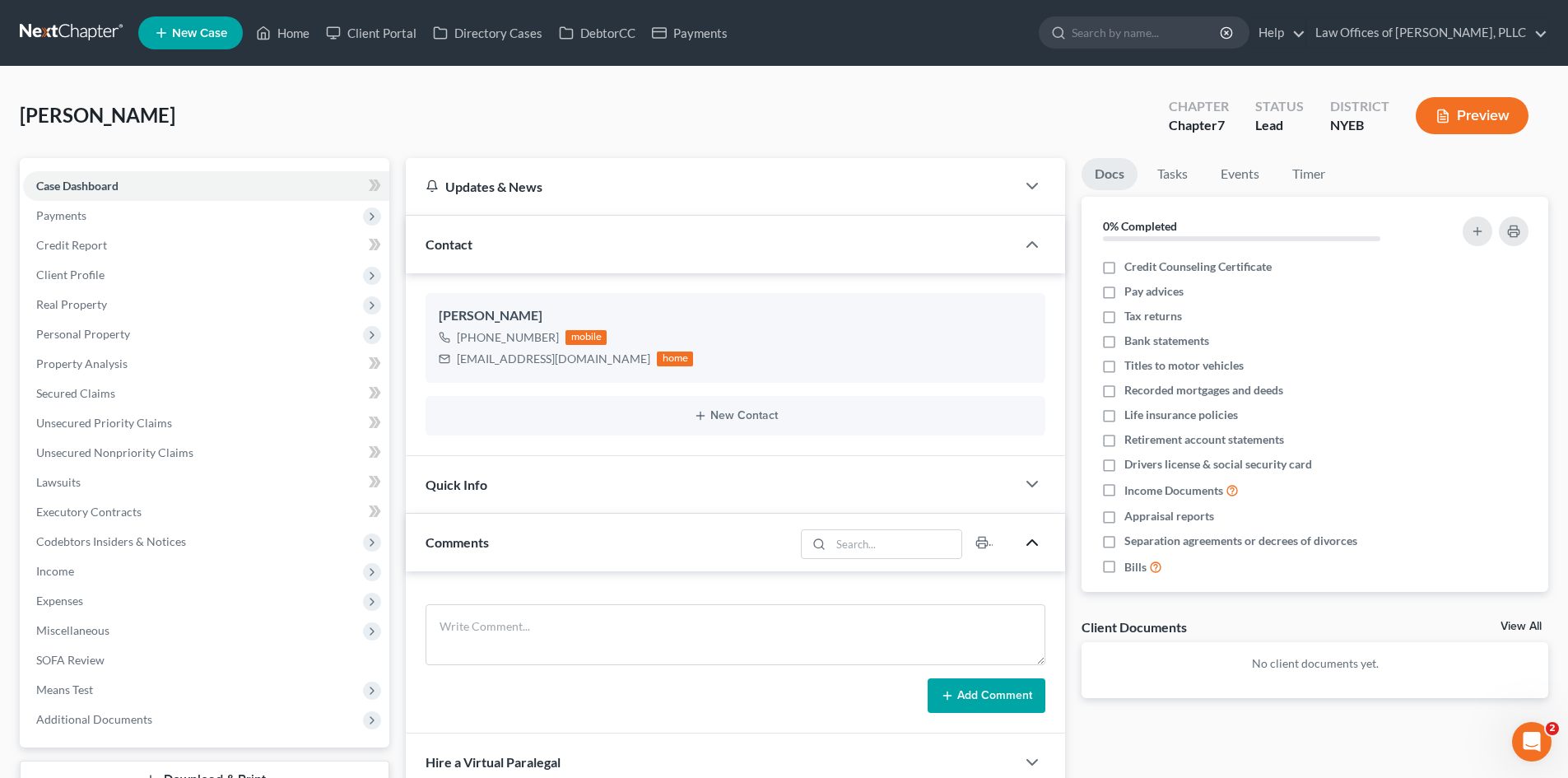
click at [1030, 549] on icon "button" at bounding box center [1032, 542] width 20 height 20
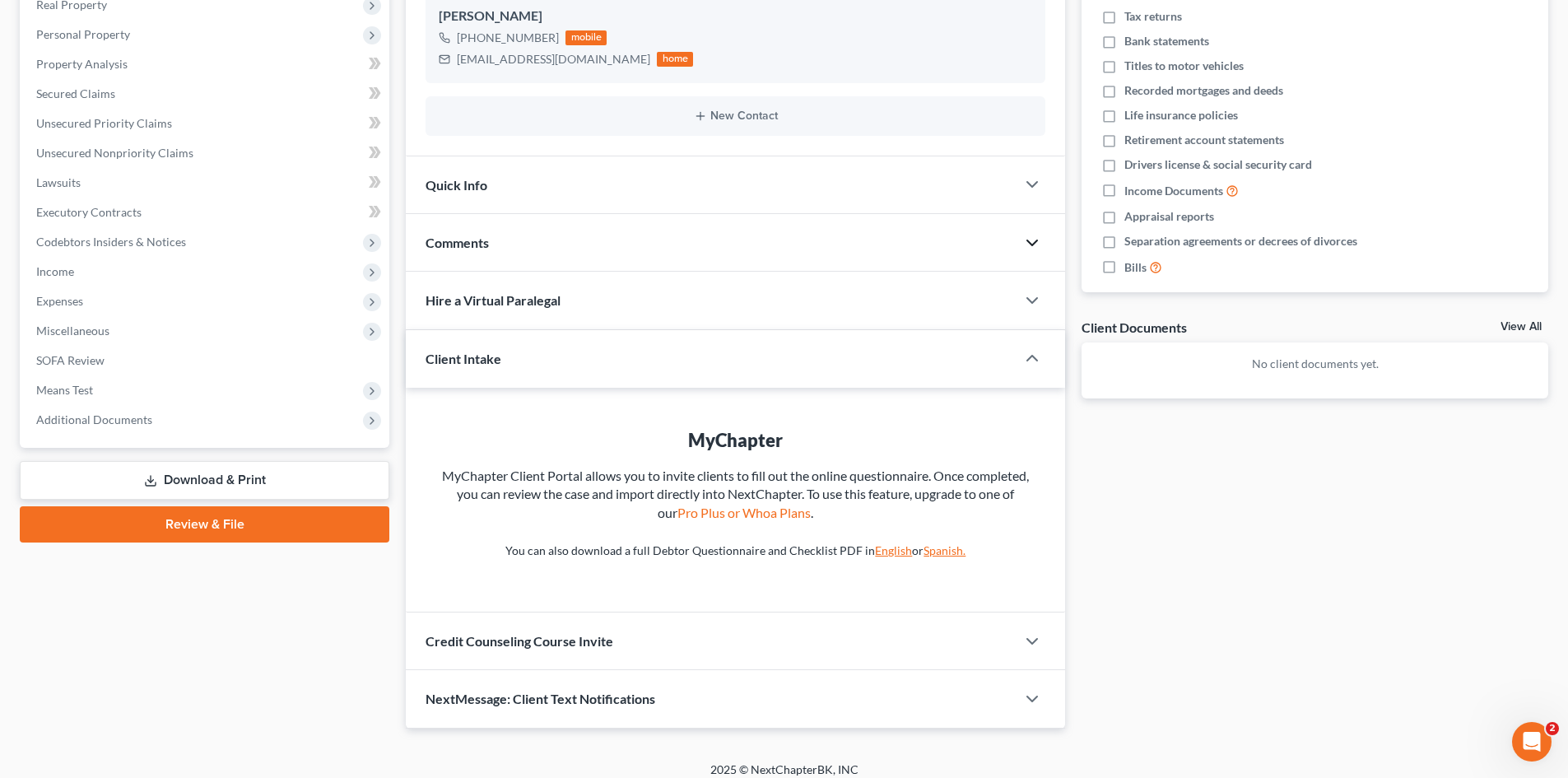
scroll to position [313, 0]
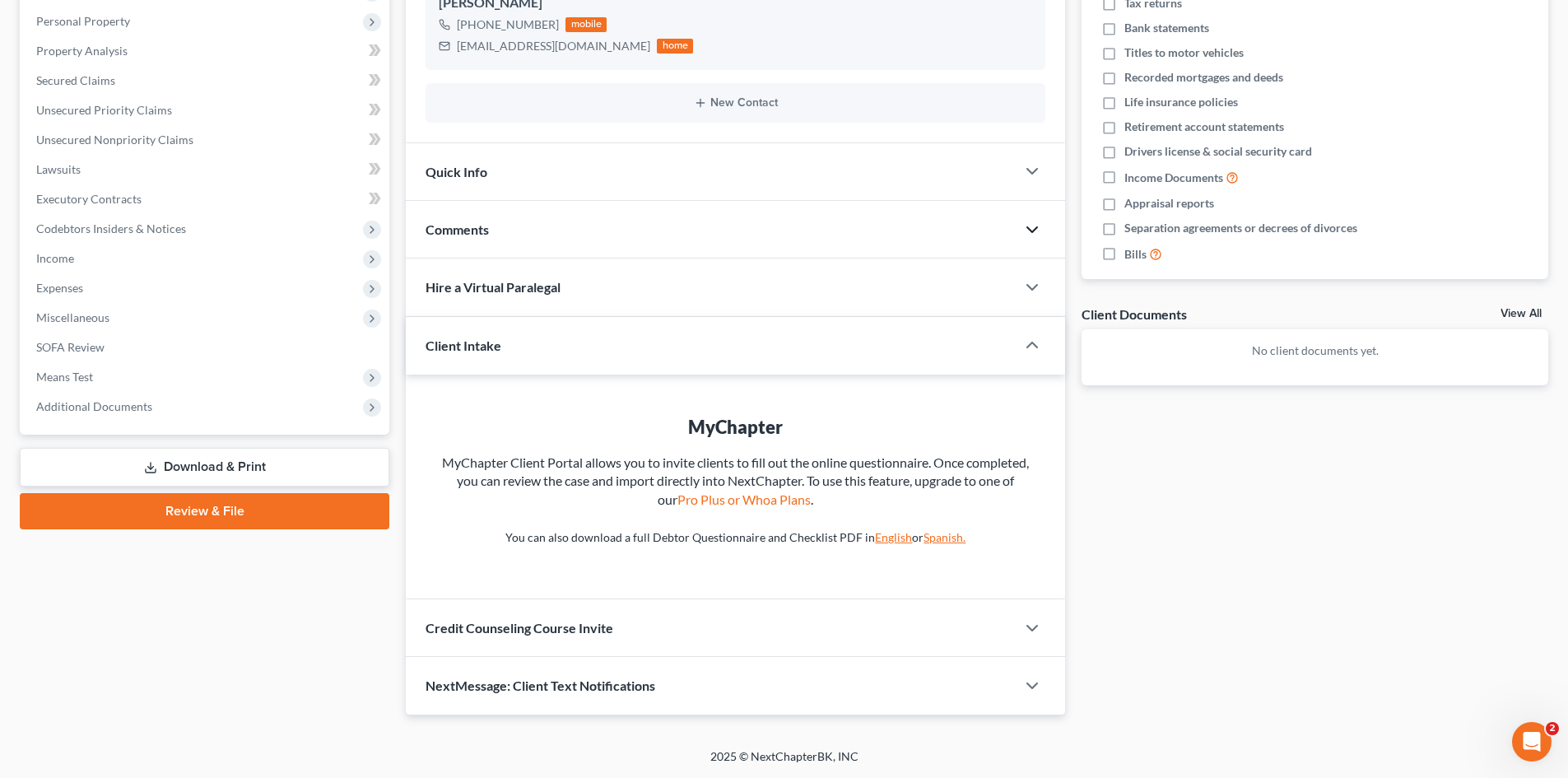
click at [274, 616] on div "Case Dashboard Payments Invoices Payments Payments Credit Report Client Profile" at bounding box center [205, 280] width 386 height 870
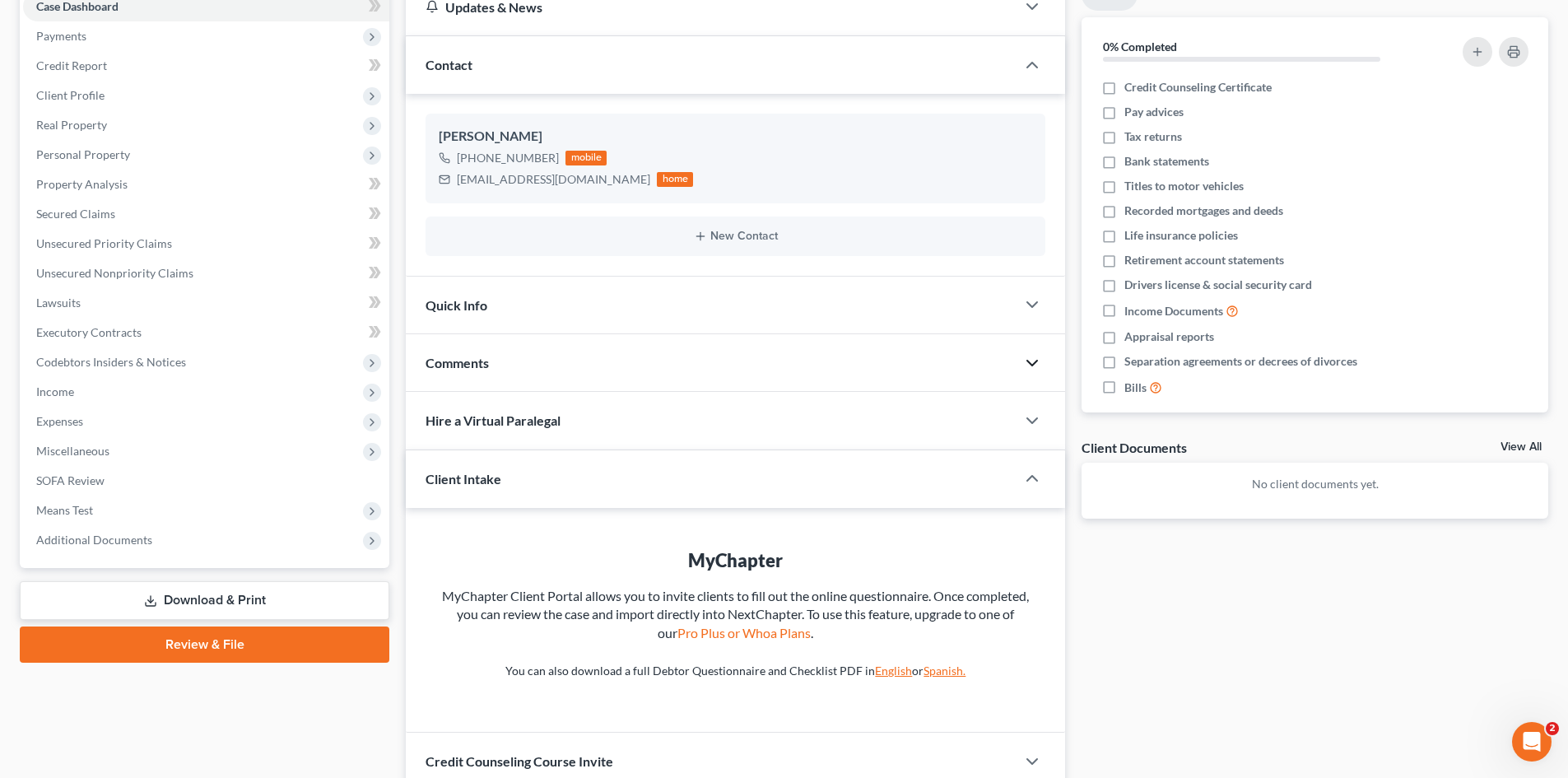
scroll to position [182, 0]
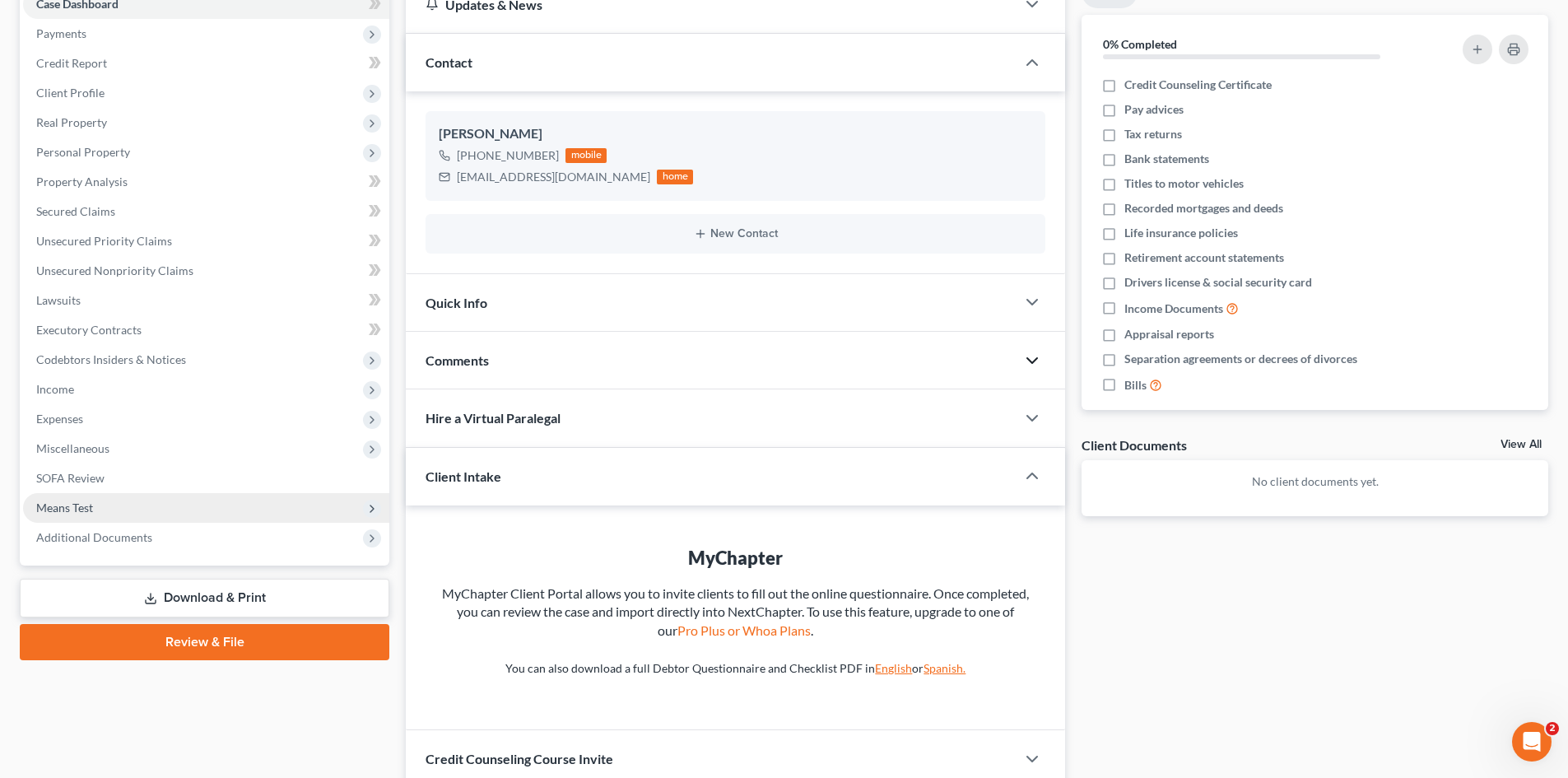
click at [147, 519] on span "Means Test" at bounding box center [206, 508] width 367 height 30
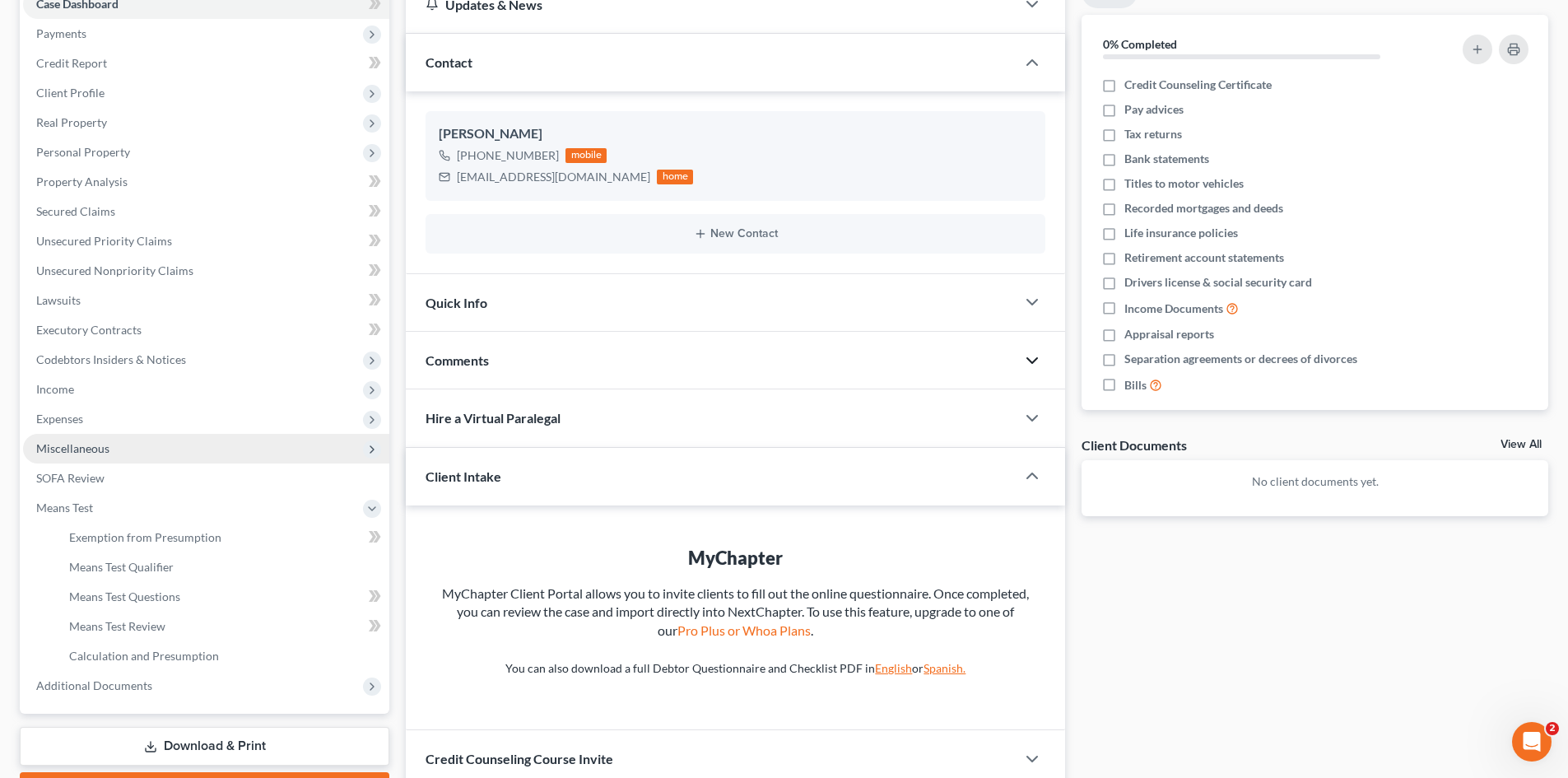
click at [146, 448] on span "Miscellaneous" at bounding box center [206, 449] width 367 height 30
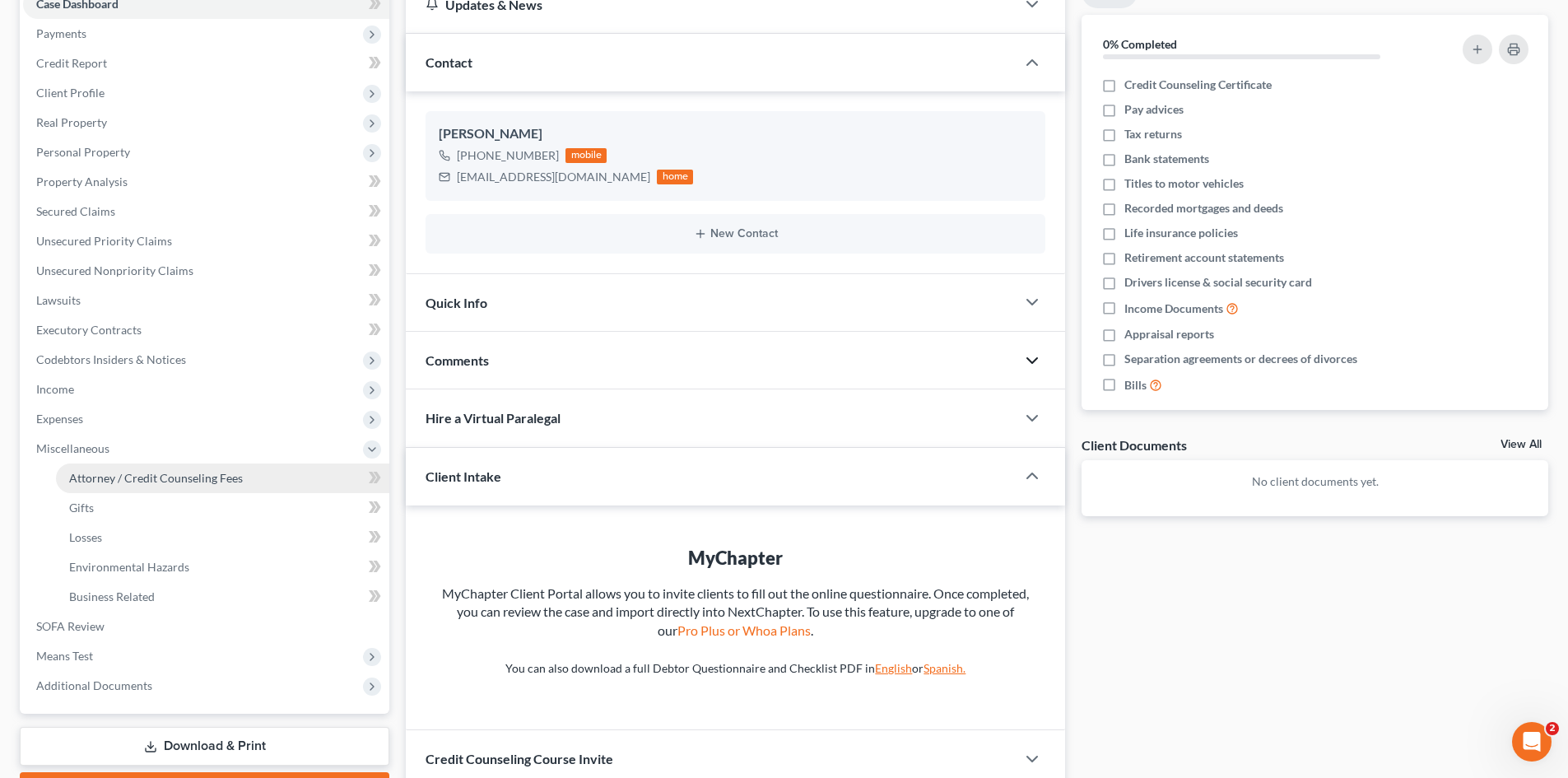
click at [150, 474] on span "Attorney / Credit Counseling Fees" at bounding box center [156, 478] width 174 height 14
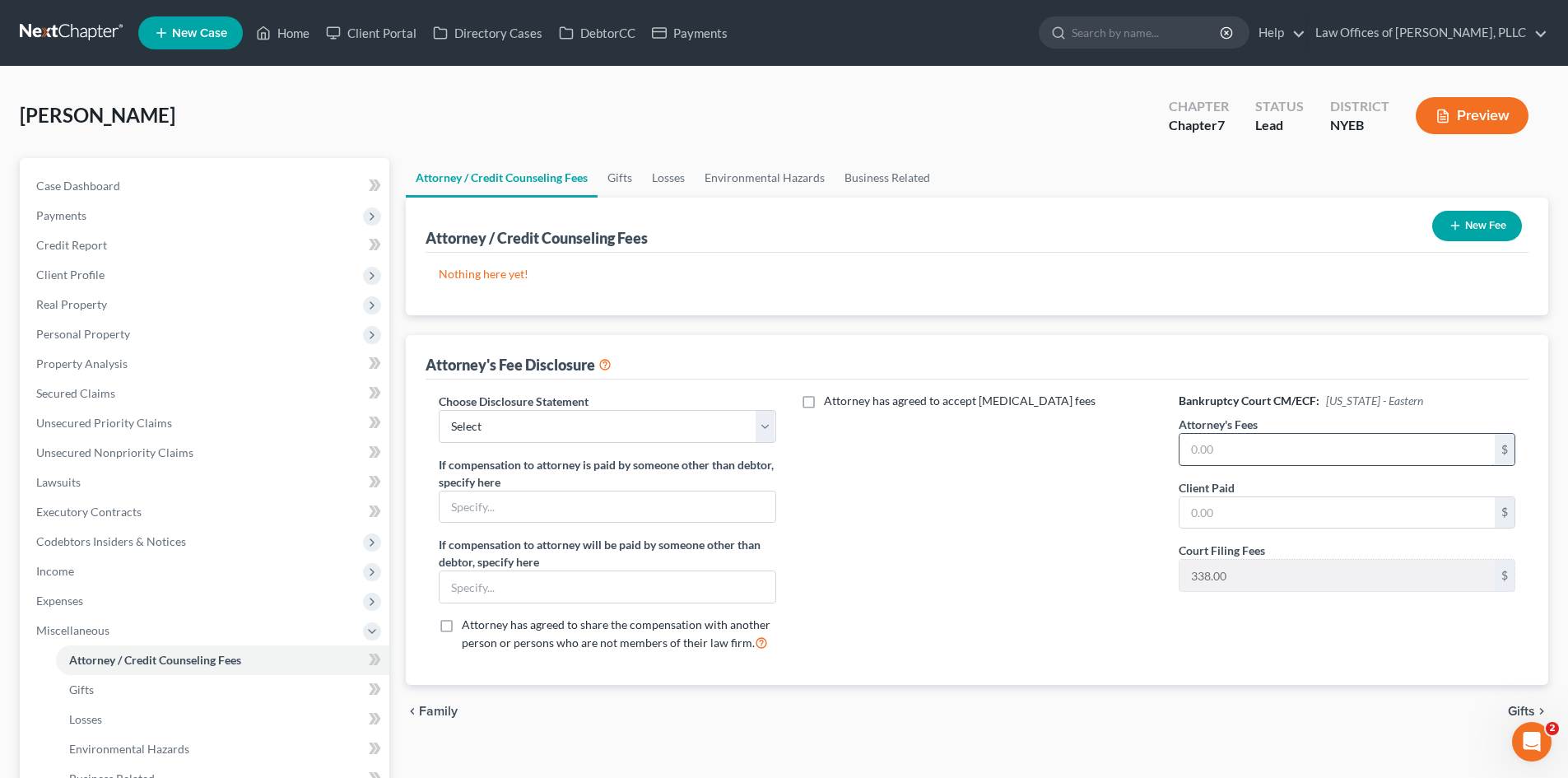
click at [1267, 452] on input "text" at bounding box center [1337, 450] width 316 height 31
type input "3,500"
click at [760, 418] on select "Select Attorney Fee Disclosure" at bounding box center [607, 427] width 337 height 33
select select "0"
click at [438, 410] on select "Select Attorney Fee Disclosure" at bounding box center [607, 427] width 337 height 33
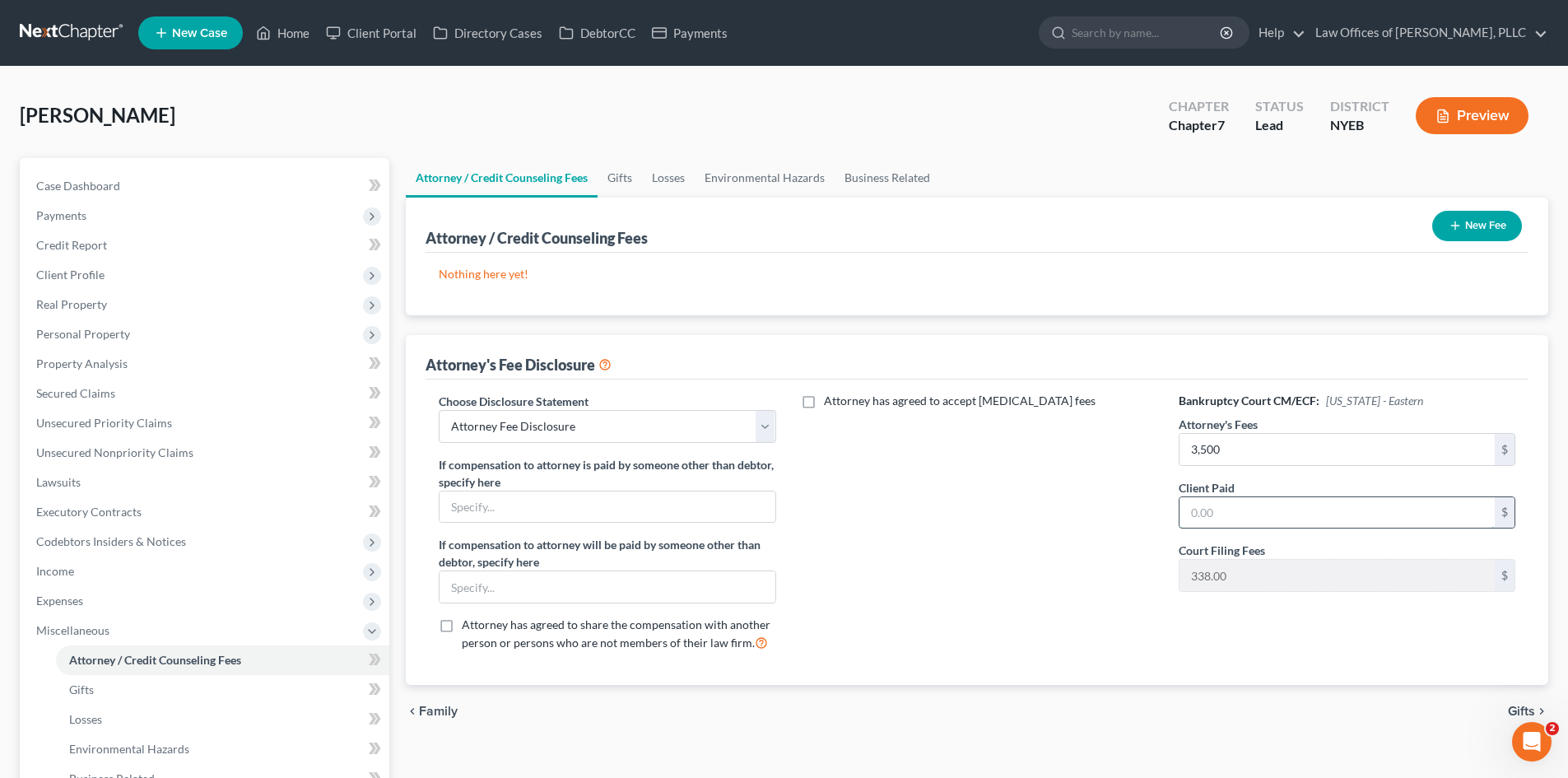
click at [1254, 521] on input "text" at bounding box center [1337, 513] width 316 height 31
type input "3,500"
click at [1459, 229] on icon "button" at bounding box center [1455, 226] width 13 height 13
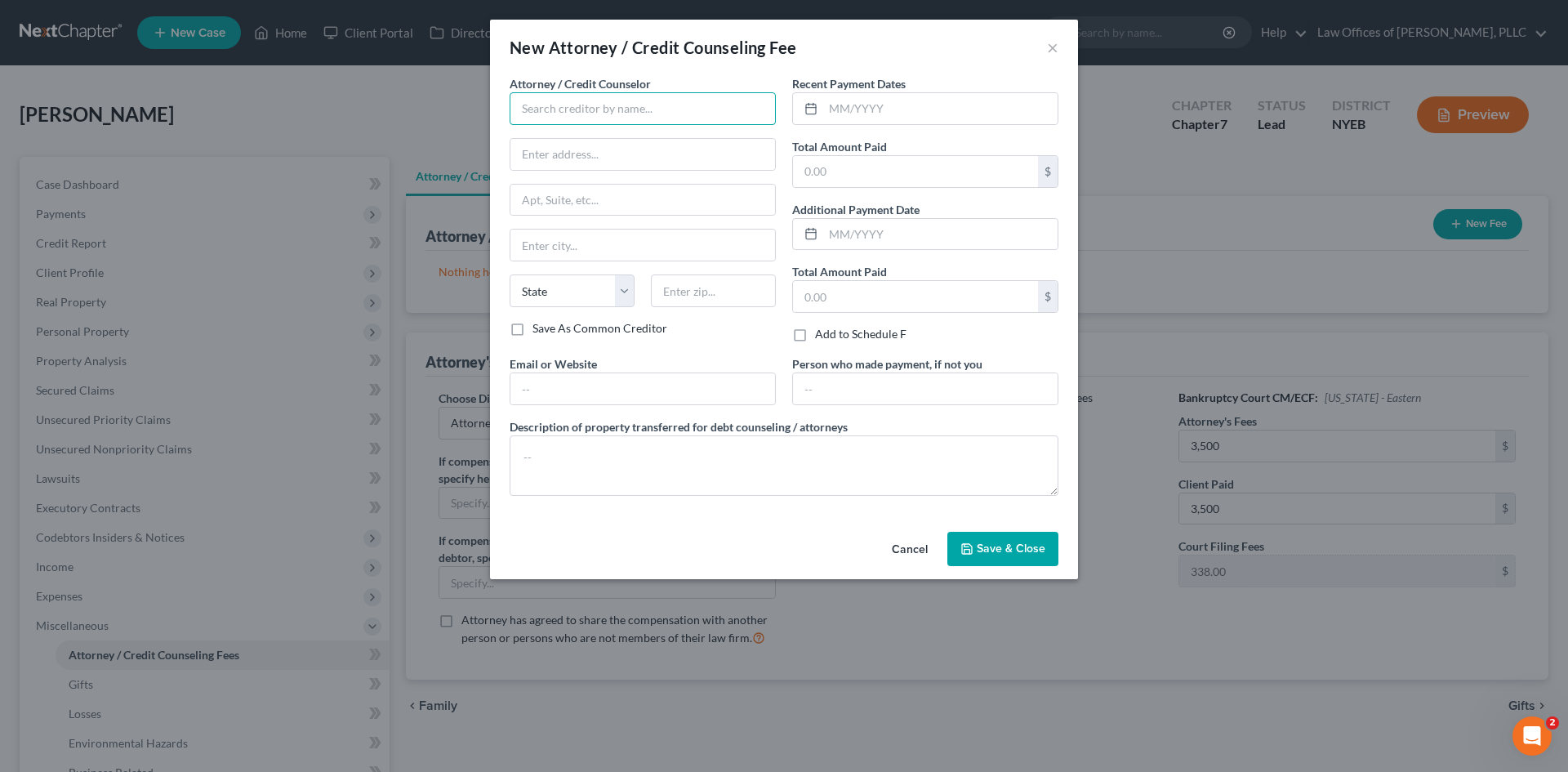
click at [674, 111] on input "text" at bounding box center [643, 108] width 266 height 33
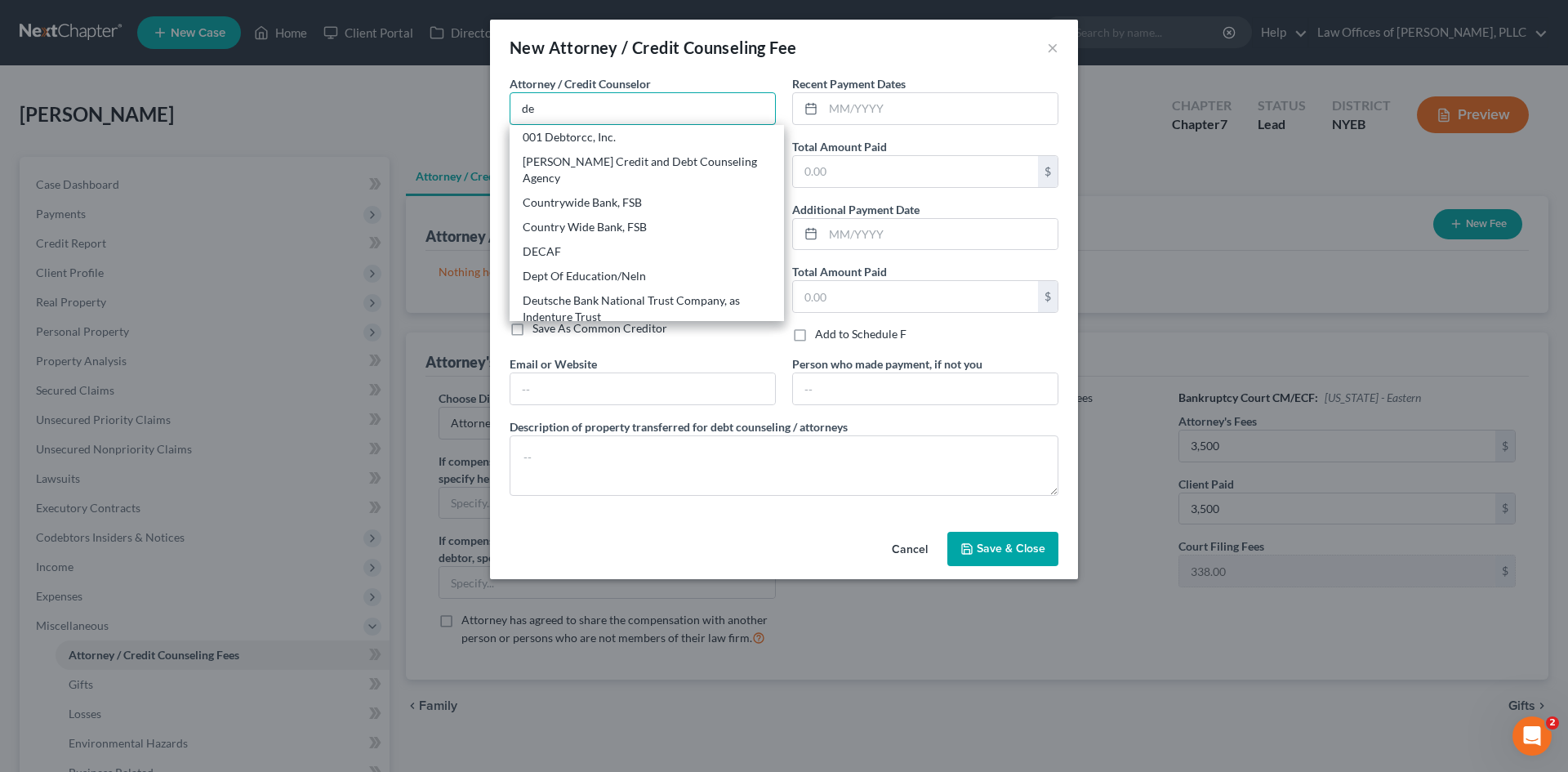
type input "d"
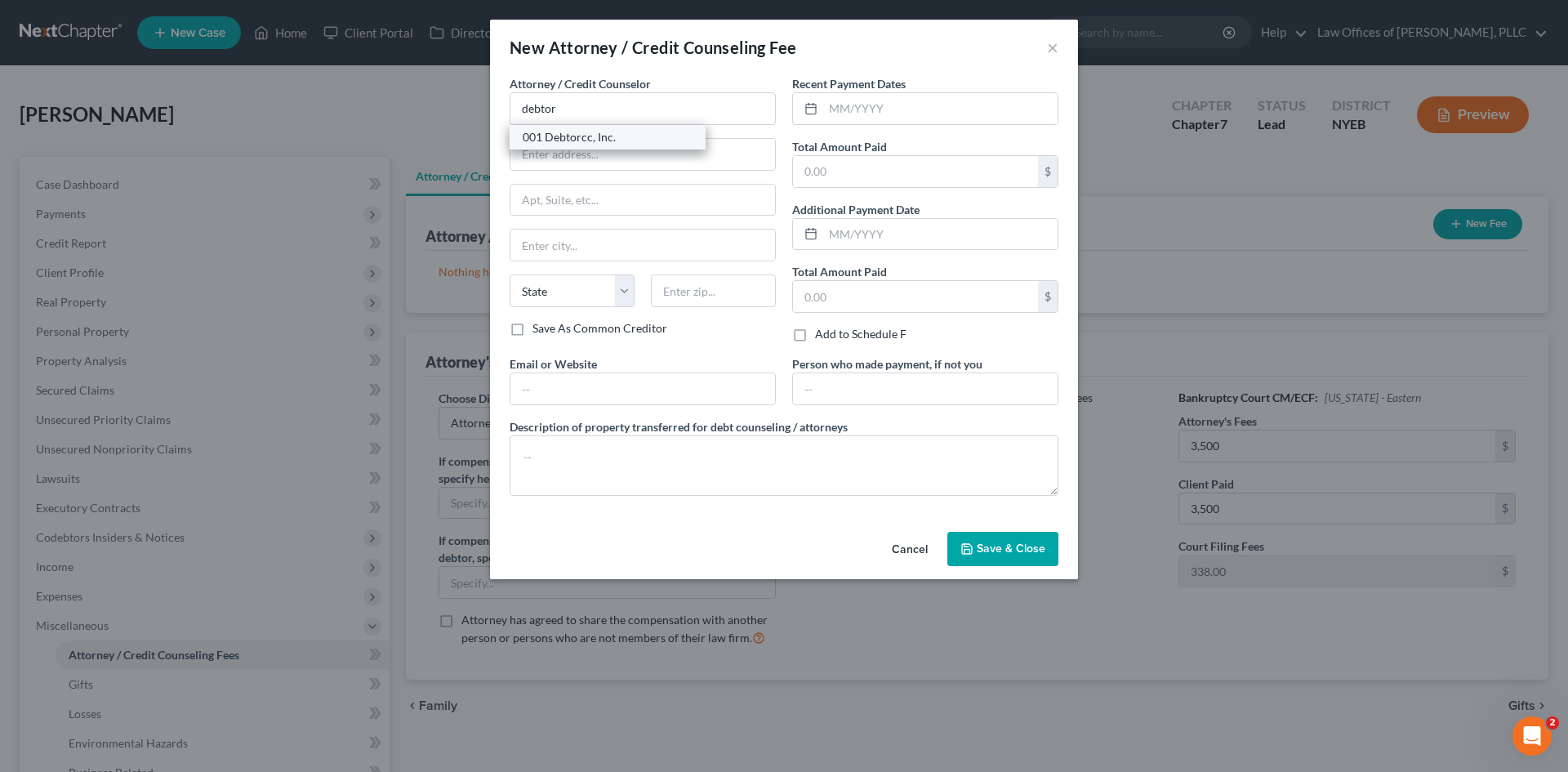
click at [591, 142] on div "001 Debtorcc, Inc." at bounding box center [608, 137] width 170 height 16
type input "001 Debtorcc, Inc."
type input "[STREET_ADDRESS]"
type input "[GEOGRAPHIC_DATA]"
select select "33"
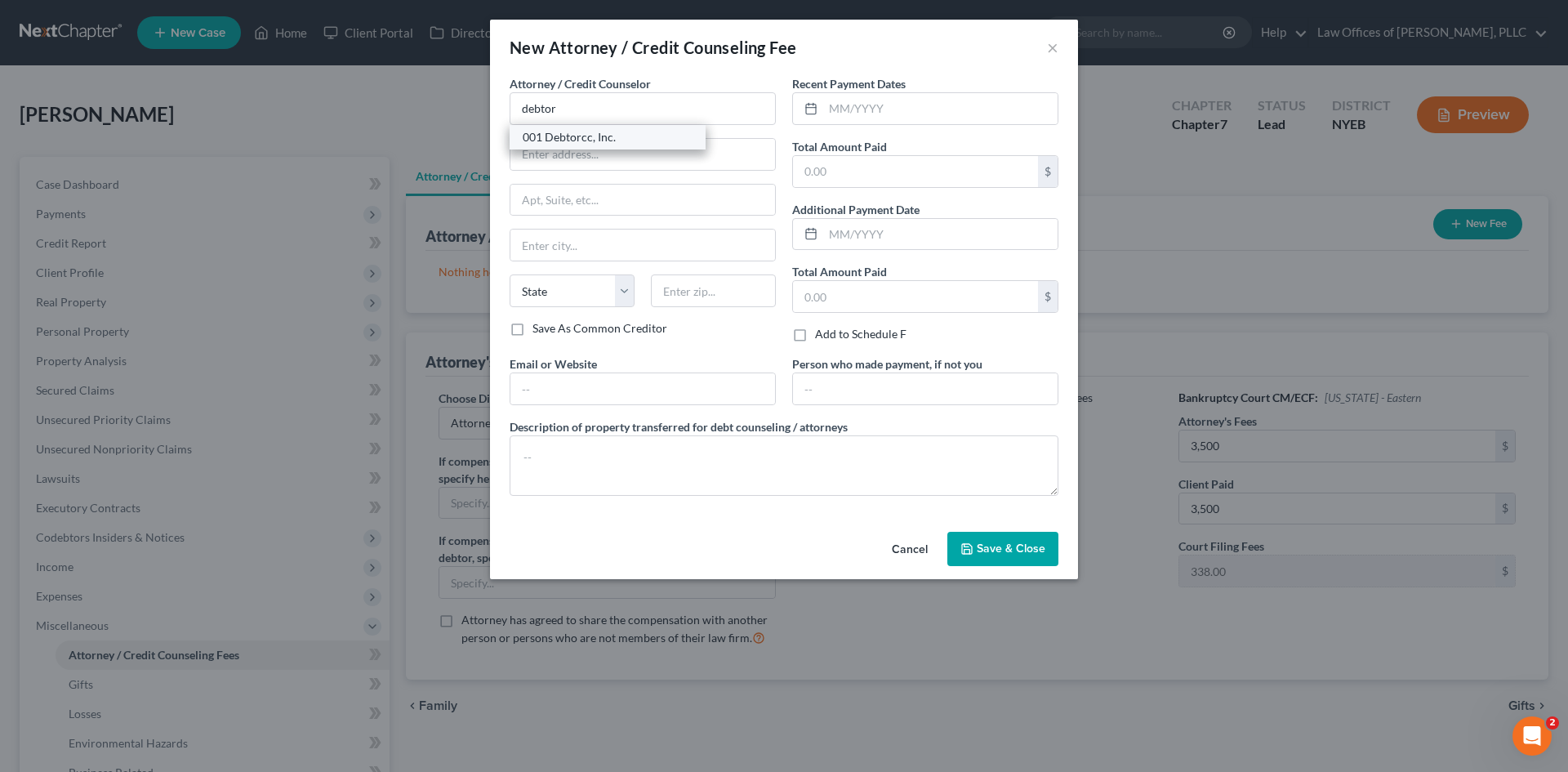
type input "07306"
click at [923, 178] on input "text" at bounding box center [915, 172] width 245 height 31
type input "19.95"
click at [915, 108] on input "text" at bounding box center [941, 108] width 235 height 31
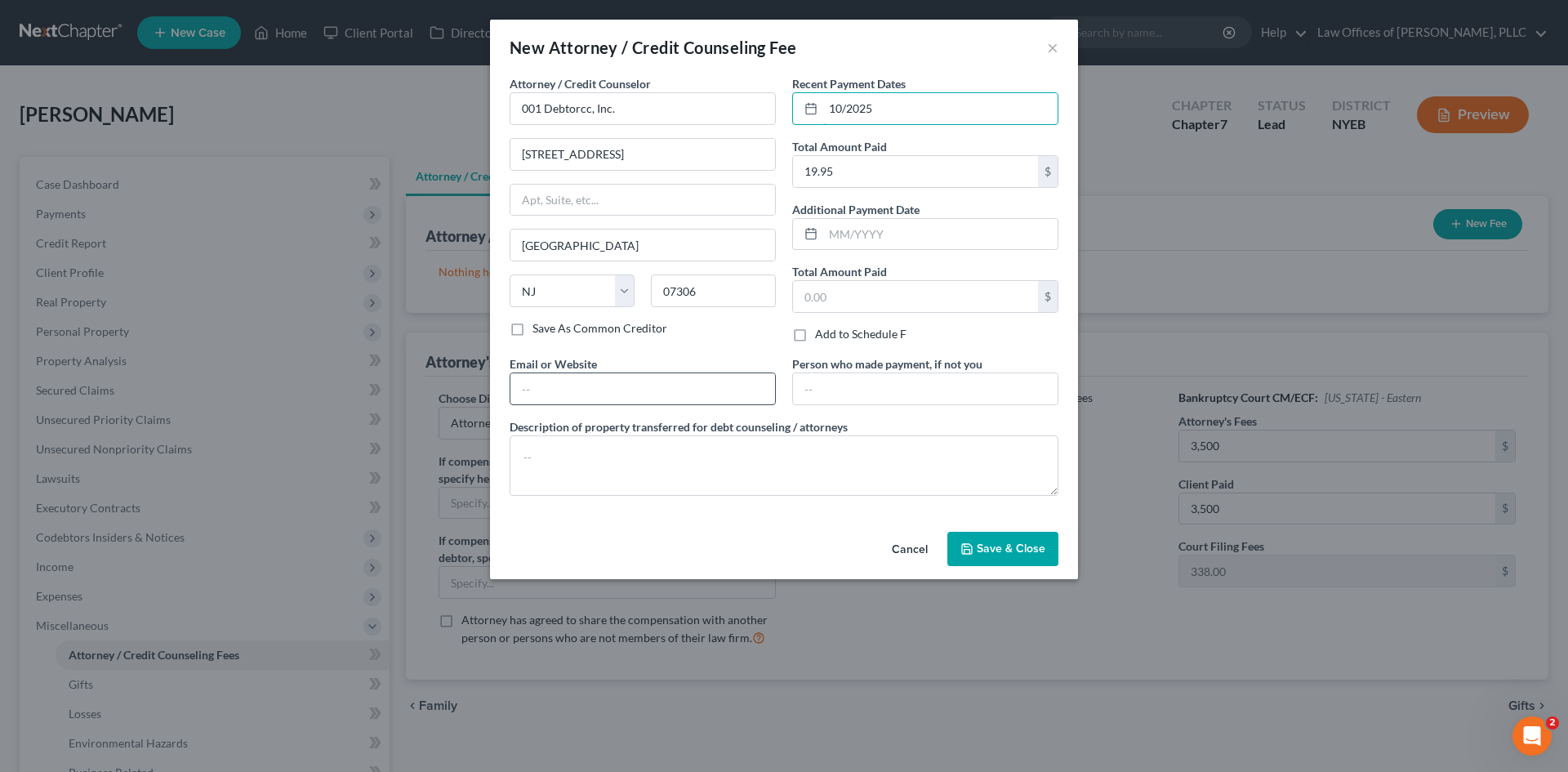
type input "10/2025"
click at [656, 403] on input "text" at bounding box center [643, 389] width 264 height 31
type input "[DOMAIN_NAME]"
click at [990, 549] on span "Save & Close" at bounding box center [1011, 548] width 69 height 14
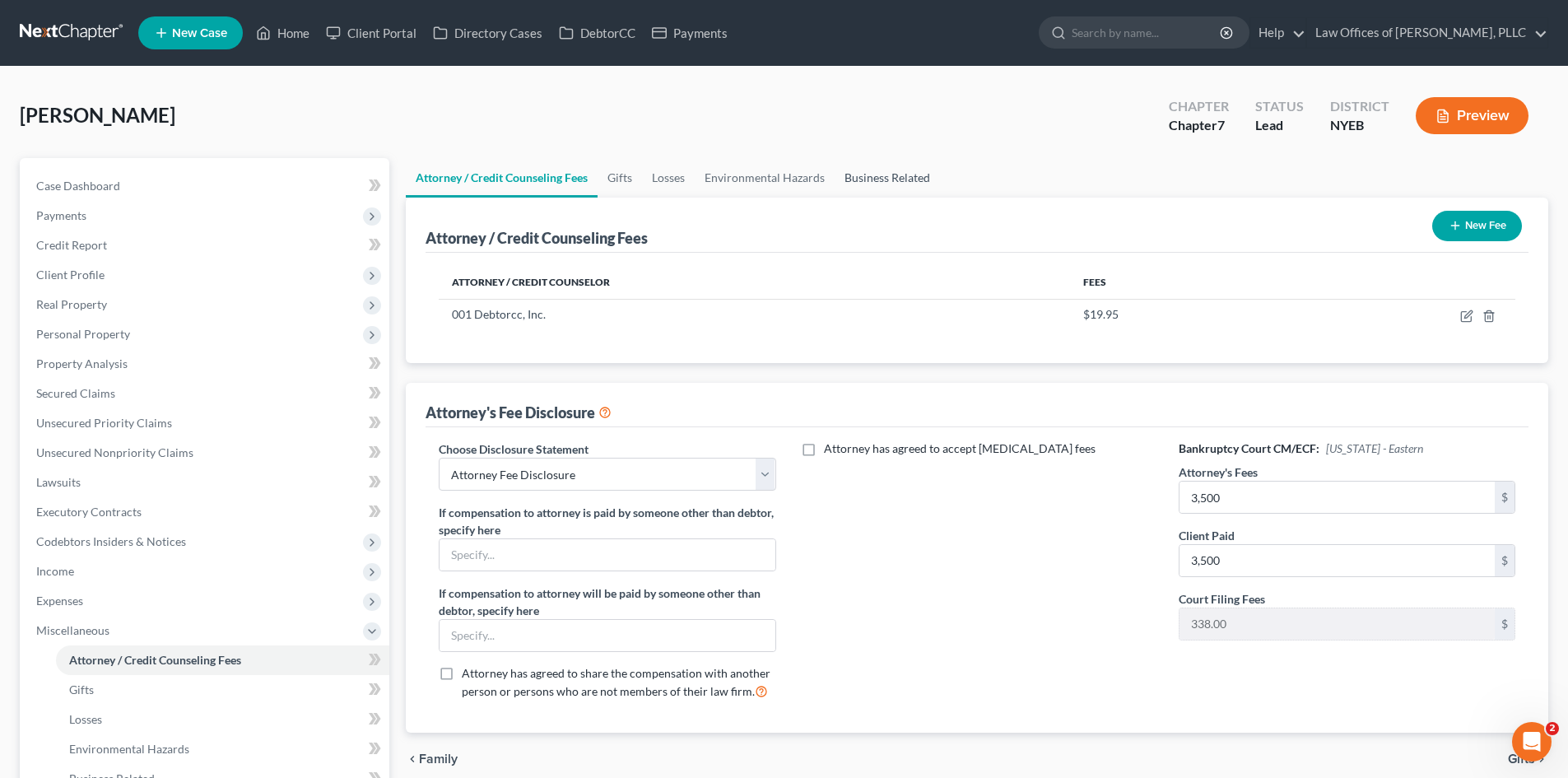
click at [889, 177] on link "Business Related" at bounding box center [888, 177] width 106 height 39
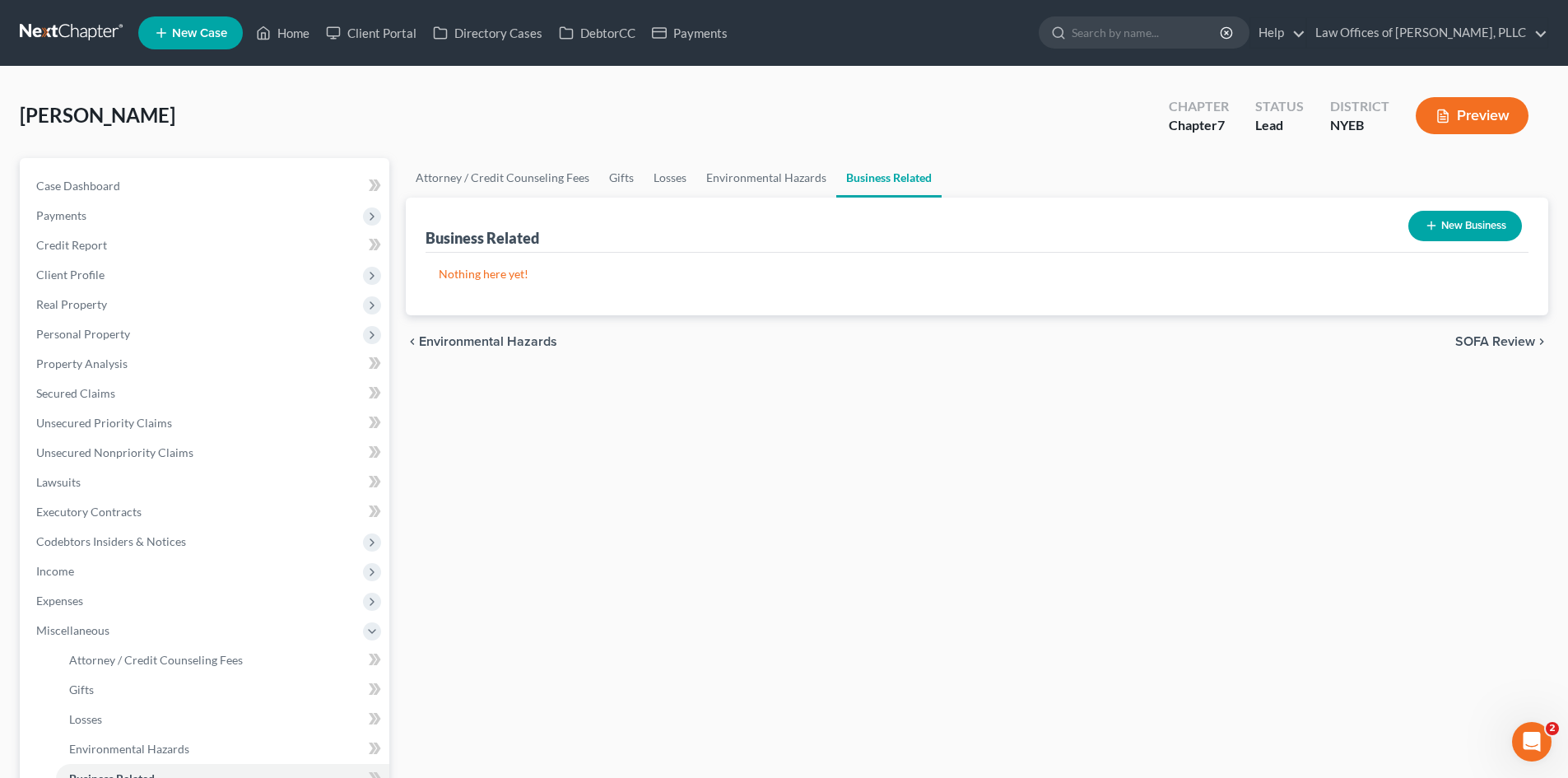
click at [1435, 235] on button "New Business" at bounding box center [1464, 226] width 114 height 30
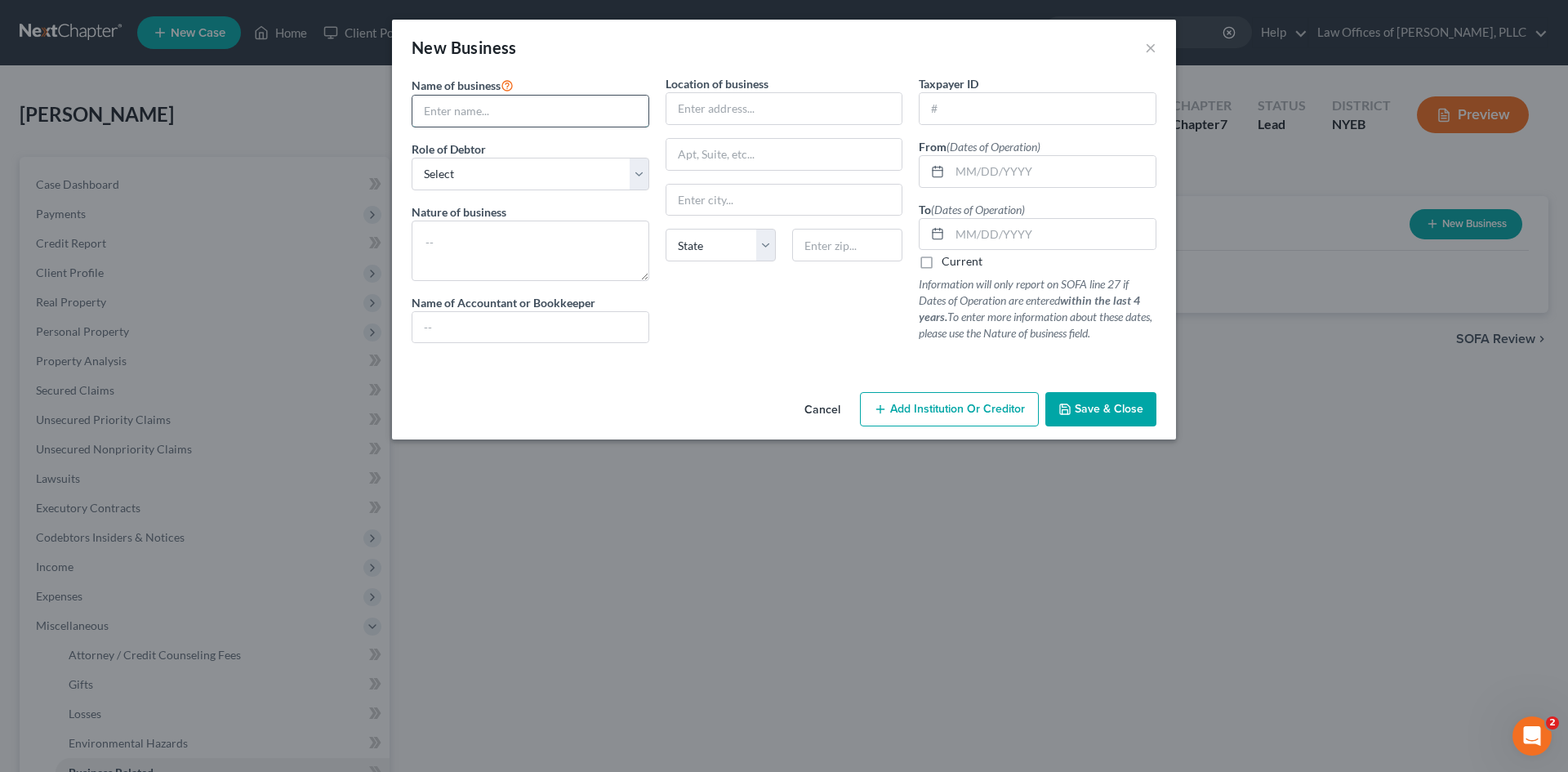
click at [597, 115] on input "text" at bounding box center [530, 111] width 236 height 31
drag, startPoint x: 530, startPoint y: 109, endPoint x: 512, endPoint y: 111, distance: 18.1
click at [512, 111] on input "[STREET_ADDRESS]" at bounding box center [530, 111] width 236 height 31
click at [480, 107] on input "[STREET_ADDRESS]" at bounding box center [530, 111] width 236 height 31
click at [477, 107] on input "[STREET_ADDRESS]" at bounding box center [530, 111] width 236 height 31
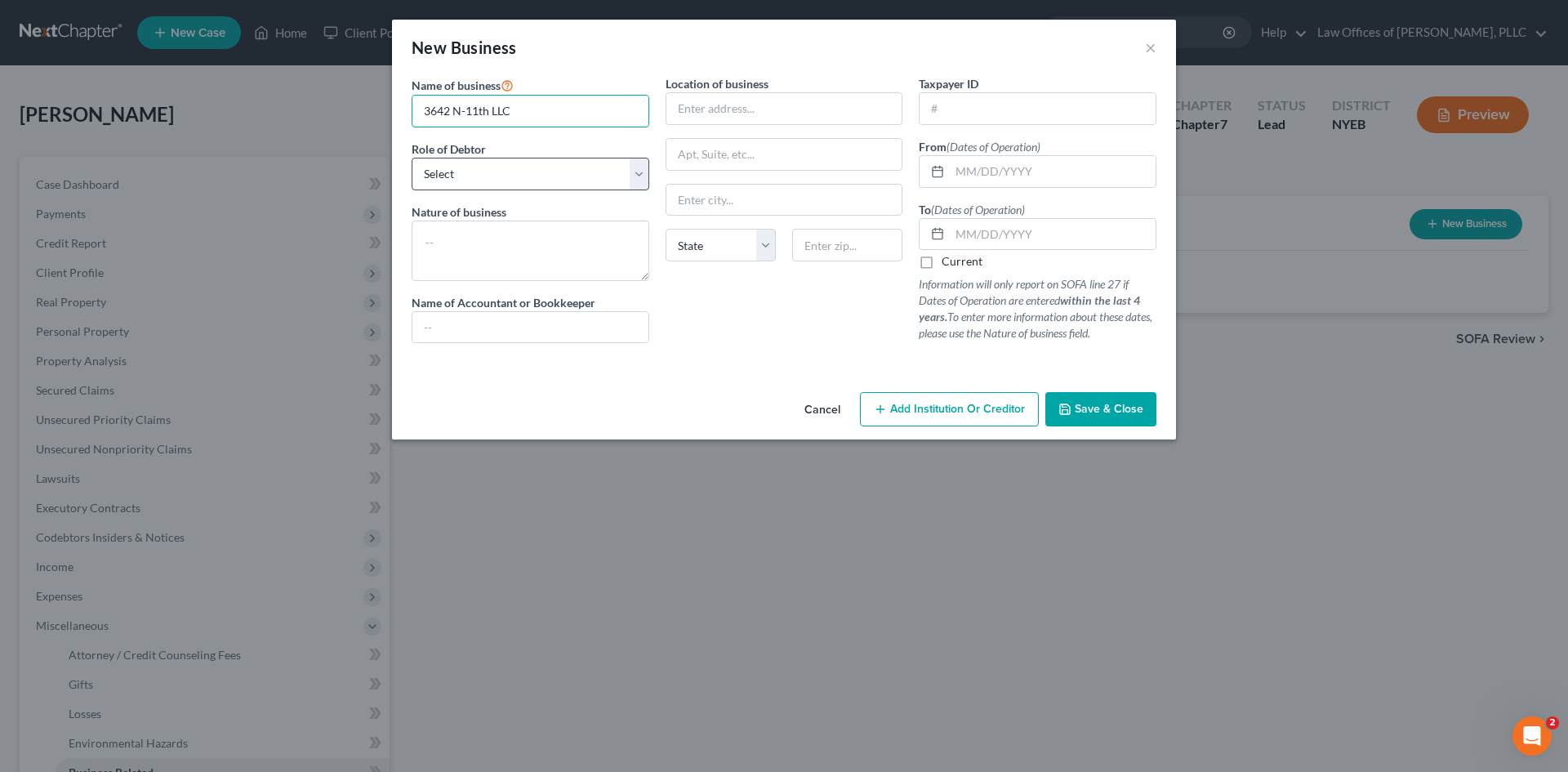
type input "3642 N-11th LLC"
click at [601, 187] on select "Select A member of a limited liability company (LLC) or limited liability partn…" at bounding box center [530, 174] width 237 height 33
select select "member"
click at [412, 158] on select "Select A member of a limited liability company (LLC) or limited liability partn…" at bounding box center [530, 174] width 237 height 33
click at [604, 229] on textarea at bounding box center [530, 250] width 237 height 60
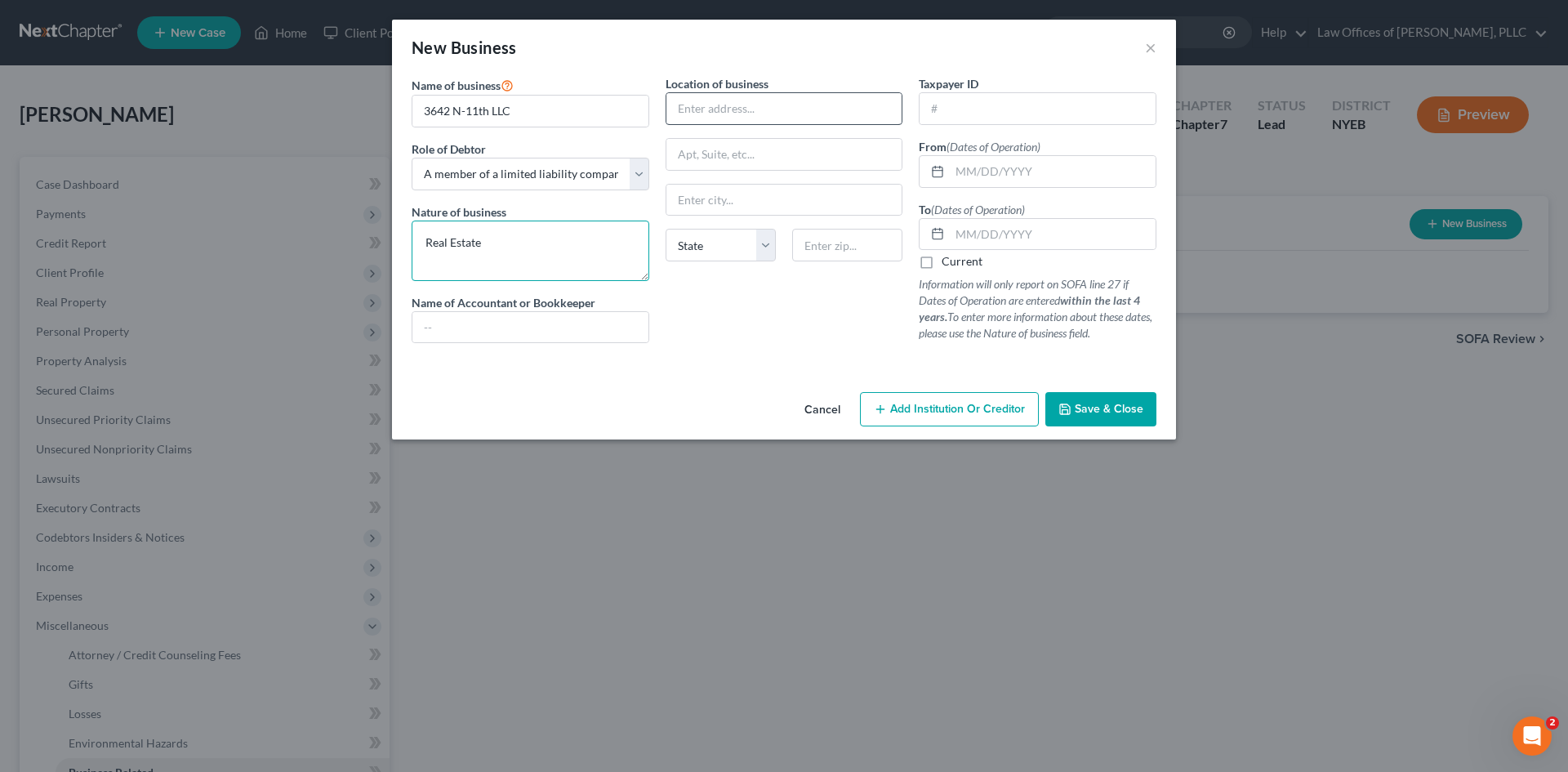
type textarea "Real Estate"
click at [803, 113] on input "text" at bounding box center [784, 108] width 236 height 31
click at [734, 106] on input "text" at bounding box center [784, 108] width 236 height 31
type input "[STREET_ADDRESS]"
type input "P"
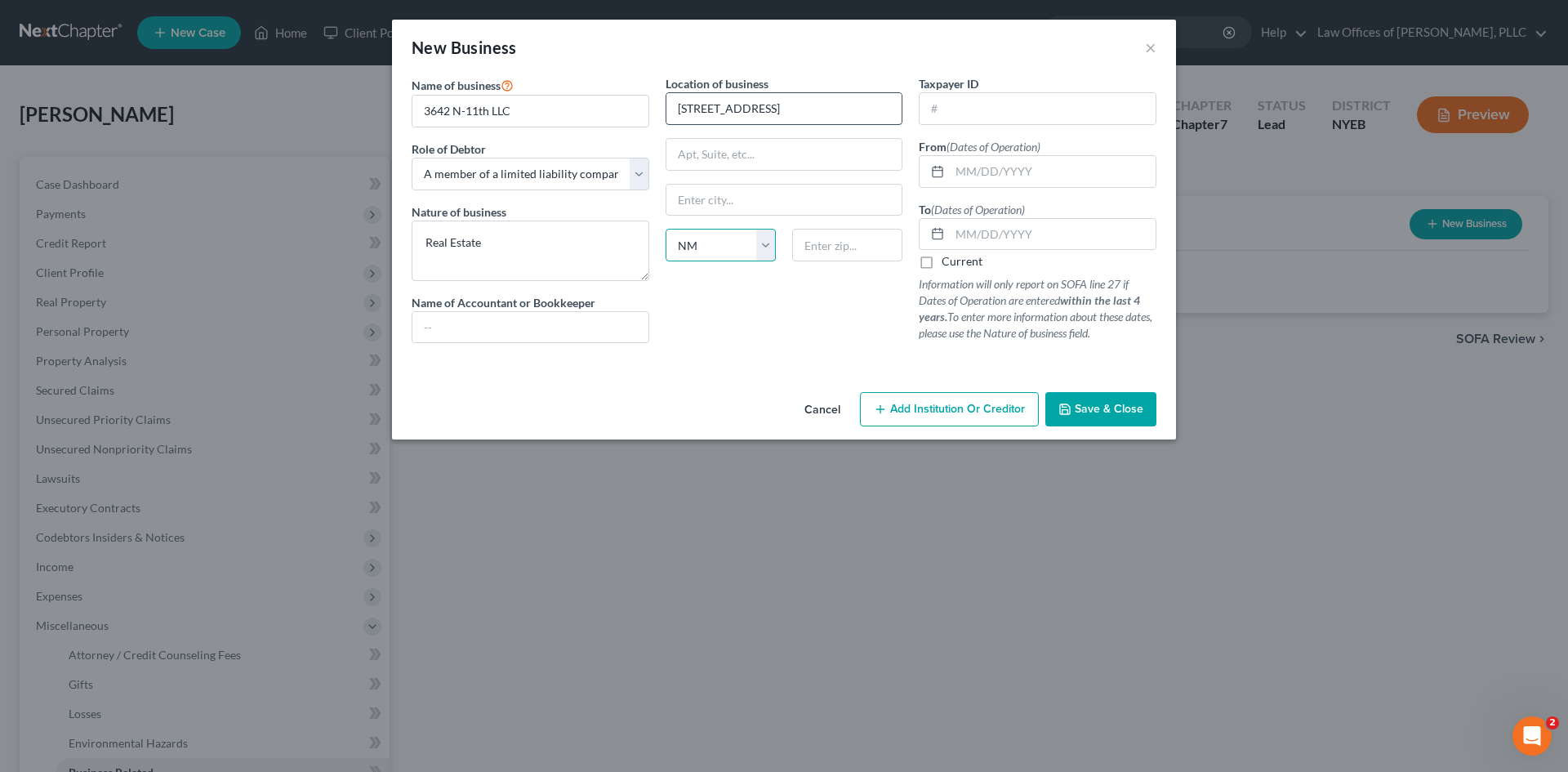
select select "35"
drag, startPoint x: 776, startPoint y: 113, endPoint x: 665, endPoint y: 107, distance: 111.2
click at [665, 107] on div "[STREET_ADDRESS]" at bounding box center [784, 108] width 237 height 33
paste input "11th S"
type input "[STREET_ADDRESS]"
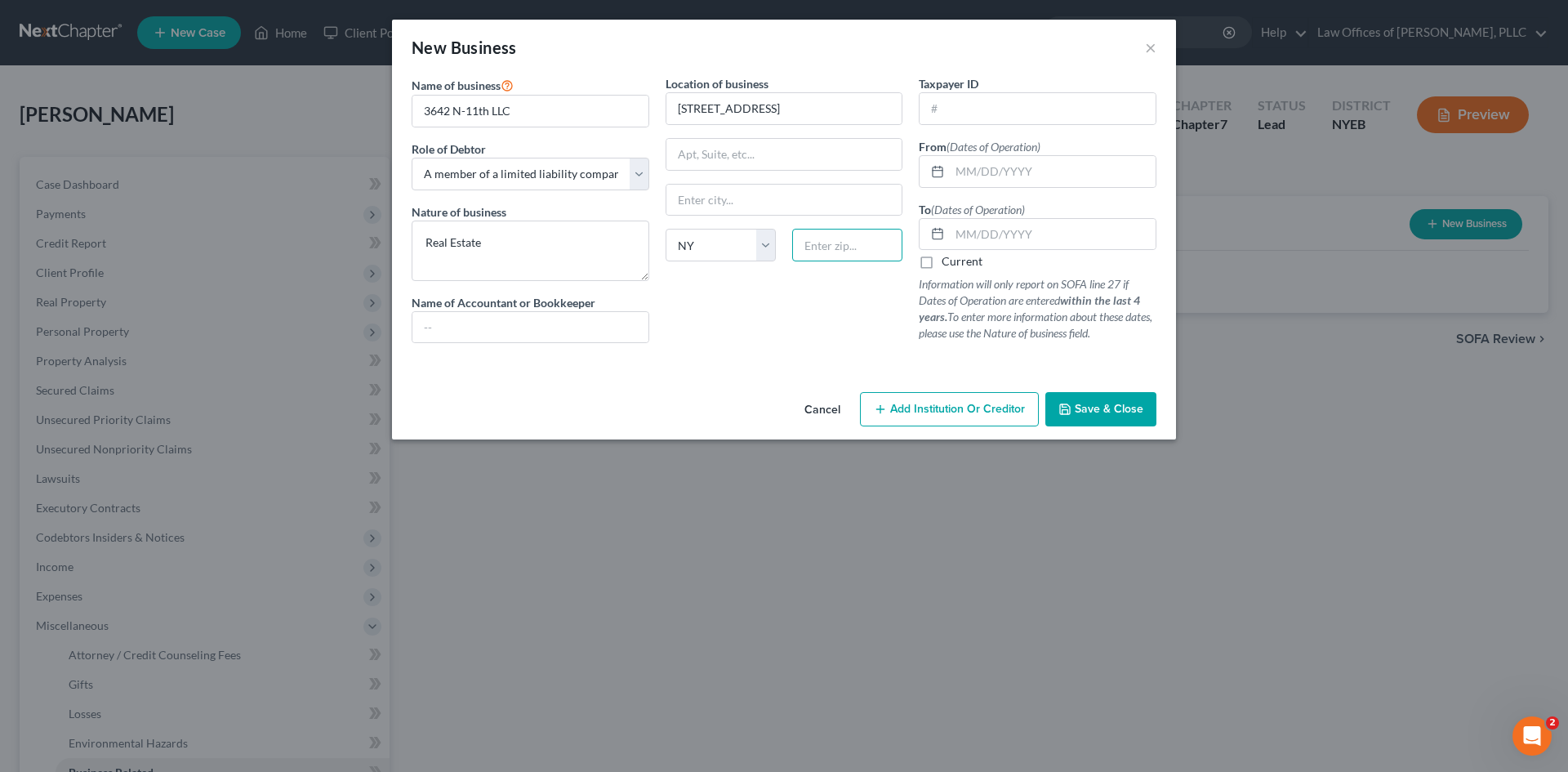
click at [815, 246] on input "text" at bounding box center [848, 245] width 110 height 33
type input "19140"
type input "[GEOGRAPHIC_DATA]"
select select "39"
click at [760, 248] on select "State [US_STATE] AK AR AZ CA CO CT DE DC [GEOGRAPHIC_DATA] [GEOGRAPHIC_DATA] GU…" at bounding box center [720, 245] width 110 height 33
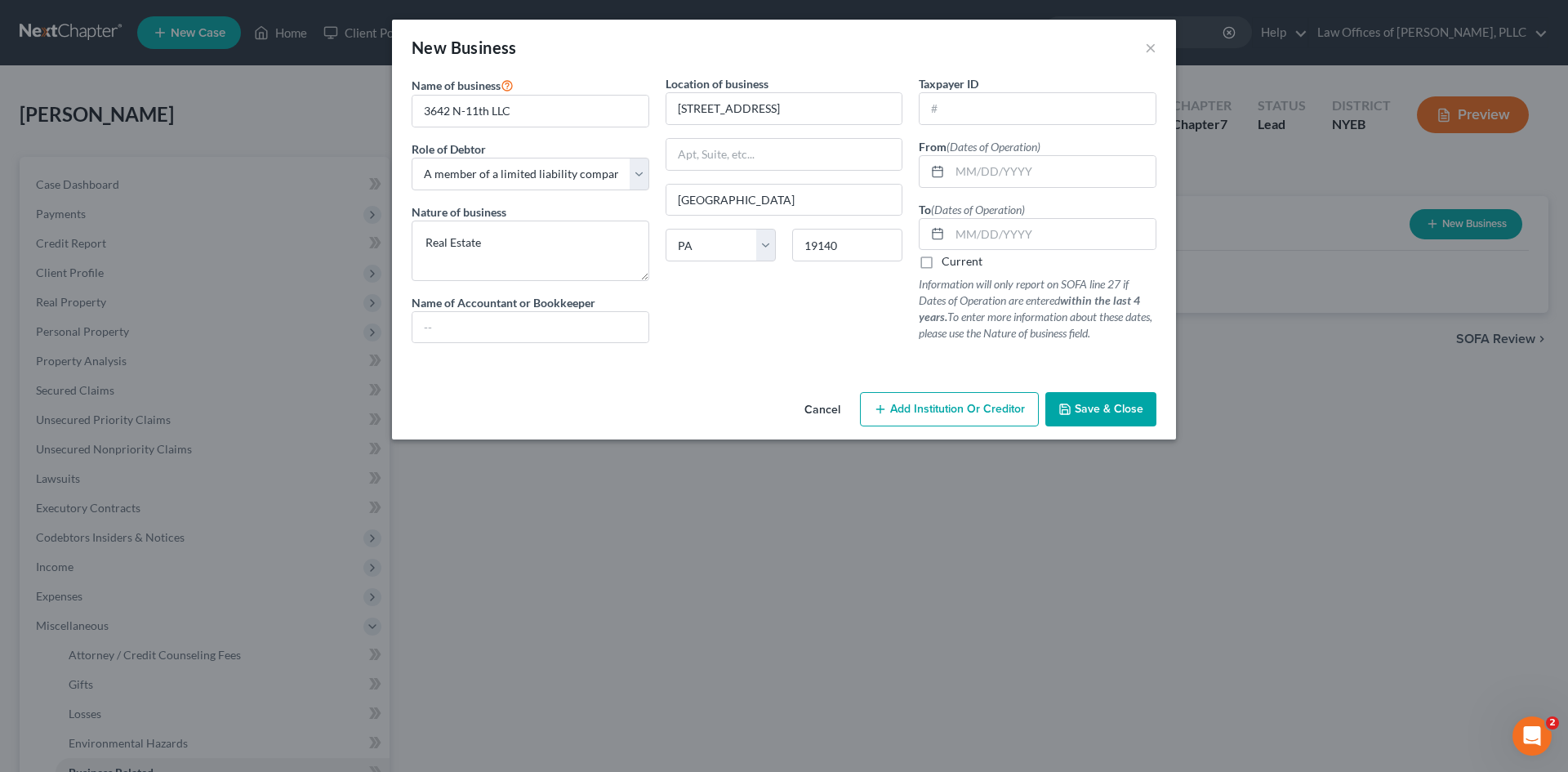
click at [815, 312] on div "Location of business [STREET_ADDRESS][GEOGRAPHIC_DATA] [US_STATE][GEOGRAPHIC_DA…" at bounding box center [784, 215] width 254 height 281
click at [942, 263] on label "Current" at bounding box center [961, 262] width 41 height 16
click at [949, 263] on input "Current" at bounding box center [954, 259] width 11 height 11
checkbox input "true"
click at [1002, 169] on input "text" at bounding box center [1053, 172] width 206 height 31
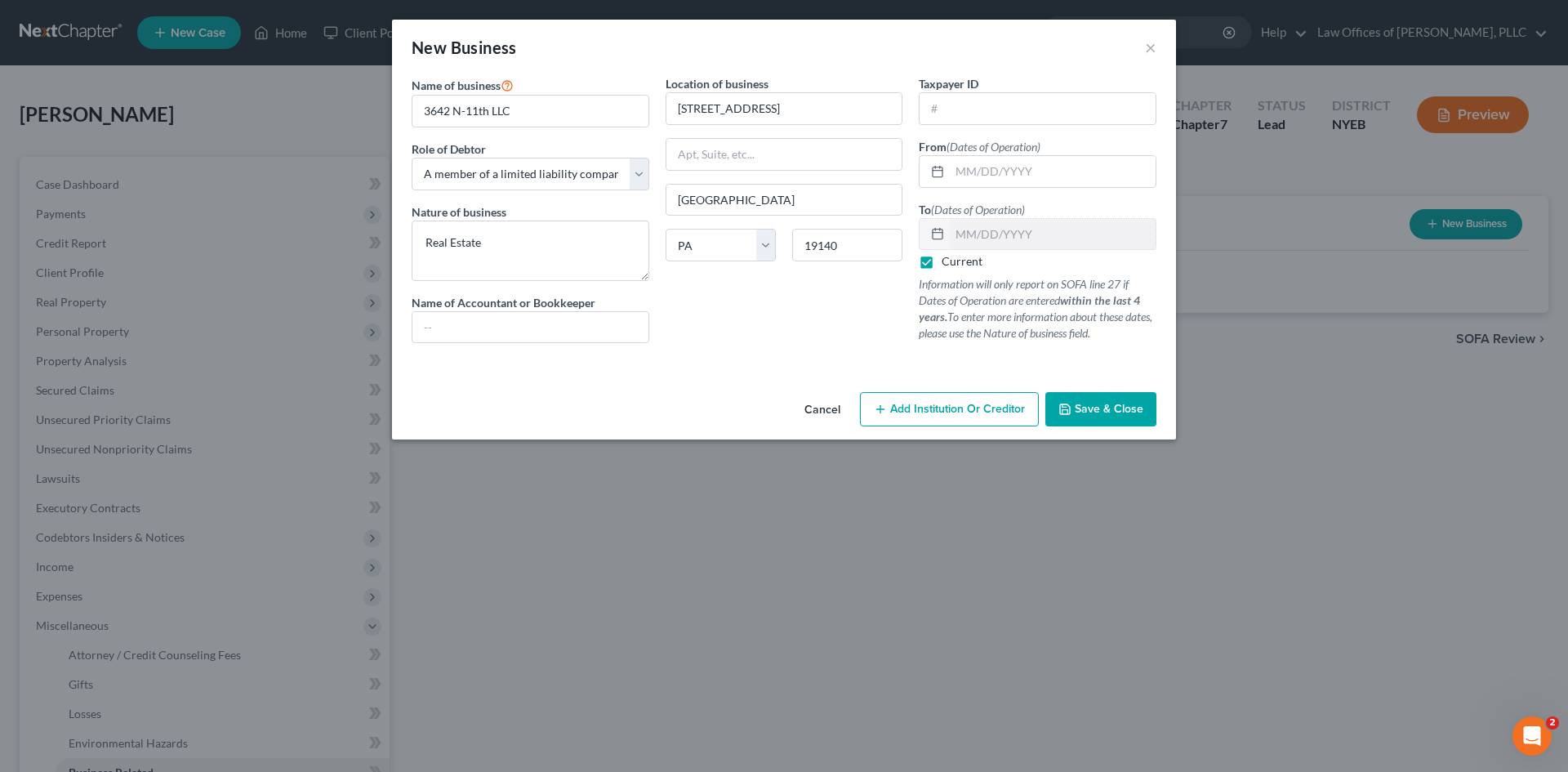
click at [1090, 415] on span "Save & Close" at bounding box center [1109, 408] width 69 height 14
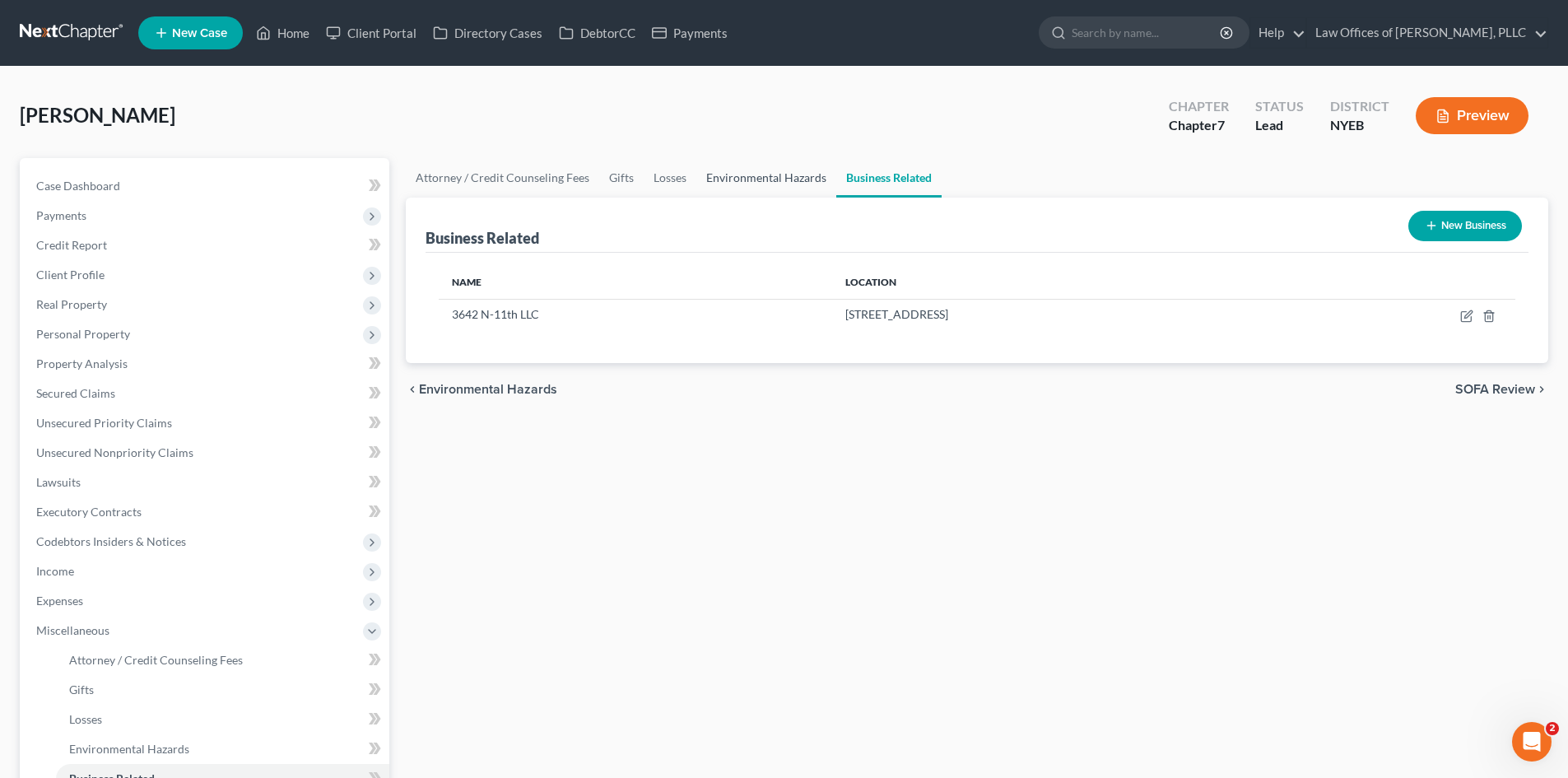
click at [765, 186] on link "Environmental Hazards" at bounding box center [766, 177] width 140 height 39
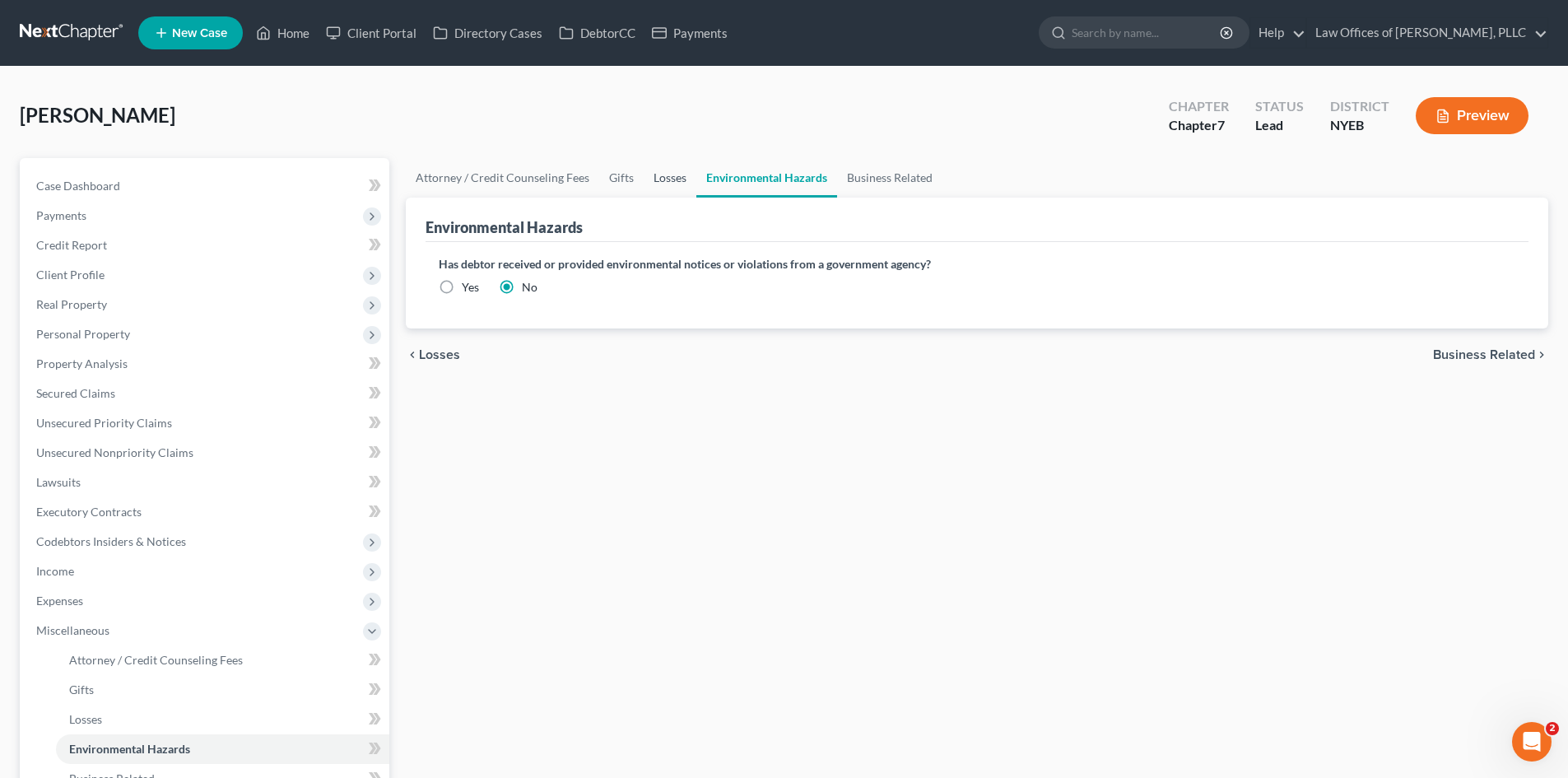
click at [653, 177] on link "Losses" at bounding box center [670, 177] width 53 height 39
